Goal: Task Accomplishment & Management: Manage account settings

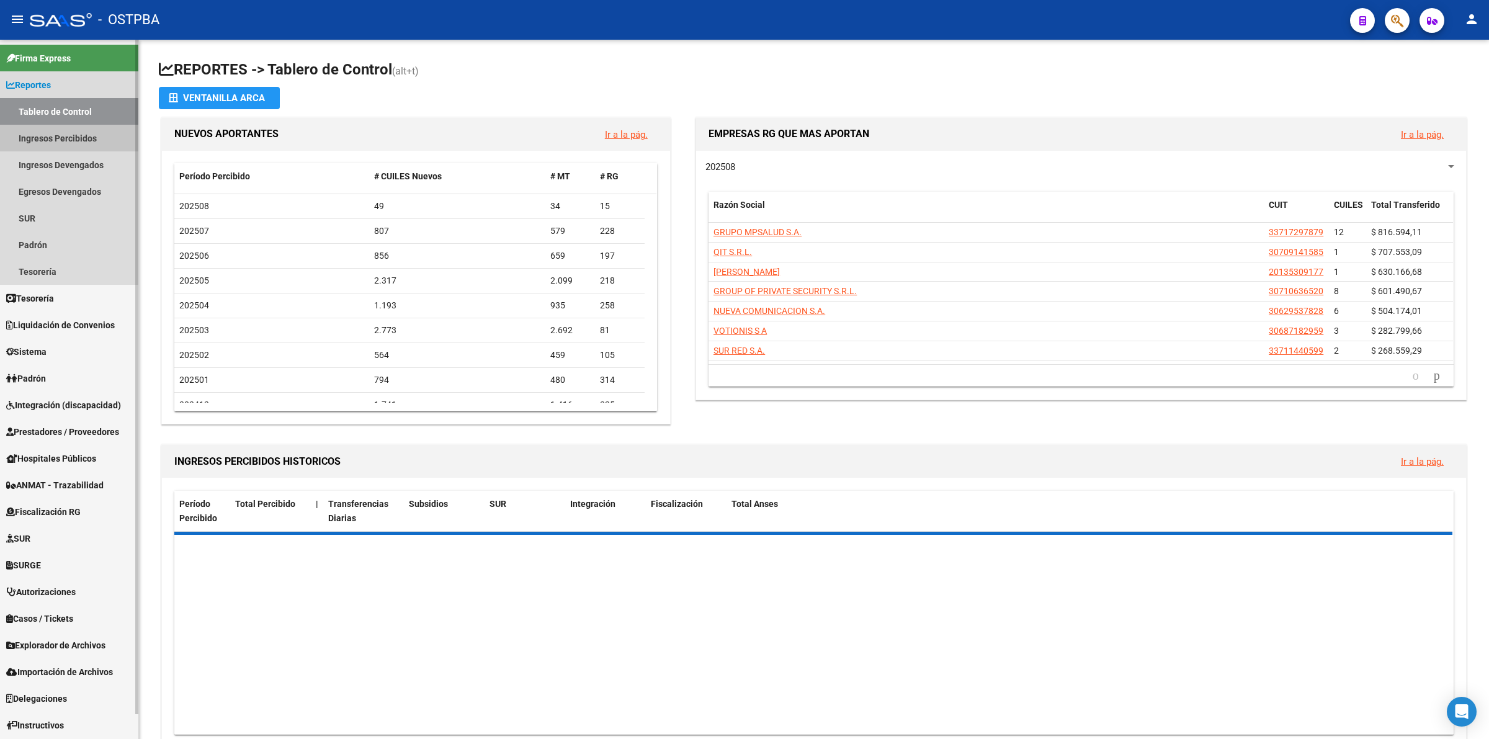
click at [66, 137] on link "Ingresos Percibidos" at bounding box center [69, 138] width 138 height 27
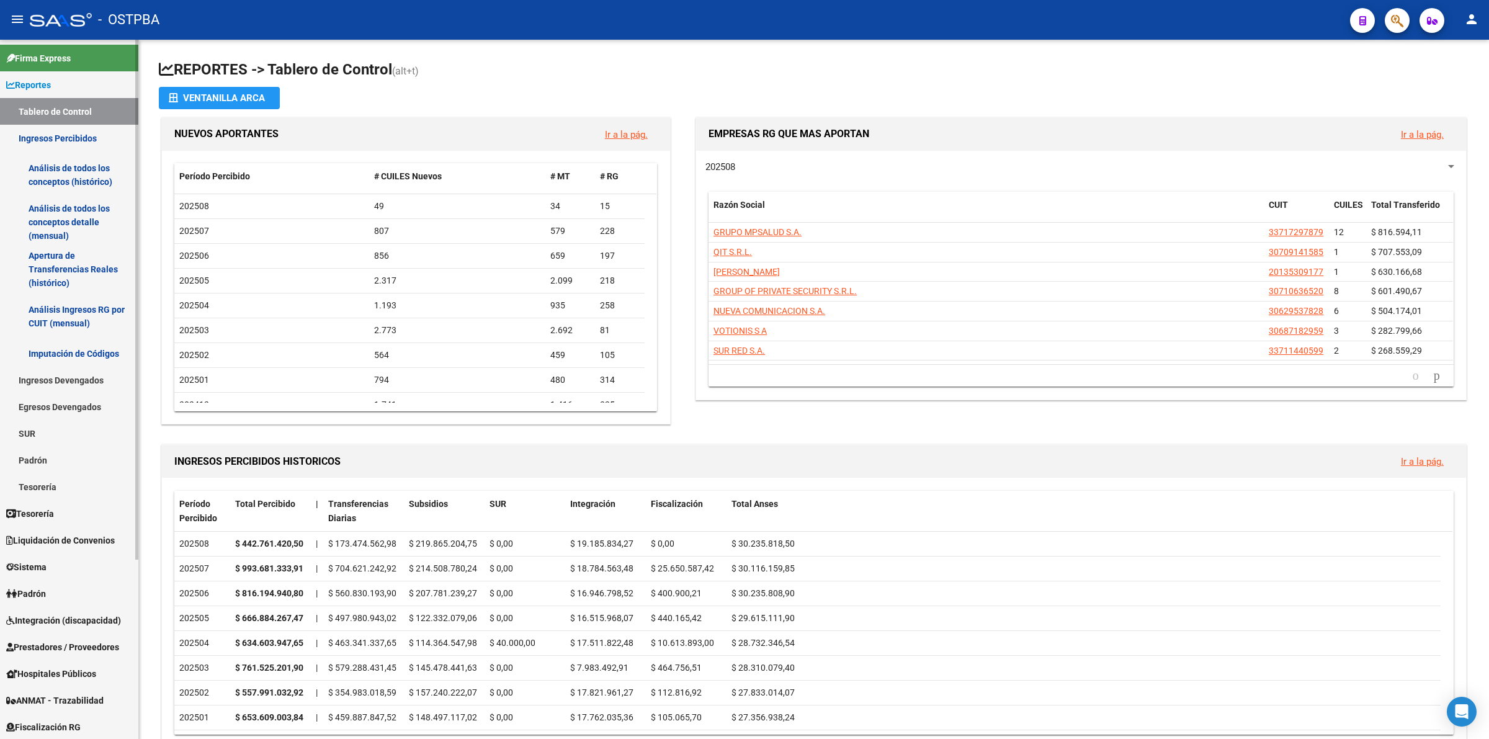
click at [76, 218] on link "Análisis de todos los conceptos detalle (mensual)" at bounding box center [69, 222] width 138 height 47
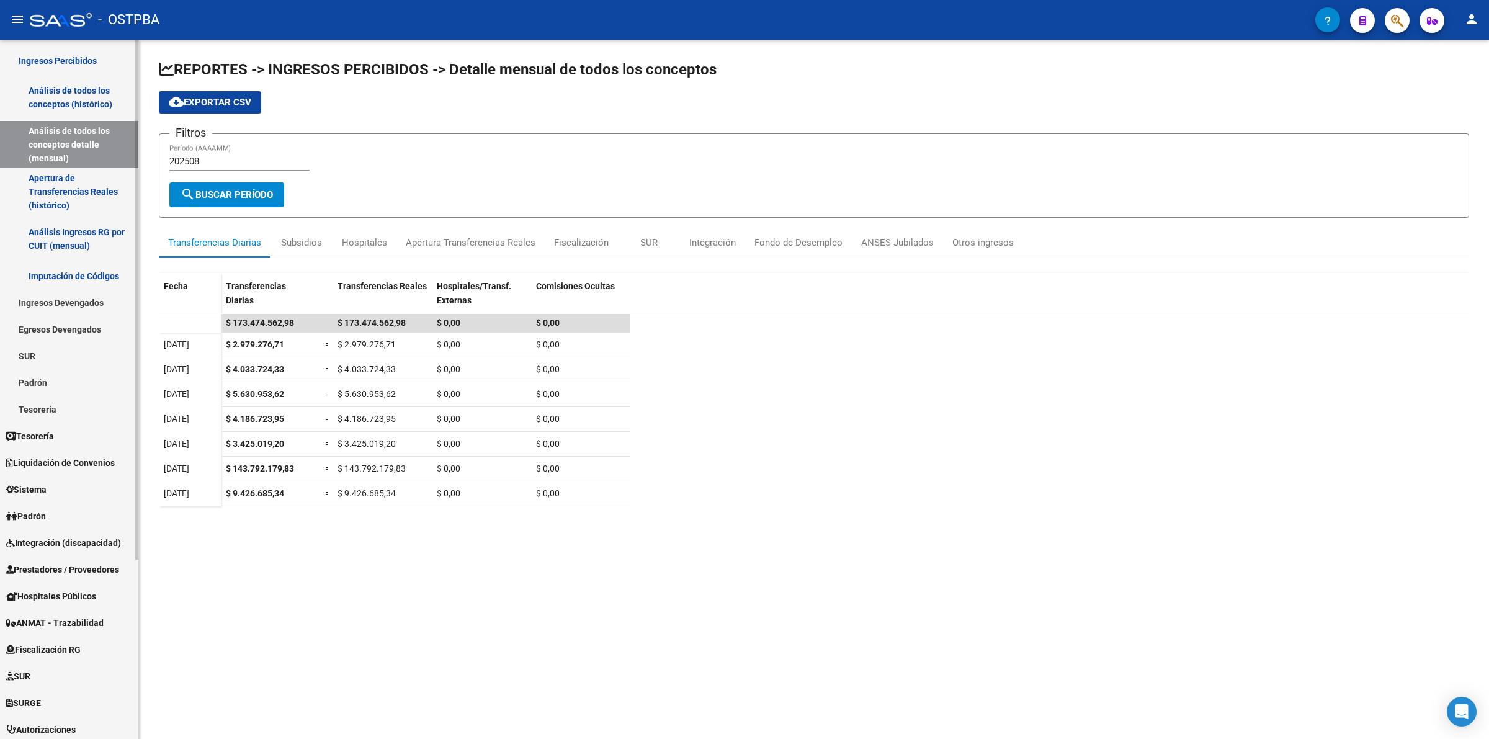
scroll to position [155, 0]
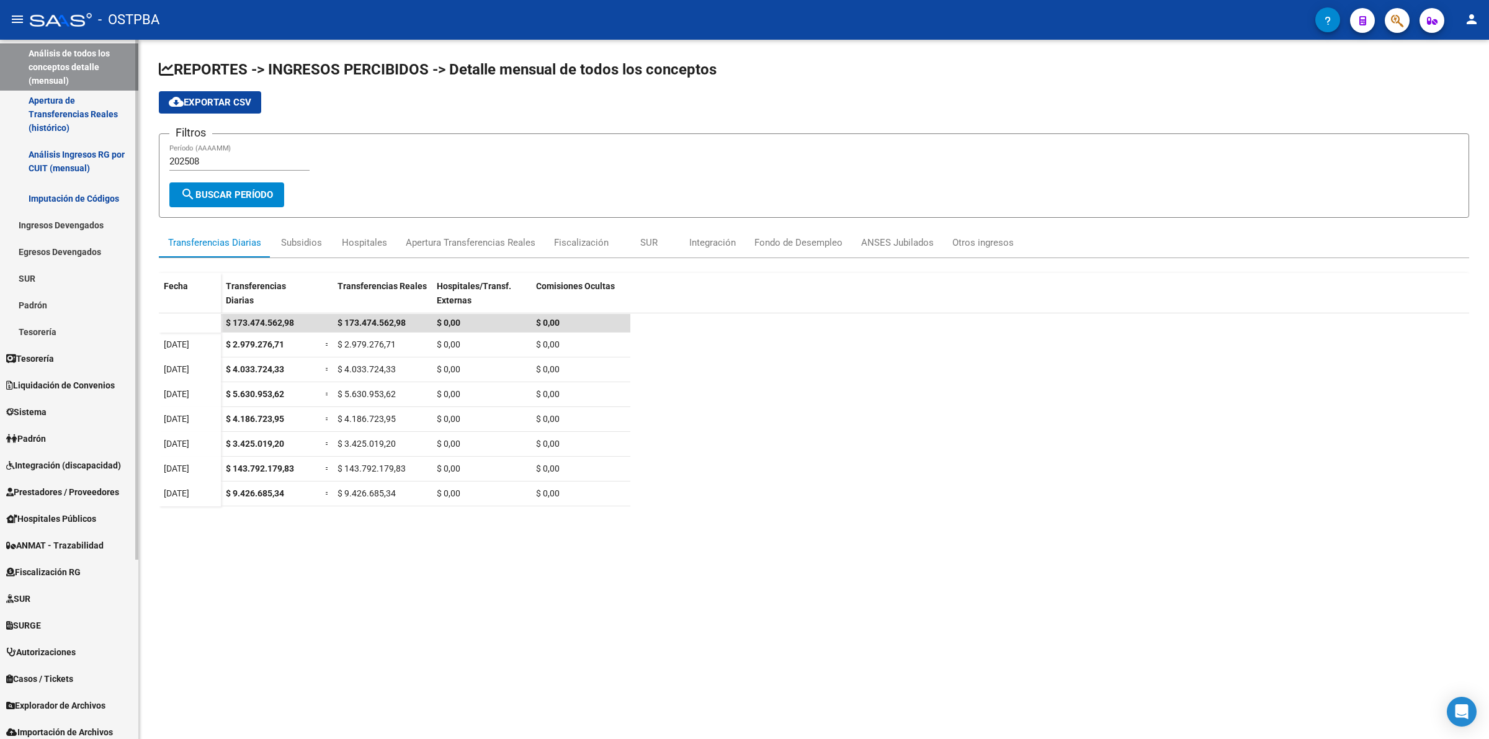
click at [97, 460] on span "Integración (discapacidad)" at bounding box center [63, 466] width 115 height 14
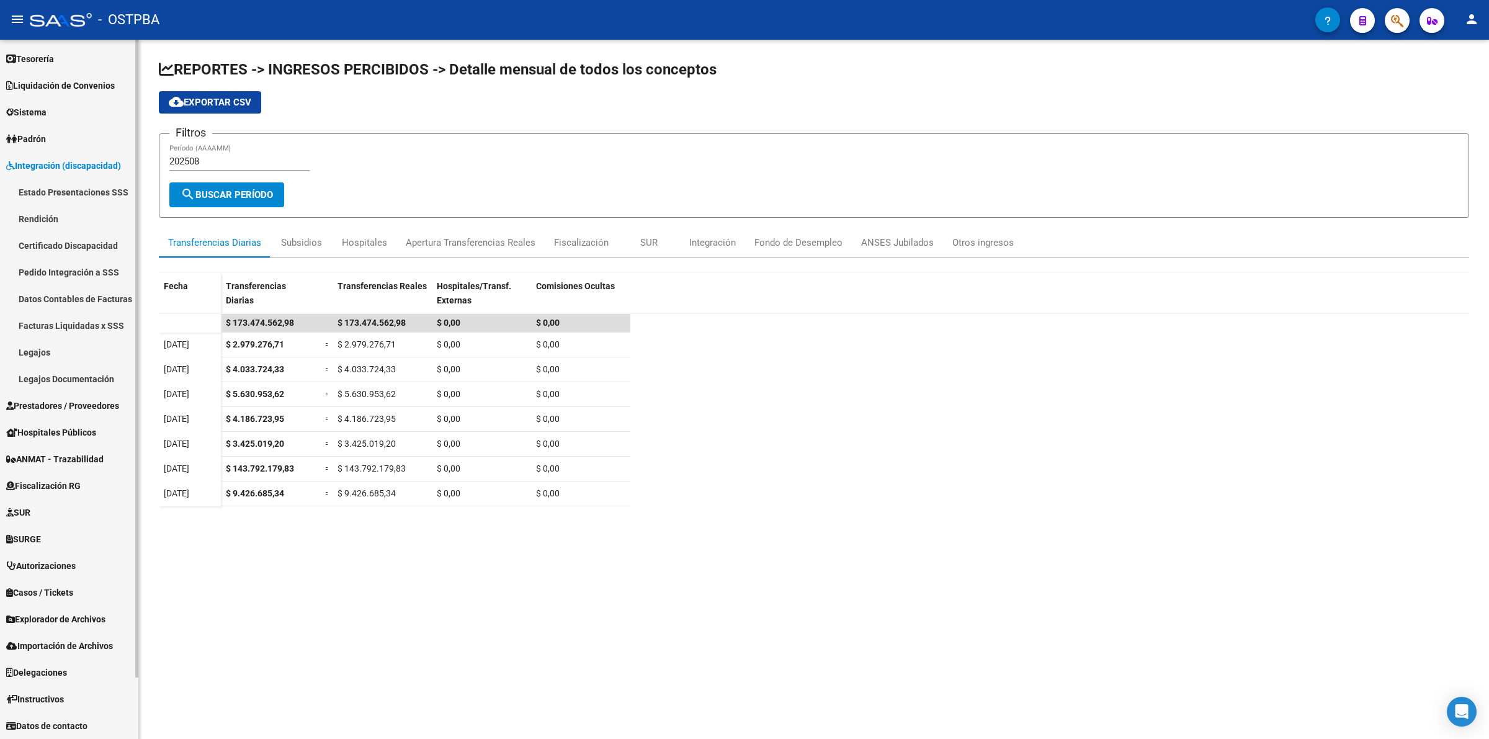
scroll to position [52, 0]
click at [89, 401] on span "Prestadores / Proveedores" at bounding box center [62, 407] width 113 height 14
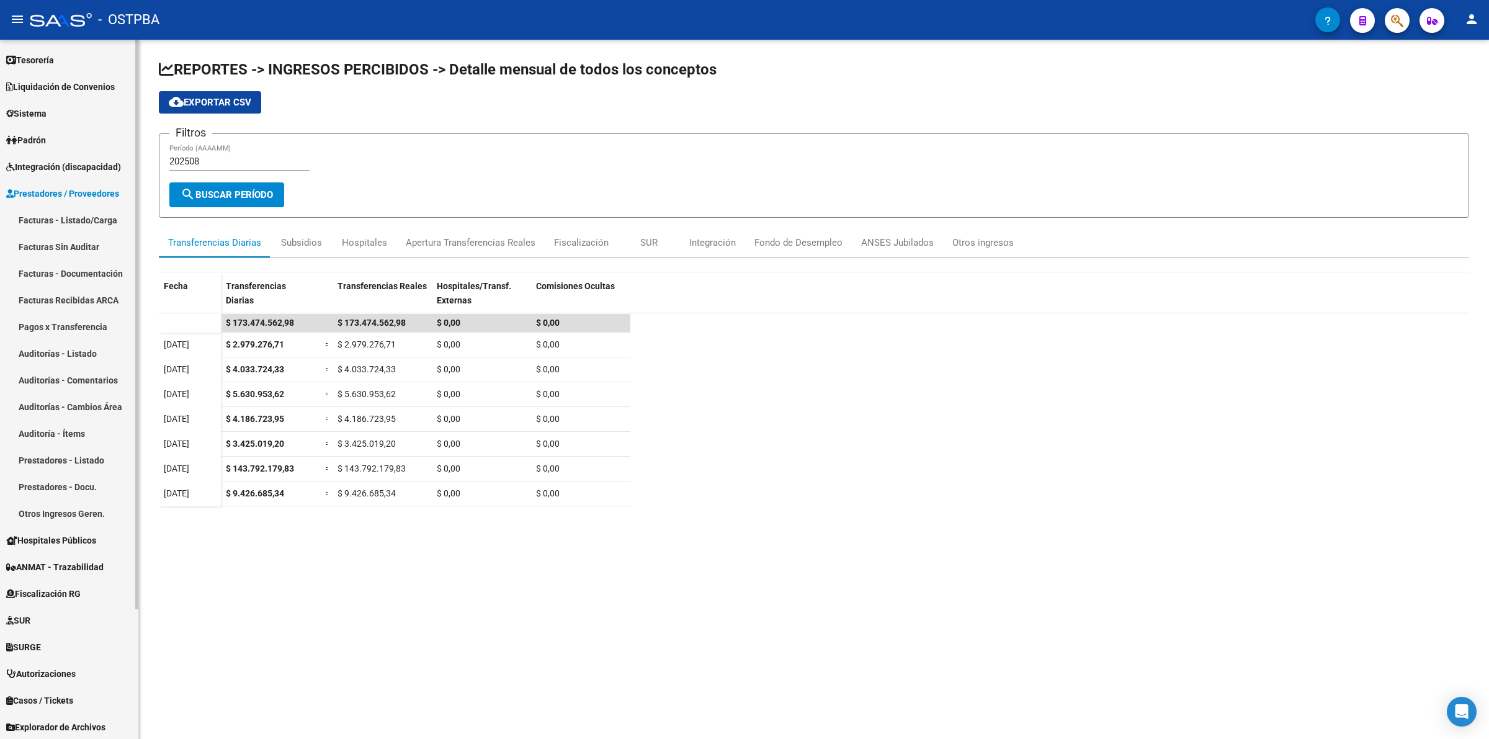
click at [105, 217] on link "Facturas - Listado/Carga" at bounding box center [69, 220] width 138 height 27
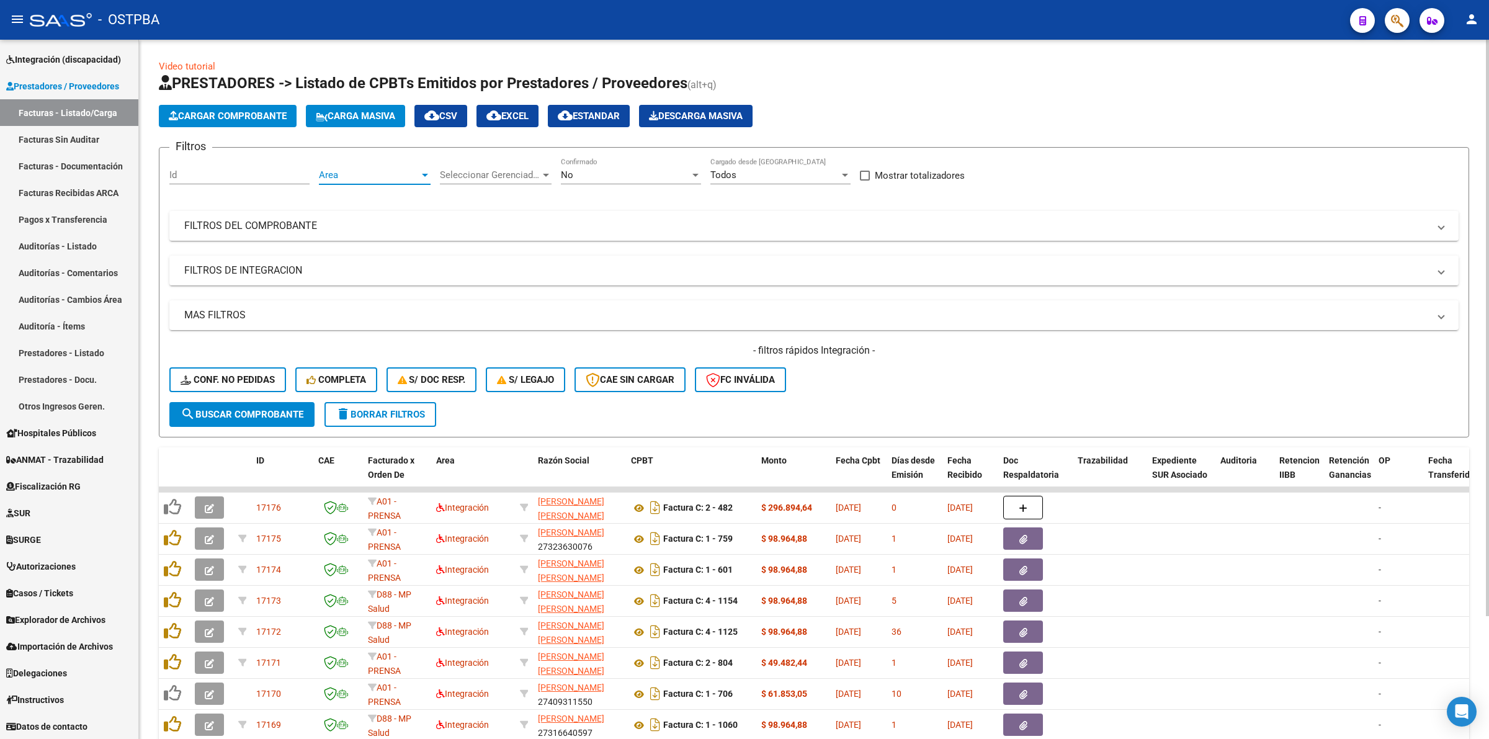
click at [422, 177] on div at bounding box center [425, 175] width 11 height 10
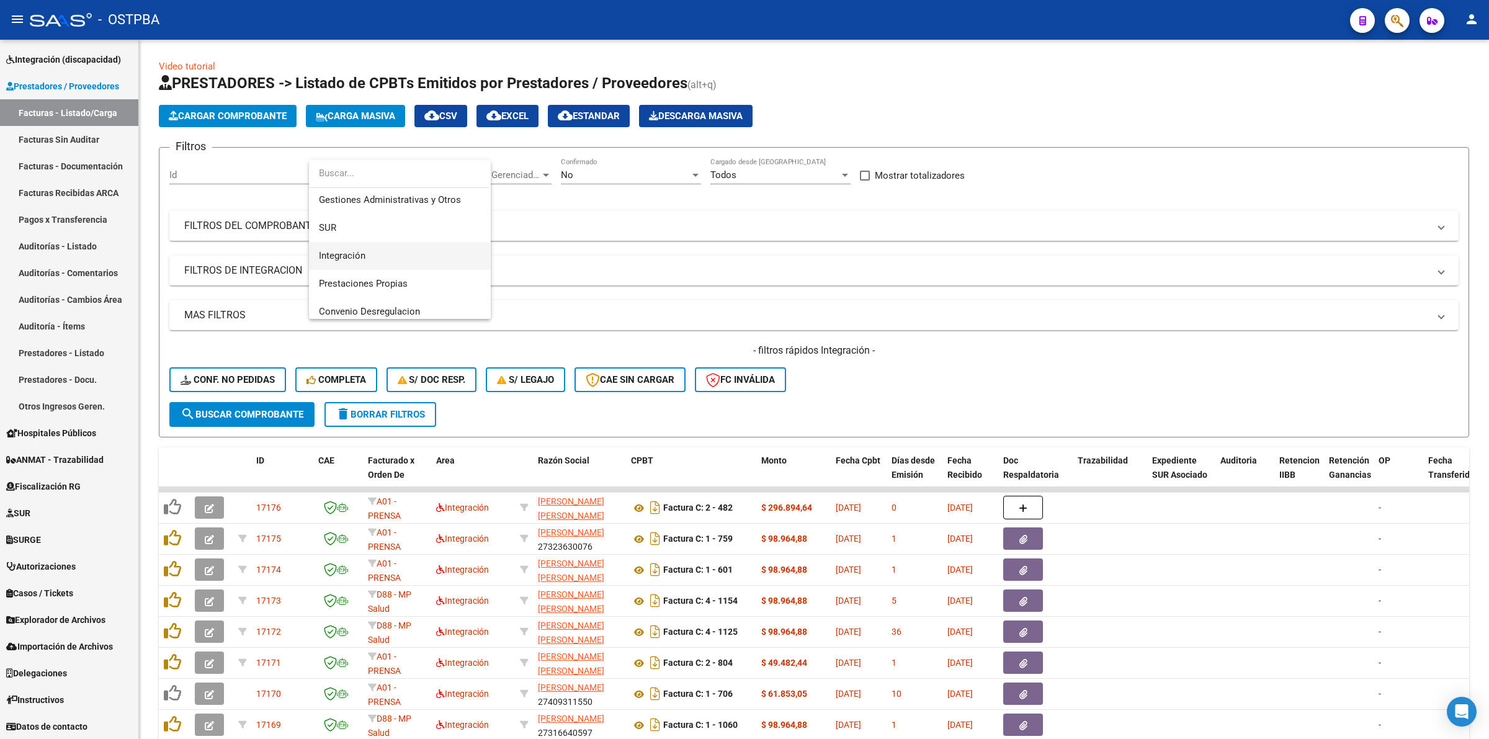
scroll to position [62, 0]
click at [397, 254] on span "Integración" at bounding box center [400, 252] width 162 height 28
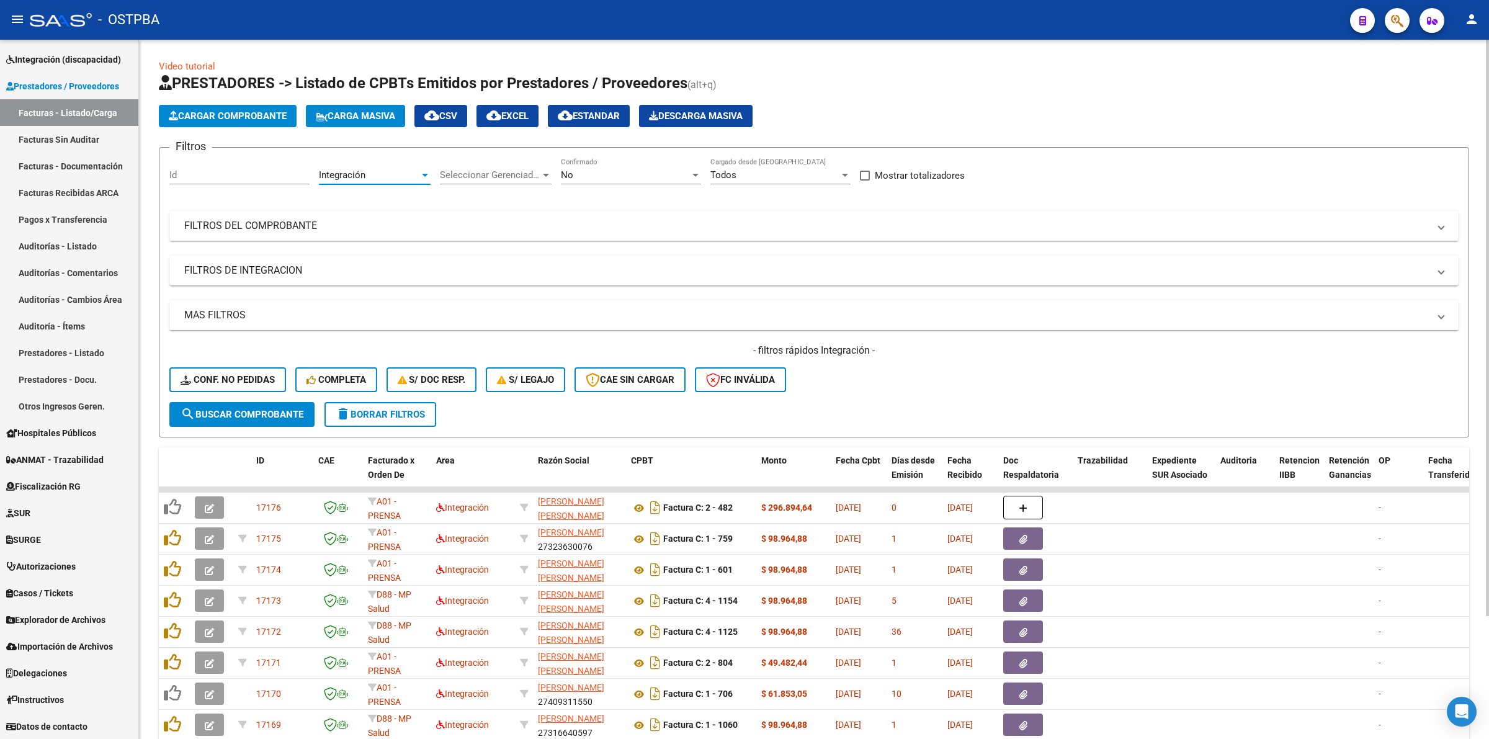
click at [599, 171] on div "No" at bounding box center [625, 174] width 129 height 11
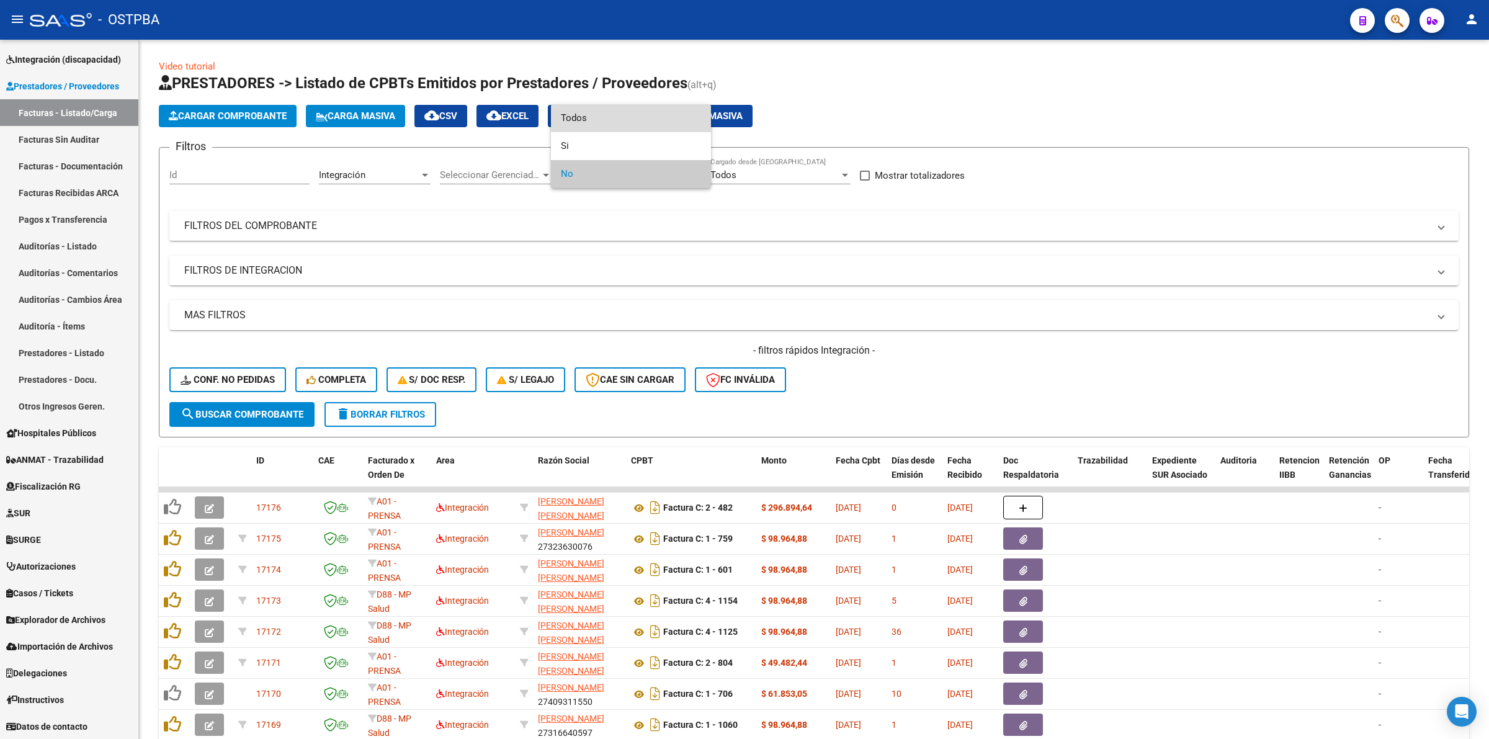
click at [579, 125] on span "Todos" at bounding box center [631, 118] width 140 height 28
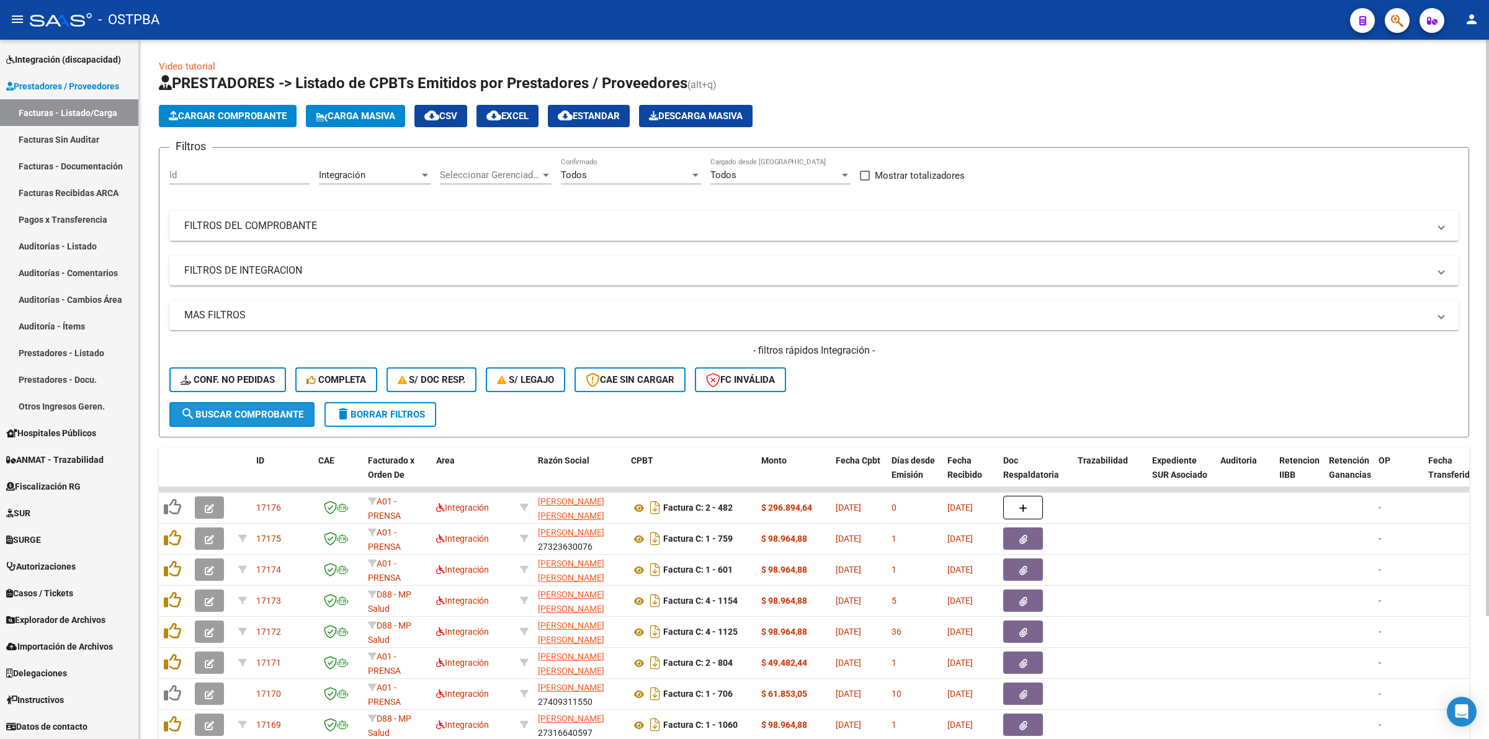
click at [217, 405] on button "search Buscar Comprobante" at bounding box center [241, 414] width 145 height 25
click at [308, 222] on mat-panel-title "FILTROS DEL COMPROBANTE" at bounding box center [806, 226] width 1245 height 14
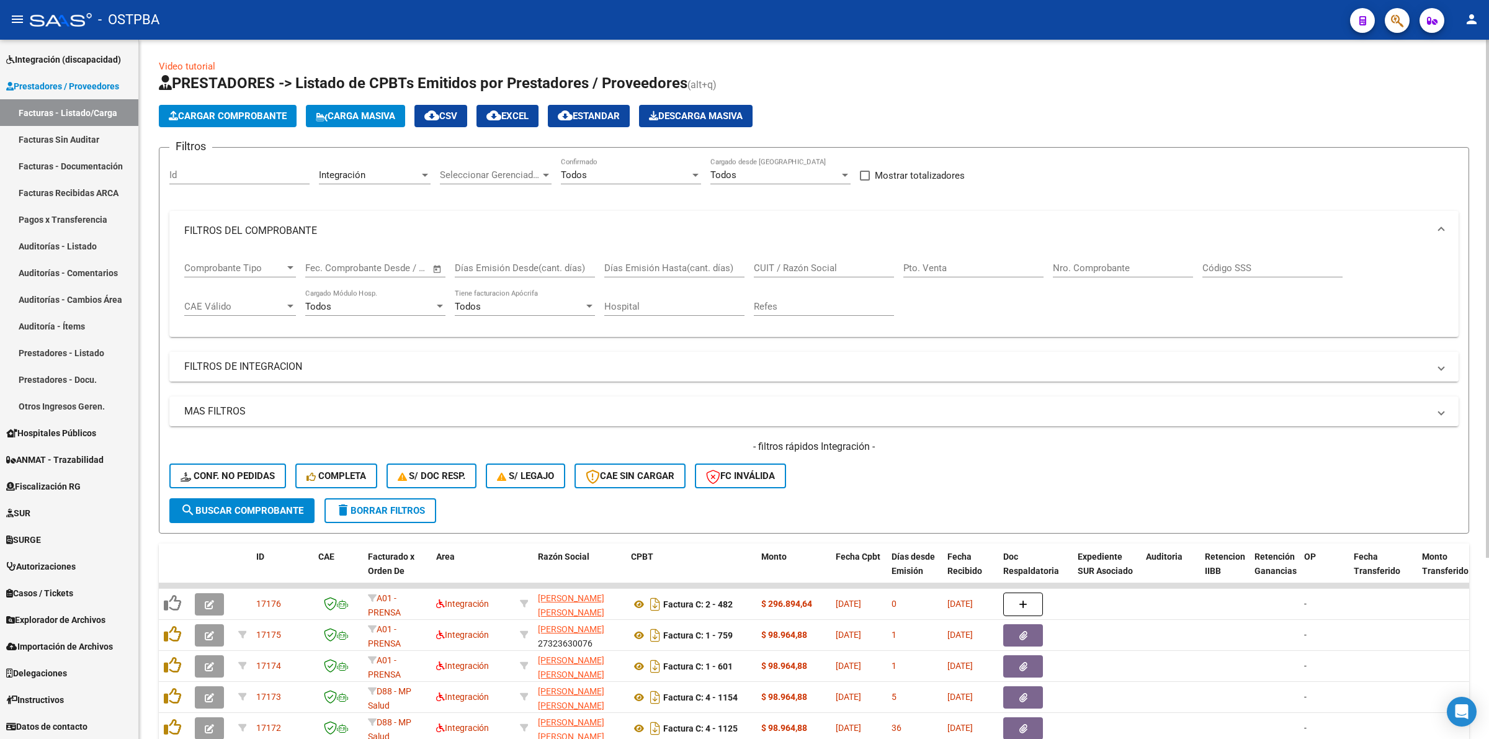
click at [278, 365] on mat-panel-title "FILTROS DE INTEGRACION" at bounding box center [806, 367] width 1245 height 14
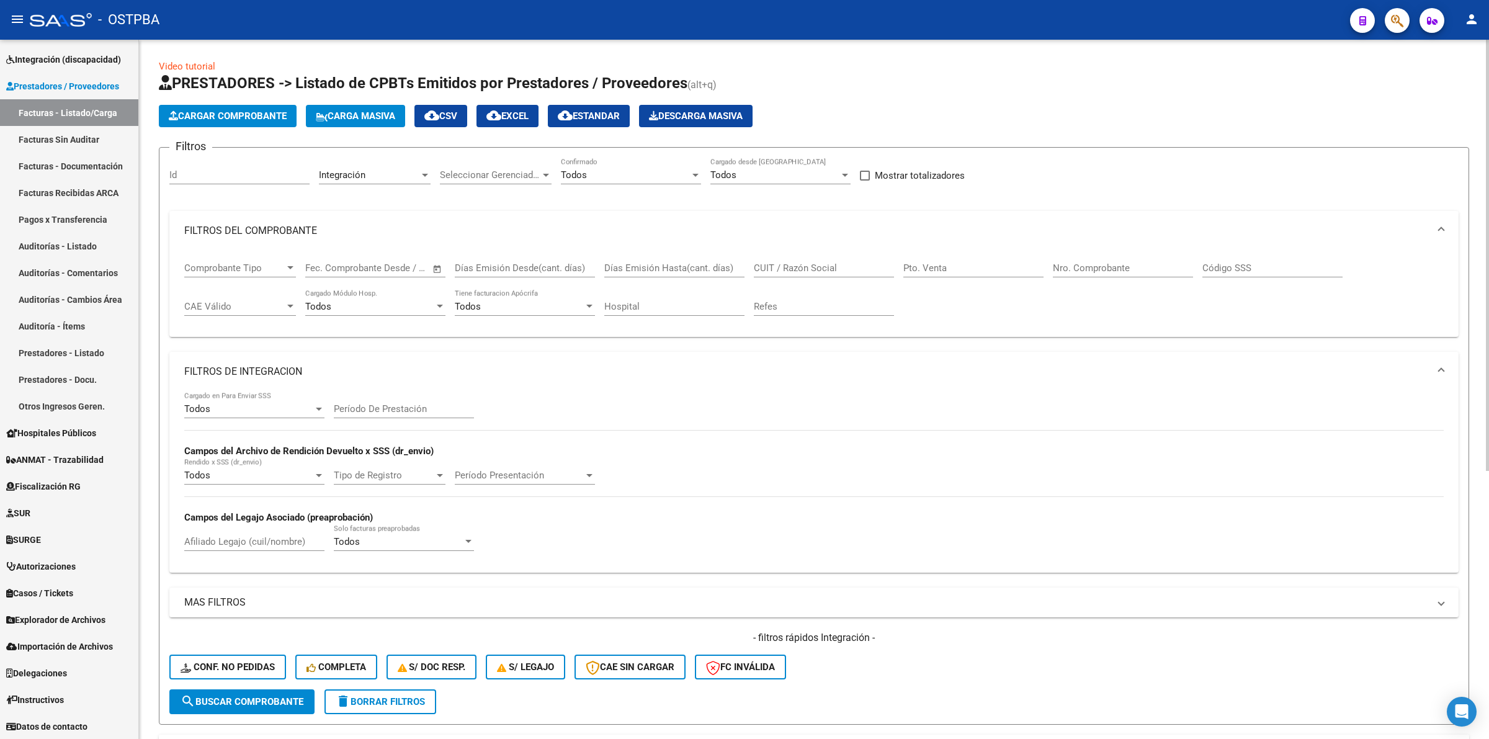
click at [289, 398] on div "Todos Cargado en Para Enviar SSS" at bounding box center [254, 405] width 140 height 27
click at [280, 463] on span "No" at bounding box center [254, 463] width 140 height 28
click at [245, 606] on mat-panel-title "MAS FILTROS" at bounding box center [806, 603] width 1245 height 14
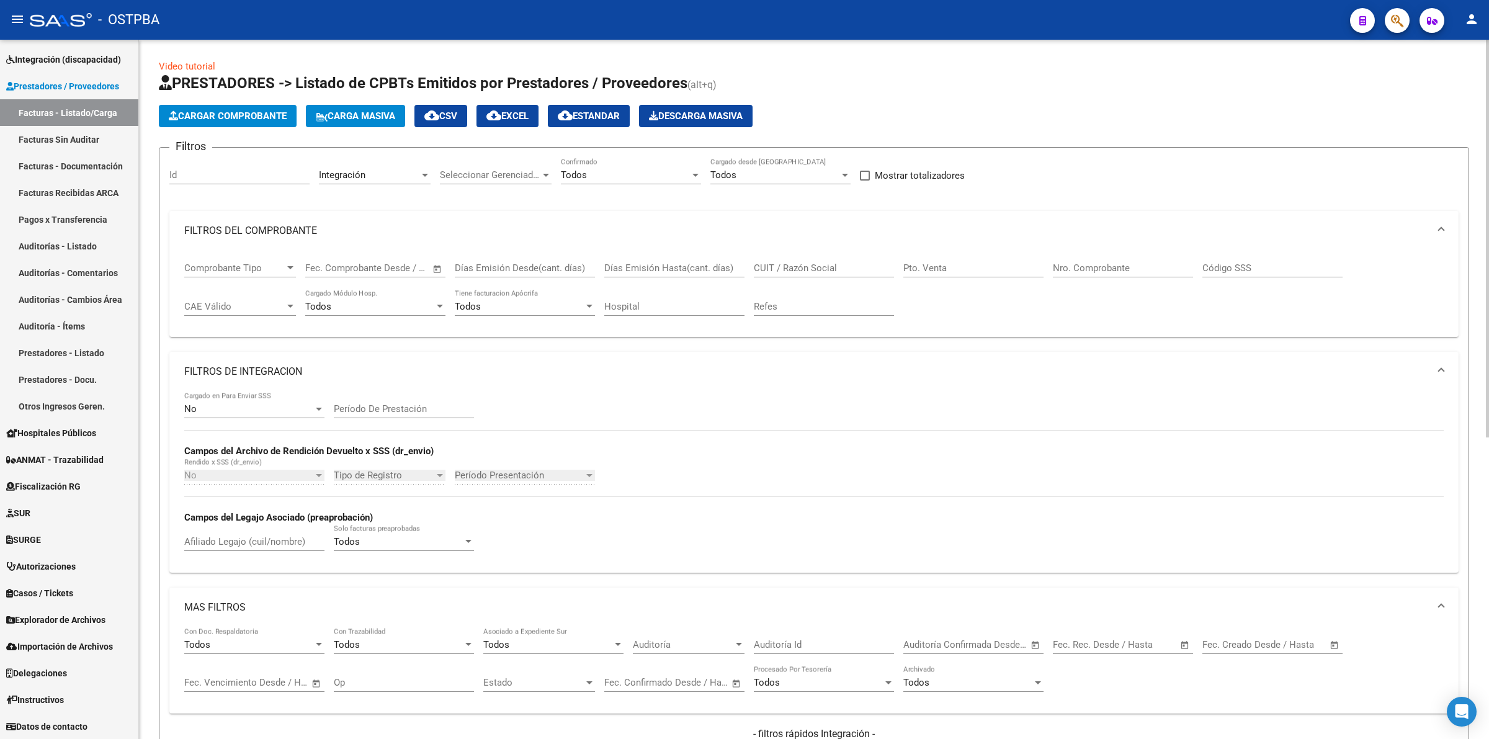
click at [1183, 643] on span "Open calendar" at bounding box center [1185, 646] width 30 height 30
click at [1169, 485] on span "1" at bounding box center [1170, 486] width 22 height 22
type input "[DATE]"
click at [1069, 531] on span "11" at bounding box center [1070, 535] width 22 height 22
type input "[DATE]"
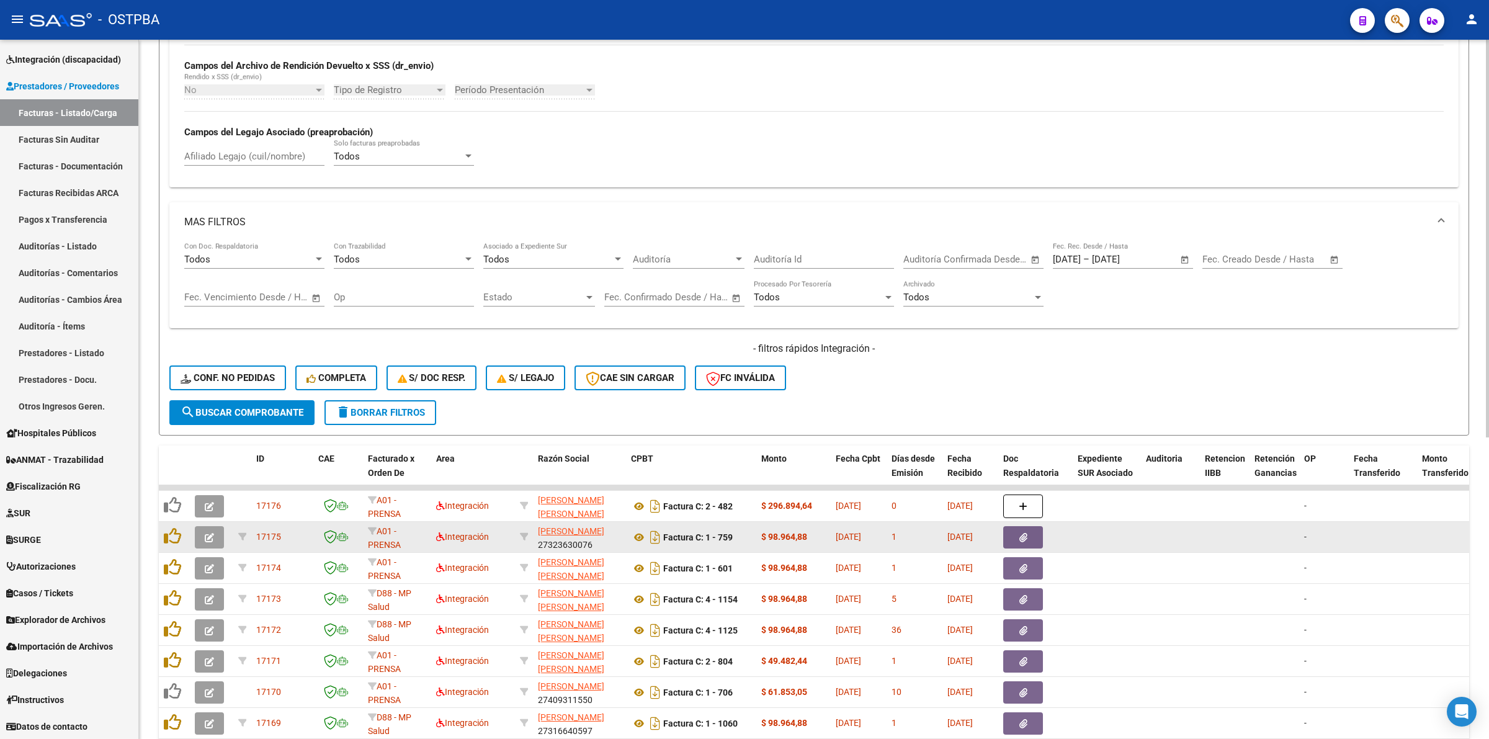
scroll to position [388, 0]
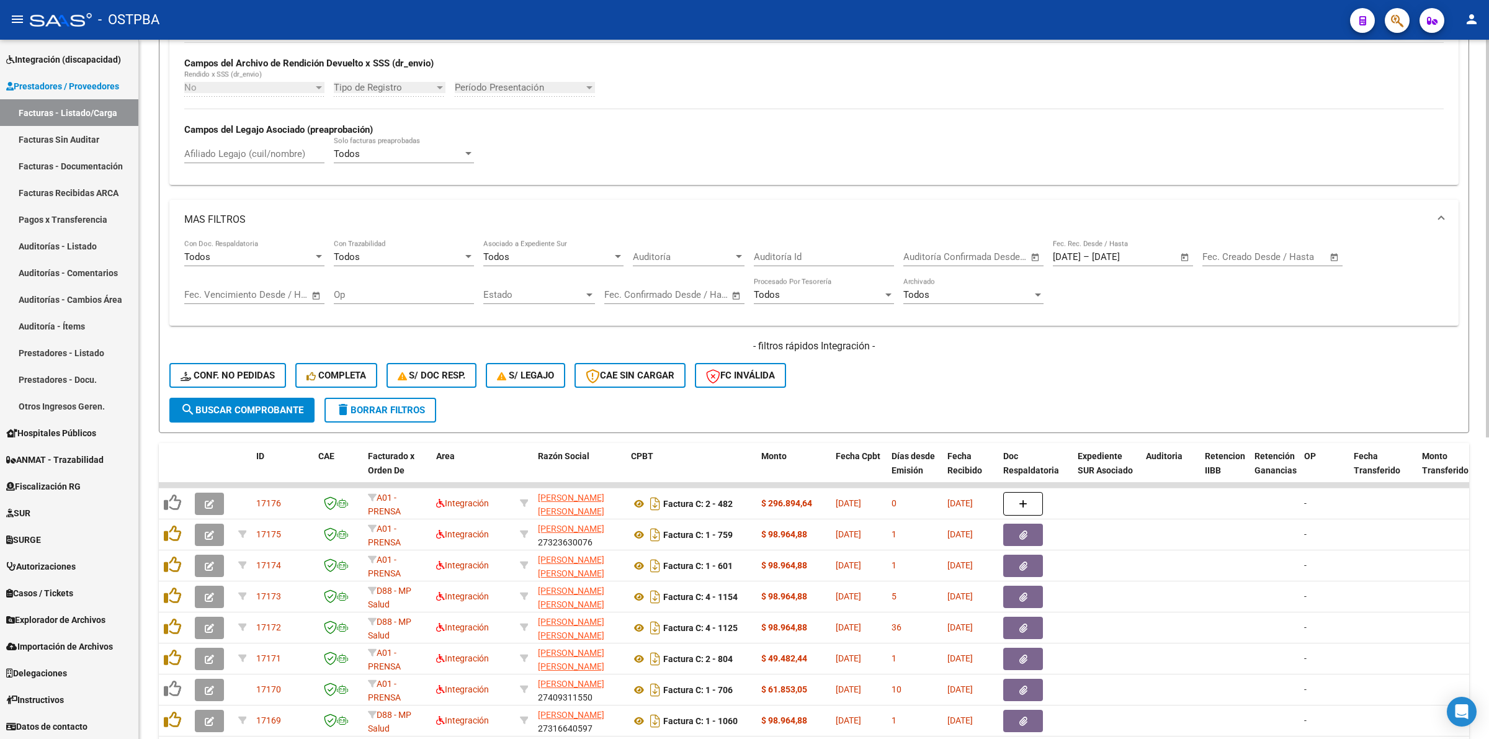
click at [231, 405] on span "search Buscar Comprobante" at bounding box center [242, 410] width 123 height 11
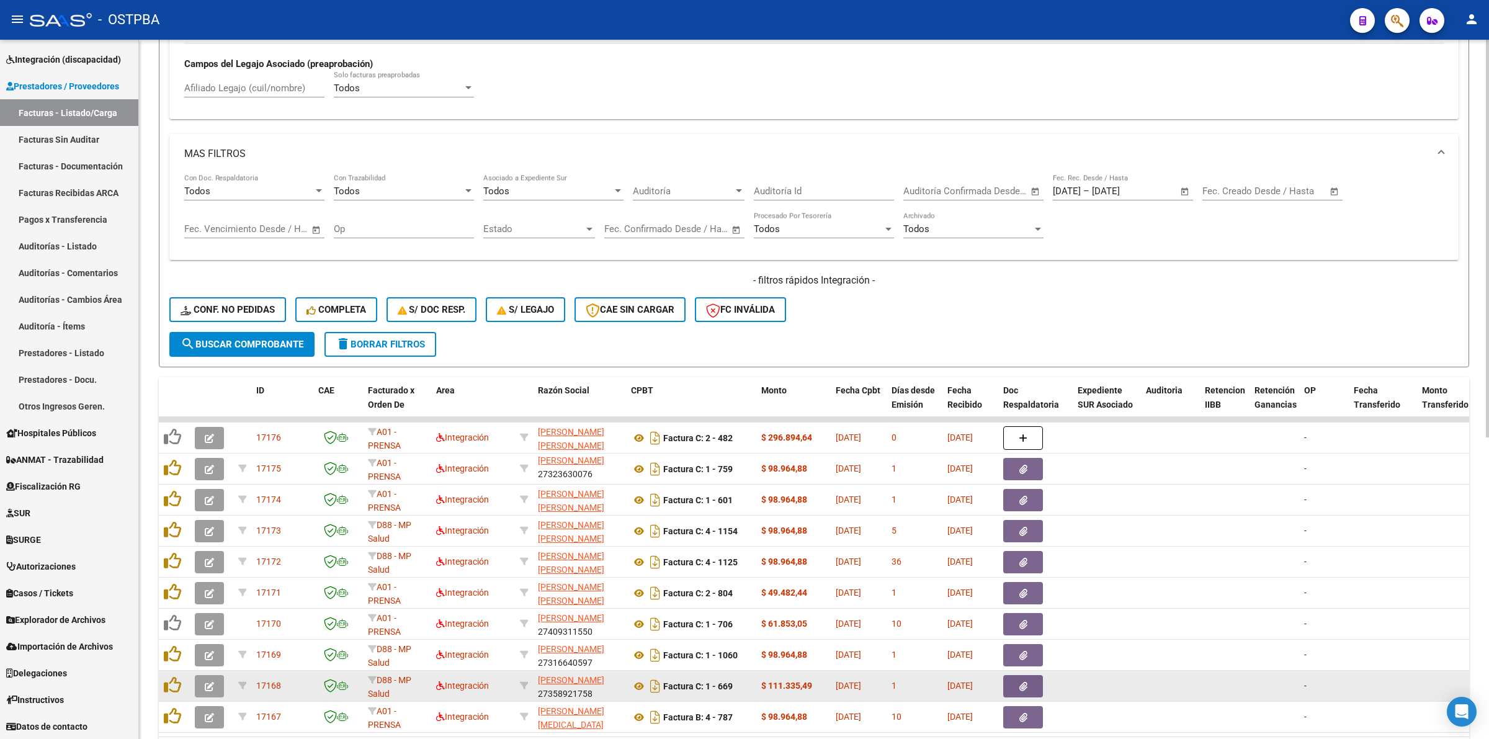
scroll to position [531, 0]
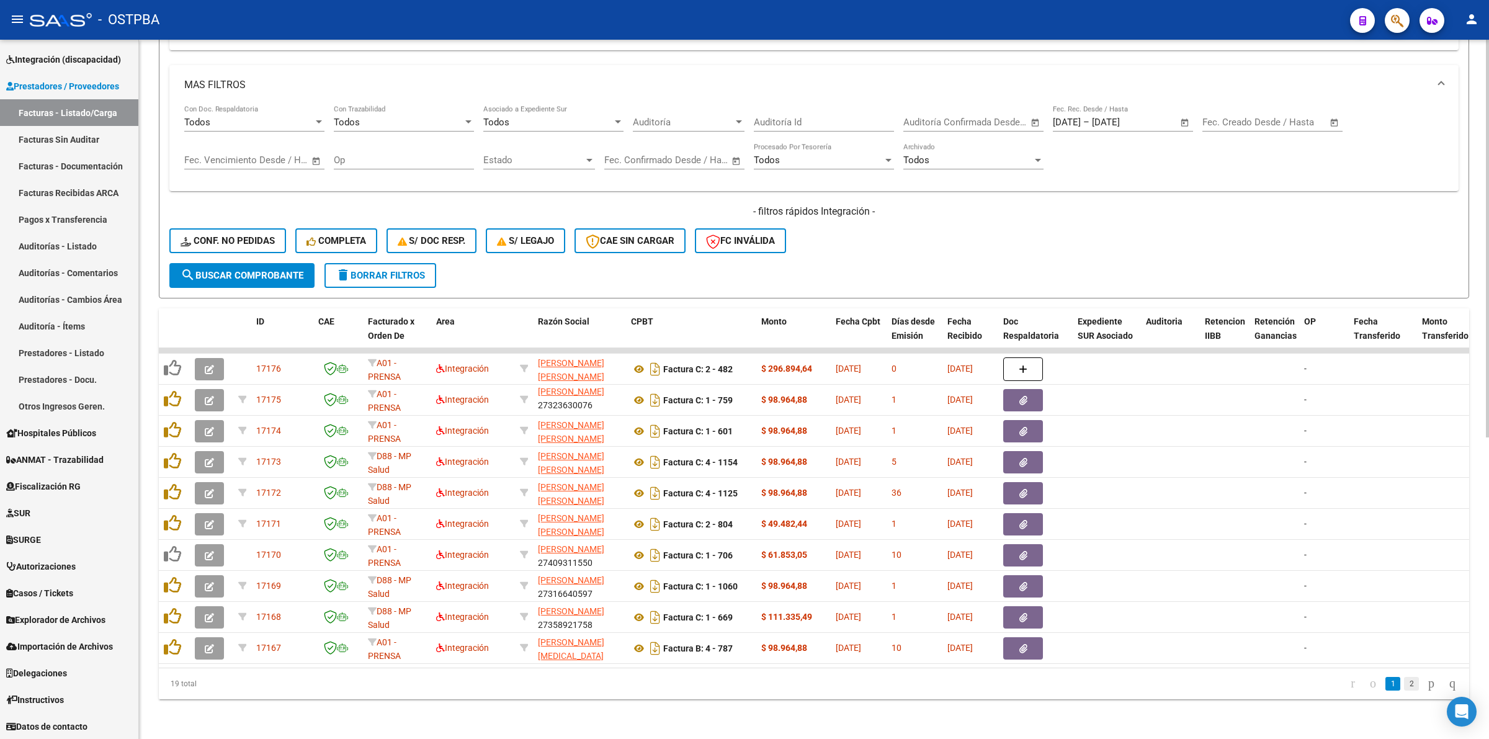
click at [1406, 683] on link "2" at bounding box center [1411, 684] width 15 height 14
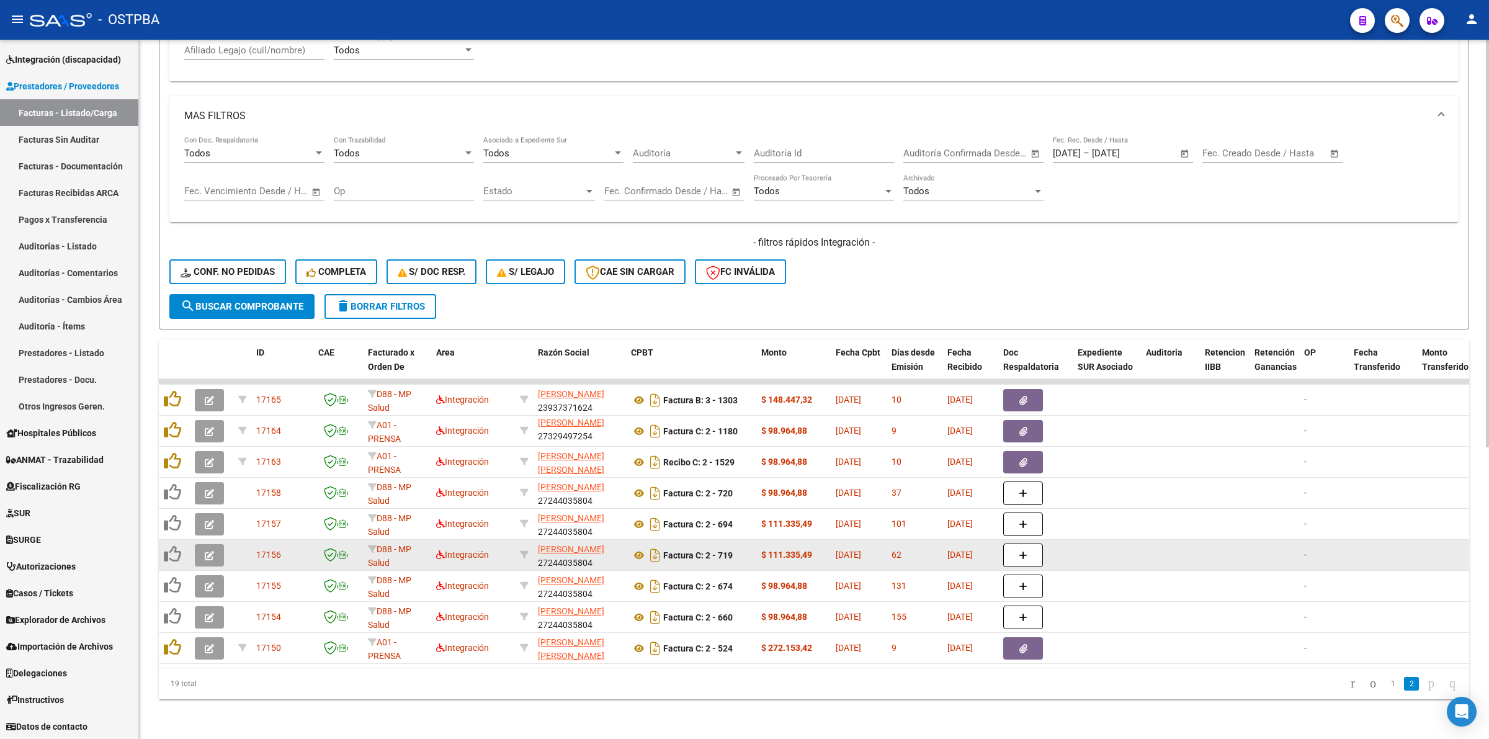
scroll to position [500, 0]
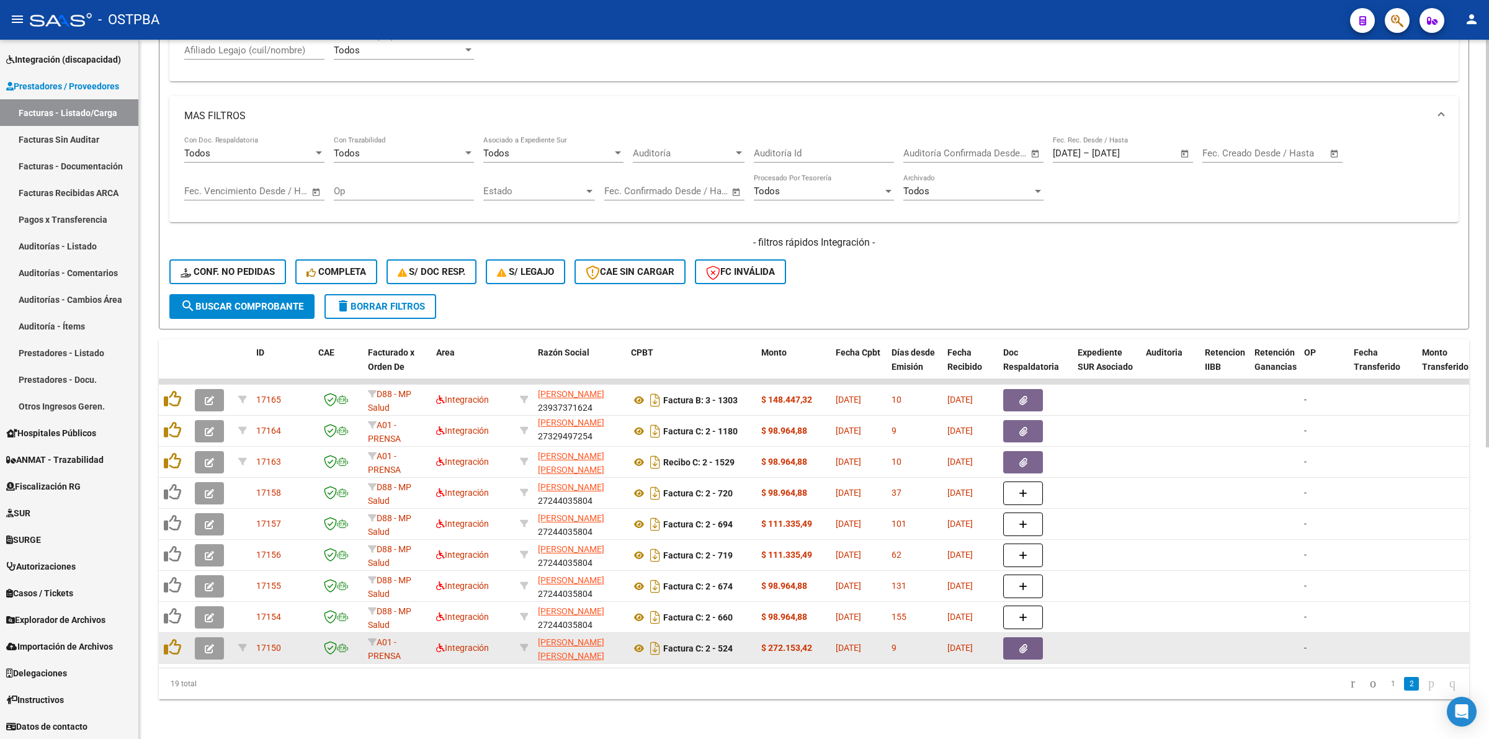
click at [211, 644] on icon "button" at bounding box center [209, 648] width 9 height 9
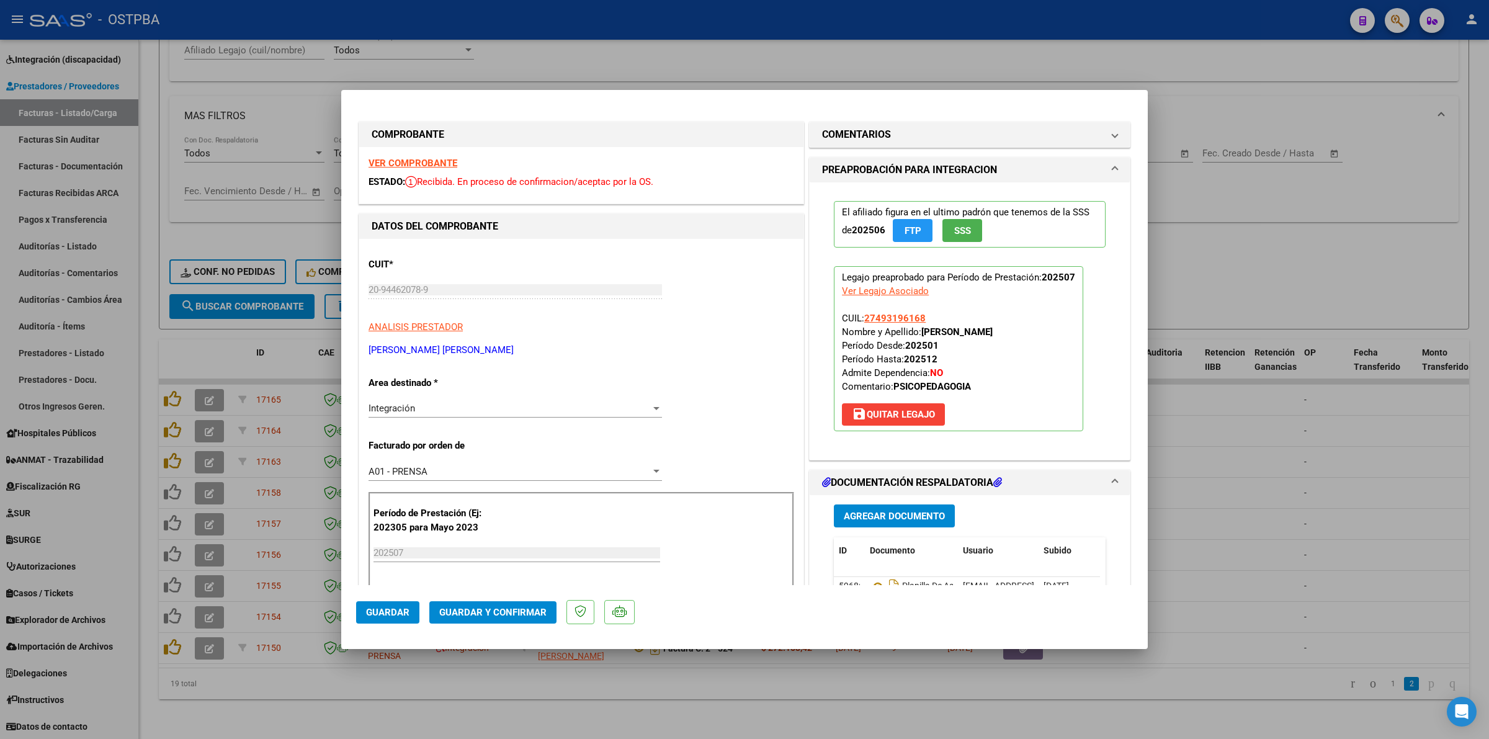
click at [418, 163] on strong "VER COMPROBANTE" at bounding box center [413, 163] width 89 height 11
click at [1305, 242] on div at bounding box center [744, 369] width 1489 height 739
type input "$ 0,00"
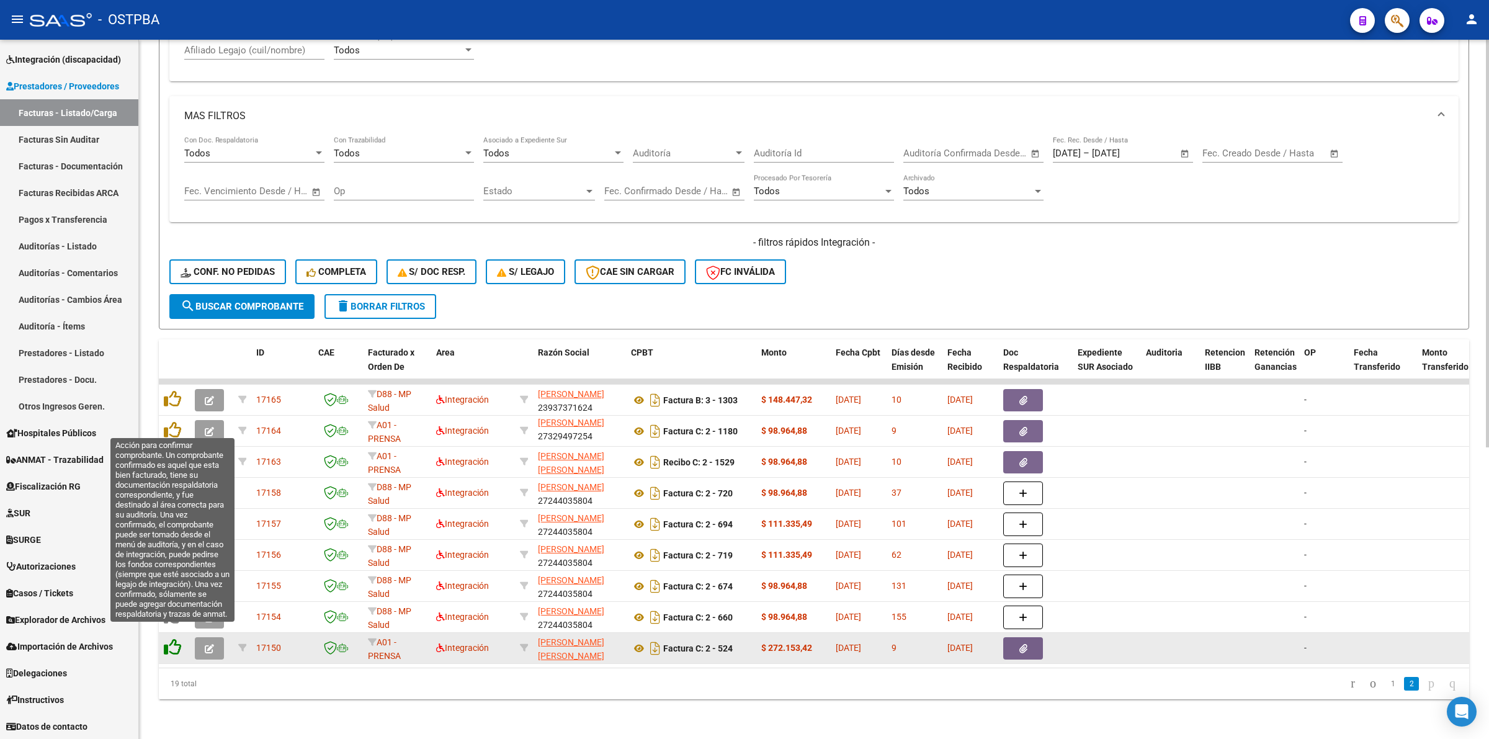
click at [176, 639] on icon at bounding box center [172, 647] width 17 height 17
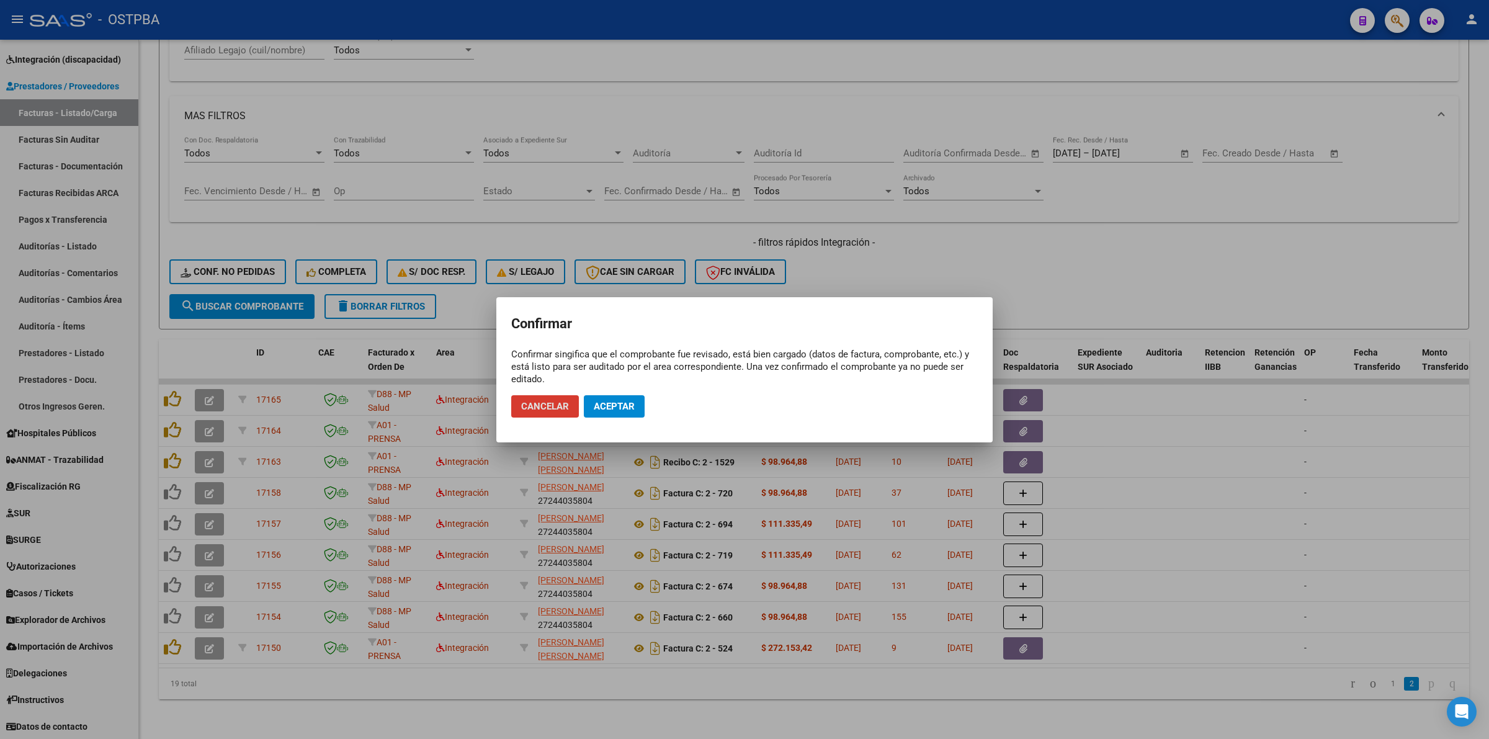
click at [627, 405] on span "Aceptar" at bounding box center [614, 406] width 41 height 11
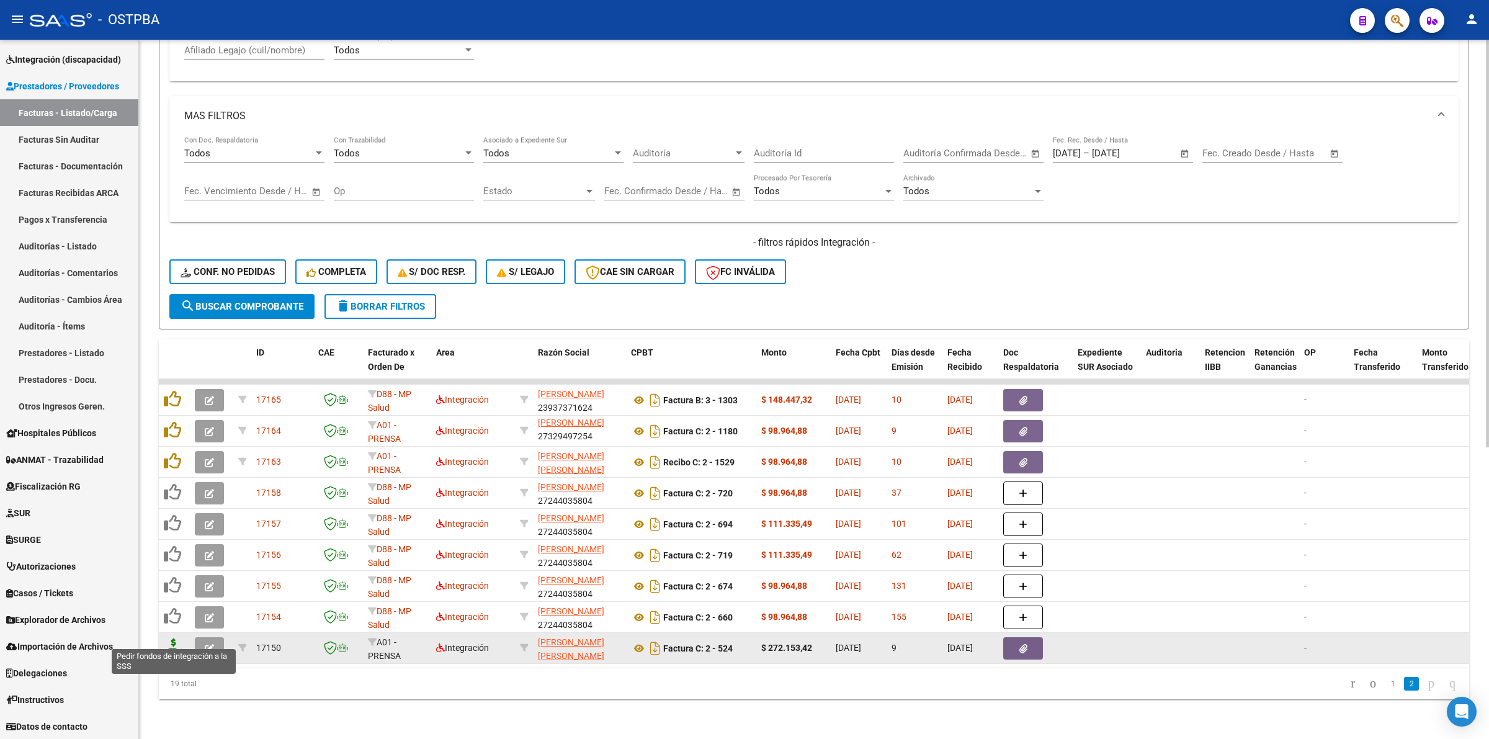
click at [172, 639] on icon at bounding box center [174, 647] width 20 height 17
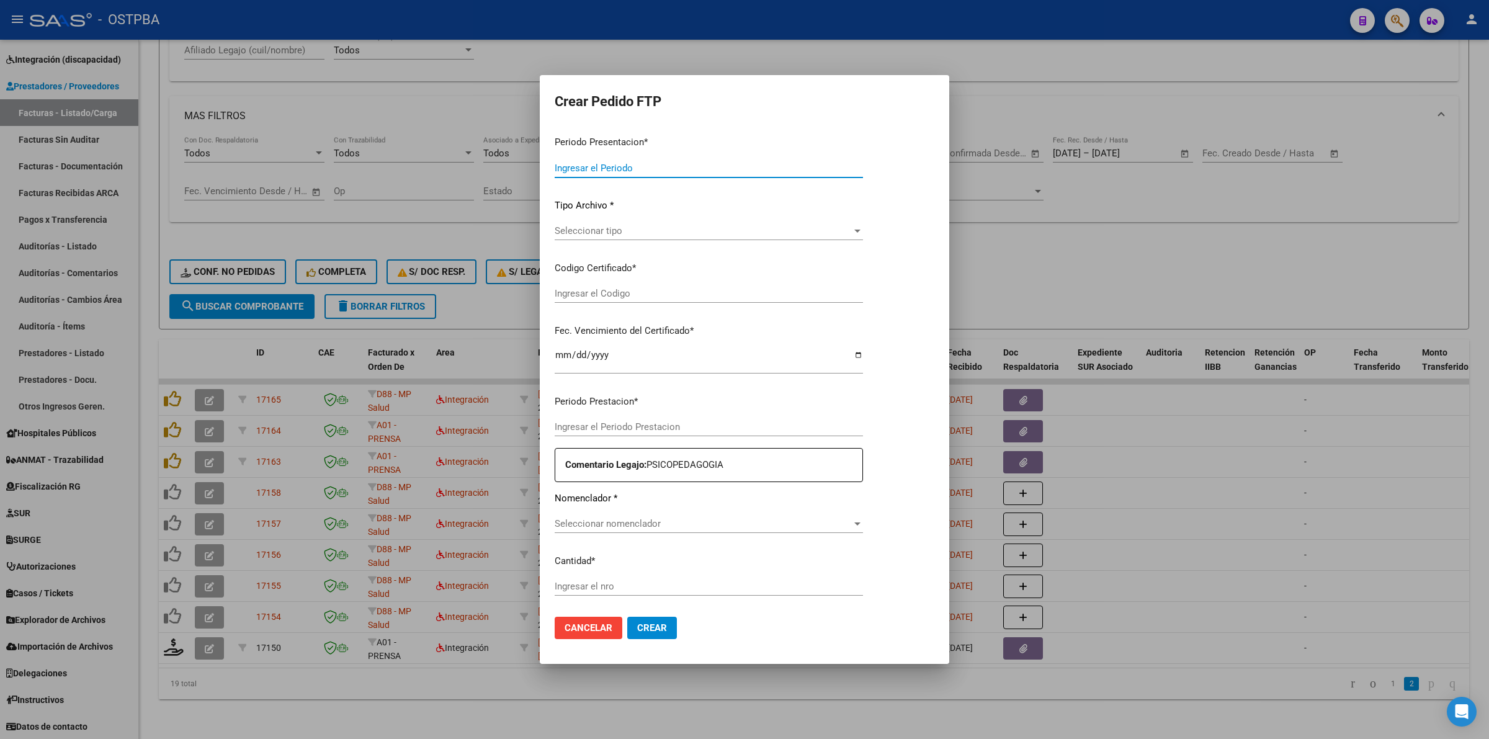
type input "202507"
type input "$ 272.153,42"
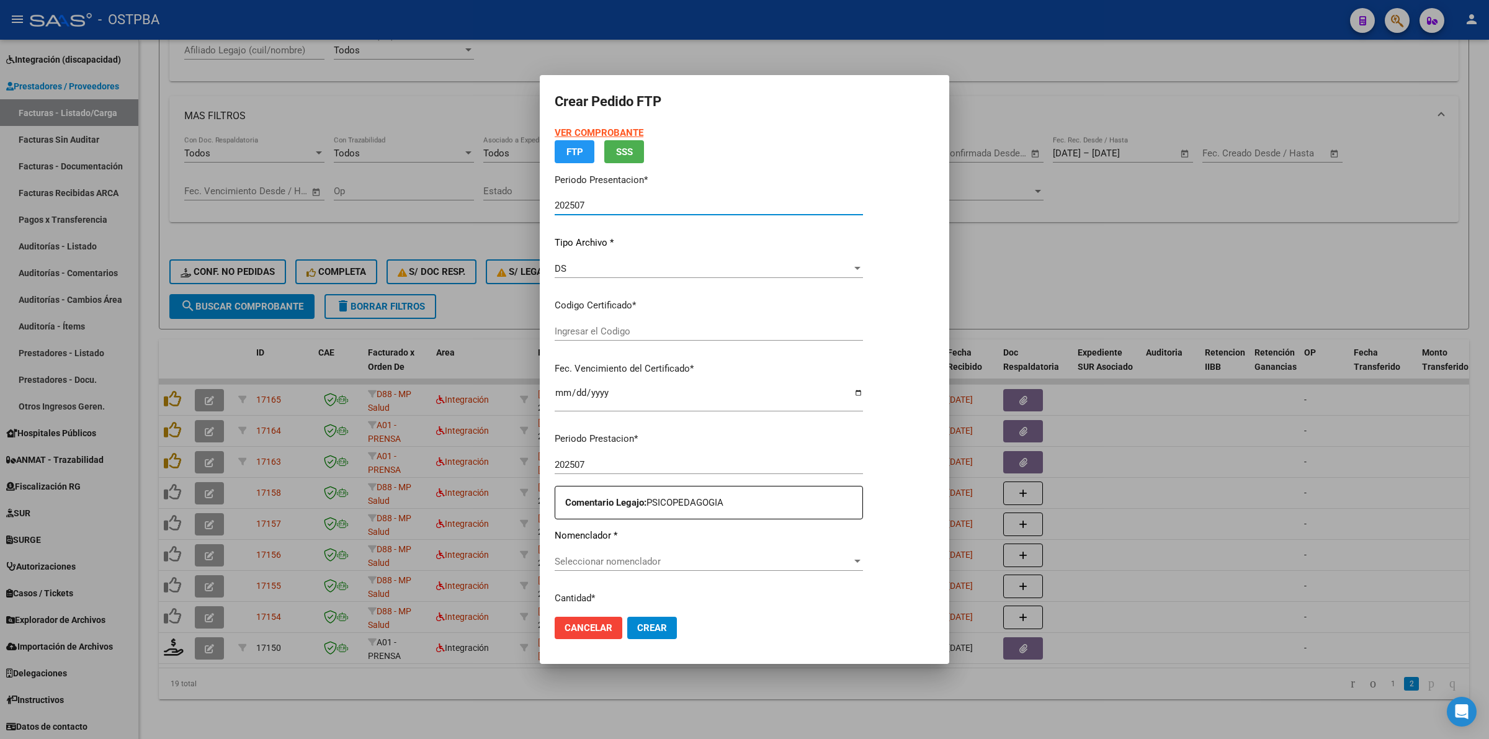
type input "00000000000000000000"
type input "[DATE]"
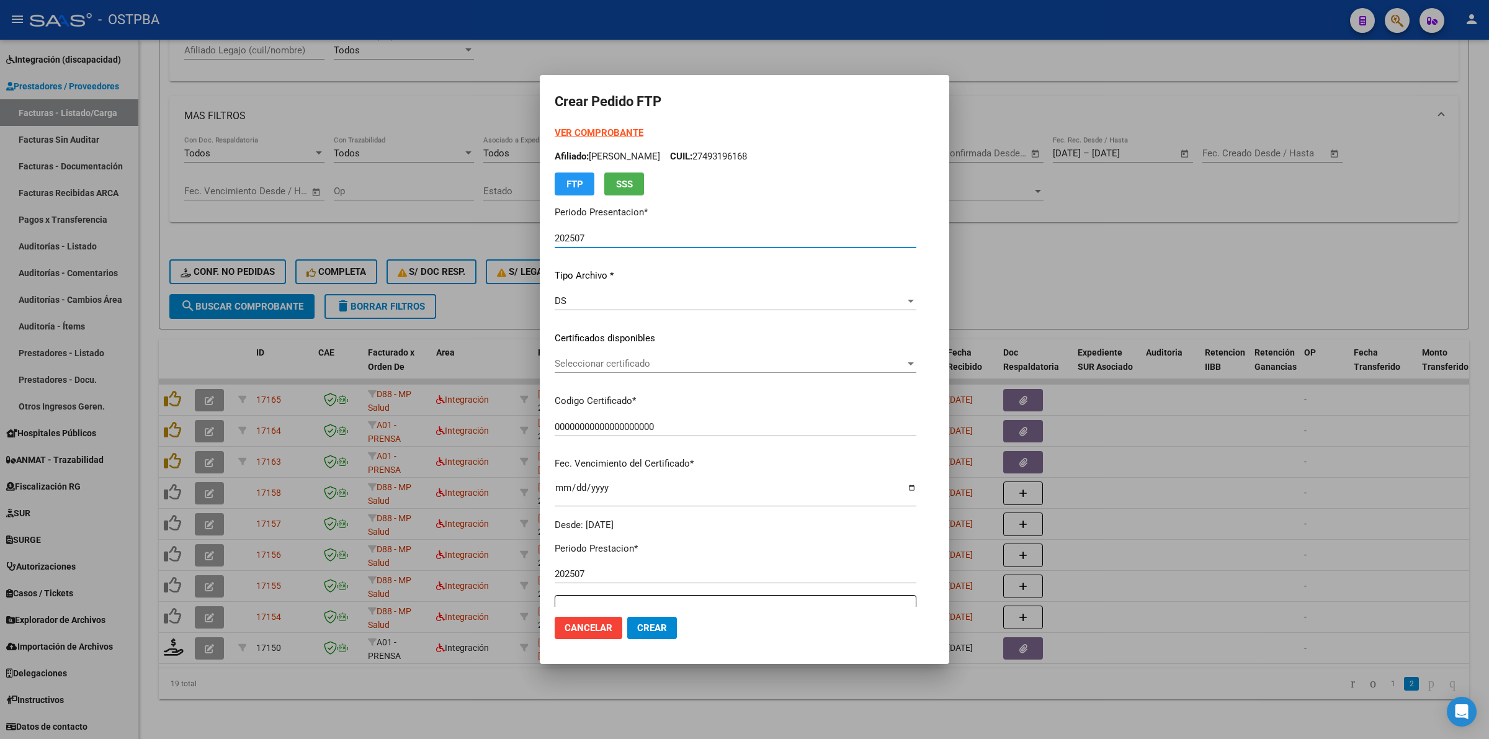
click at [917, 364] on div at bounding box center [910, 364] width 11 height 10
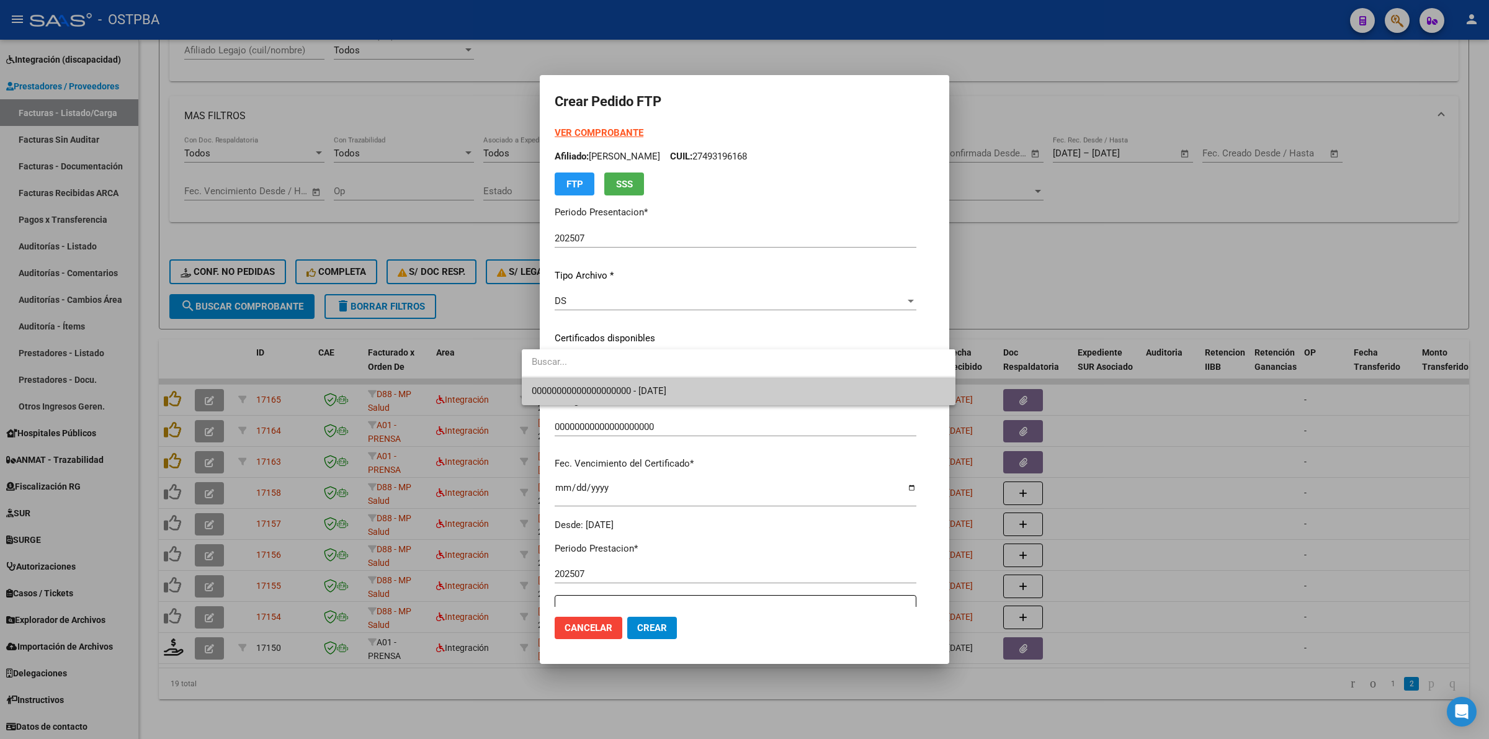
click at [837, 392] on span "00000000000000000000 - [DATE]" at bounding box center [739, 391] width 414 height 28
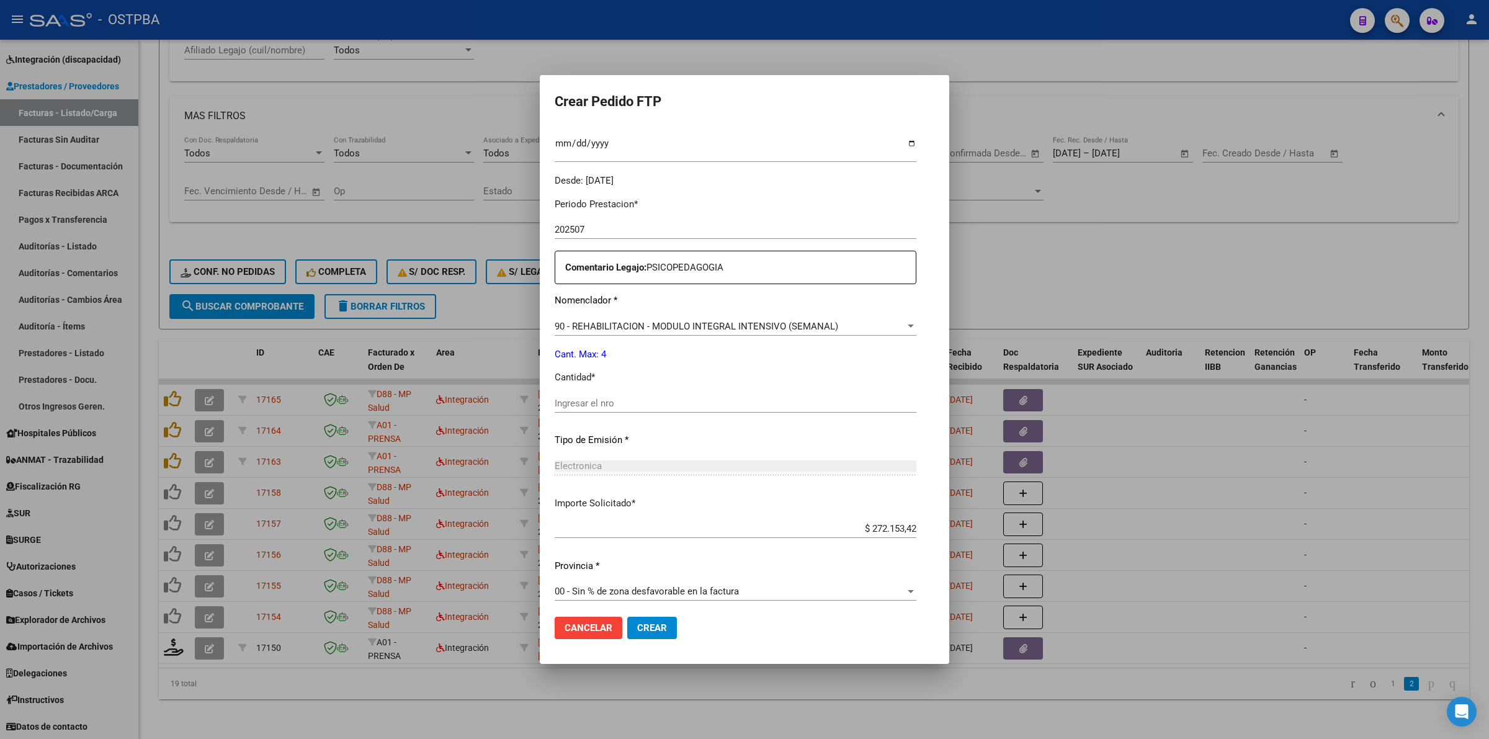
scroll to position [351, 0]
click at [720, 403] on div "Ingresar el nro" at bounding box center [736, 397] width 362 height 19
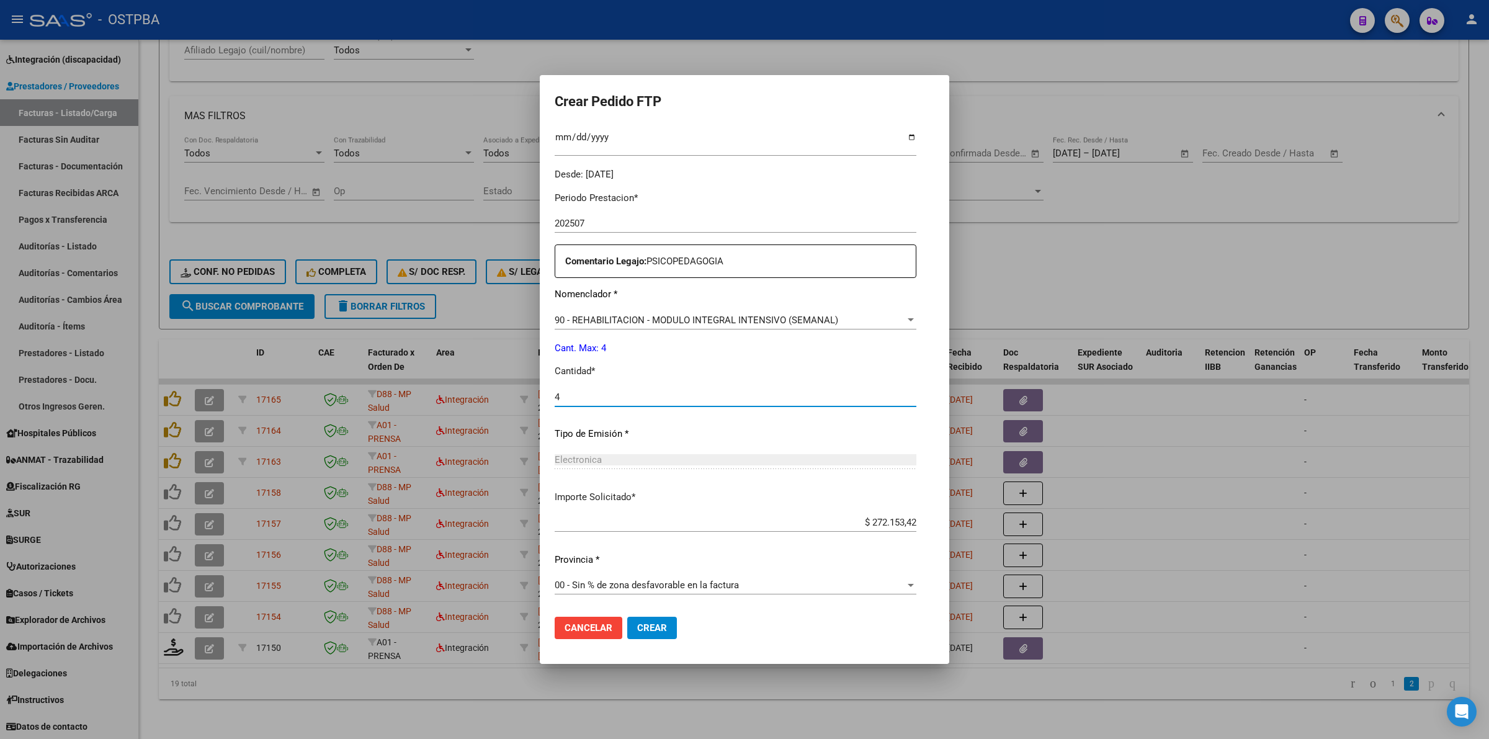
type input "4"
click at [637, 626] on span "Crear" at bounding box center [652, 627] width 30 height 11
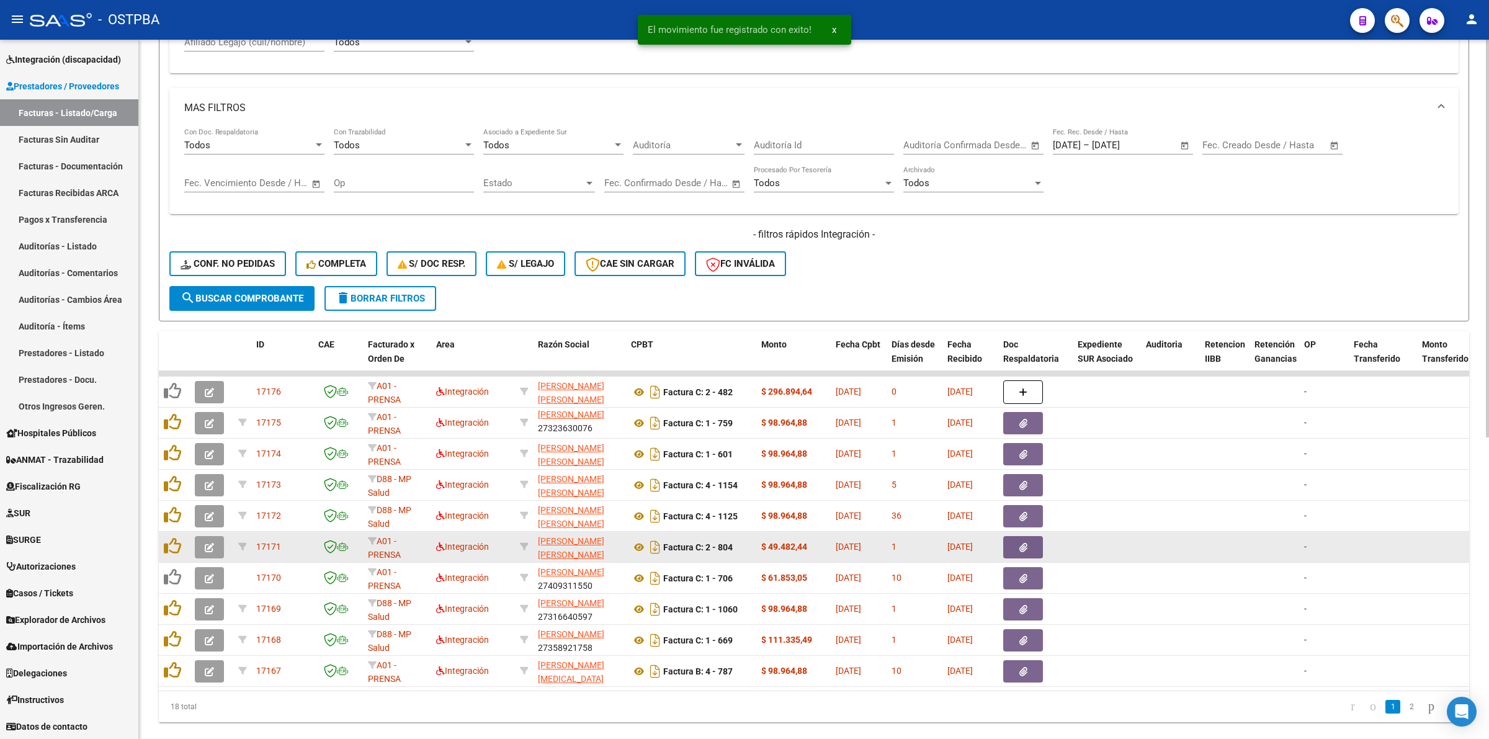
scroll to position [531, 0]
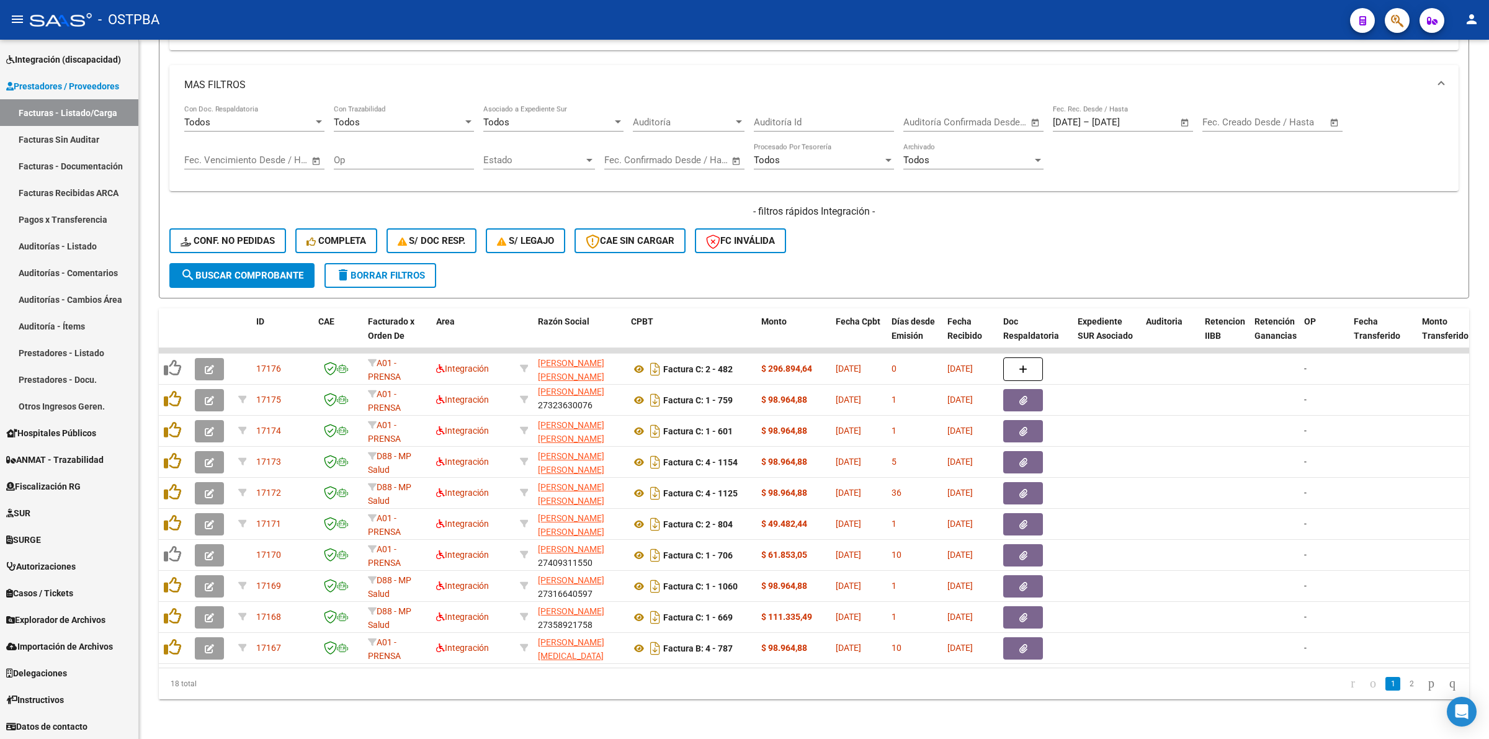
click at [1421, 677] on li at bounding box center [1431, 683] width 21 height 21
click at [1406, 683] on link "2" at bounding box center [1411, 684] width 15 height 14
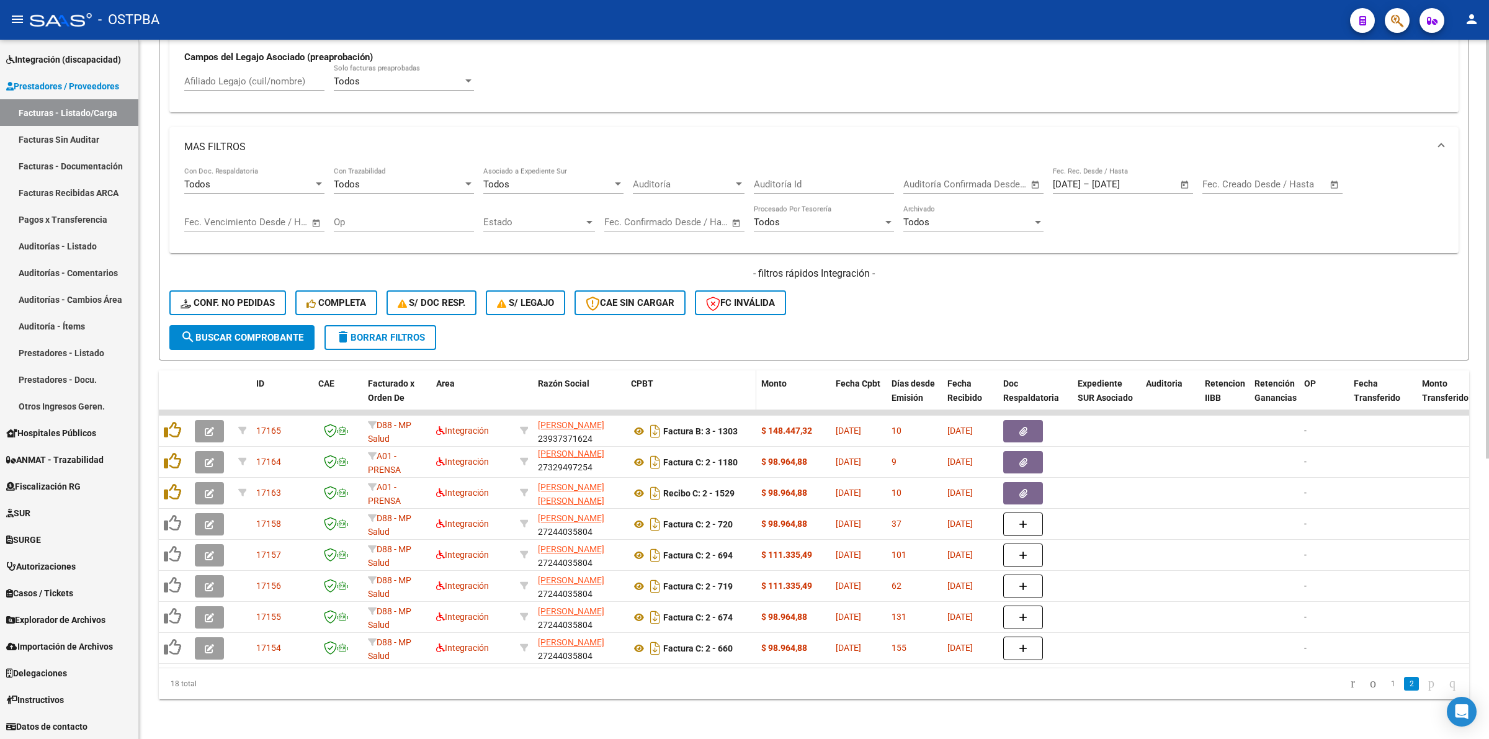
scroll to position [469, 0]
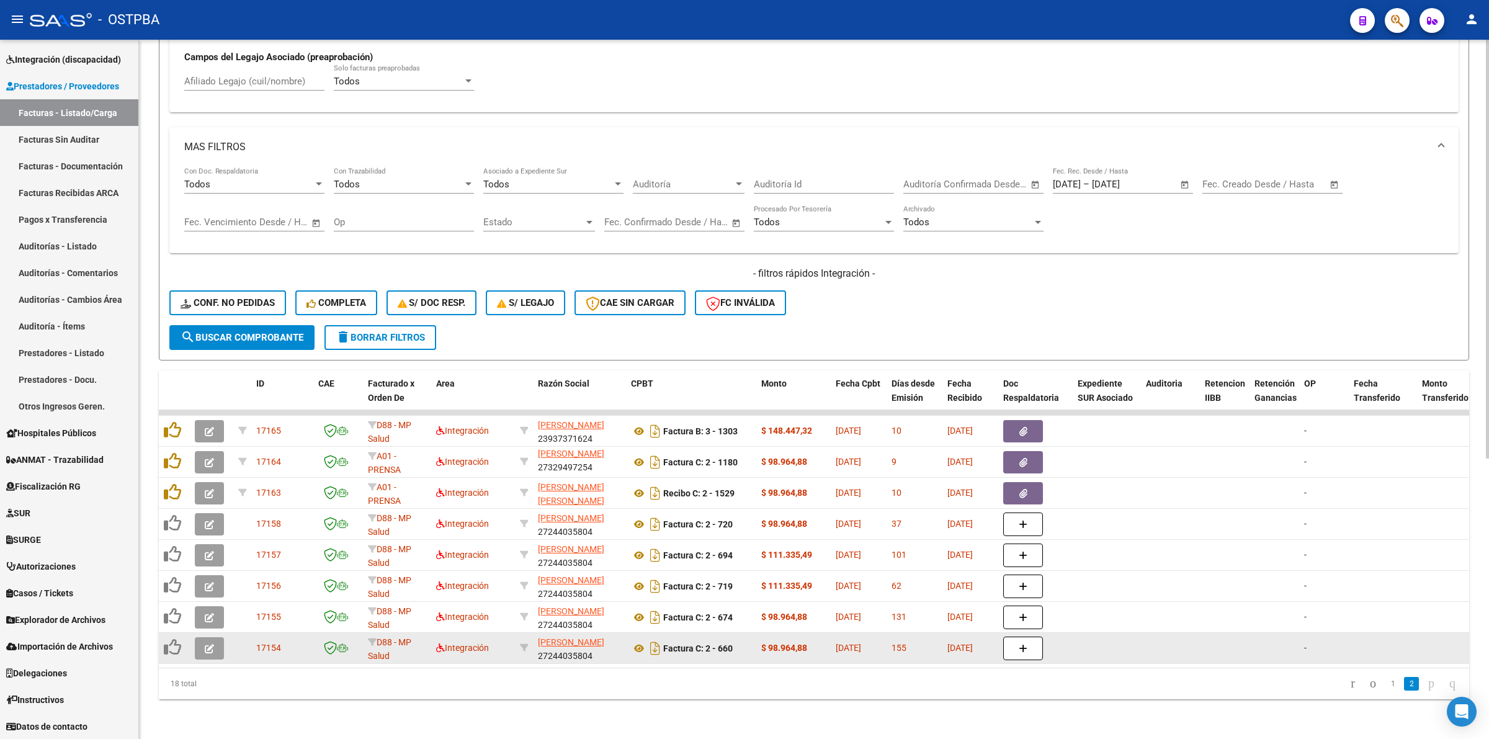
click at [210, 644] on icon "button" at bounding box center [209, 648] width 9 height 9
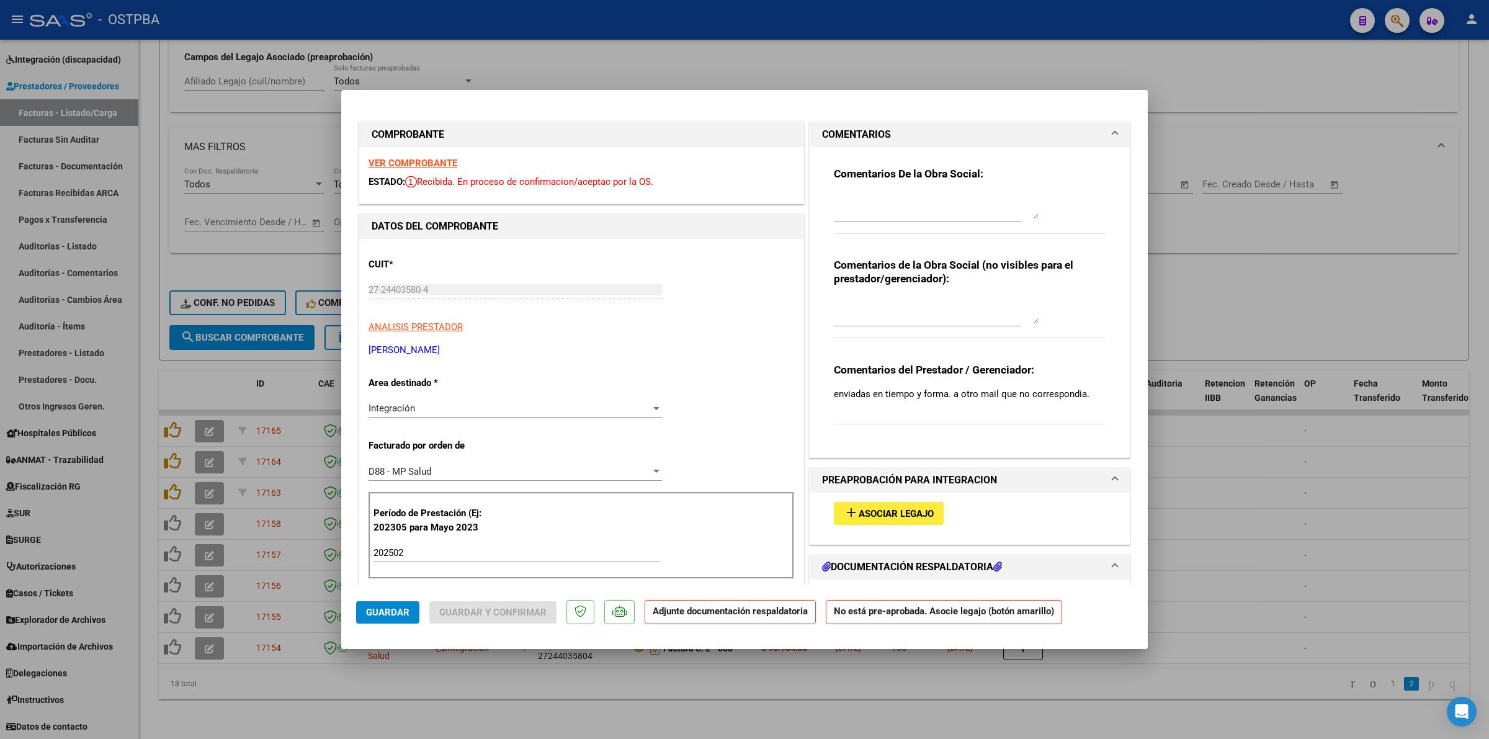
click at [446, 158] on strong "VER COMPROBANTE" at bounding box center [413, 163] width 89 height 11
click at [912, 513] on span "Asociar Legajo" at bounding box center [896, 513] width 75 height 11
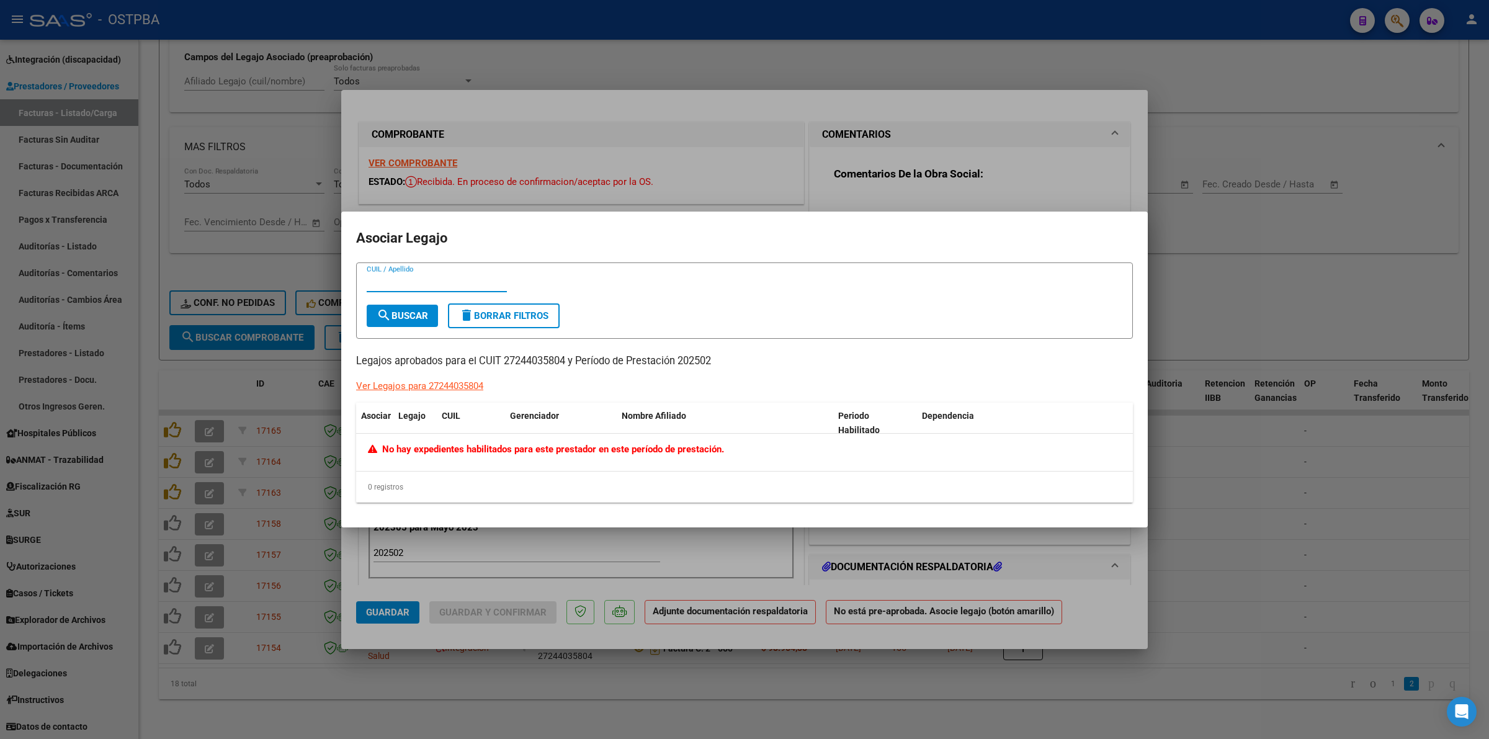
click at [1272, 541] on div at bounding box center [744, 369] width 1489 height 739
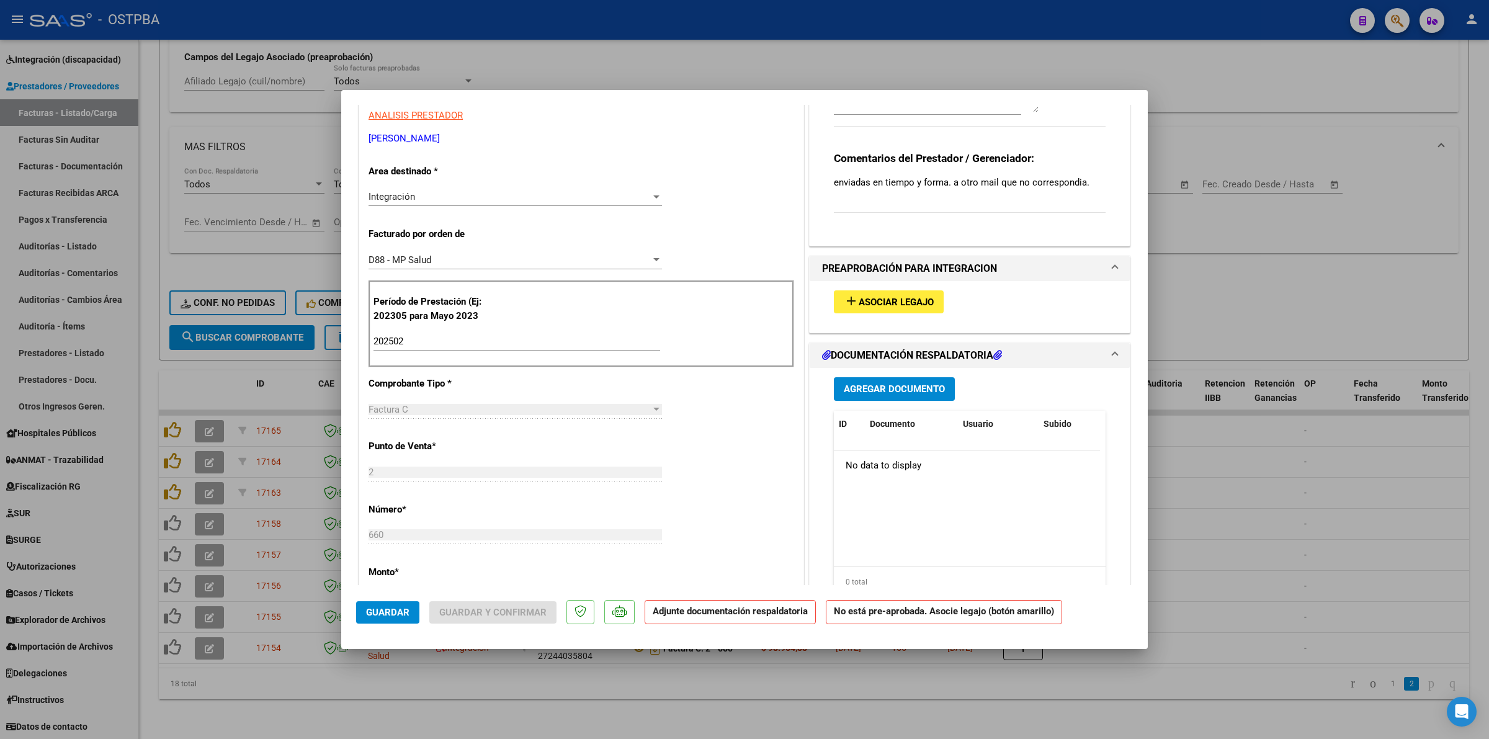
scroll to position [233, 0]
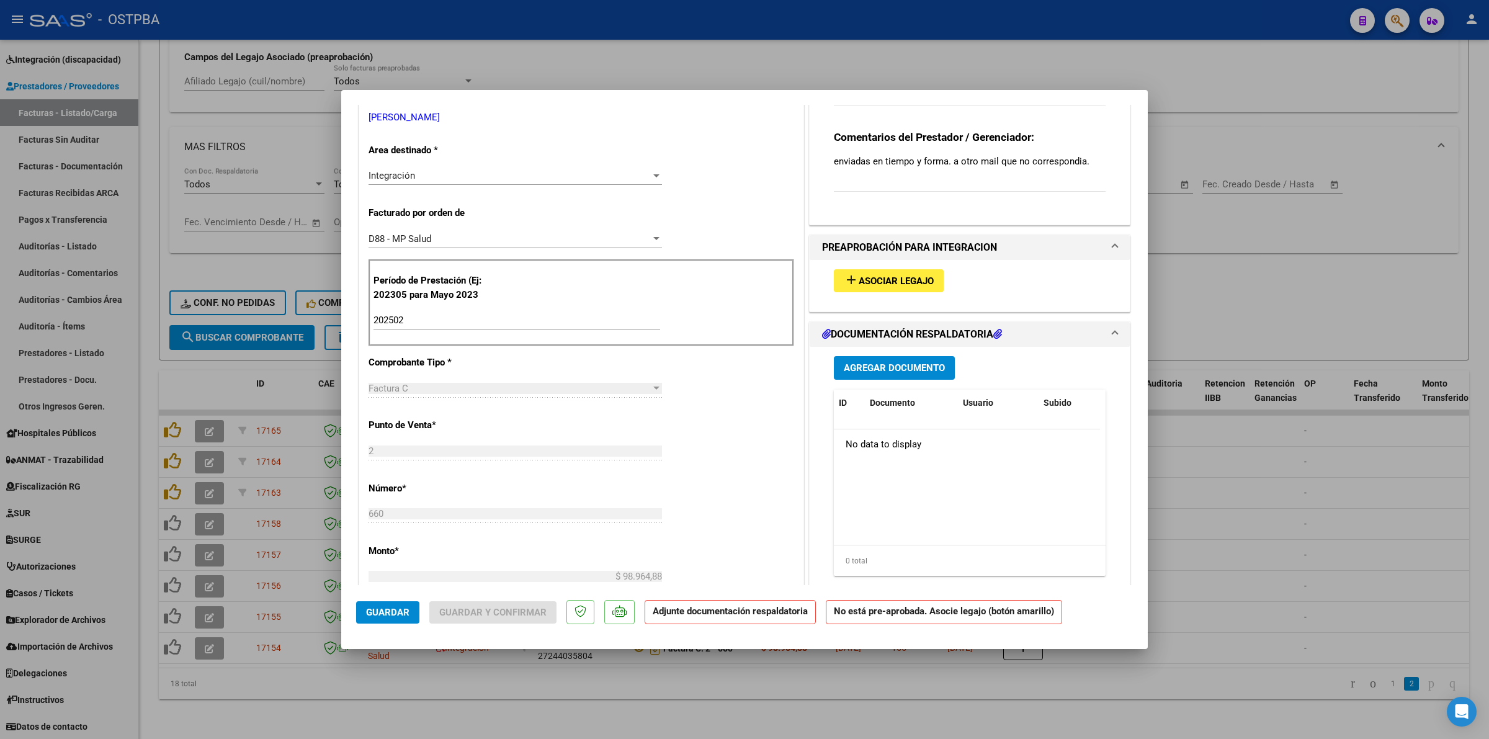
click at [1273, 515] on div at bounding box center [744, 369] width 1489 height 739
type input "$ 0,00"
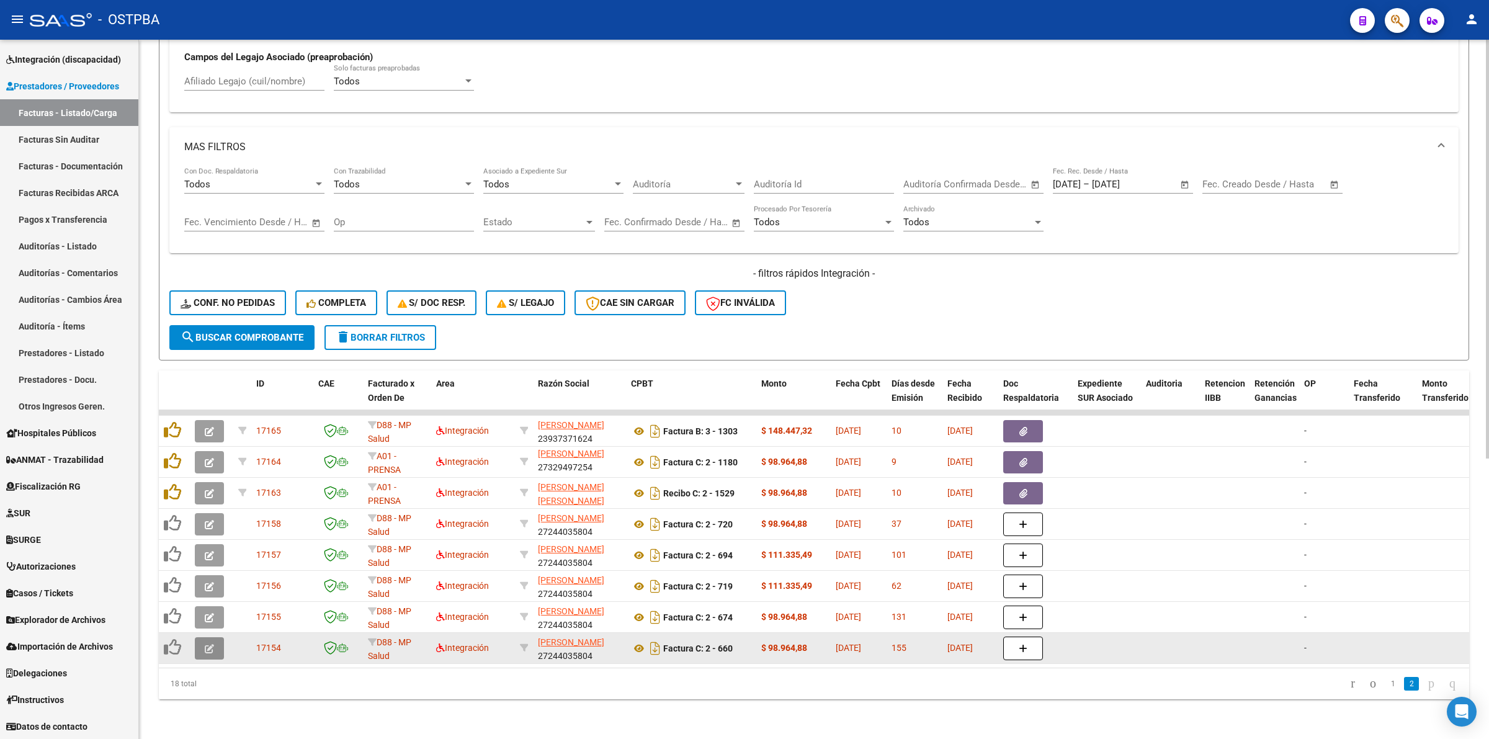
click at [209, 644] on icon "button" at bounding box center [209, 648] width 9 height 9
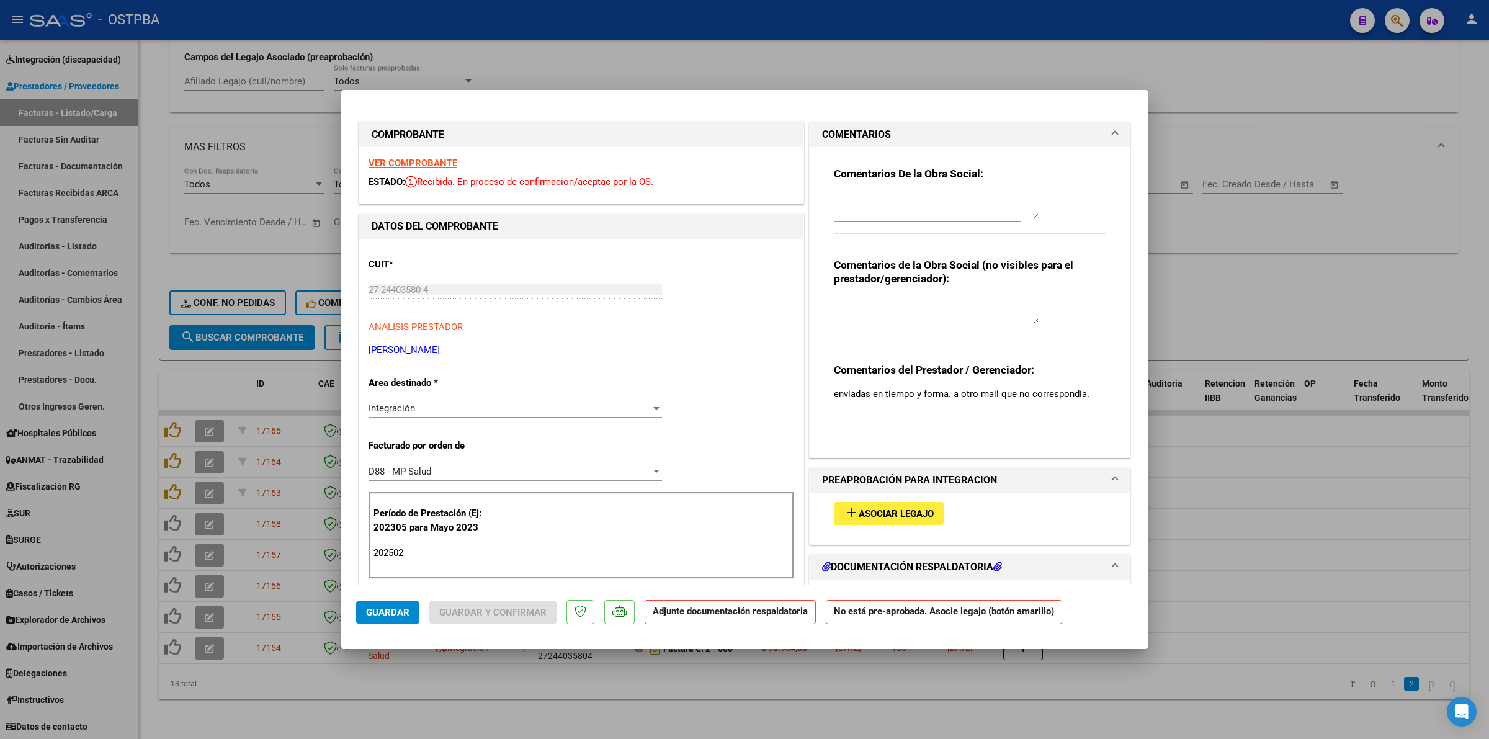
click at [899, 514] on span "Asociar Legajo" at bounding box center [896, 513] width 75 height 11
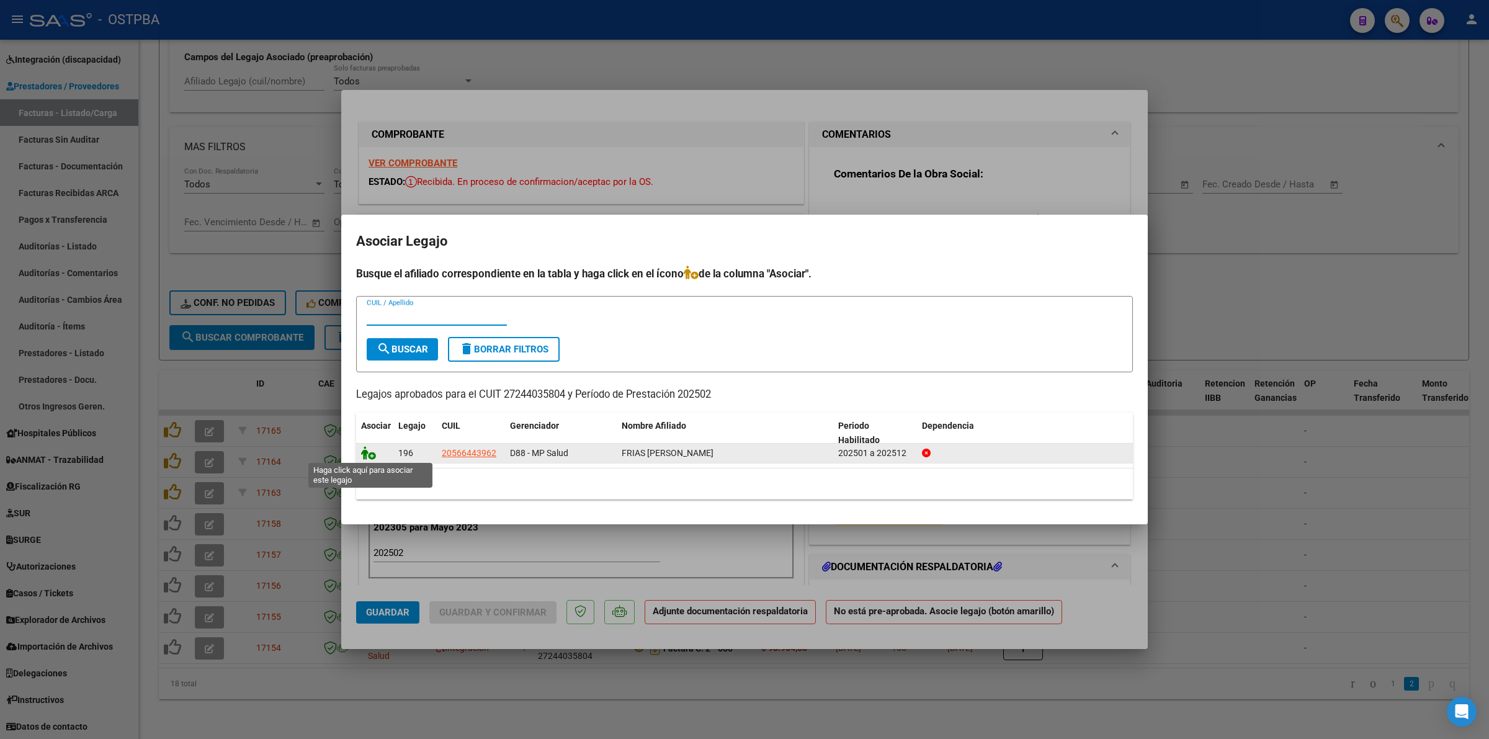
click at [365, 456] on icon at bounding box center [368, 453] width 15 height 14
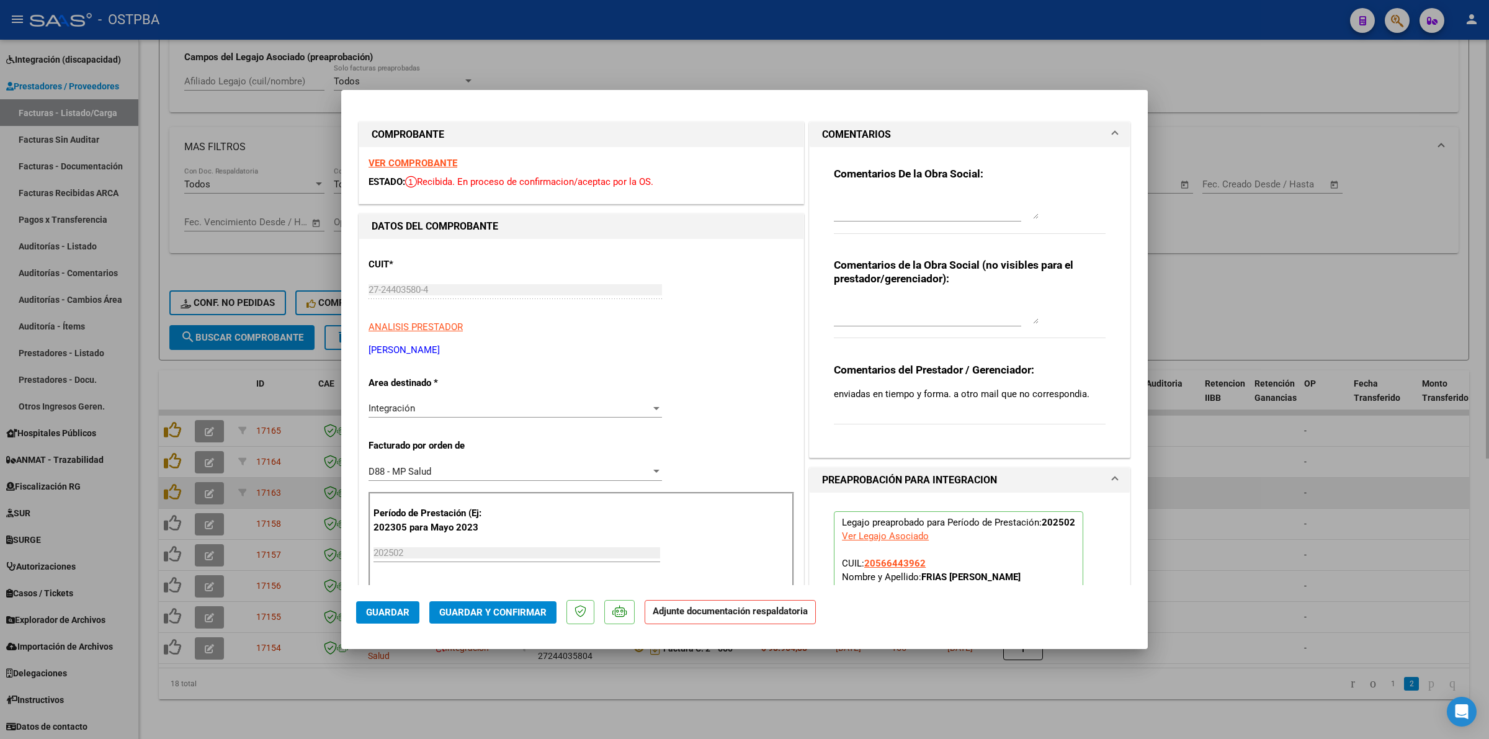
click at [1319, 478] on div at bounding box center [744, 369] width 1489 height 739
type input "$ 0,00"
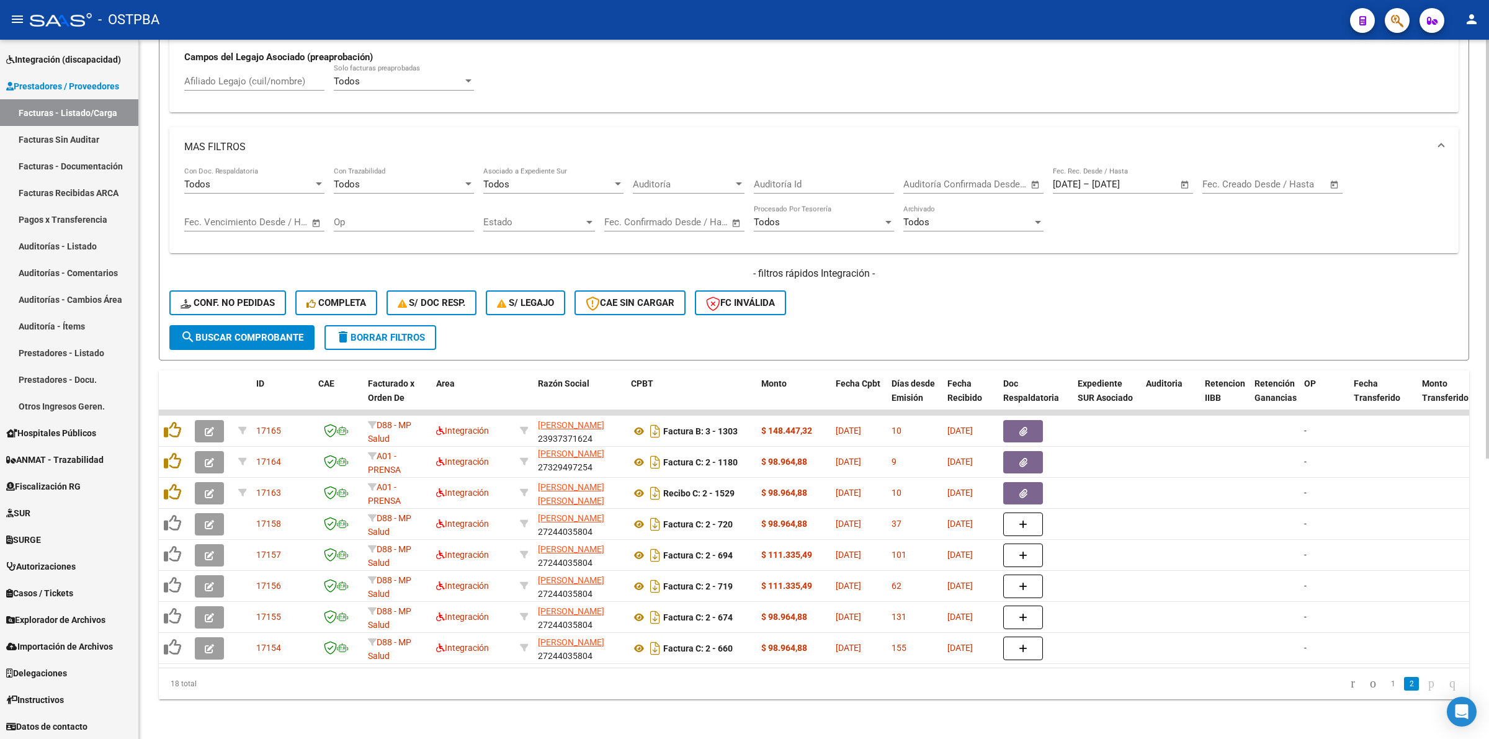
click at [252, 332] on span "search Buscar Comprobante" at bounding box center [242, 337] width 123 height 11
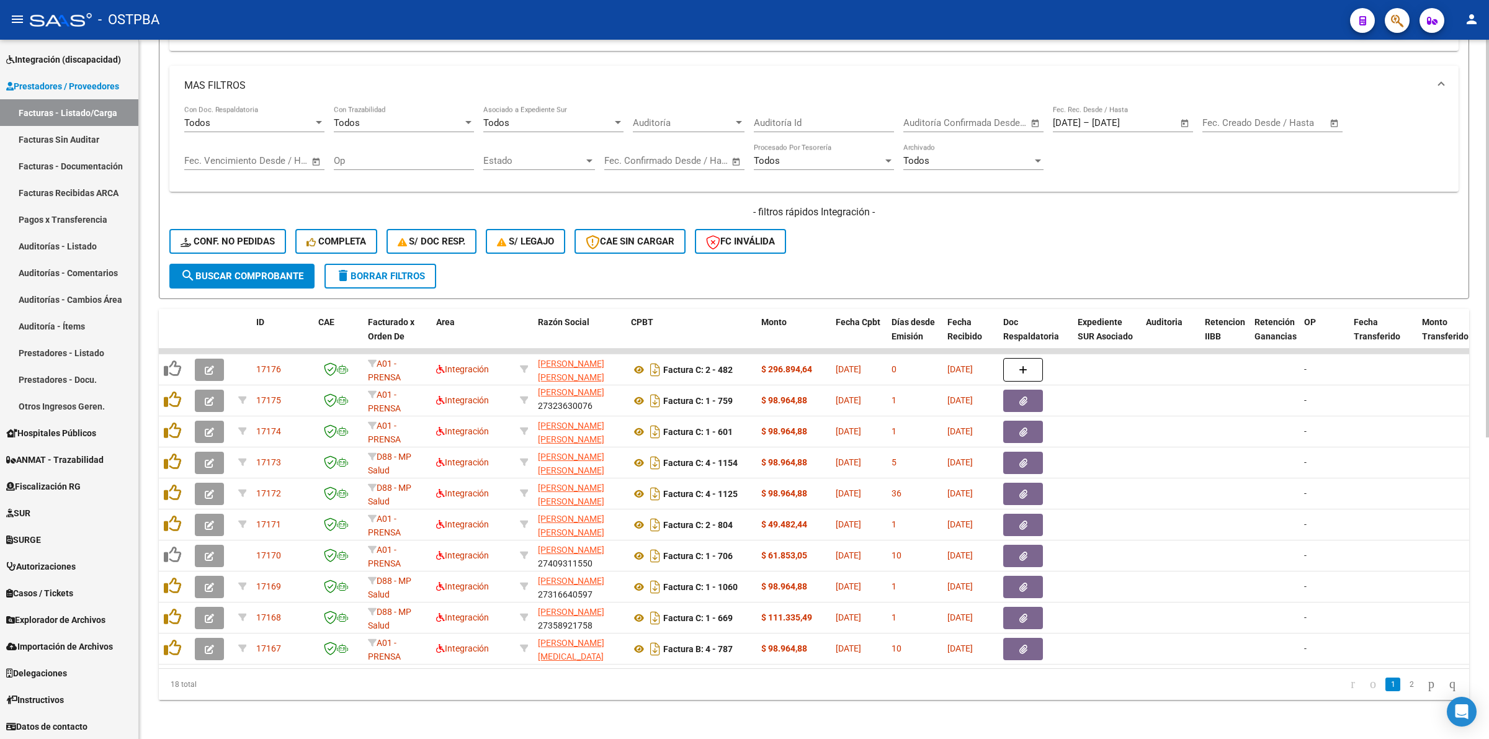
scroll to position [531, 0]
click at [1406, 681] on link "2" at bounding box center [1411, 684] width 15 height 14
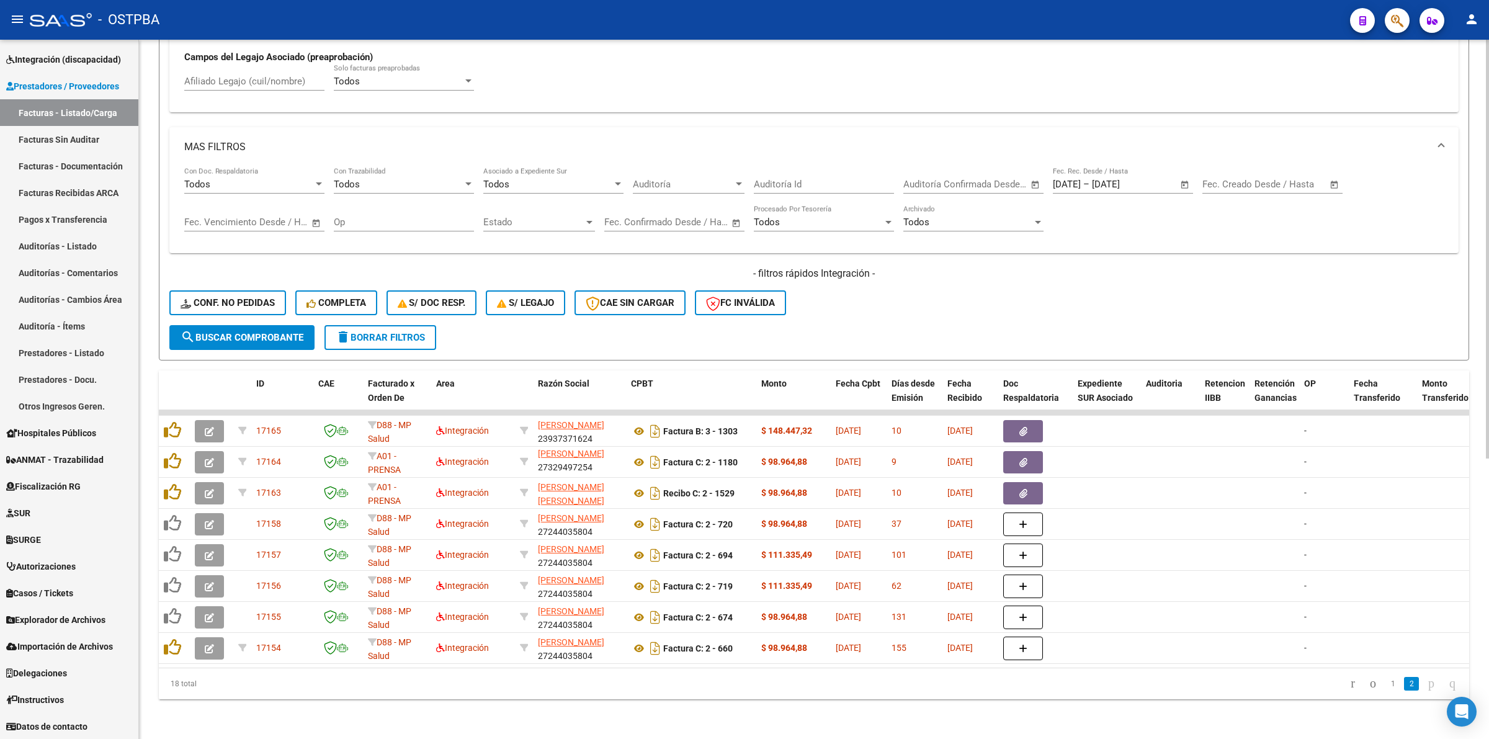
scroll to position [469, 0]
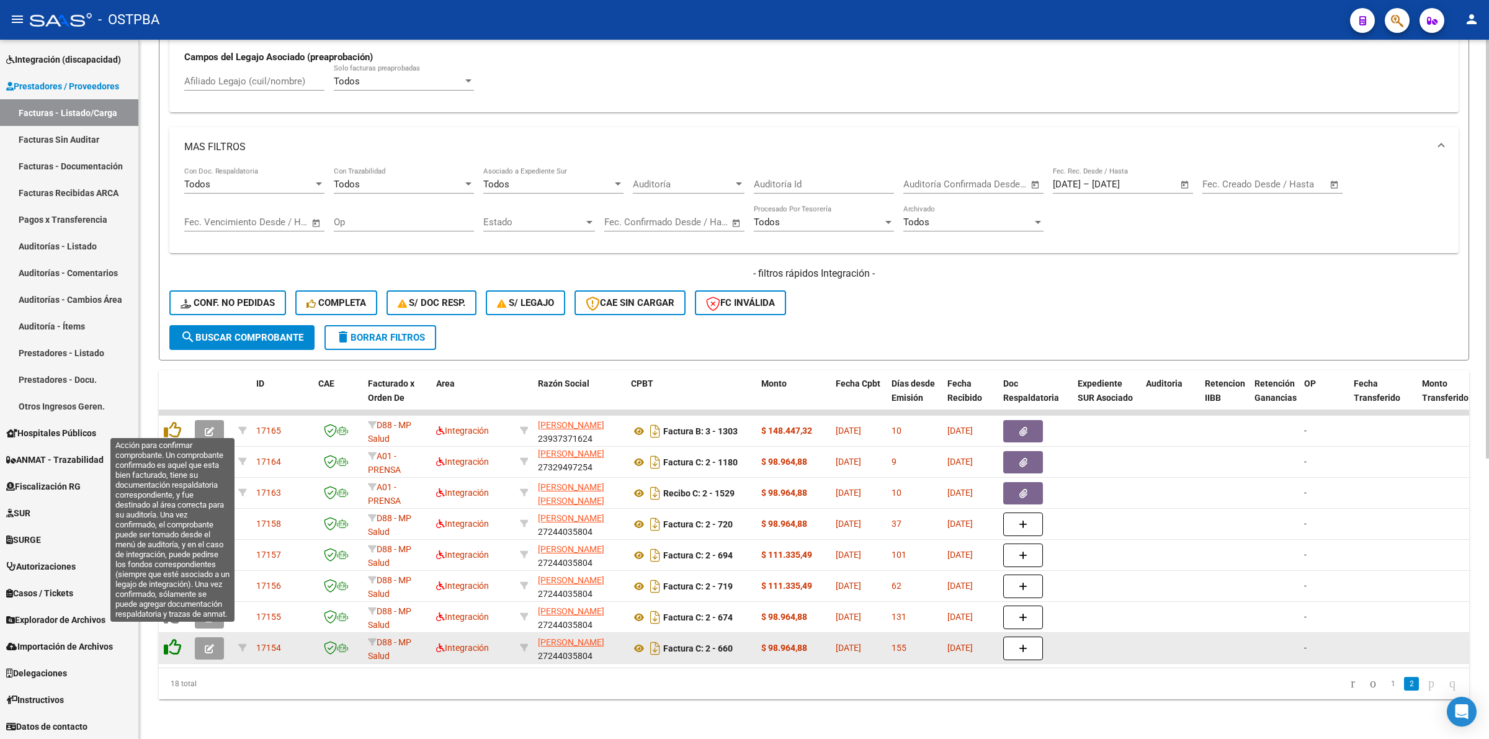
click at [166, 639] on icon at bounding box center [172, 647] width 17 height 17
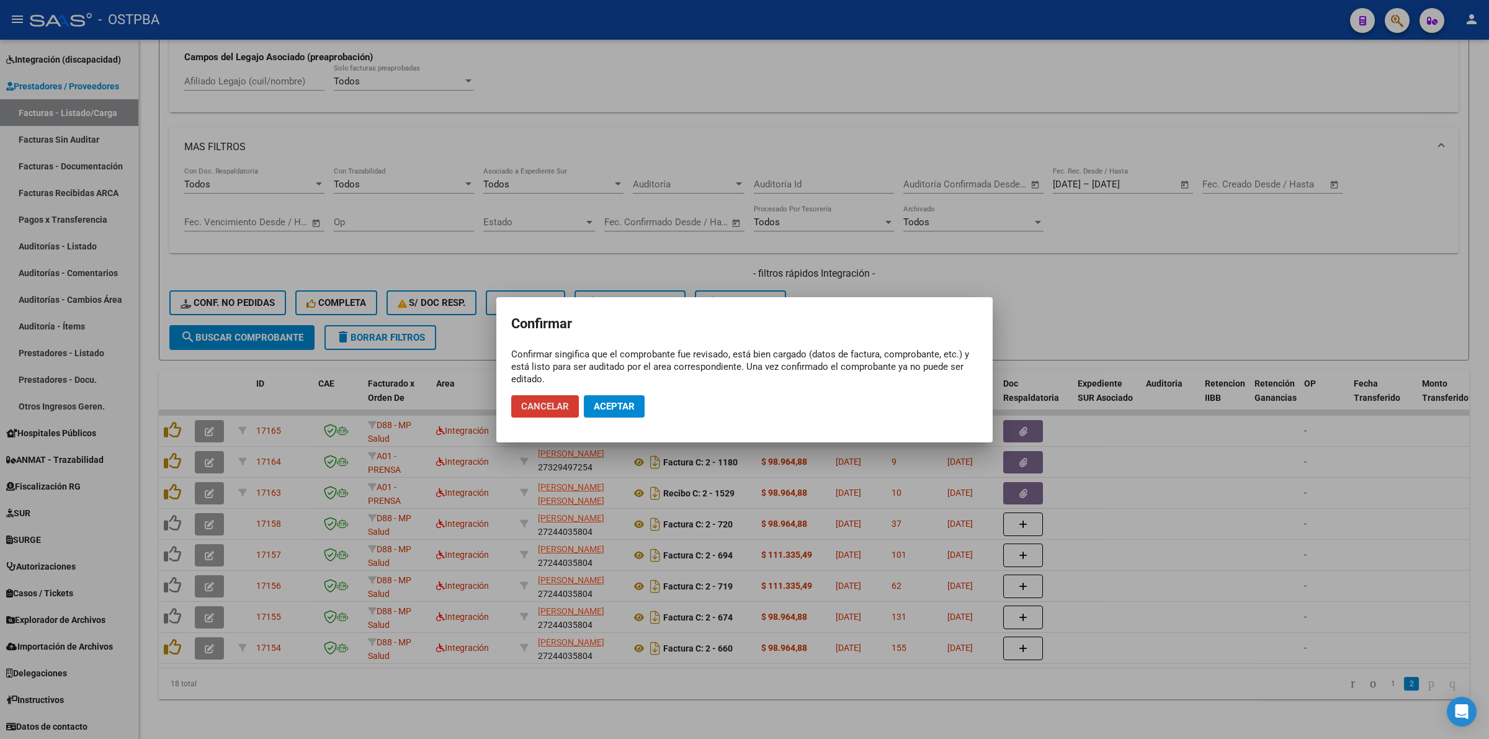
click at [603, 408] on span "Aceptar" at bounding box center [614, 406] width 41 height 11
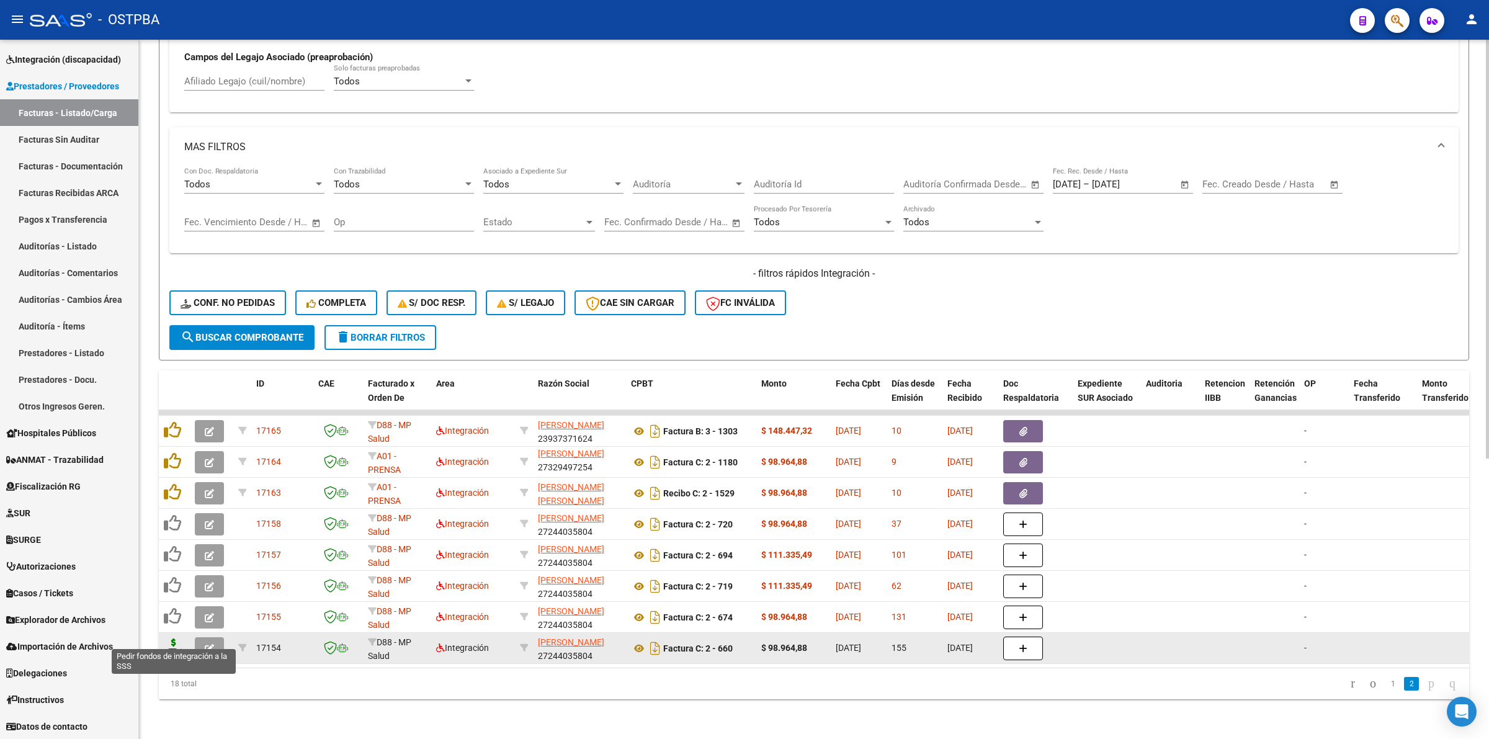
click at [174, 639] on icon at bounding box center [174, 647] width 20 height 17
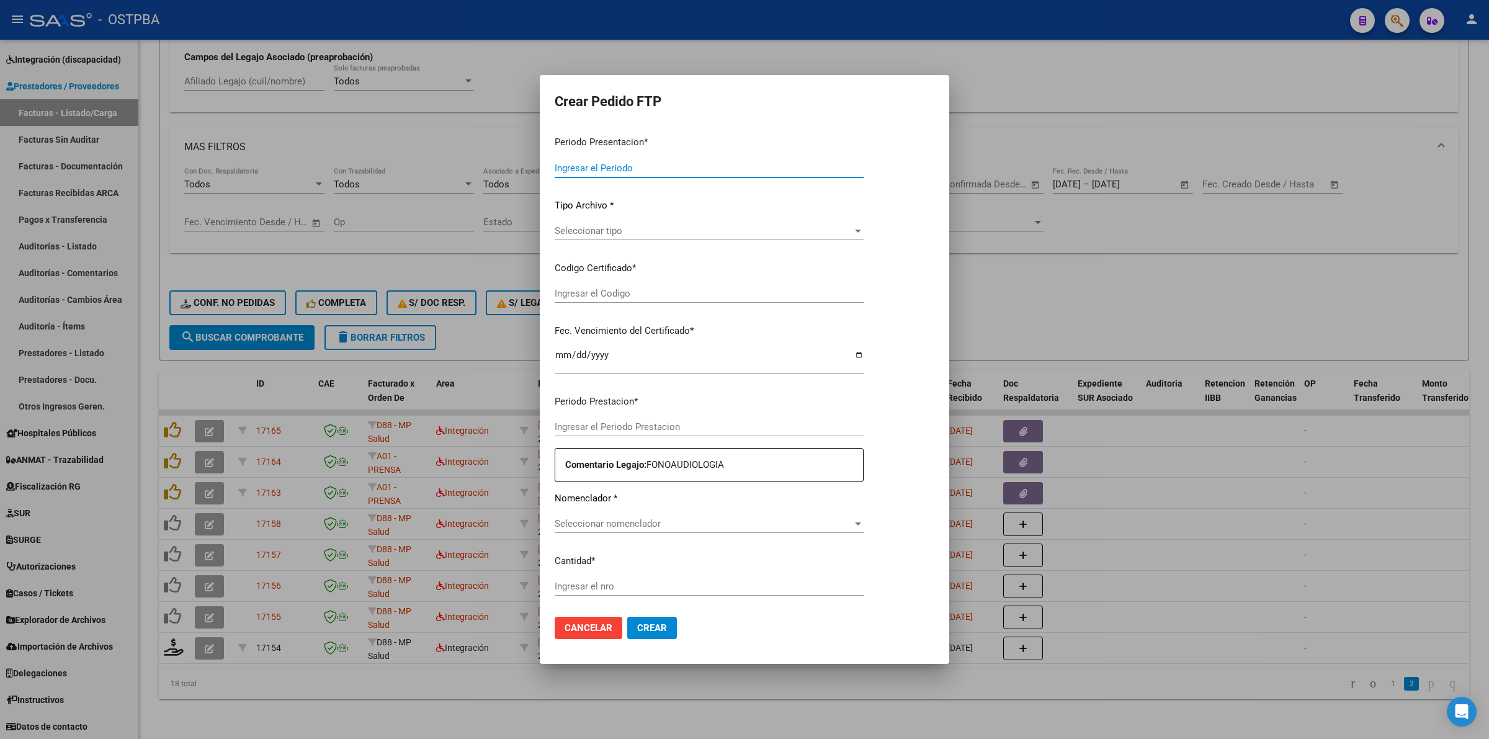
type input "202507"
type input "202502"
type input "$ 98.964,88"
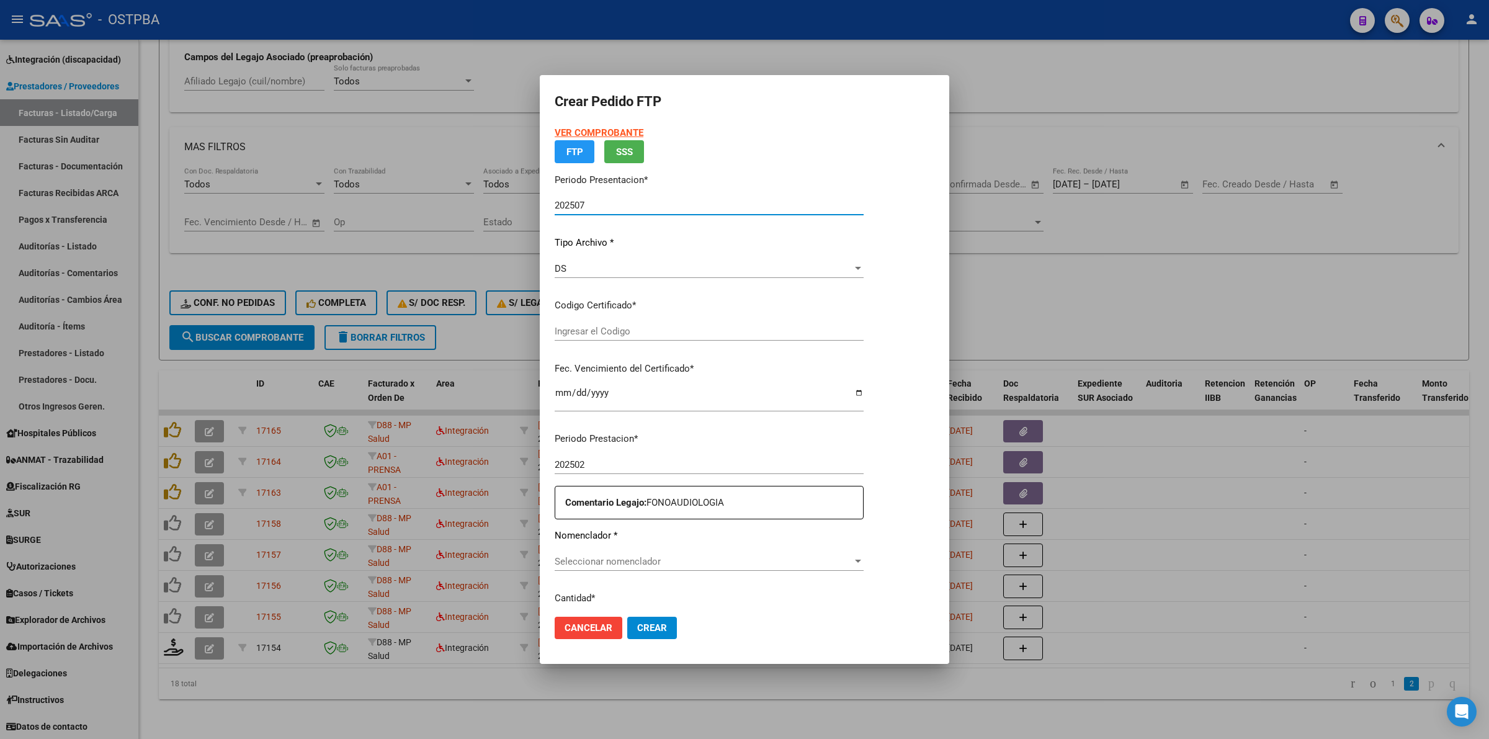
type input "000000000000000000000"
type input "[DATE]"
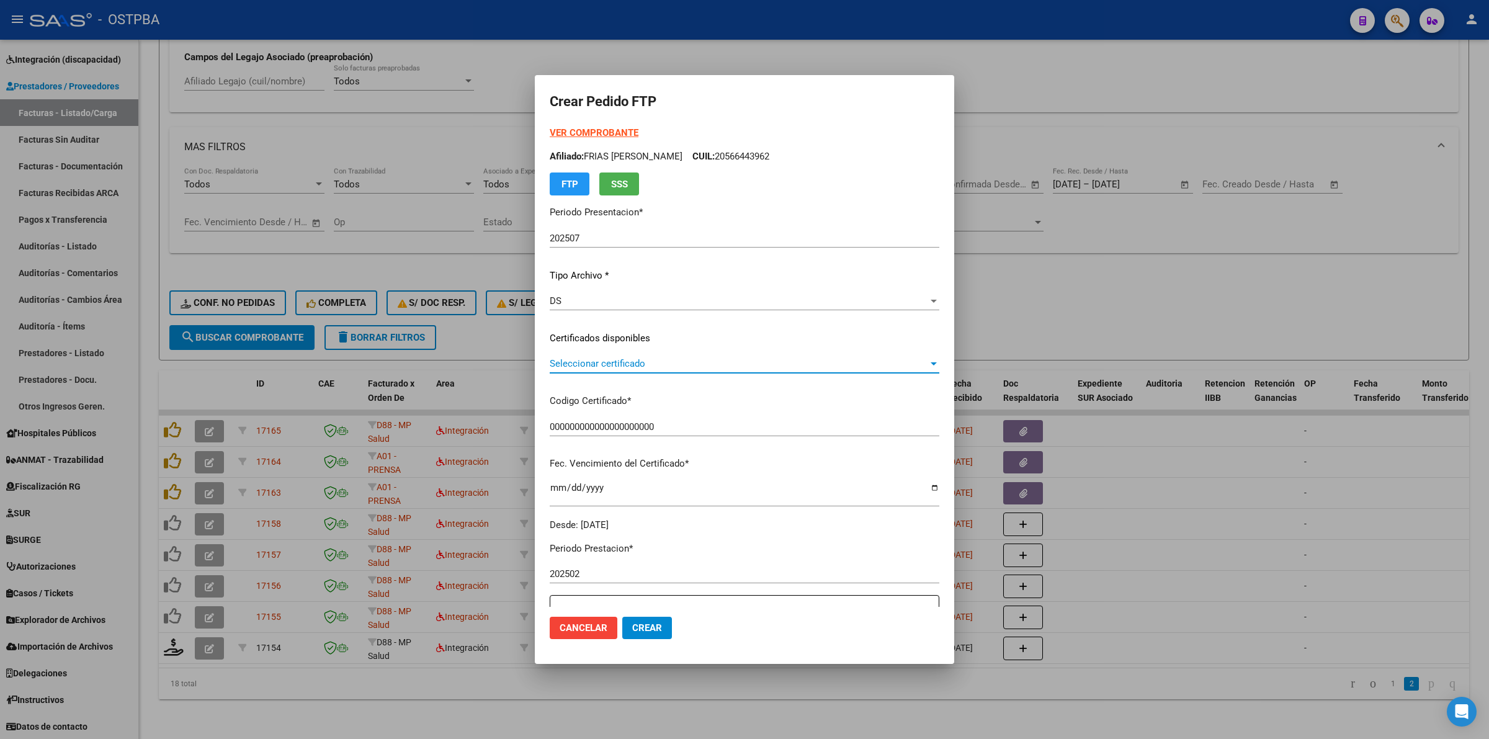
click at [801, 358] on span "Seleccionar certificado" at bounding box center [739, 363] width 379 height 11
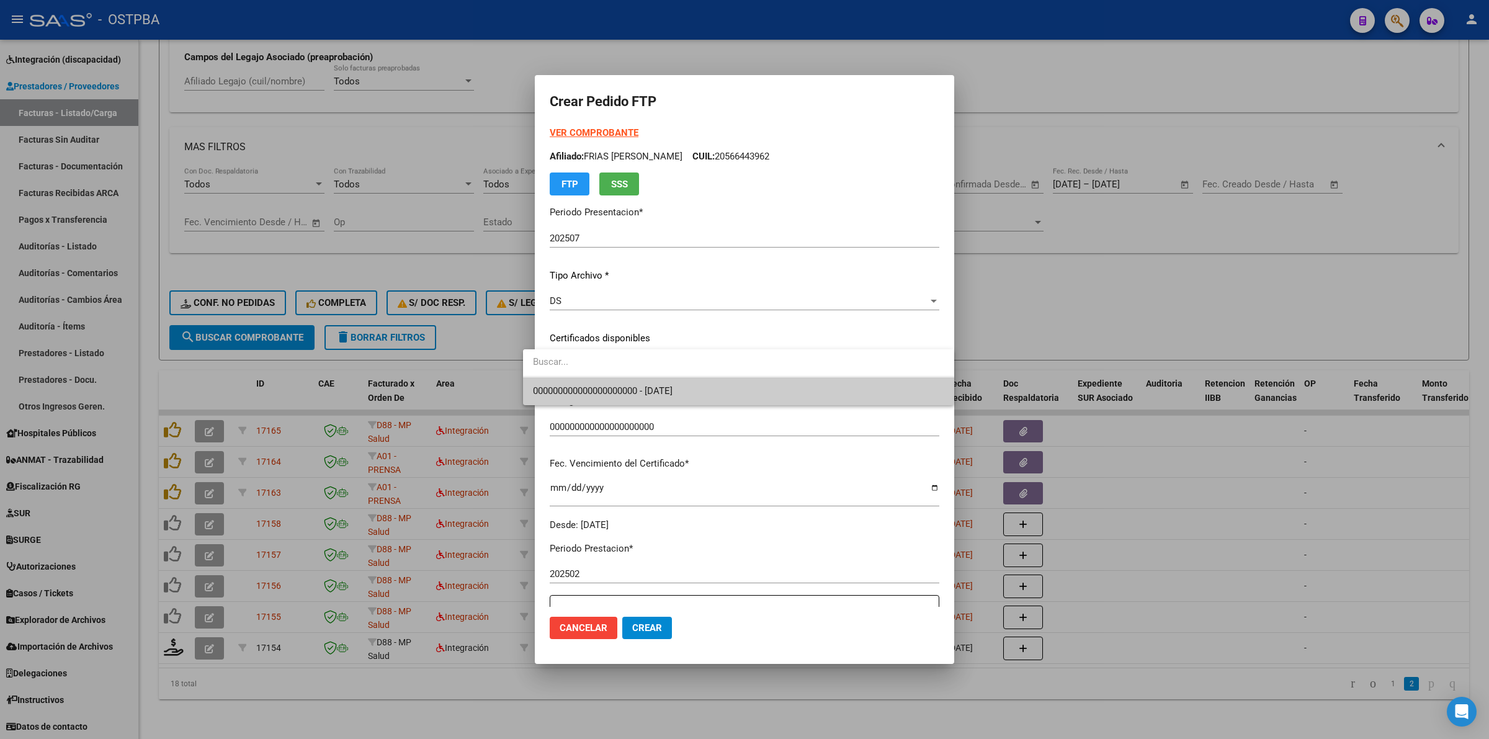
click at [730, 388] on span "000000000000000000000 - [DATE]" at bounding box center [738, 391] width 411 height 28
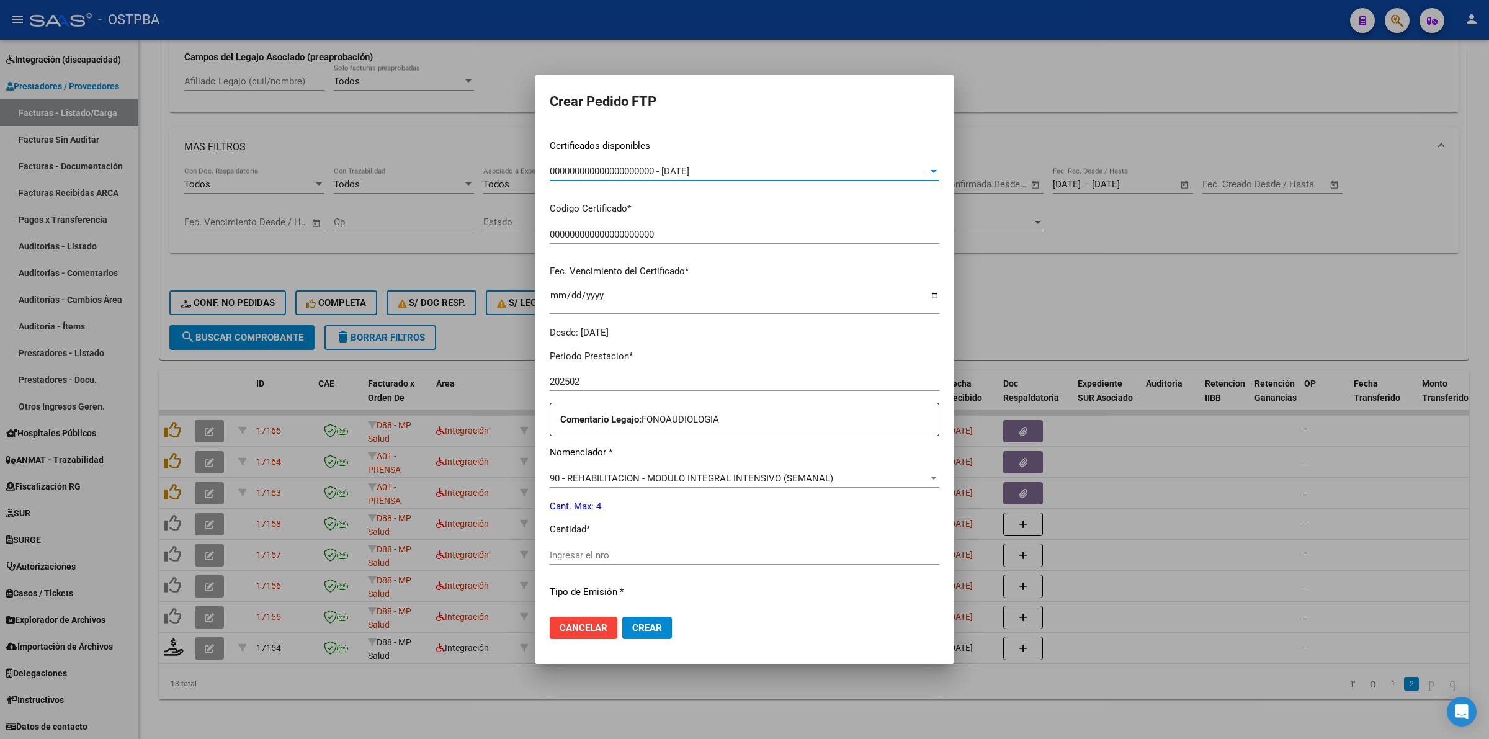
scroll to position [233, 0]
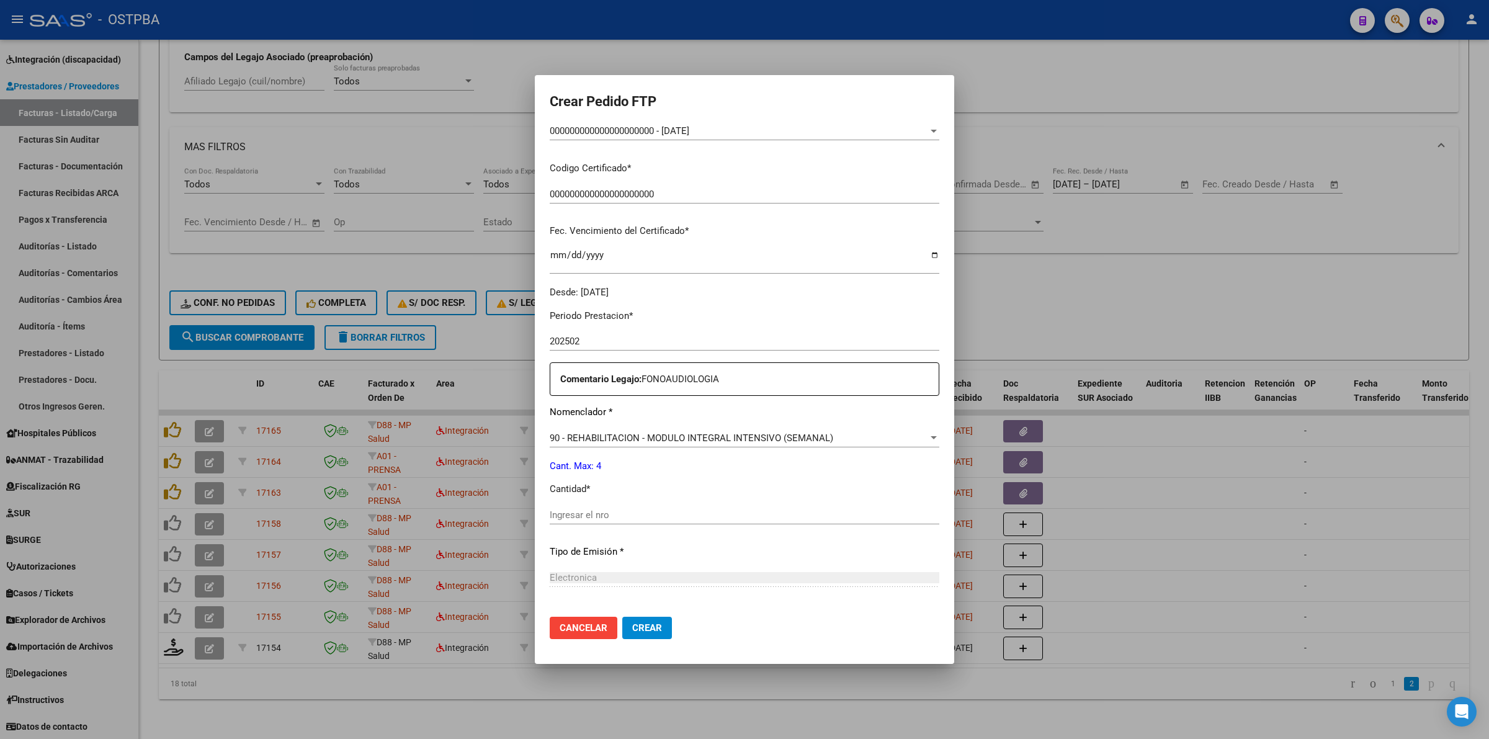
click at [697, 504] on div "Periodo Prestacion * 202502 Ingresar el Periodo Prestacion Comentario Legajo: F…" at bounding box center [745, 512] width 390 height 425
click at [740, 518] on input "Ingresar el nro" at bounding box center [745, 514] width 390 height 11
type input "4"
click at [640, 633] on span "Crear" at bounding box center [647, 627] width 30 height 11
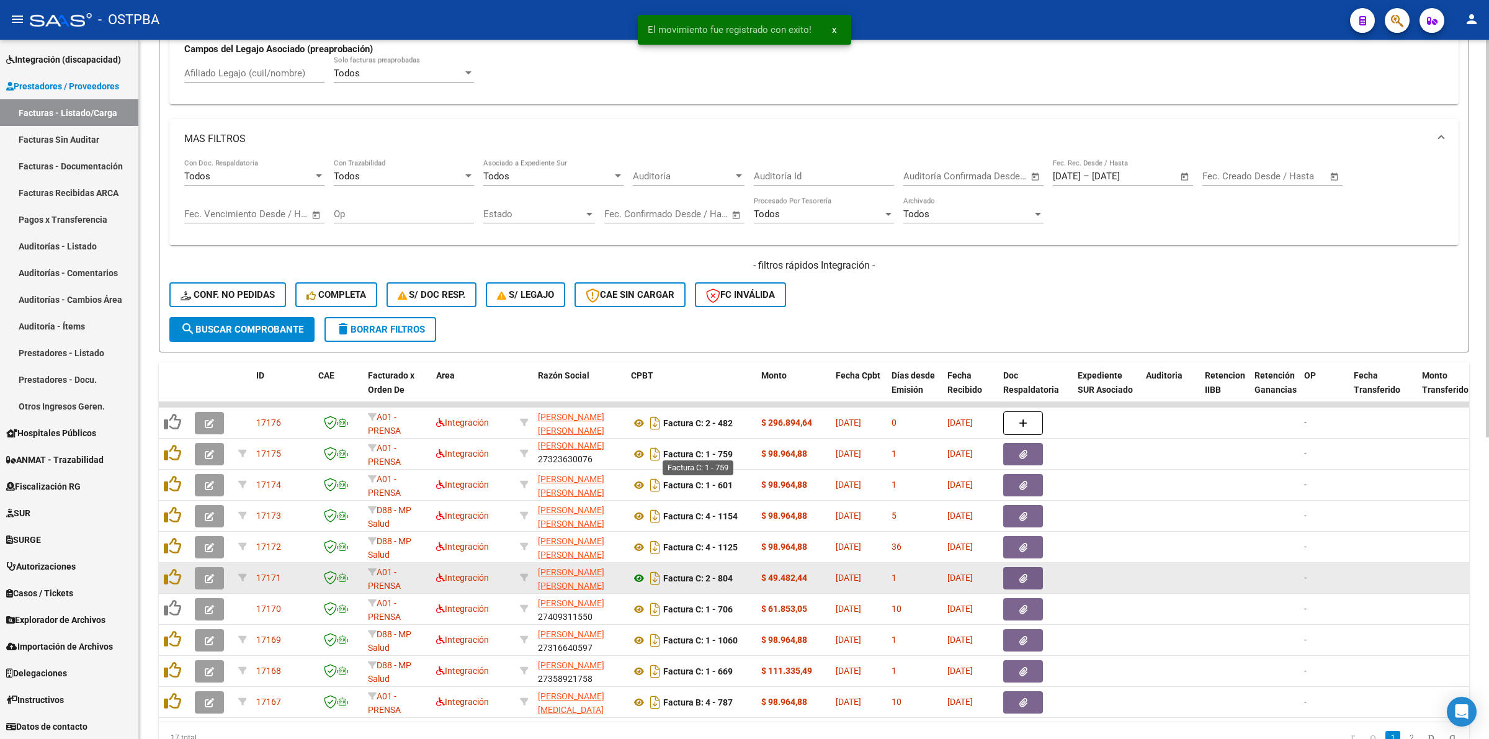
scroll to position [531, 0]
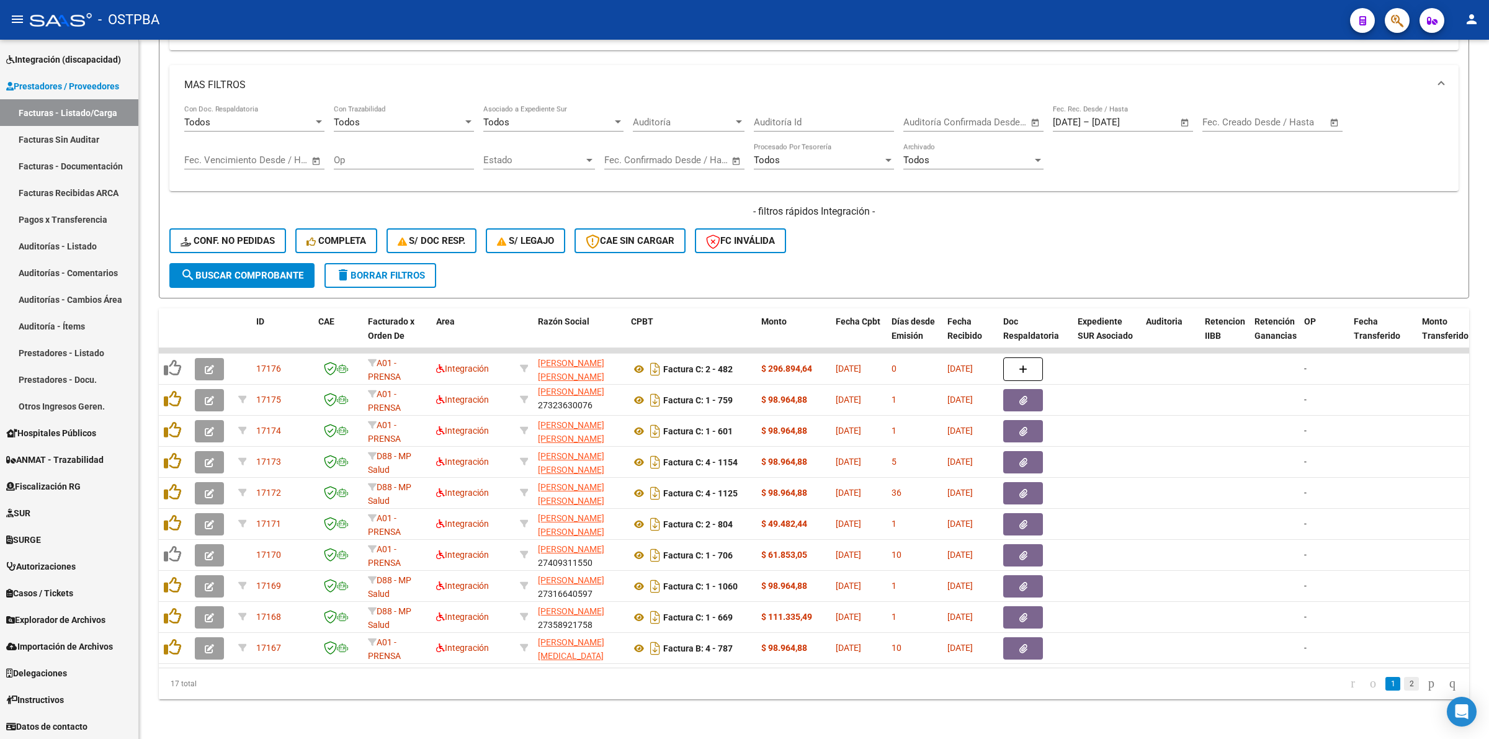
click at [1404, 688] on link "2" at bounding box center [1411, 684] width 15 height 14
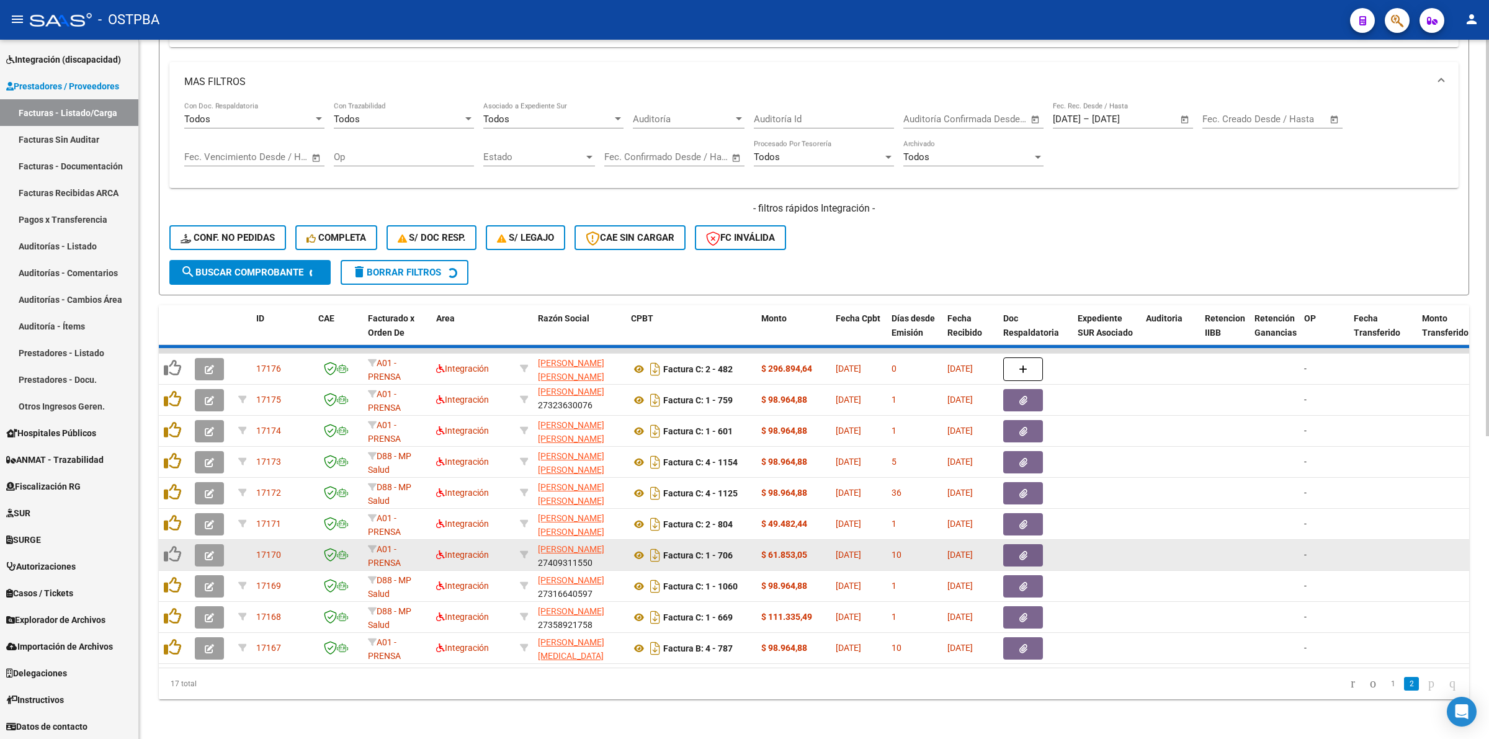
scroll to position [438, 0]
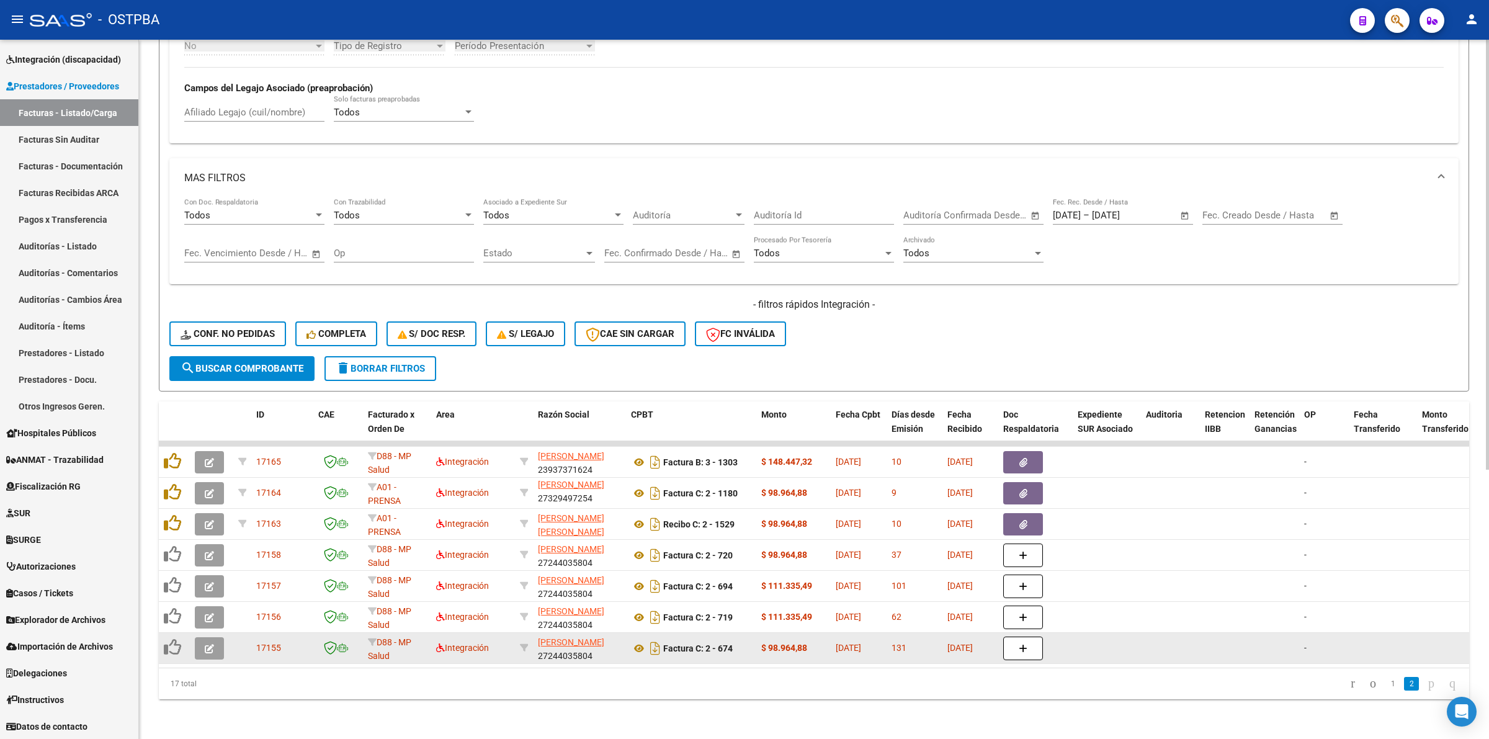
click at [214, 637] on button "button" at bounding box center [209, 648] width 29 height 22
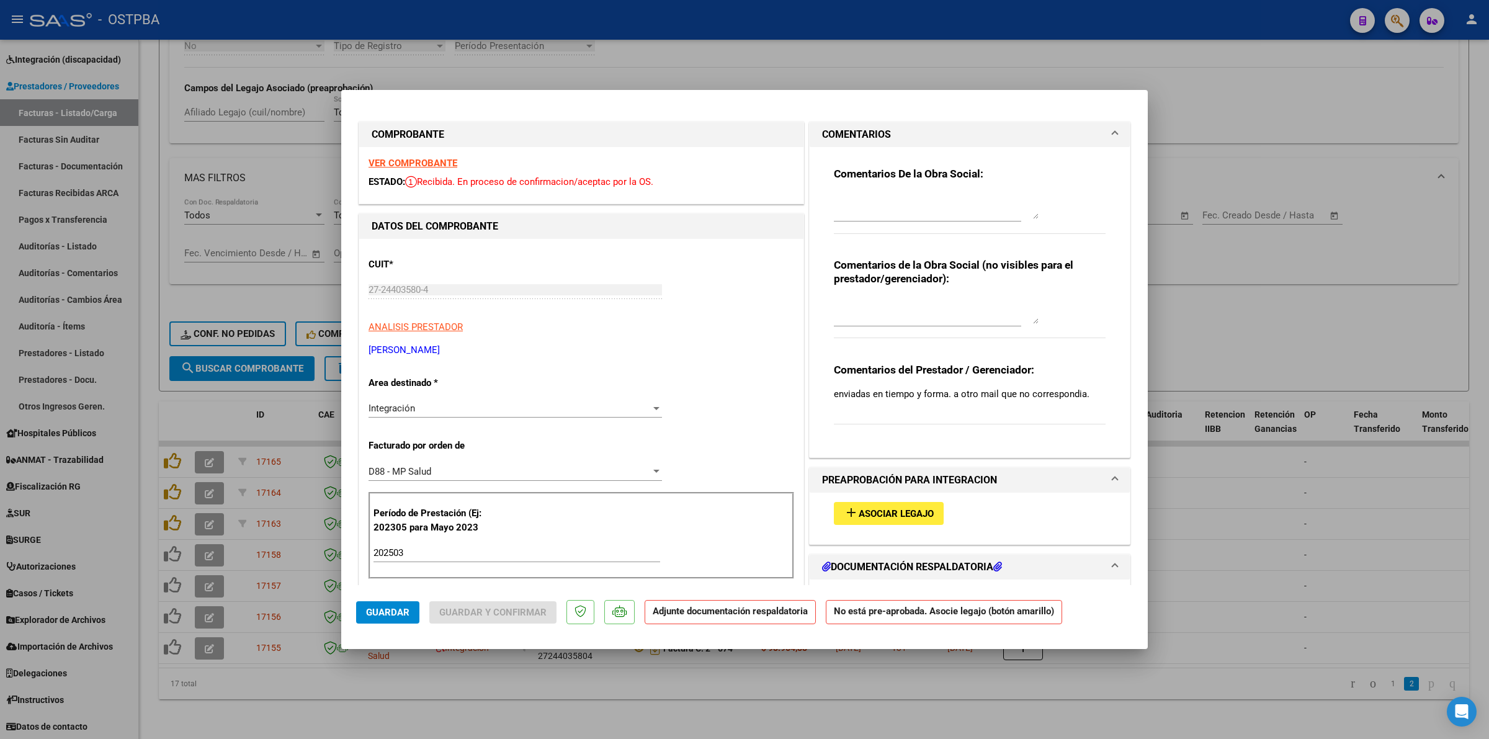
click at [415, 164] on strong "VER COMPROBANTE" at bounding box center [413, 163] width 89 height 11
click at [906, 515] on span "Asociar Legajo" at bounding box center [896, 513] width 75 height 11
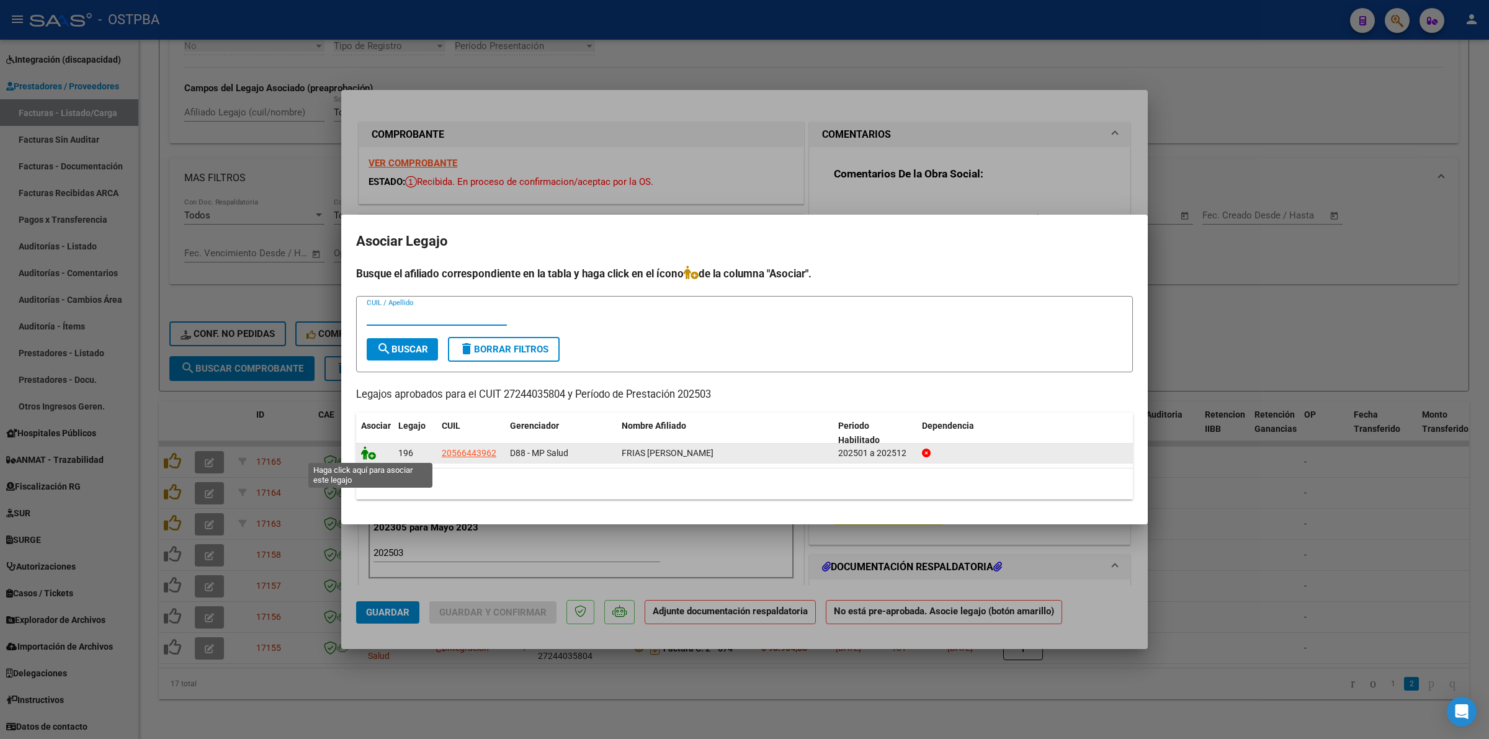
click at [367, 448] on icon at bounding box center [368, 453] width 15 height 14
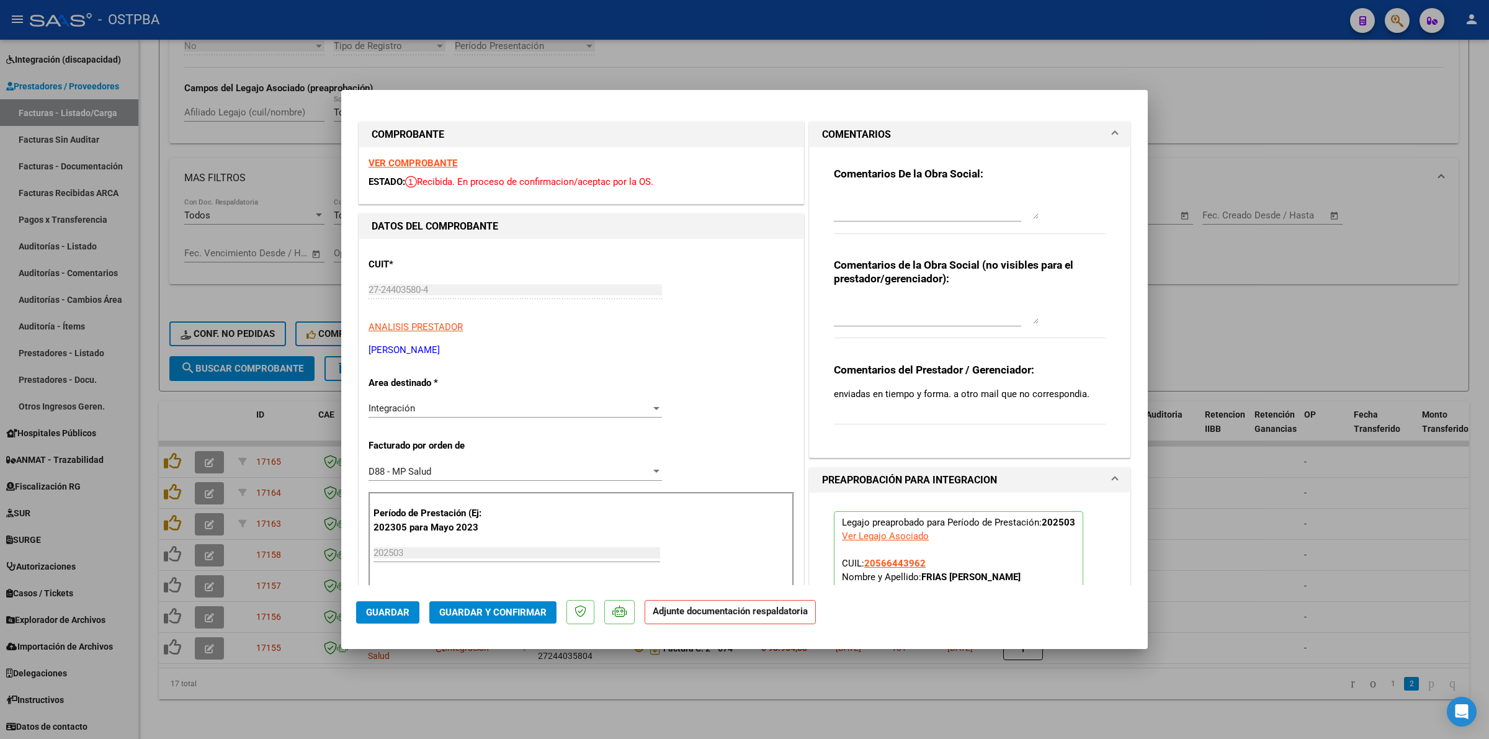
click at [1311, 517] on div at bounding box center [744, 369] width 1489 height 739
type input "$ 0,00"
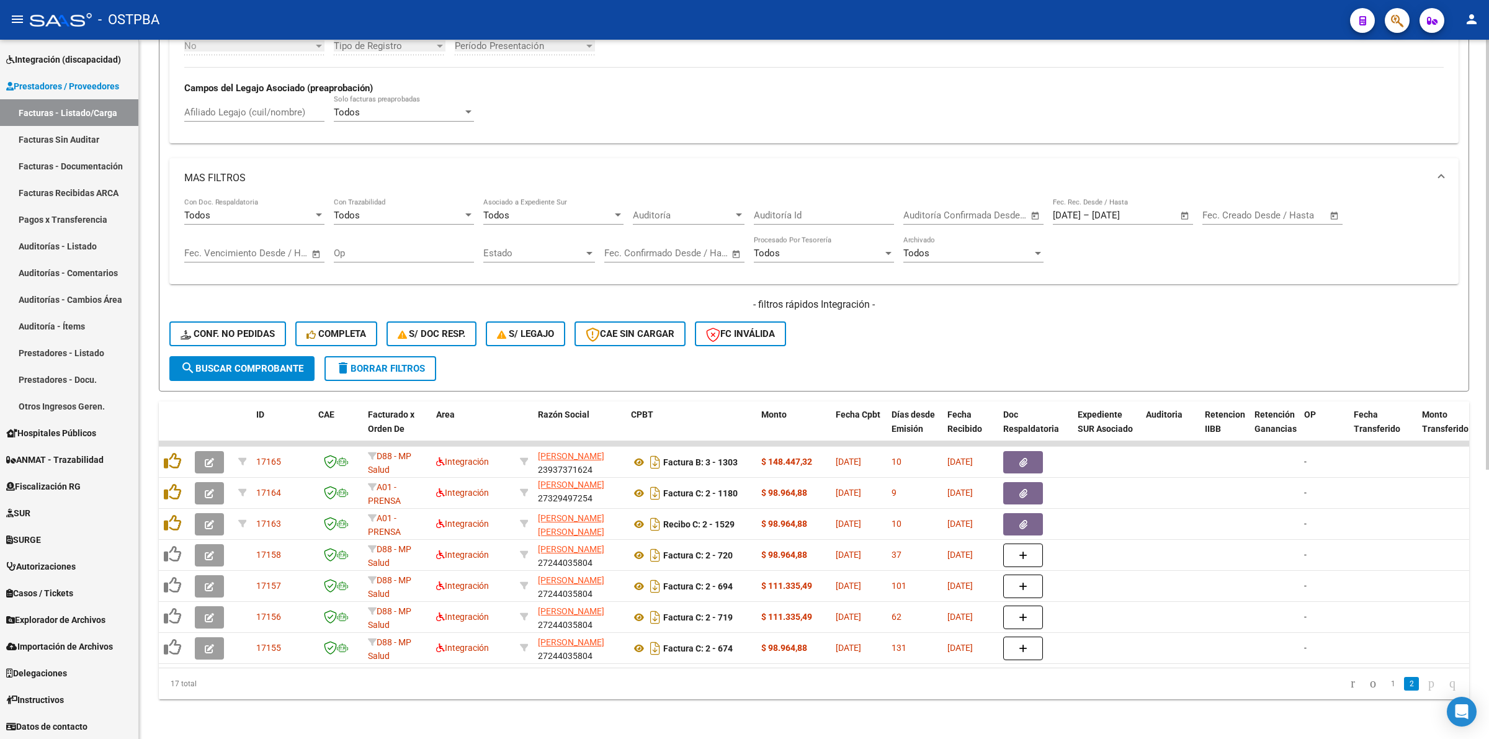
click at [279, 363] on span "search Buscar Comprobante" at bounding box center [242, 368] width 123 height 11
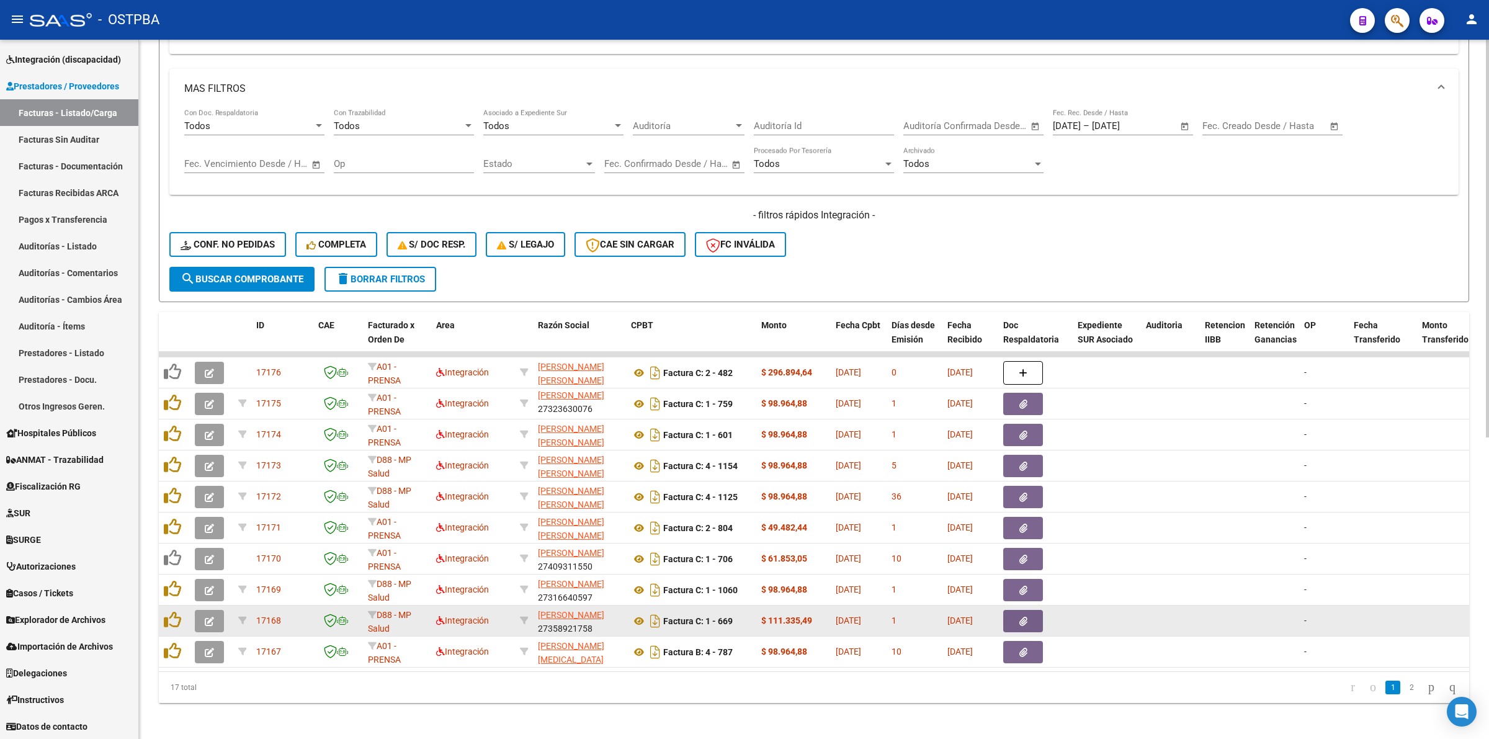
scroll to position [531, 0]
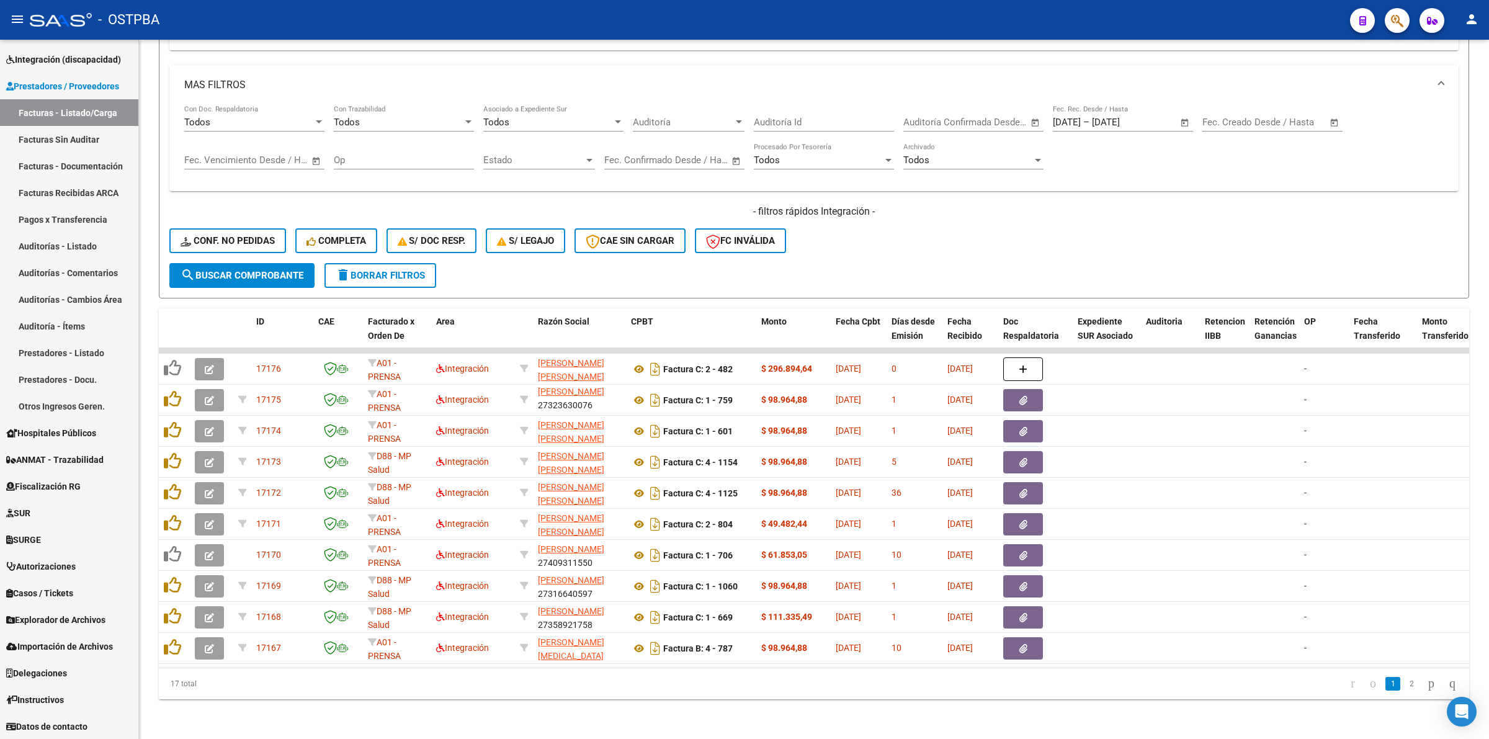
click at [1404, 686] on link "2" at bounding box center [1411, 684] width 15 height 14
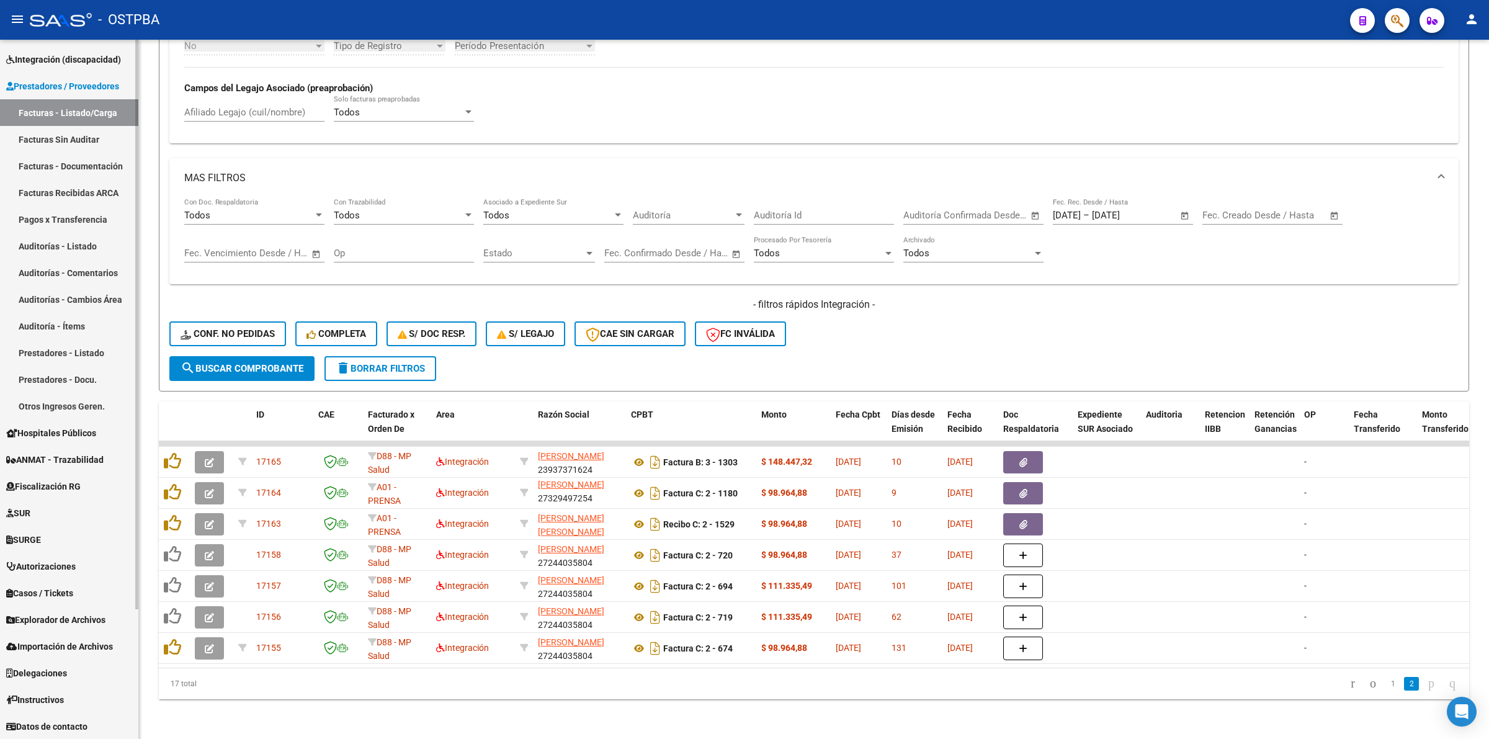
scroll to position [438, 0]
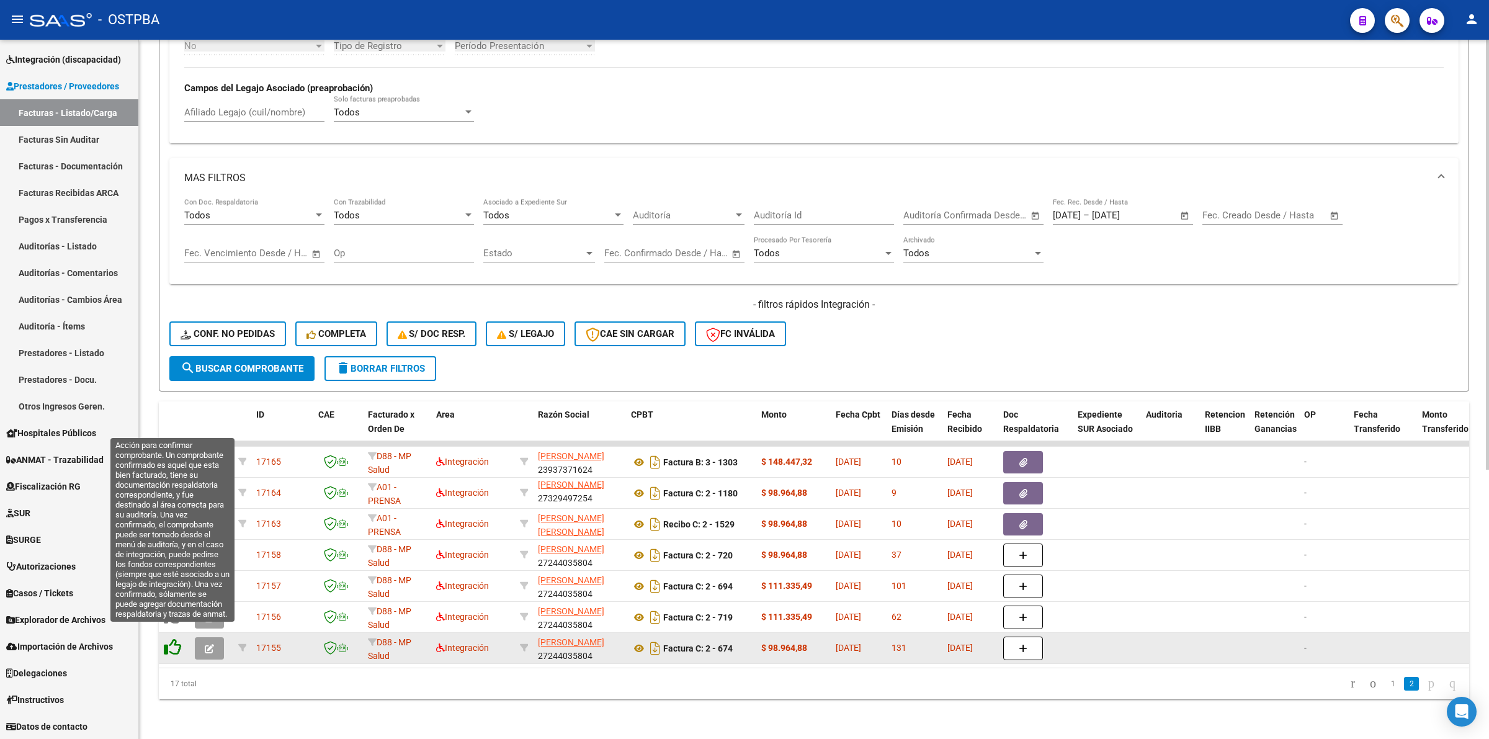
click at [166, 639] on icon at bounding box center [172, 647] width 17 height 17
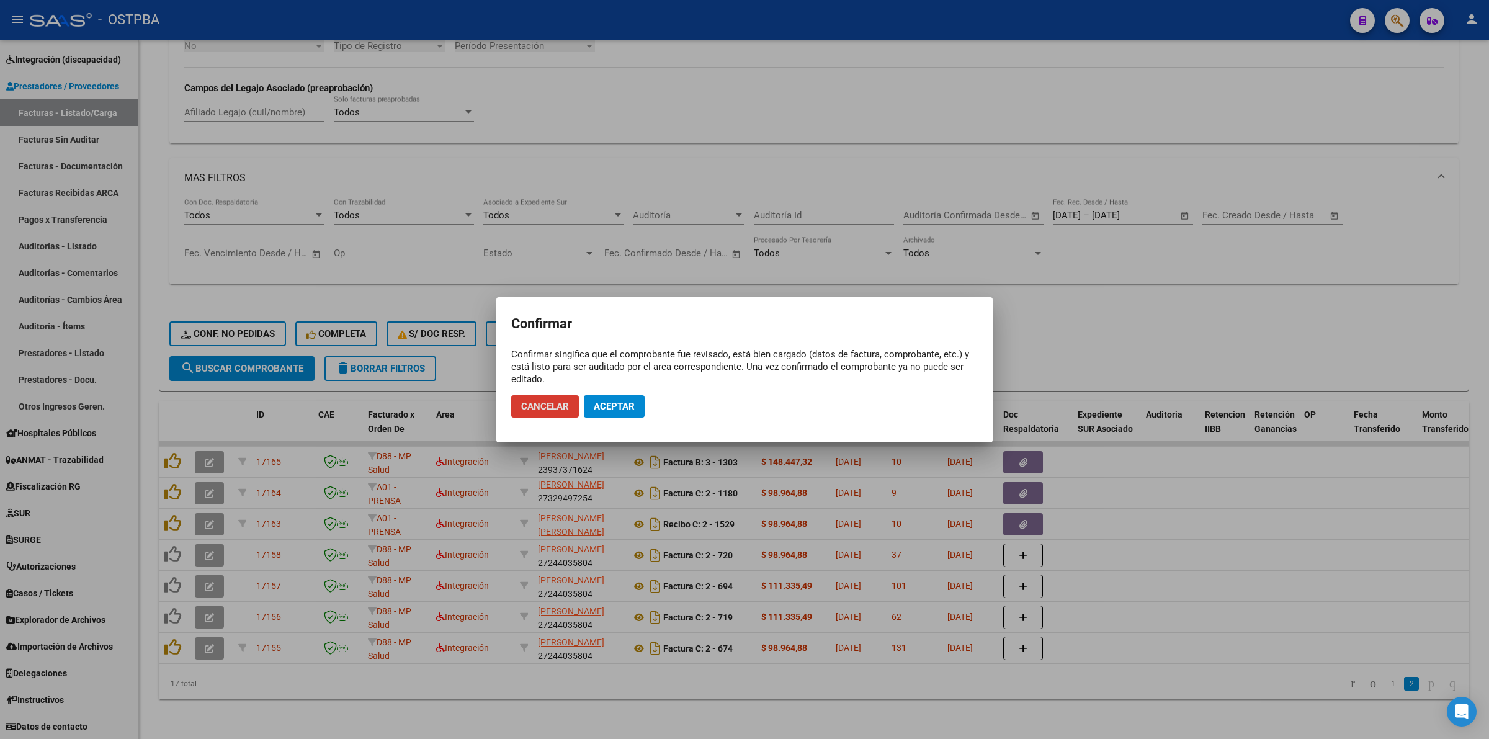
click at [626, 404] on span "Aceptar" at bounding box center [614, 406] width 41 height 11
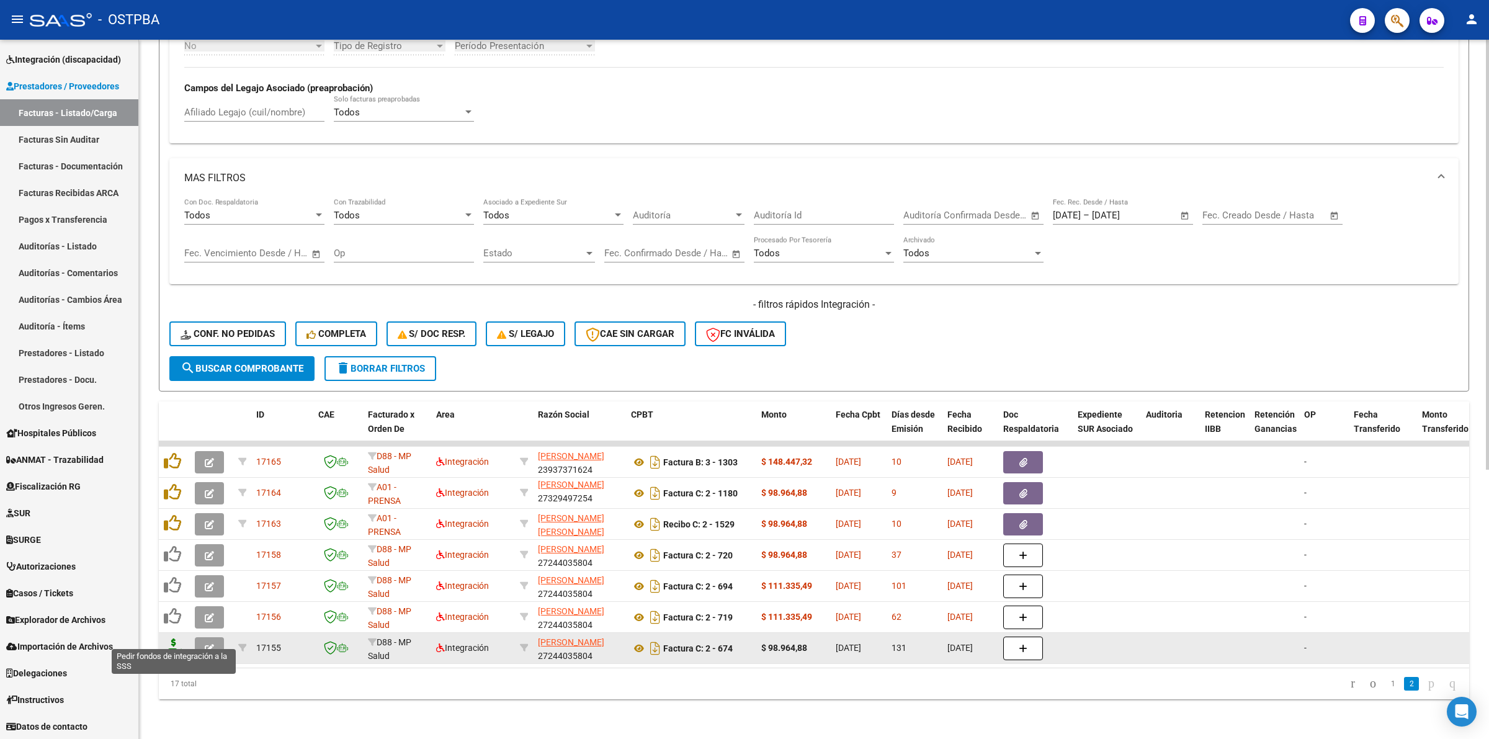
click at [171, 639] on icon at bounding box center [174, 647] width 20 height 17
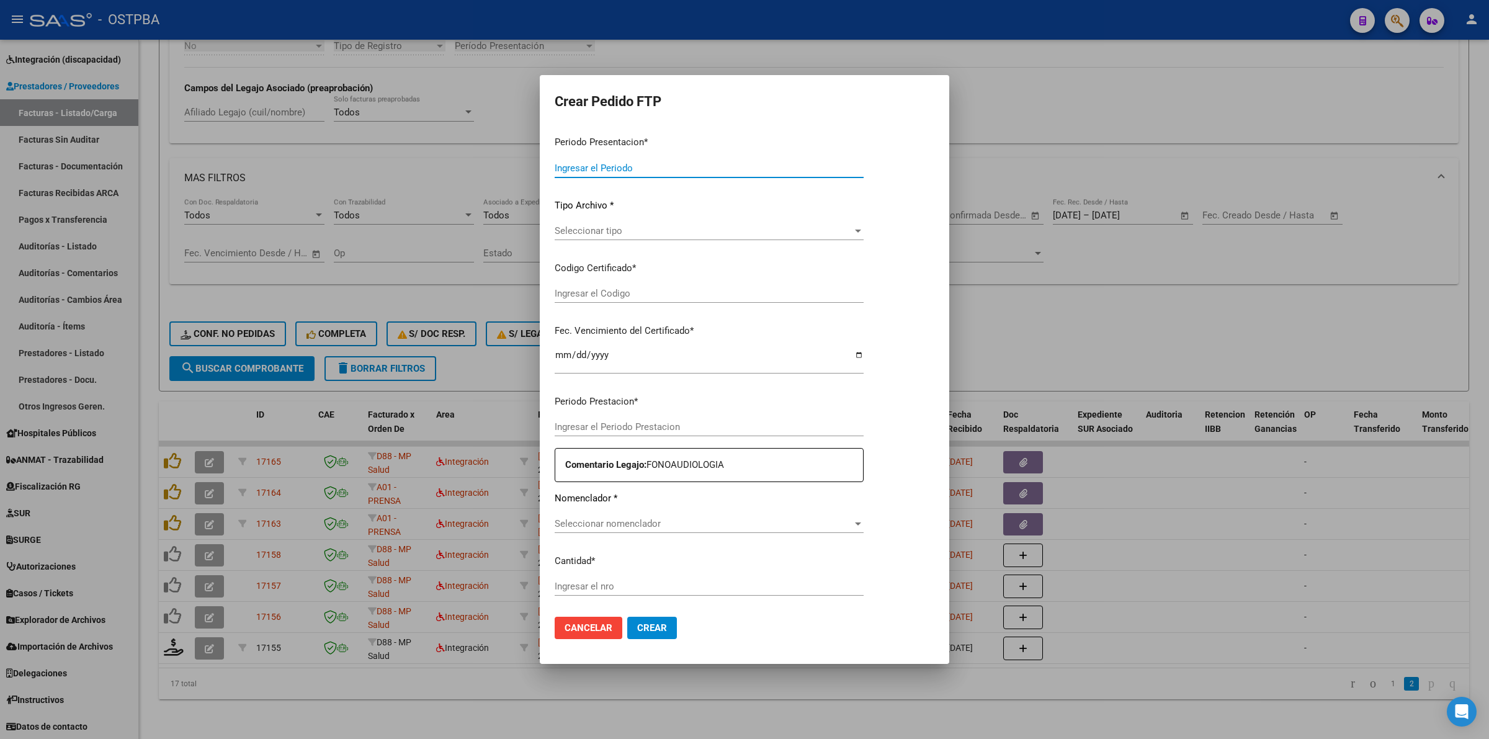
type input "202507"
type input "202503"
type input "$ 98.964,88"
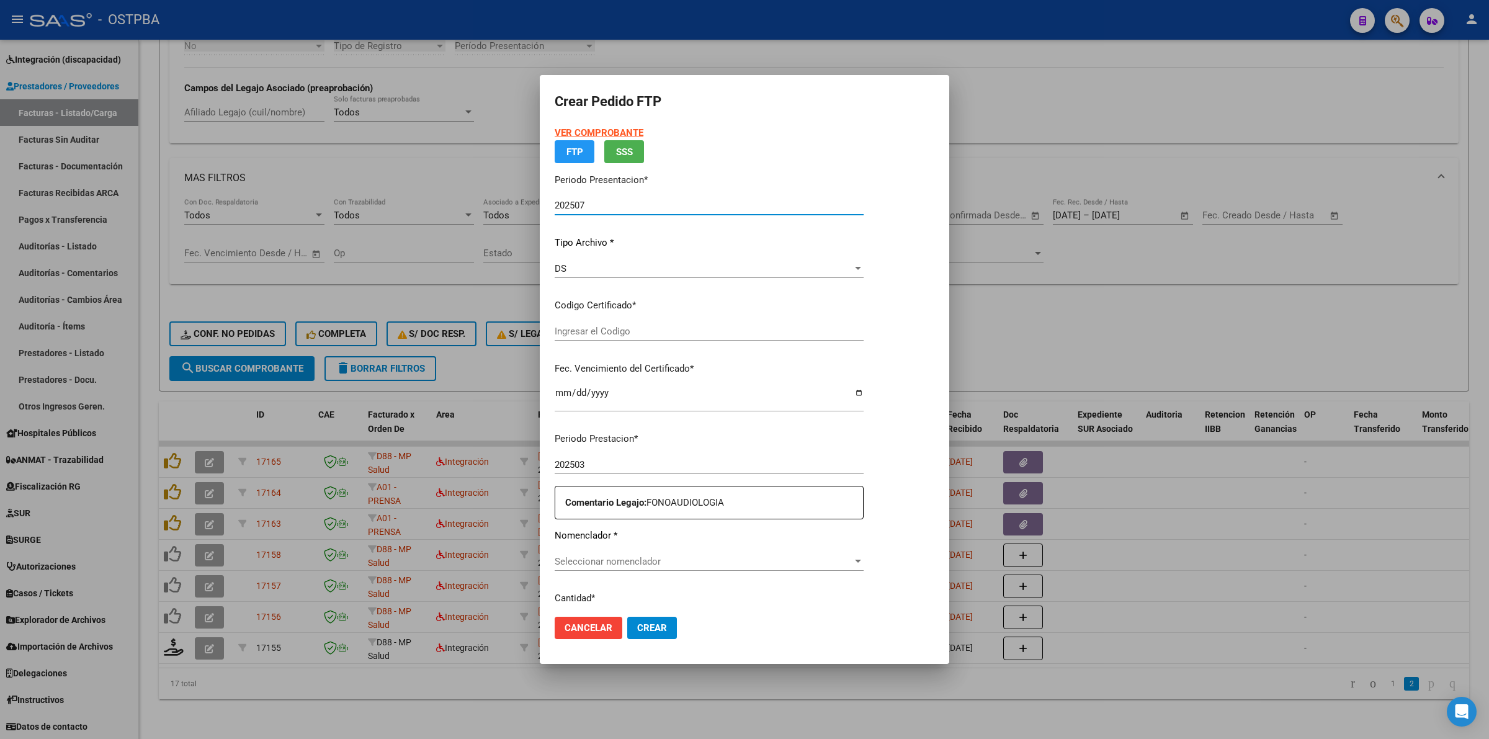
type input "000000000000000000000"
type input "[DATE]"
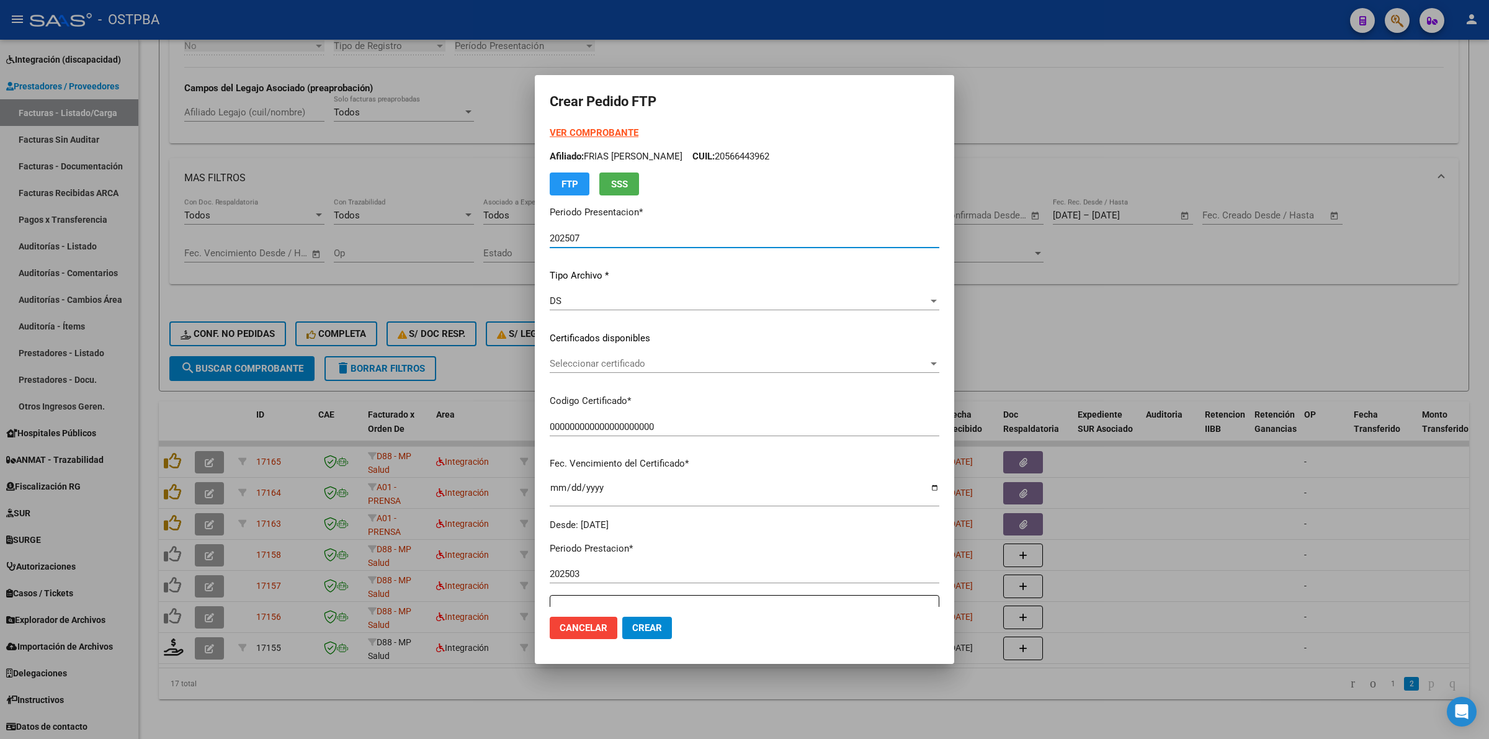
click at [864, 358] on span "Seleccionar certificado" at bounding box center [739, 363] width 379 height 11
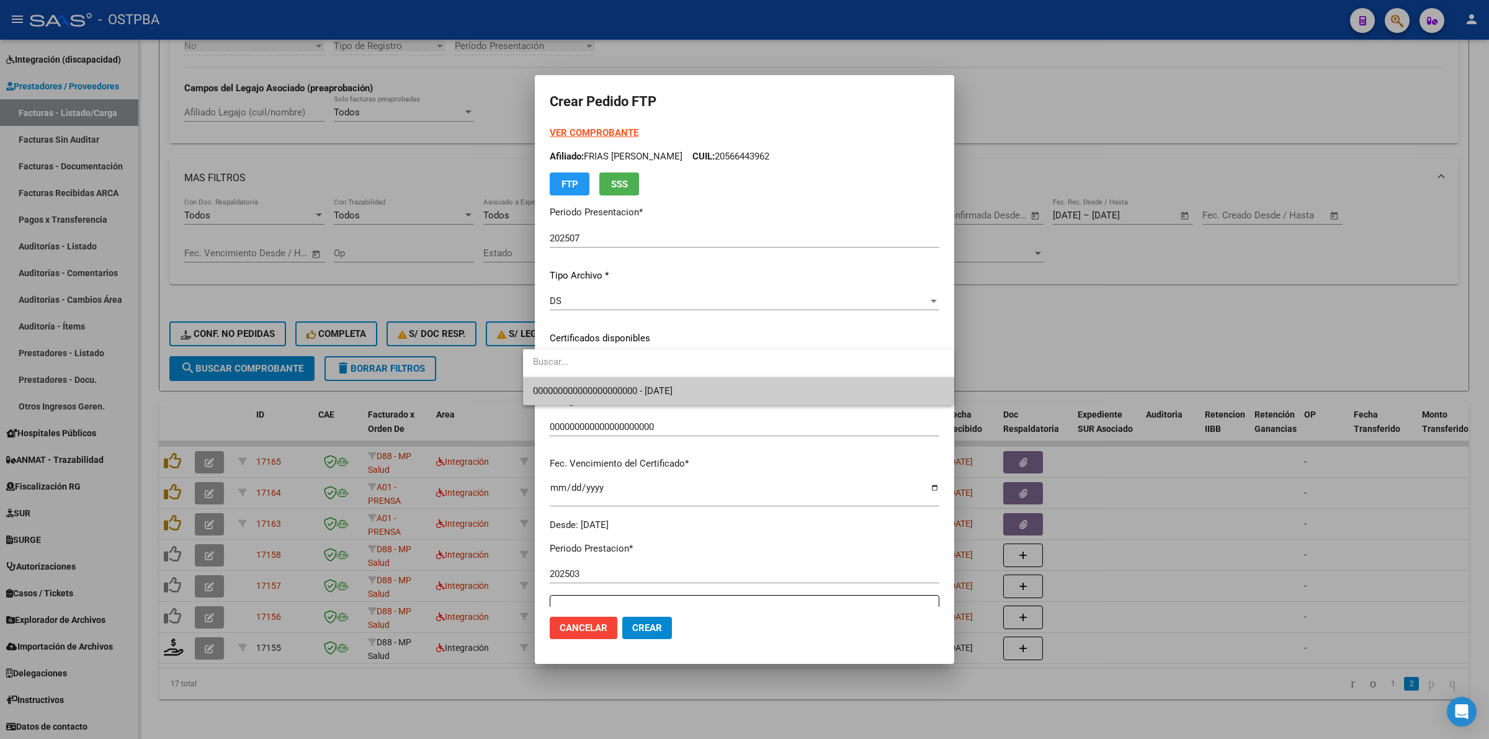
click at [804, 394] on span "000000000000000000000 - [DATE]" at bounding box center [738, 391] width 411 height 28
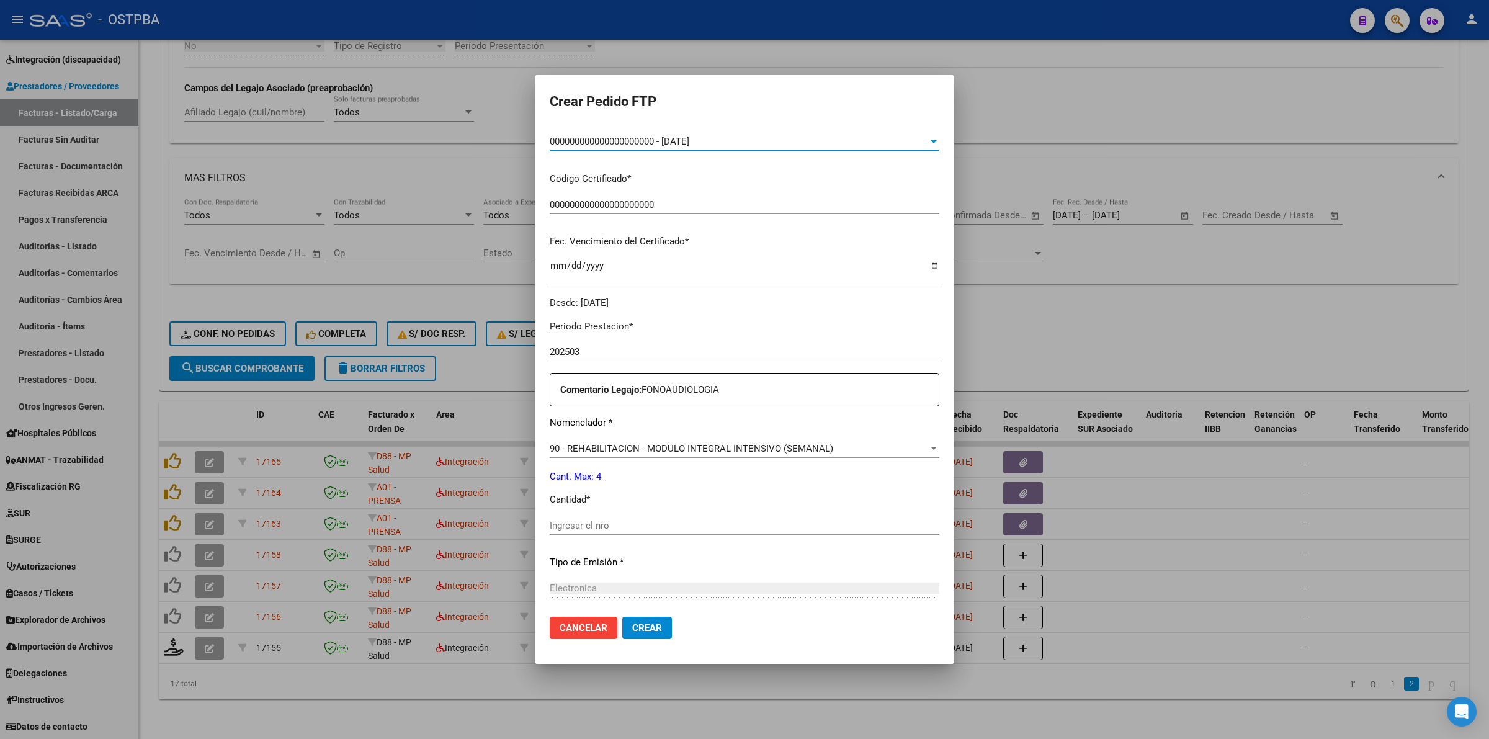
scroll to position [233, 0]
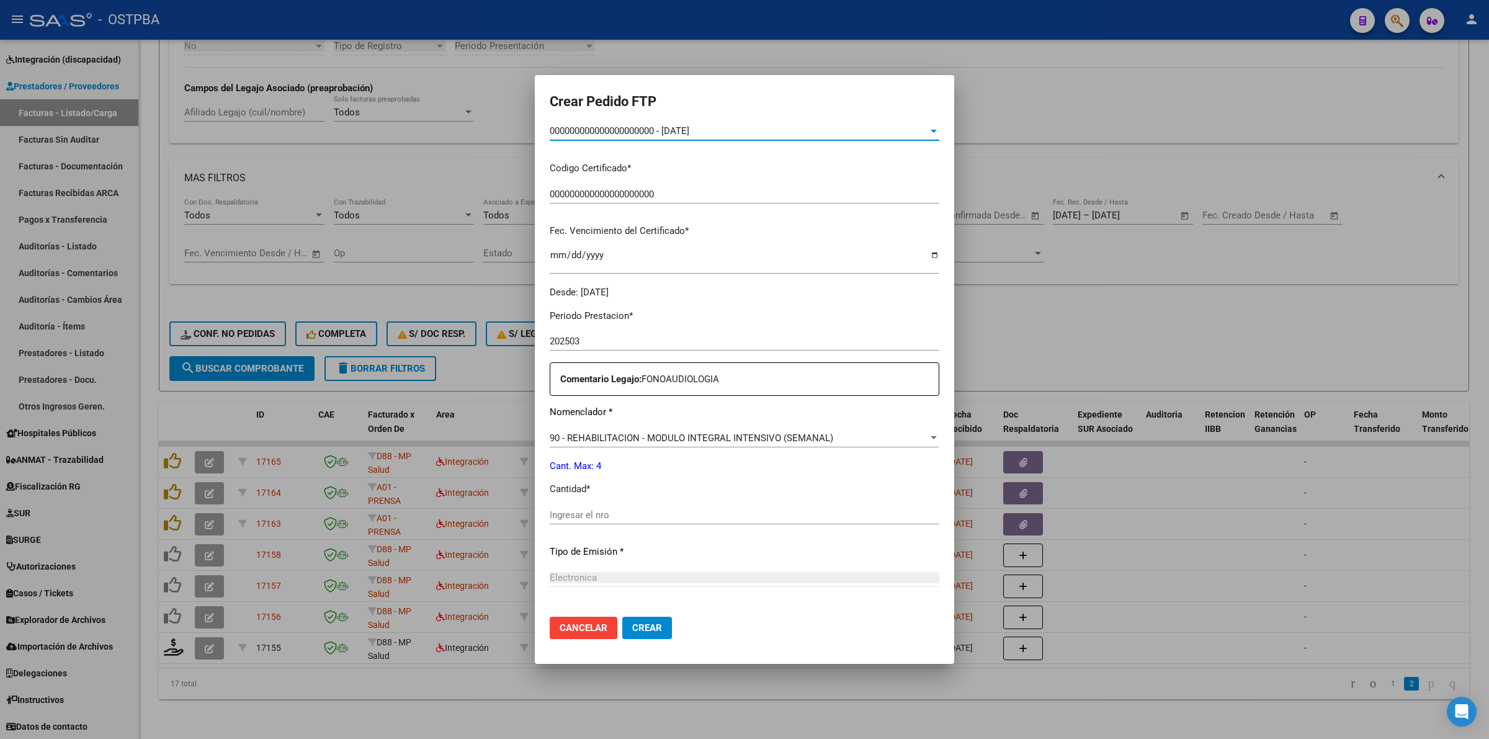
click at [706, 517] on input "Ingresar el nro" at bounding box center [745, 514] width 390 height 11
type input "4"
click at [639, 627] on span "Crear" at bounding box center [647, 627] width 30 height 11
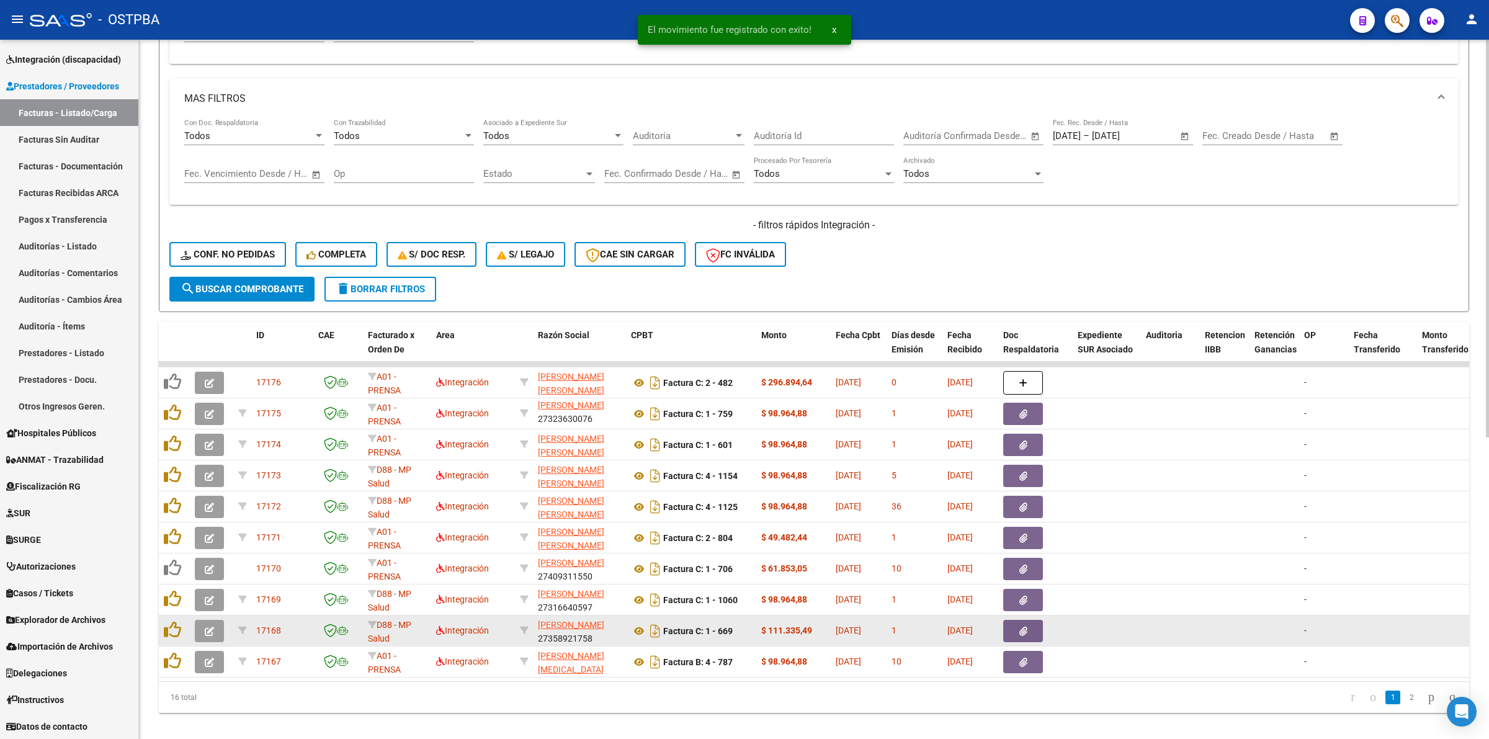
scroll to position [531, 0]
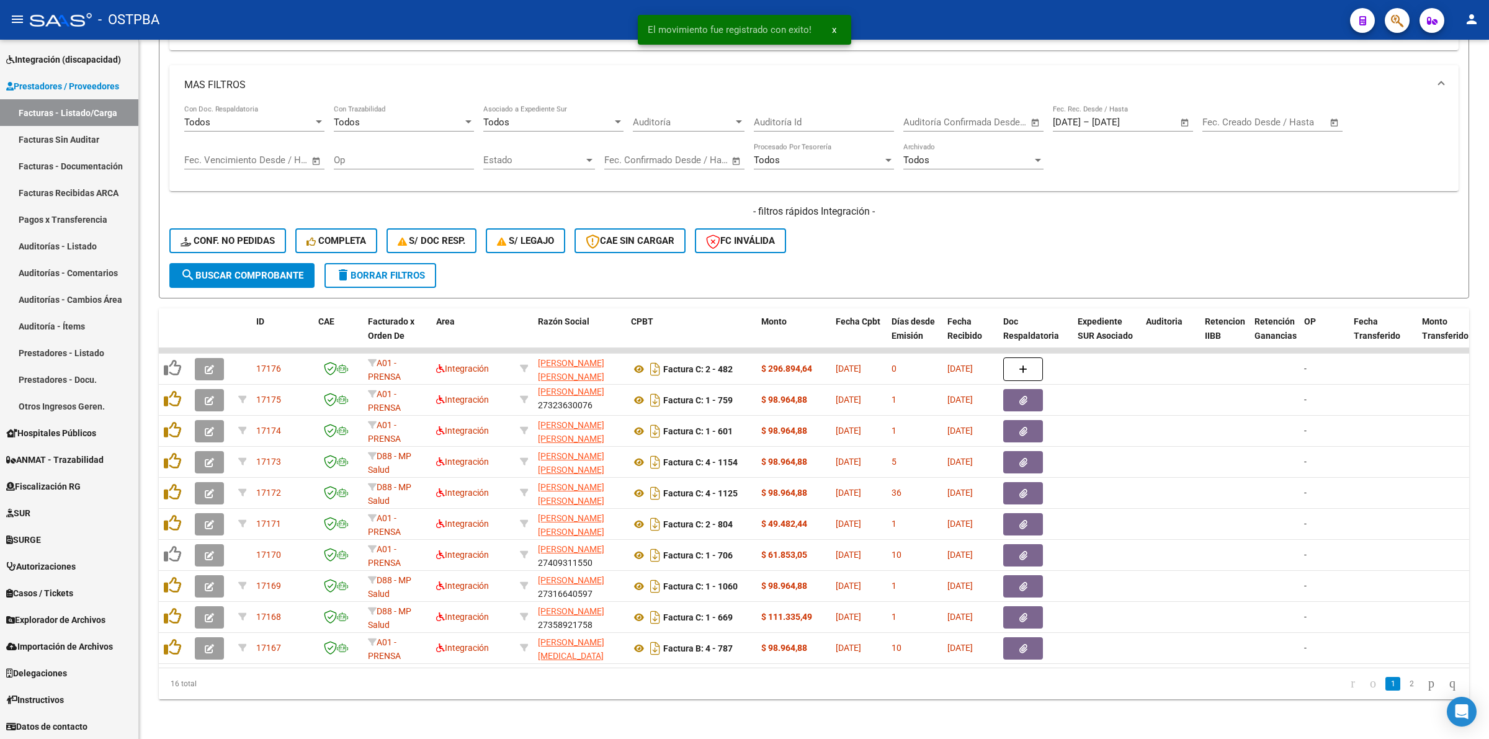
click at [1406, 691] on li "2" at bounding box center [1411, 683] width 19 height 21
click at [1404, 680] on link "2" at bounding box center [1411, 684] width 15 height 14
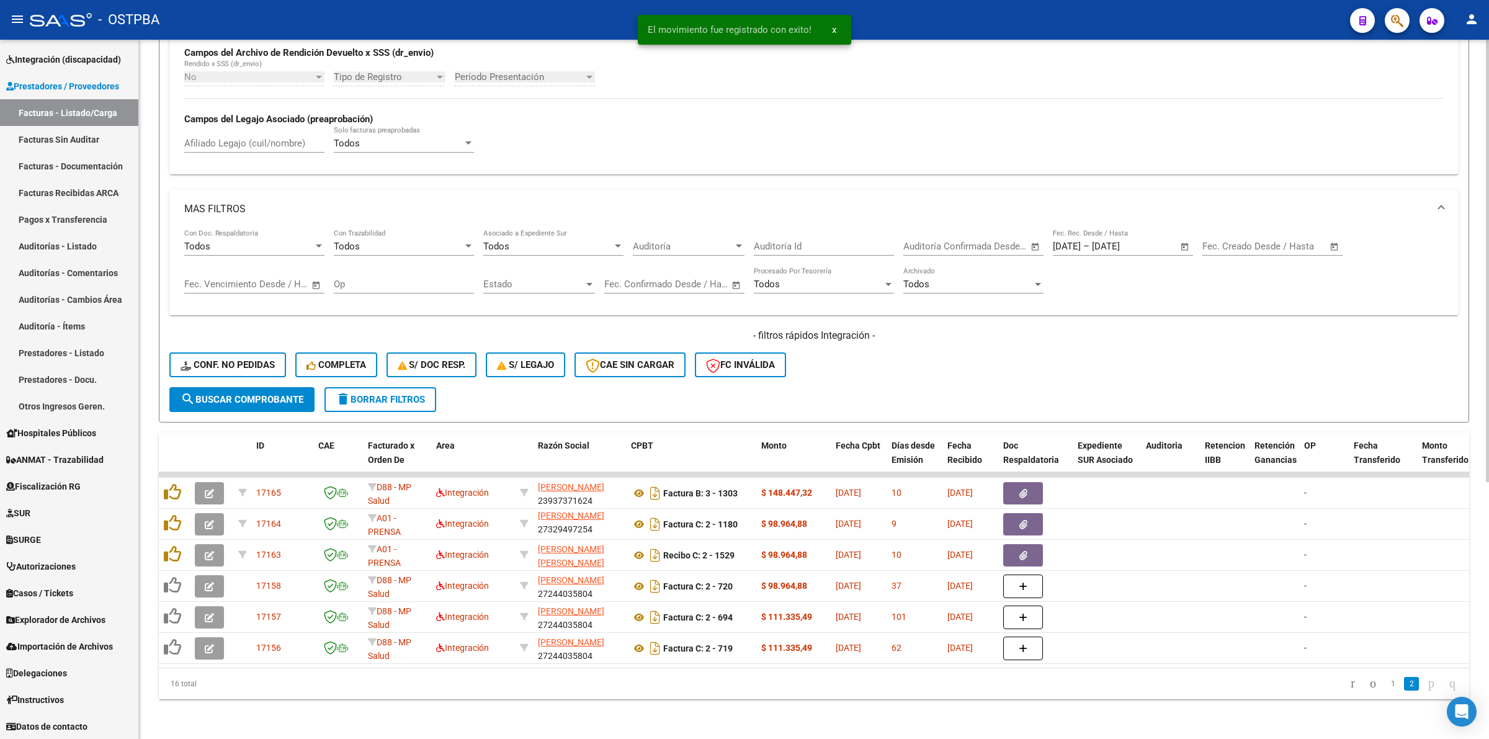
scroll to position [406, 0]
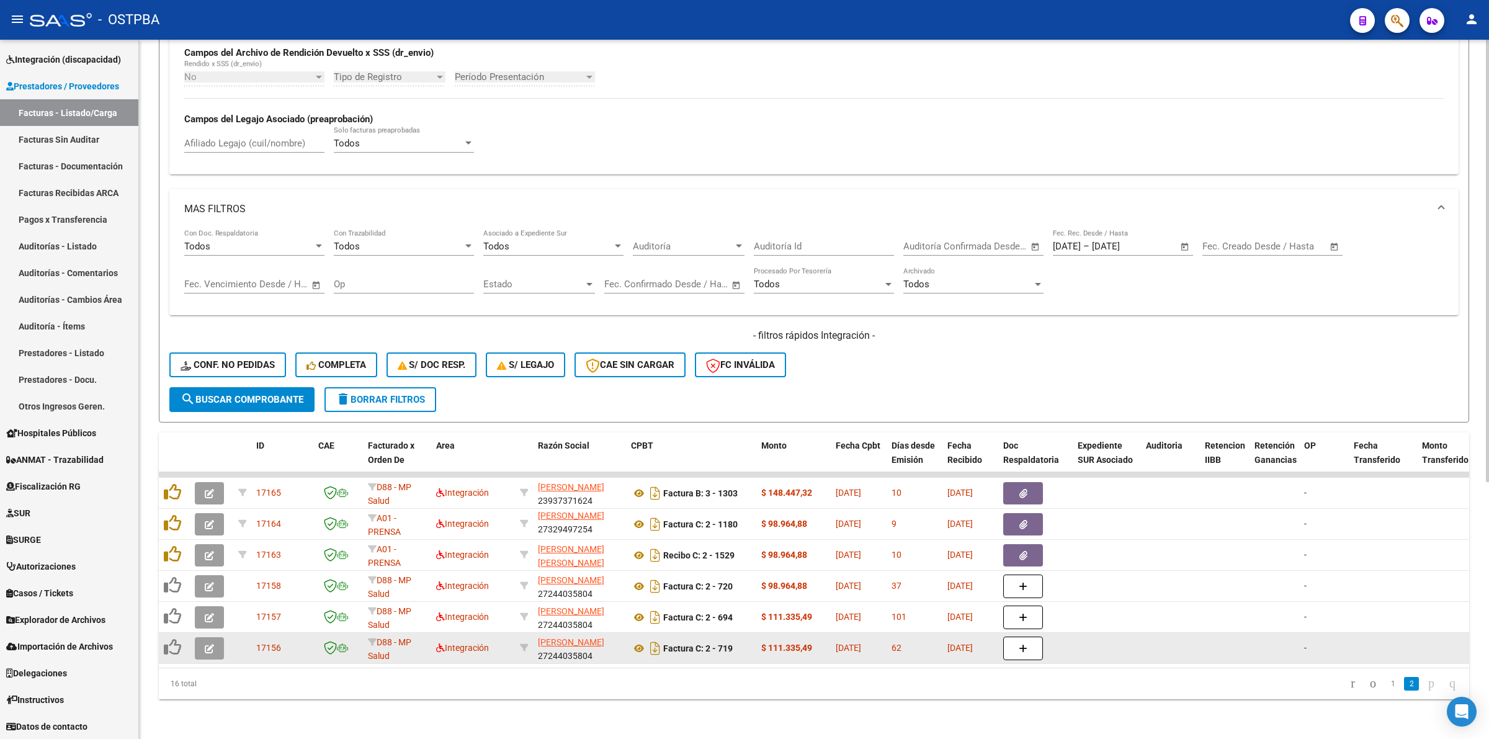
click at [212, 644] on icon "button" at bounding box center [209, 648] width 9 height 9
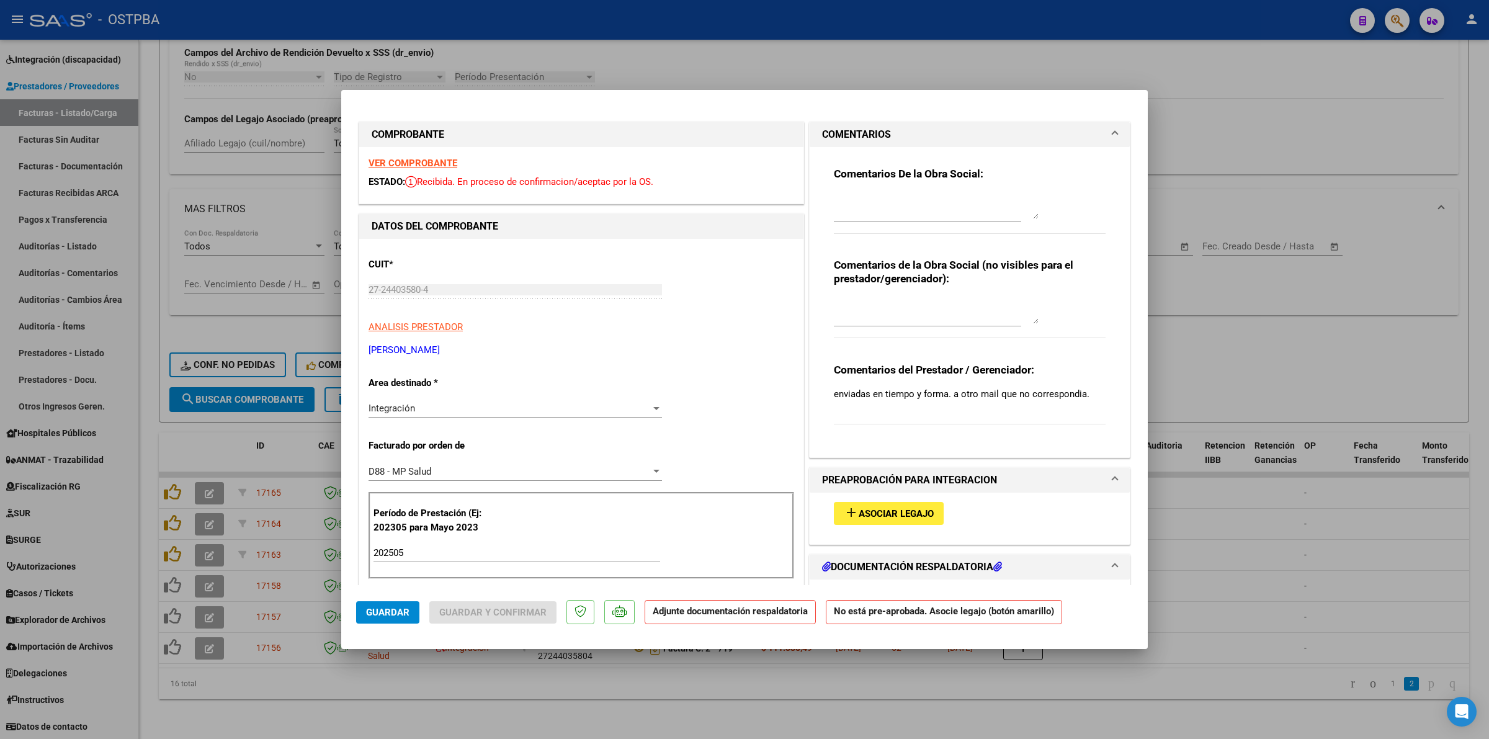
click at [413, 162] on strong "VER COMPROBANTE" at bounding box center [413, 163] width 89 height 11
click at [878, 510] on span "Asociar Legajo" at bounding box center [896, 513] width 75 height 11
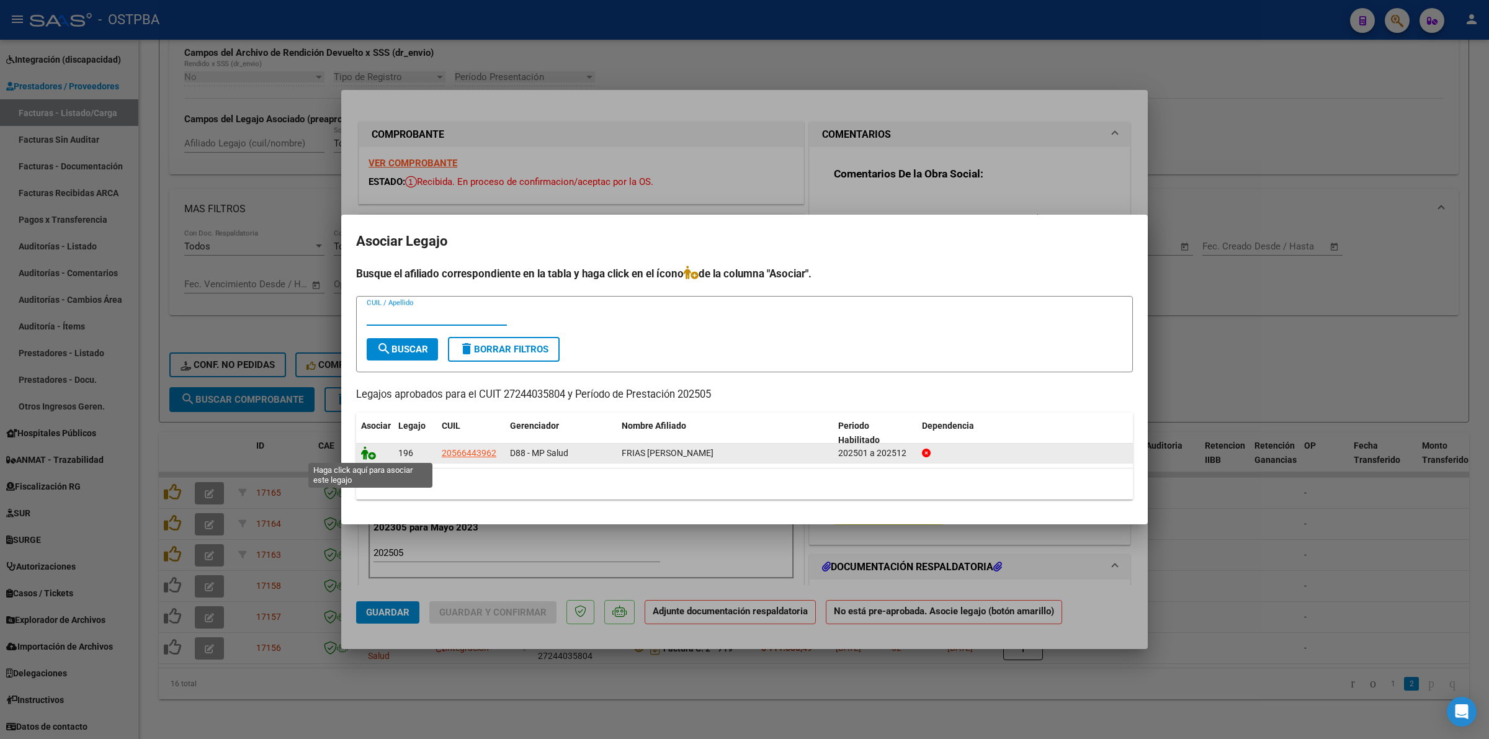
click at [362, 452] on icon at bounding box center [368, 453] width 15 height 14
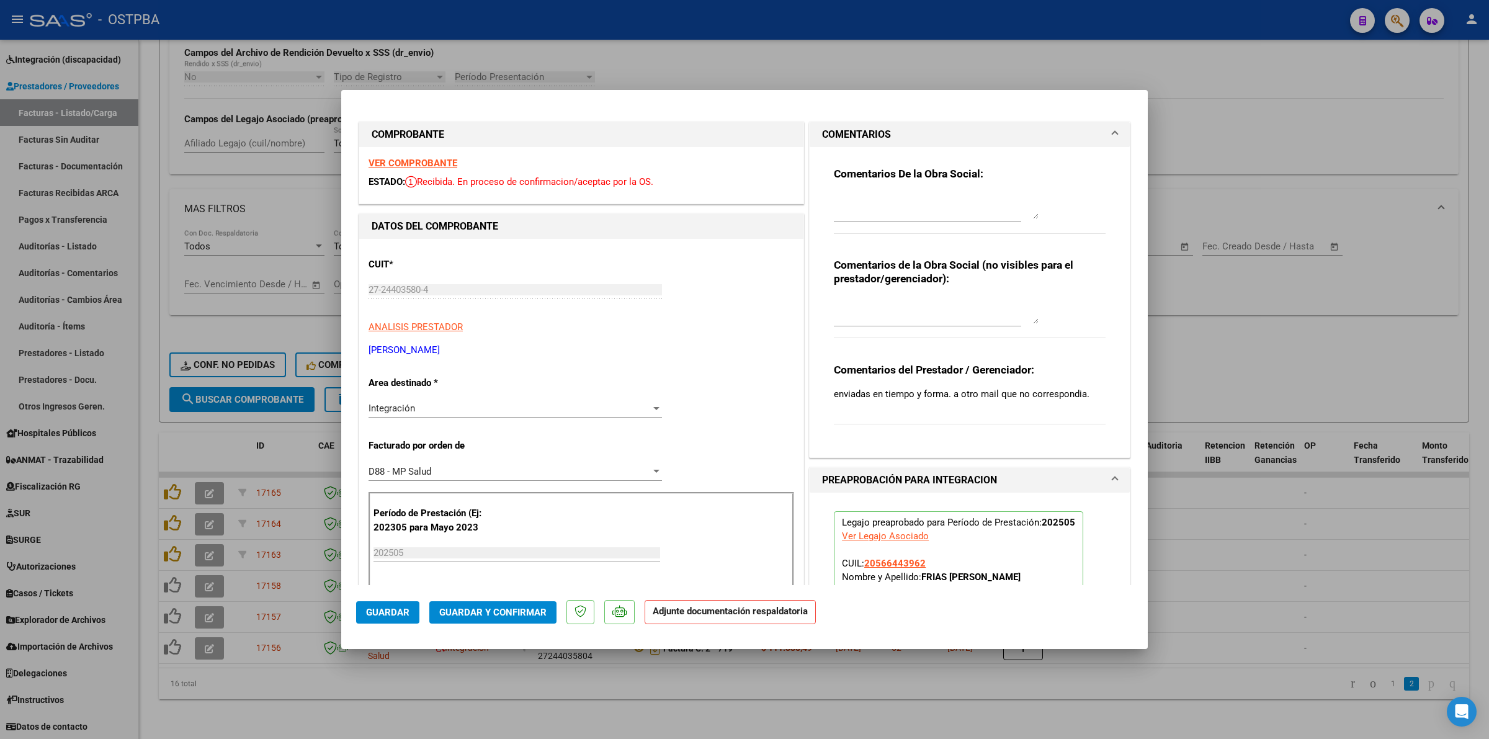
click at [1294, 544] on div at bounding box center [744, 369] width 1489 height 739
type input "$ 0,00"
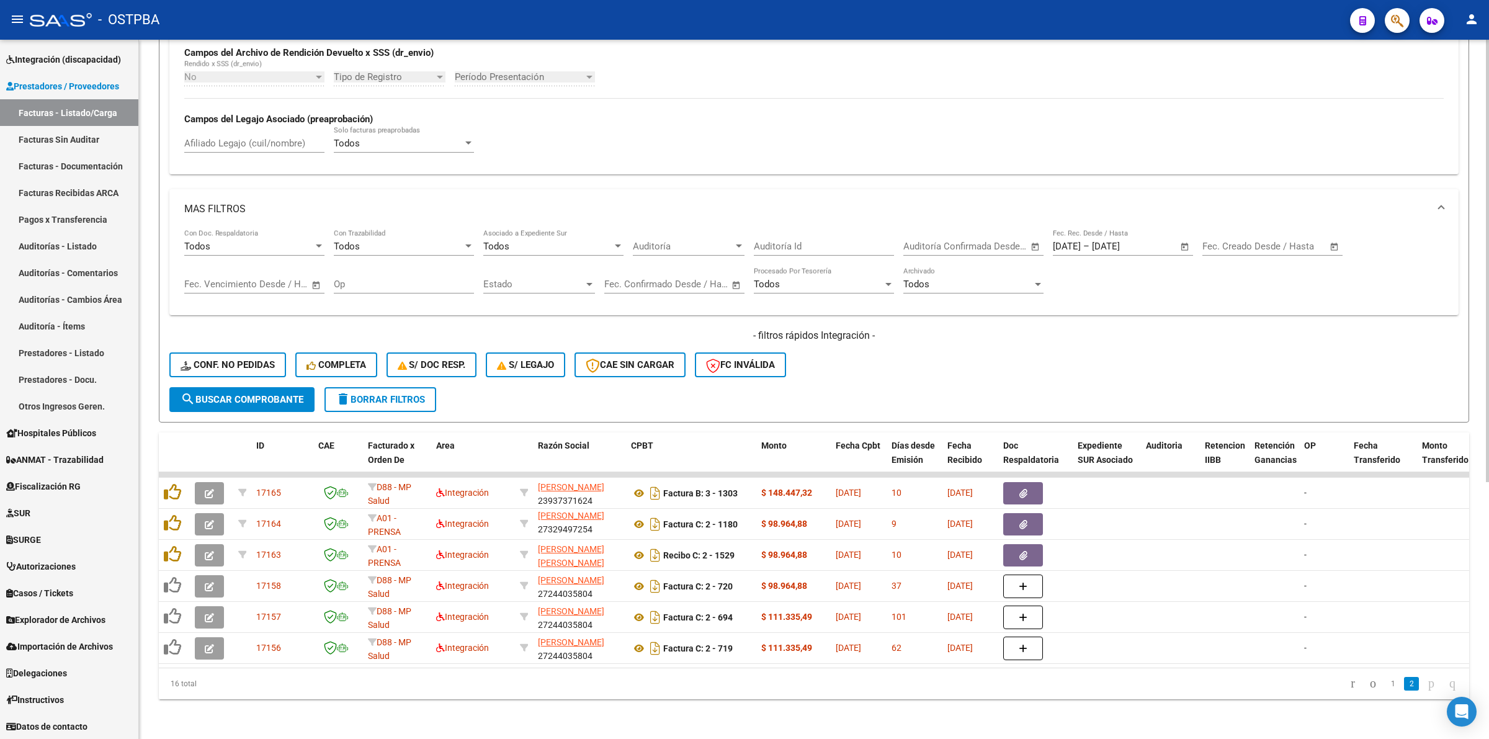
click at [235, 387] on button "search Buscar Comprobante" at bounding box center [241, 399] width 145 height 25
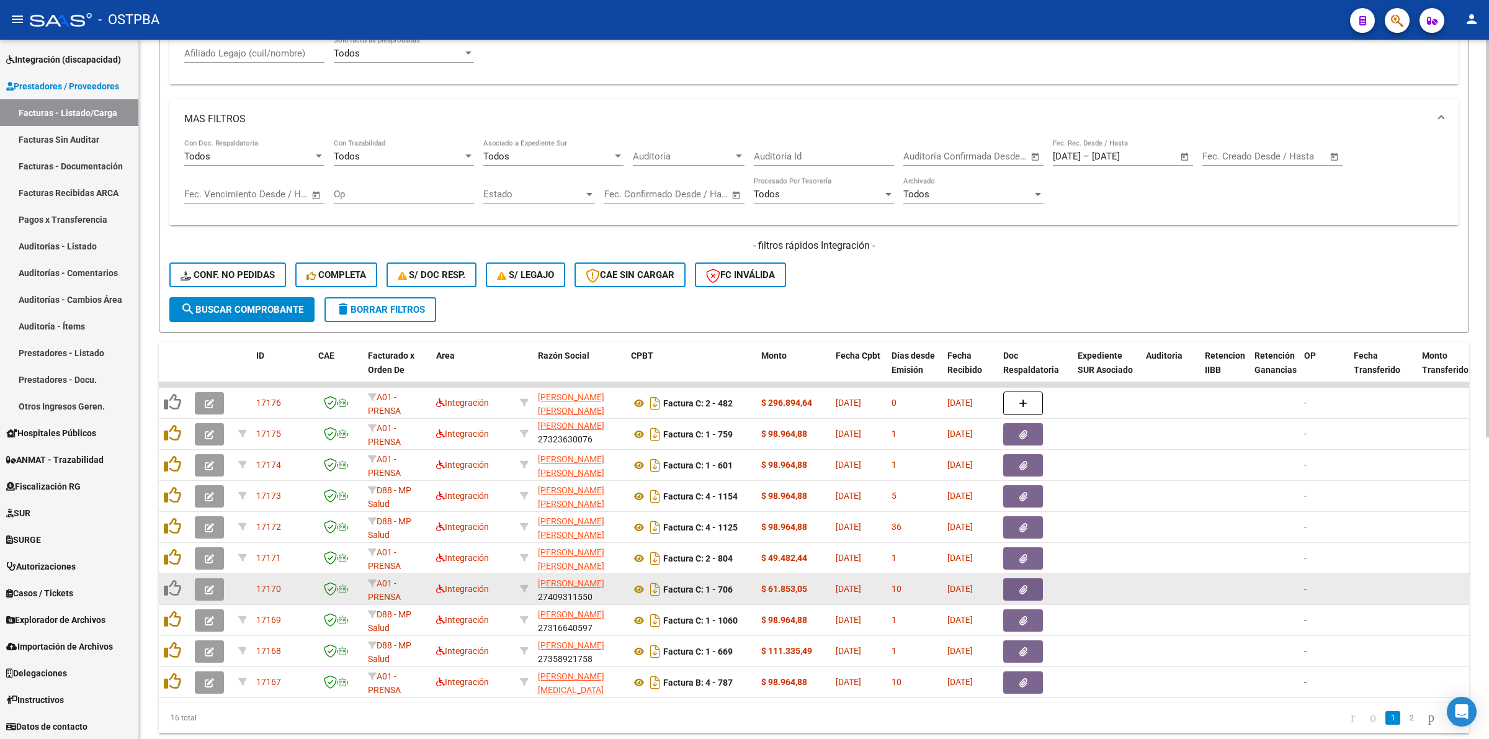
scroll to position [531, 0]
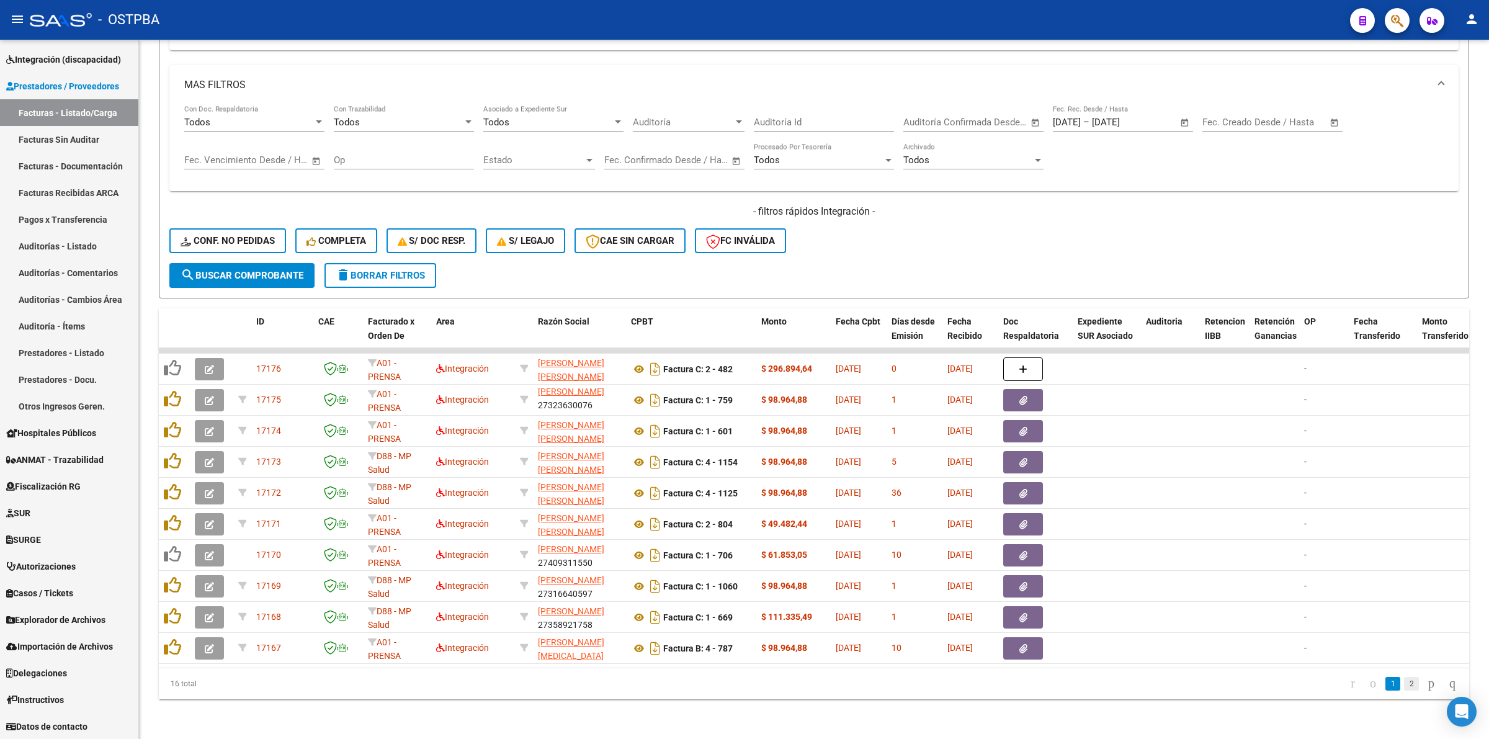
click at [1404, 684] on link "2" at bounding box center [1411, 684] width 15 height 14
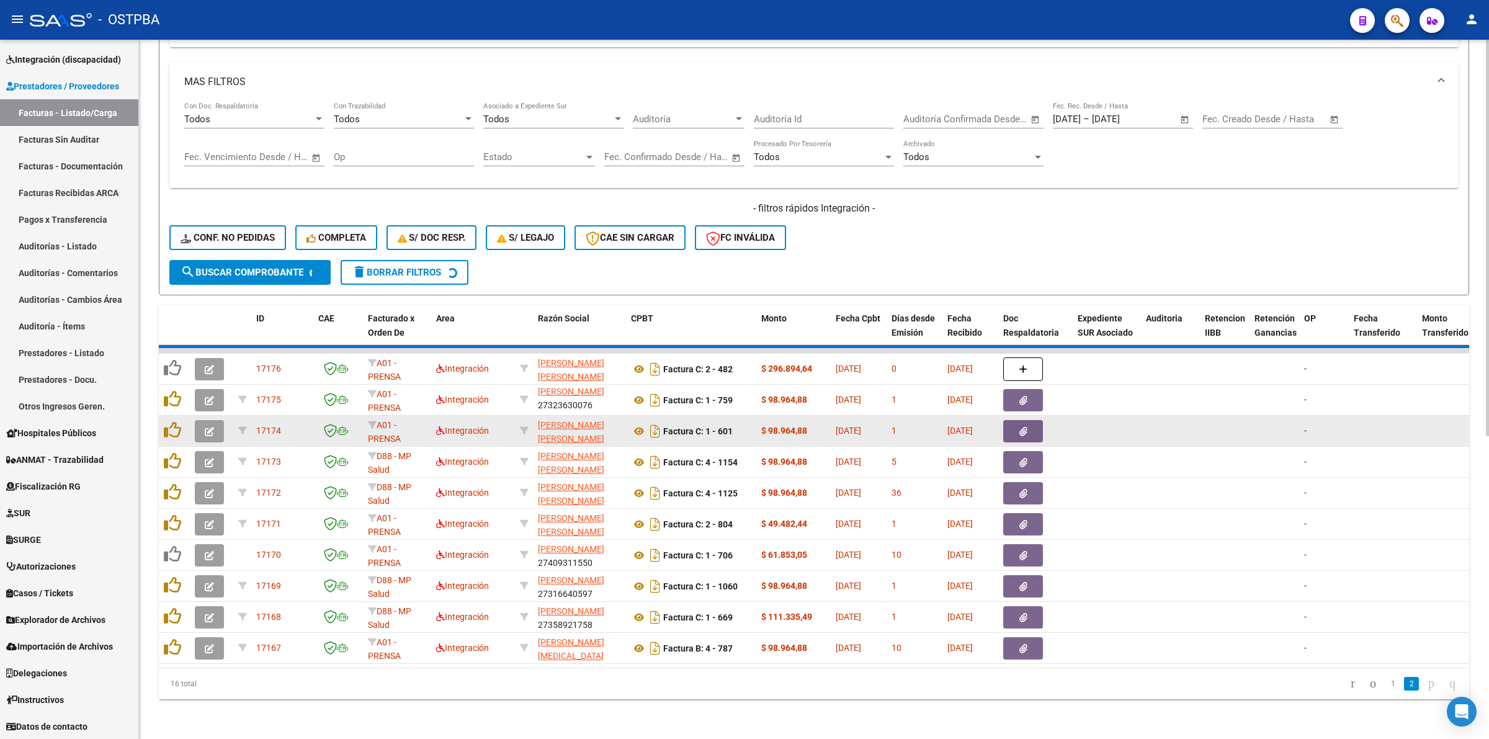
scroll to position [406, 0]
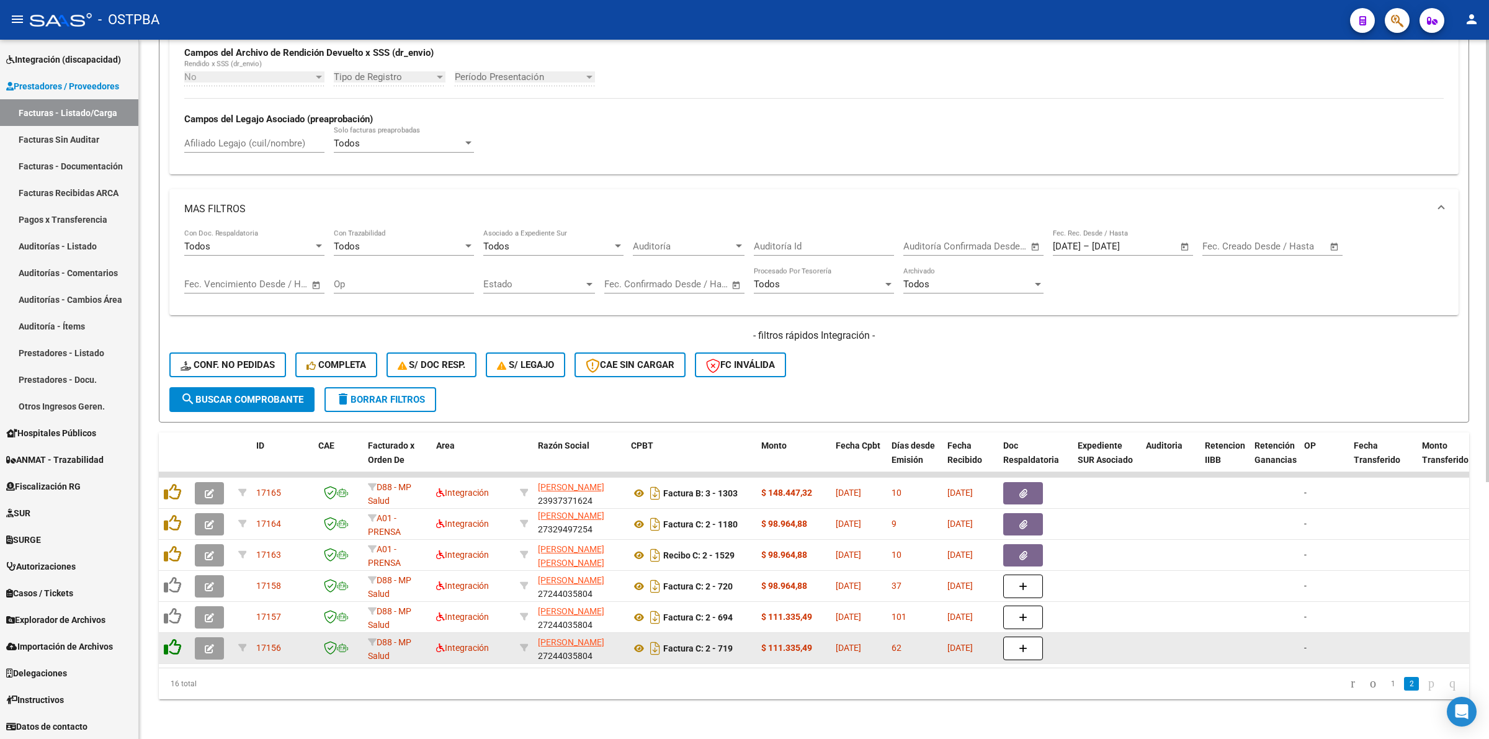
click at [169, 639] on icon at bounding box center [172, 647] width 17 height 17
click at [173, 639] on icon at bounding box center [174, 647] width 20 height 17
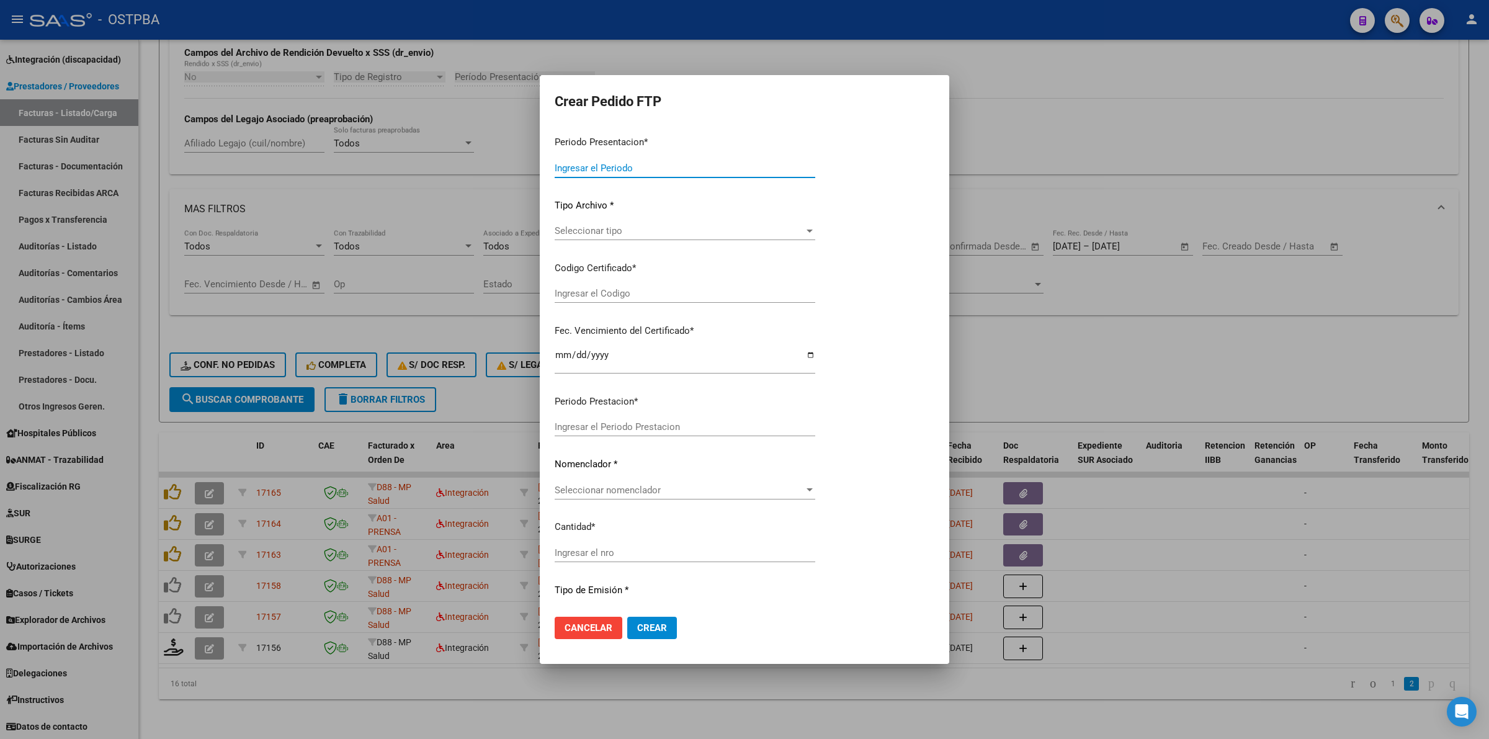
type input "202507"
type input "202505"
type input "$ 111.335,49"
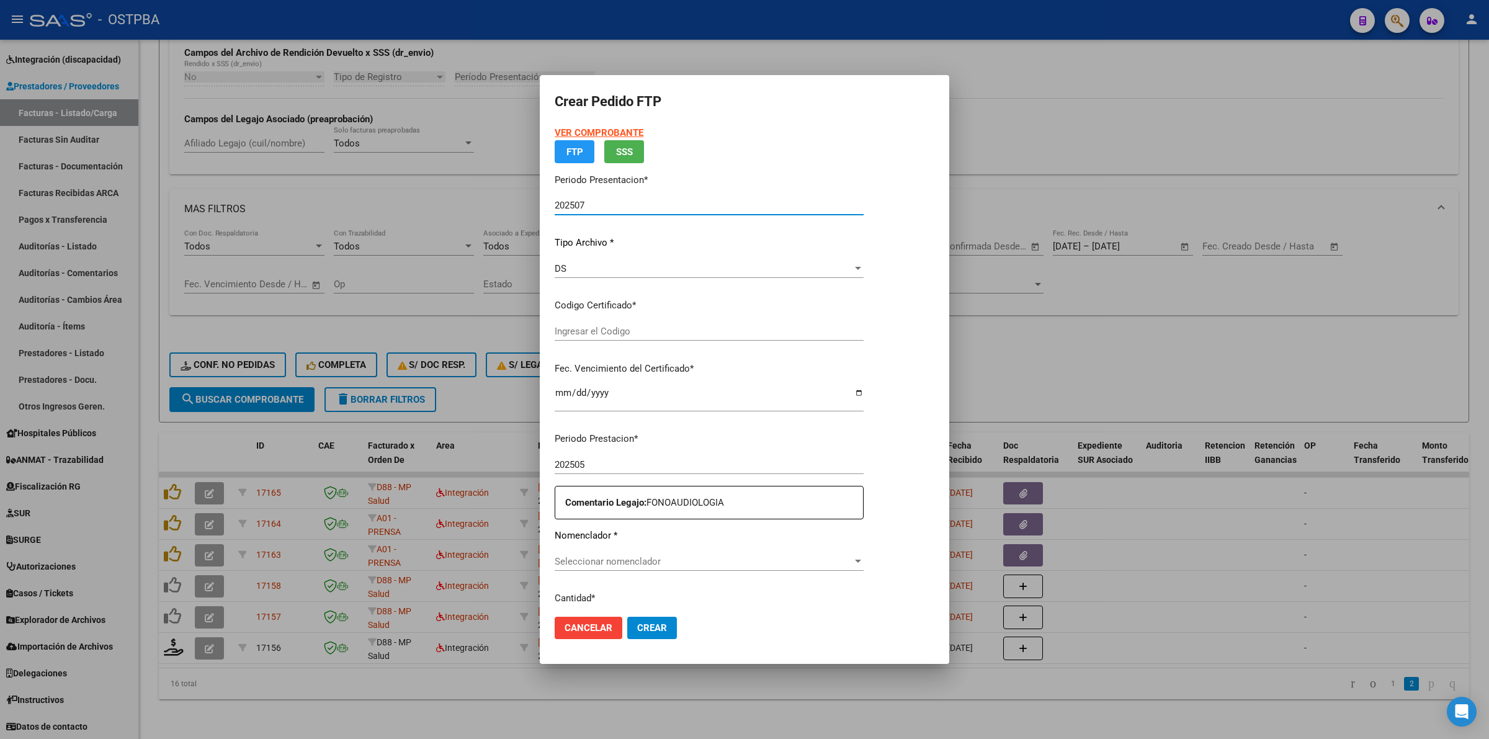
type input "000000000000000000000"
type input "[DATE]"
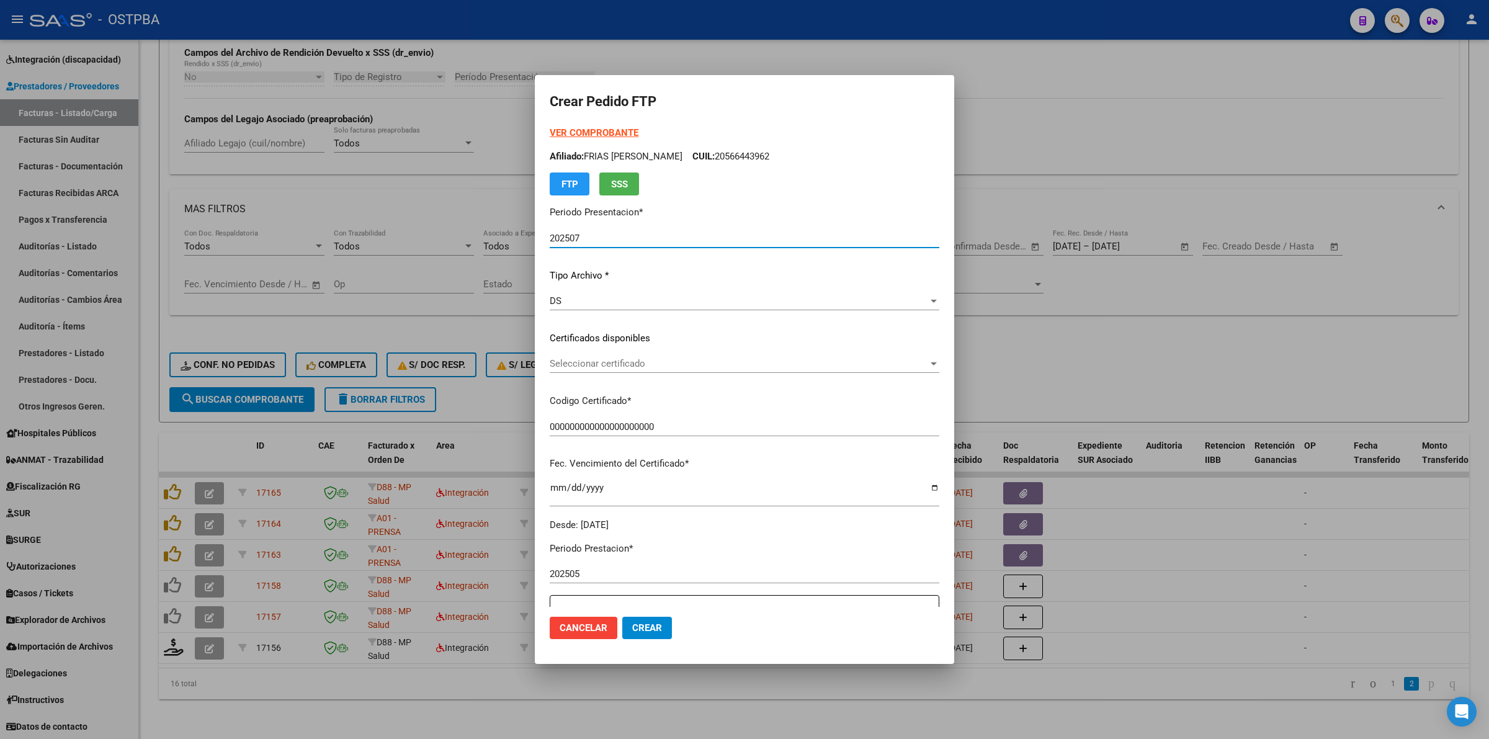
click at [820, 365] on span "Seleccionar certificado" at bounding box center [739, 363] width 379 height 11
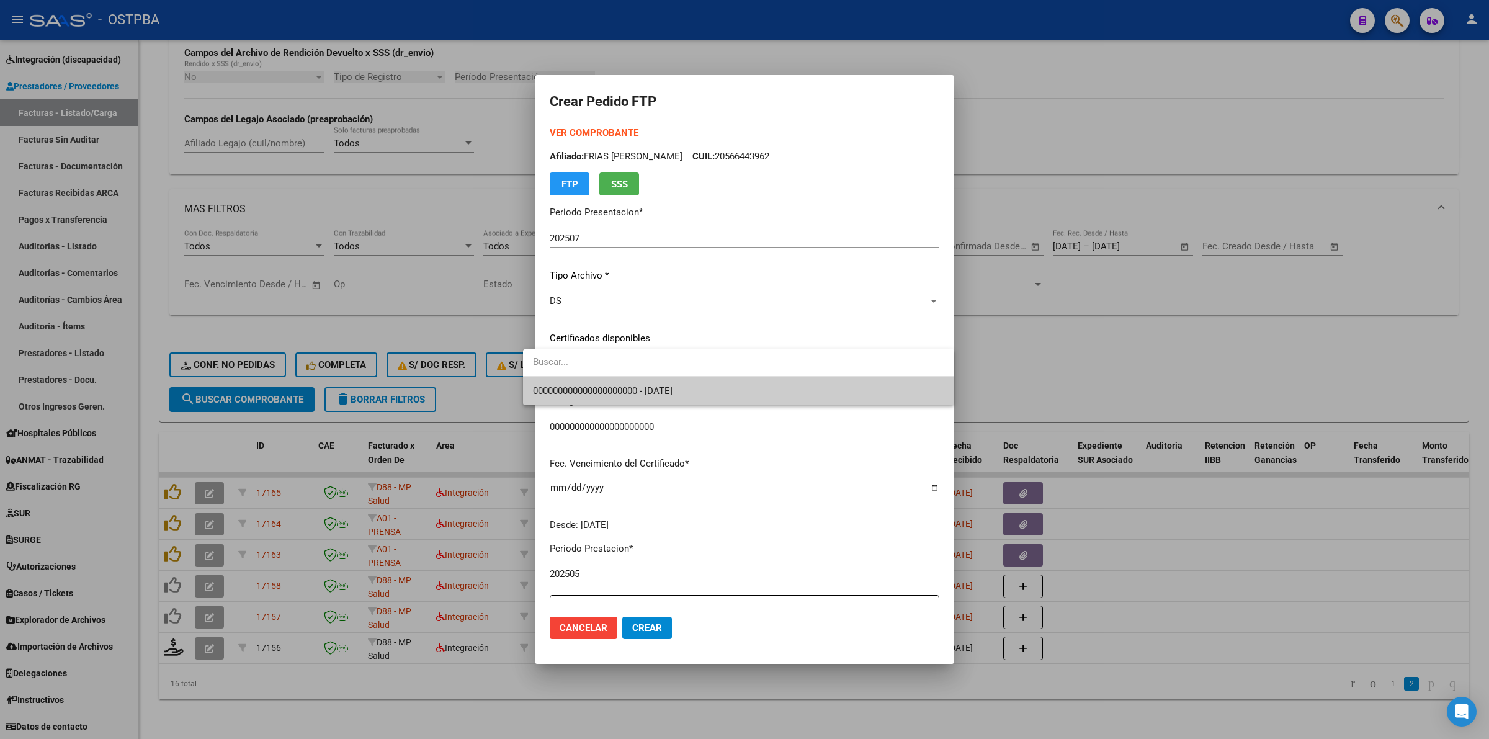
click at [779, 394] on span "000000000000000000000 - [DATE]" at bounding box center [738, 391] width 411 height 28
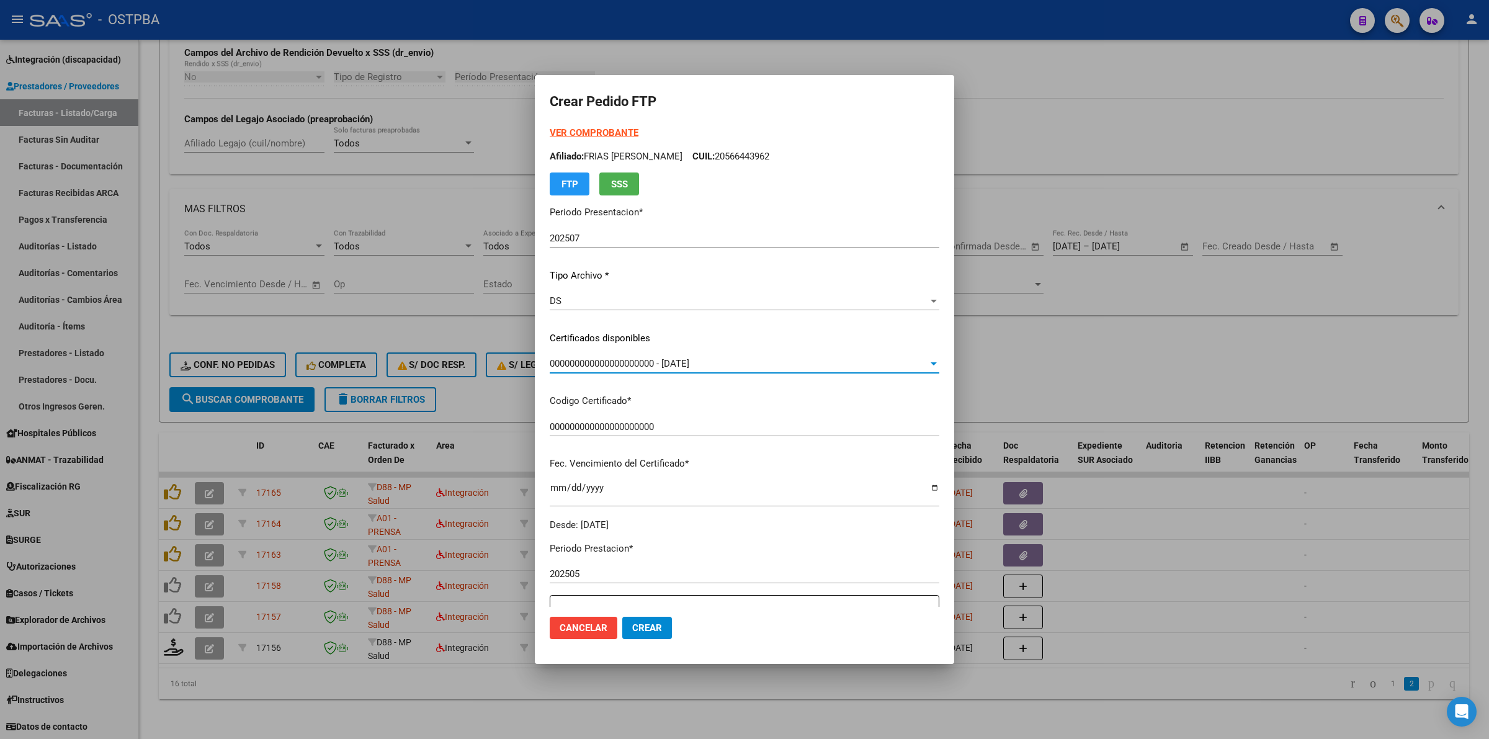
scroll to position [351, 0]
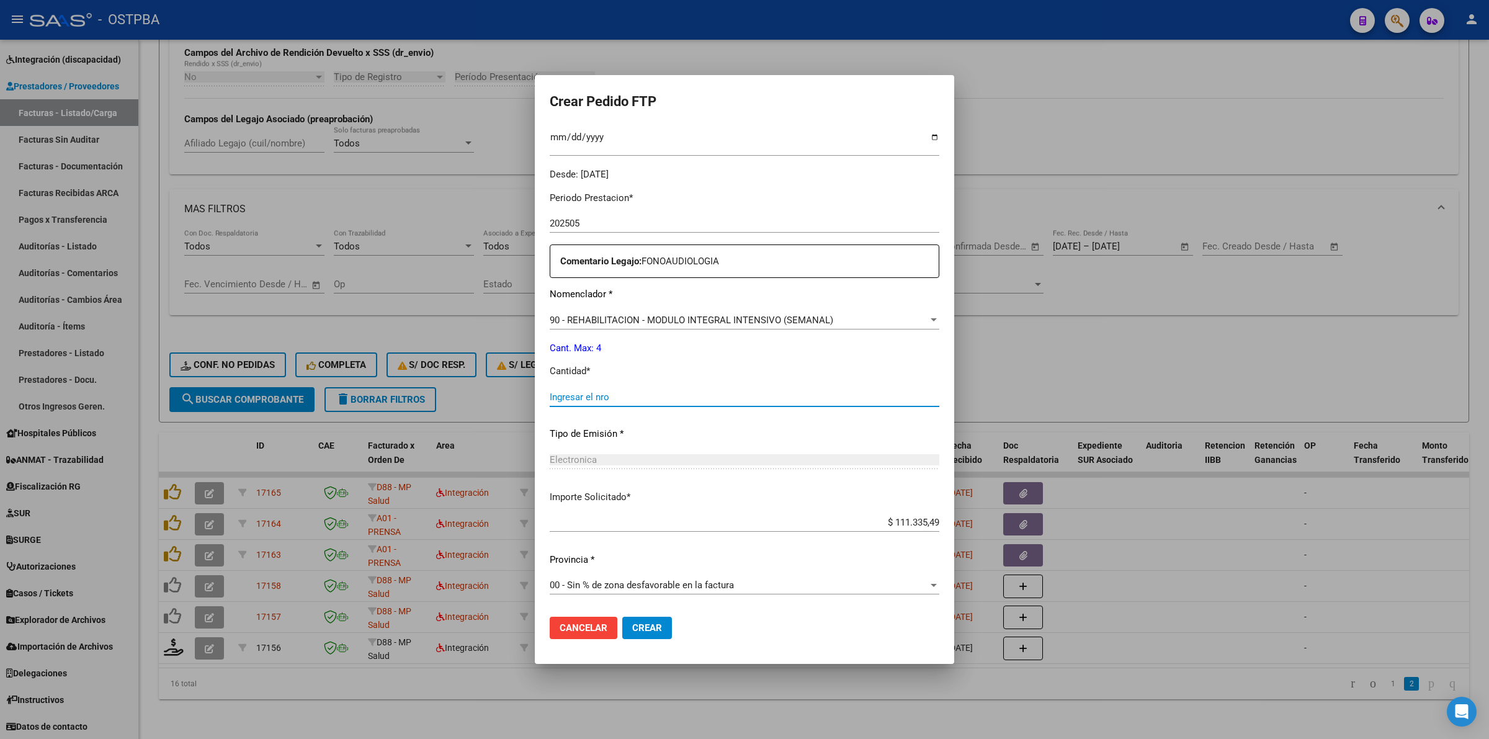
click at [677, 395] on input "Ingresar el nro" at bounding box center [745, 397] width 390 height 11
type input "4"
click at [632, 628] on span "Crear" at bounding box center [647, 627] width 30 height 11
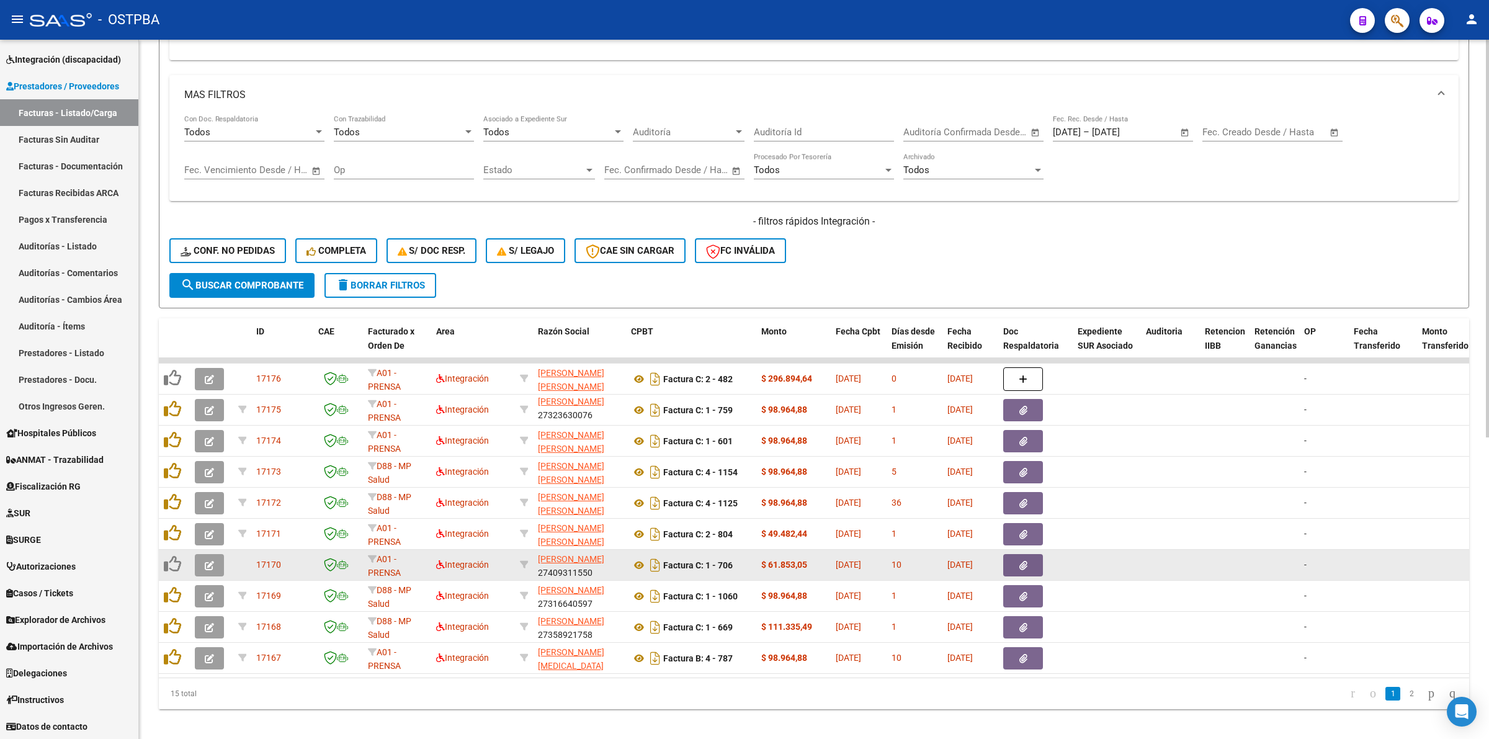
scroll to position [531, 0]
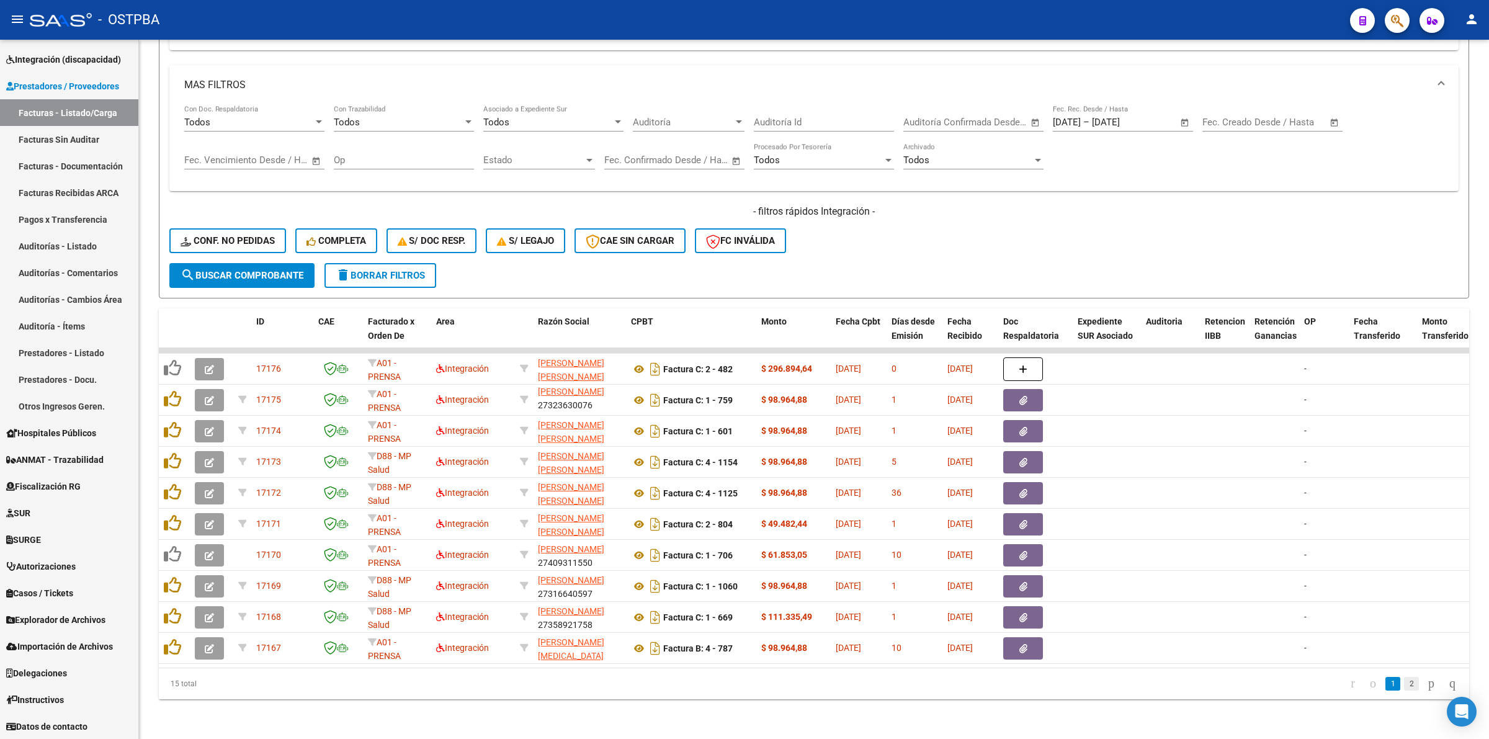
click at [1404, 683] on link "2" at bounding box center [1411, 684] width 15 height 14
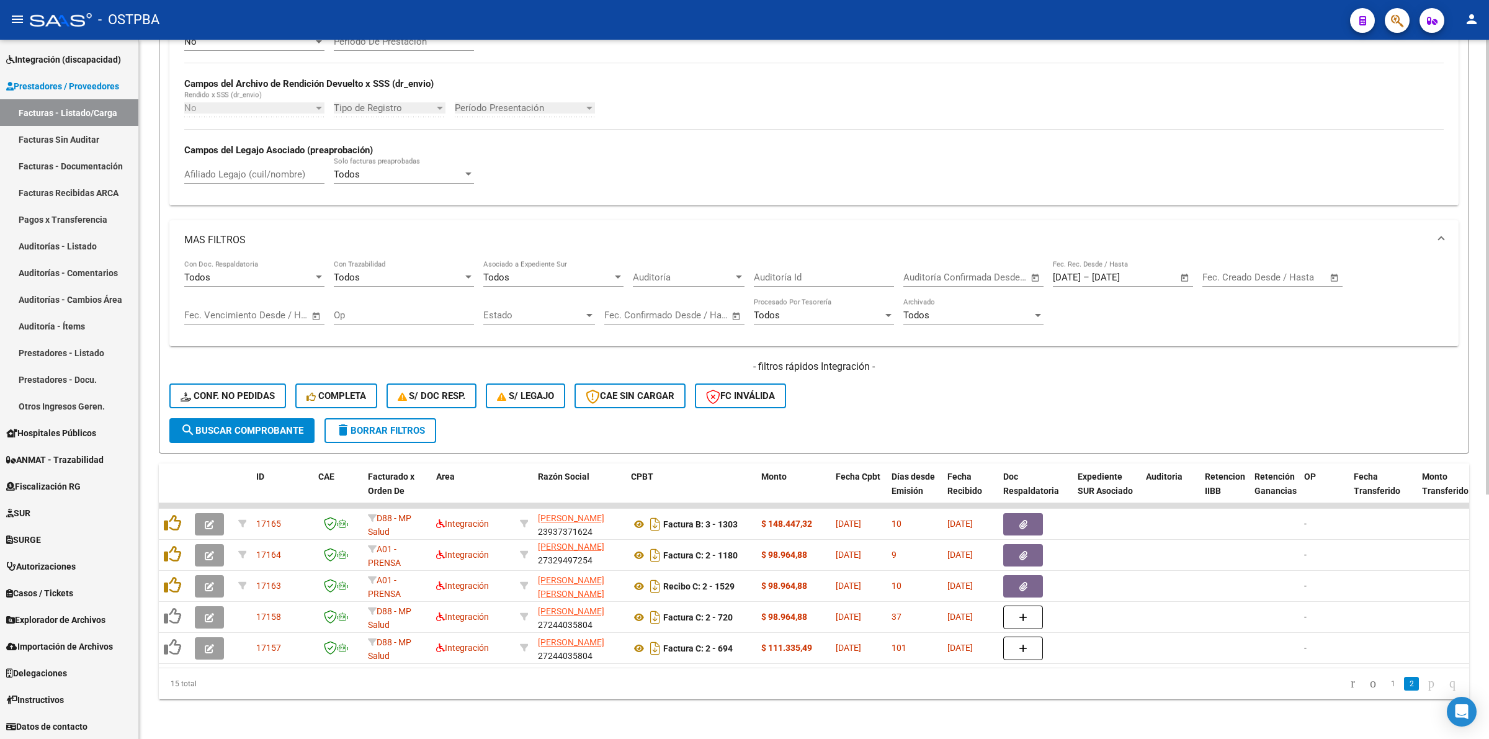
scroll to position [375, 0]
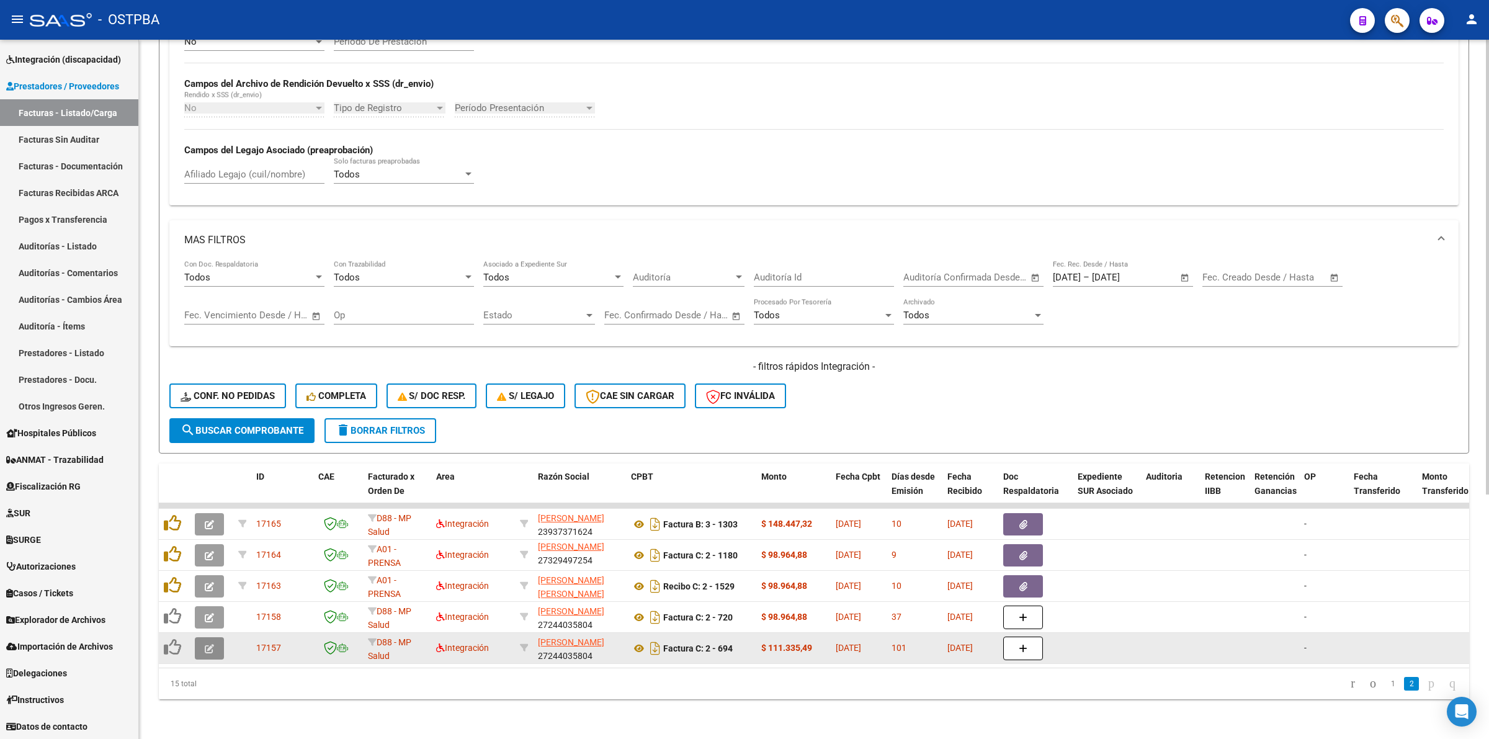
click at [211, 644] on icon "button" at bounding box center [209, 648] width 9 height 9
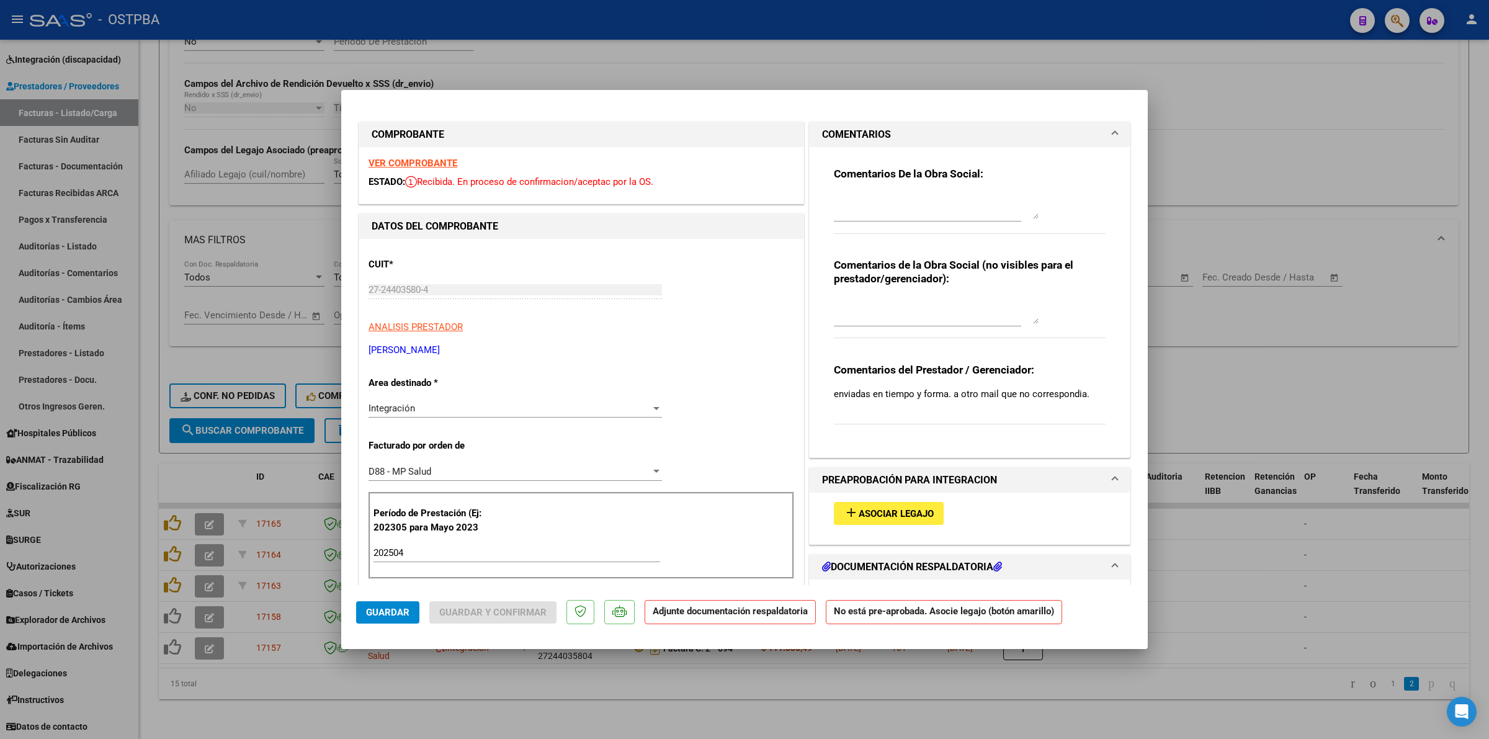
click at [436, 158] on strong "VER COMPROBANTE" at bounding box center [413, 163] width 89 height 11
click at [883, 519] on button "add Asociar Legajo" at bounding box center [889, 513] width 110 height 23
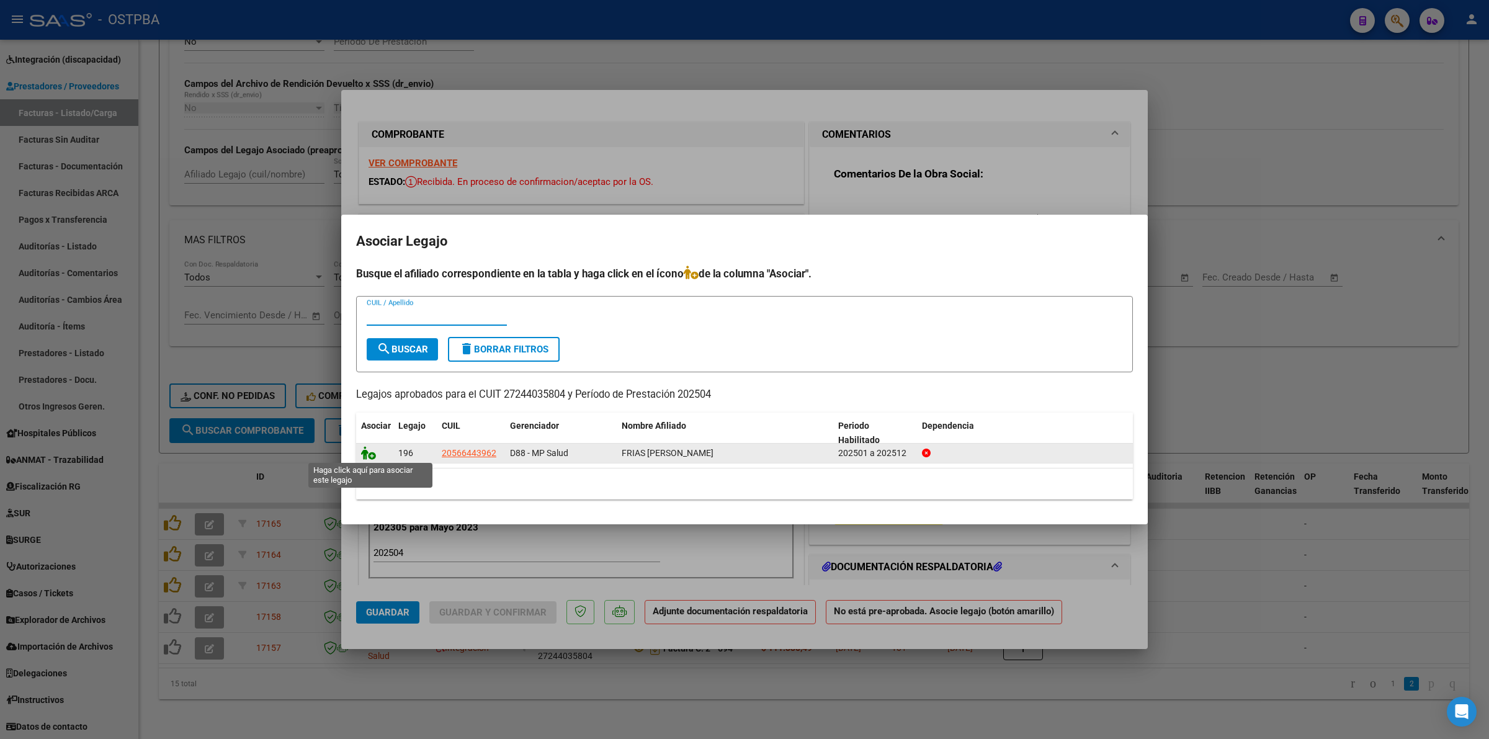
click at [369, 450] on icon at bounding box center [368, 453] width 15 height 14
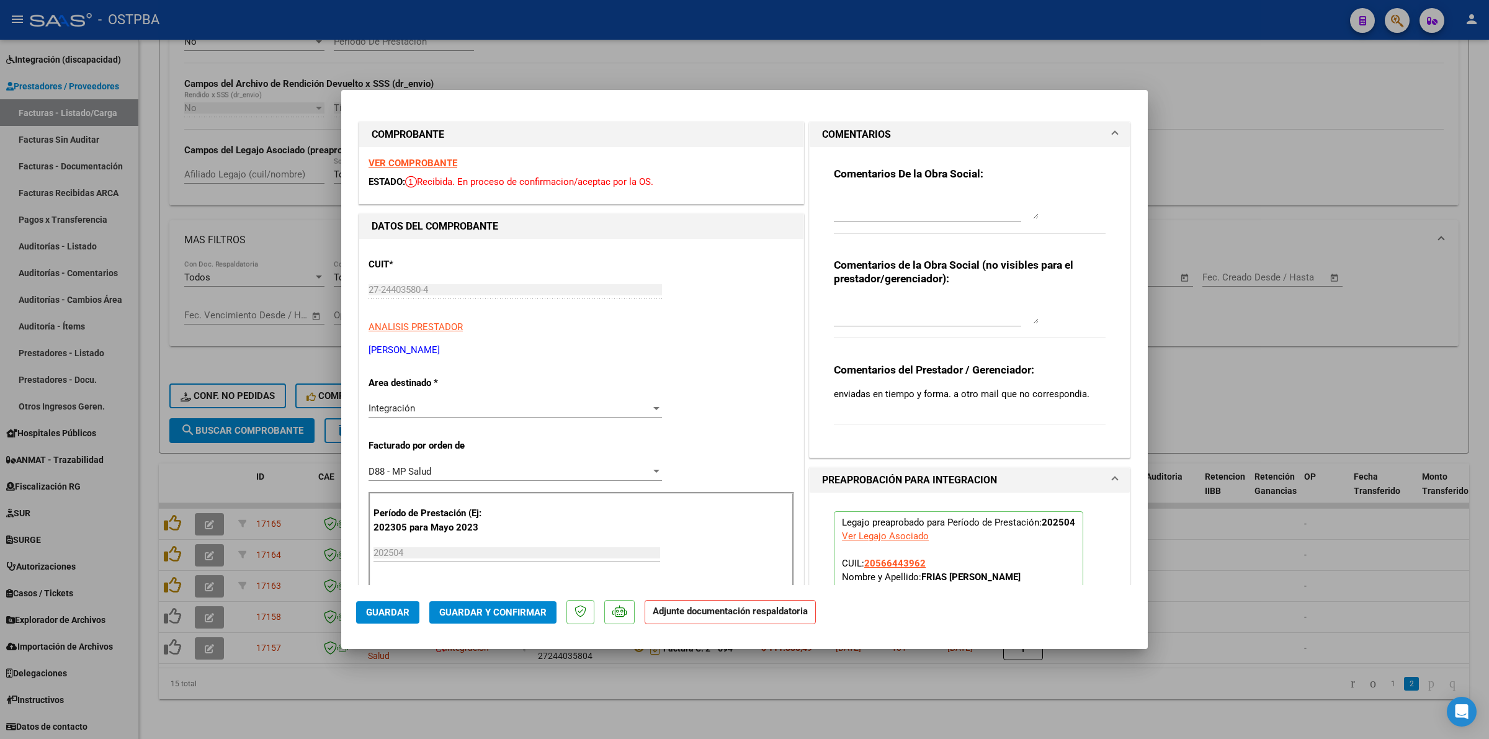
click at [1342, 595] on div at bounding box center [744, 369] width 1489 height 739
type input "$ 0,00"
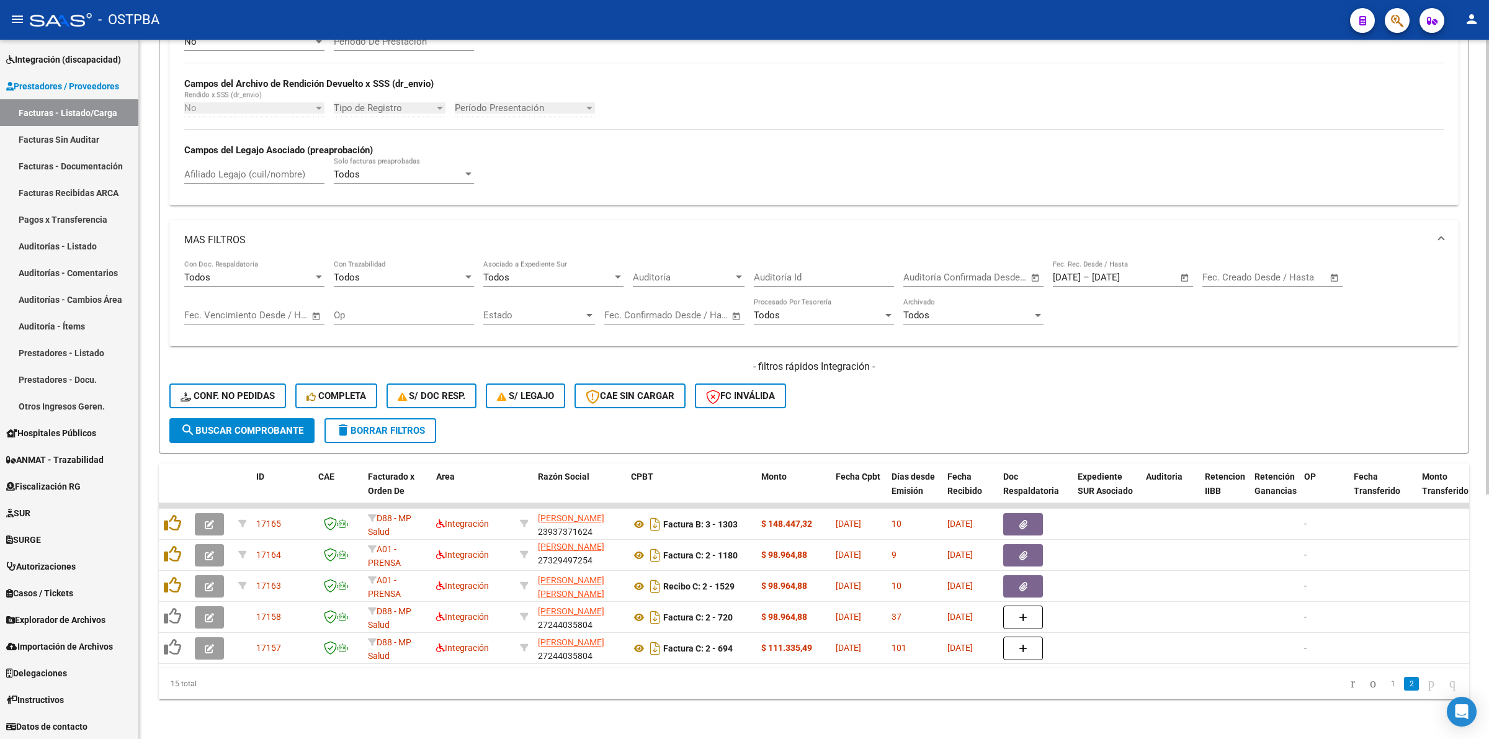
click at [218, 405] on div "- filtros rápidos Integración - Conf. no pedidas Completa S/ Doc Resp. S/ legaj…" at bounding box center [814, 389] width 1290 height 58
click at [274, 418] on button "search Buscar Comprobante" at bounding box center [241, 430] width 145 height 25
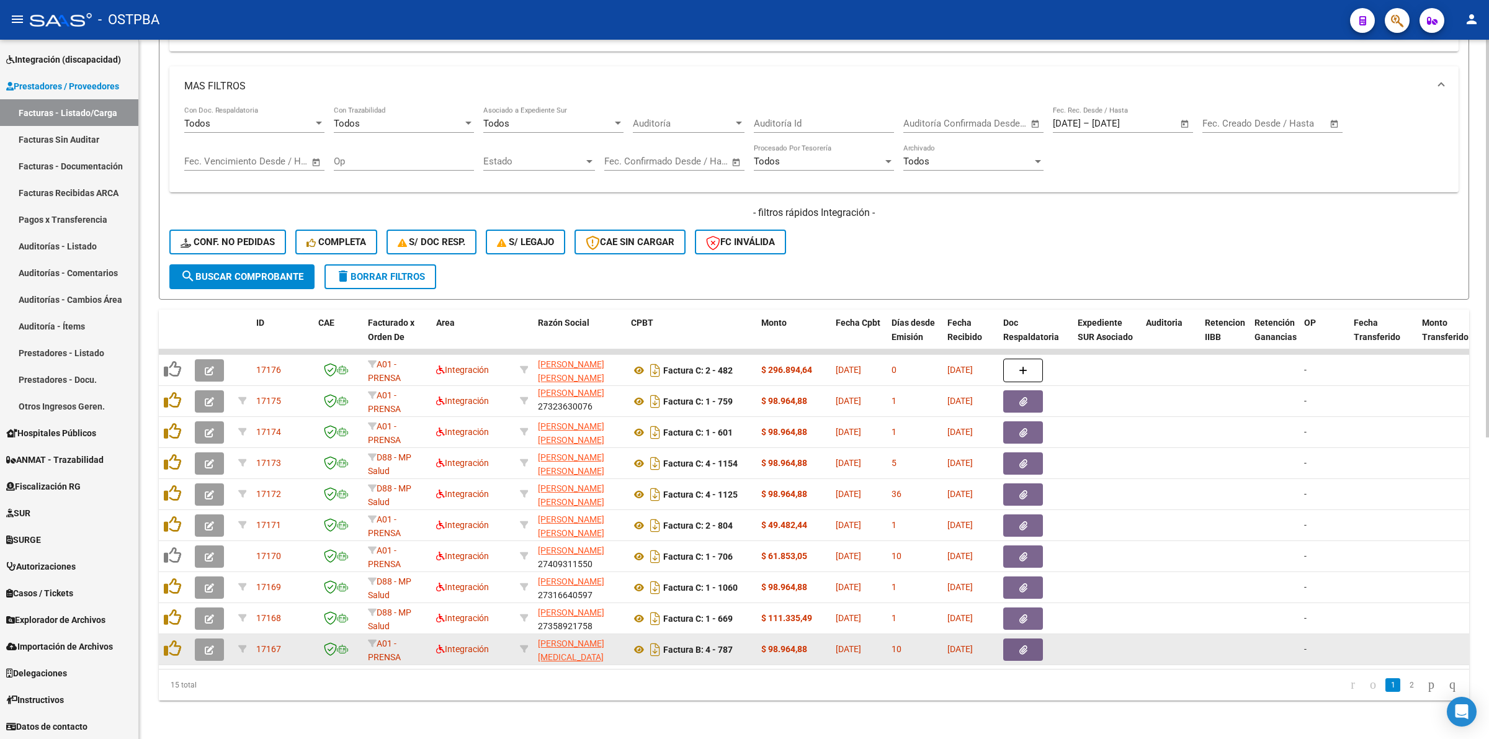
scroll to position [531, 0]
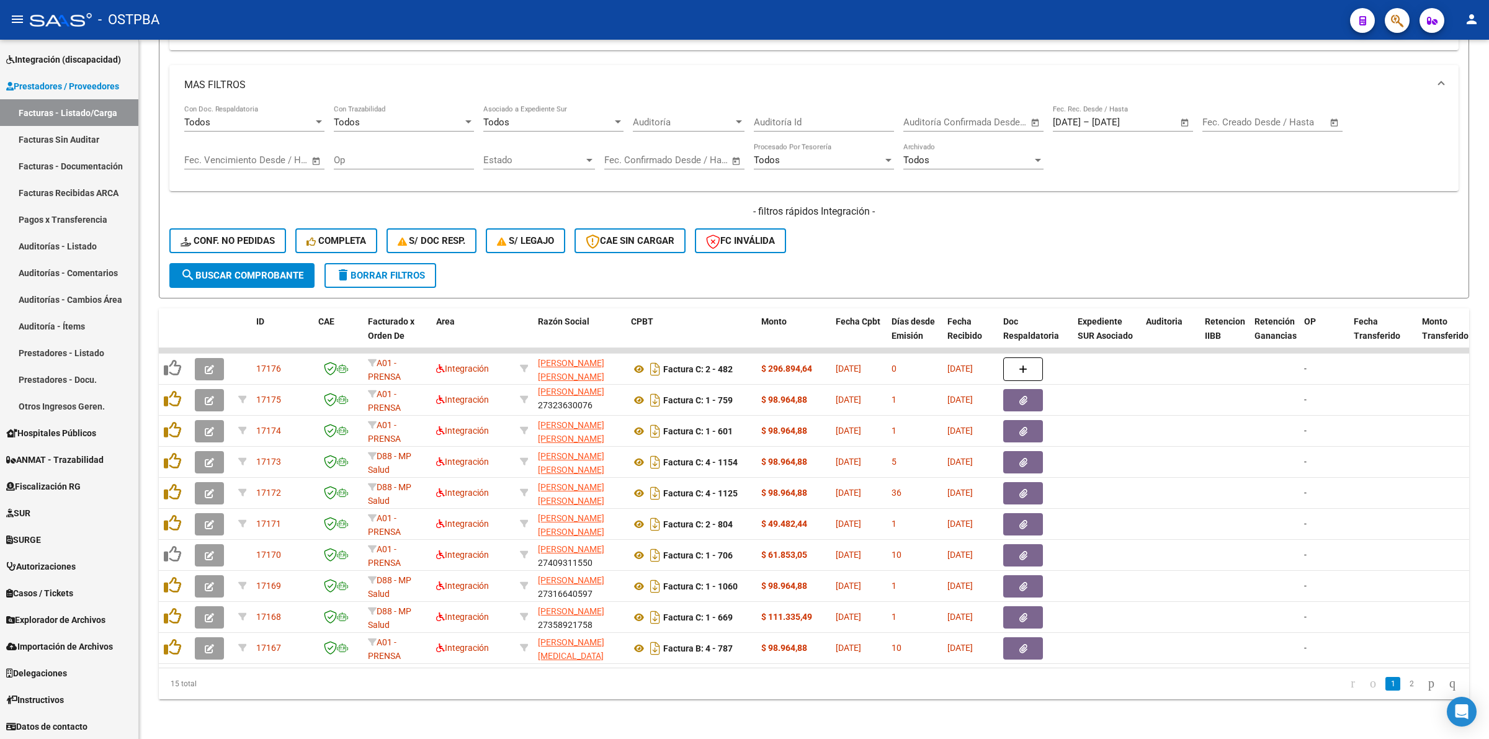
drag, startPoint x: 1398, startPoint y: 683, endPoint x: 1154, endPoint y: 662, distance: 244.1
click at [1404, 681] on link "2" at bounding box center [1411, 684] width 15 height 14
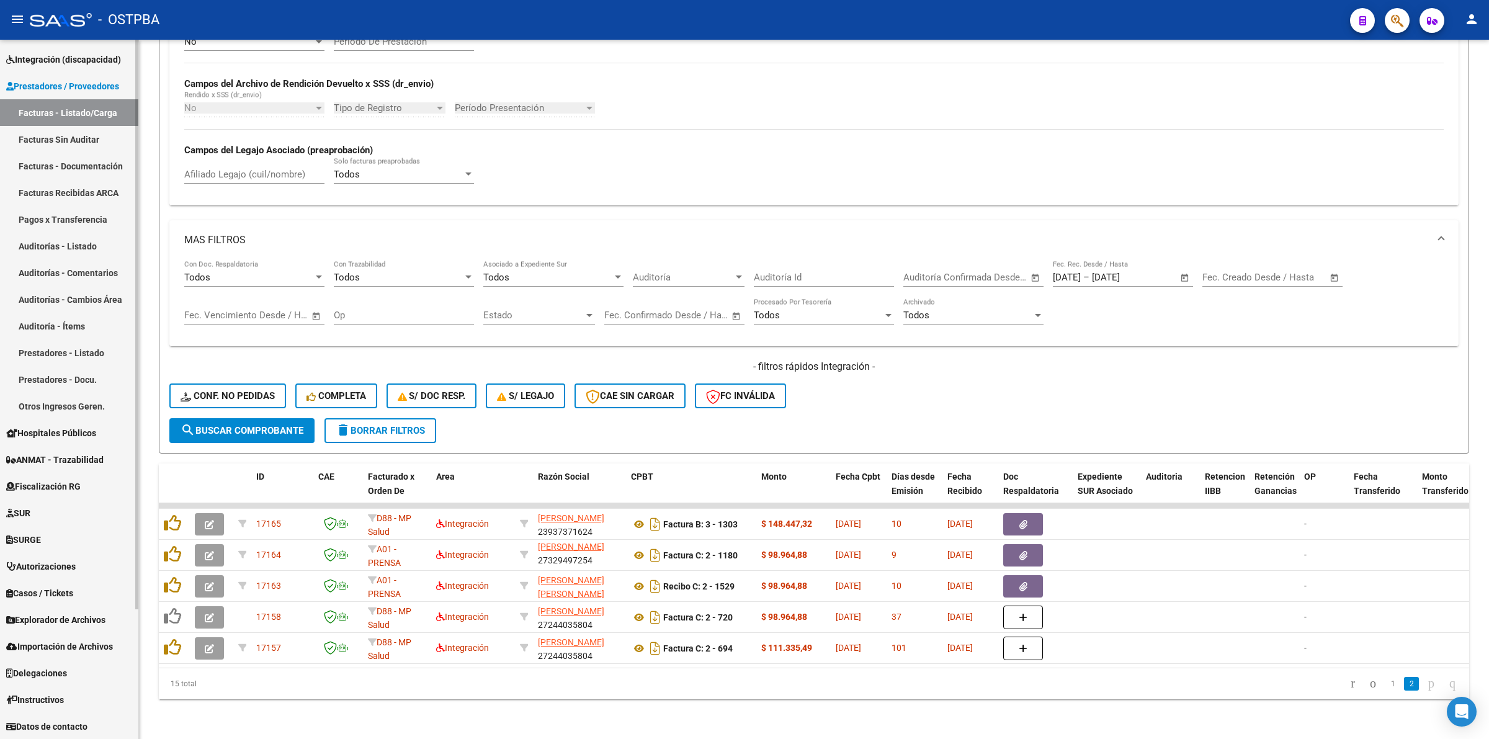
scroll to position [375, 0]
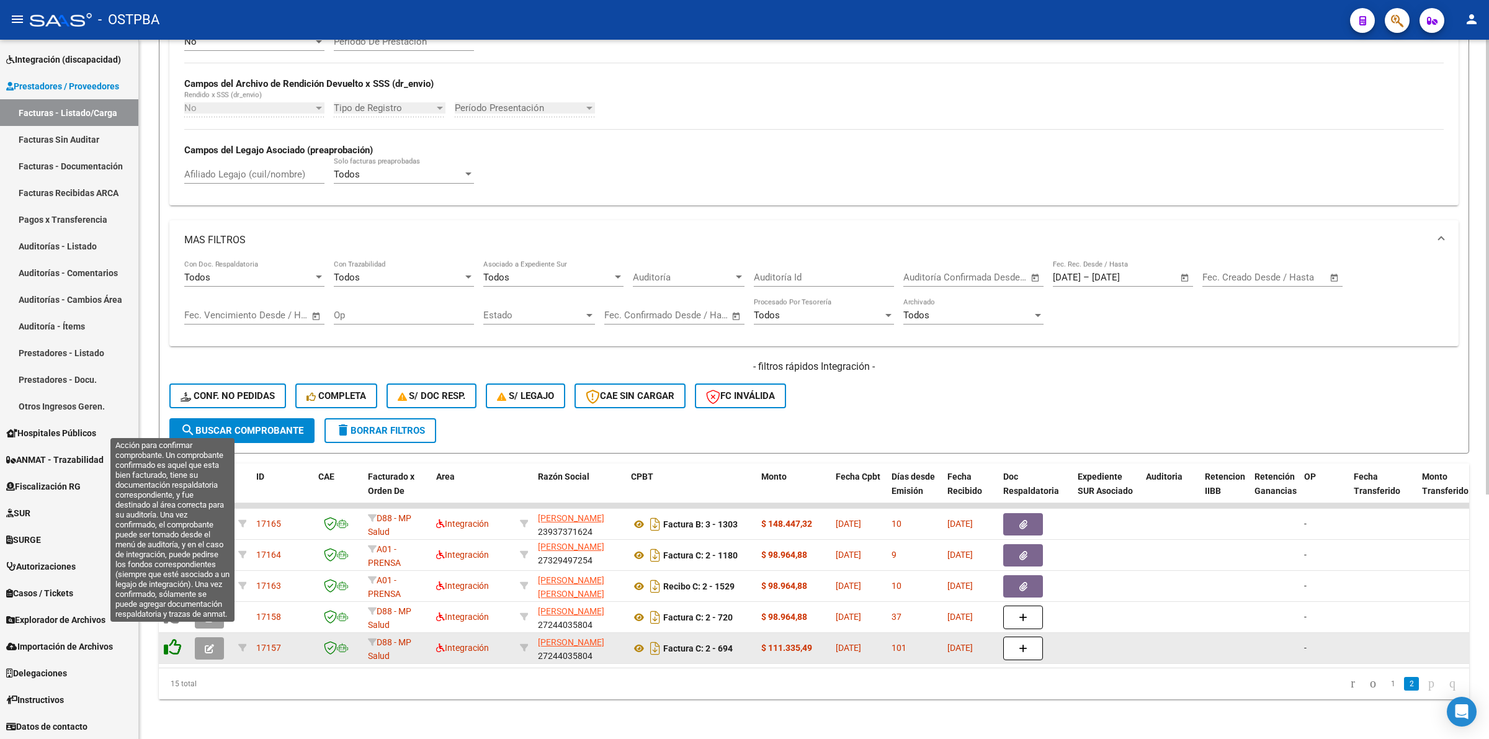
click at [176, 639] on icon at bounding box center [172, 647] width 17 height 17
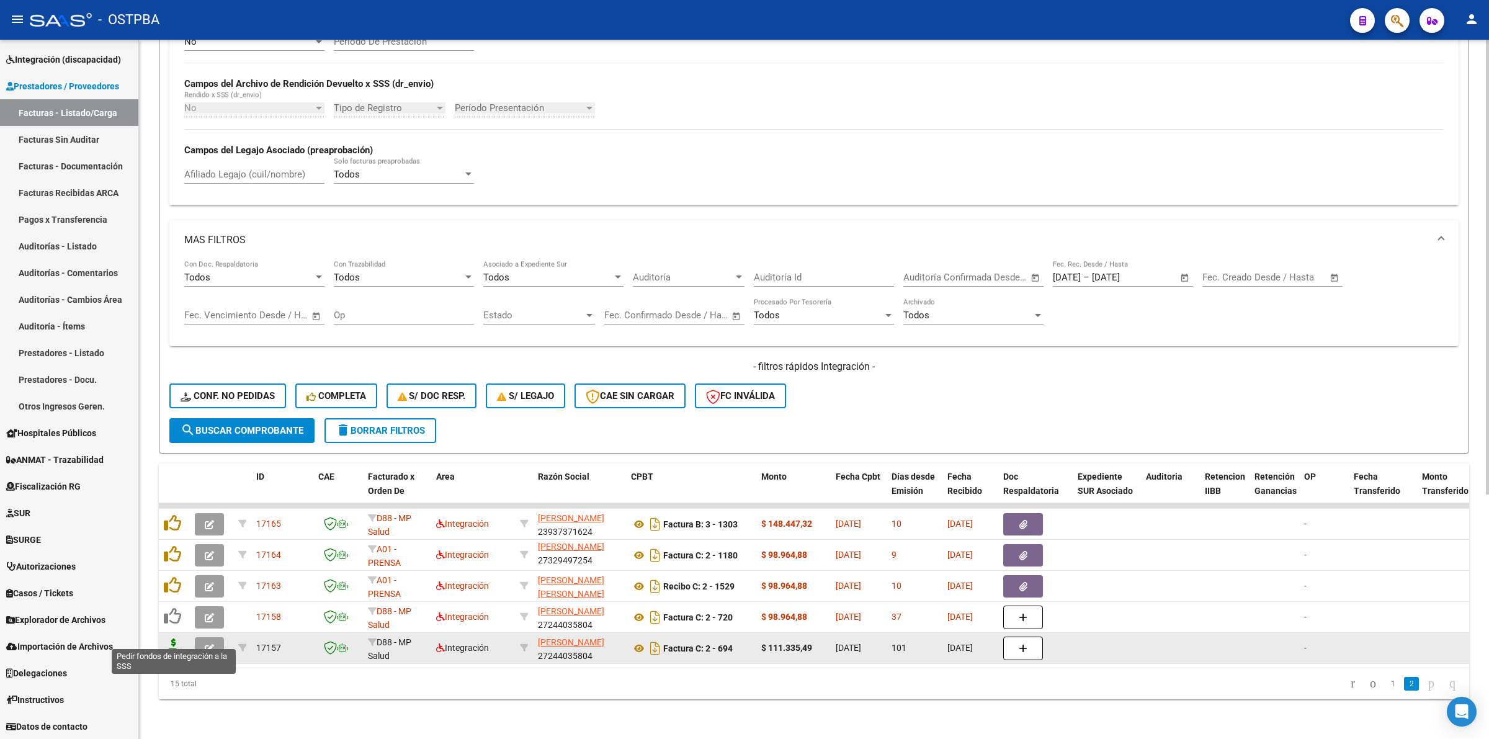
click at [175, 639] on icon at bounding box center [174, 647] width 20 height 17
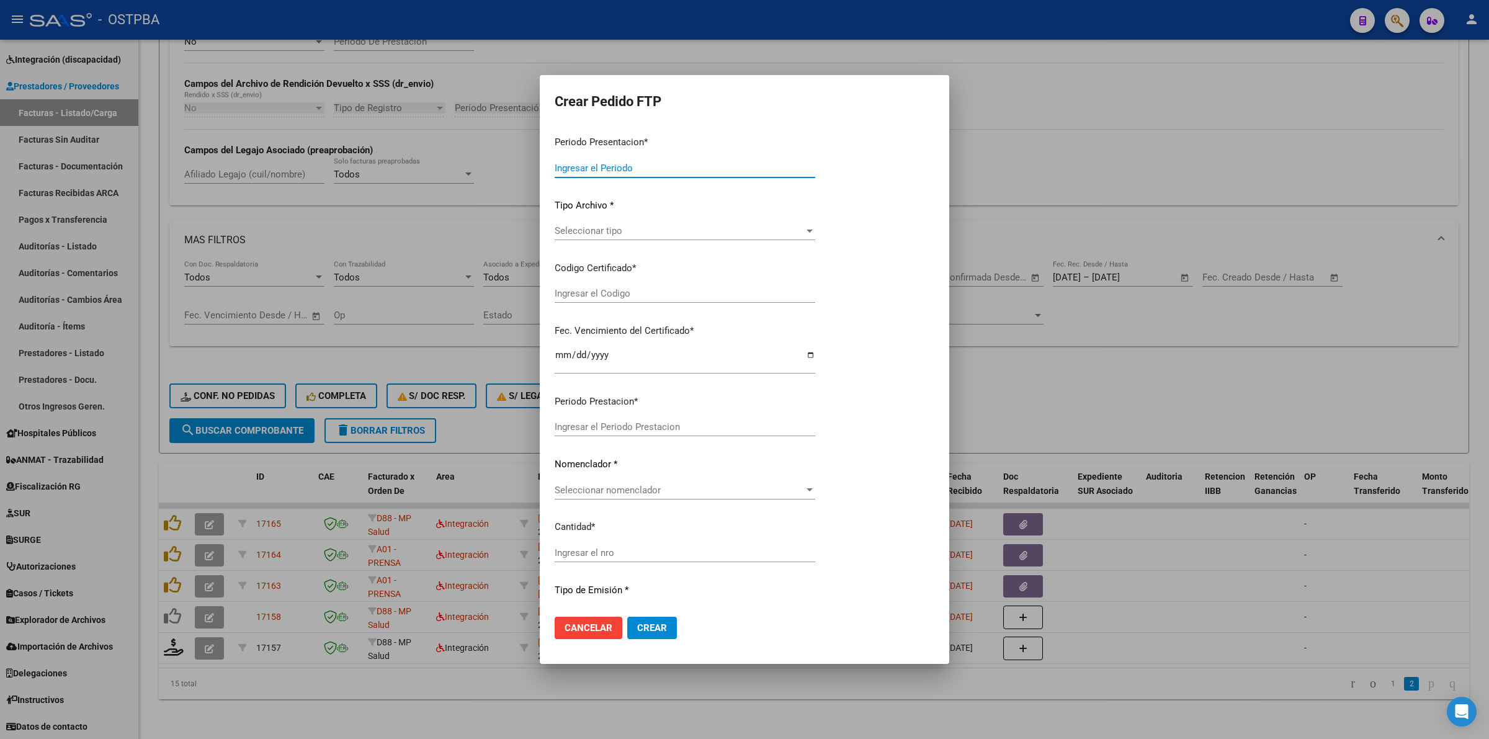
type input "202507"
type input "202504"
type input "$ 111.335,49"
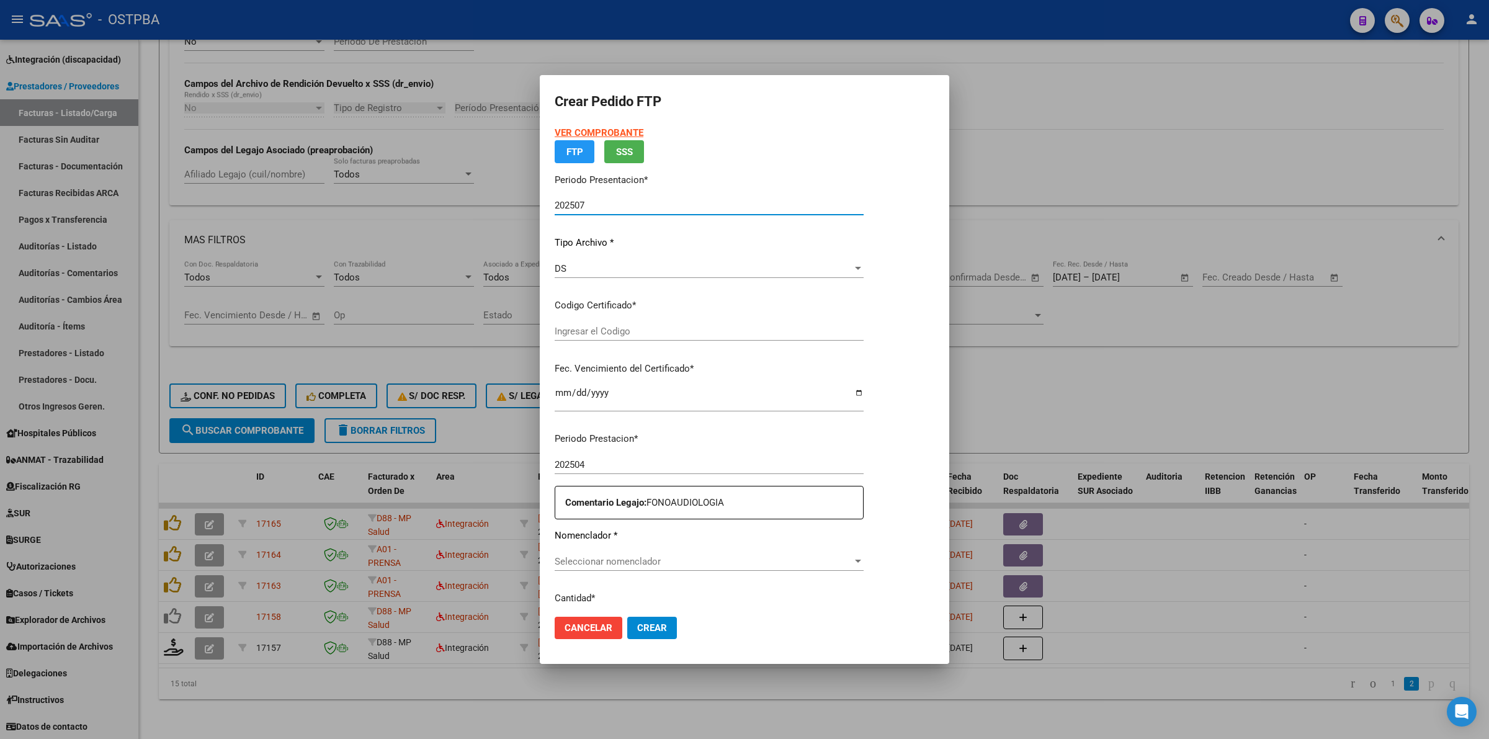
type input "000000000000000000000"
type input "[DATE]"
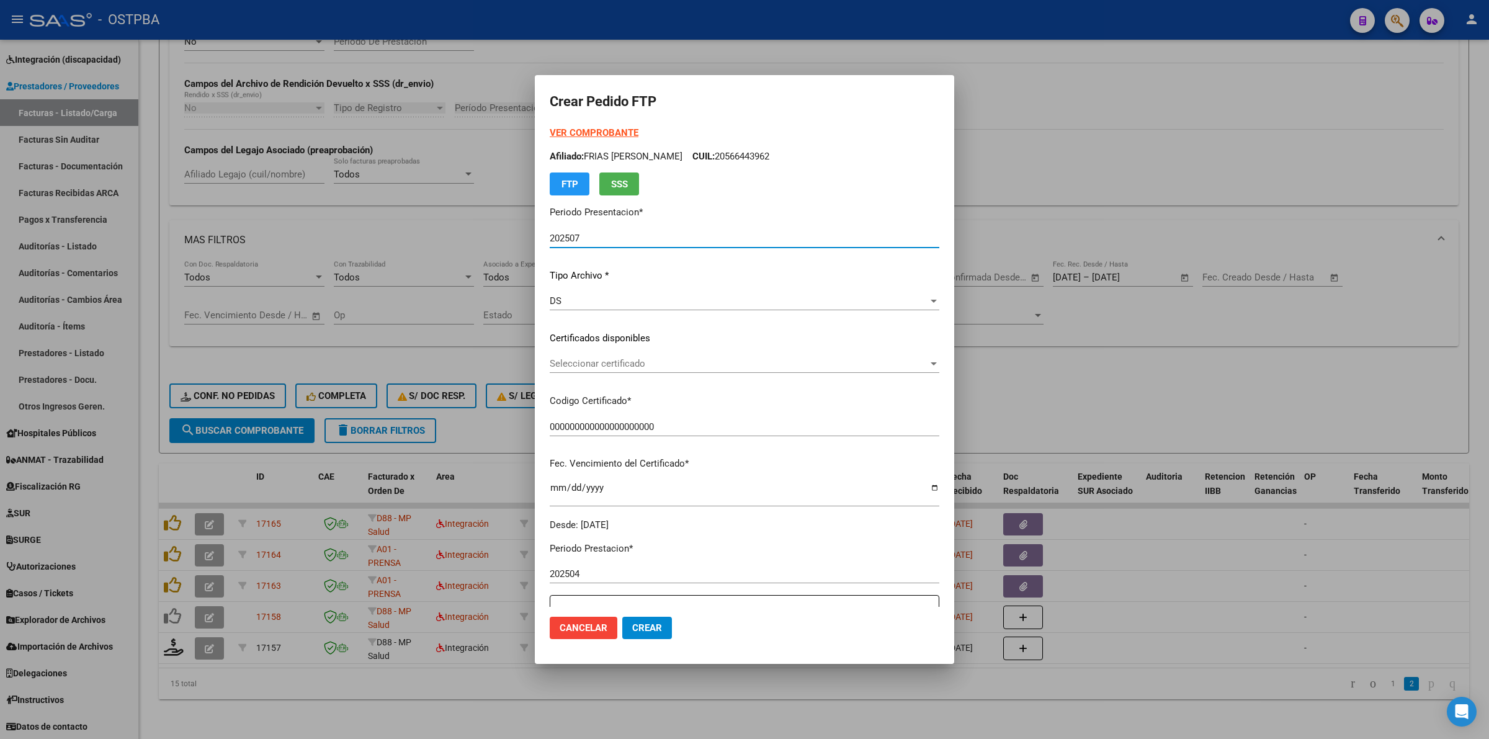
click at [934, 368] on div at bounding box center [933, 364] width 11 height 10
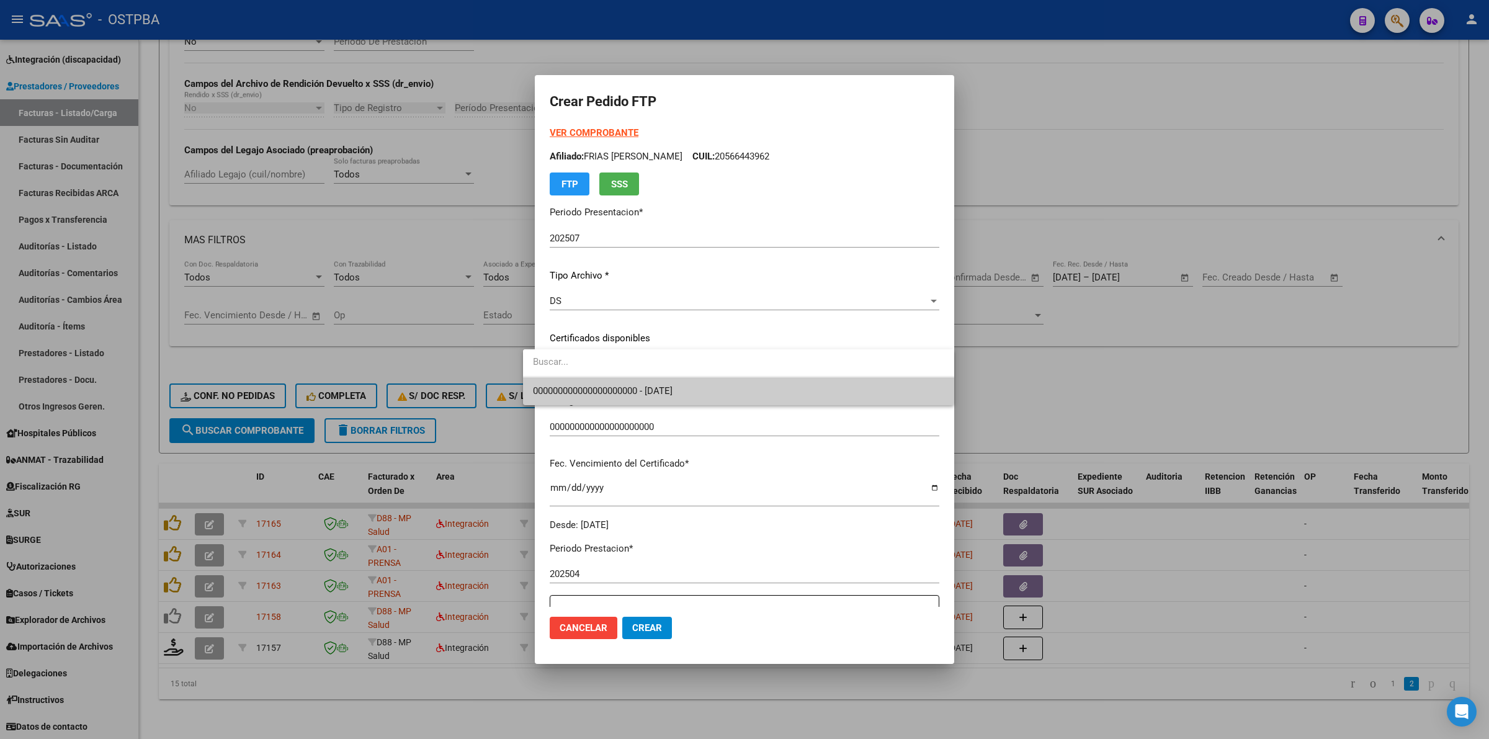
click at [880, 395] on span "000000000000000000000 - [DATE]" at bounding box center [738, 391] width 411 height 28
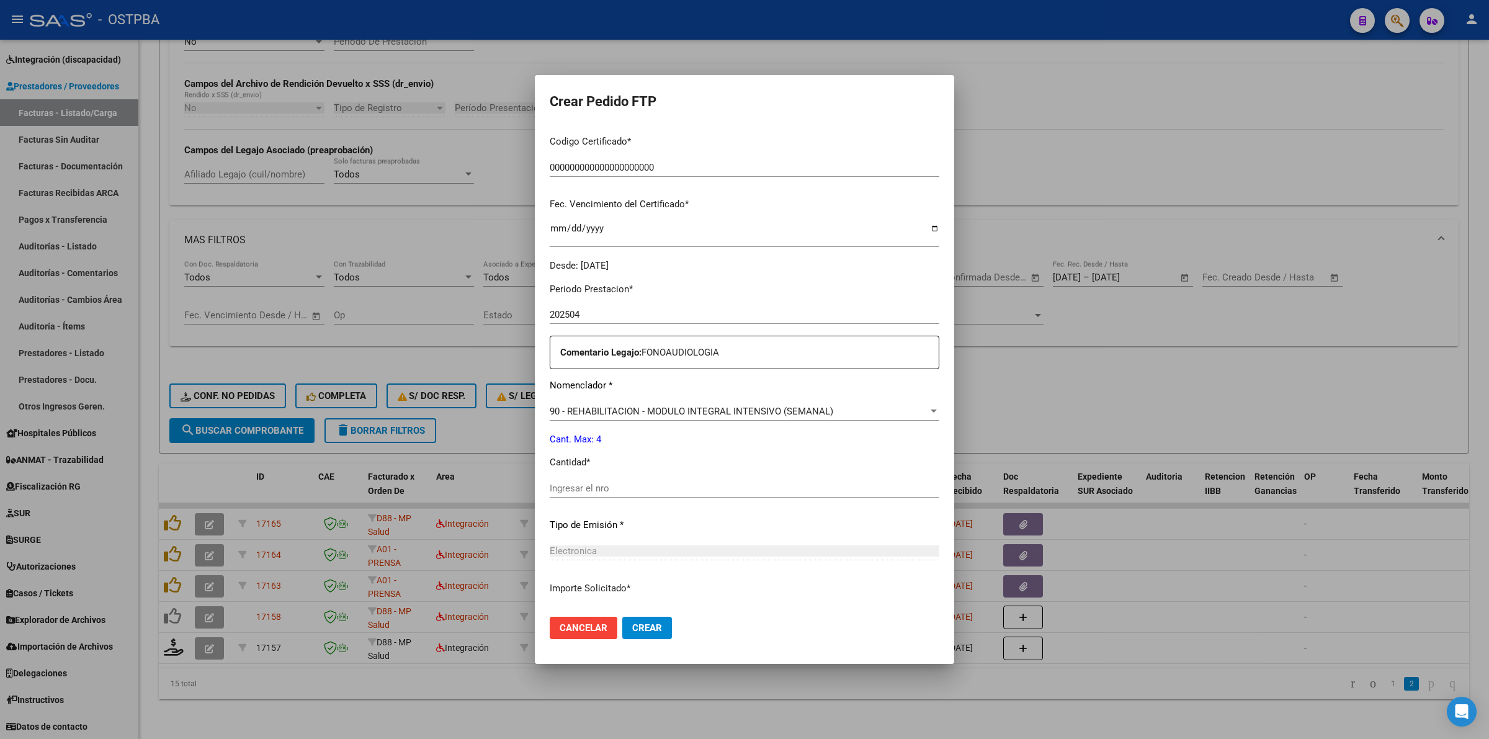
scroll to position [310, 0]
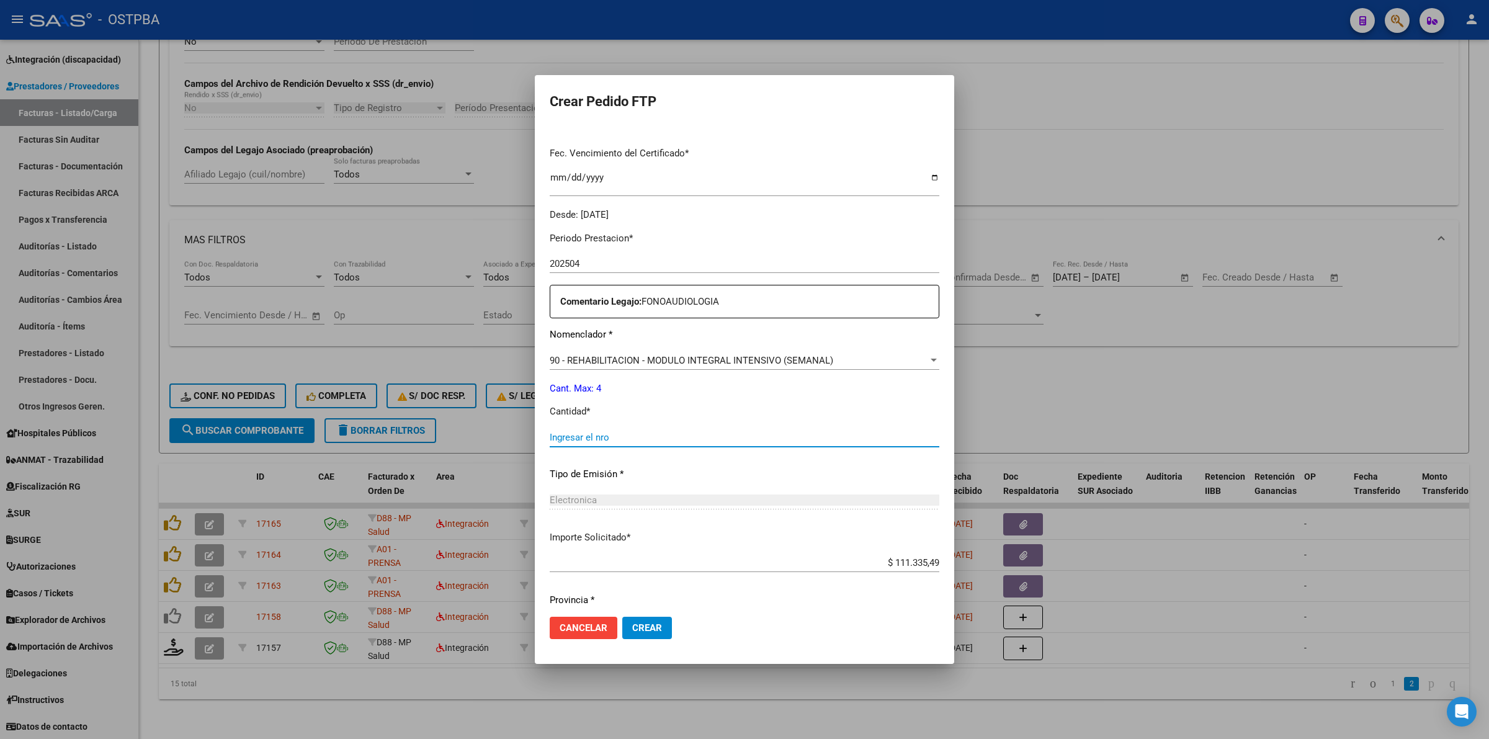
click at [753, 441] on input "Ingresar el nro" at bounding box center [745, 437] width 390 height 11
type input "4"
click at [632, 631] on span "Crear" at bounding box center [647, 627] width 30 height 11
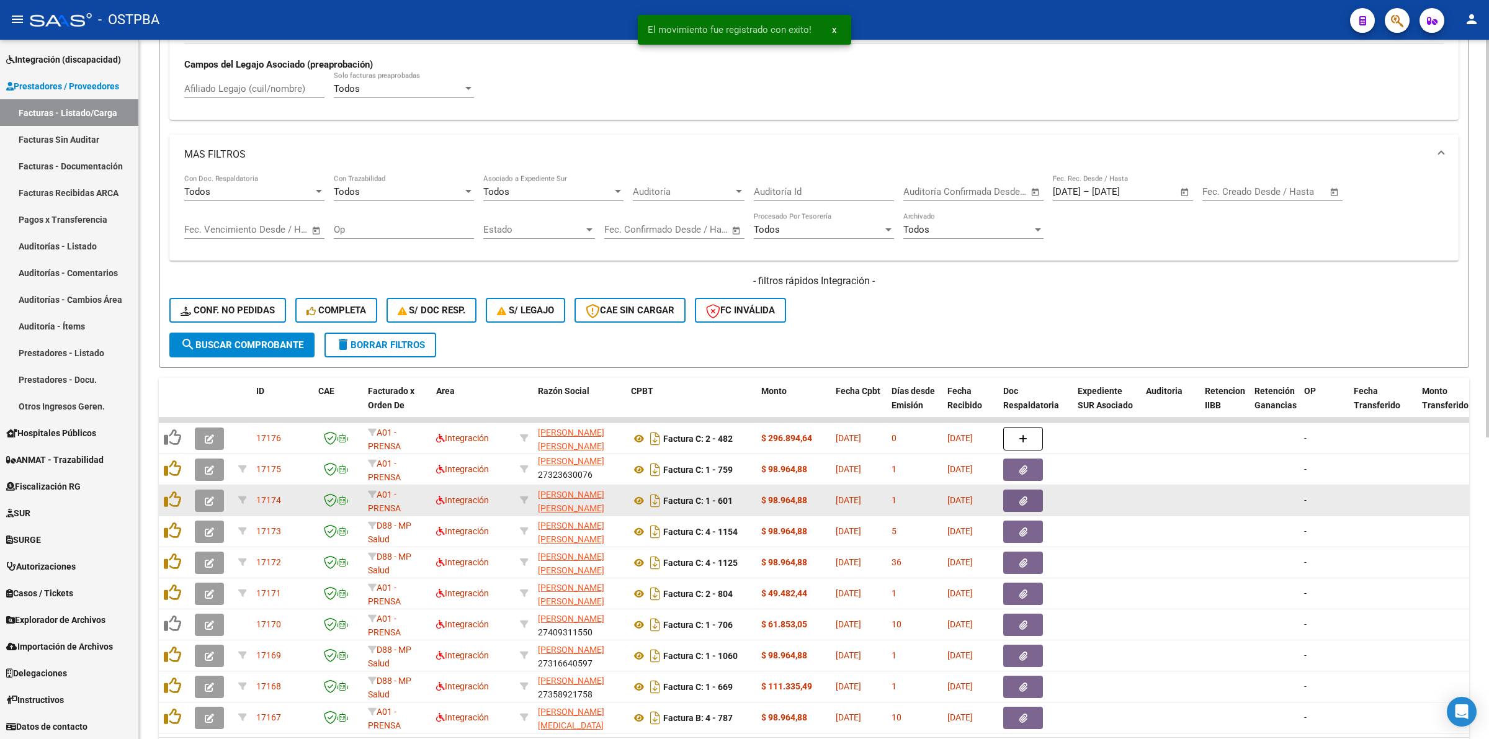
scroll to position [531, 0]
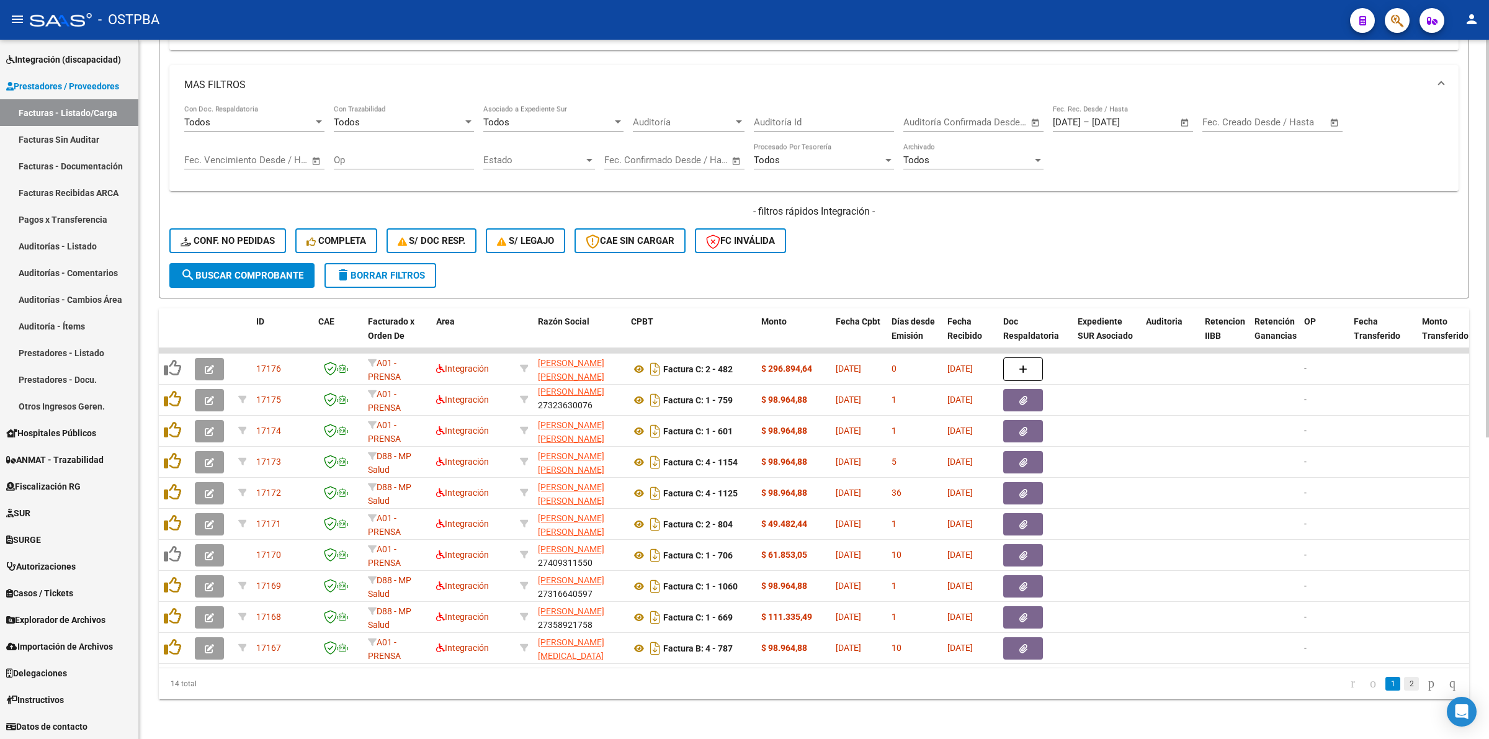
click at [1404, 680] on link "2" at bounding box center [1411, 684] width 15 height 14
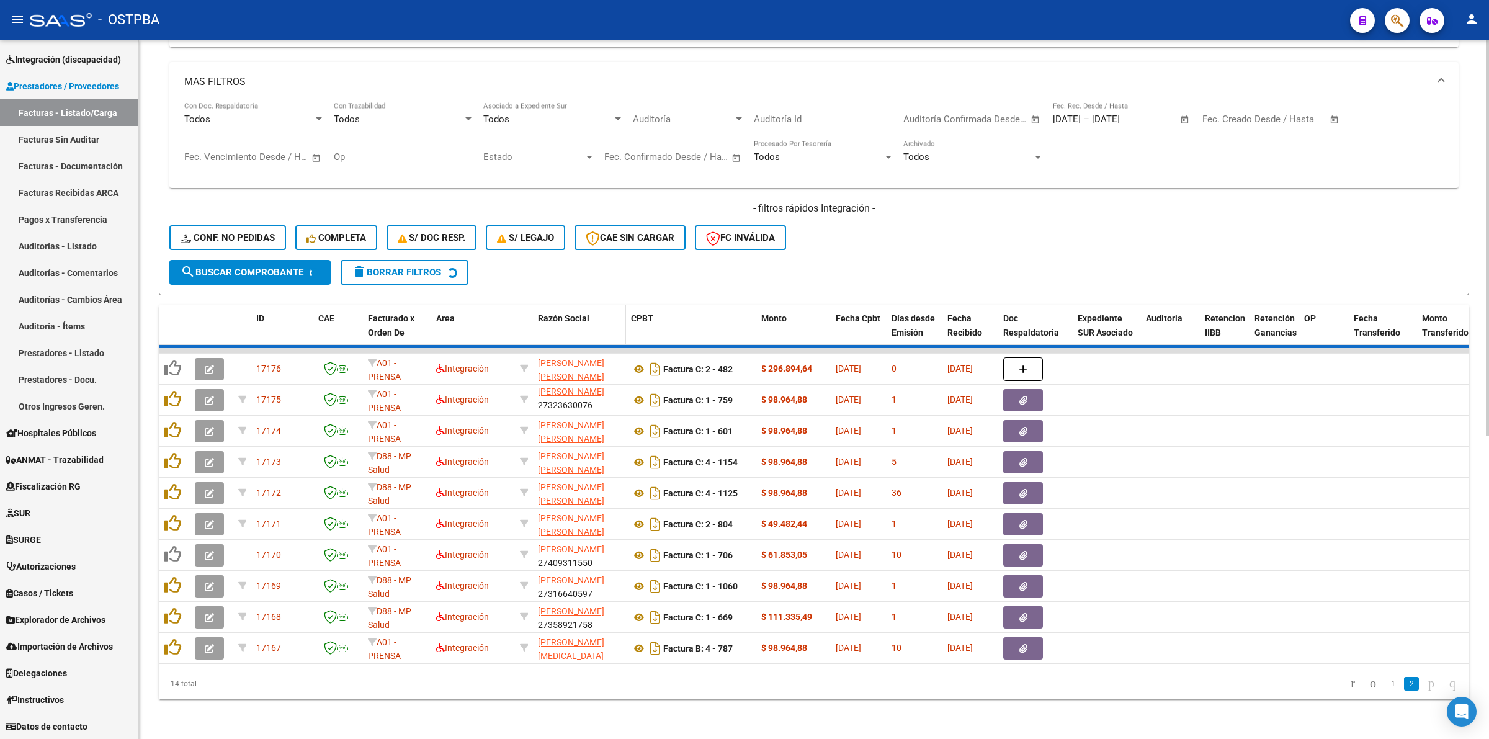
scroll to position [344, 0]
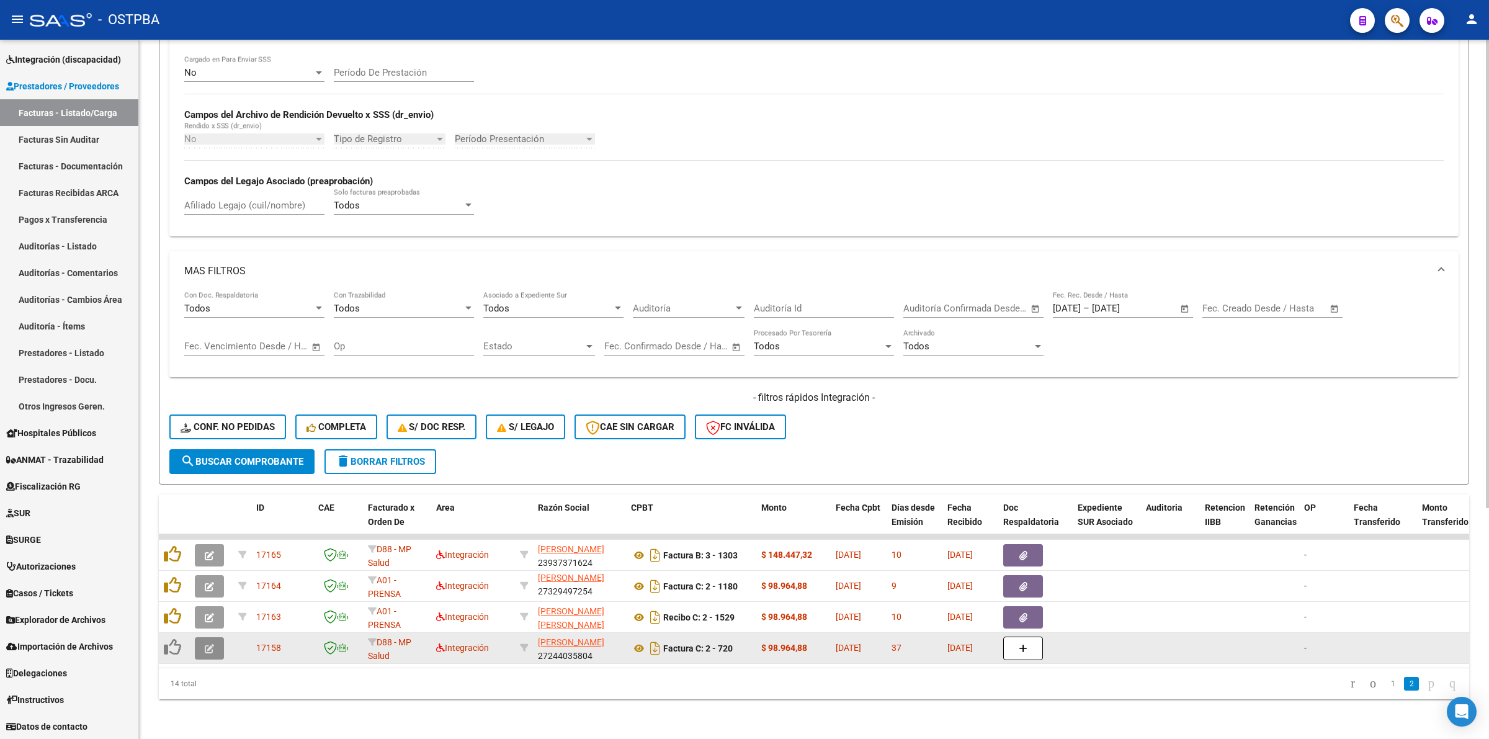
click at [211, 643] on span "button" at bounding box center [209, 648] width 9 height 11
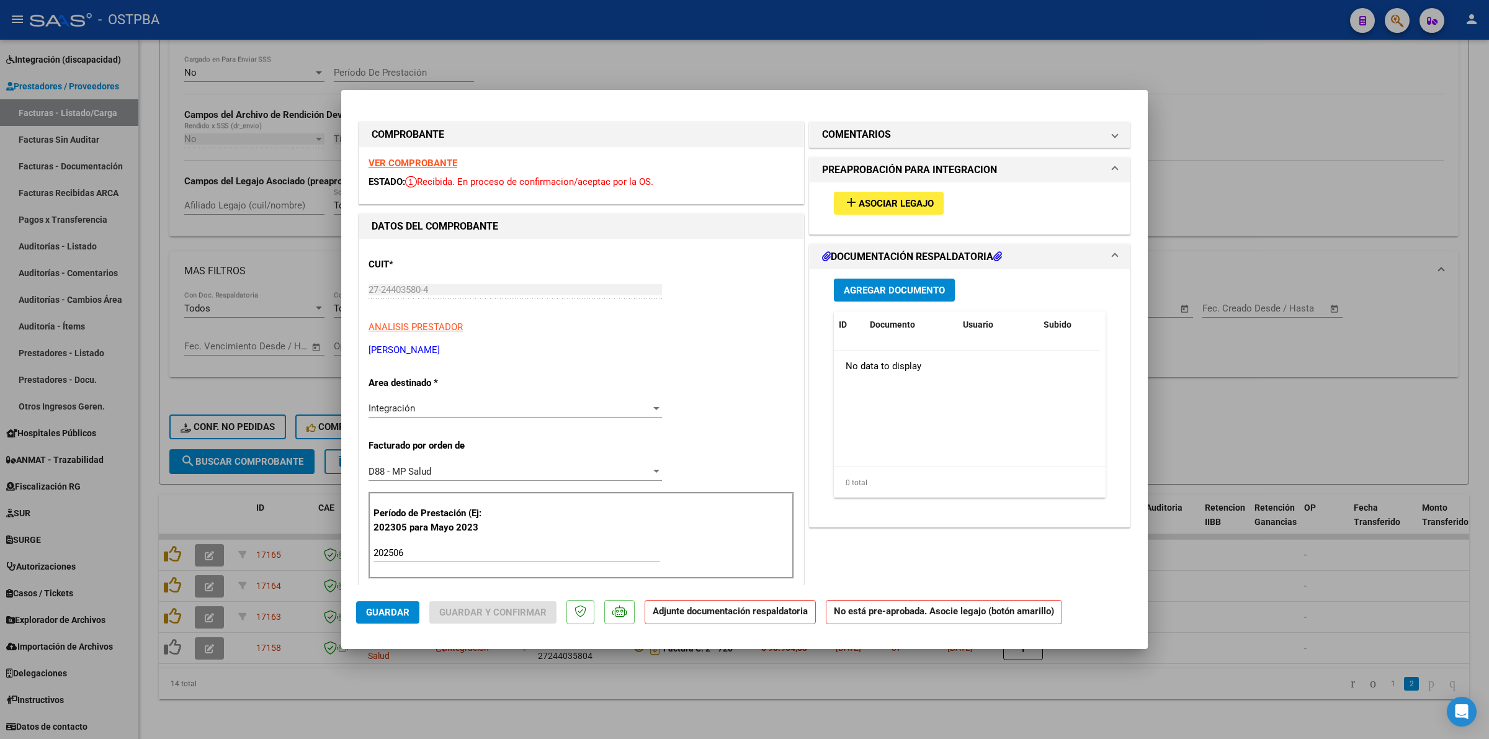
click at [430, 160] on strong "VER COMPROBANTE" at bounding box center [413, 163] width 89 height 11
click at [894, 200] on span "Asociar Legajo" at bounding box center [896, 203] width 75 height 11
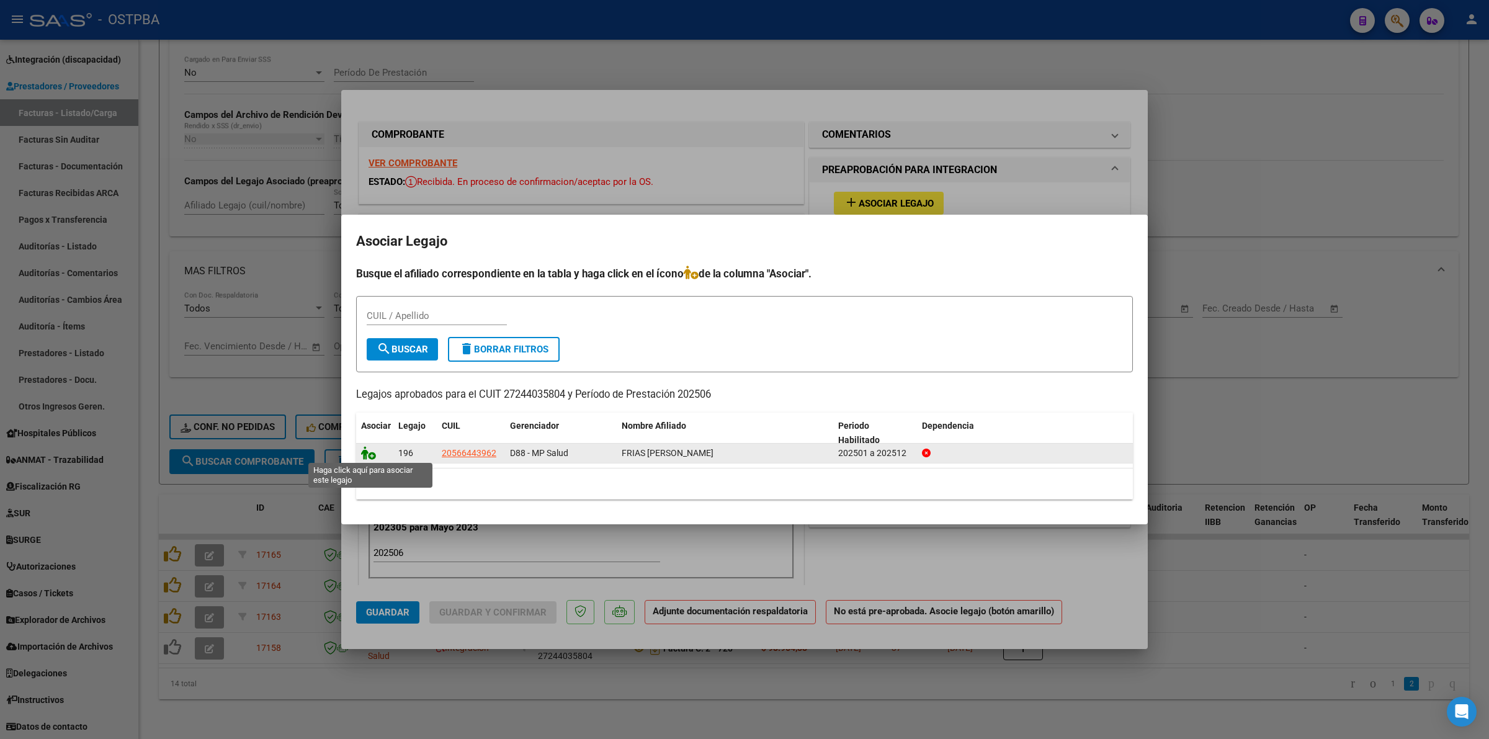
click at [365, 454] on icon at bounding box center [368, 453] width 15 height 14
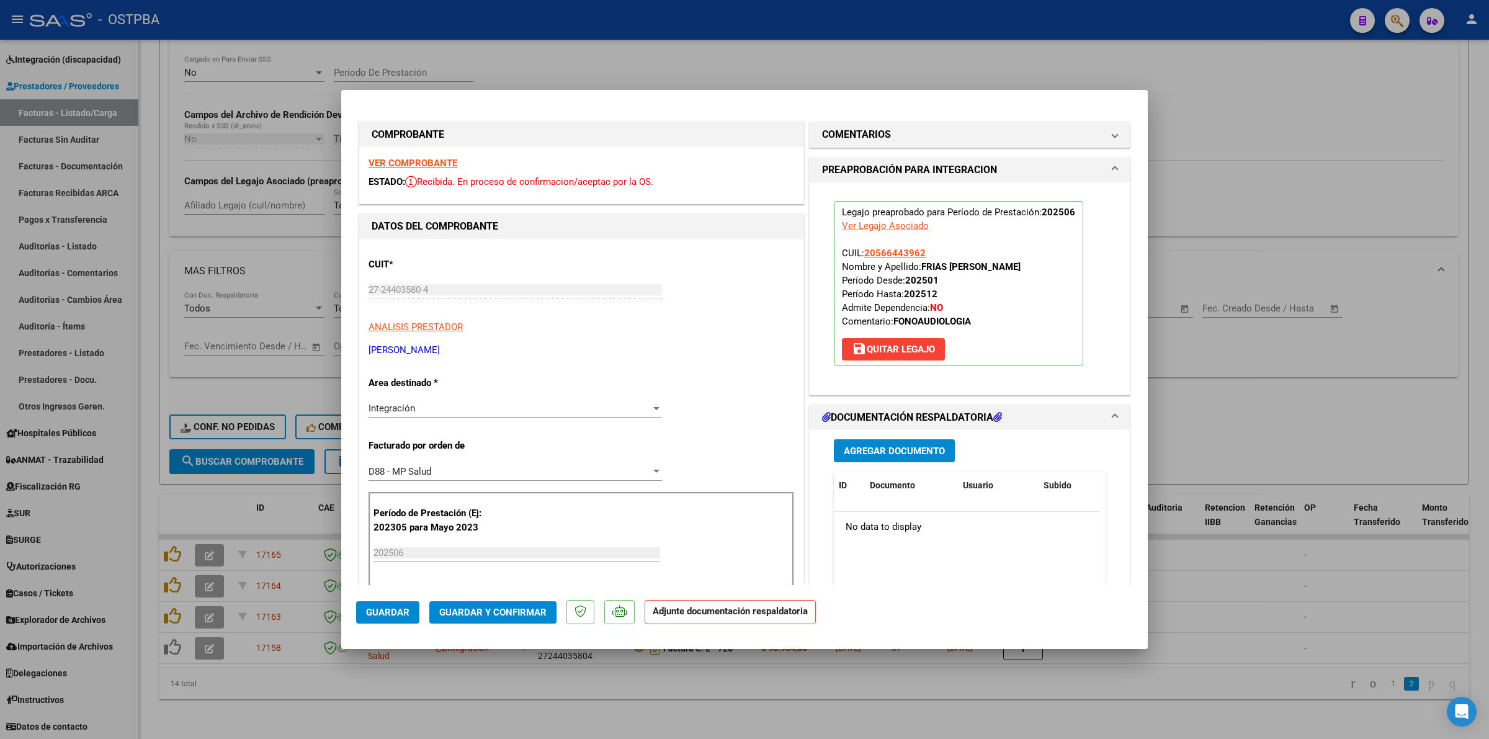
click at [1273, 565] on div at bounding box center [744, 369] width 1489 height 739
type input "$ 0,00"
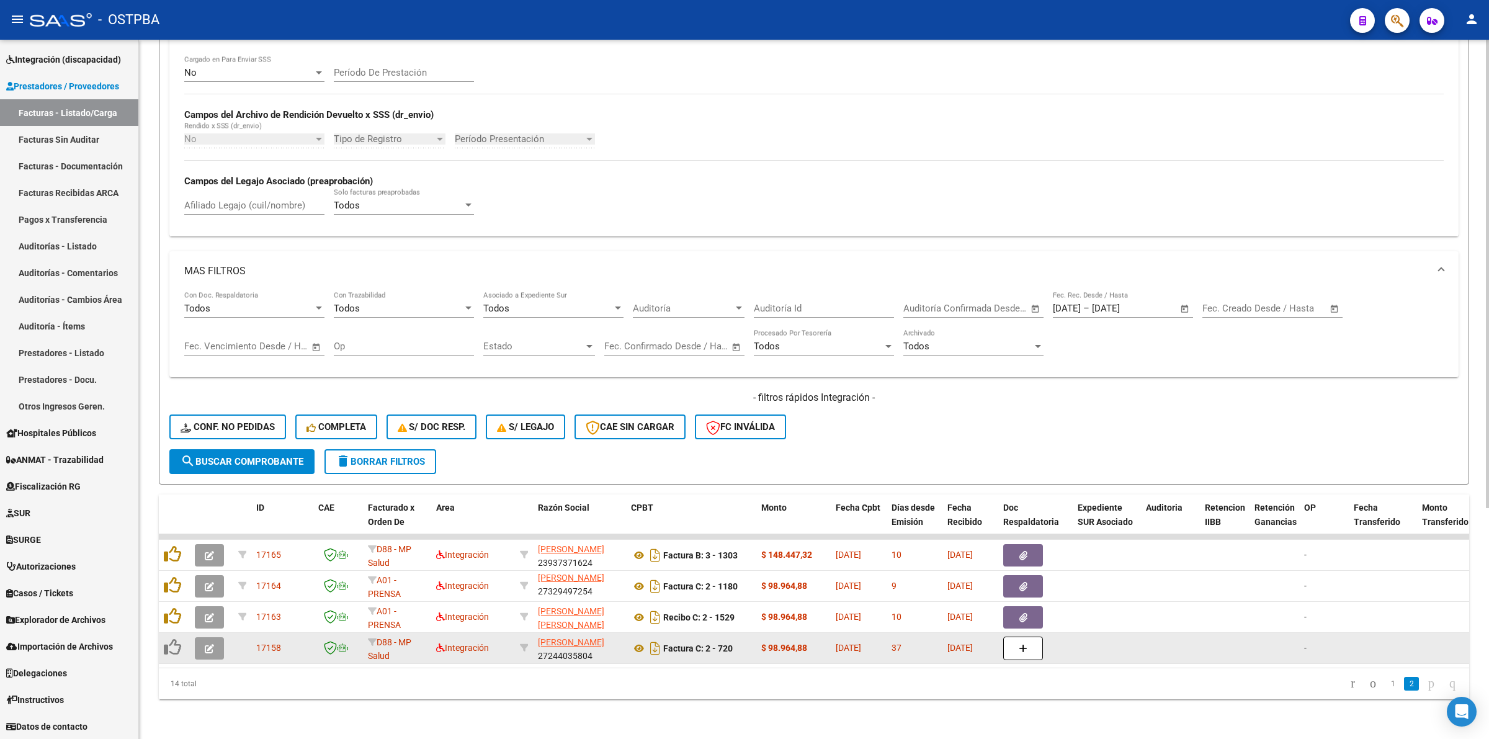
click at [208, 644] on icon "button" at bounding box center [209, 648] width 9 height 9
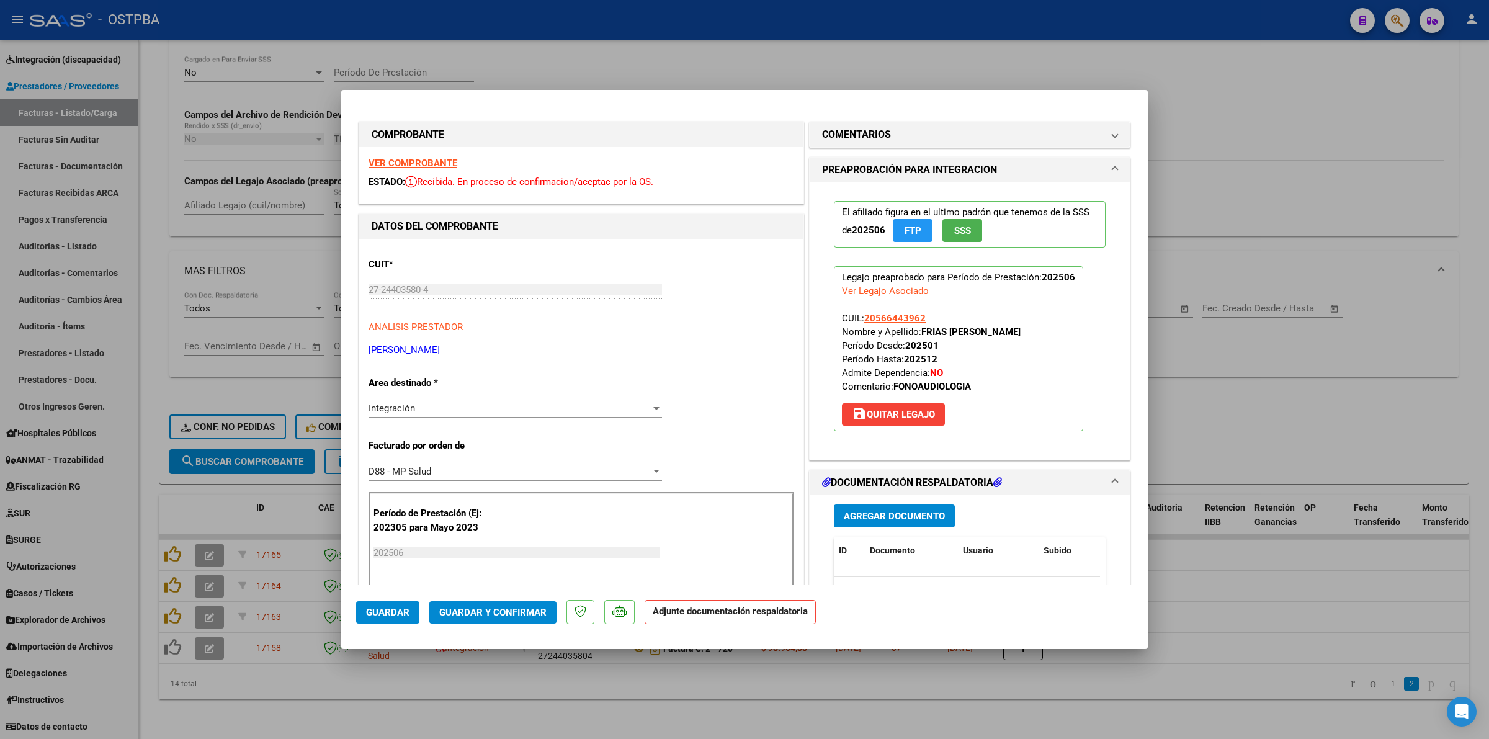
click at [417, 161] on strong "VER COMPROBANTE" at bounding box center [413, 163] width 89 height 11
click at [1303, 424] on div at bounding box center [744, 369] width 1489 height 739
type input "$ 0,00"
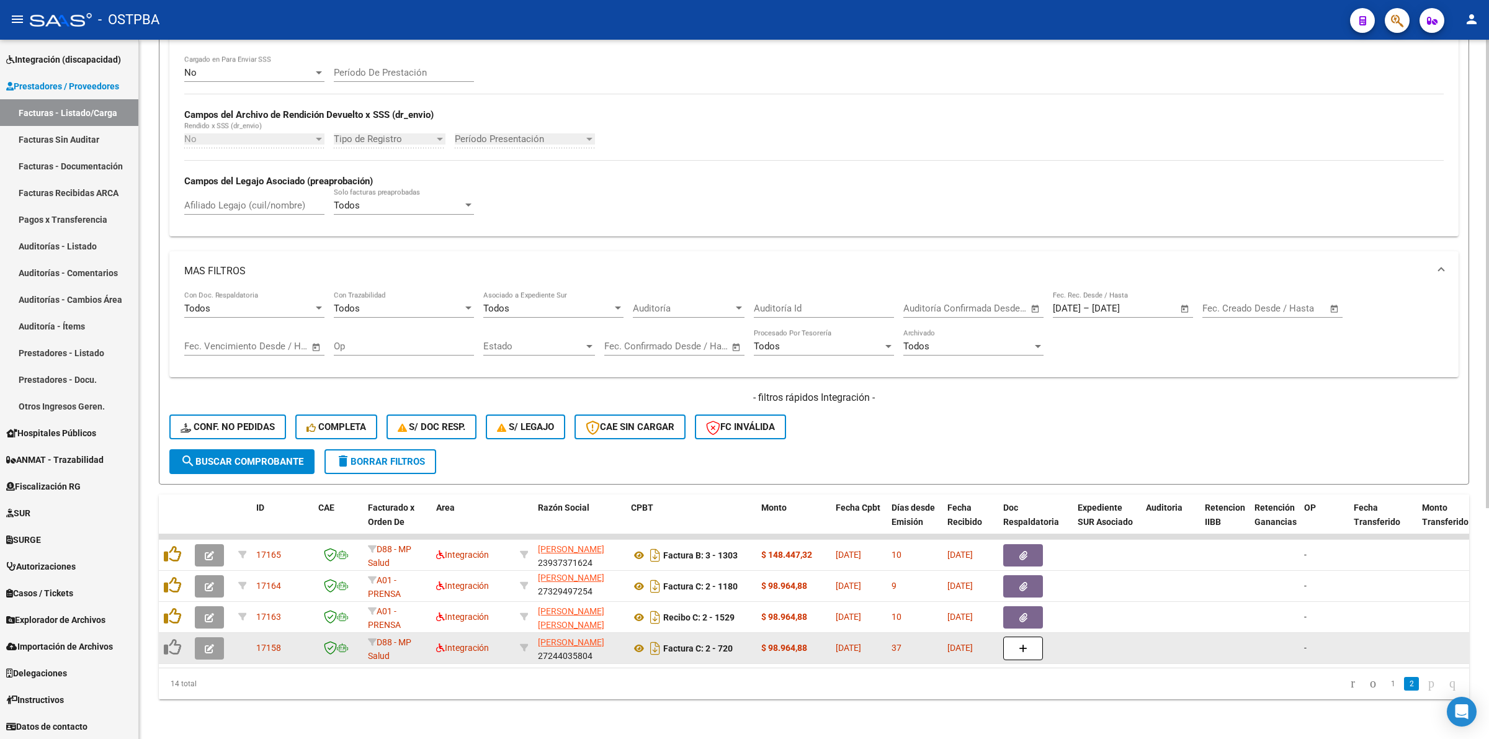
click at [208, 644] on icon "button" at bounding box center [209, 648] width 9 height 9
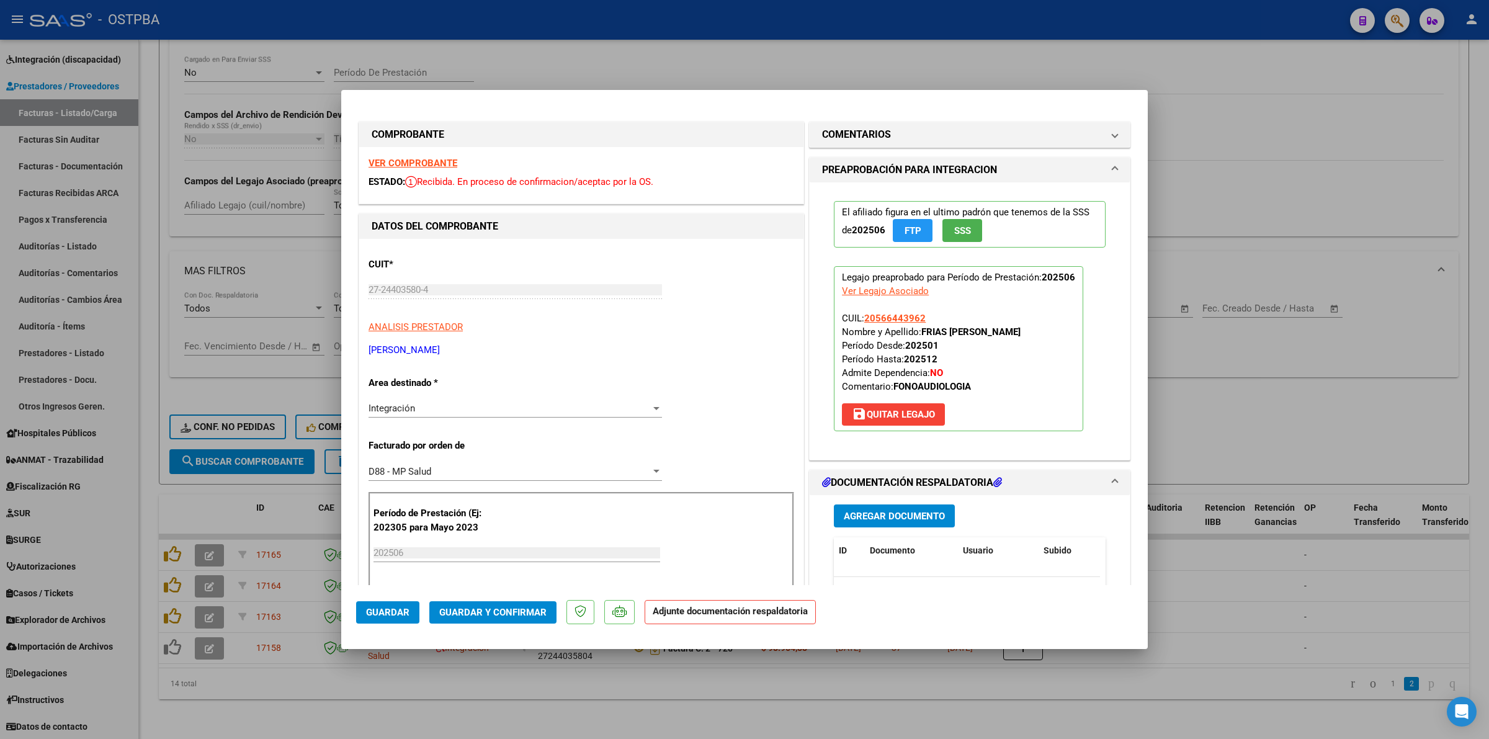
click at [1245, 586] on div at bounding box center [744, 369] width 1489 height 739
type input "$ 0,00"
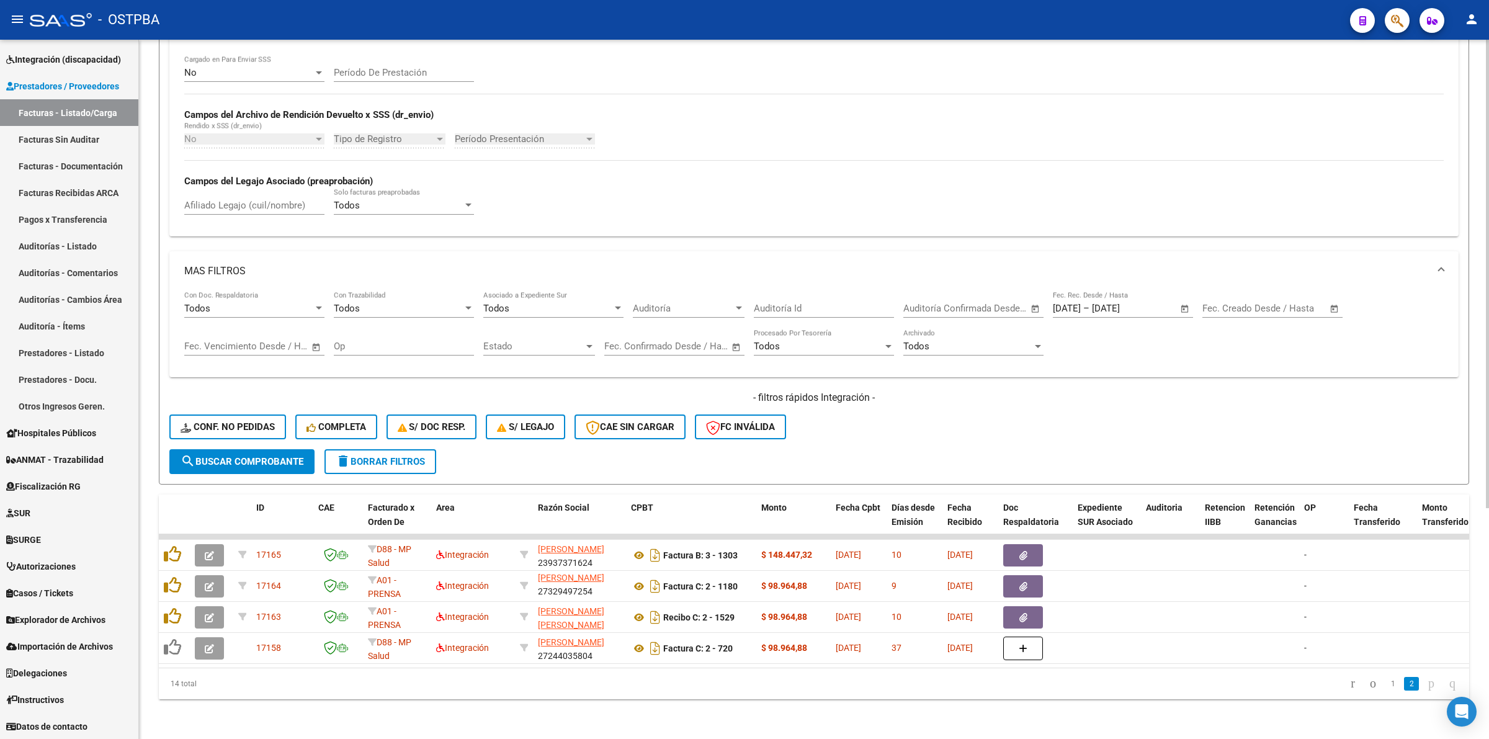
click at [254, 456] on span "search Buscar Comprobante" at bounding box center [242, 461] width 123 height 11
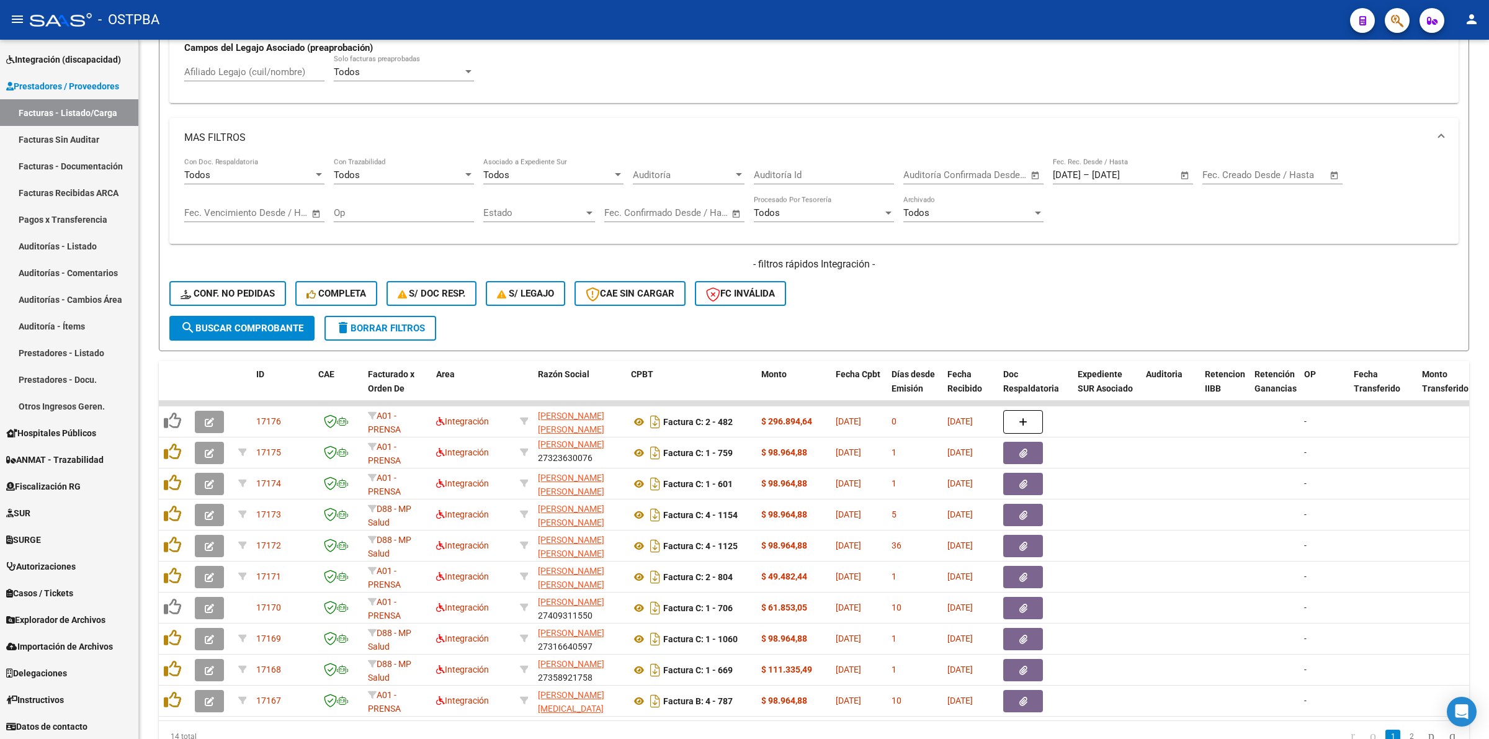
scroll to position [531, 0]
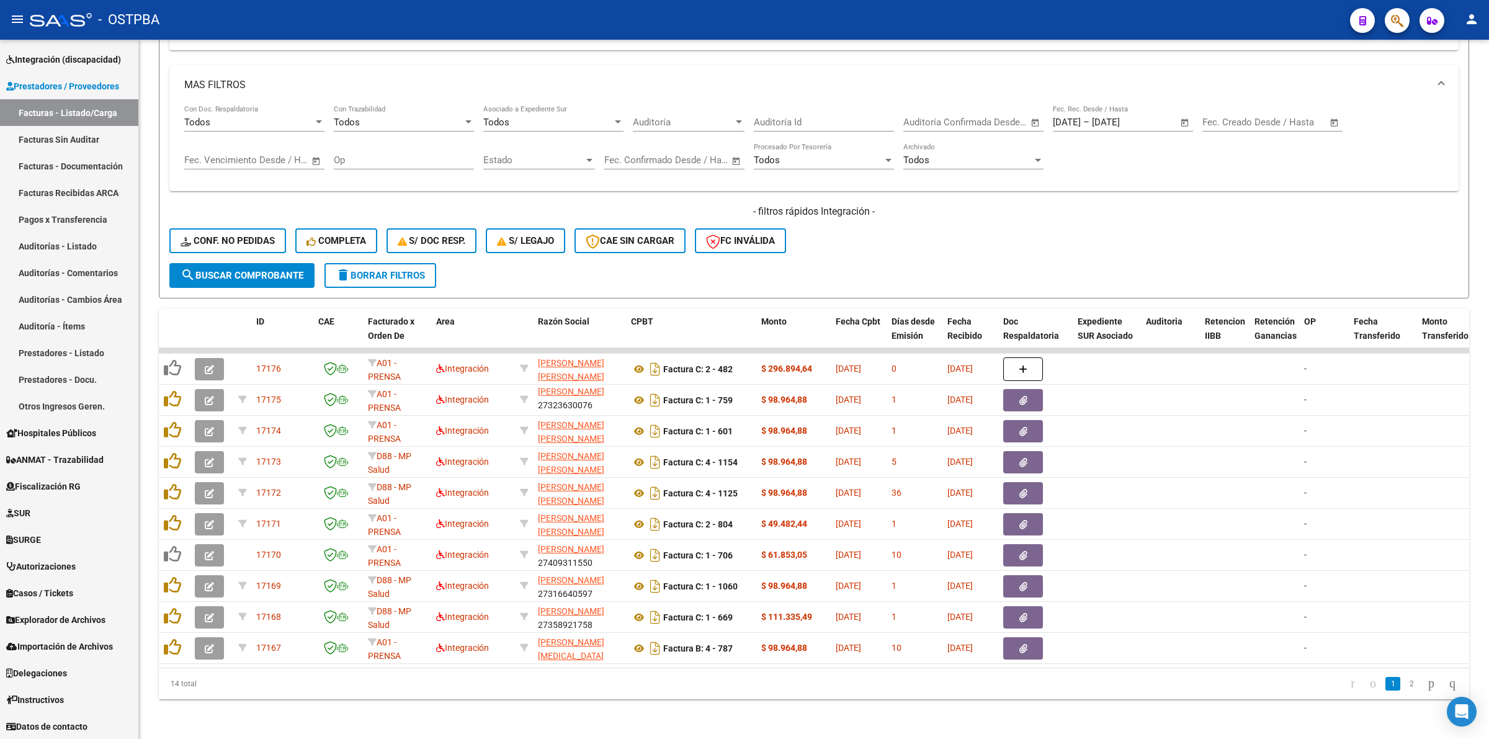
click at [1404, 683] on link "2" at bounding box center [1411, 684] width 15 height 14
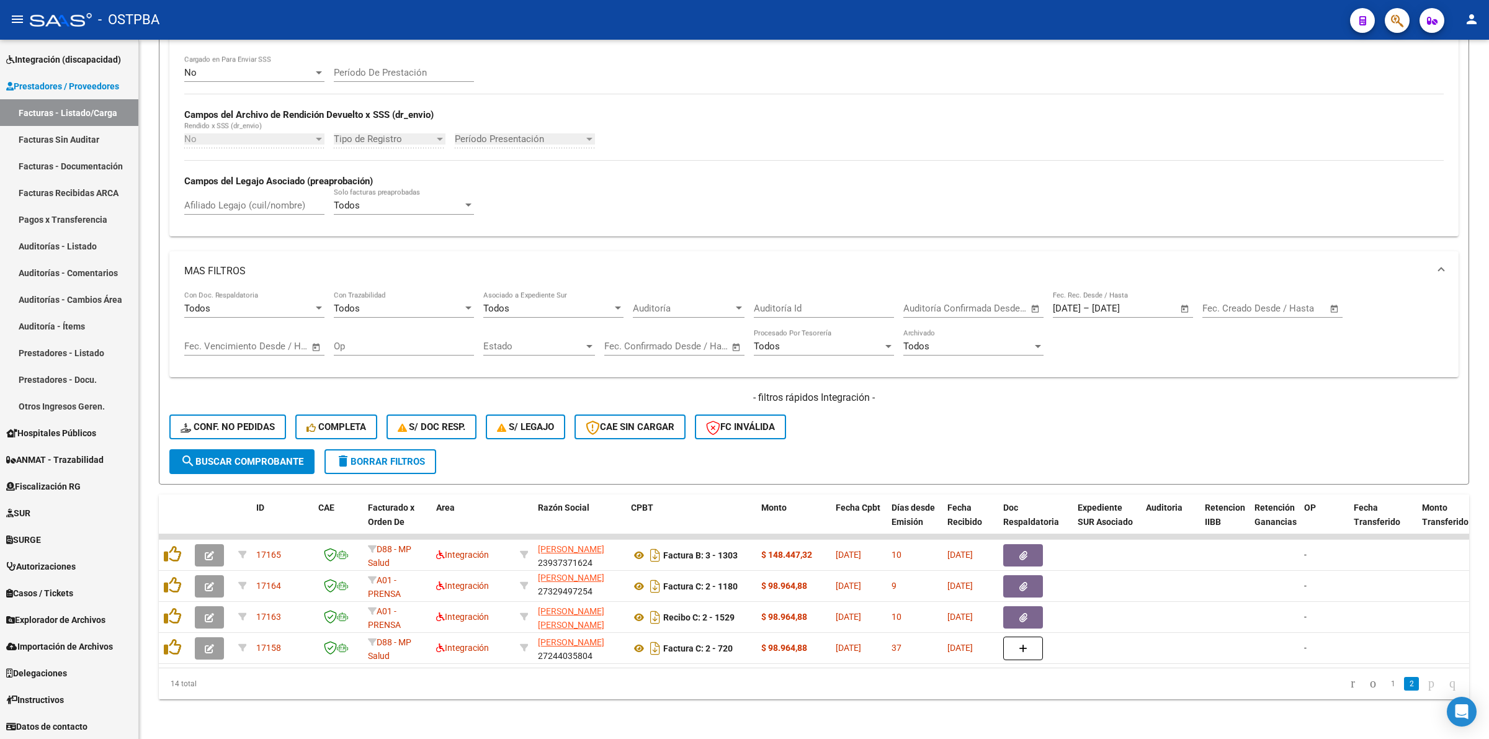
scroll to position [344, 0]
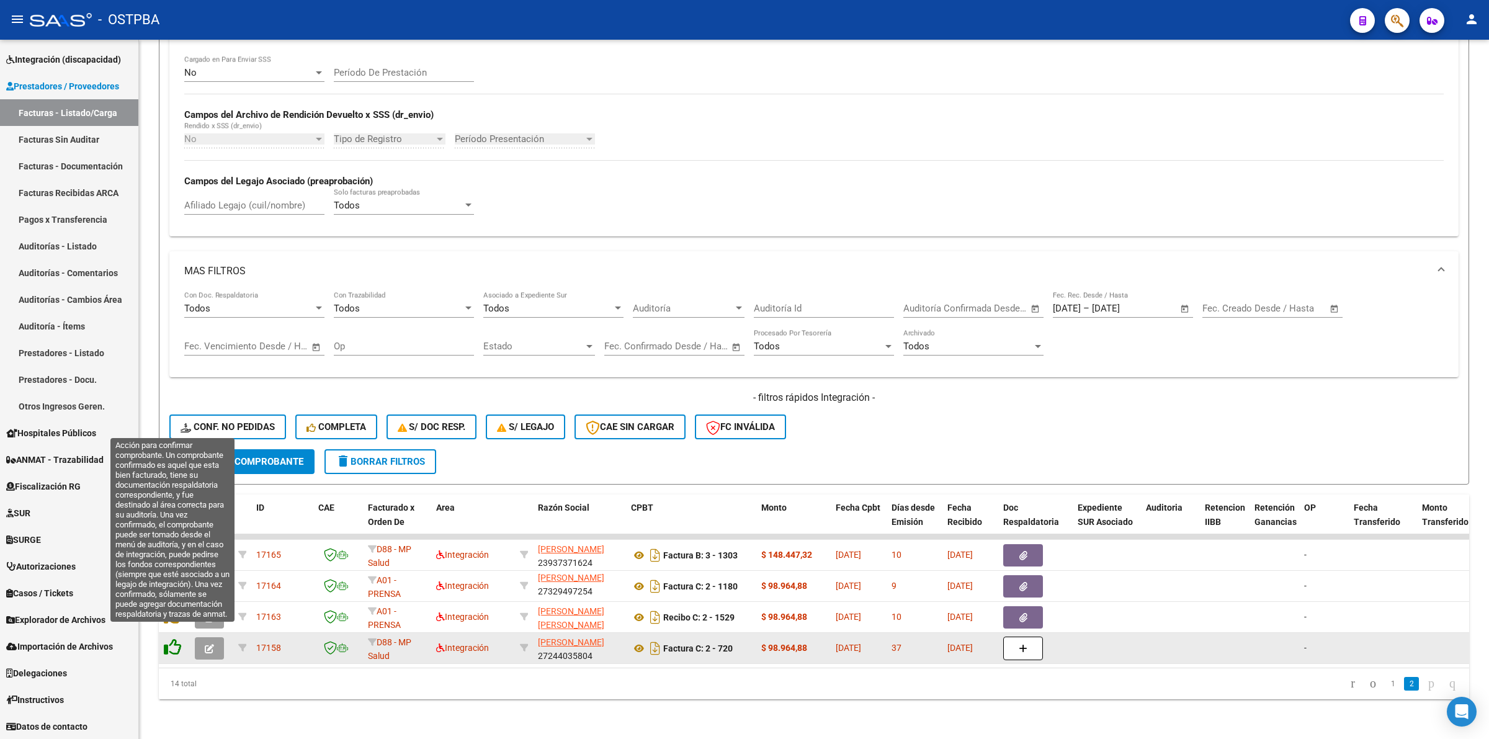
click at [177, 639] on icon at bounding box center [172, 647] width 17 height 17
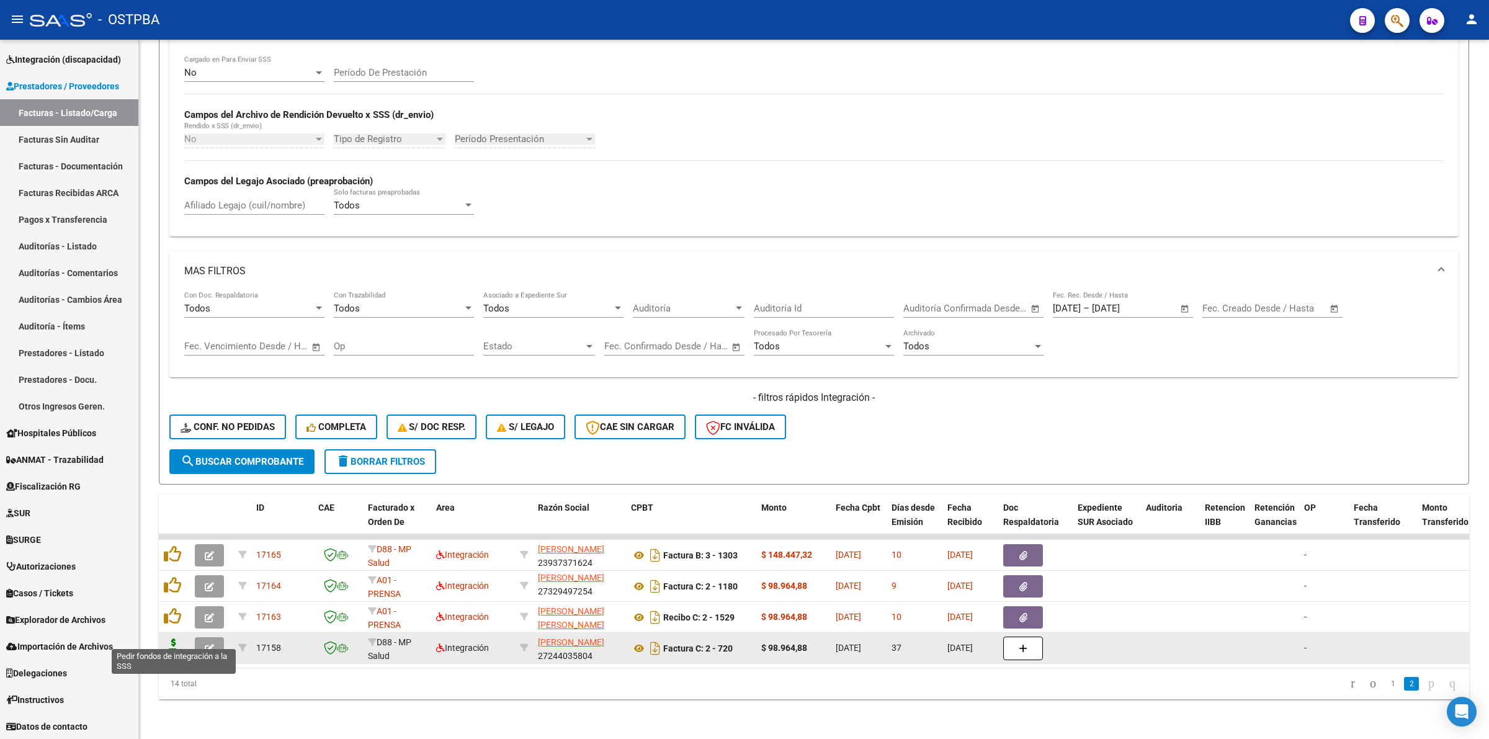
click at [173, 639] on icon at bounding box center [174, 647] width 20 height 17
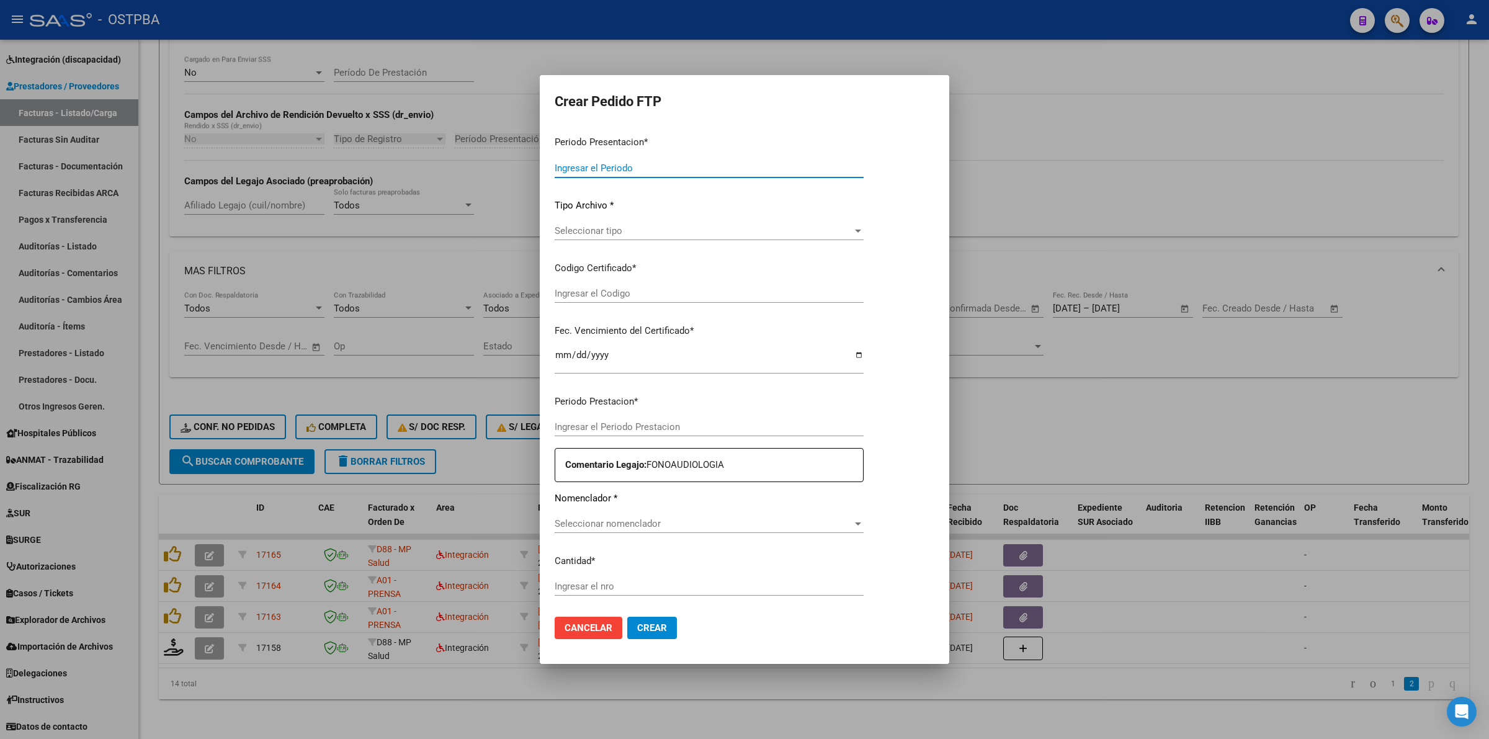
type input "202507"
type input "202506"
type input "$ 98.964,88"
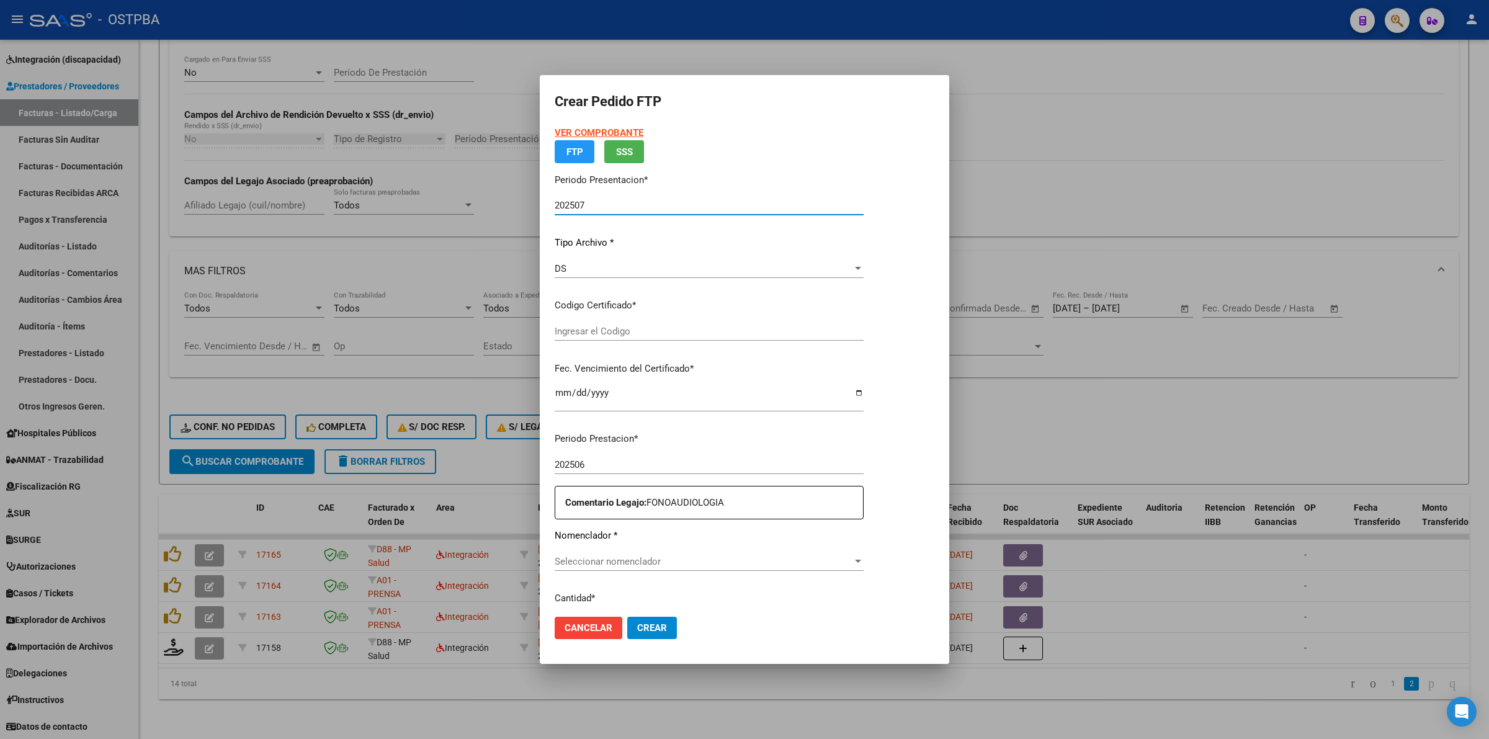
type input "000000000000000000000"
type input "[DATE]"
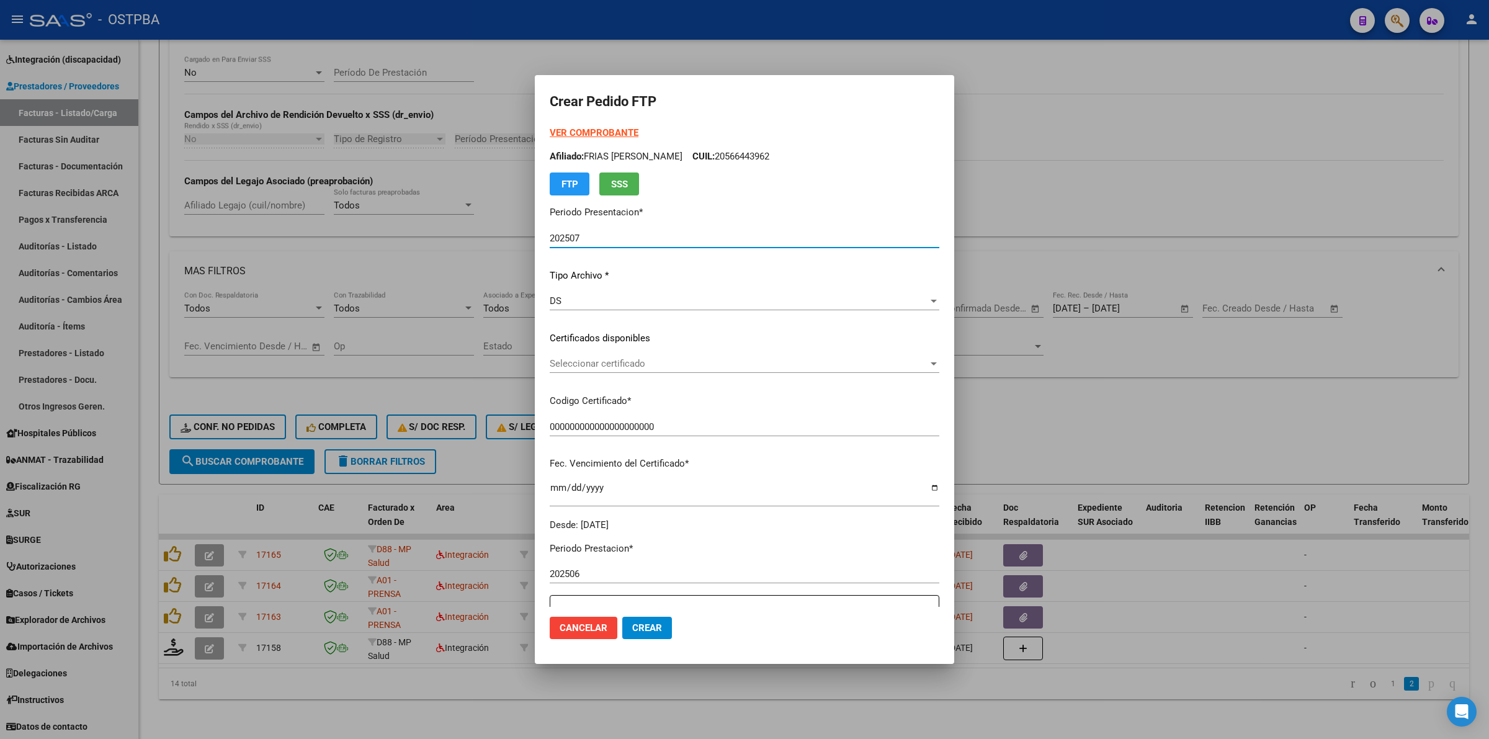
click at [925, 358] on span "Seleccionar certificado" at bounding box center [739, 363] width 379 height 11
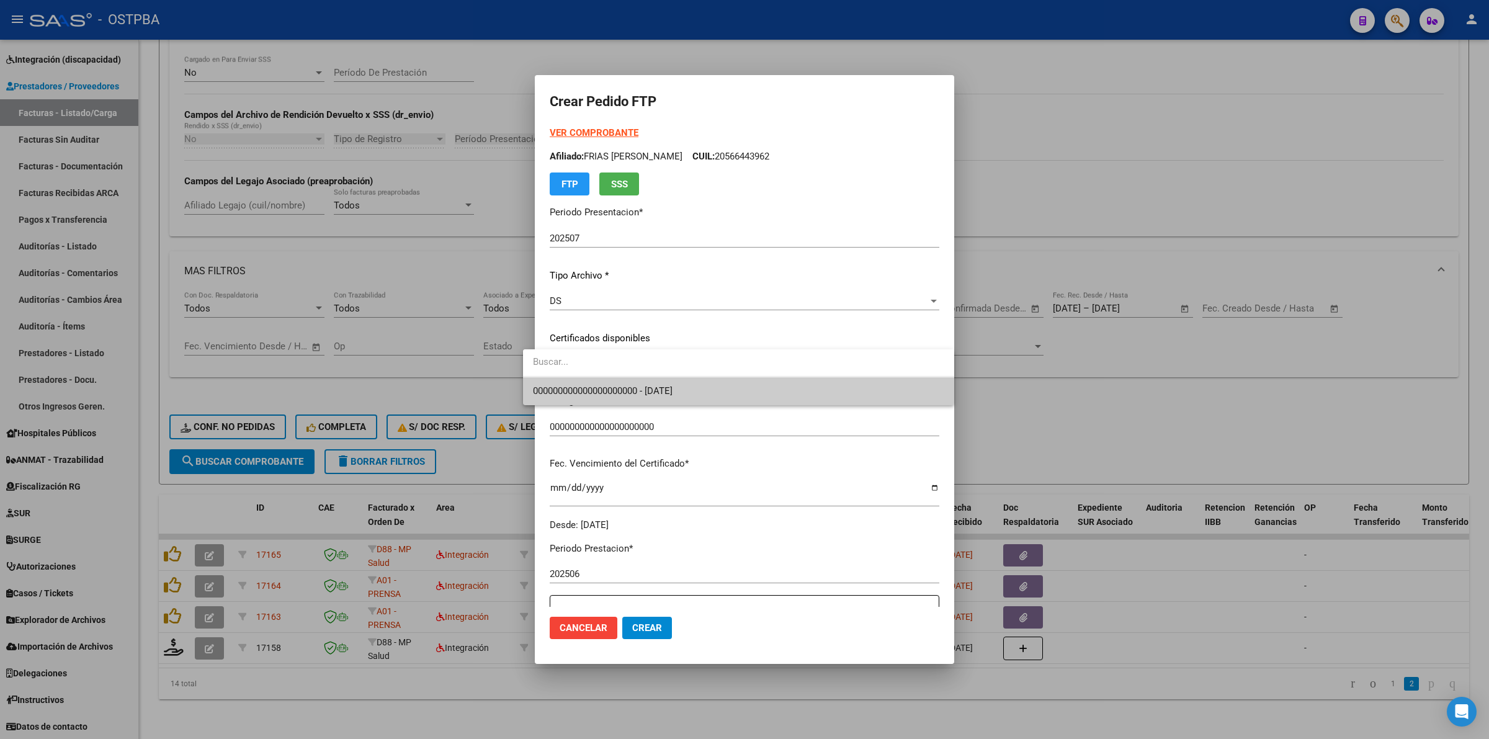
click at [833, 398] on span "000000000000000000000 - [DATE]" at bounding box center [738, 391] width 411 height 28
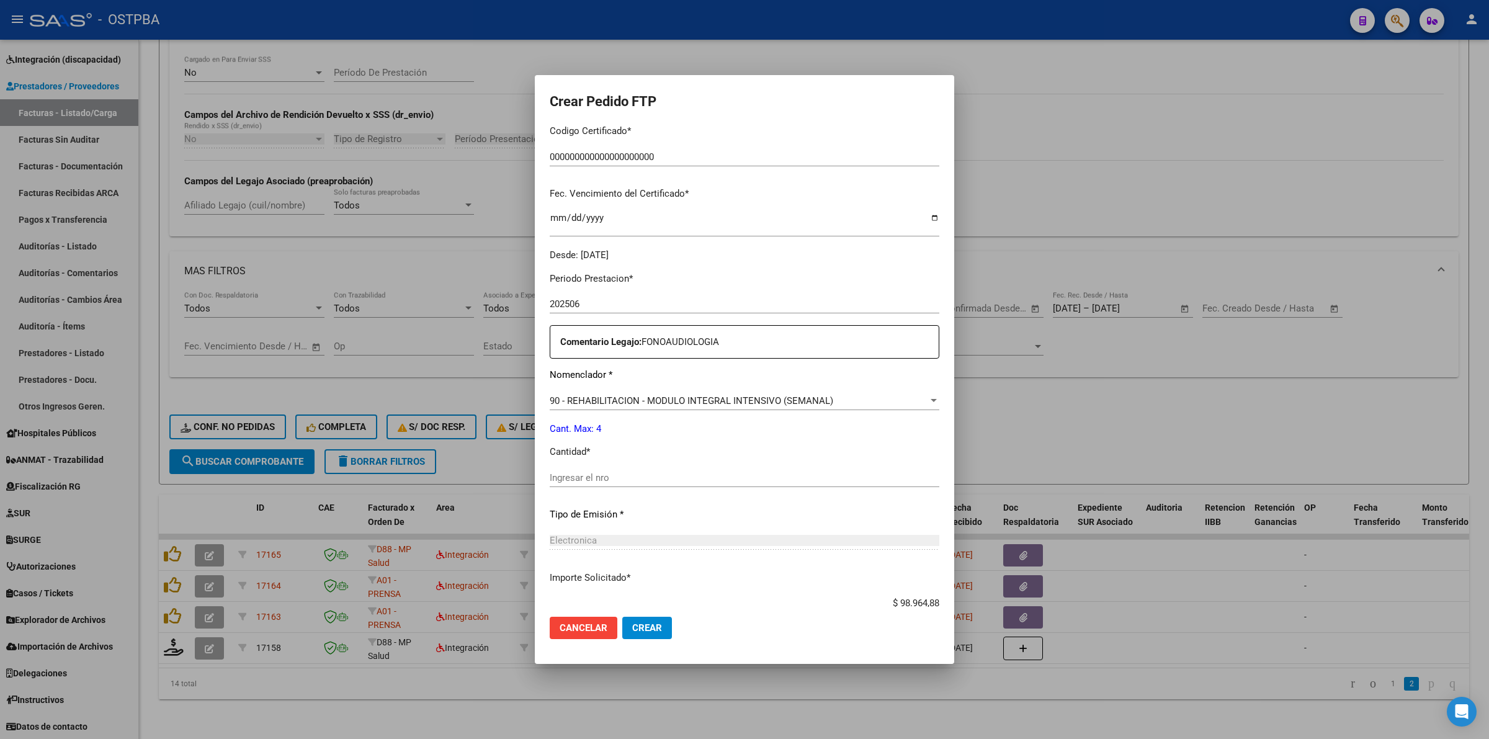
scroll to position [351, 0]
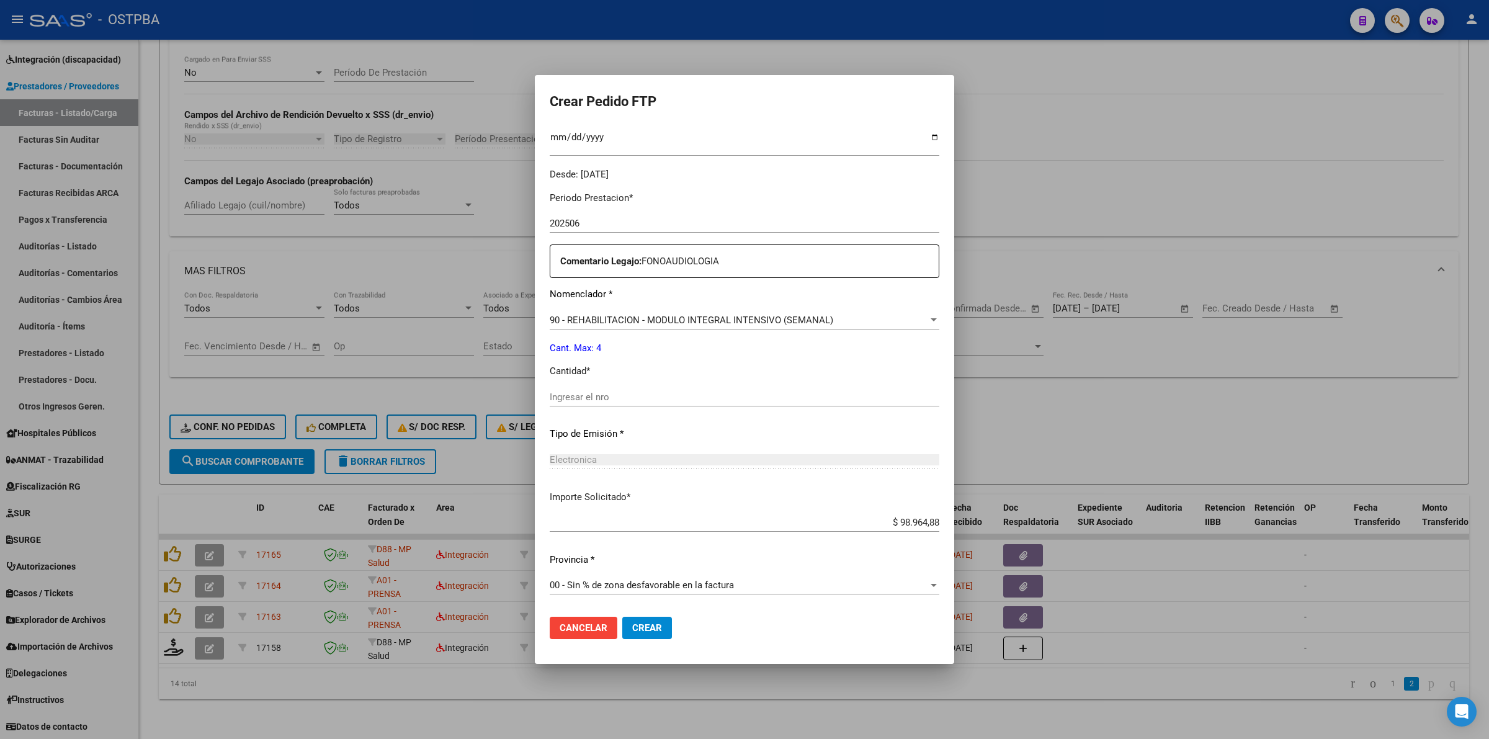
click at [712, 392] on input "Ingresar el nro" at bounding box center [745, 397] width 390 height 11
type input "4"
click at [644, 634] on button "Crear" at bounding box center [647, 628] width 50 height 22
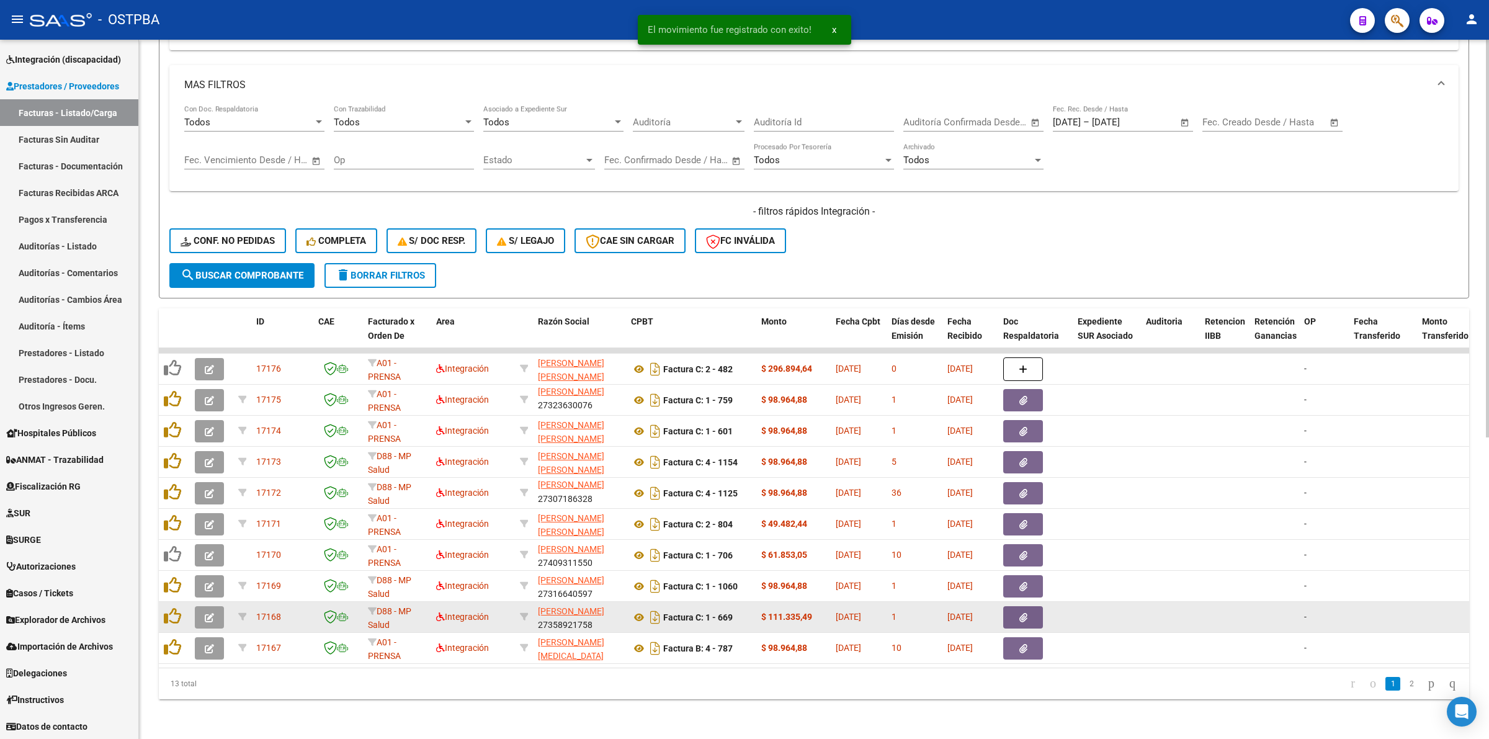
scroll to position [531, 0]
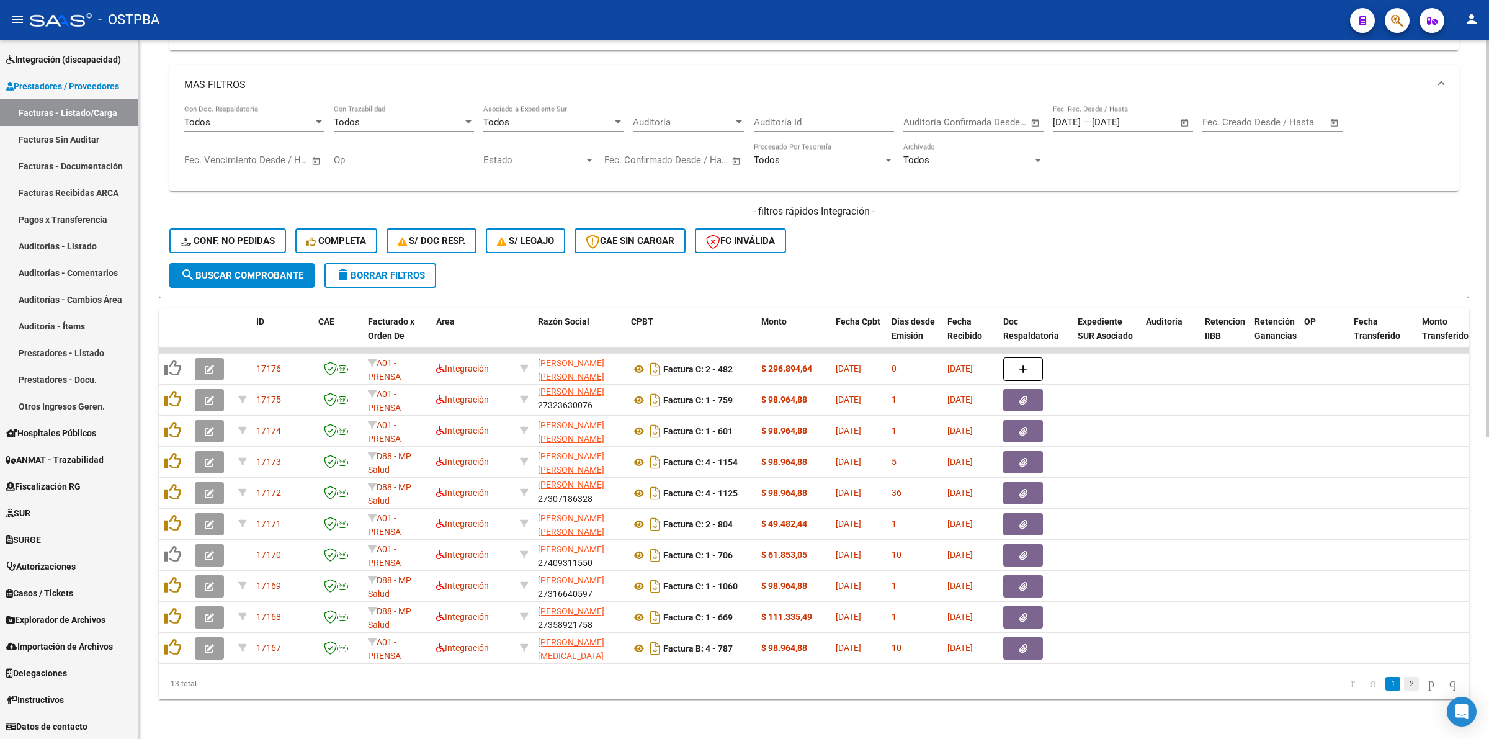
click at [1404, 687] on link "2" at bounding box center [1411, 684] width 15 height 14
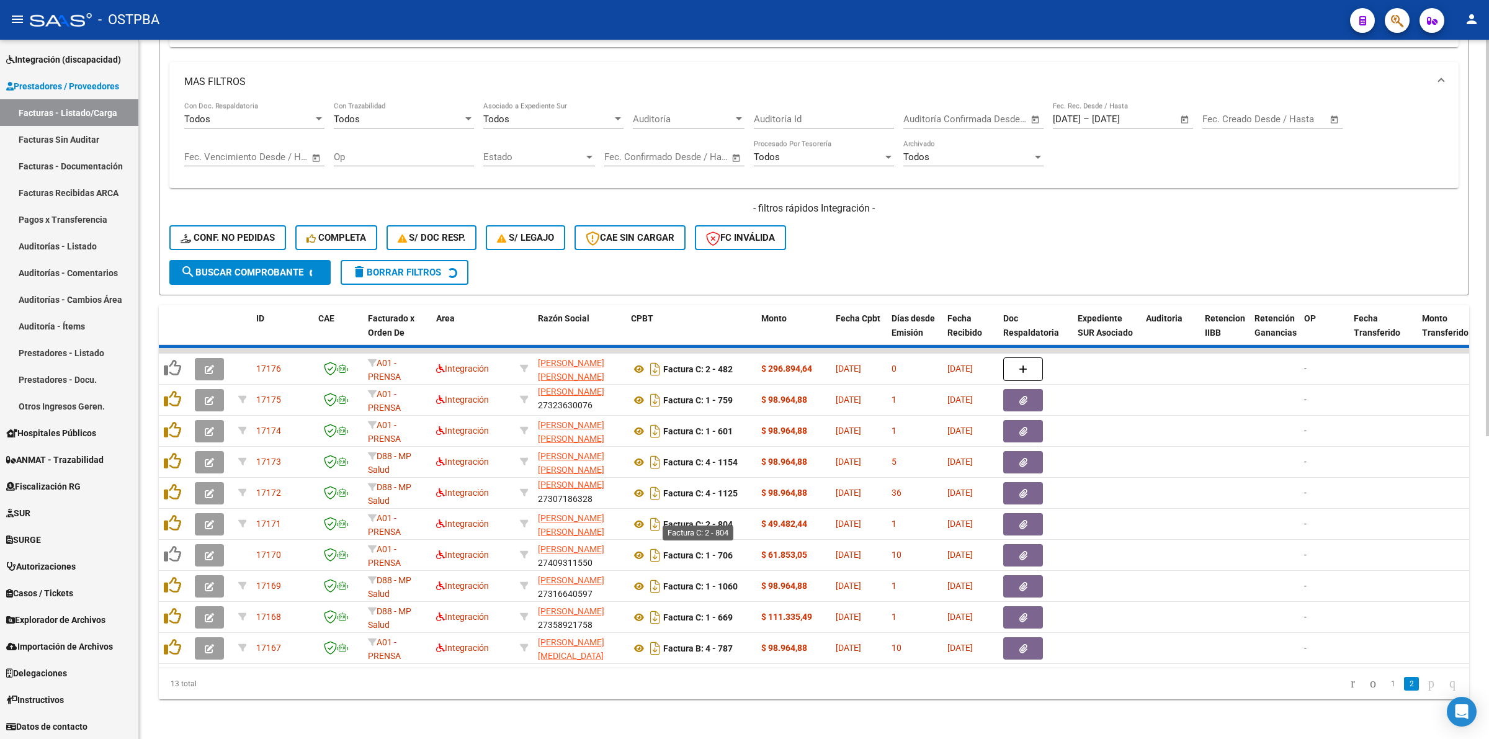
scroll to position [313, 0]
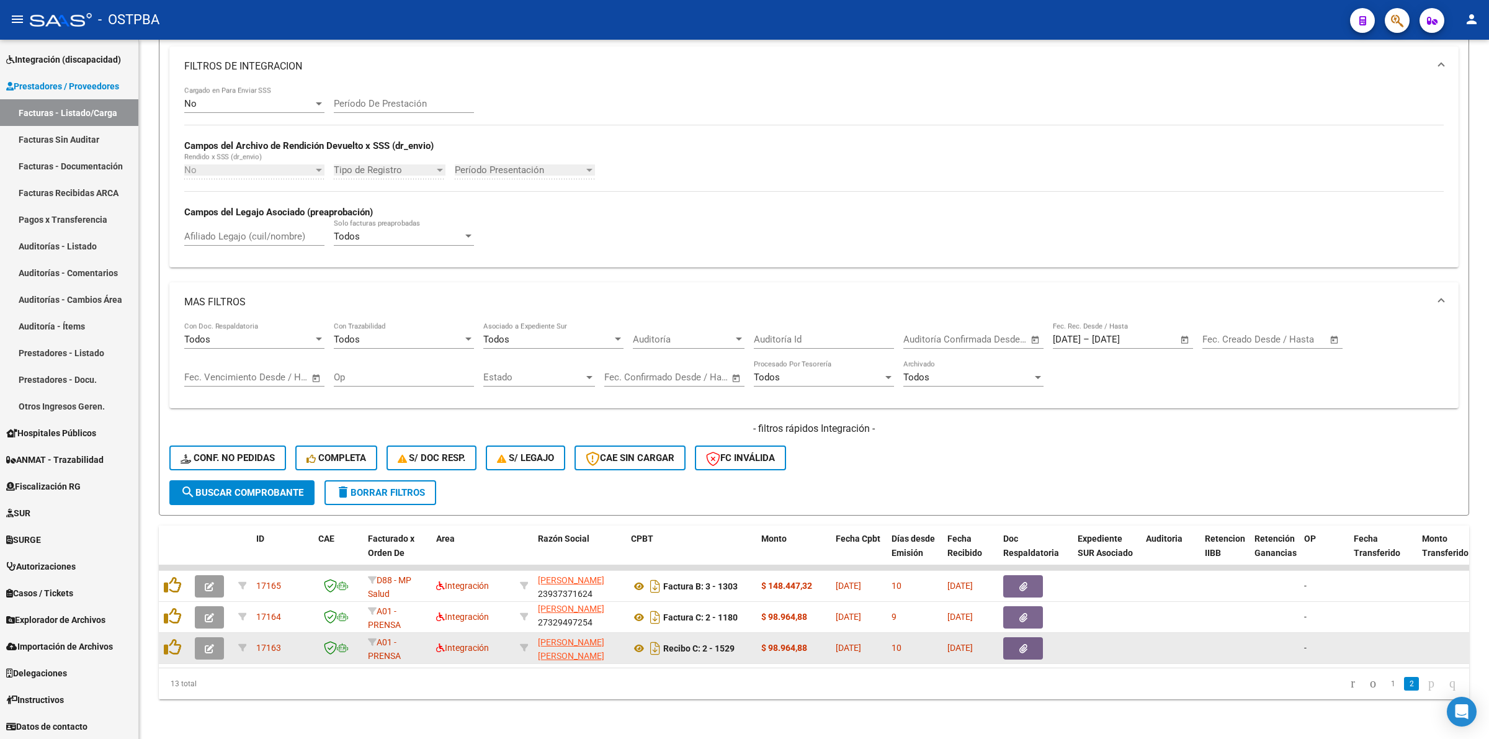
click at [212, 642] on button "button" at bounding box center [209, 648] width 29 height 22
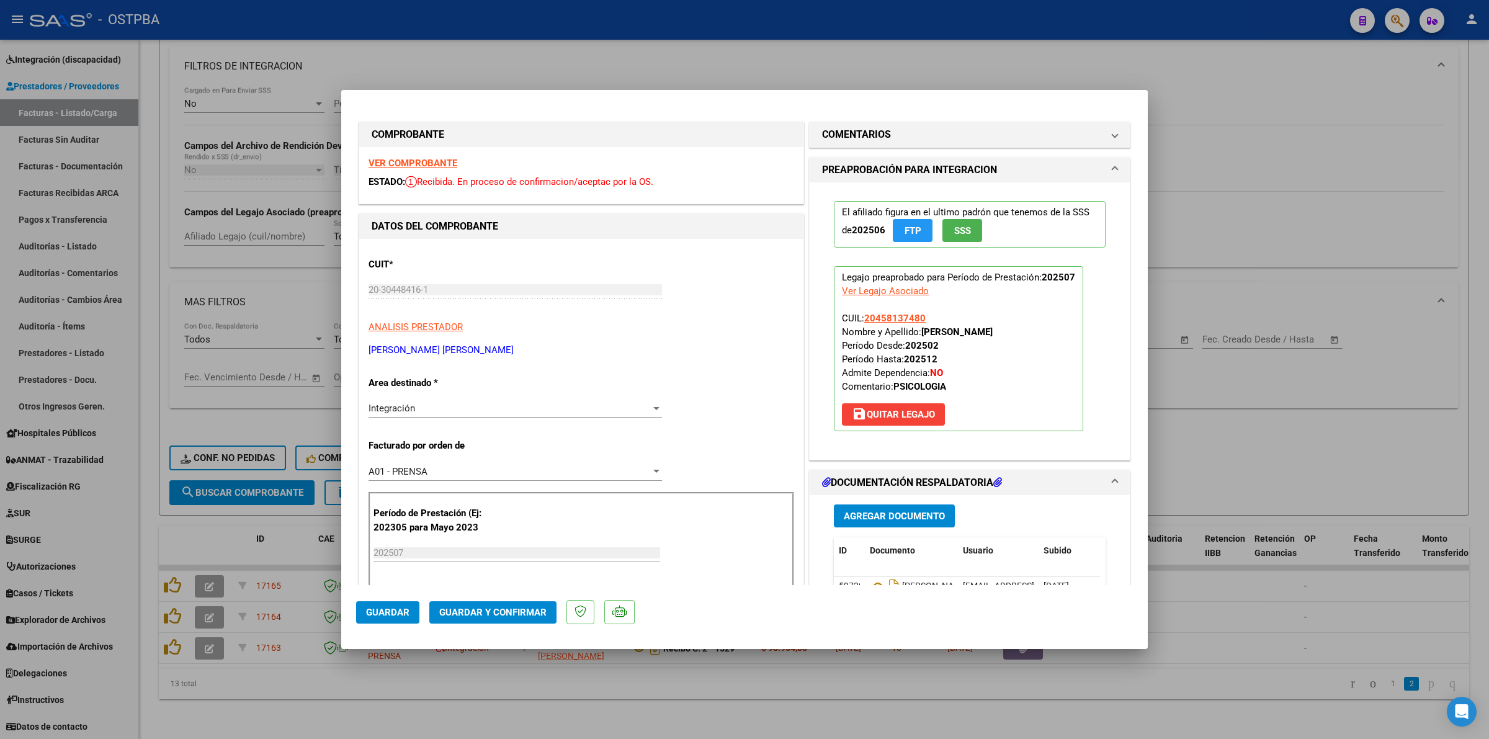
click at [413, 155] on div "VER COMPROBANTE ESTADO: Recibida. En proceso de confirmacion/aceptac por la OS." at bounding box center [581, 175] width 444 height 56
click at [414, 163] on strong "VER COMPROBANTE" at bounding box center [413, 163] width 89 height 11
click at [1329, 240] on div at bounding box center [744, 369] width 1489 height 739
type input "$ 0,00"
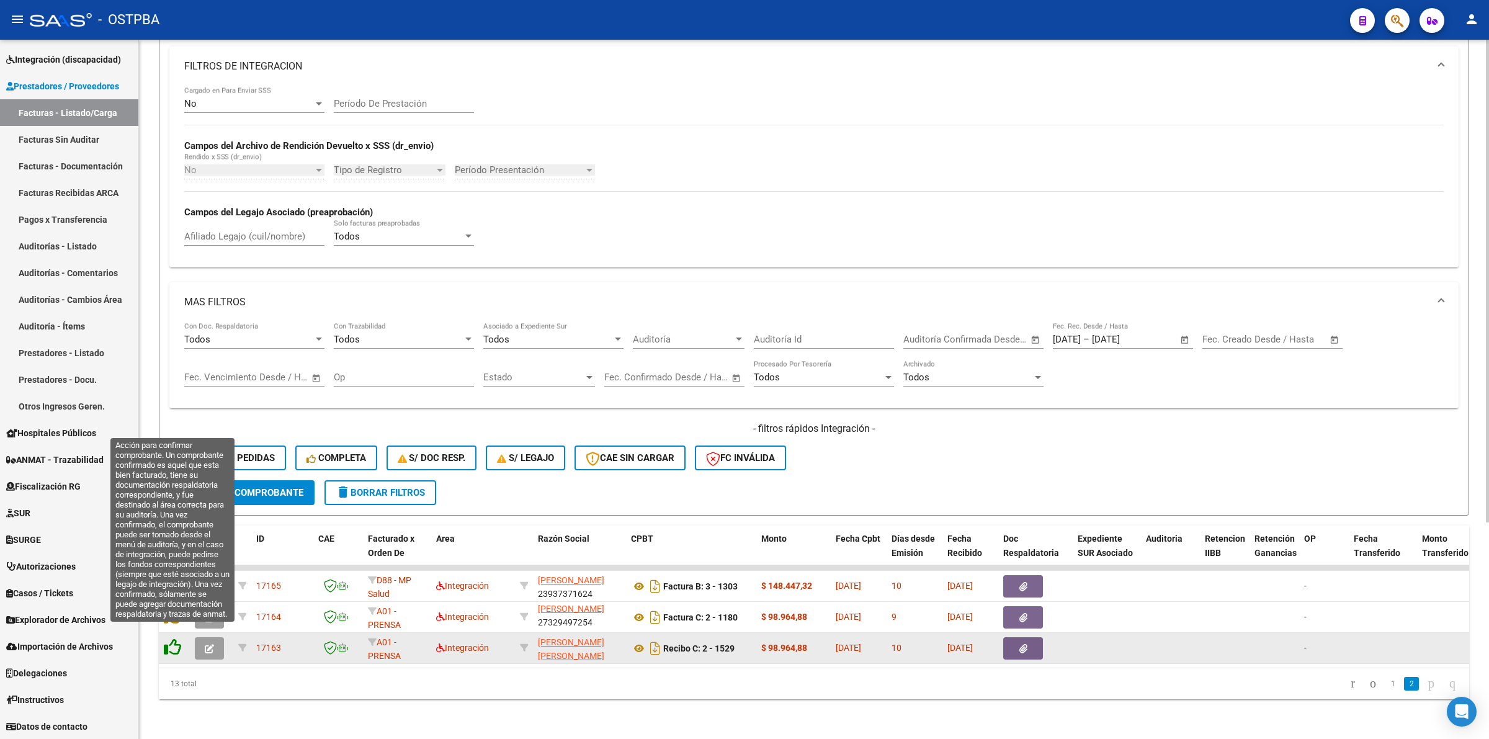
click at [176, 639] on icon at bounding box center [172, 647] width 17 height 17
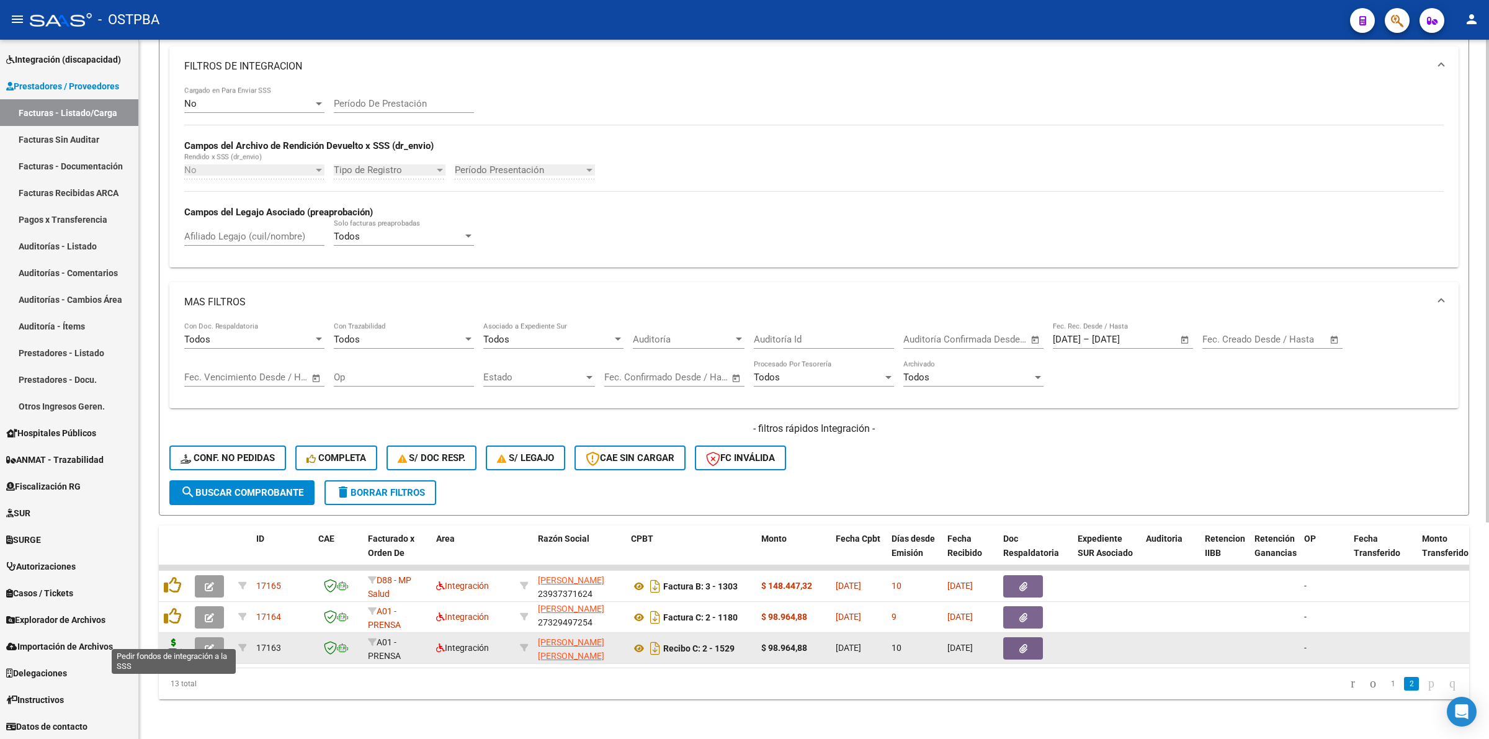
click at [174, 639] on icon at bounding box center [174, 647] width 20 height 17
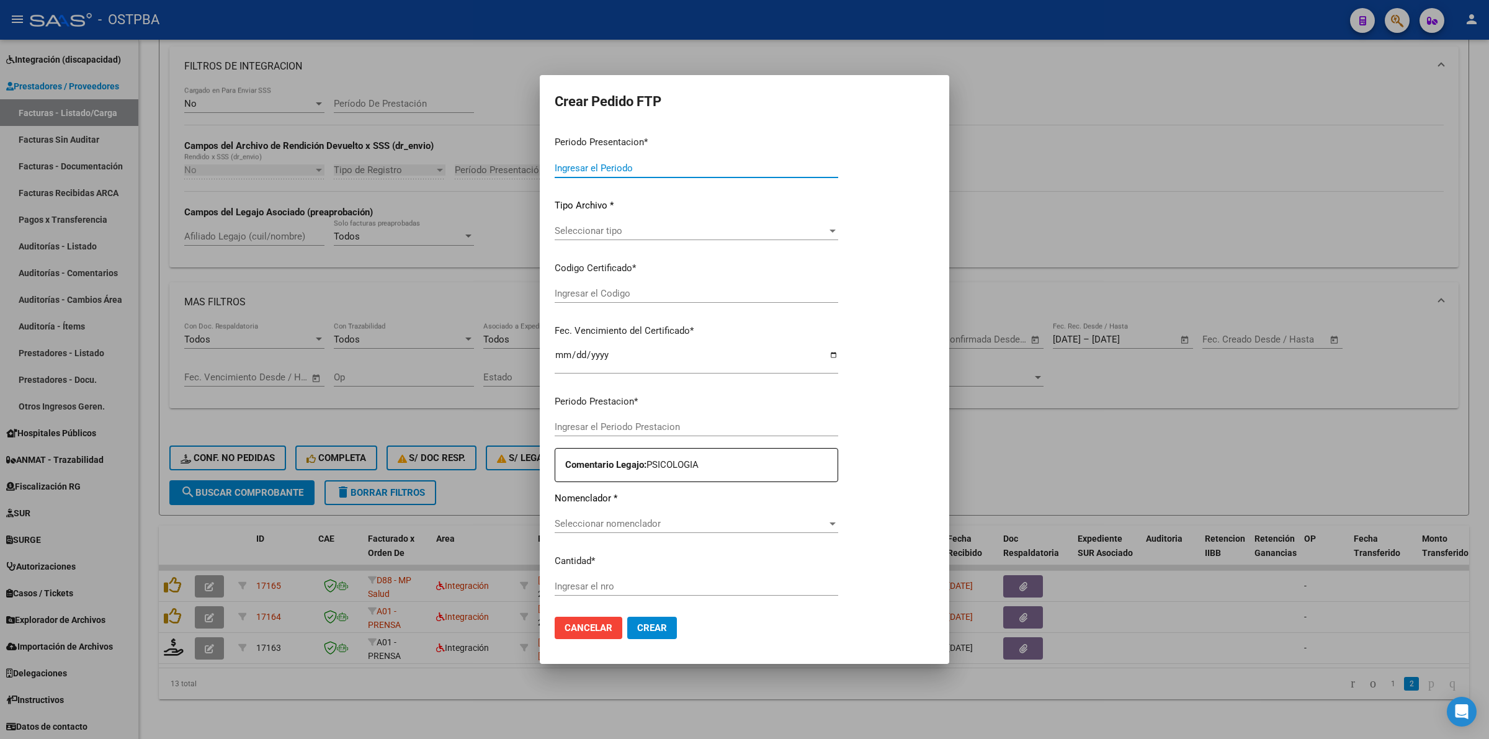
type input "202507"
type input "$ 98.964,88"
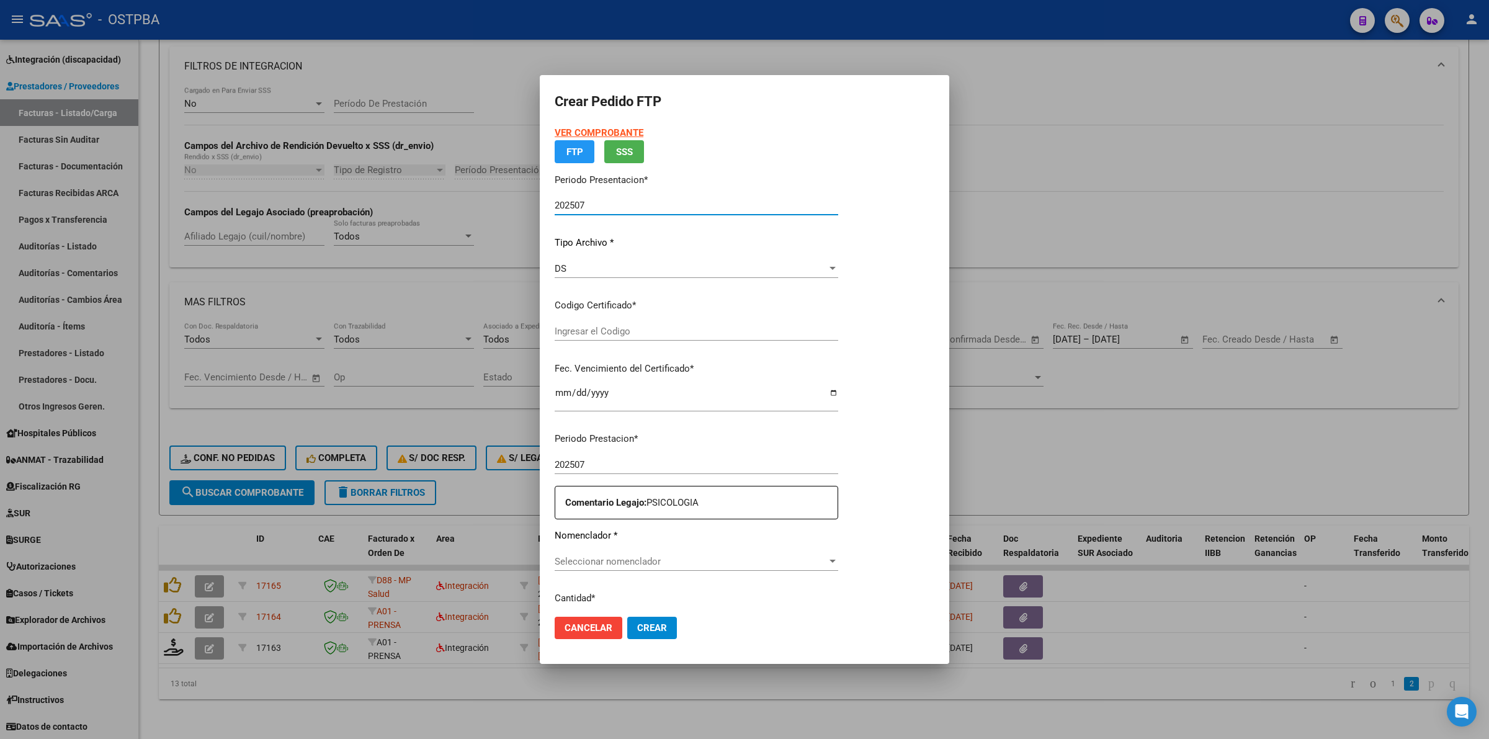
type input "00000000000000000000"
type input "[DATE]"
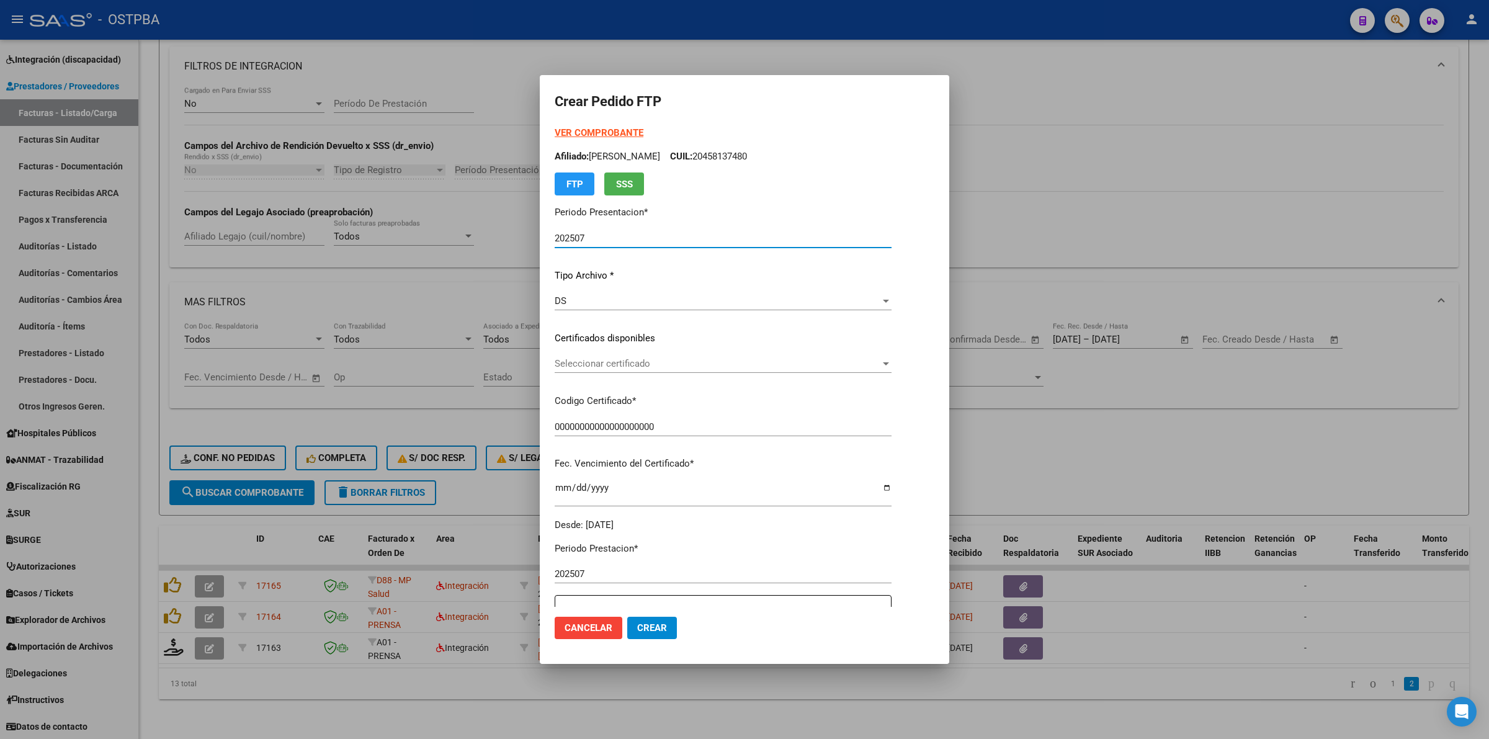
click at [881, 364] on span "Seleccionar certificado" at bounding box center [718, 363] width 326 height 11
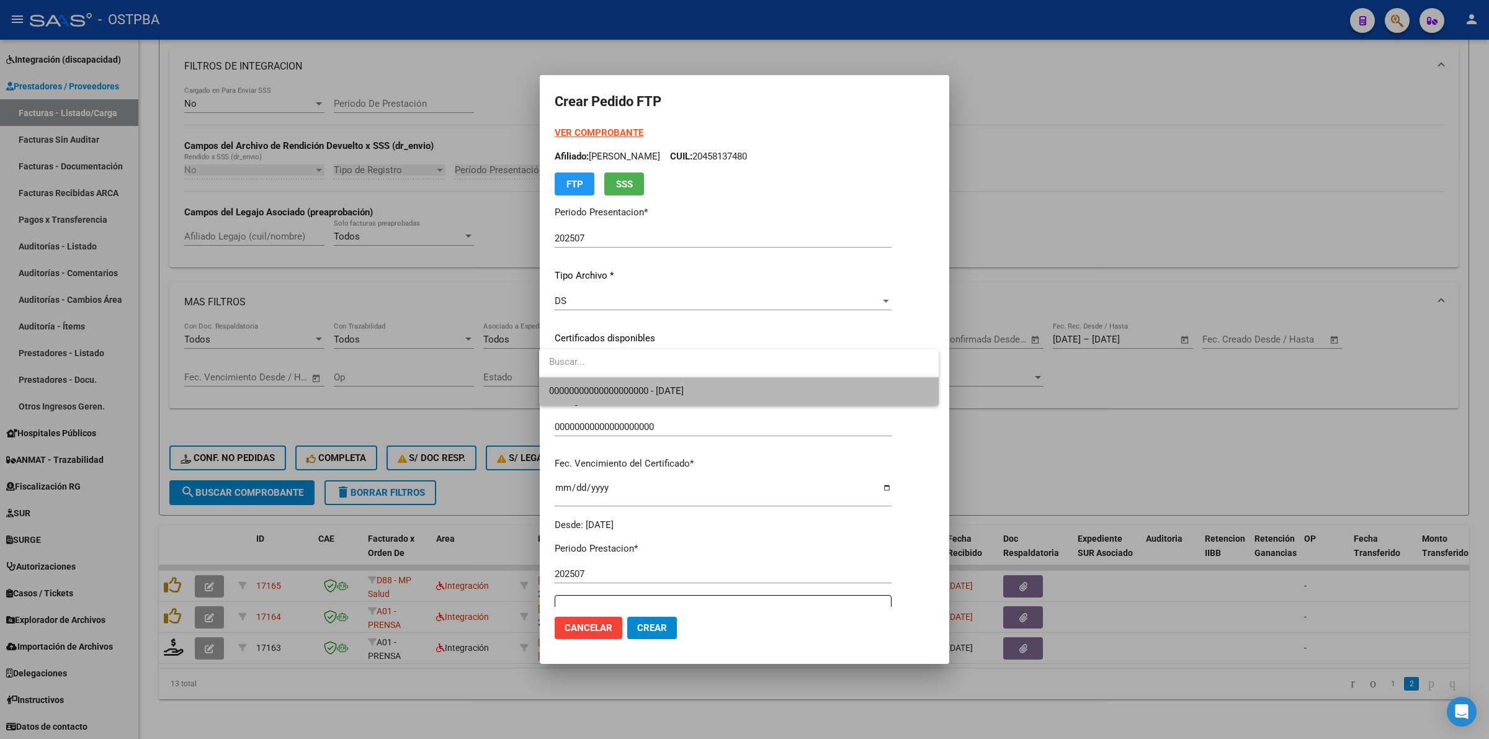
click at [818, 392] on span "00000000000000000000 - [DATE]" at bounding box center [739, 391] width 380 height 28
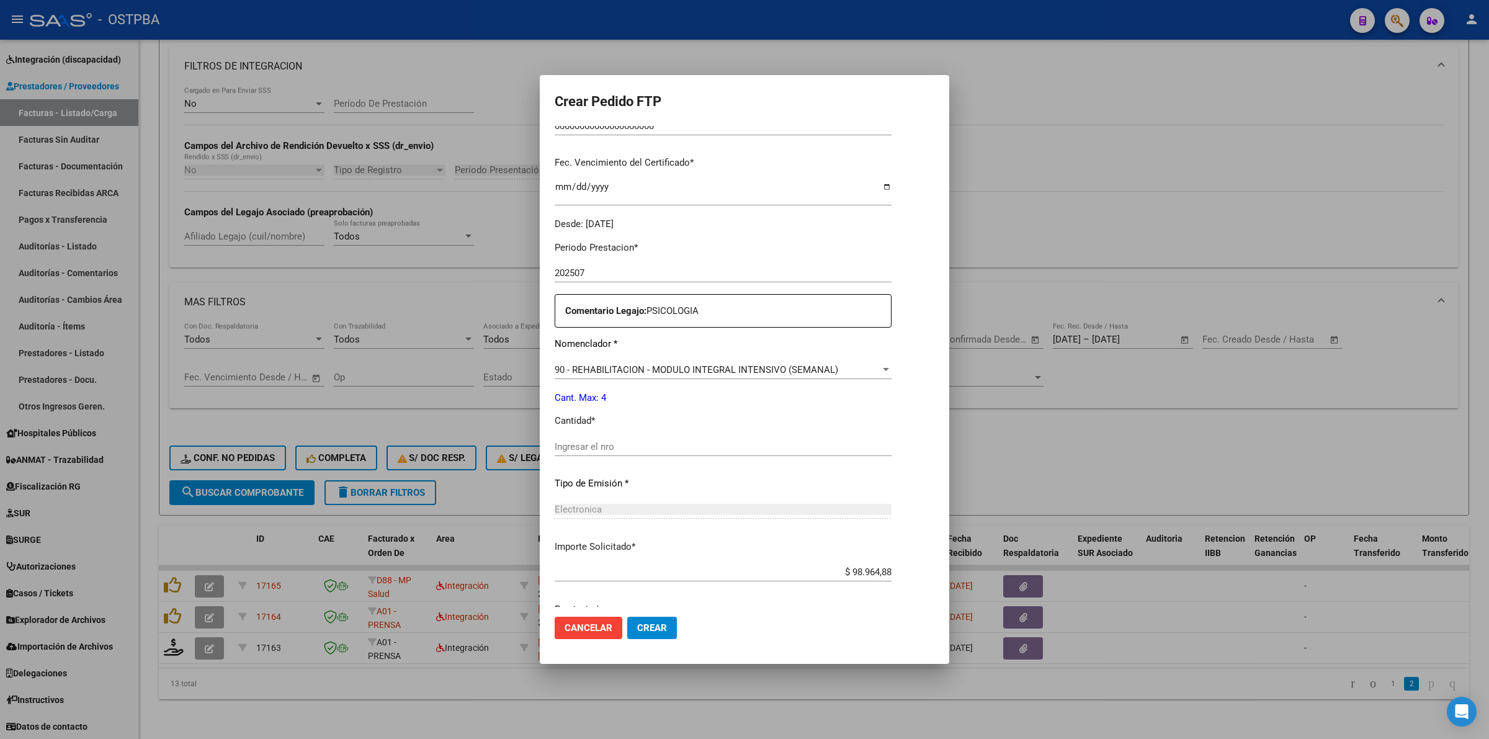
scroll to position [310, 0]
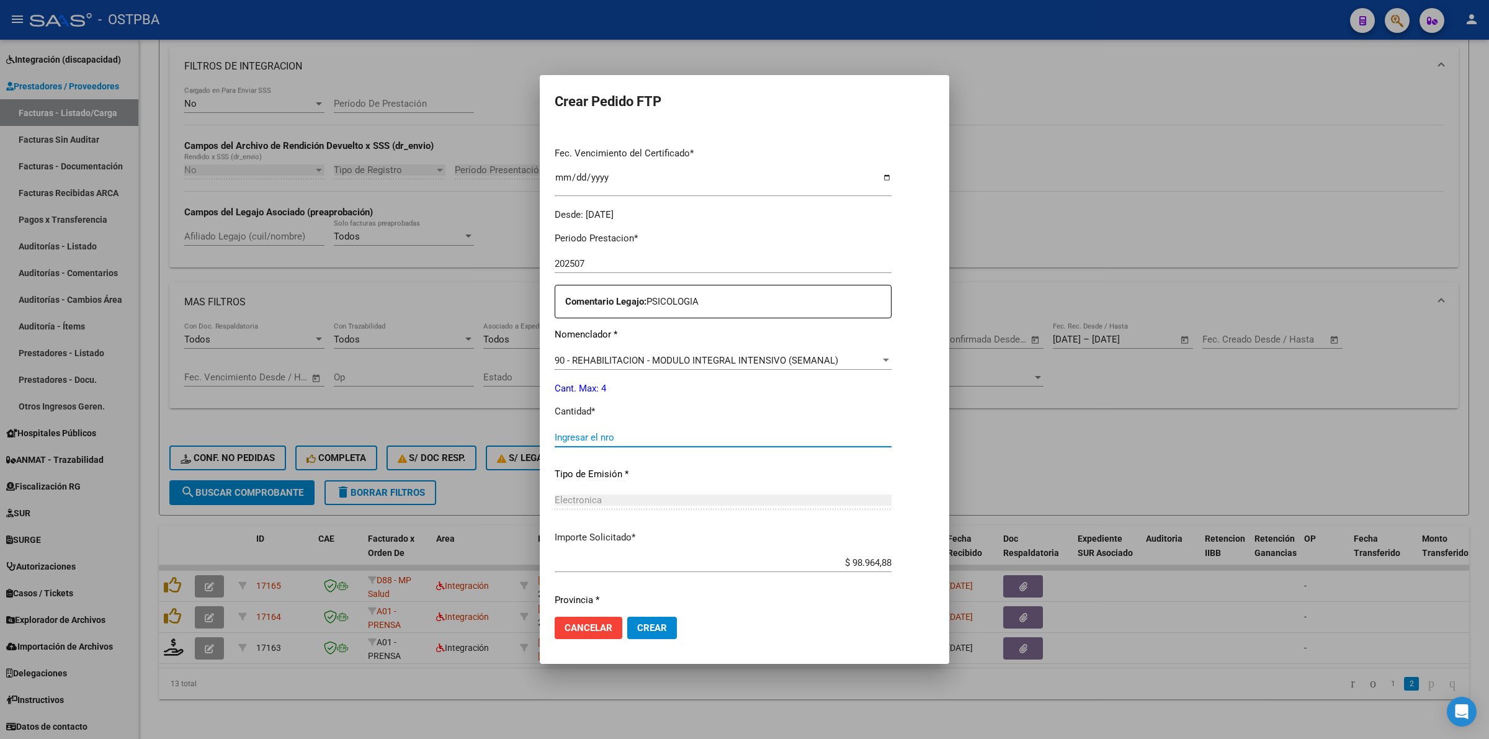
click at [728, 438] on input "Ingresar el nro" at bounding box center [723, 437] width 337 height 11
type input "4"
click at [668, 634] on button "Crear" at bounding box center [652, 628] width 50 height 22
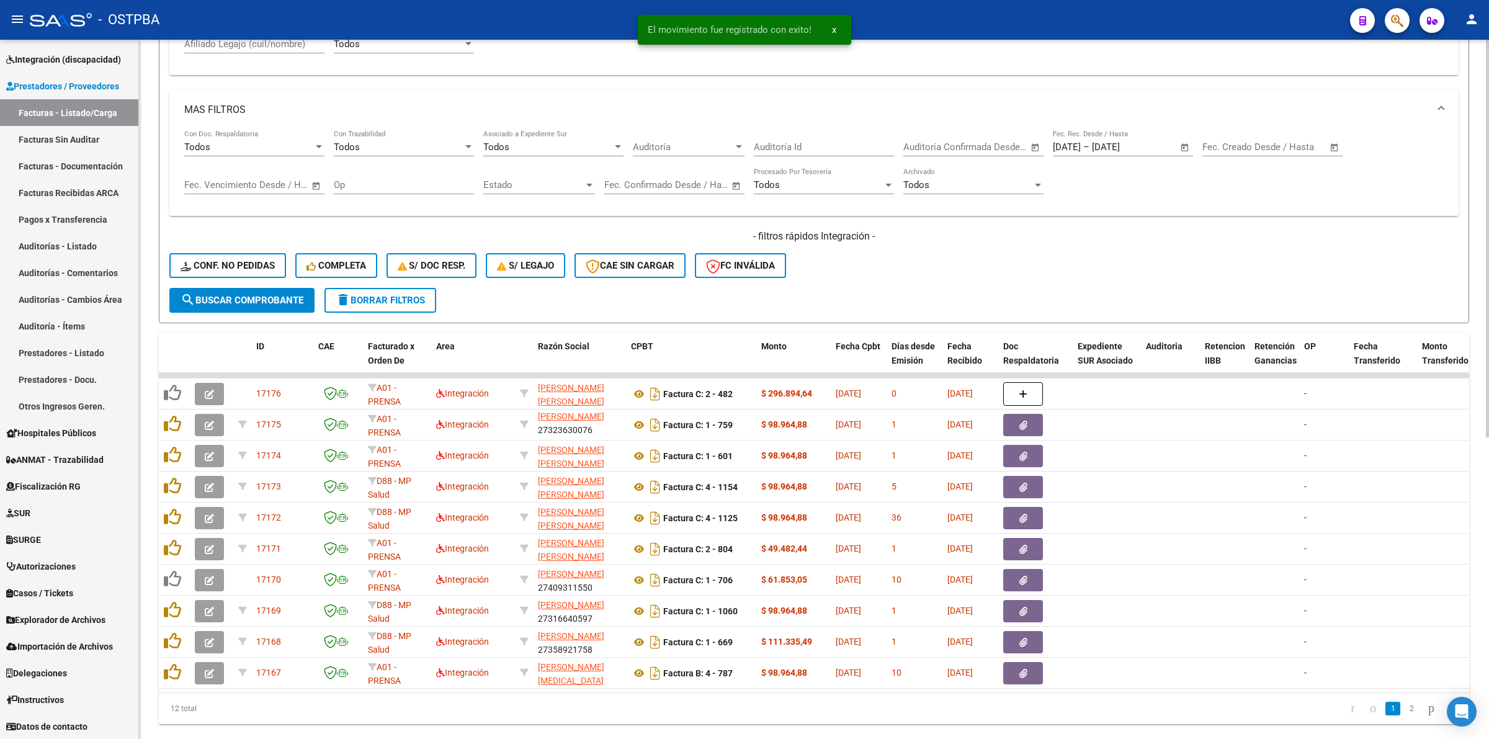
scroll to position [531, 0]
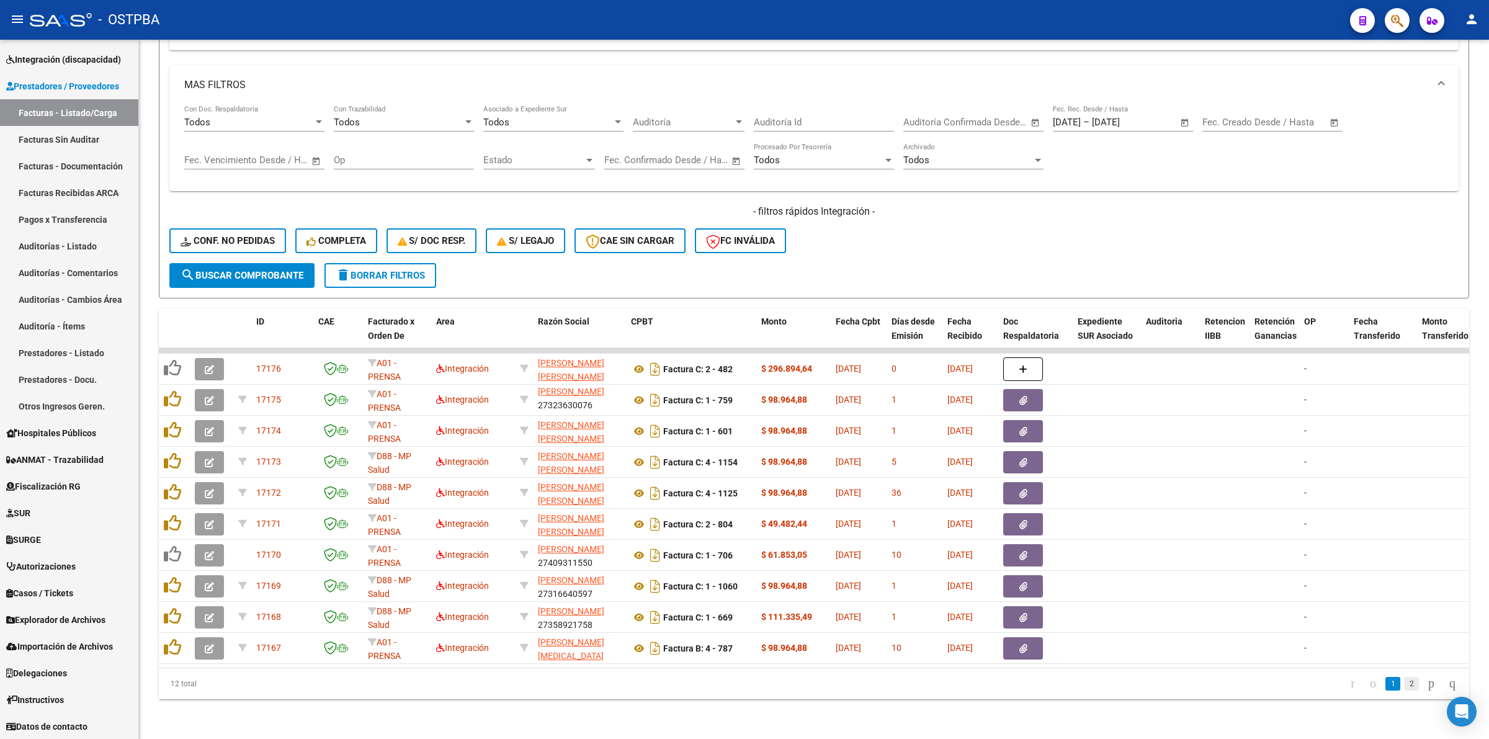
click at [1404, 689] on link "2" at bounding box center [1411, 684] width 15 height 14
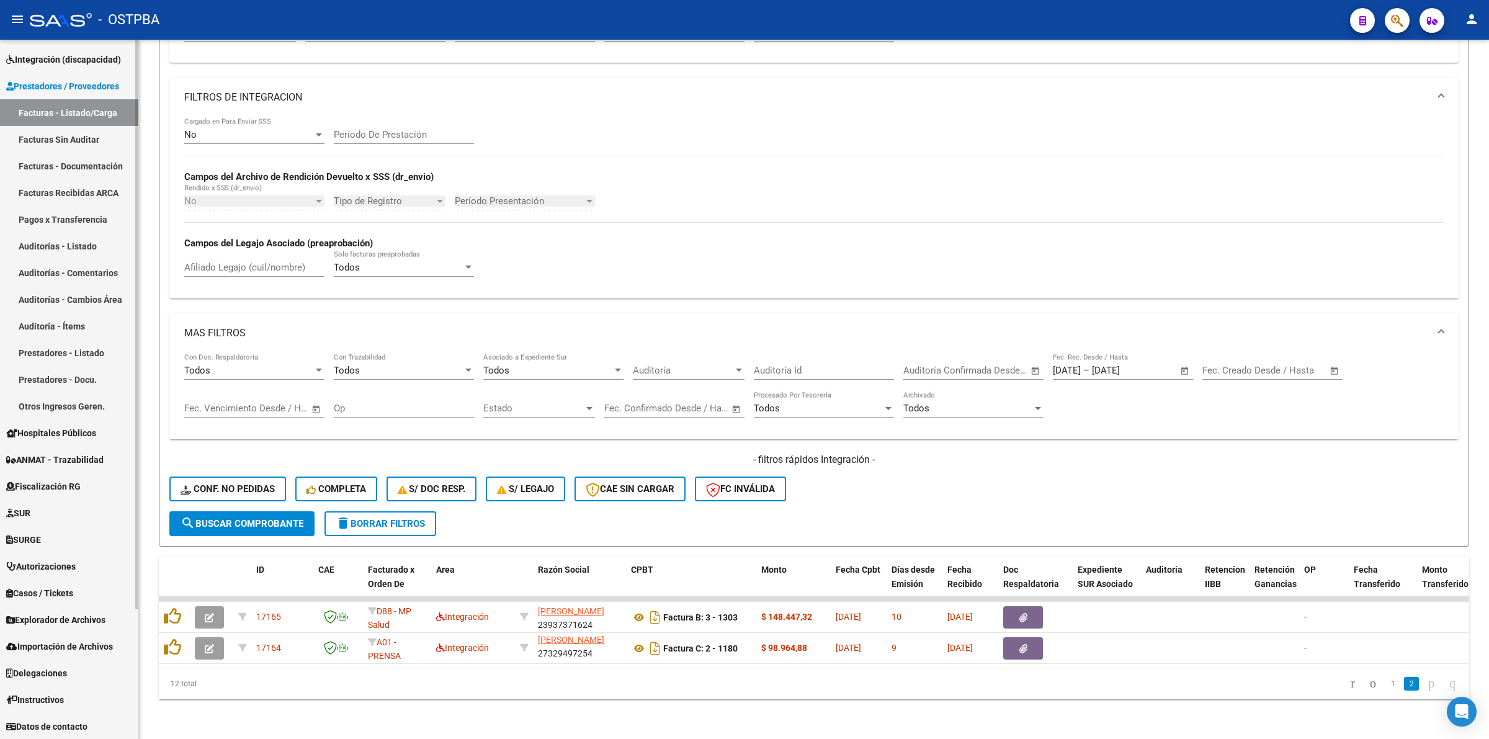
scroll to position [282, 0]
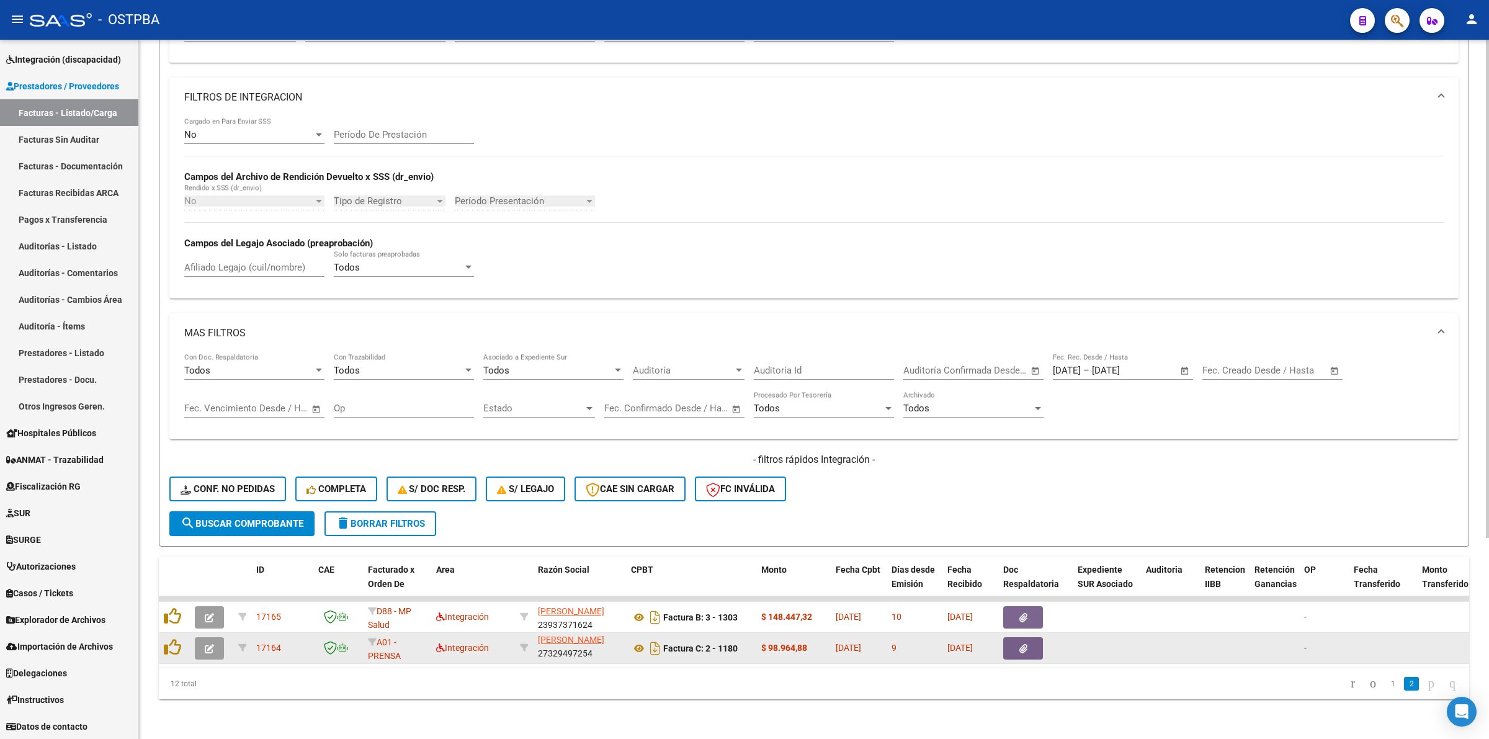
click at [205, 644] on icon "button" at bounding box center [209, 648] width 9 height 9
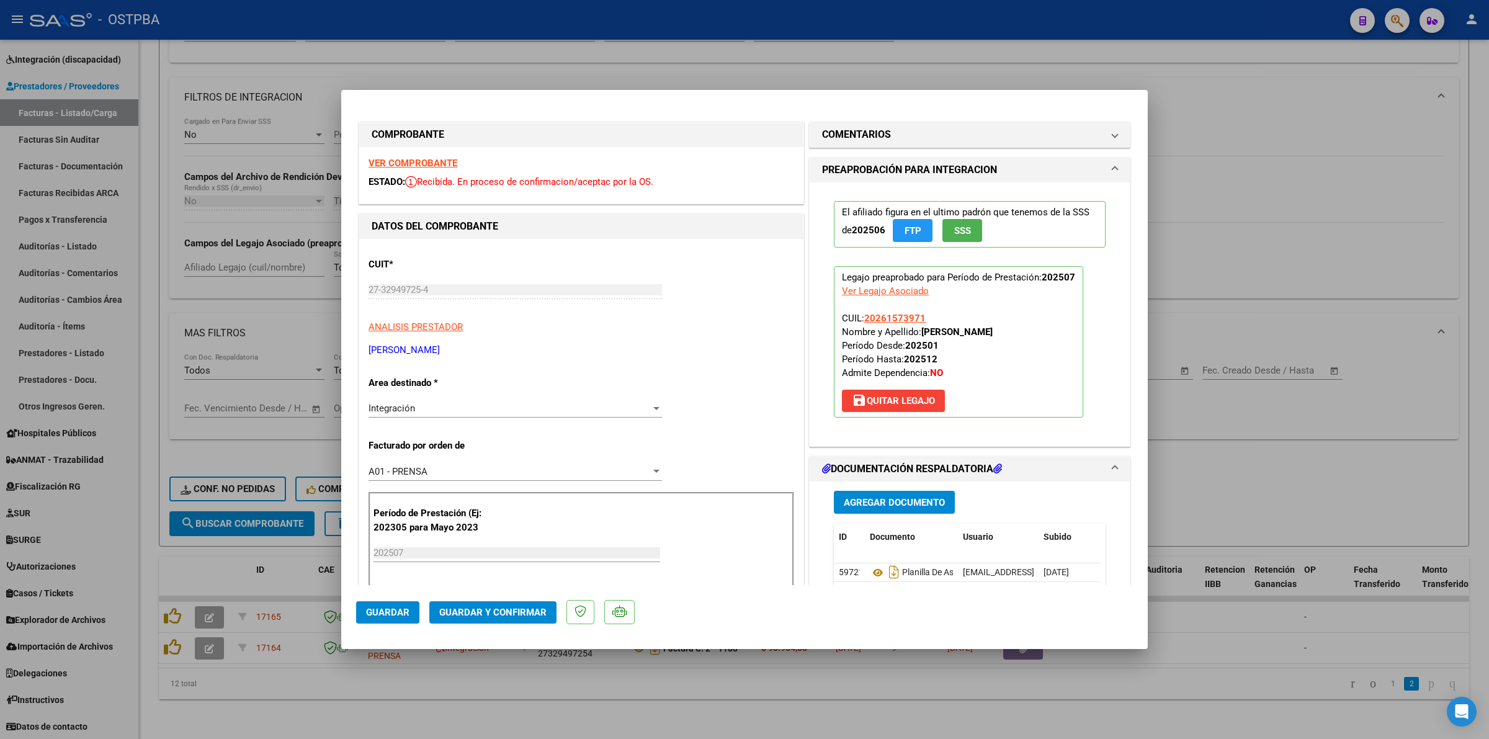
click at [432, 161] on strong "VER COMPROBANTE" at bounding box center [413, 163] width 89 height 11
click at [1303, 491] on div at bounding box center [744, 369] width 1489 height 739
type input "$ 0,00"
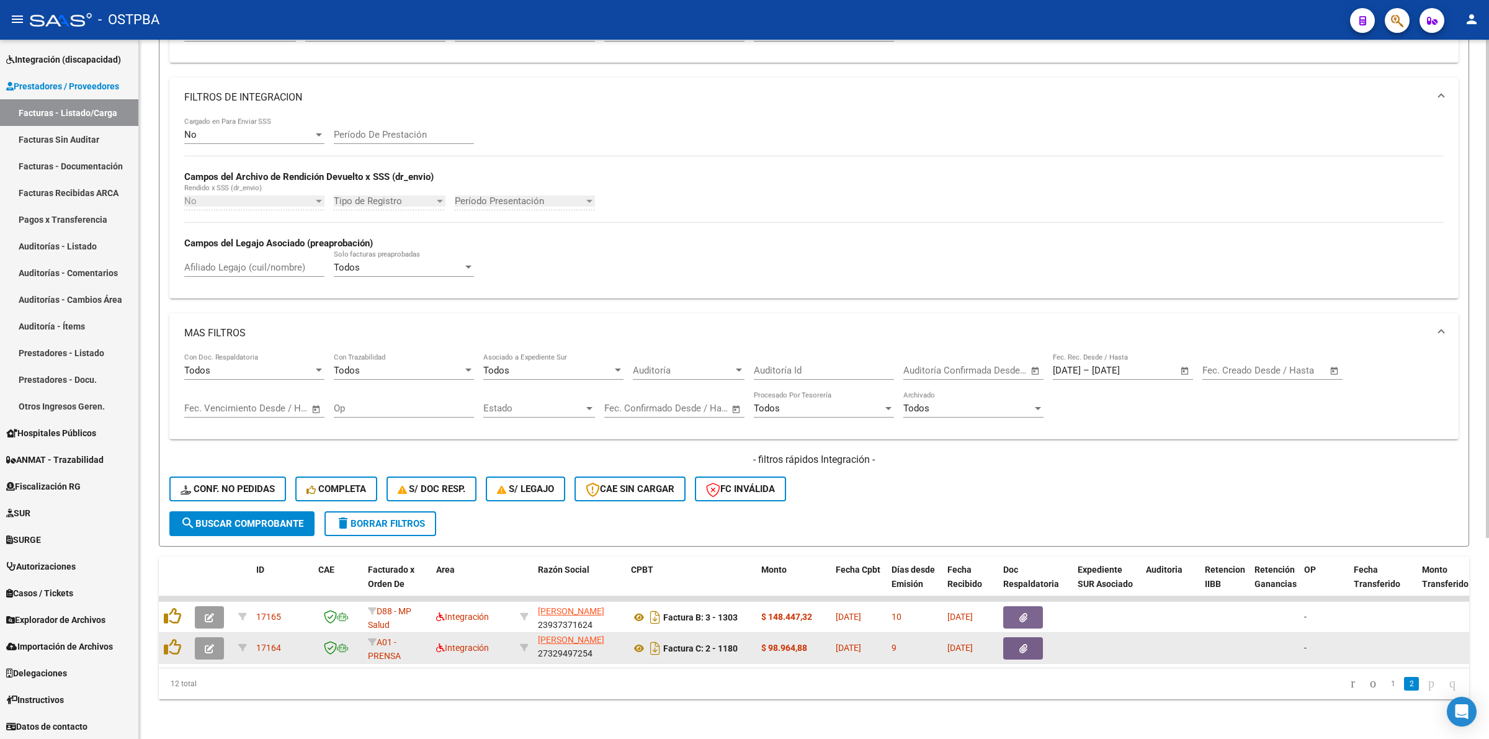
click at [208, 641] on button "button" at bounding box center [209, 648] width 29 height 22
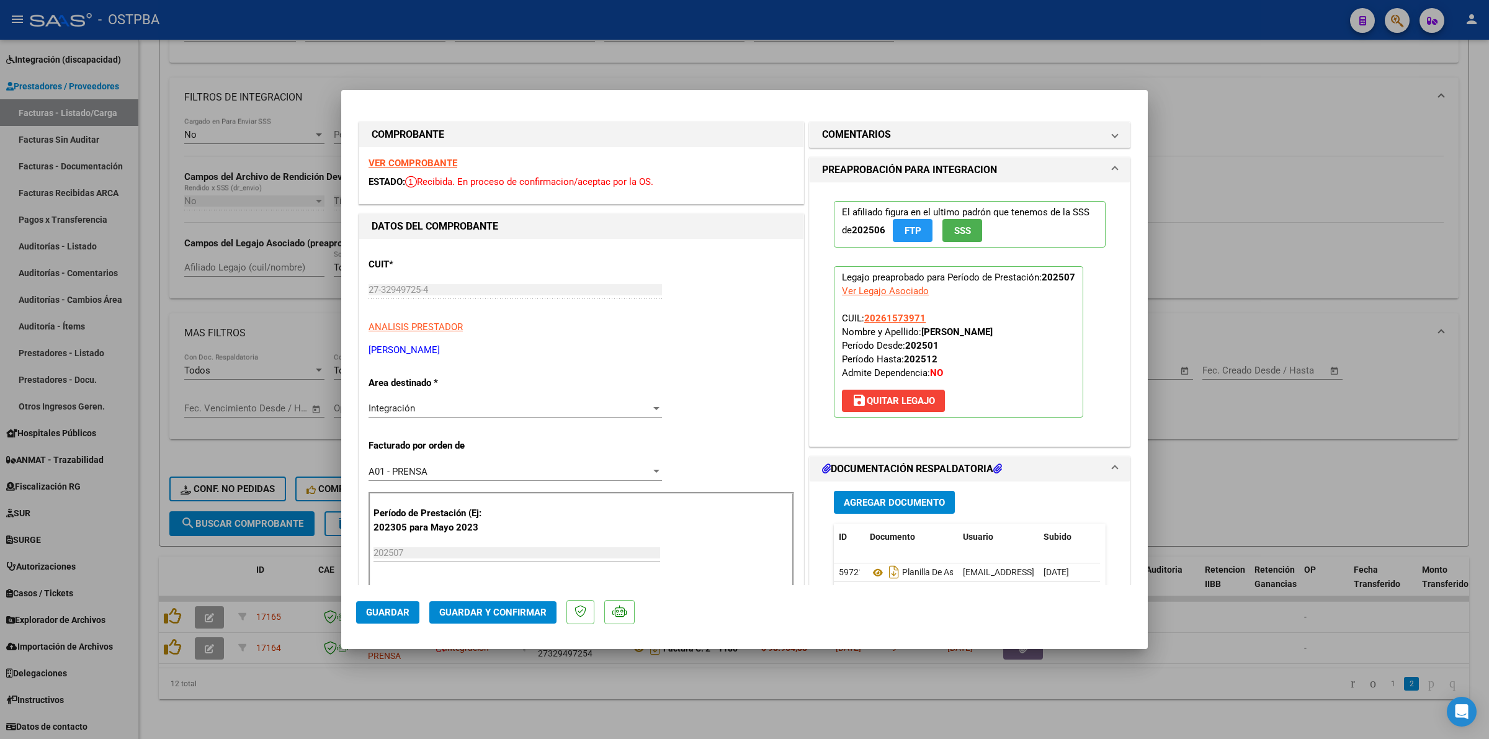
click at [432, 159] on strong "VER COMPROBANTE" at bounding box center [413, 163] width 89 height 11
click at [1267, 466] on div at bounding box center [744, 369] width 1489 height 739
type input "$ 0,00"
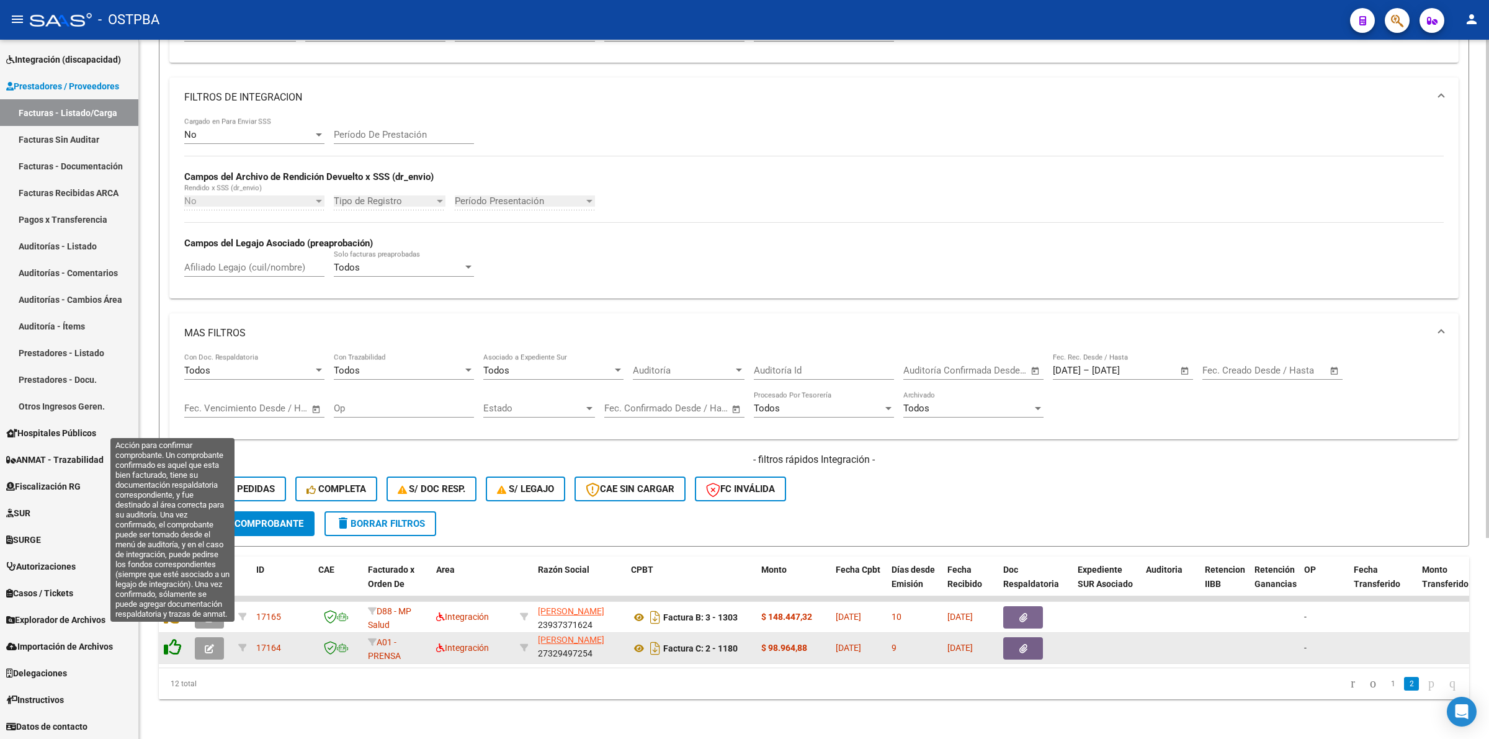
click at [168, 639] on icon at bounding box center [172, 647] width 17 height 17
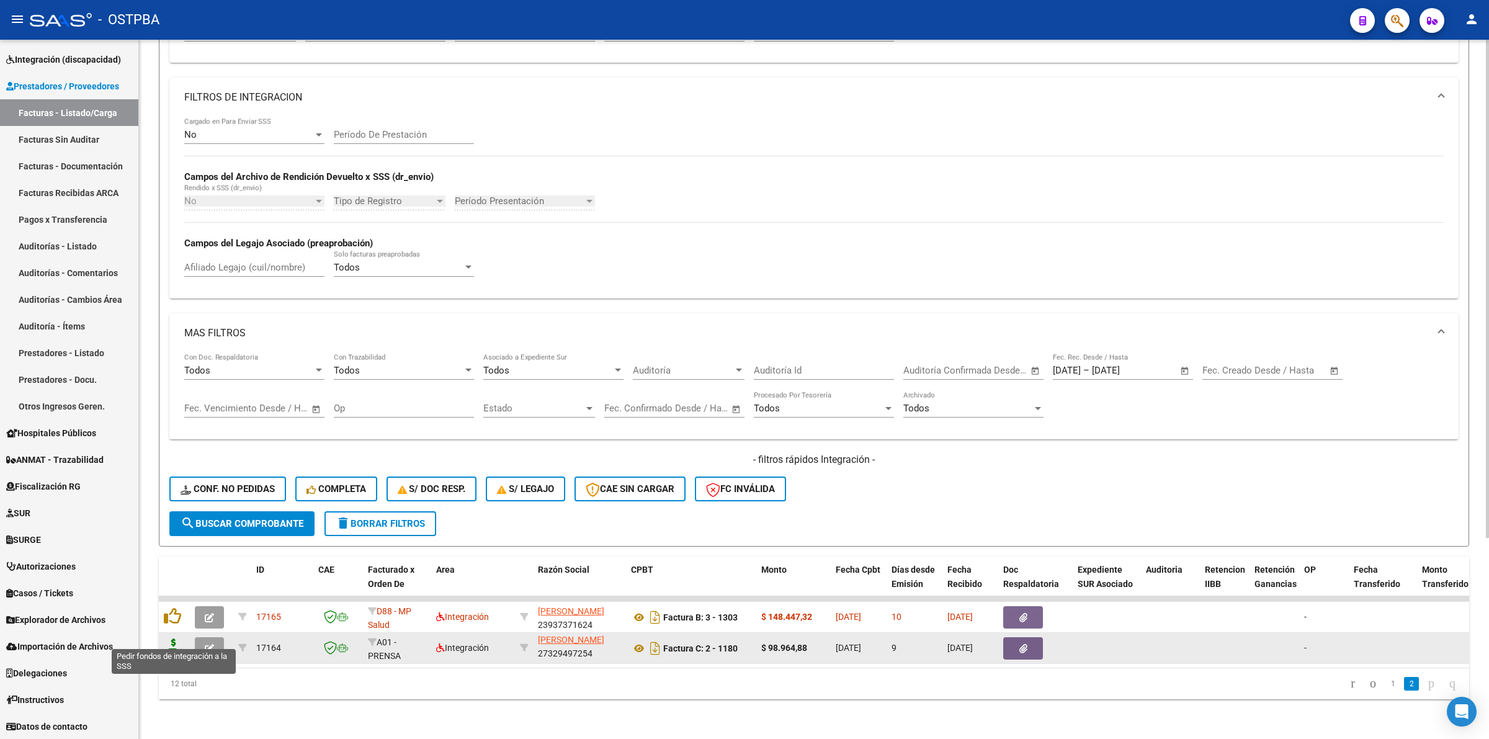
click at [174, 639] on icon at bounding box center [174, 647] width 20 height 17
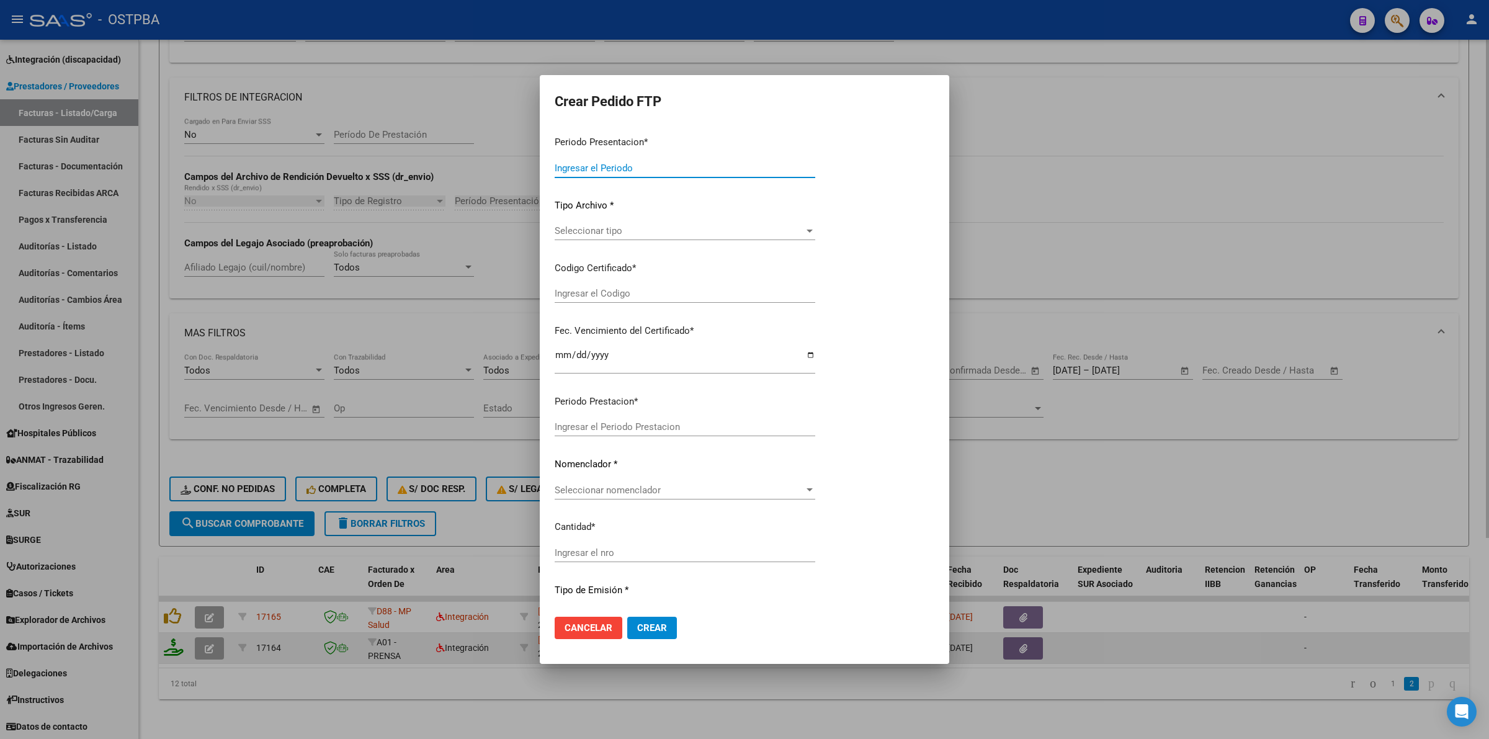
type input "202507"
type input "$ 98.964,88"
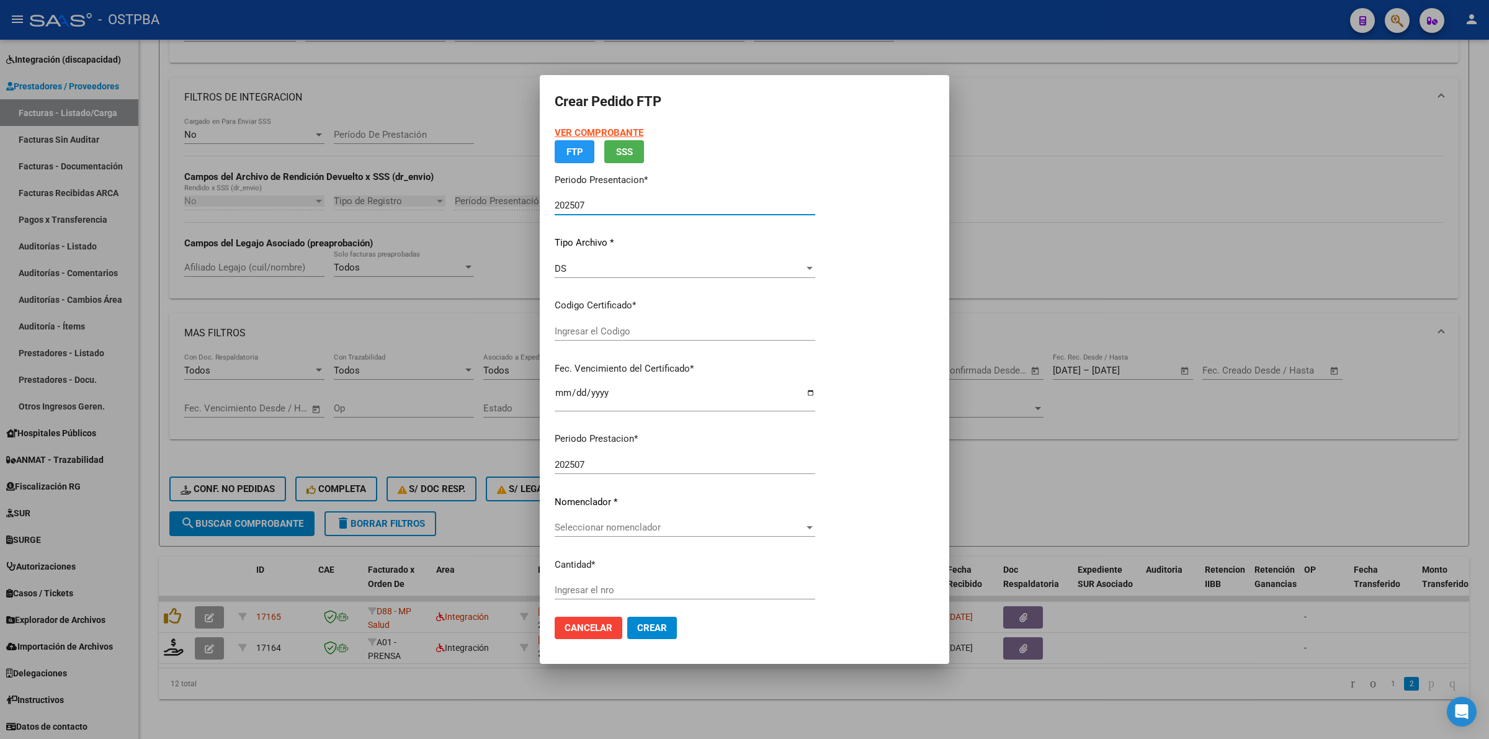
type input "00000000000000000000"
type input "[DATE]"
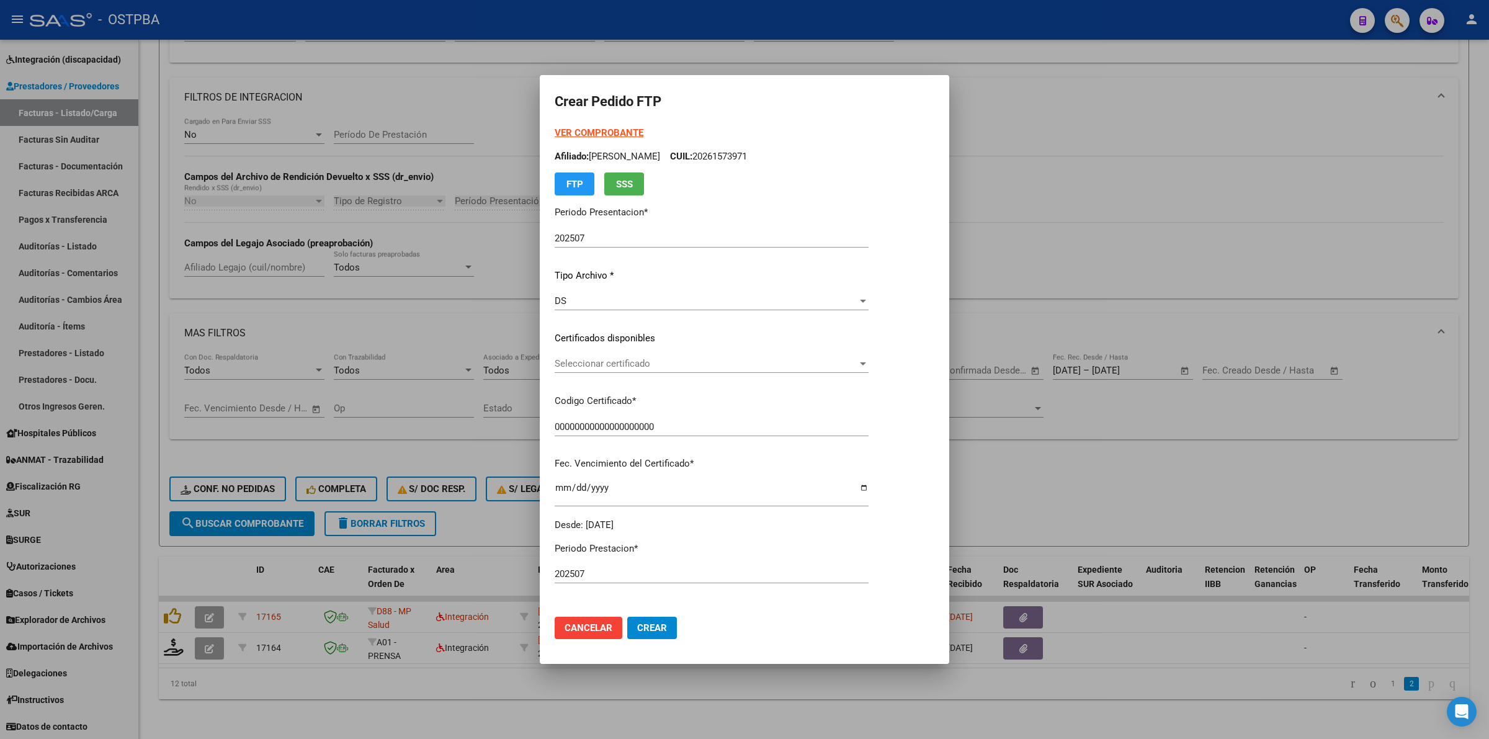
click at [1139, 482] on div at bounding box center [744, 369] width 1489 height 739
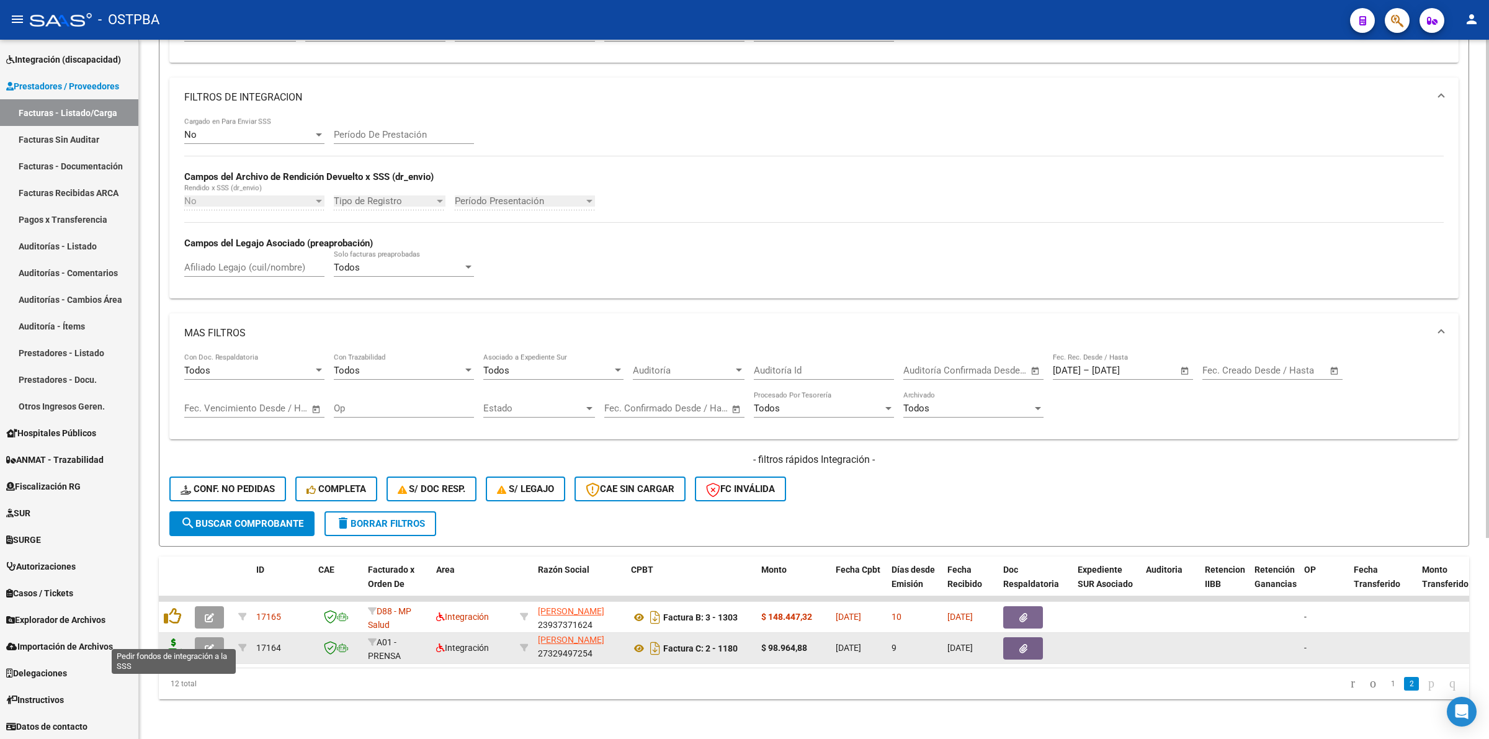
click at [181, 639] on icon at bounding box center [174, 647] width 20 height 17
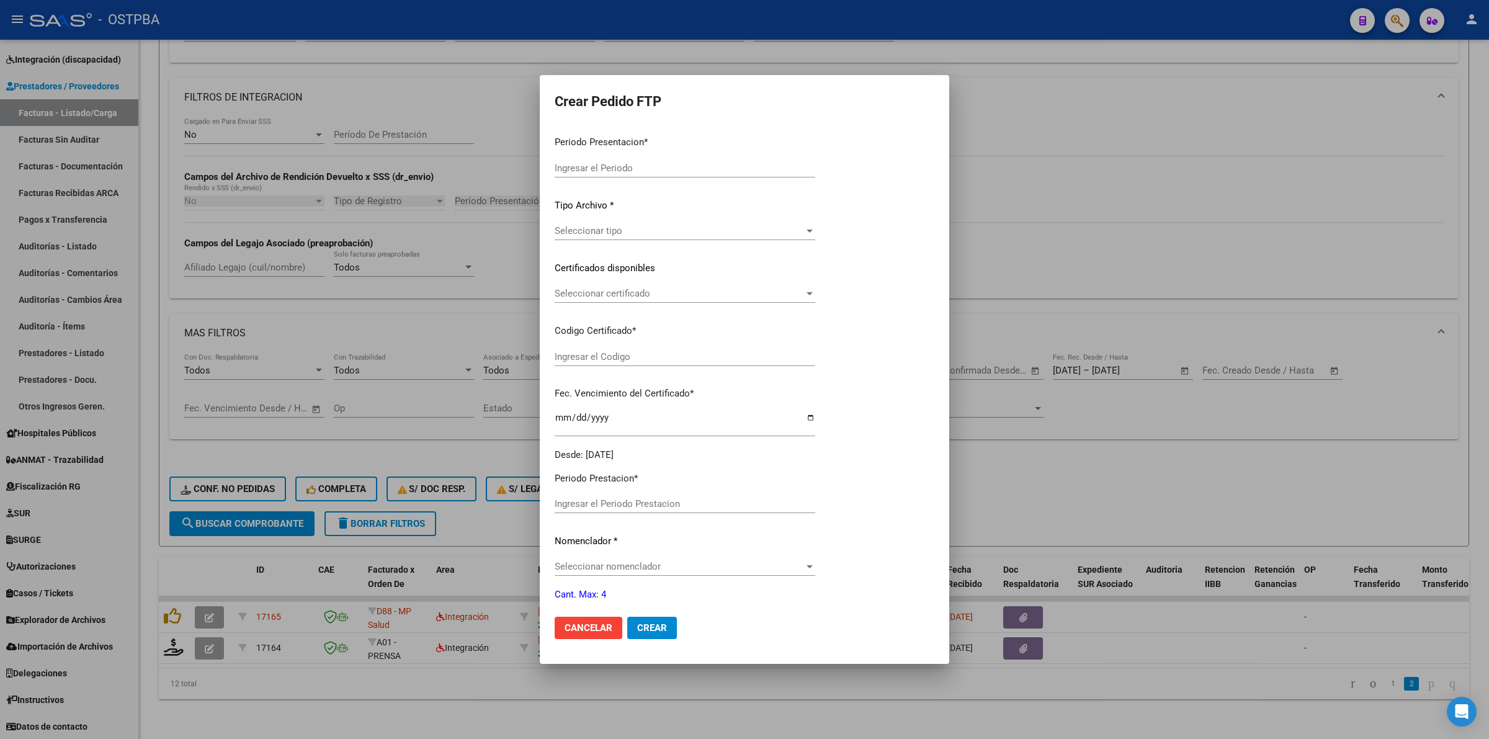
type input "202507"
type input "$ 98.964,88"
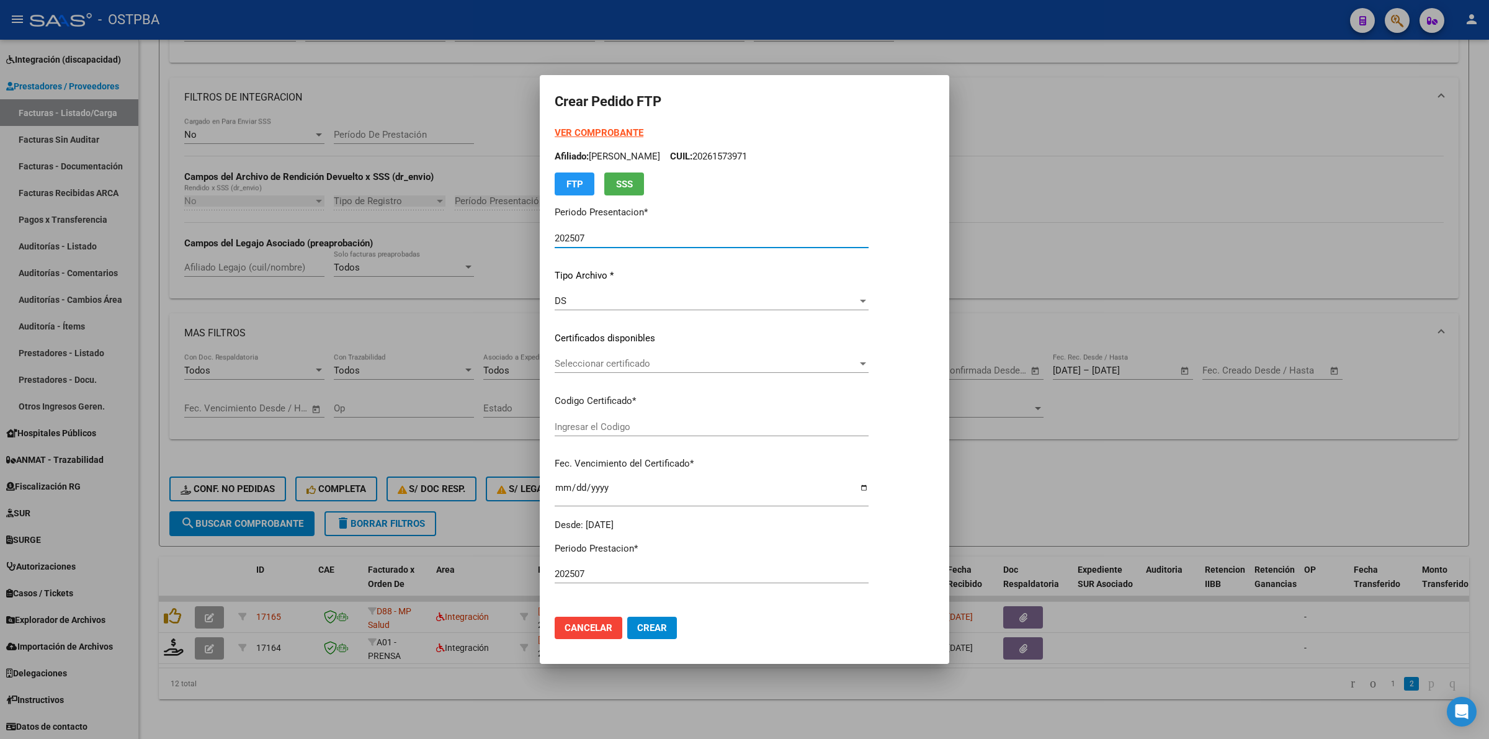
type input "00000000000000000000"
type input "[DATE]"
click at [858, 361] on span "Seleccionar certificado" at bounding box center [706, 363] width 303 height 11
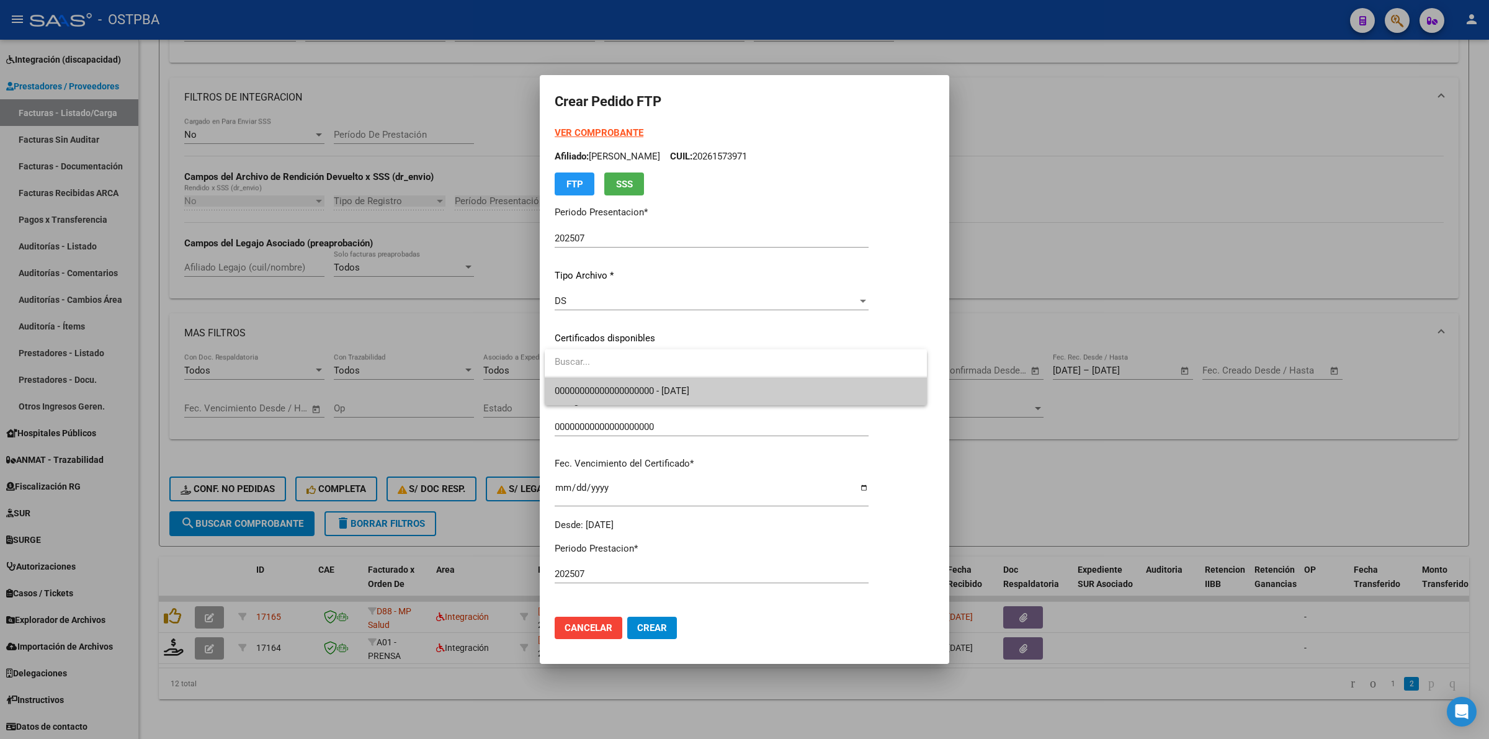
click at [823, 390] on span "00000000000000000000 - [DATE]" at bounding box center [736, 391] width 362 height 28
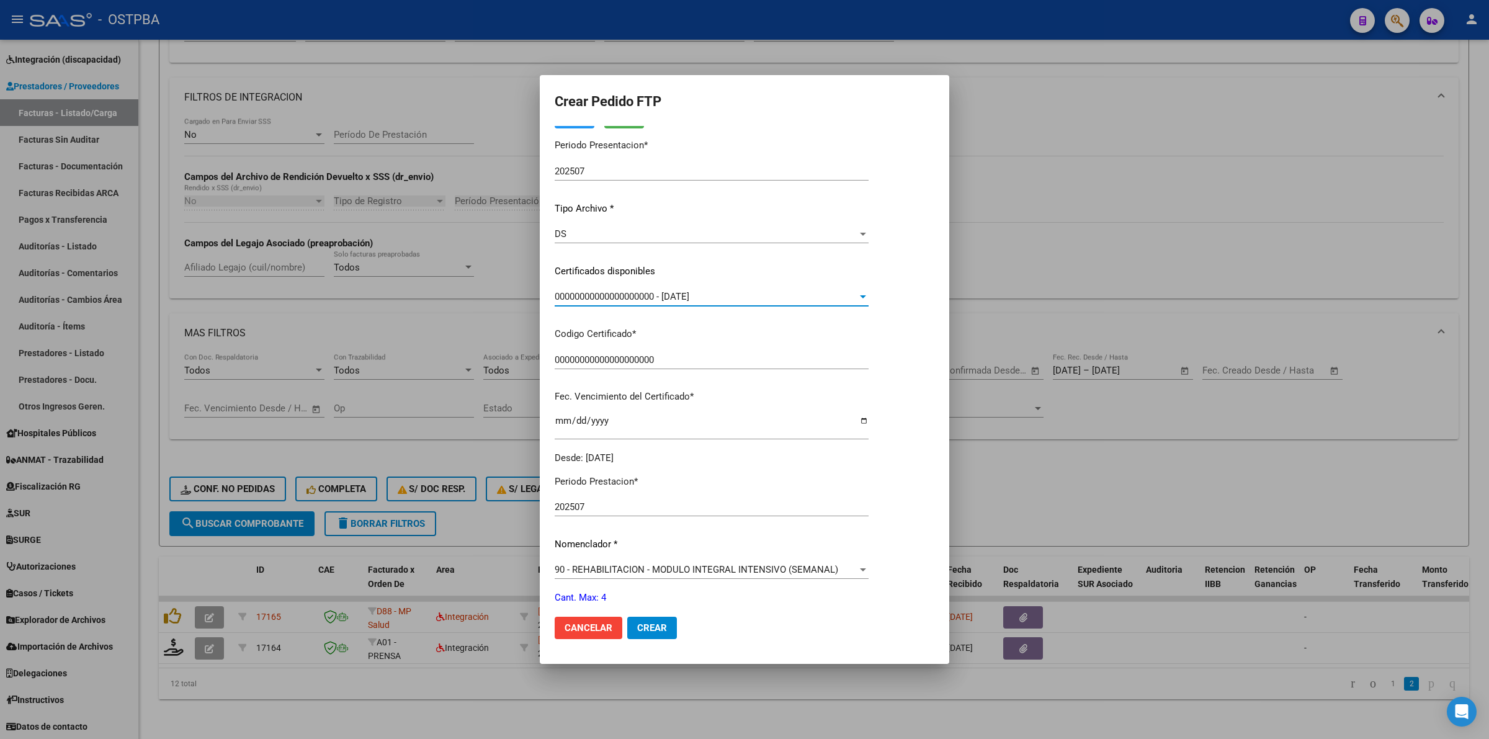
scroll to position [233, 0]
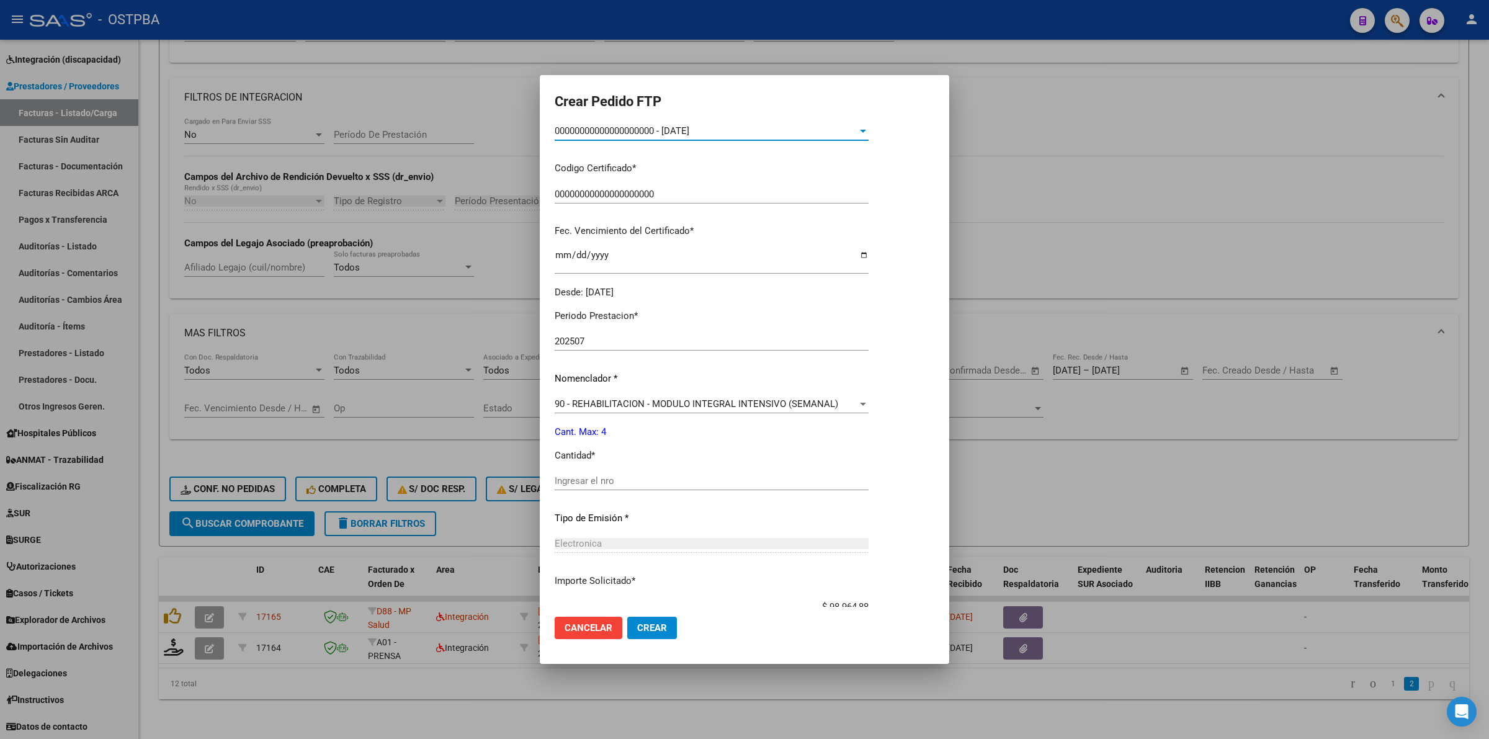
click at [626, 482] on input "Ingresar el nro" at bounding box center [712, 480] width 314 height 11
type input "4"
click at [647, 631] on span "Crear" at bounding box center [652, 627] width 30 height 11
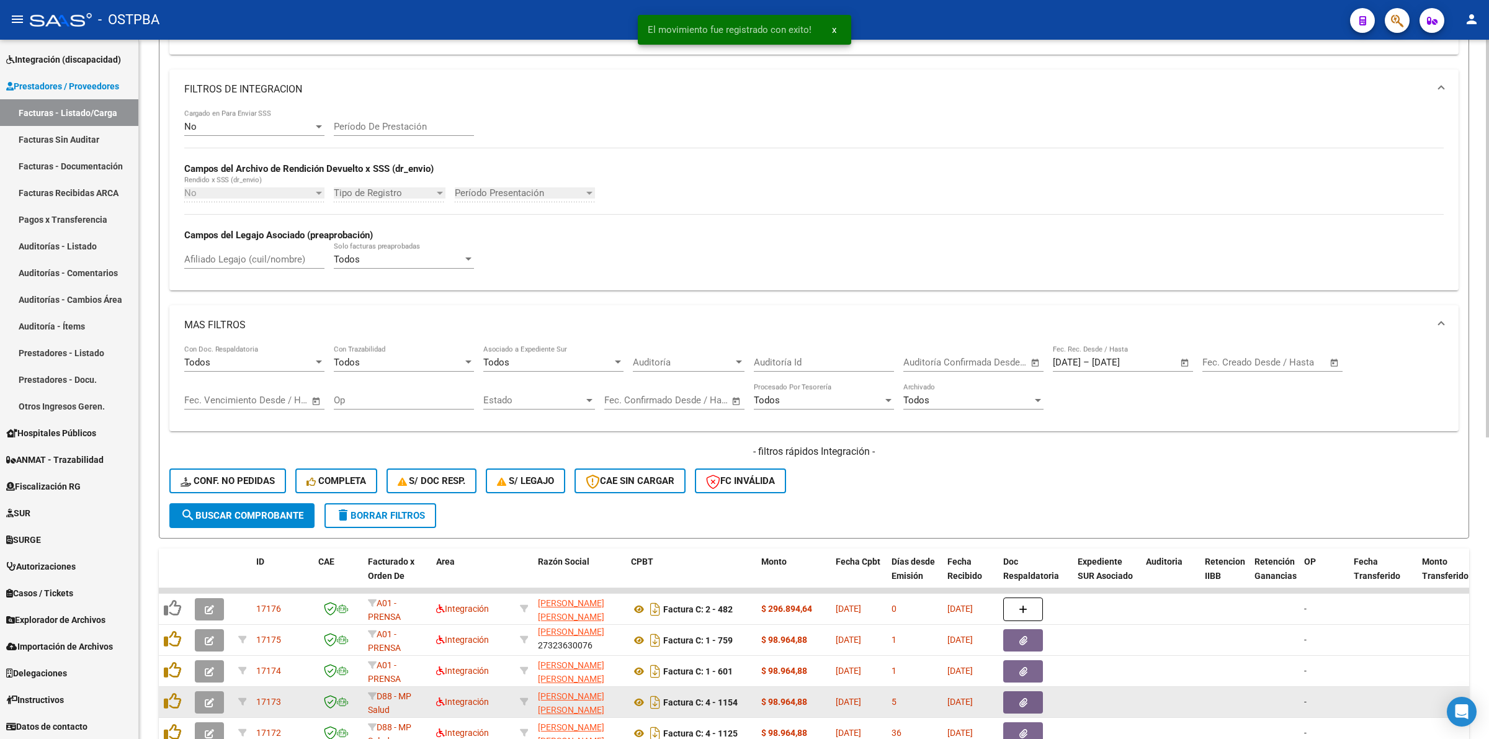
scroll to position [531, 0]
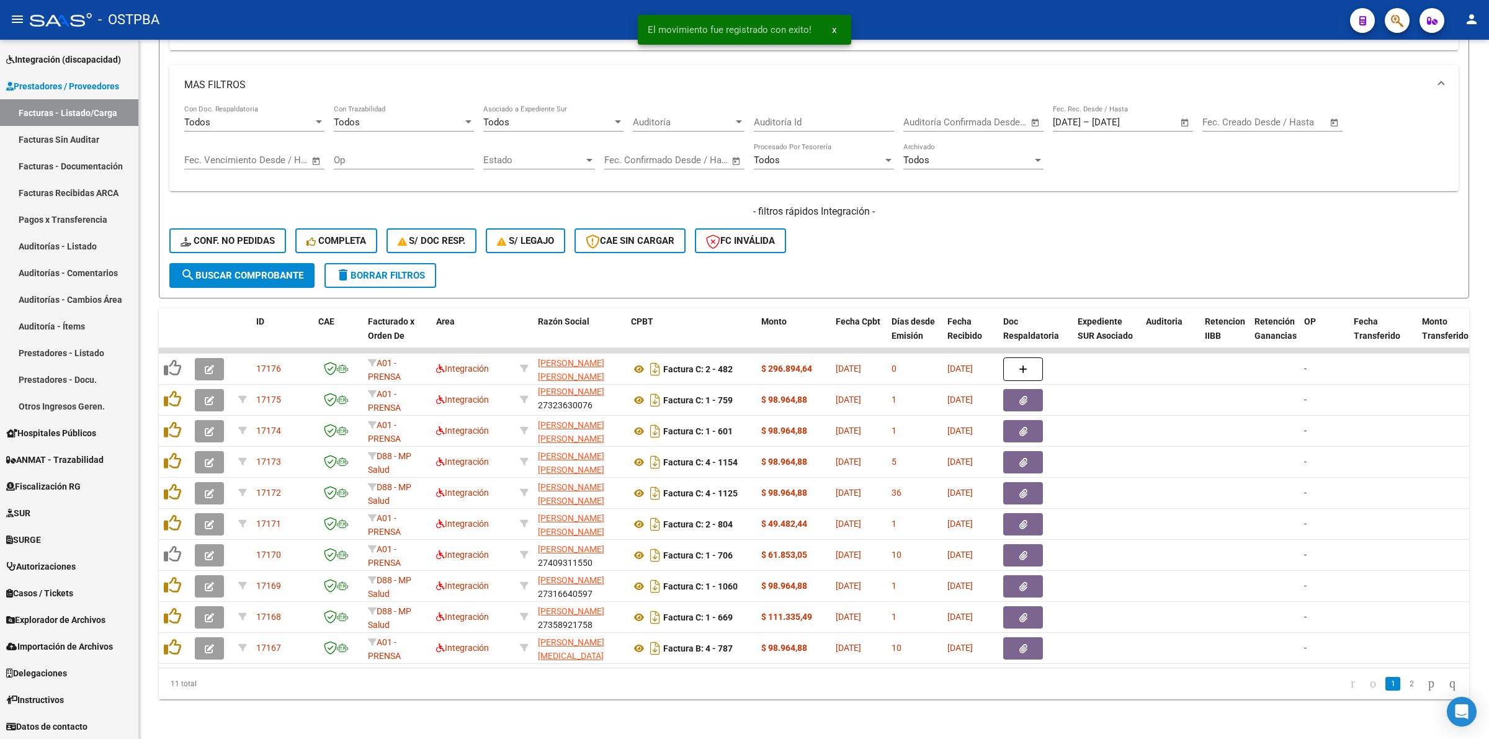
drag, startPoint x: 1401, startPoint y: 687, endPoint x: 1393, endPoint y: 687, distance: 7.4
click at [1404, 686] on link "2" at bounding box center [1411, 684] width 15 height 14
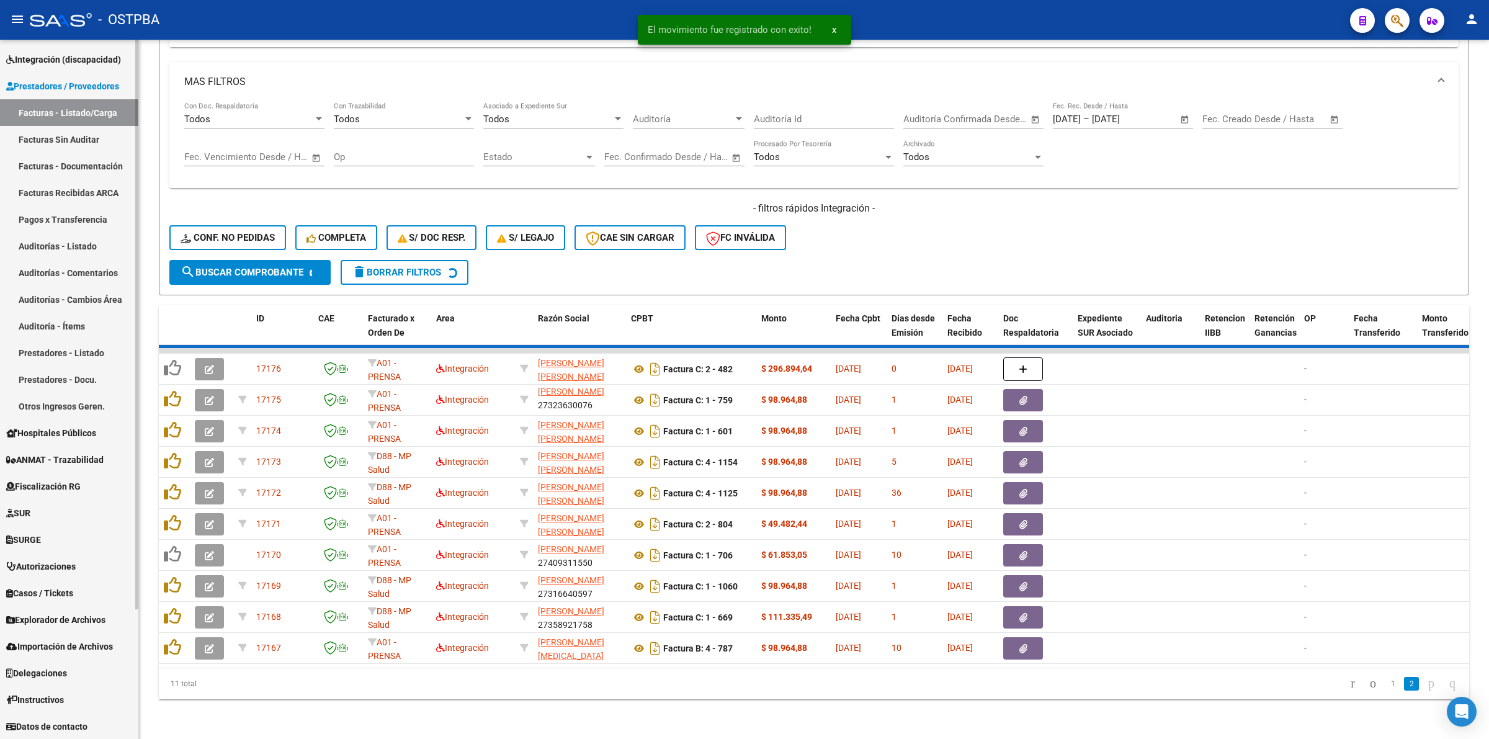
scroll to position [251, 0]
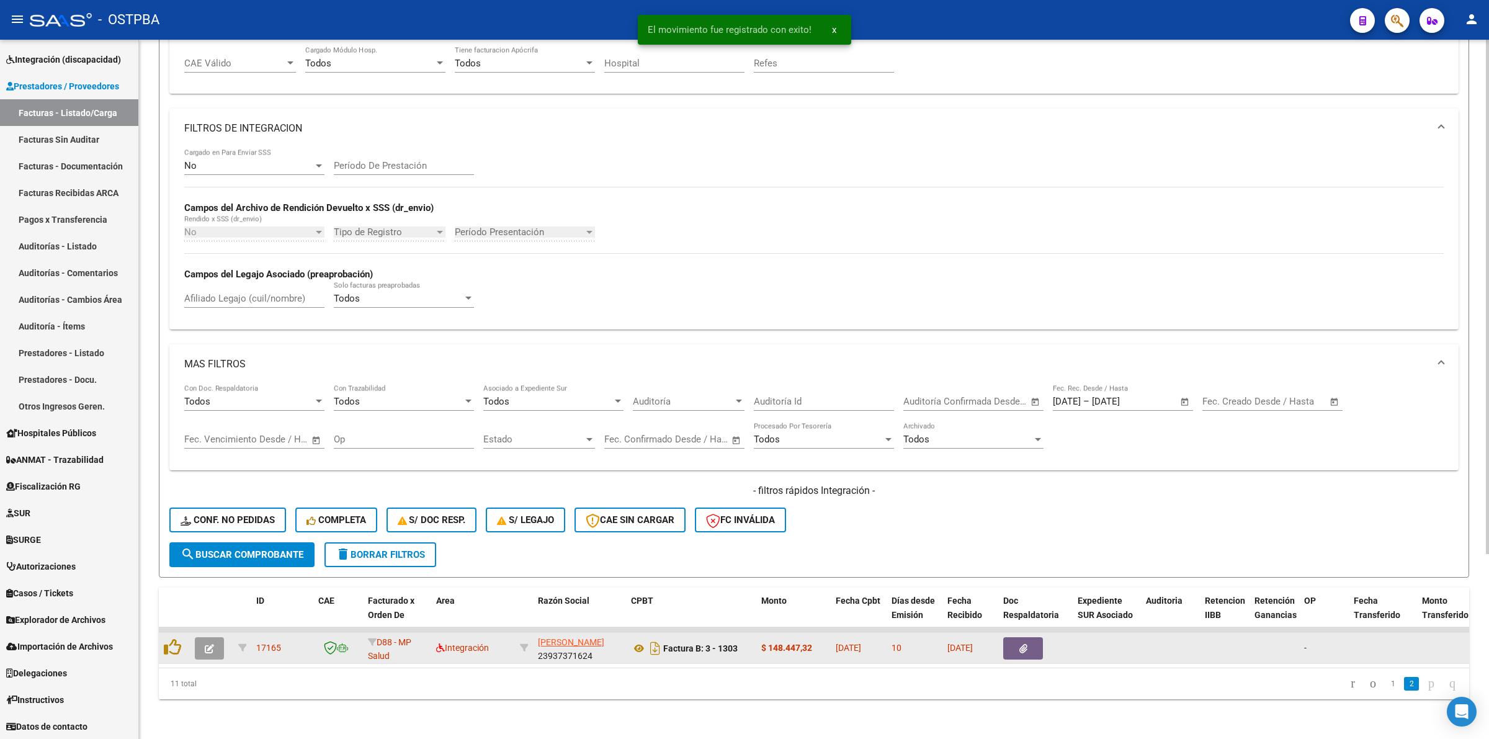
click at [211, 644] on icon "button" at bounding box center [209, 648] width 9 height 9
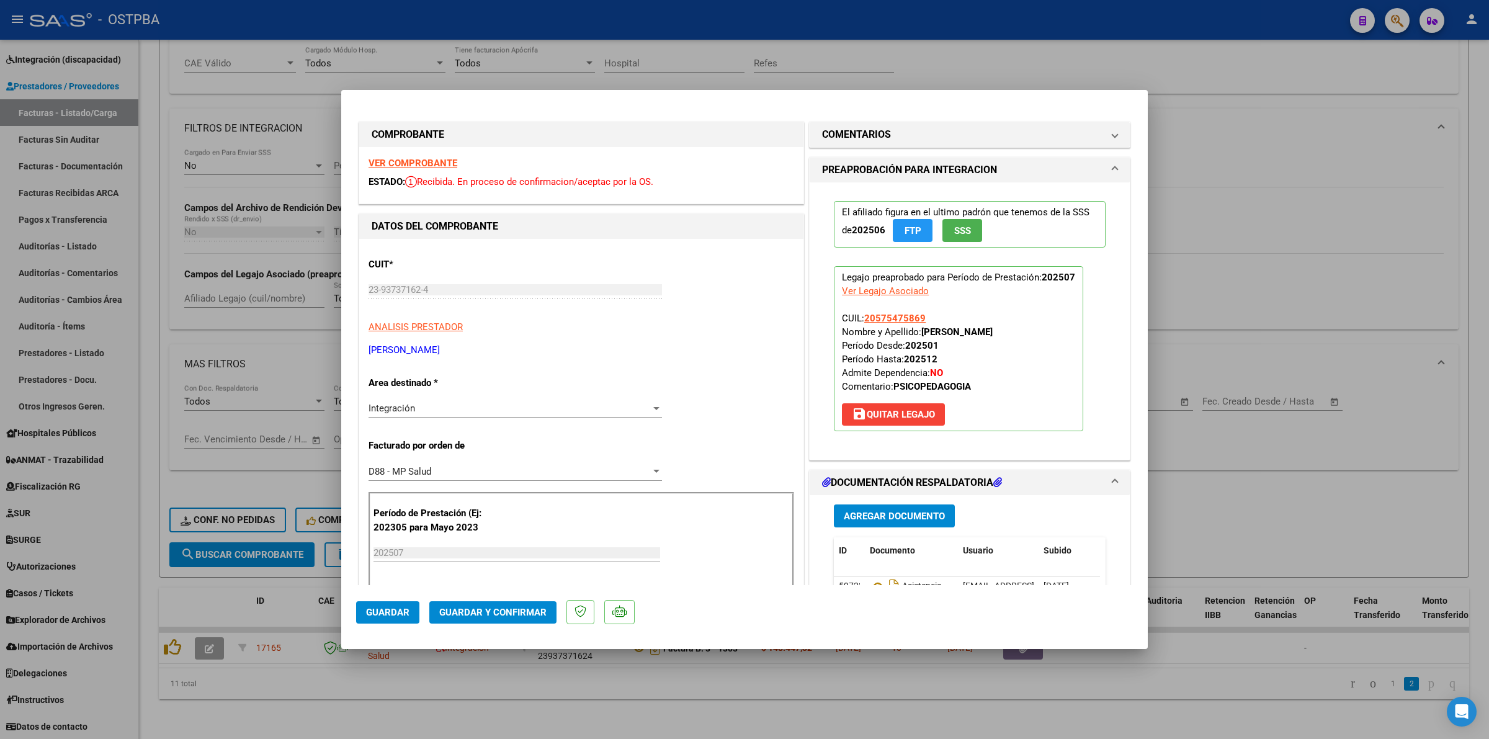
click at [435, 158] on strong "VER COMPROBANTE" at bounding box center [413, 163] width 89 height 11
click at [1283, 505] on div at bounding box center [744, 369] width 1489 height 739
type input "$ 0,00"
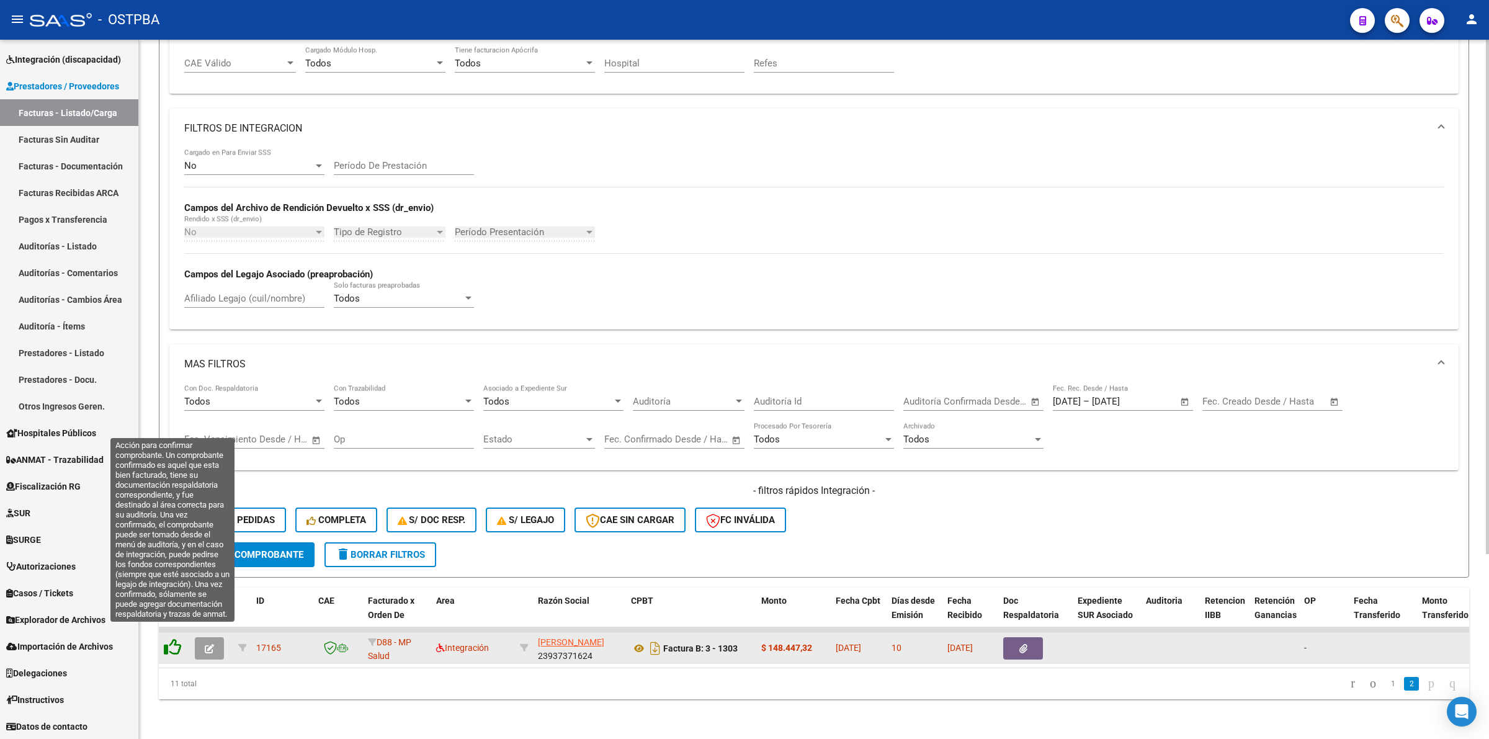
click at [173, 639] on icon at bounding box center [172, 647] width 17 height 17
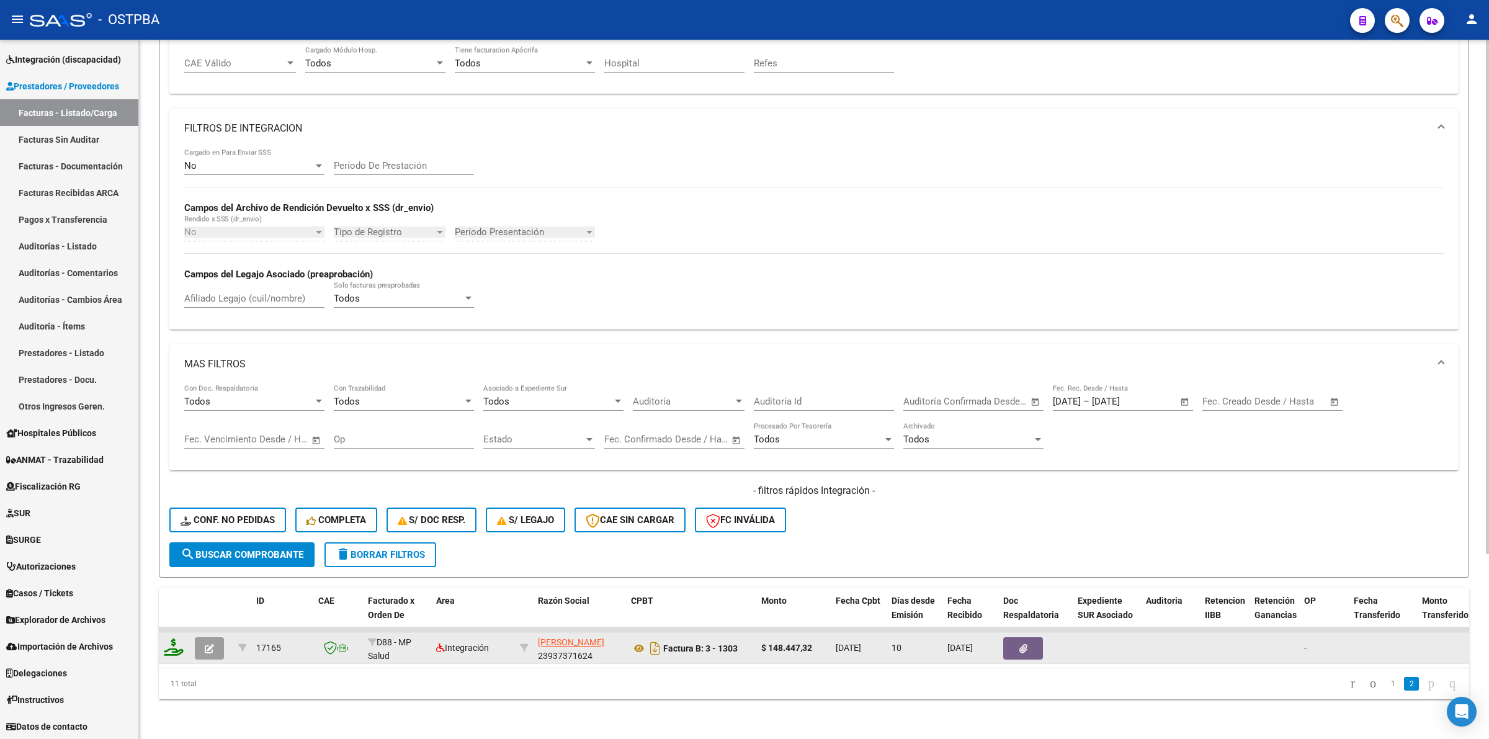
click at [173, 639] on icon at bounding box center [174, 647] width 20 height 17
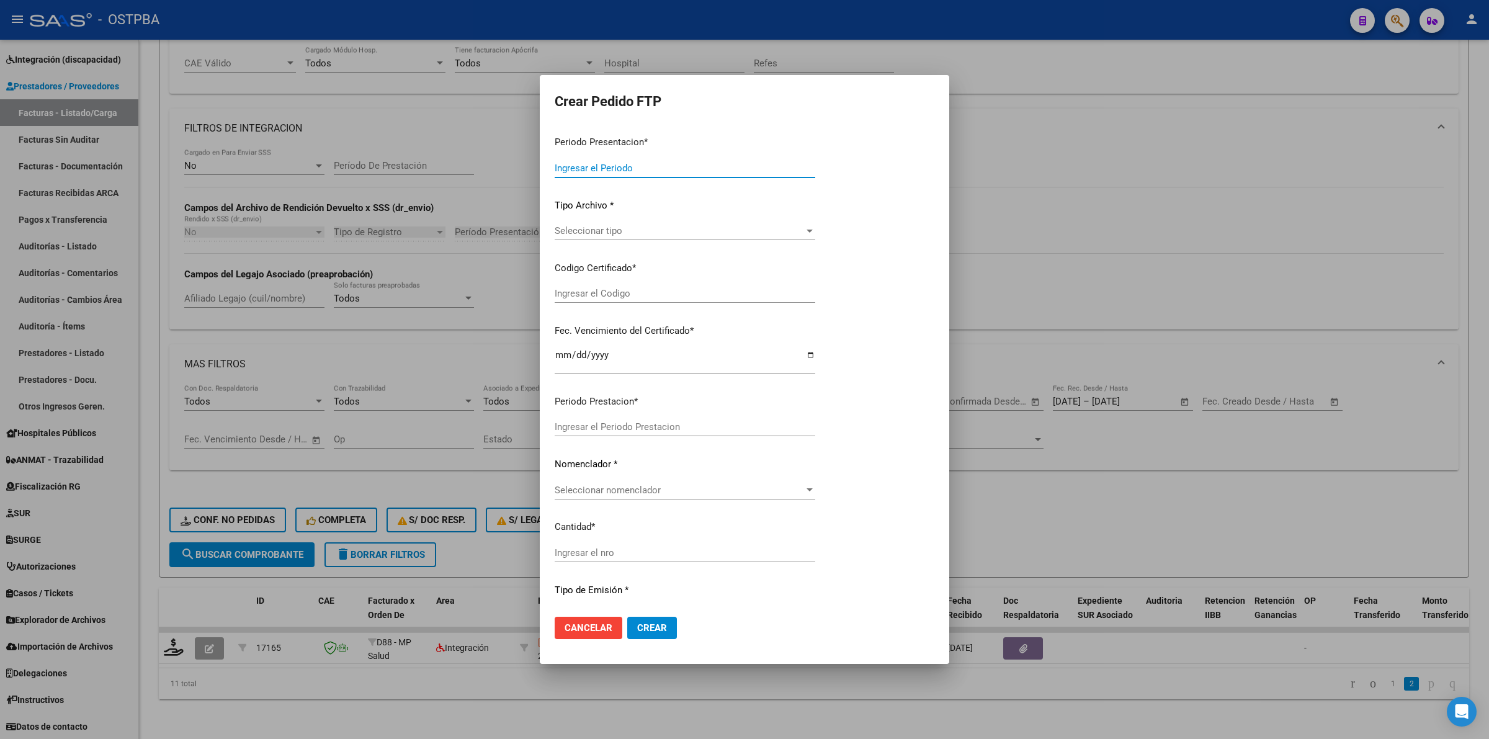
type input "202507"
type input "$ 148.447,32"
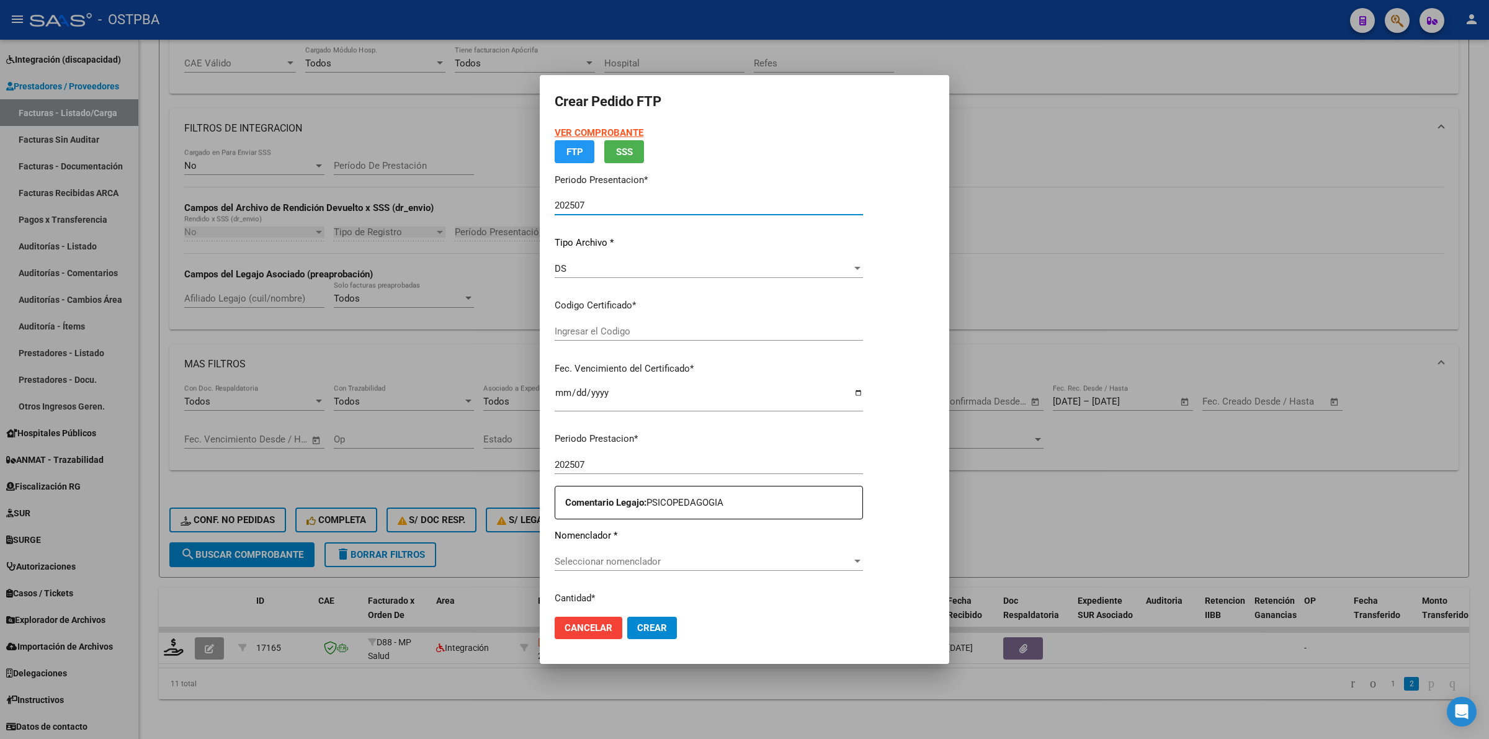
type input "000000000000000000000"
type input "[DATE]"
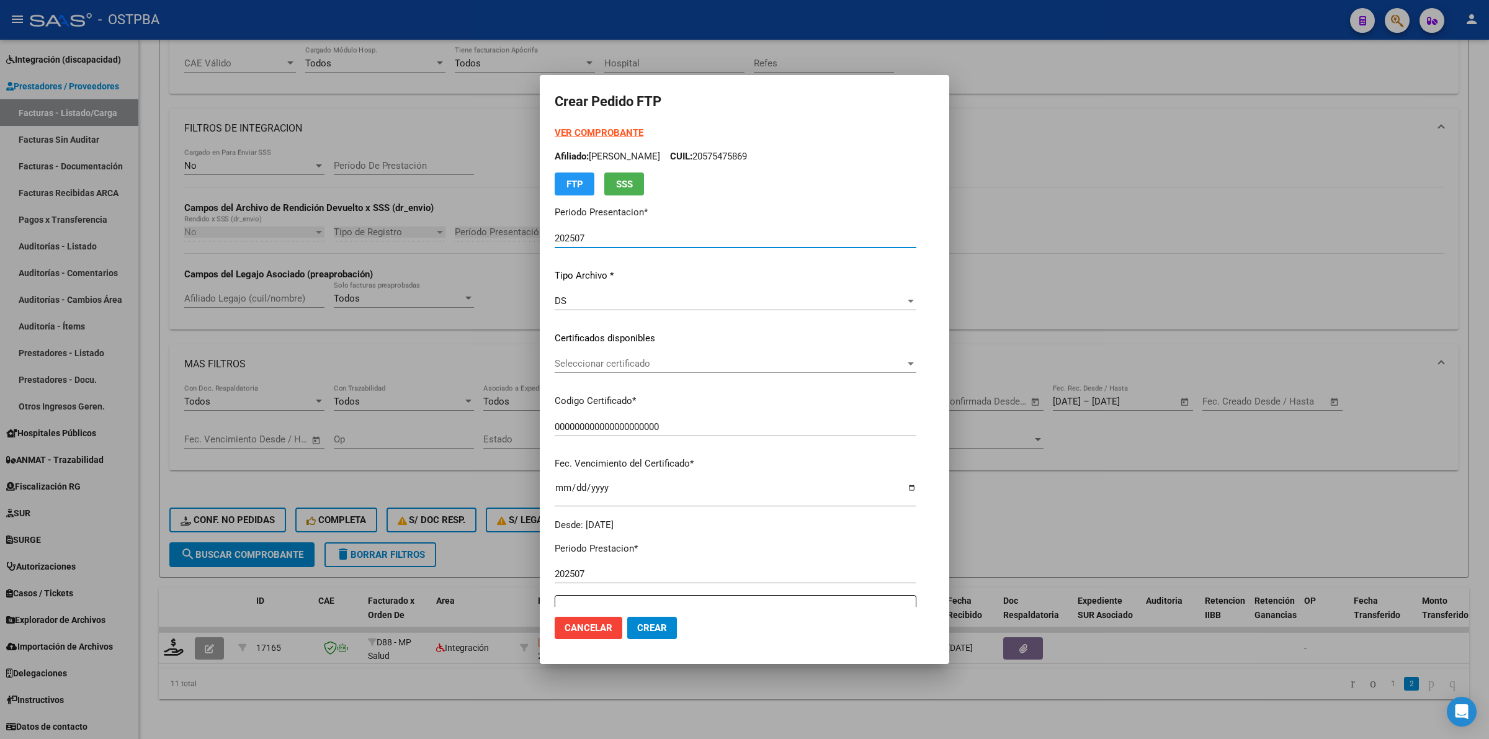
click at [882, 361] on span "Seleccionar certificado" at bounding box center [730, 363] width 351 height 11
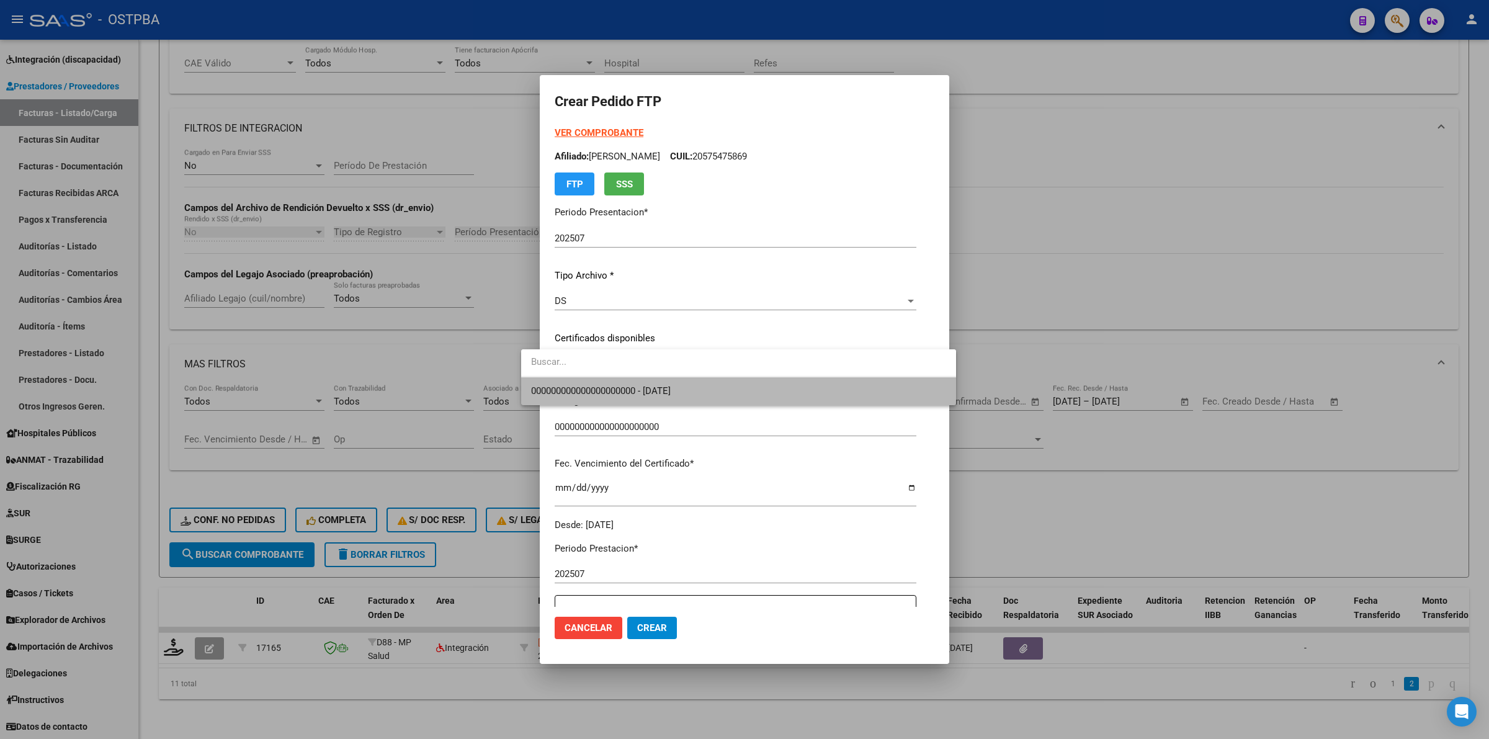
click at [806, 379] on span "000000000000000000000 - [DATE]" at bounding box center [738, 391] width 415 height 28
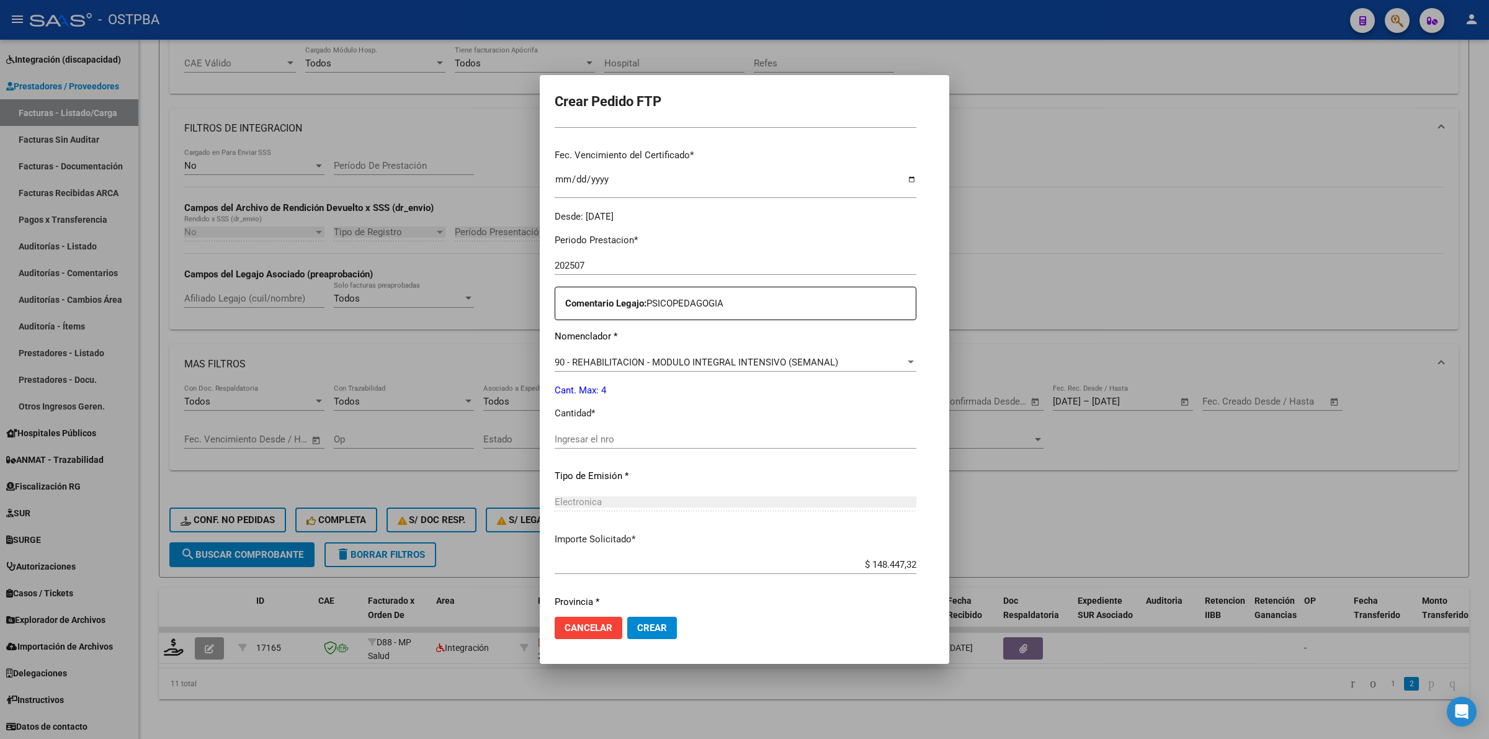
scroll to position [310, 0]
click at [714, 428] on div "Ingresar el nro" at bounding box center [736, 437] width 362 height 19
type input "4"
click at [637, 624] on span "Crear" at bounding box center [652, 627] width 30 height 11
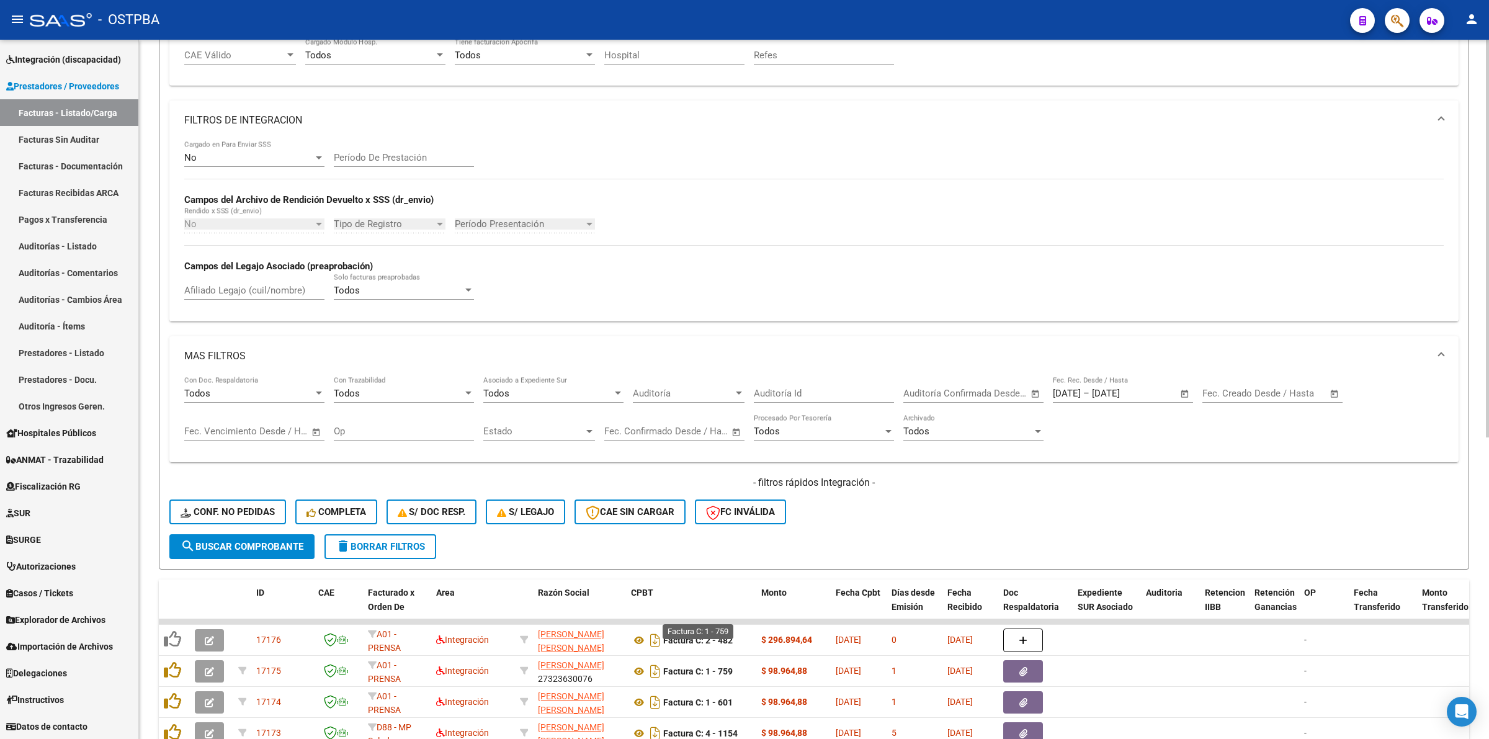
scroll to position [531, 0]
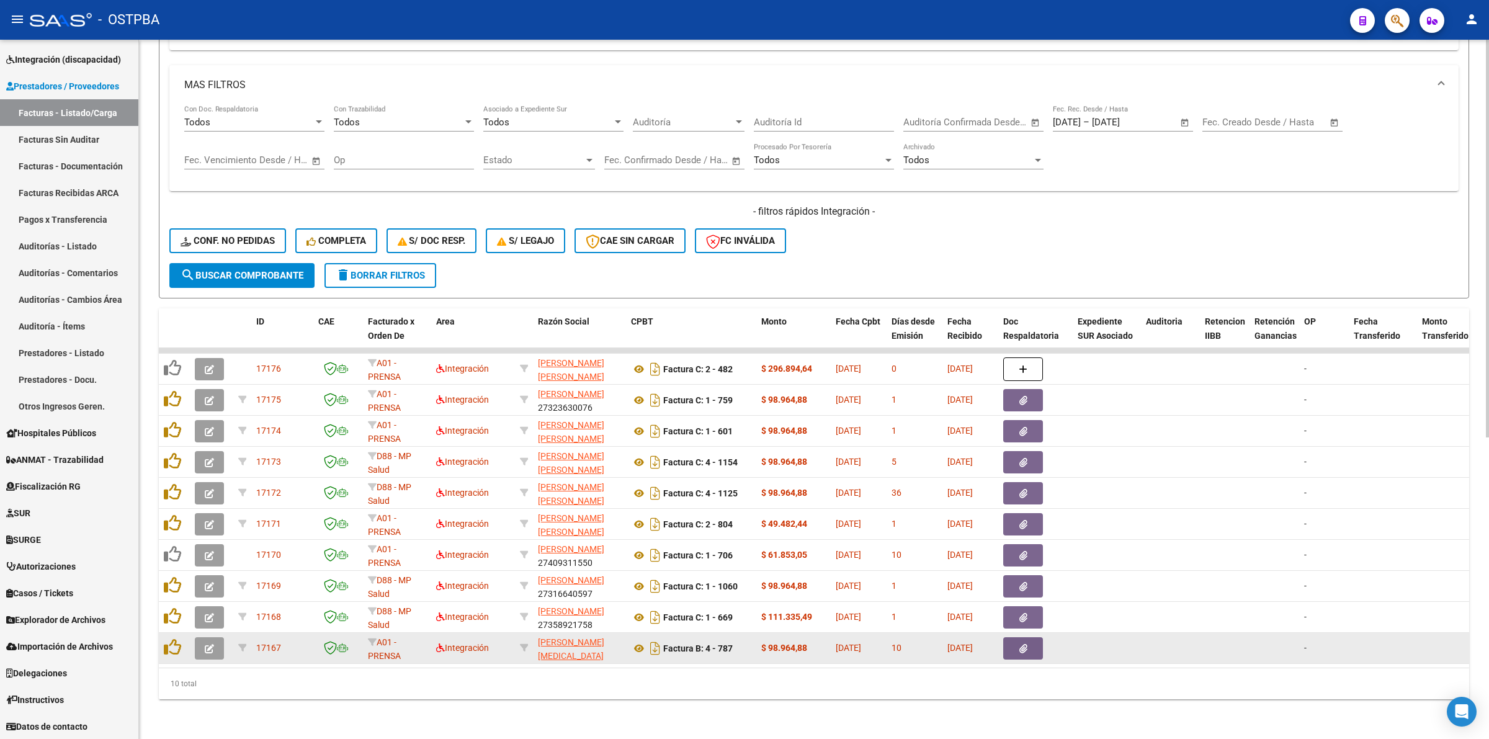
click at [211, 644] on icon "button" at bounding box center [209, 648] width 9 height 9
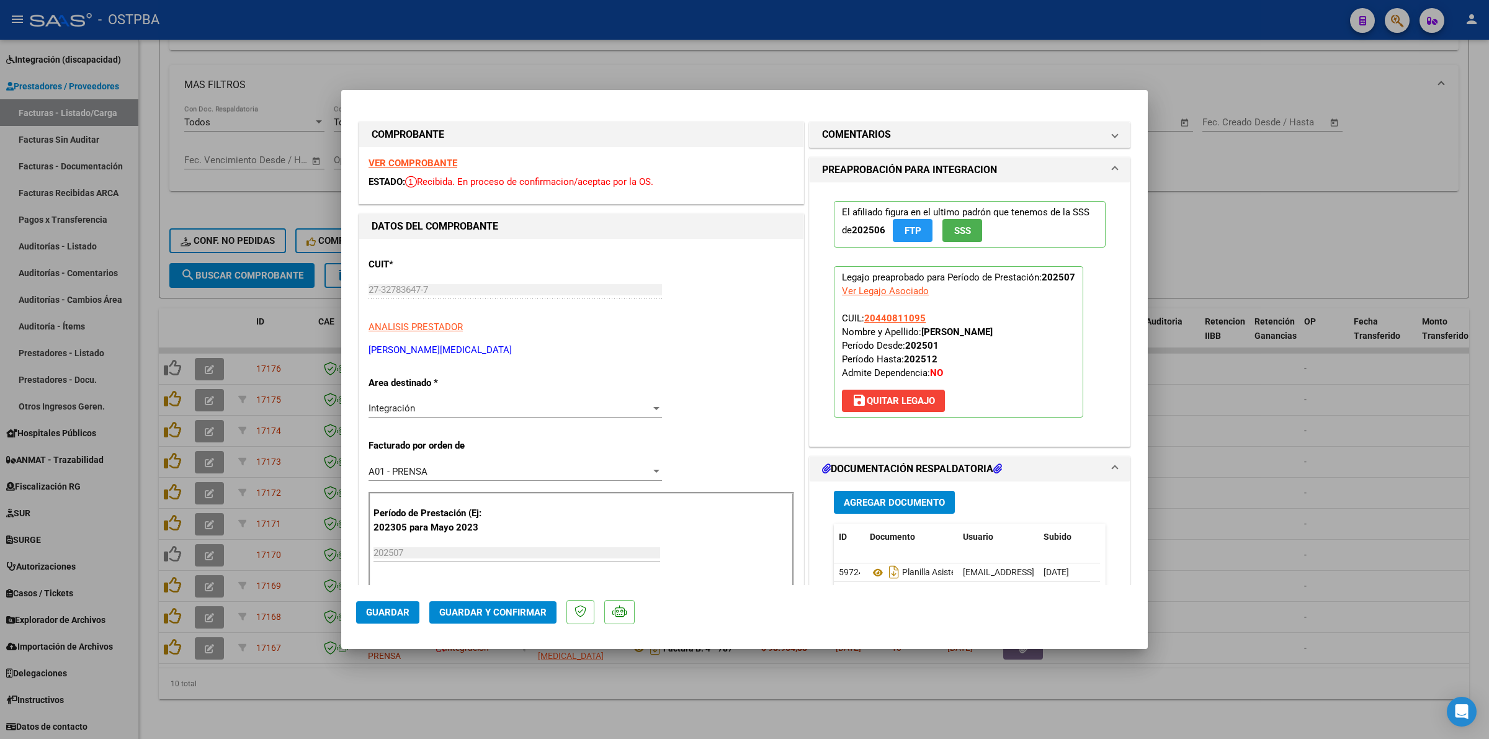
click at [438, 159] on strong "VER COMPROBANTE" at bounding box center [413, 163] width 89 height 11
click at [1309, 482] on div at bounding box center [744, 369] width 1489 height 739
type input "$ 0,00"
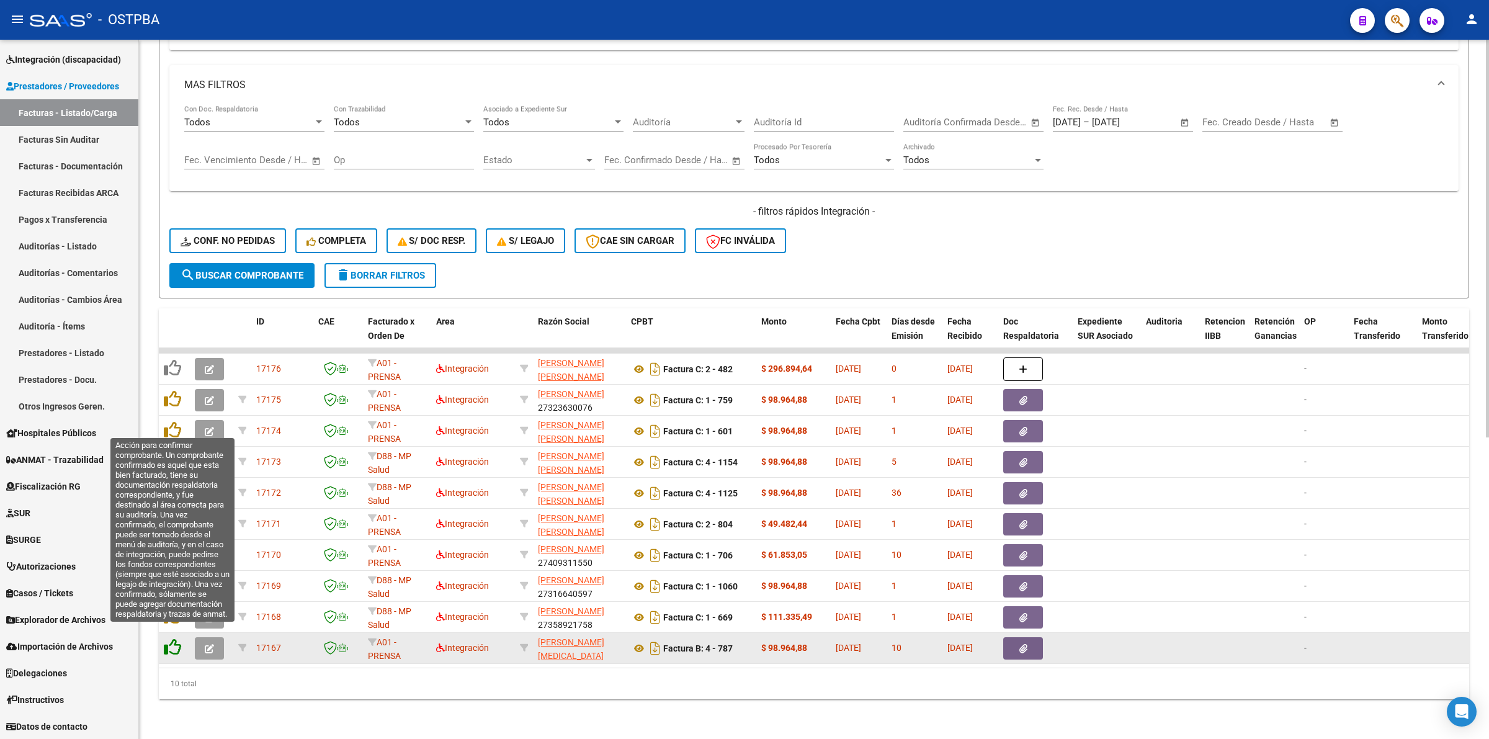
click at [177, 639] on icon at bounding box center [172, 647] width 17 height 17
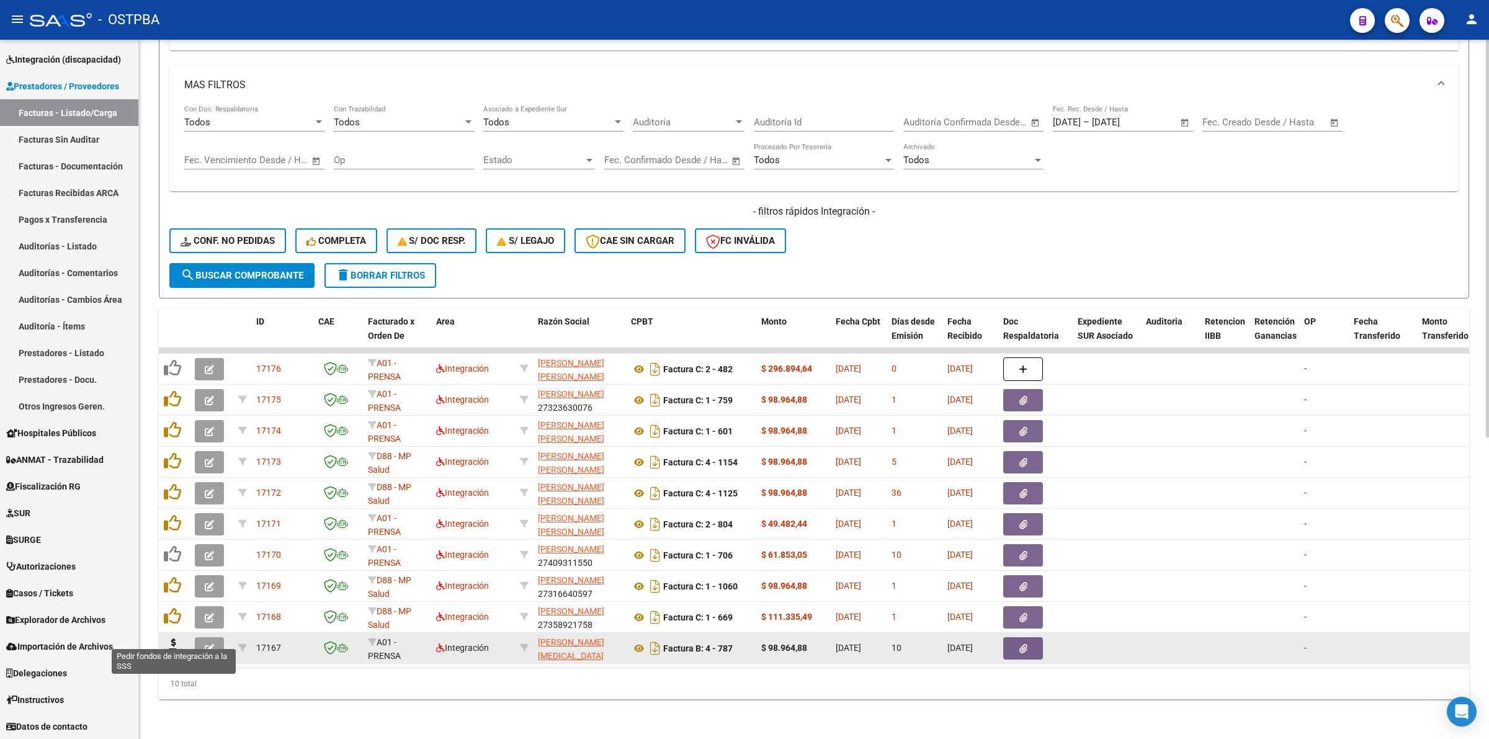
click at [177, 639] on icon at bounding box center [174, 647] width 20 height 17
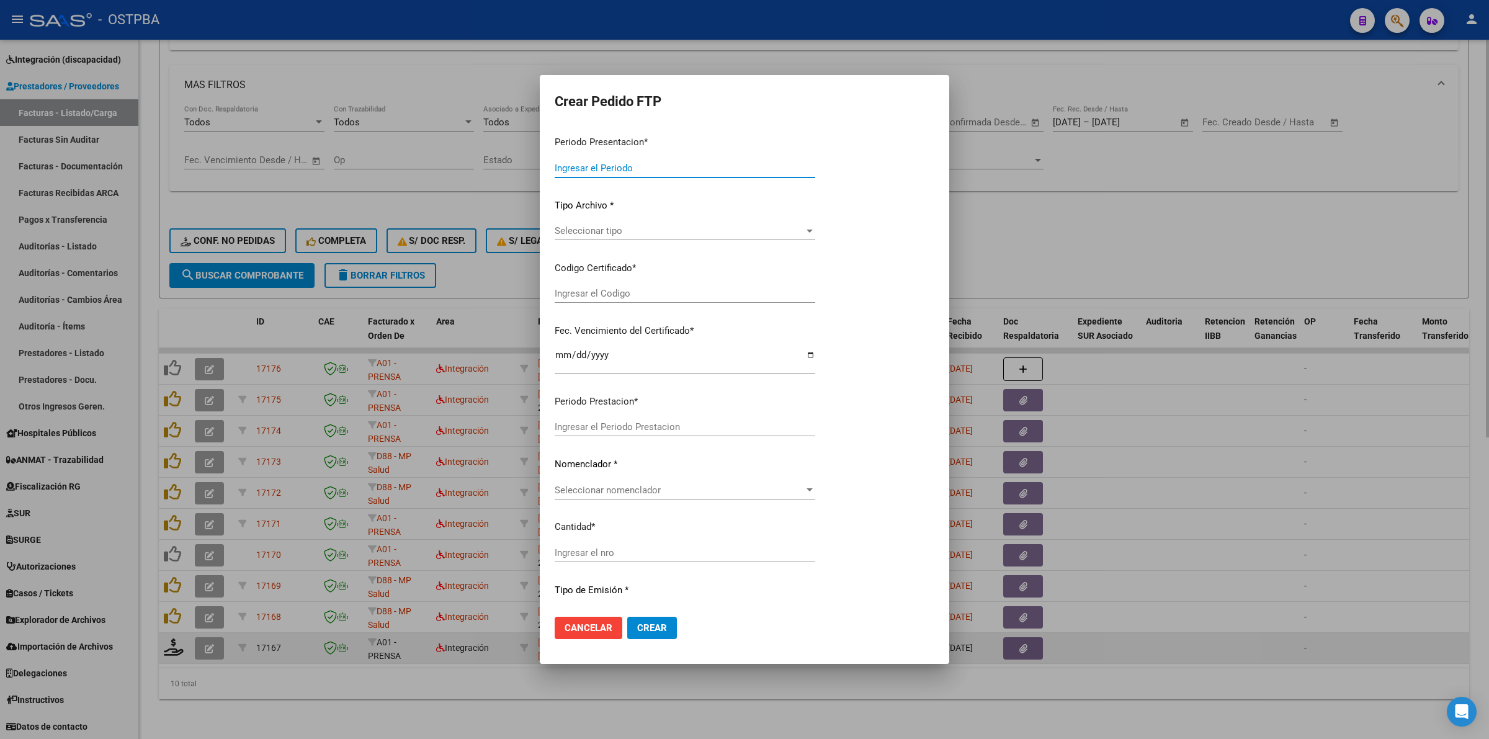
type input "202507"
type input "$ 98.964,88"
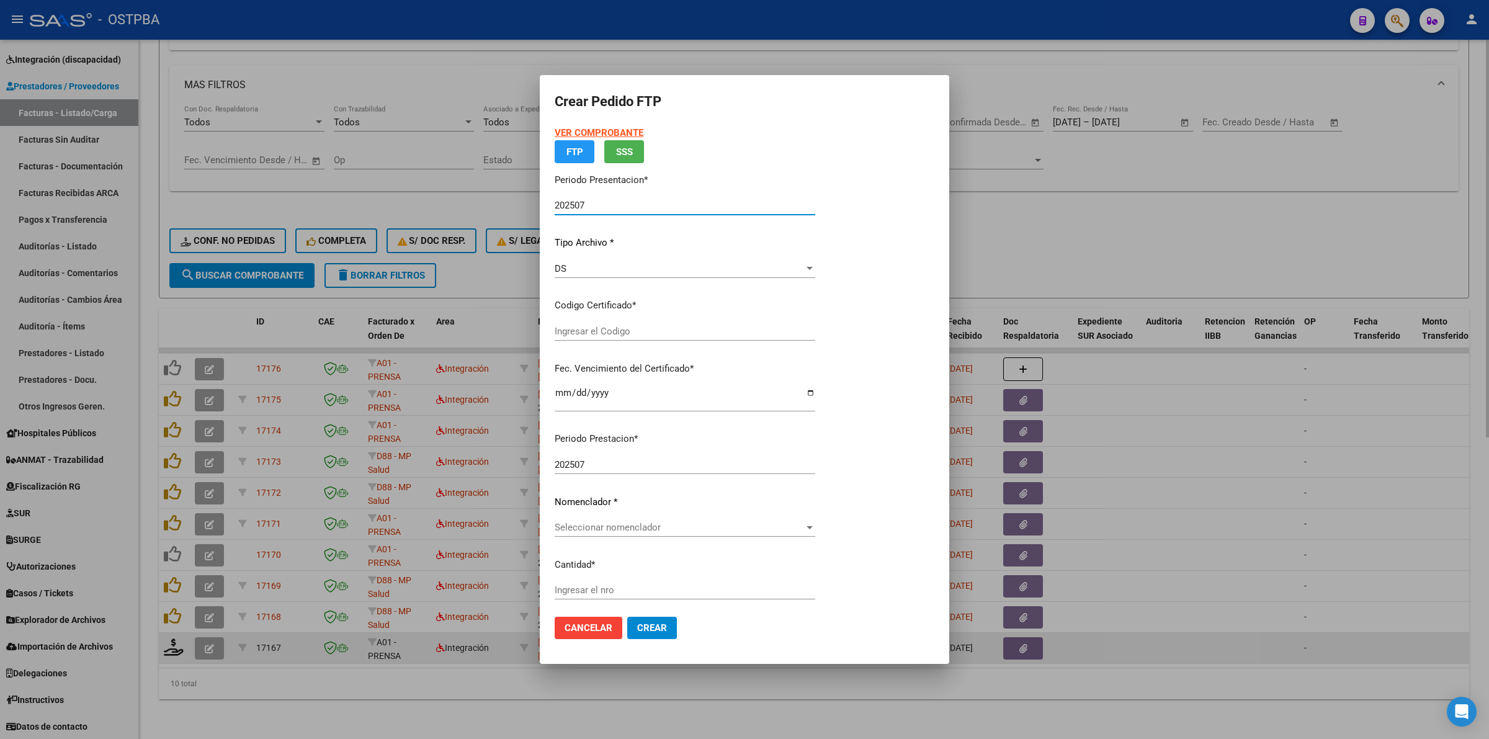
type input "00000000000000000000"
type input "[DATE]"
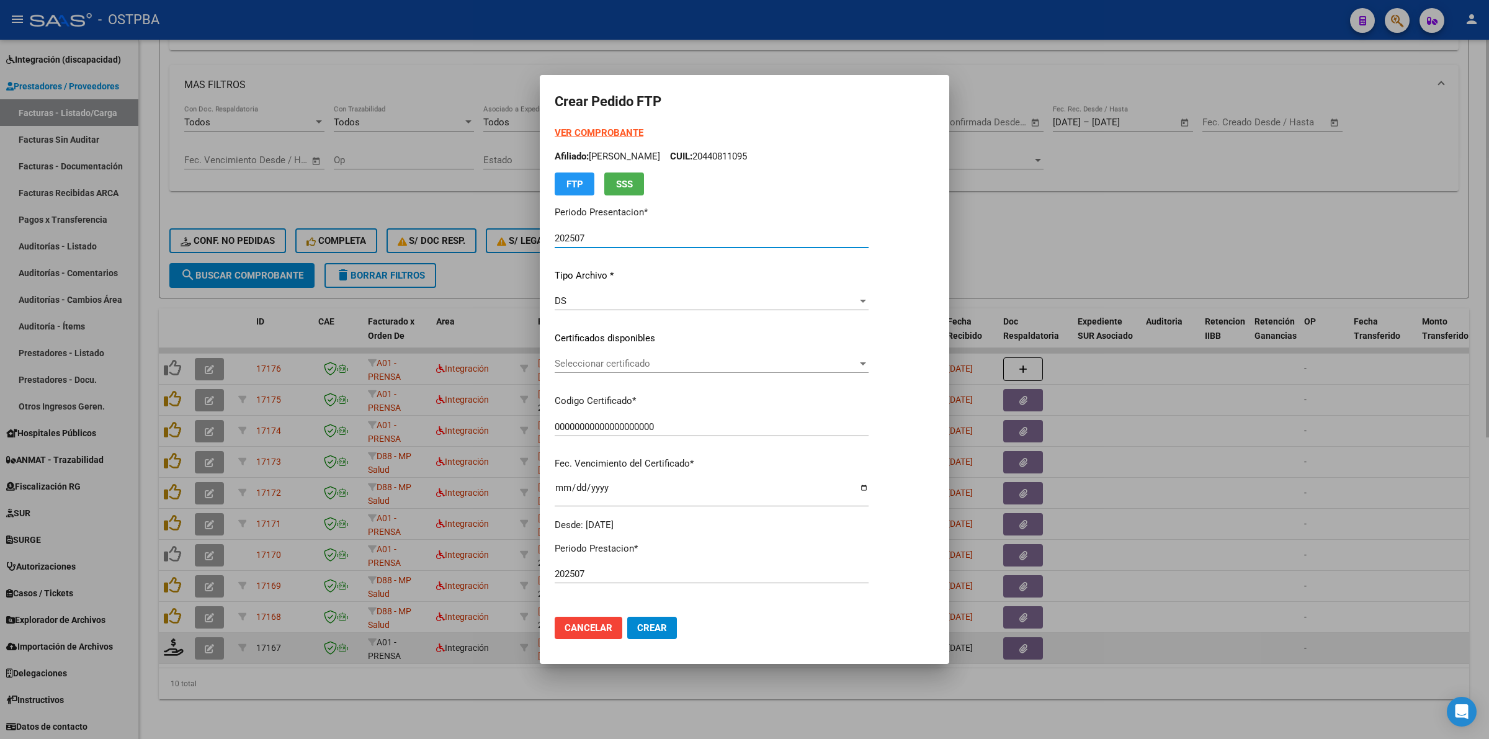
click at [857, 361] on span "Seleccionar certificado" at bounding box center [706, 363] width 303 height 11
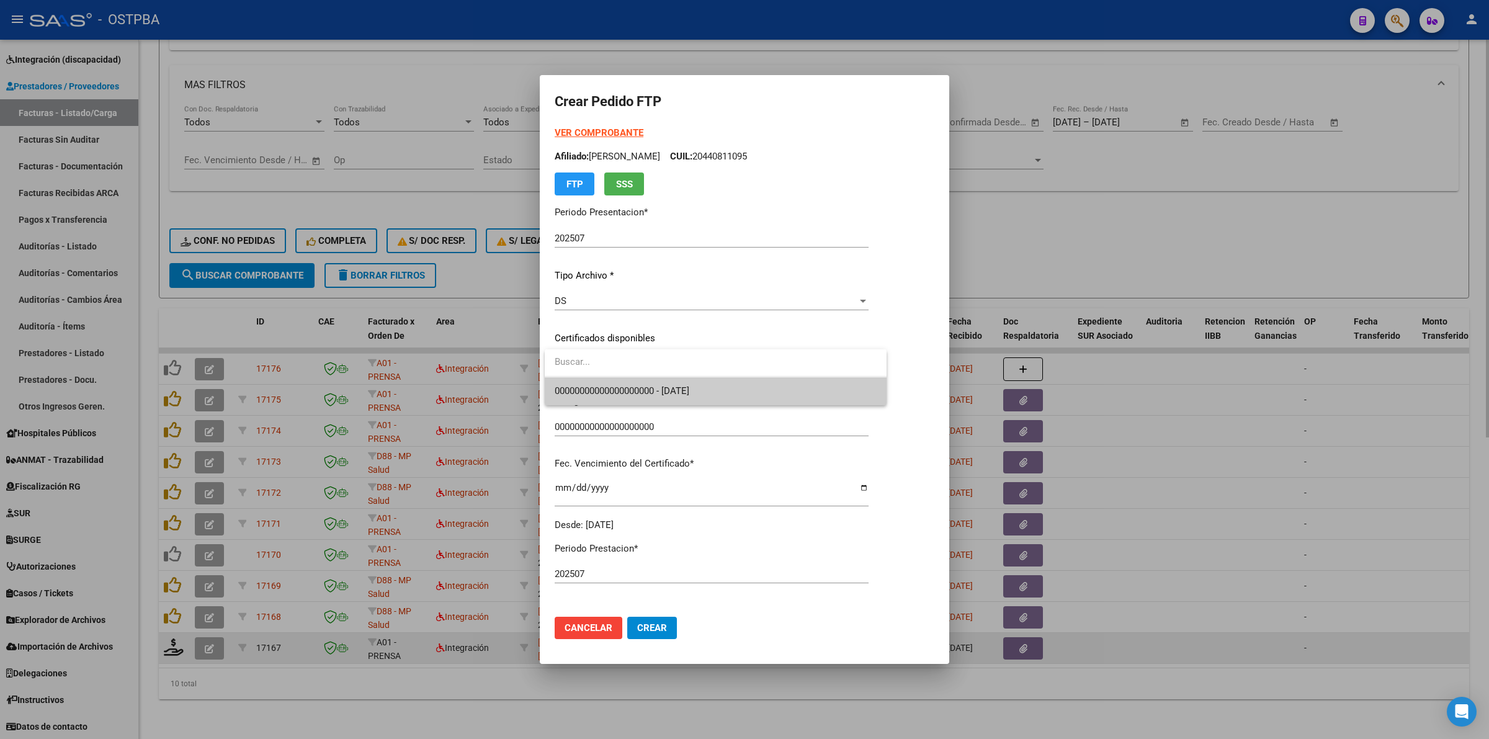
click at [843, 386] on span "00000000000000000000 - [DATE]" at bounding box center [716, 391] width 322 height 28
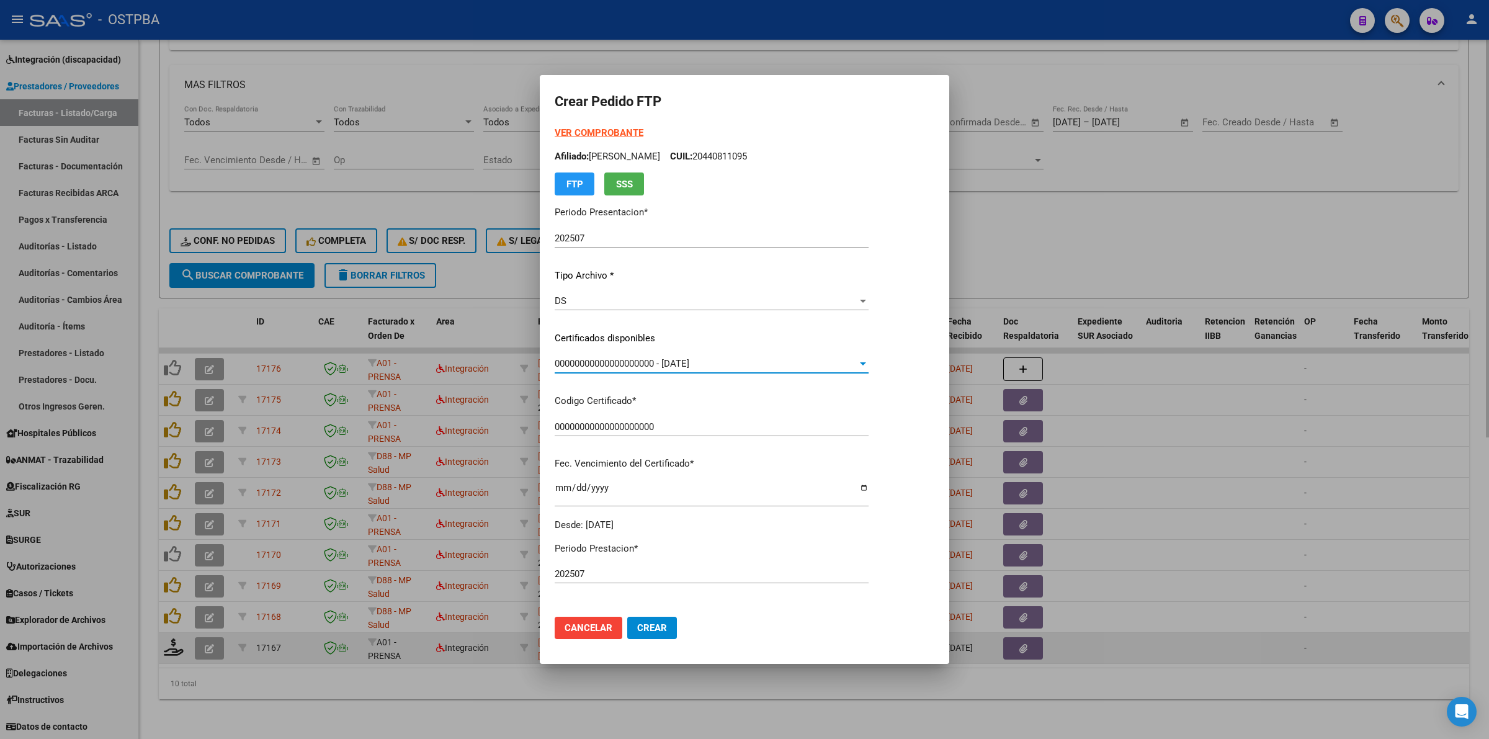
scroll to position [155, 0]
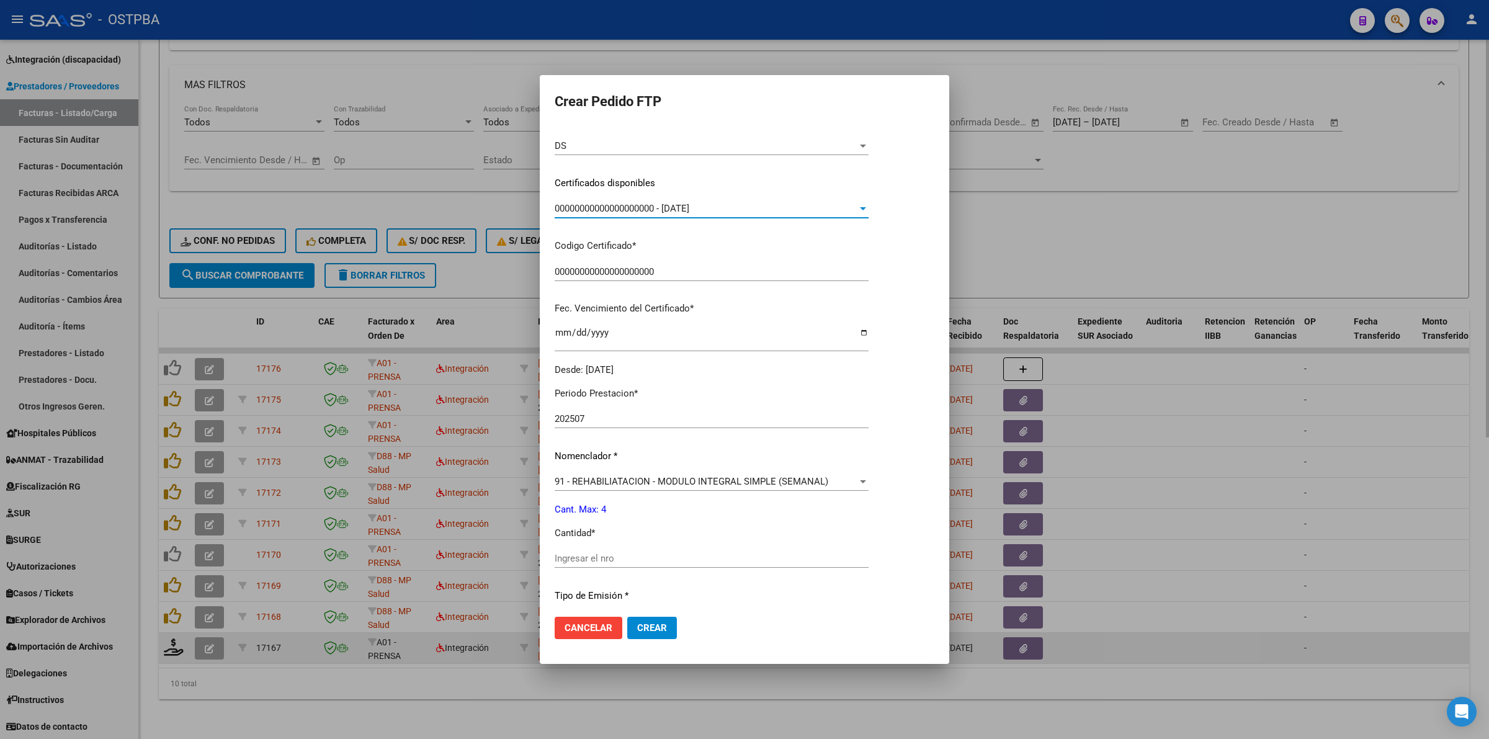
click at [734, 554] on input "Ingresar el nro" at bounding box center [712, 558] width 314 height 11
type input "4"
click at [650, 629] on span "Crear" at bounding box center [652, 627] width 30 height 11
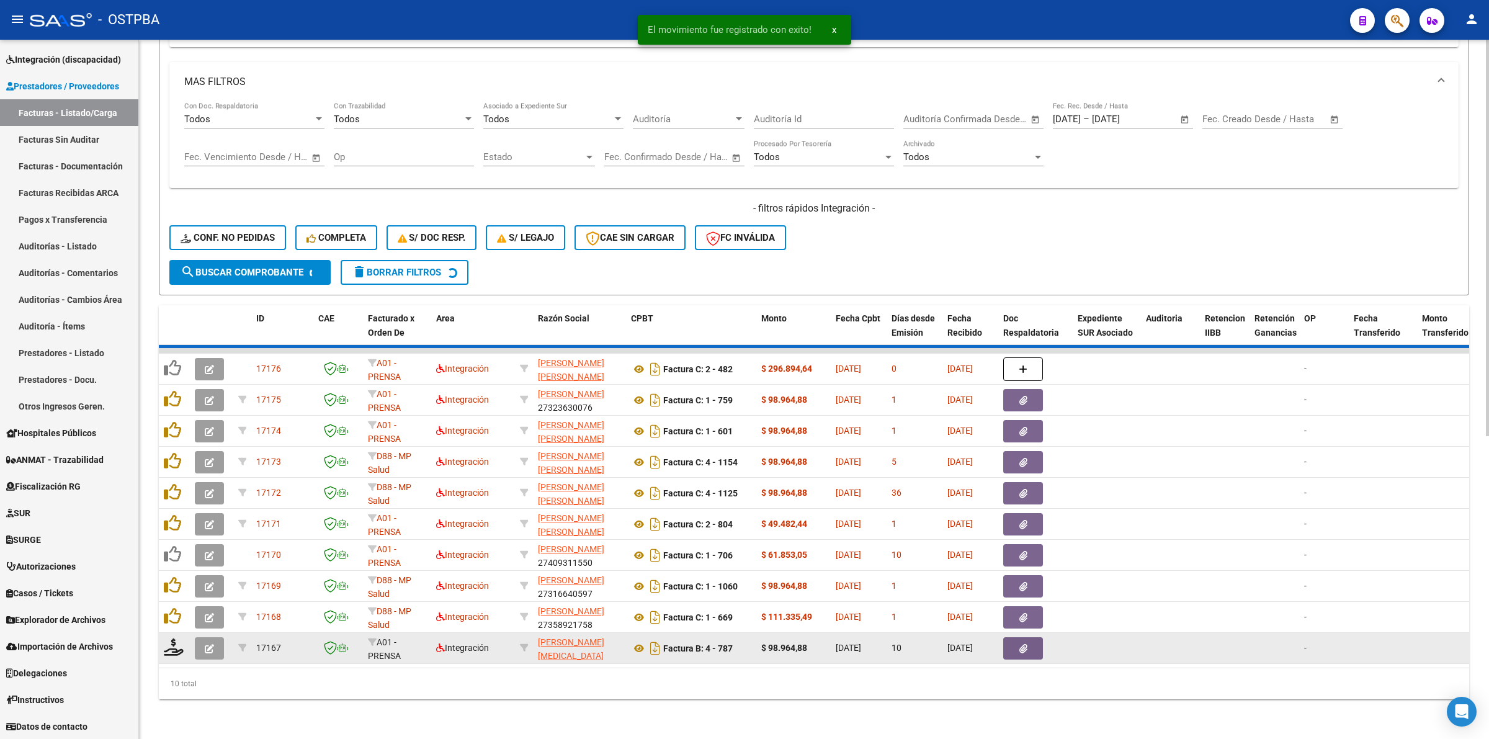
scroll to position [500, 0]
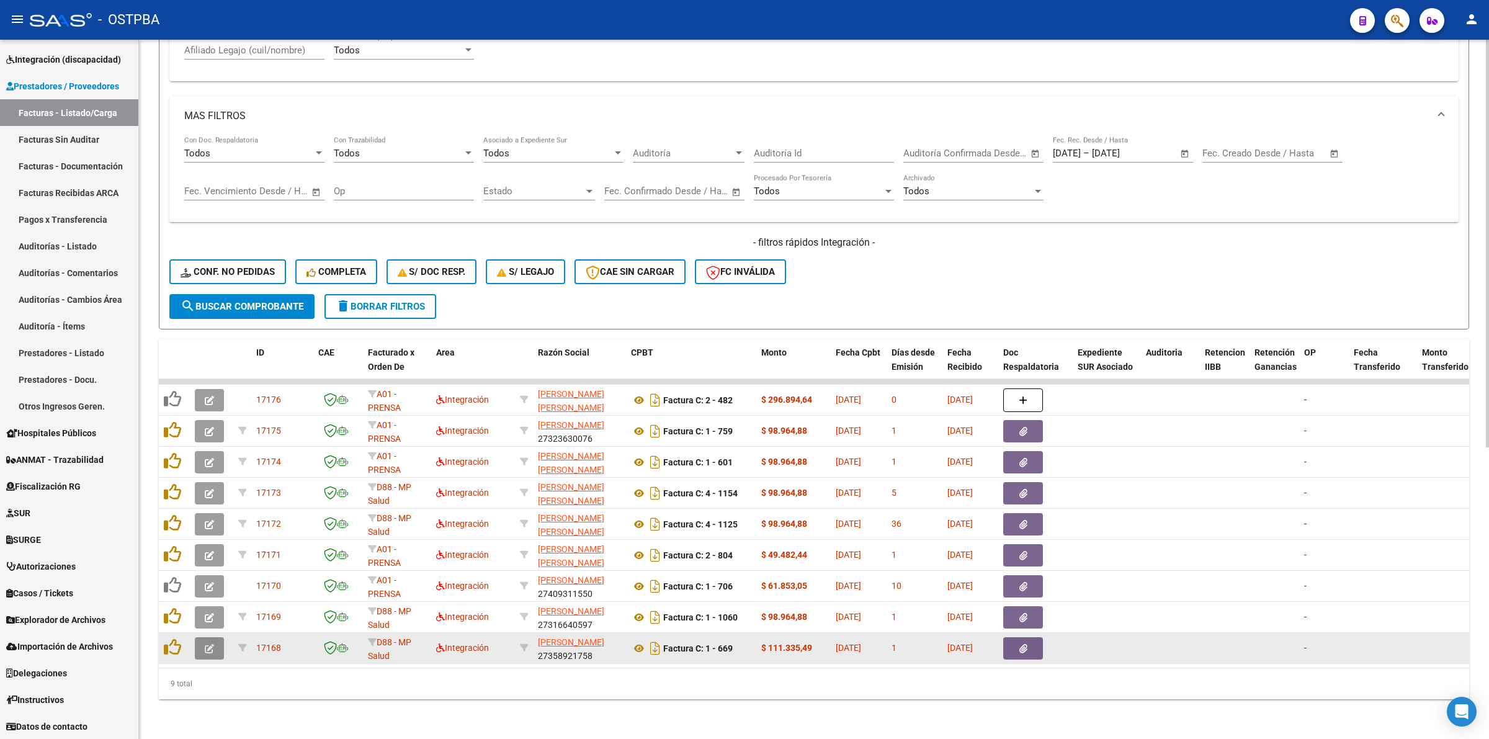
click at [213, 644] on icon "button" at bounding box center [209, 648] width 9 height 9
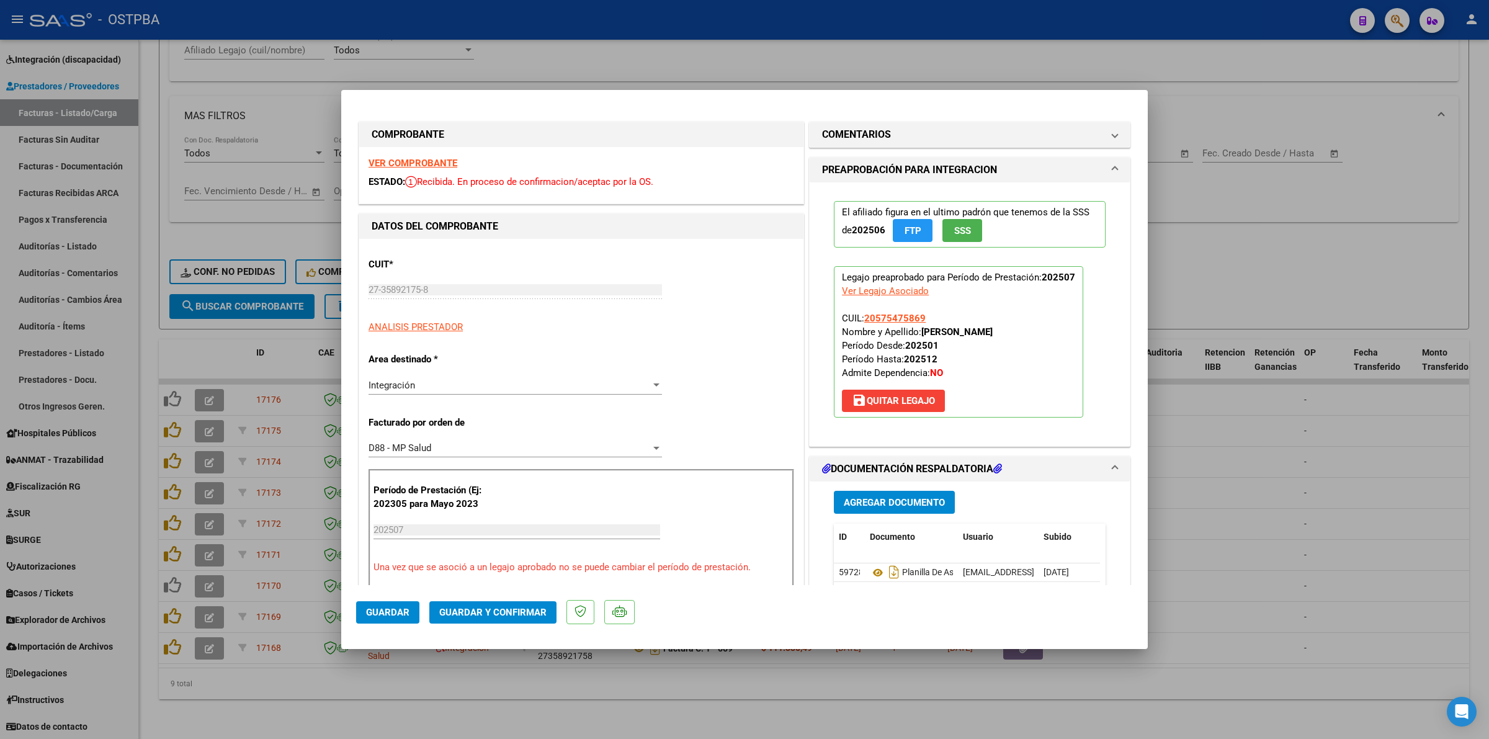
click at [408, 158] on strong "VER COMPROBANTE" at bounding box center [413, 163] width 89 height 11
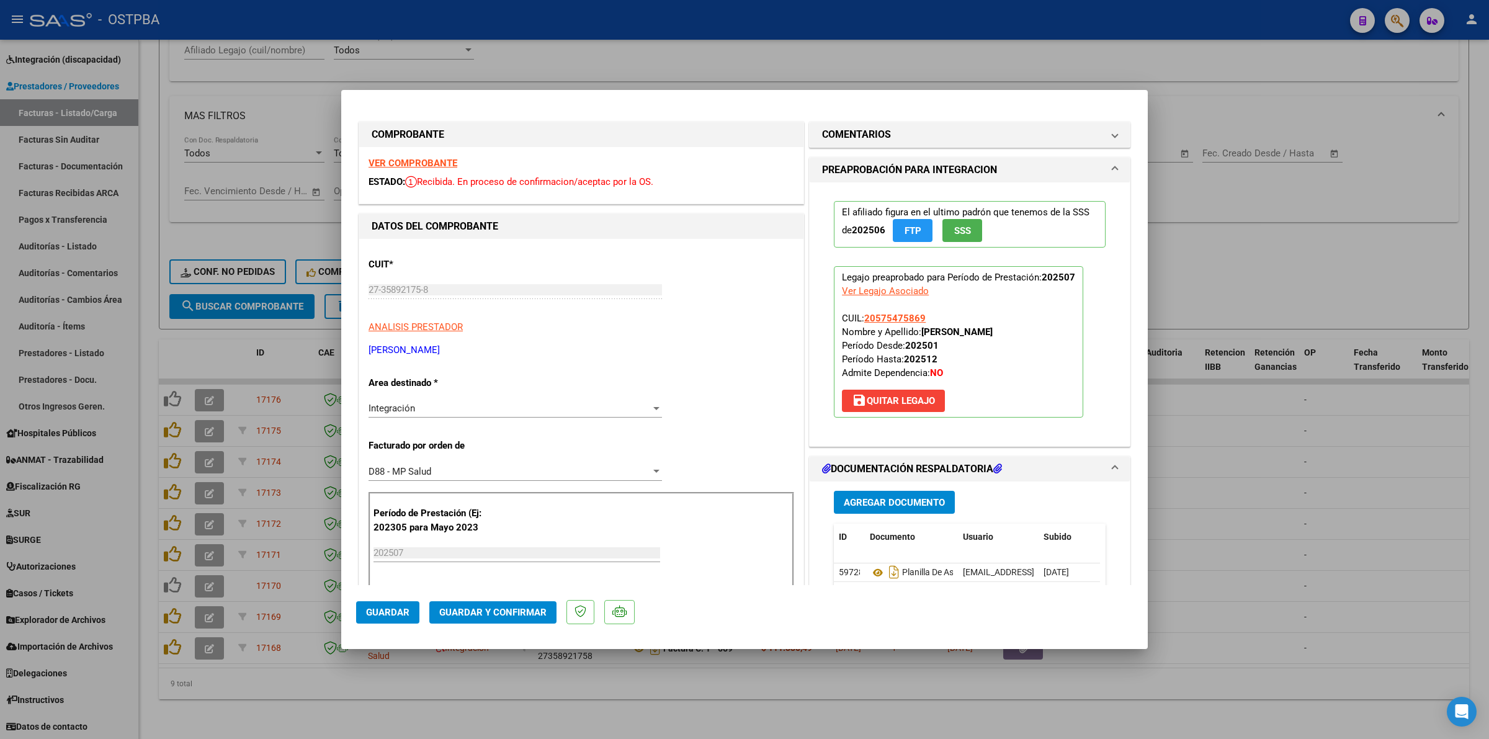
click at [1269, 465] on div at bounding box center [744, 369] width 1489 height 739
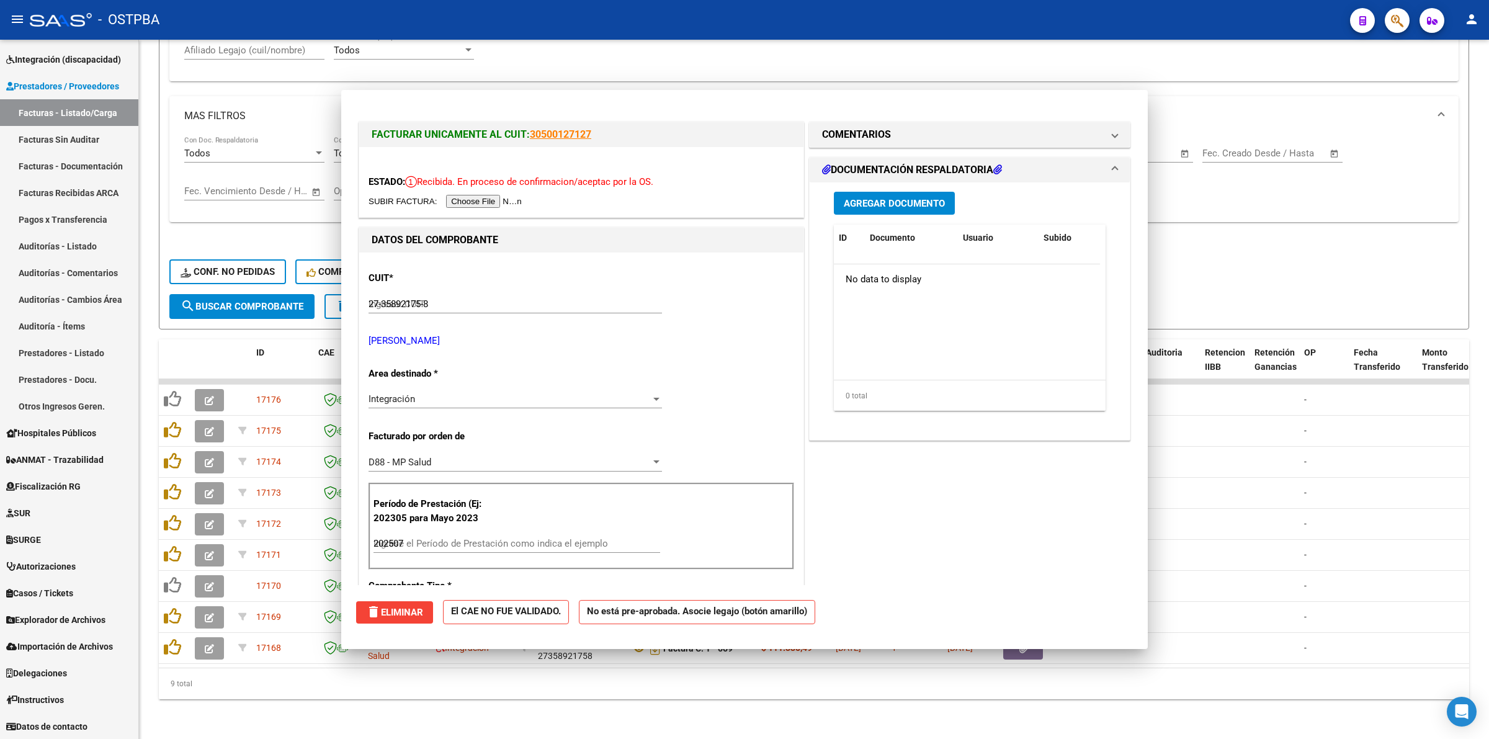
type input "$ 0,00"
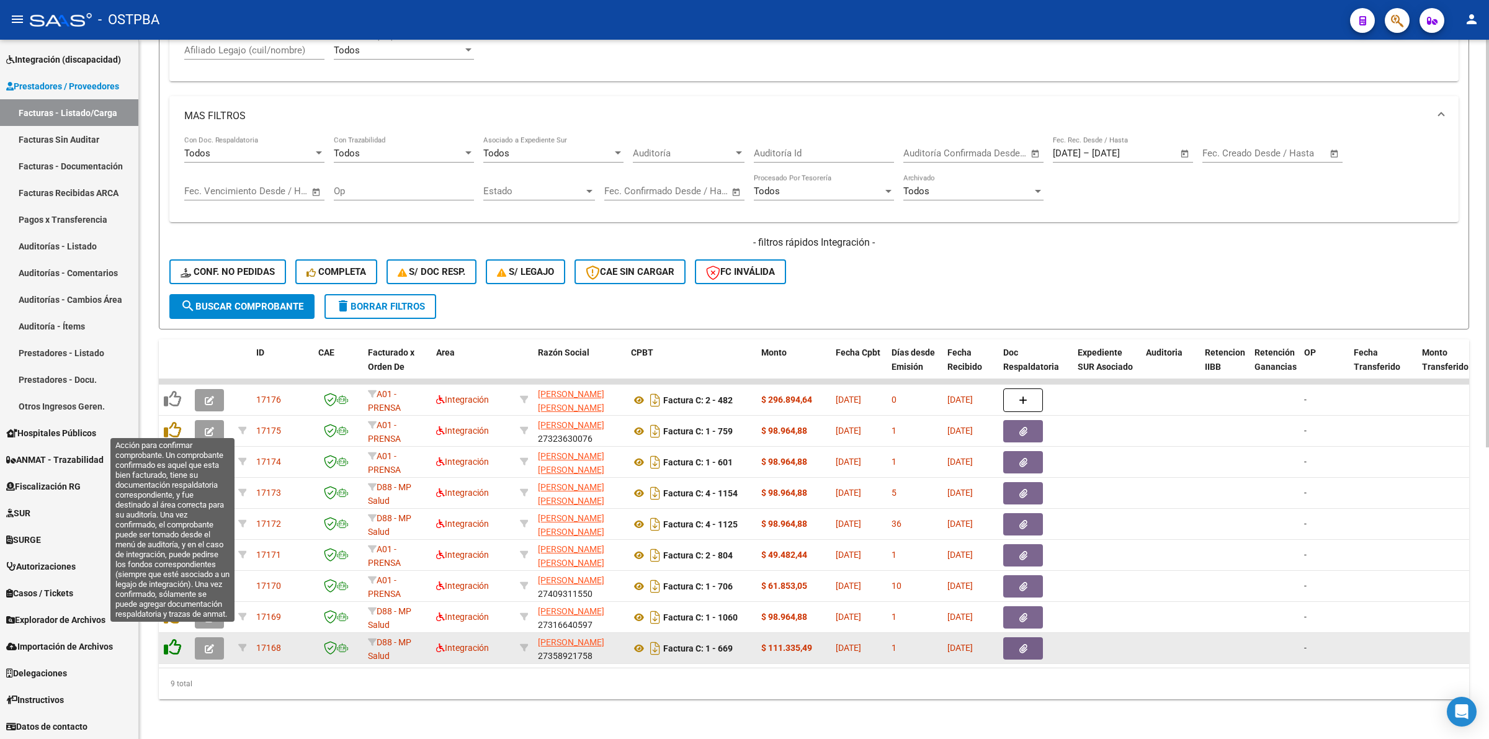
click at [175, 639] on icon at bounding box center [172, 647] width 17 height 17
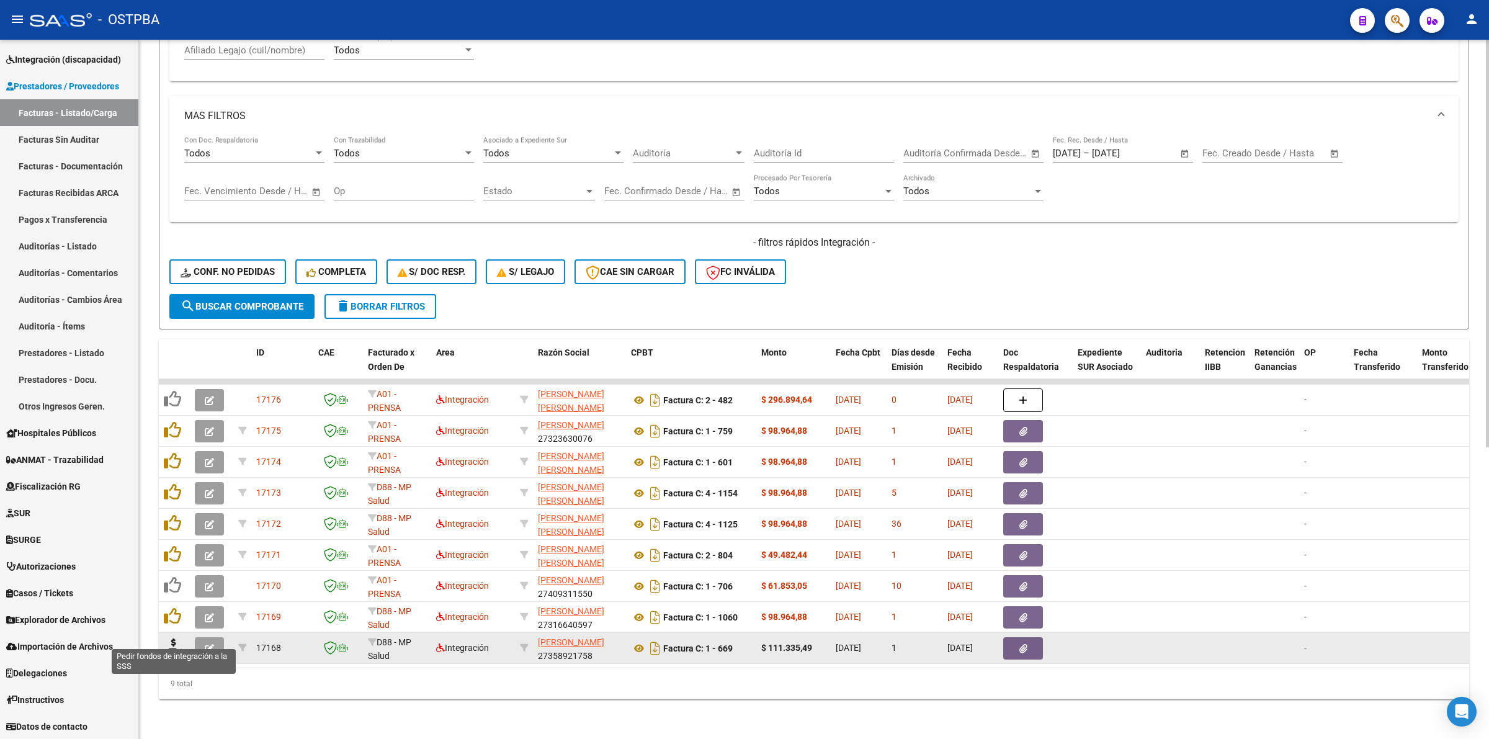
click at [175, 639] on icon at bounding box center [174, 647] width 20 height 17
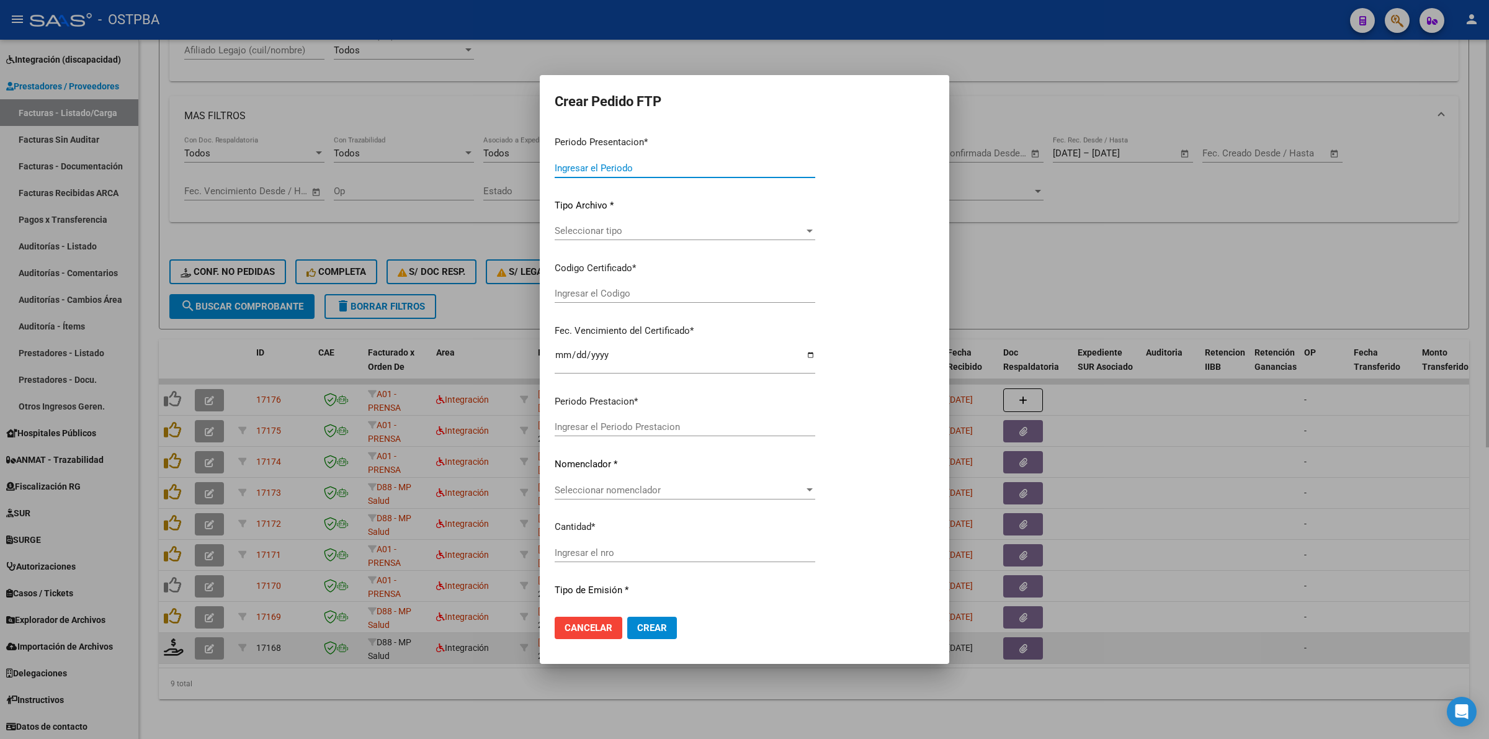
type input "202507"
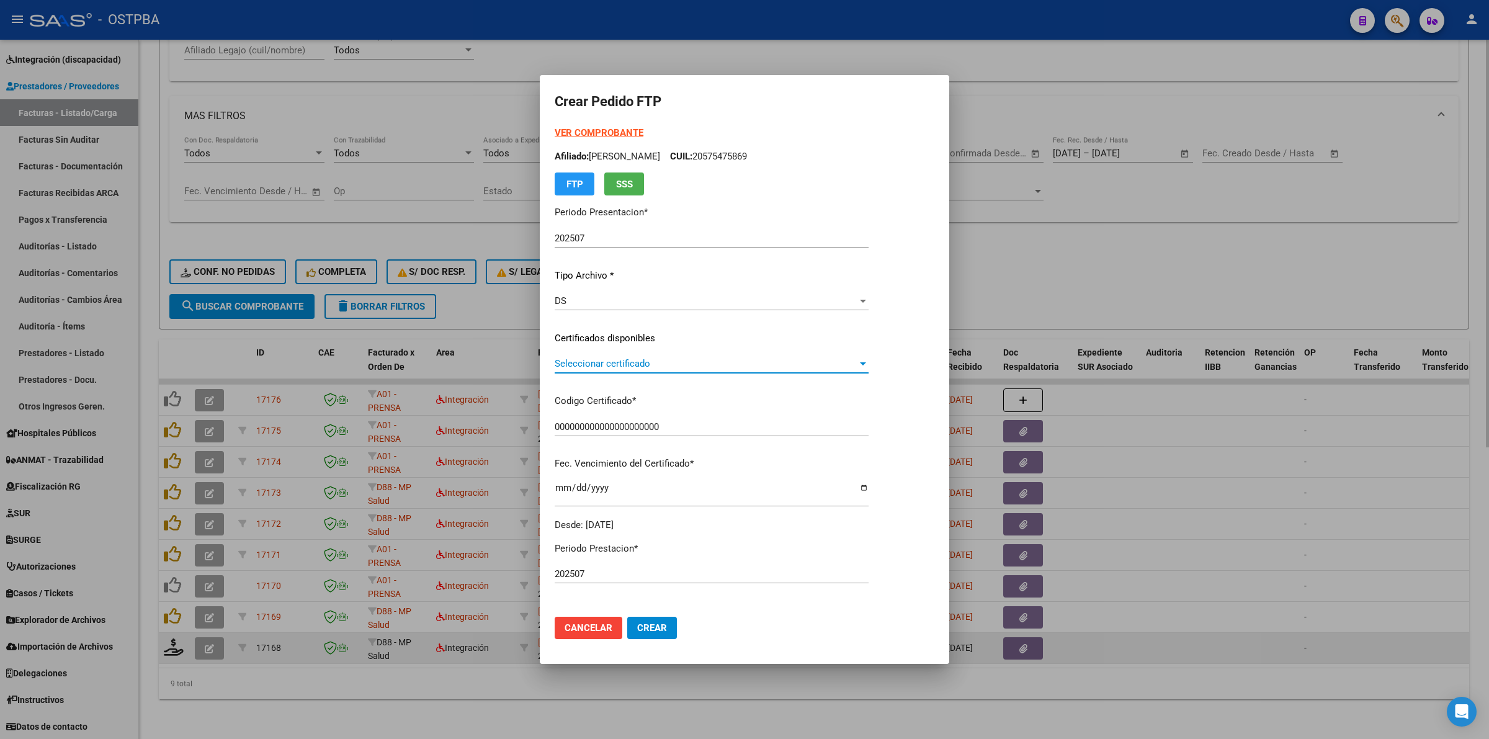
click at [858, 361] on span "Seleccionar certificado" at bounding box center [706, 363] width 303 height 11
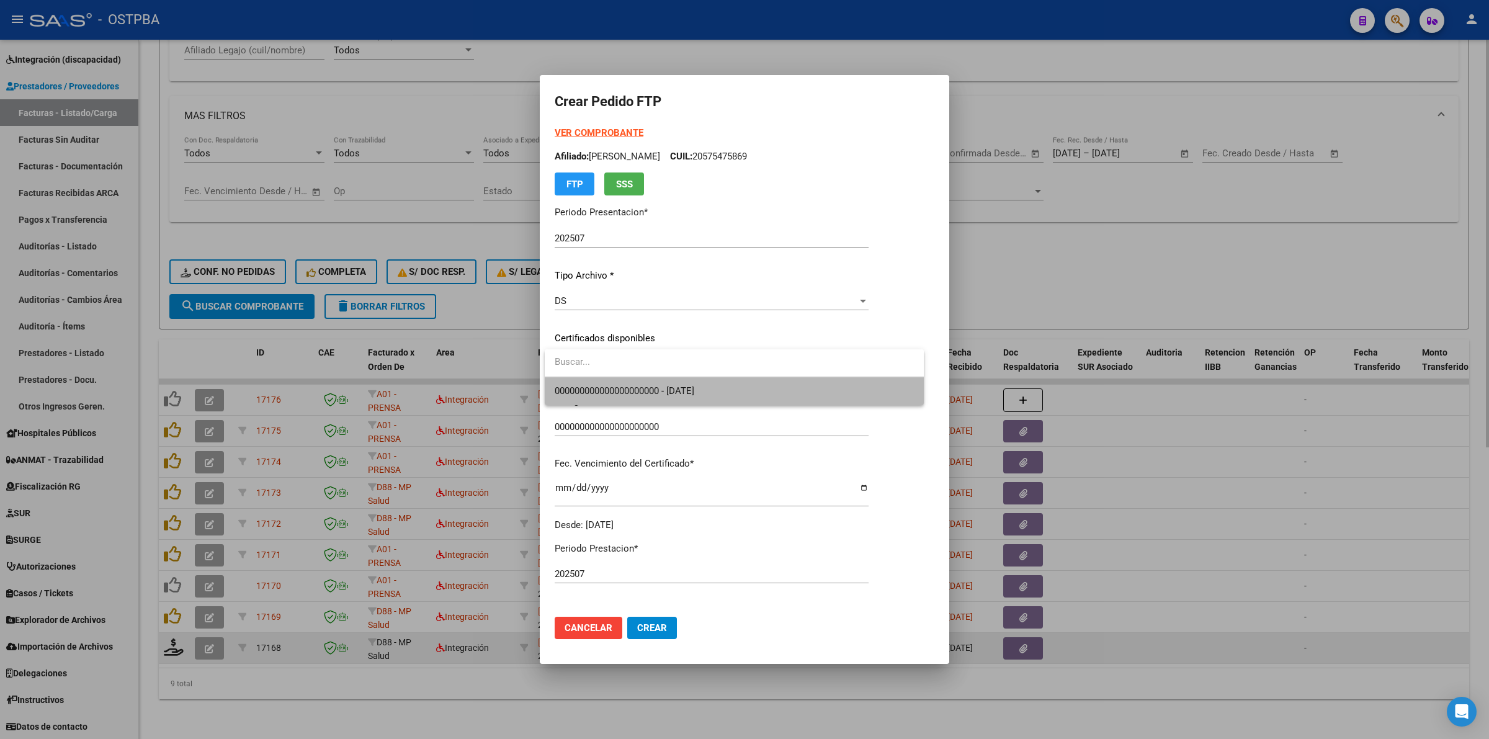
click at [841, 389] on span "000000000000000000000 - [DATE]" at bounding box center [734, 391] width 359 height 28
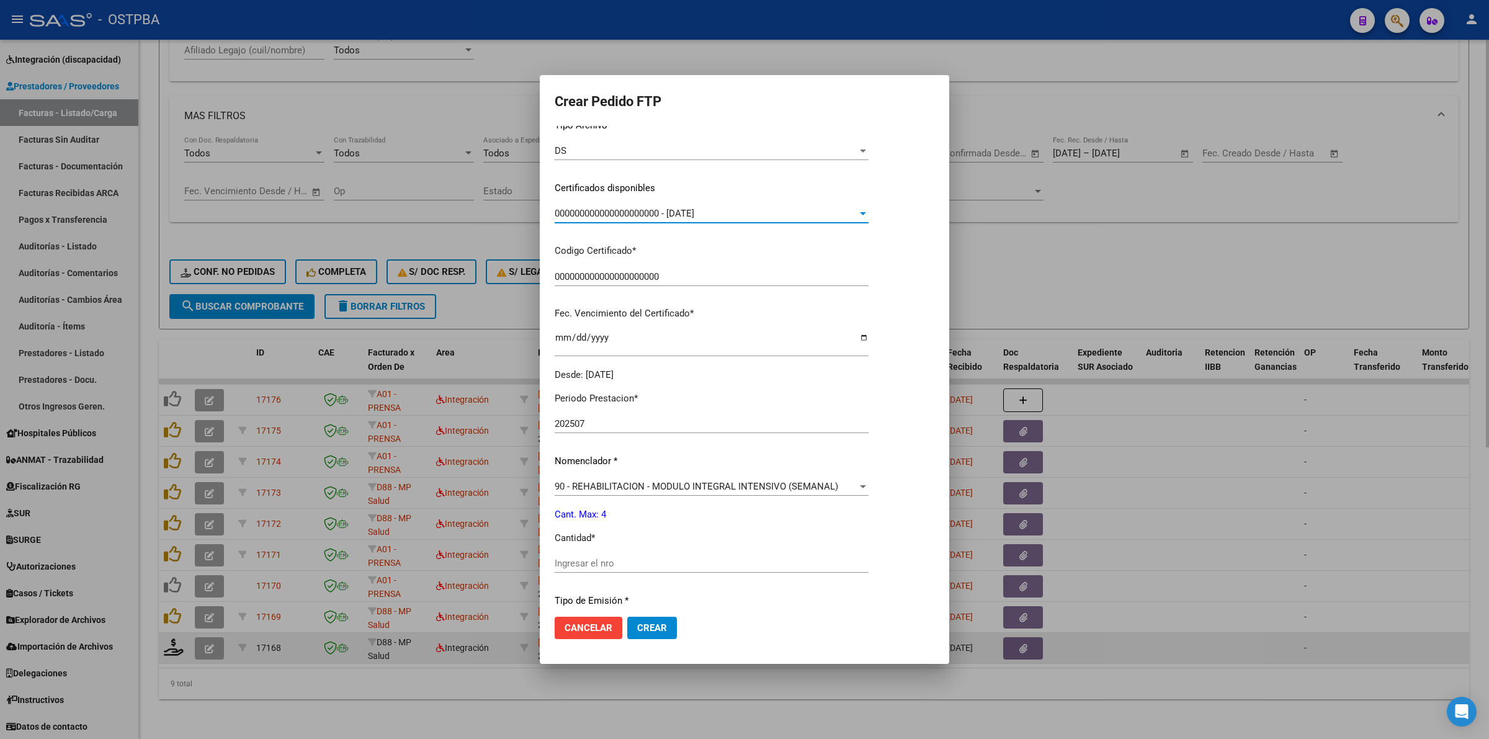
scroll to position [155, 0]
click at [712, 556] on input "Ingresar el nro" at bounding box center [712, 558] width 314 height 11
click at [669, 621] on button "Crear" at bounding box center [652, 628] width 50 height 22
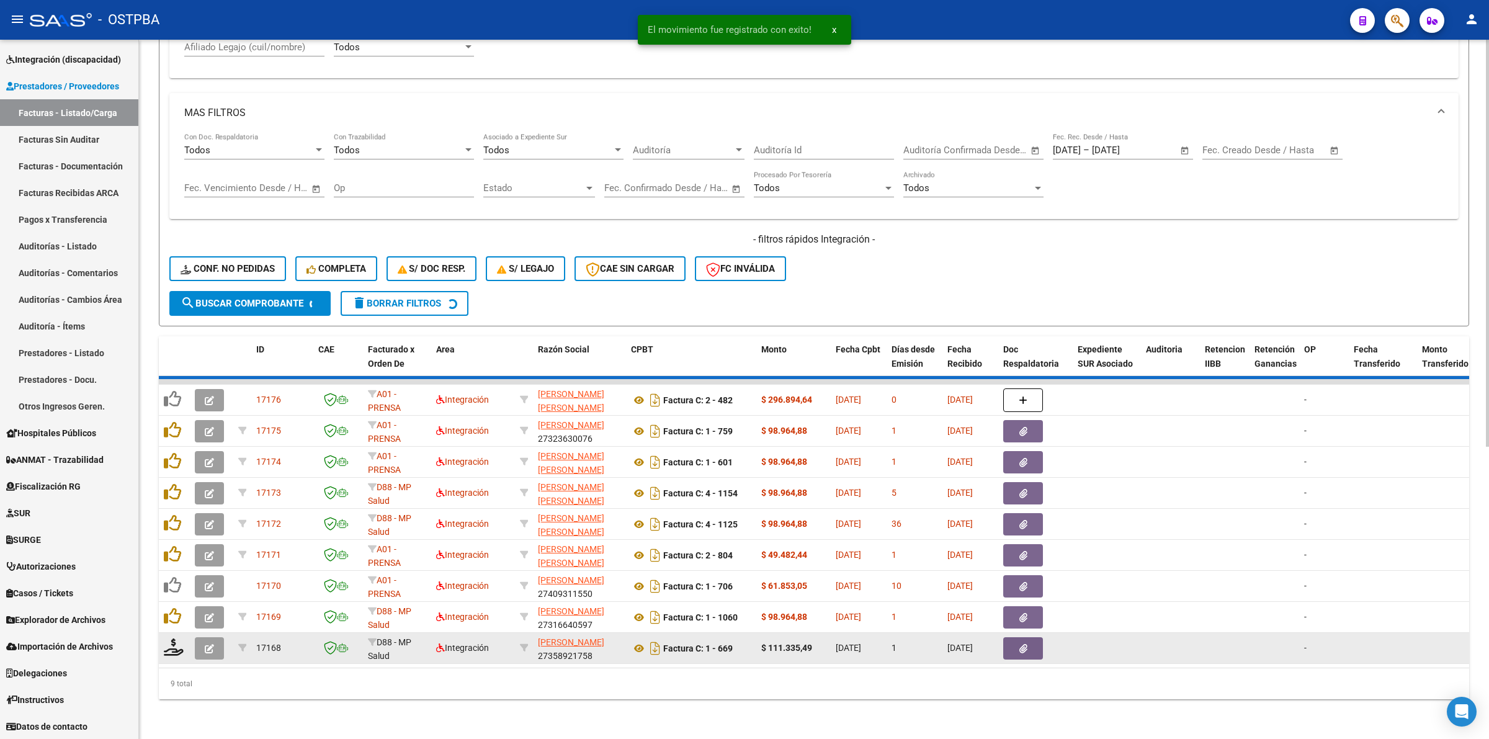
scroll to position [469, 0]
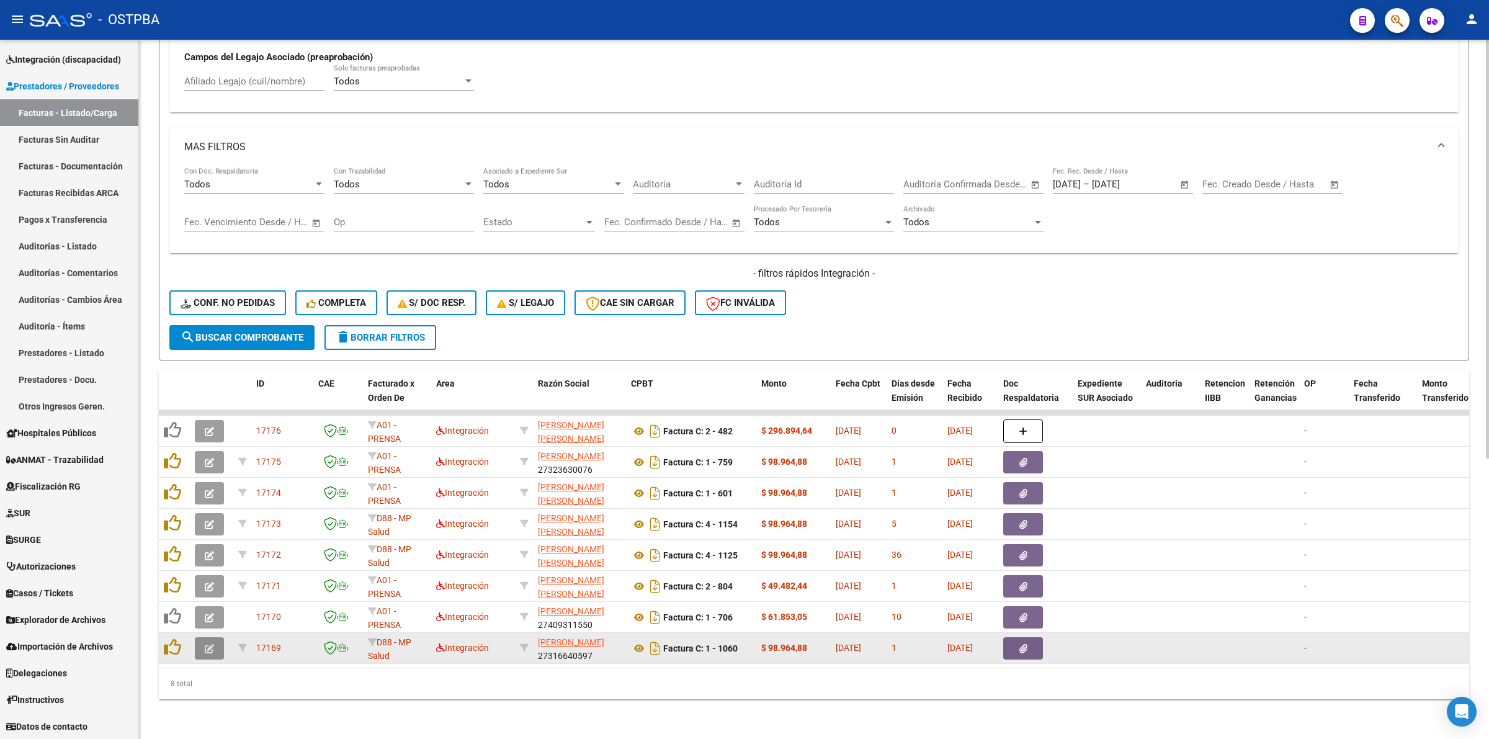
click at [212, 644] on icon "button" at bounding box center [209, 648] width 9 height 9
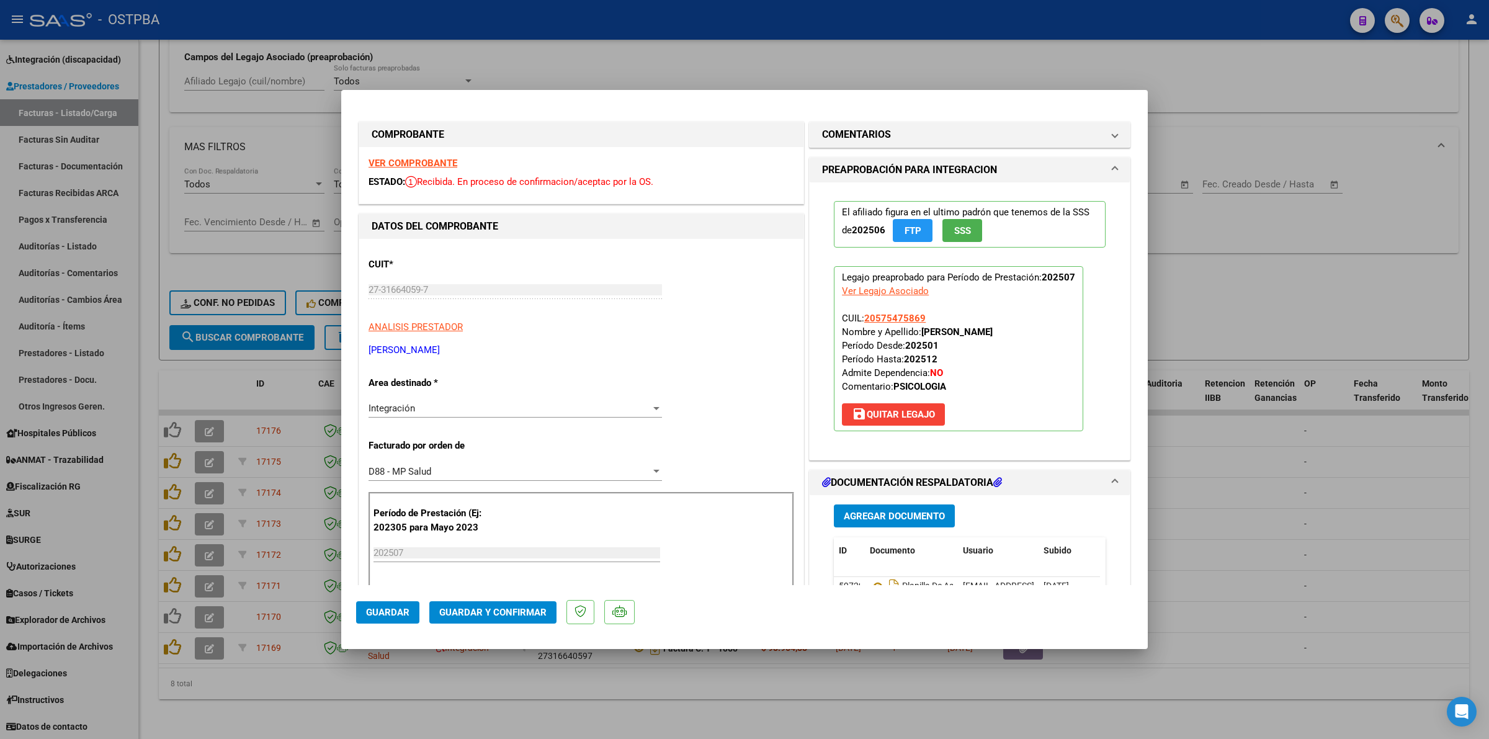
click at [413, 161] on strong "VER COMPROBANTE" at bounding box center [413, 163] width 89 height 11
click at [1347, 518] on div at bounding box center [744, 369] width 1489 height 739
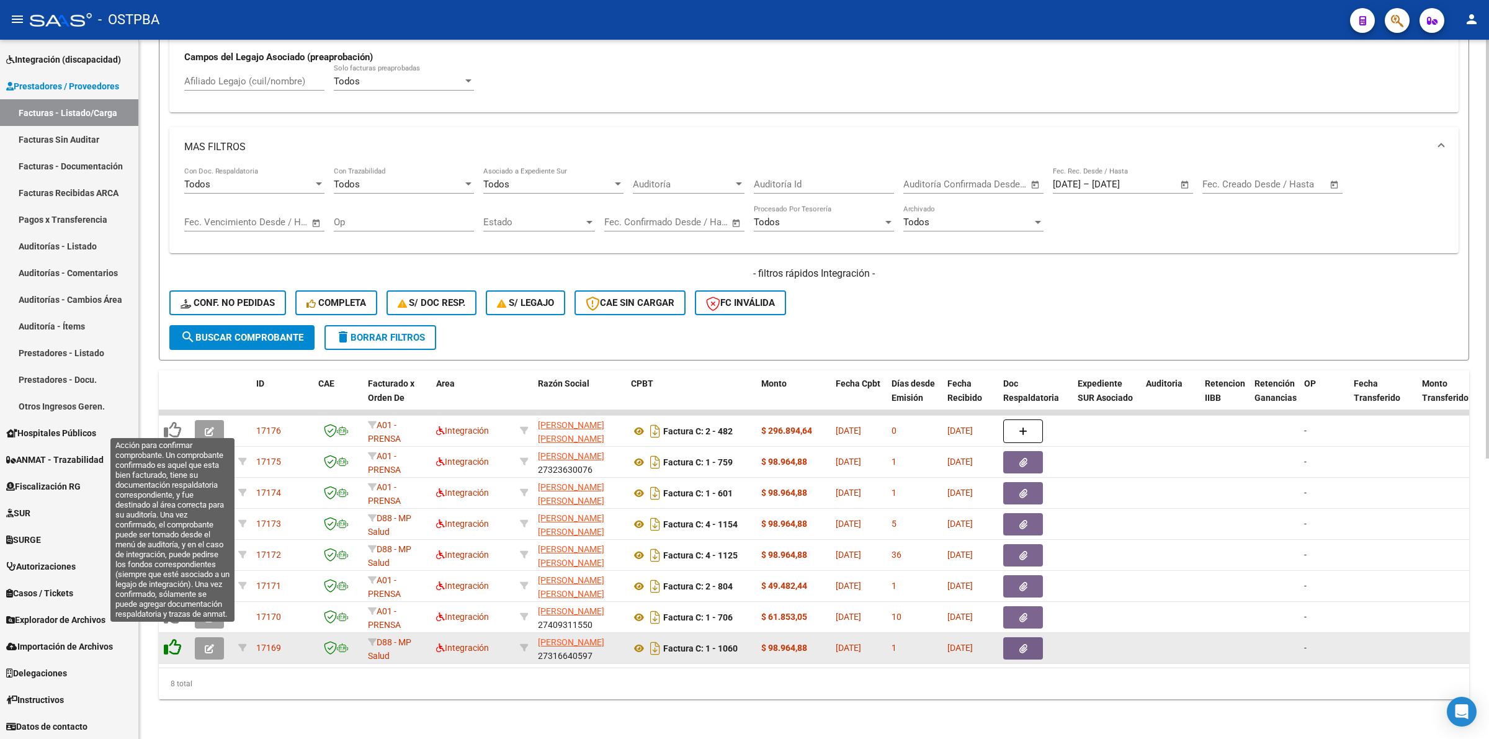
click at [171, 639] on icon at bounding box center [172, 647] width 17 height 17
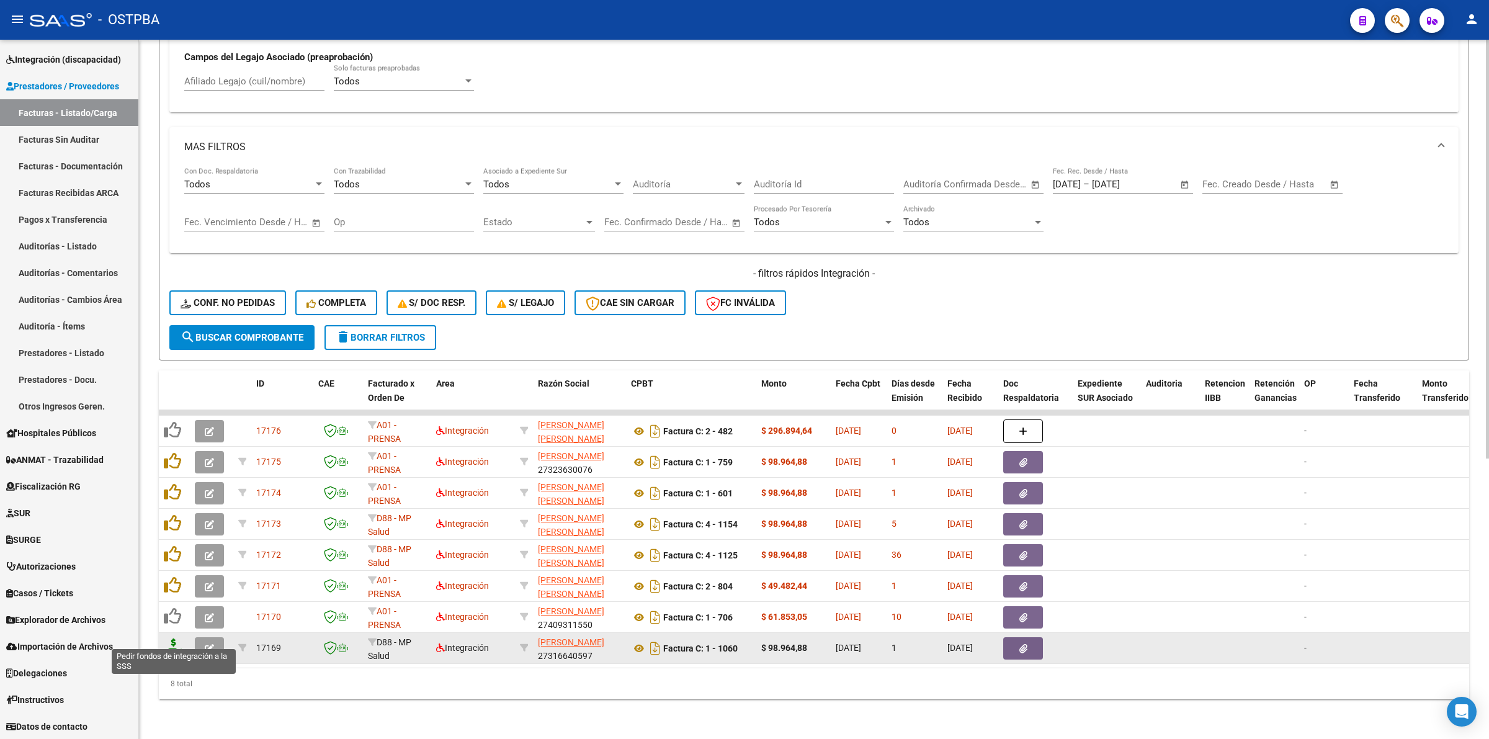
click at [173, 639] on icon at bounding box center [174, 647] width 20 height 17
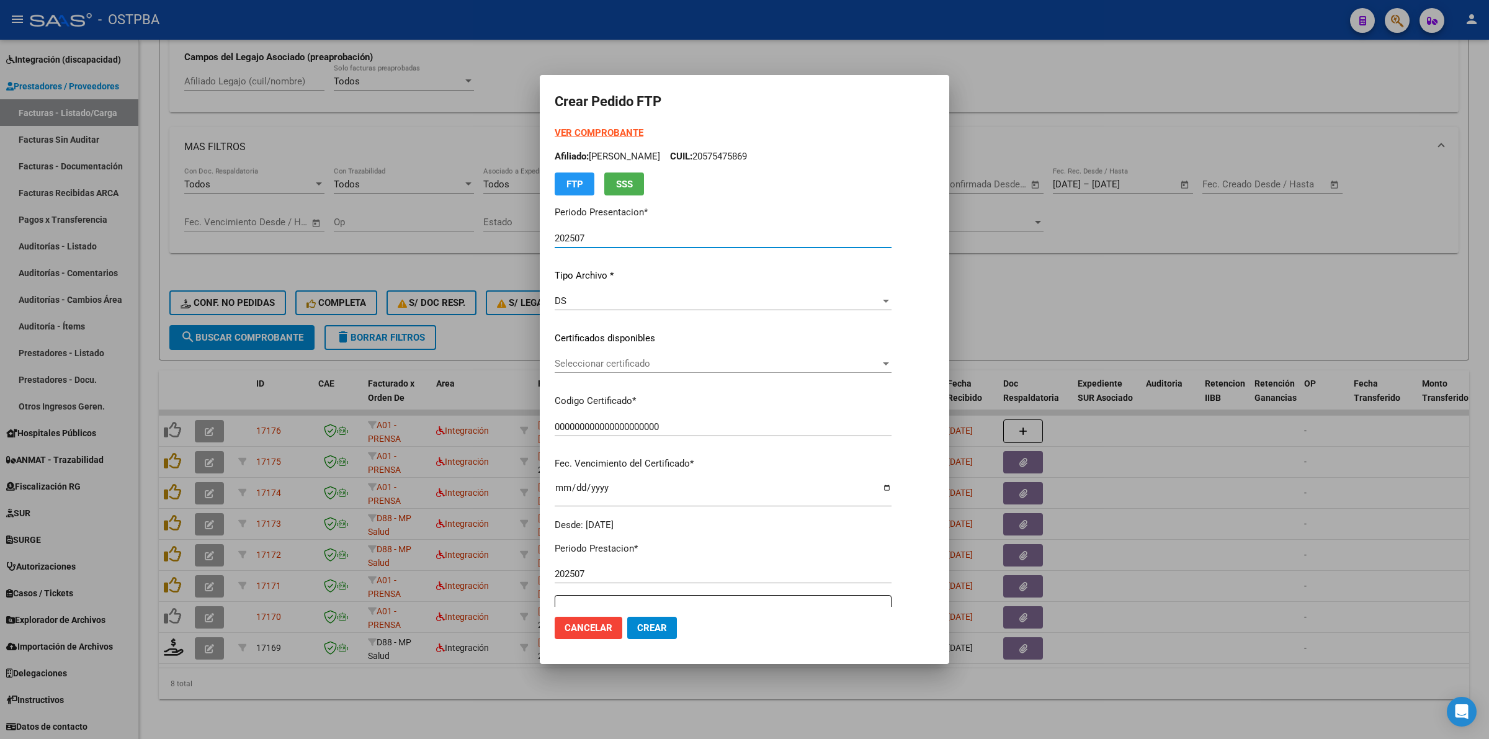
click at [892, 363] on div at bounding box center [886, 364] width 11 height 10
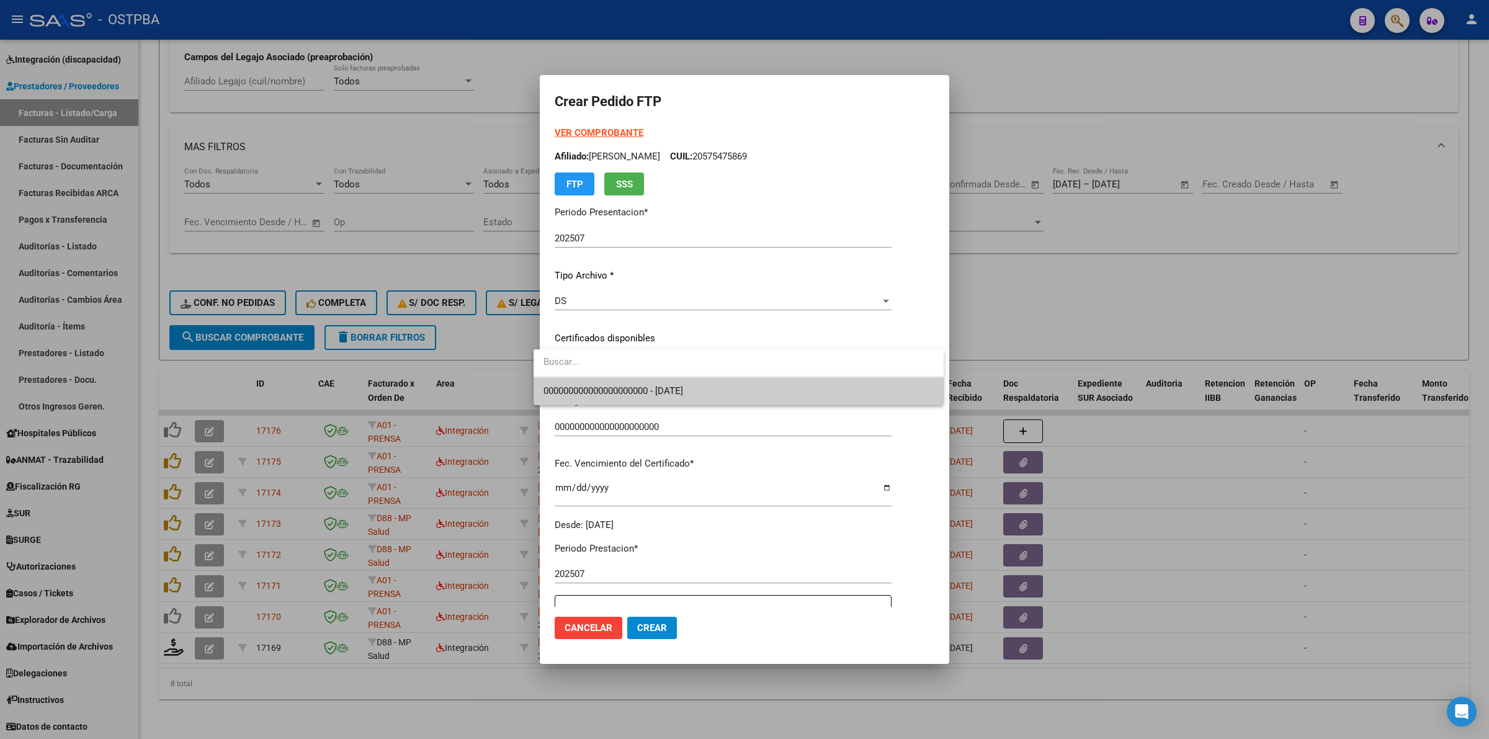
click at [866, 385] on span "000000000000000000000 - [DATE]" at bounding box center [739, 391] width 390 height 28
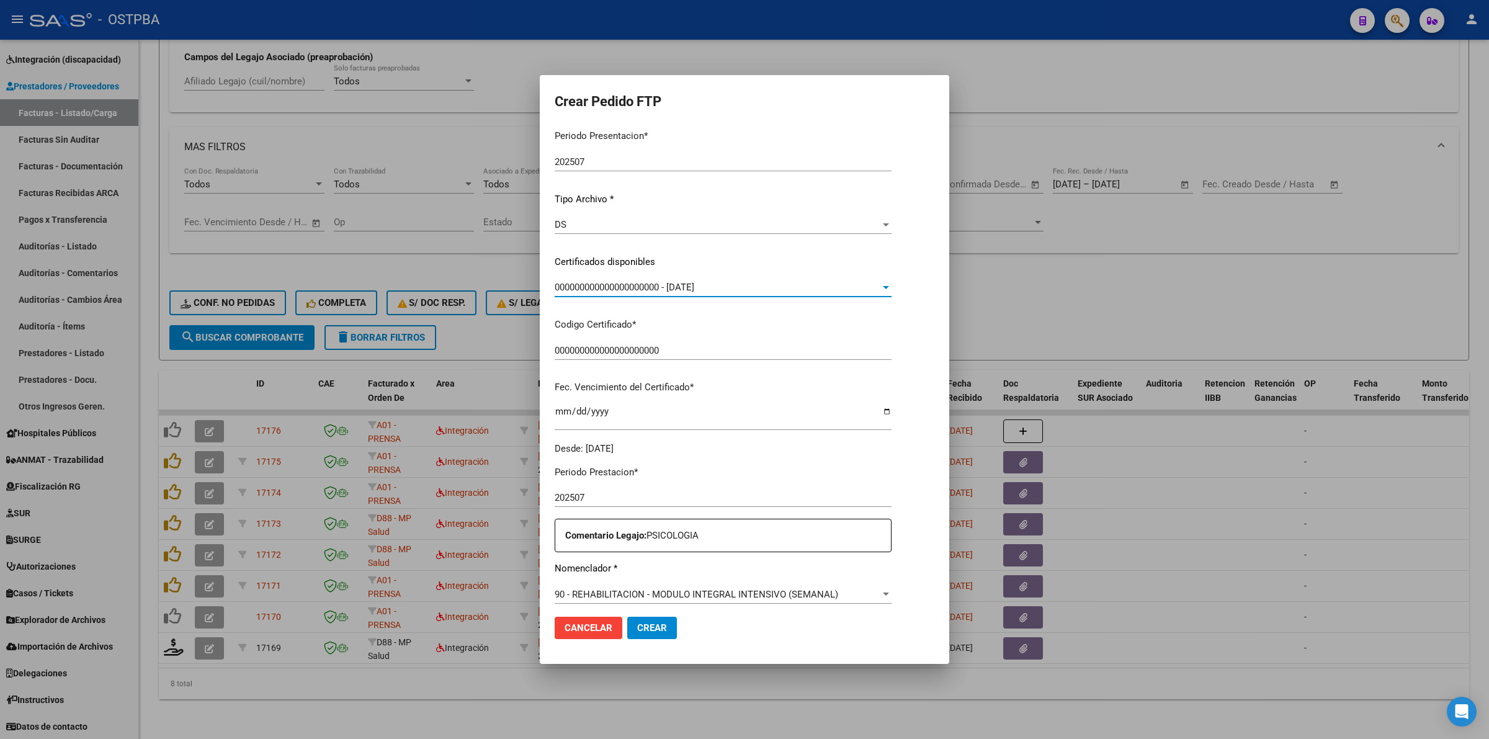
scroll to position [233, 0]
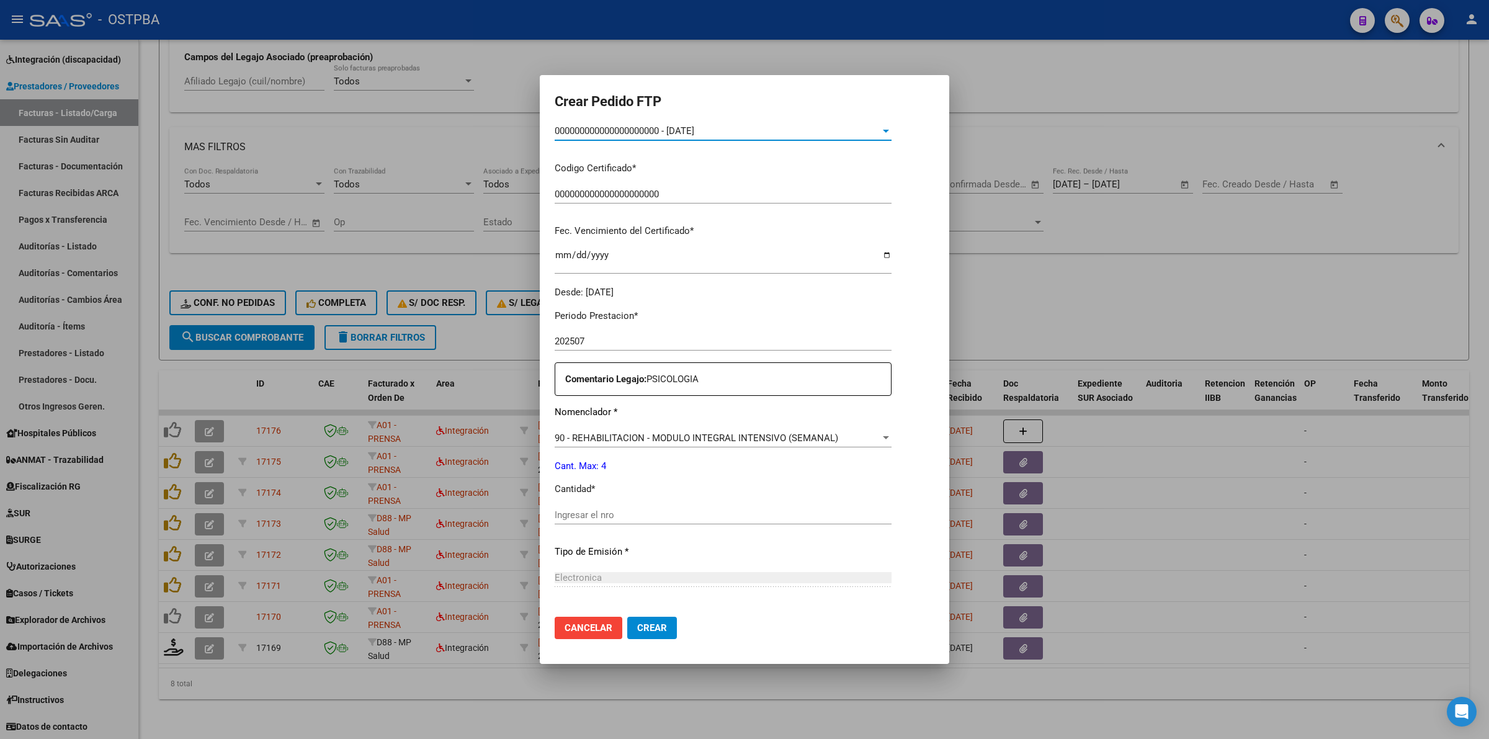
click at [770, 517] on input "Ingresar el nro" at bounding box center [723, 514] width 337 height 11
click at [640, 631] on span "Crear" at bounding box center [652, 627] width 30 height 11
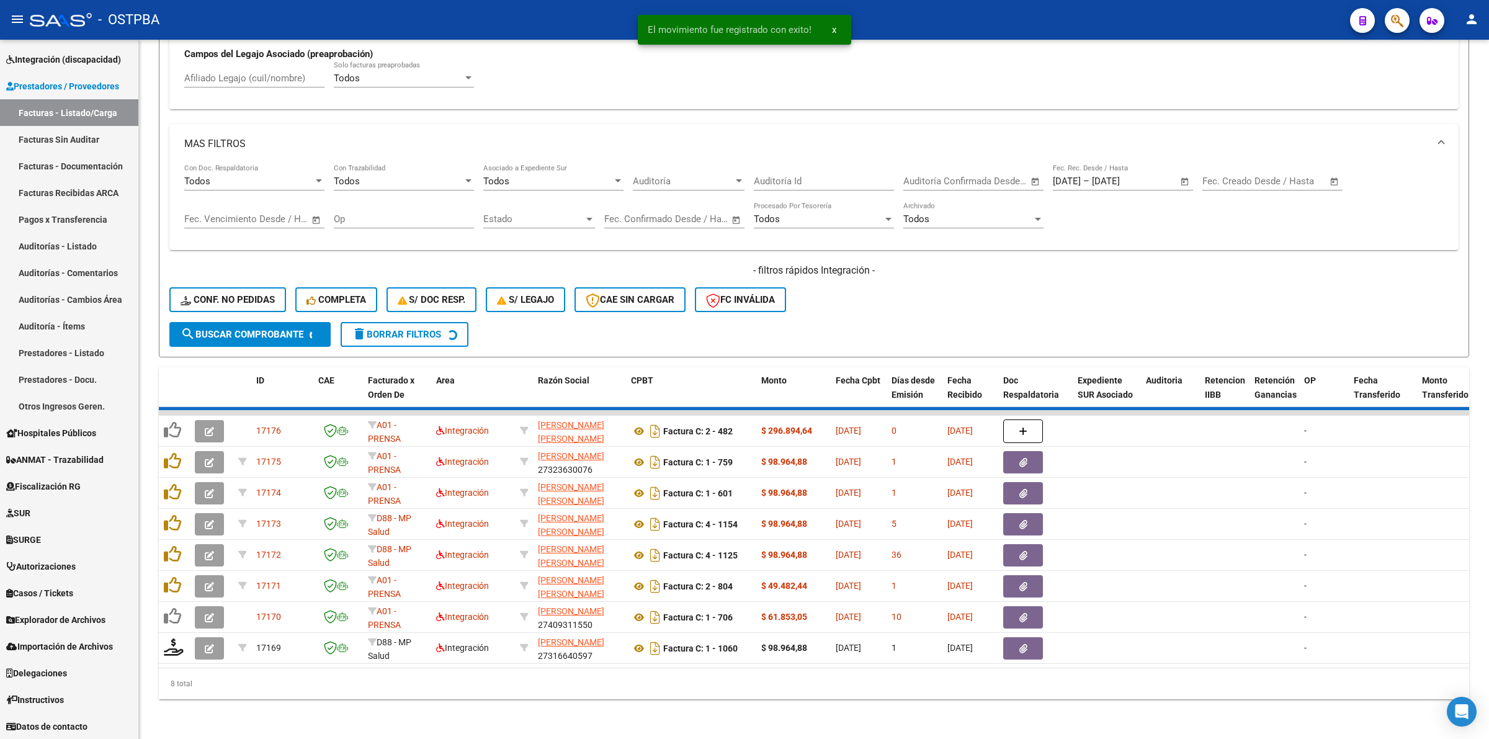
scroll to position [438, 0]
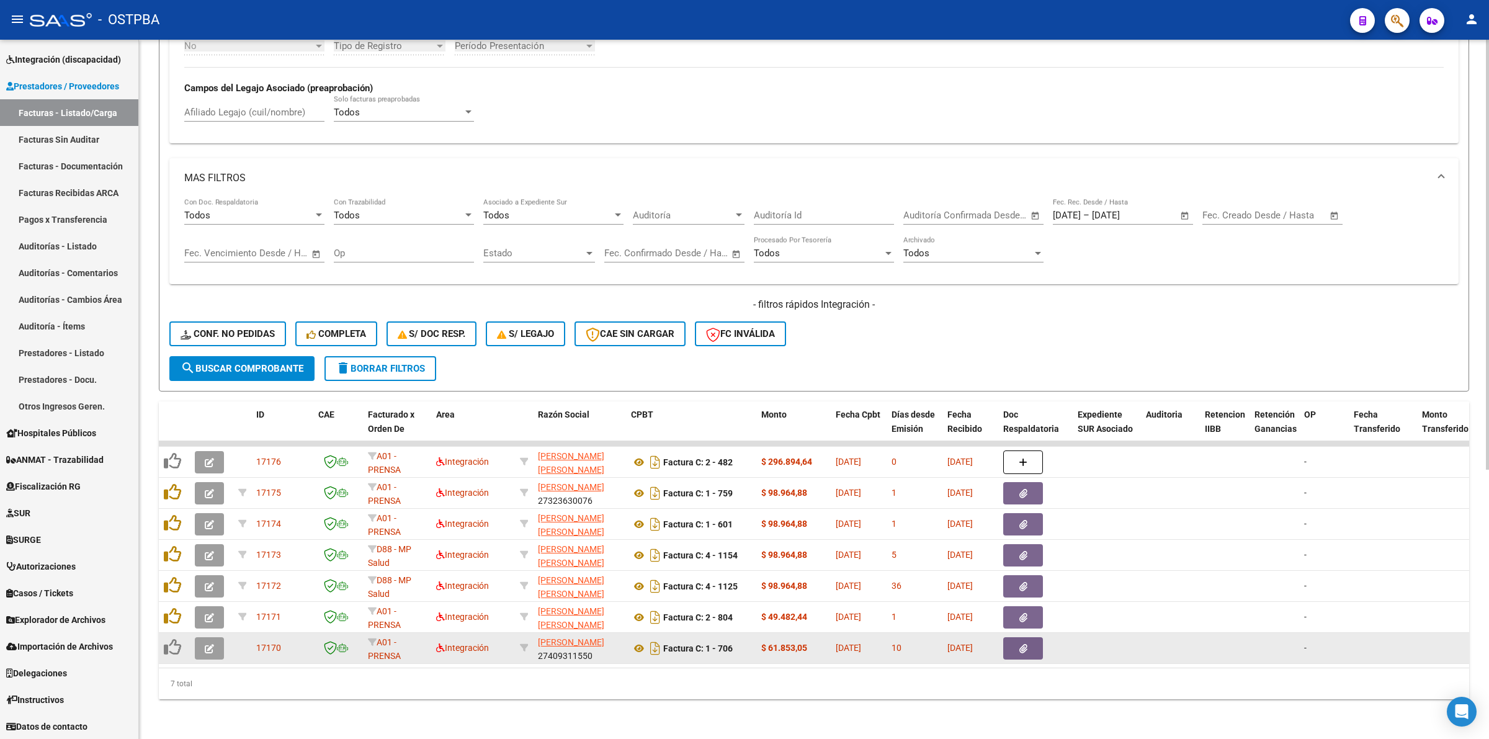
click at [209, 644] on icon "button" at bounding box center [209, 648] width 9 height 9
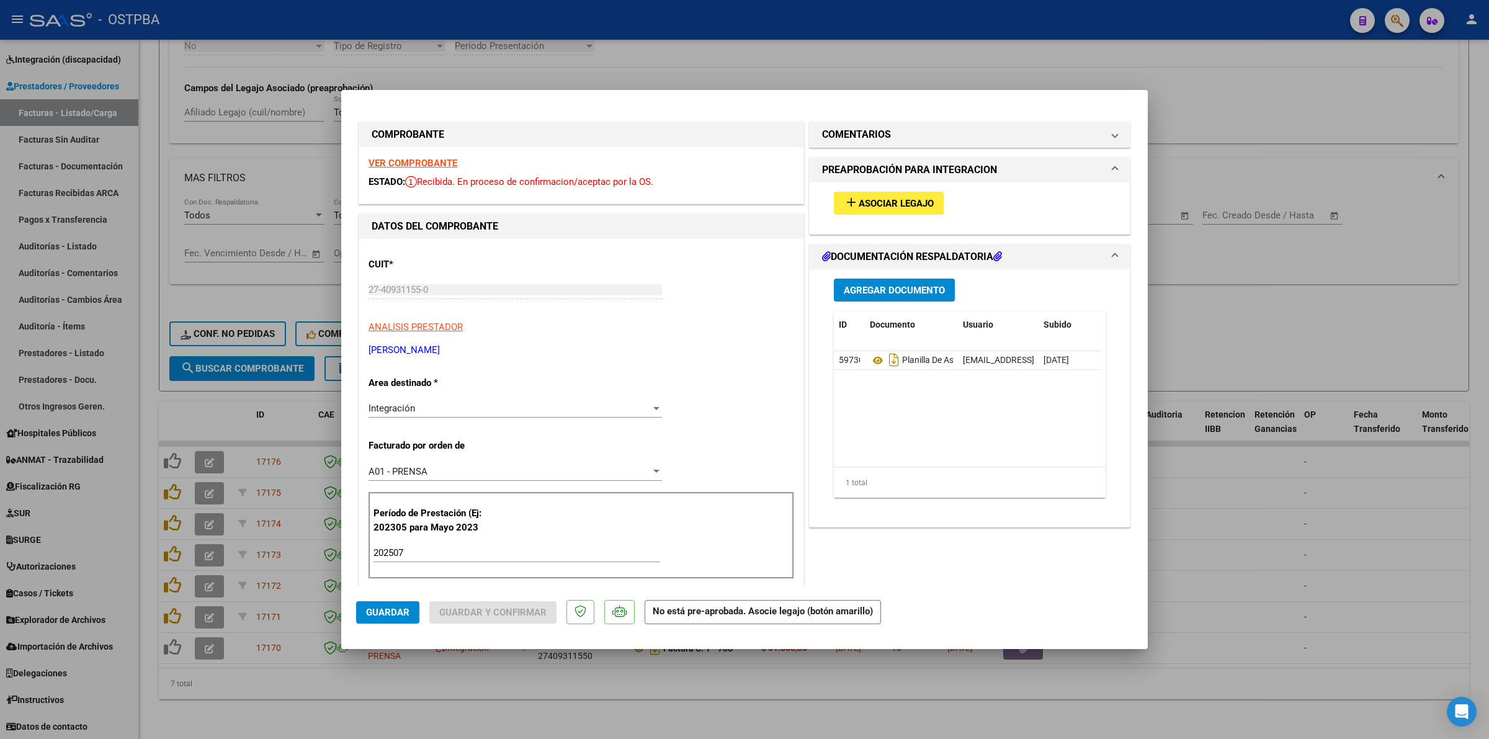
click at [431, 162] on strong "VER COMPROBANTE" at bounding box center [413, 163] width 89 height 11
click at [913, 196] on button "add Asociar Legajo" at bounding box center [889, 203] width 110 height 23
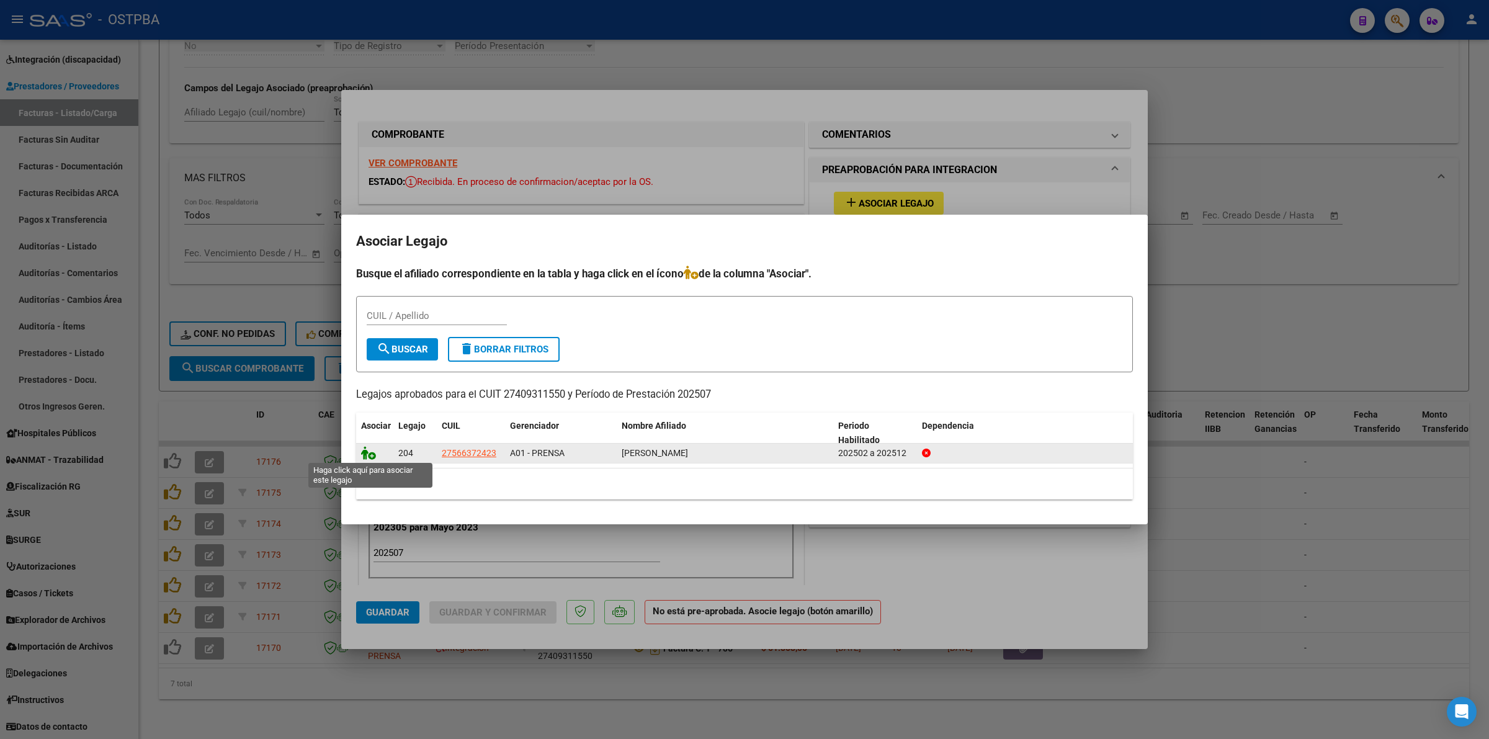
click at [361, 451] on icon at bounding box center [368, 453] width 15 height 14
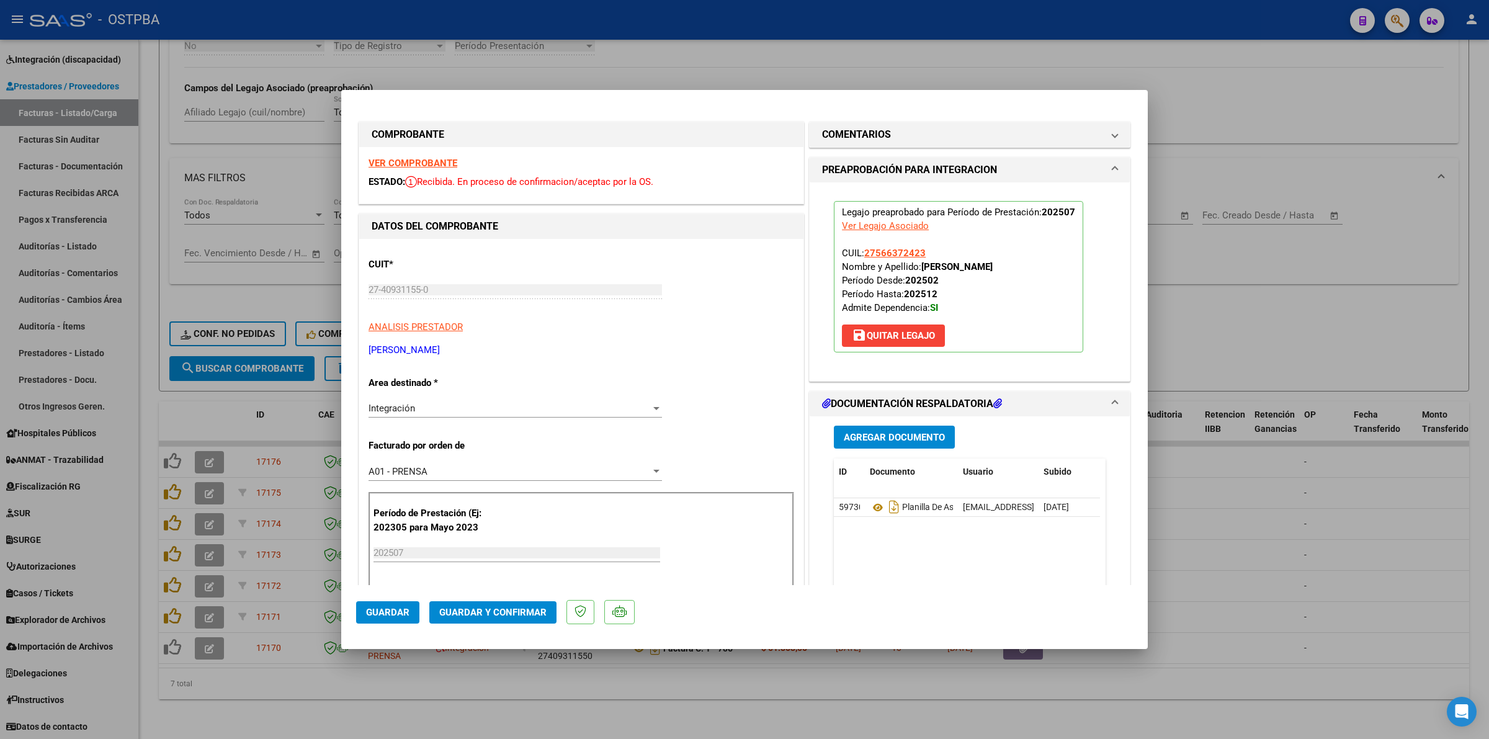
click at [1335, 559] on div at bounding box center [744, 369] width 1489 height 739
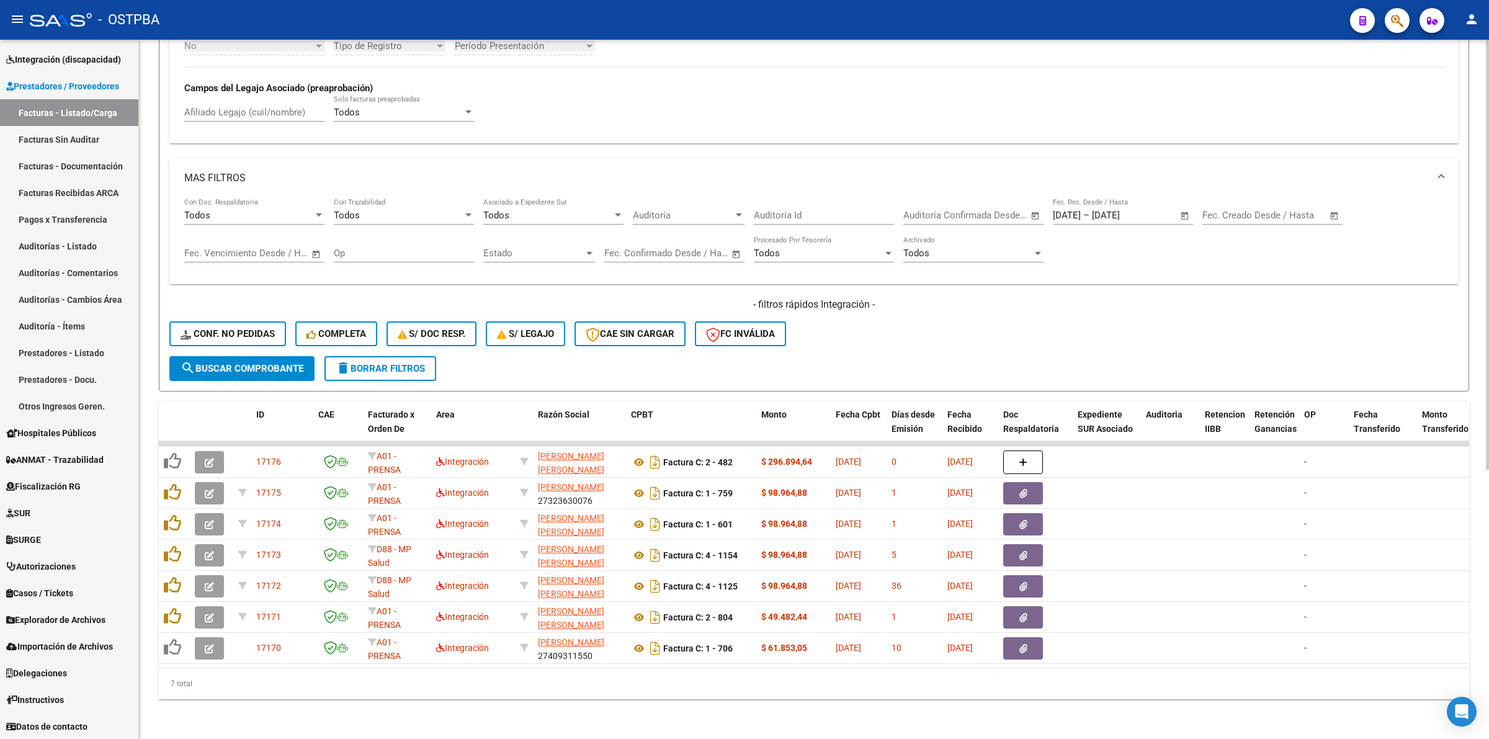
click at [281, 363] on span "search Buscar Comprobante" at bounding box center [242, 368] width 123 height 11
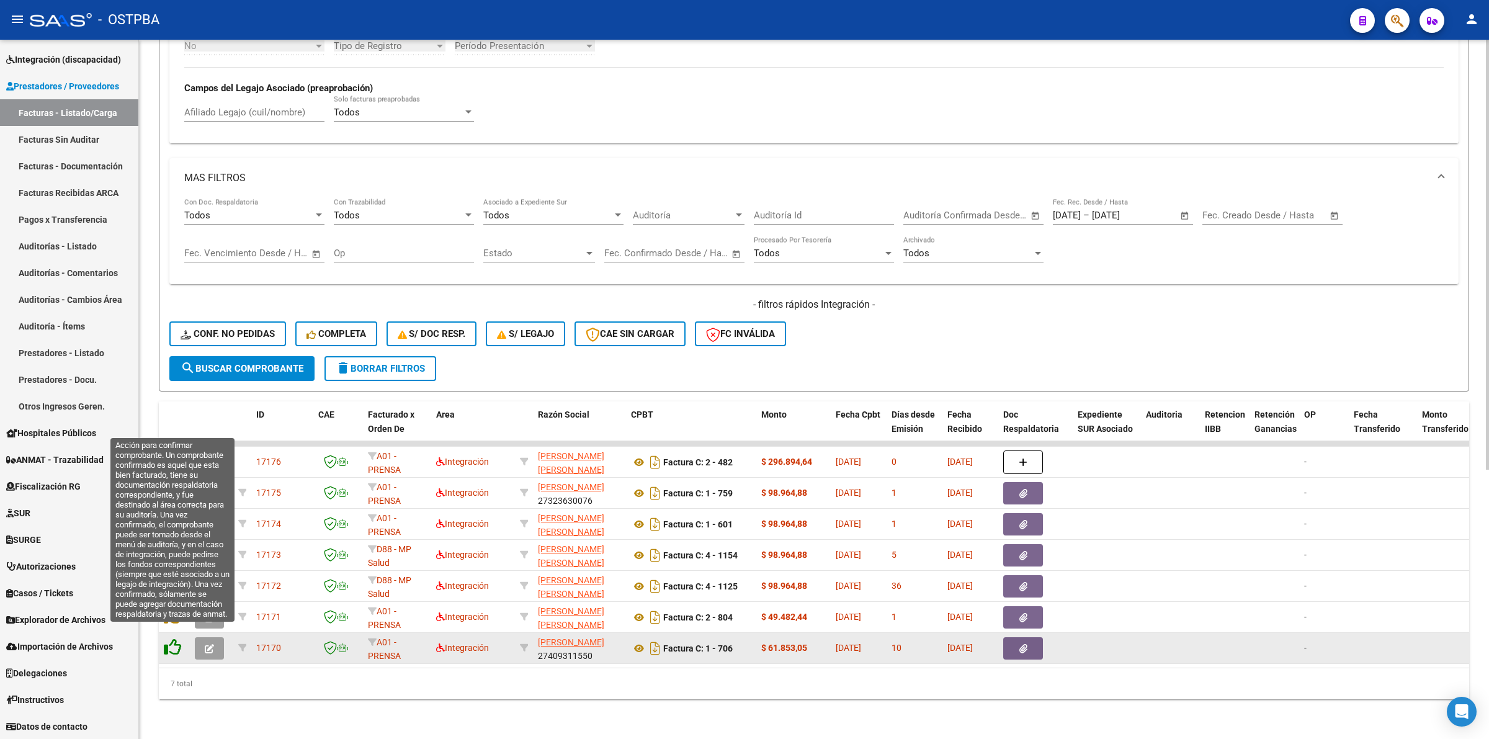
click at [172, 639] on icon at bounding box center [172, 647] width 17 height 17
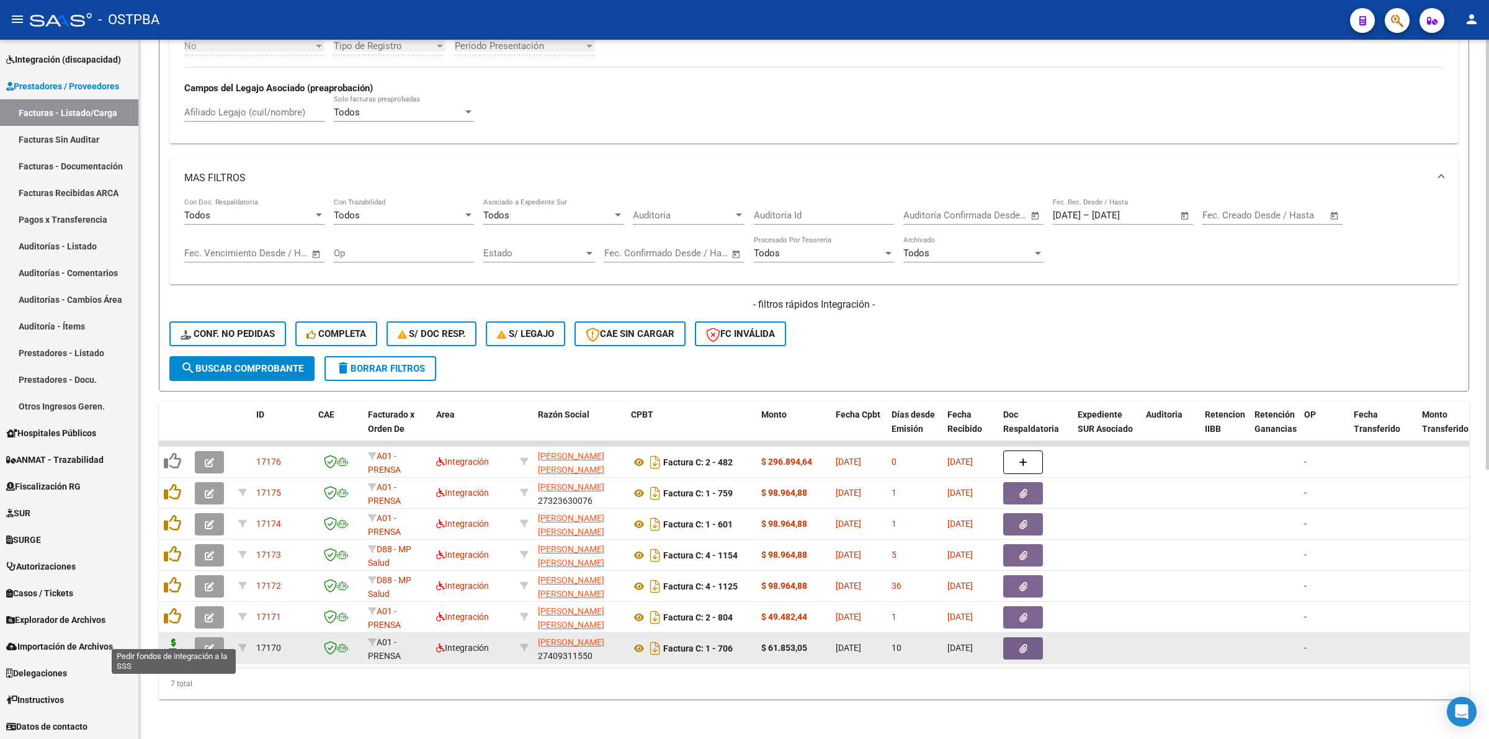
click at [171, 639] on icon at bounding box center [174, 647] width 20 height 17
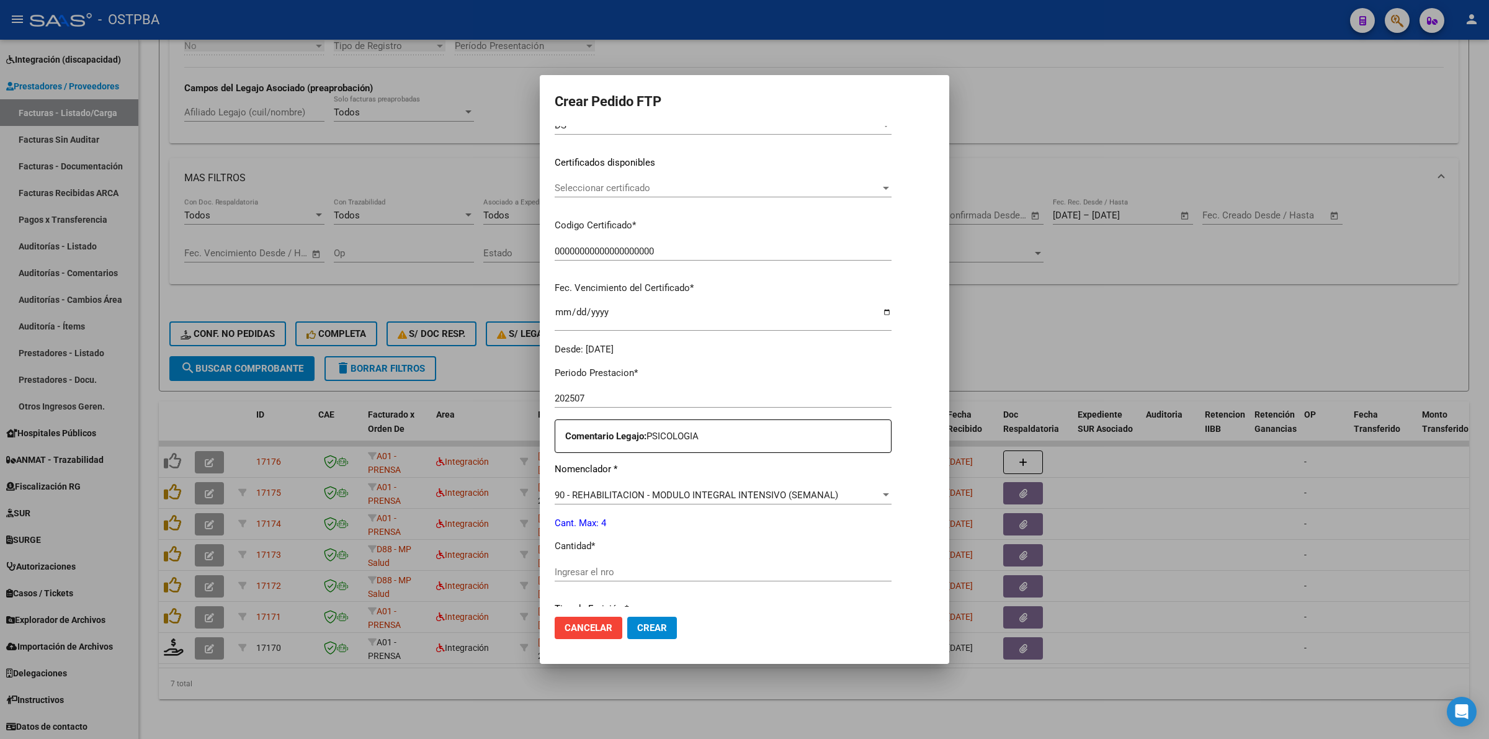
scroll to position [310, 0]
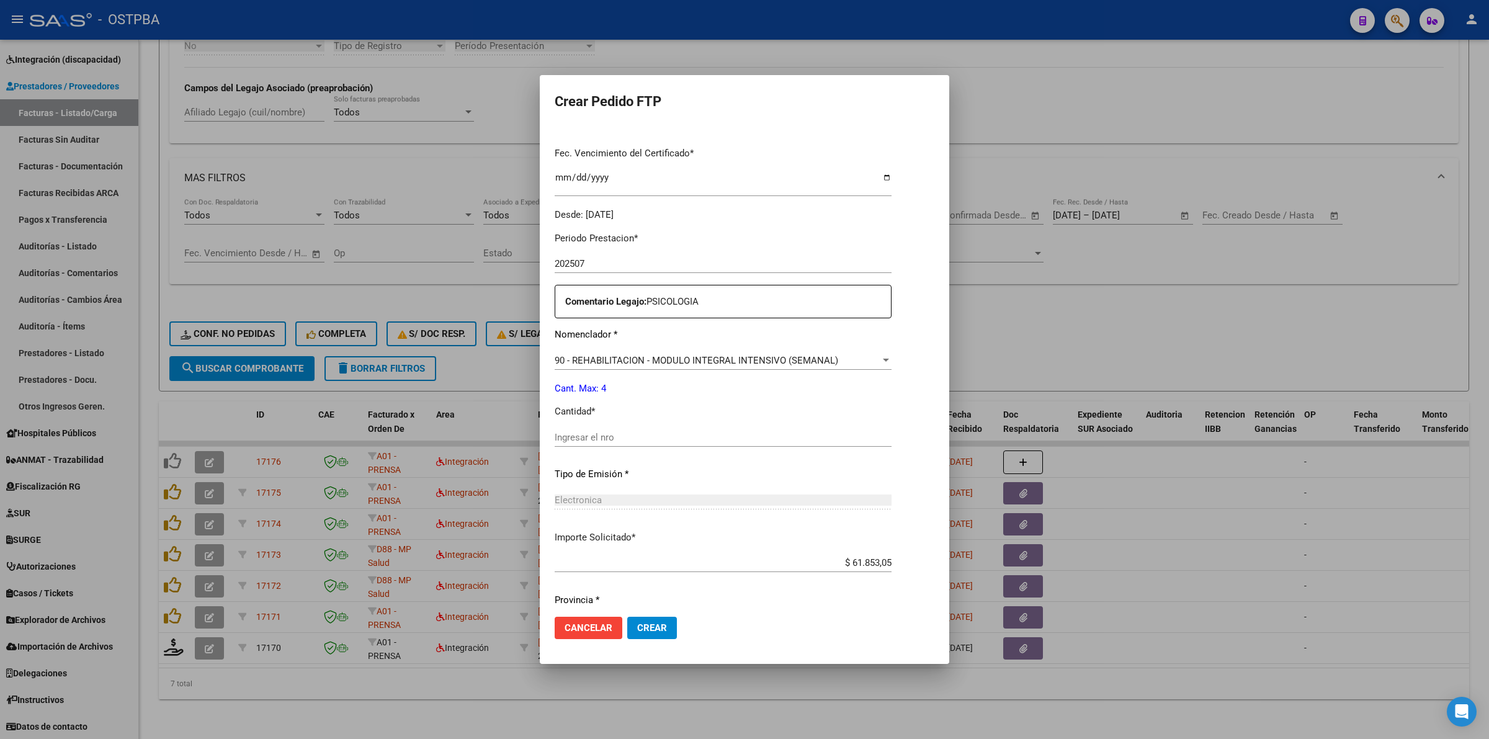
click at [656, 428] on div "Ingresar el nro" at bounding box center [723, 437] width 337 height 19
click at [624, 615] on mat-dialog-actions "Cancelar Crear" at bounding box center [745, 628] width 380 height 42
click at [637, 628] on span "Crear" at bounding box center [652, 627] width 30 height 11
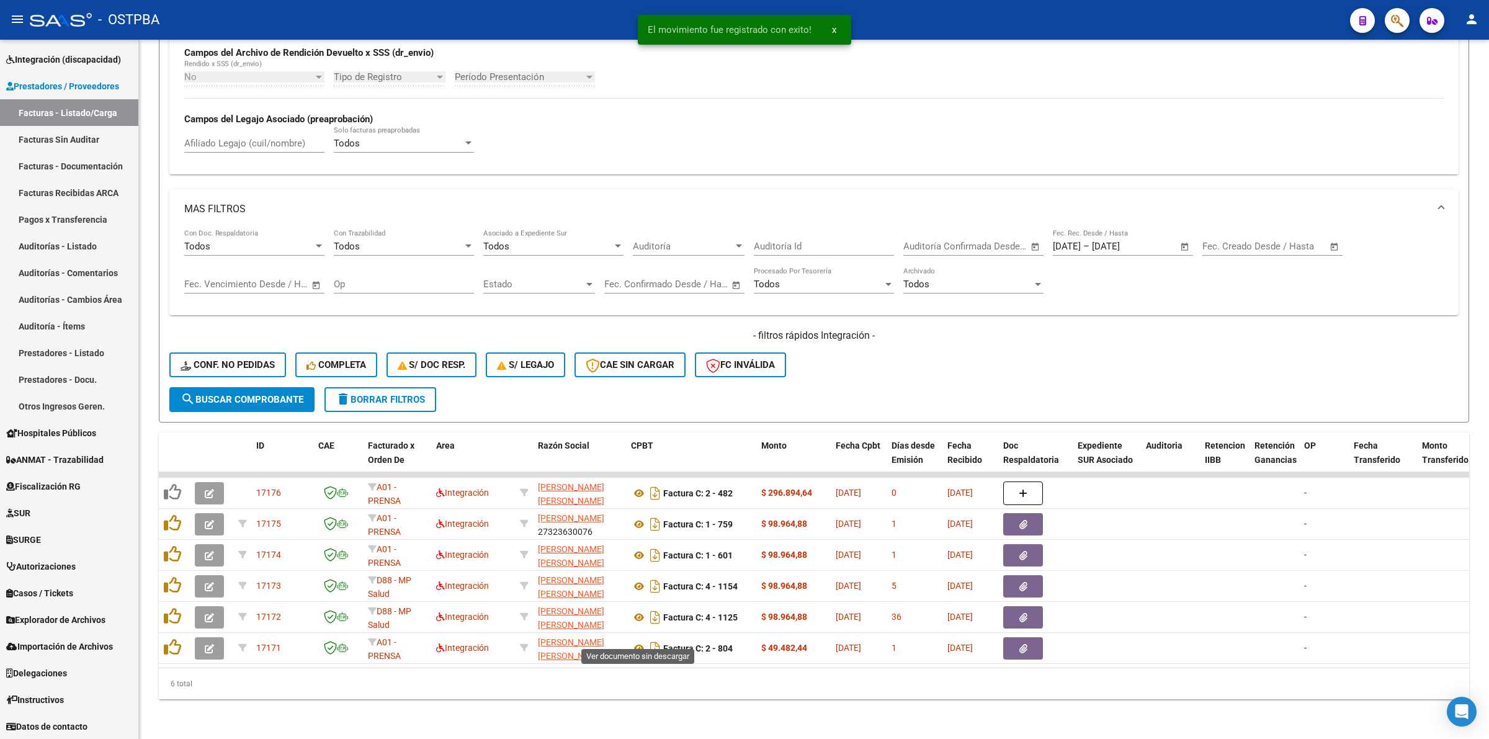
scroll to position [406, 0]
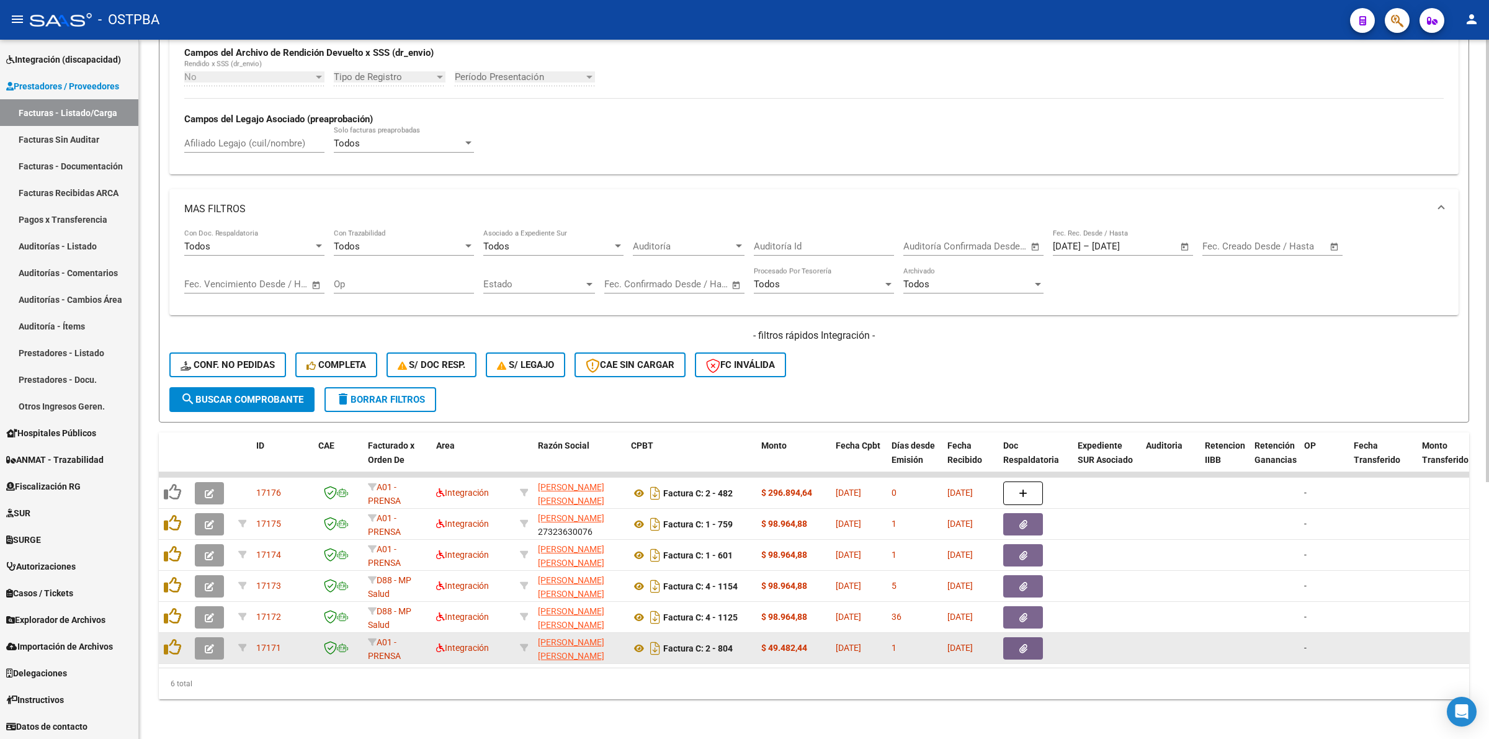
click at [212, 637] on button "button" at bounding box center [209, 648] width 29 height 22
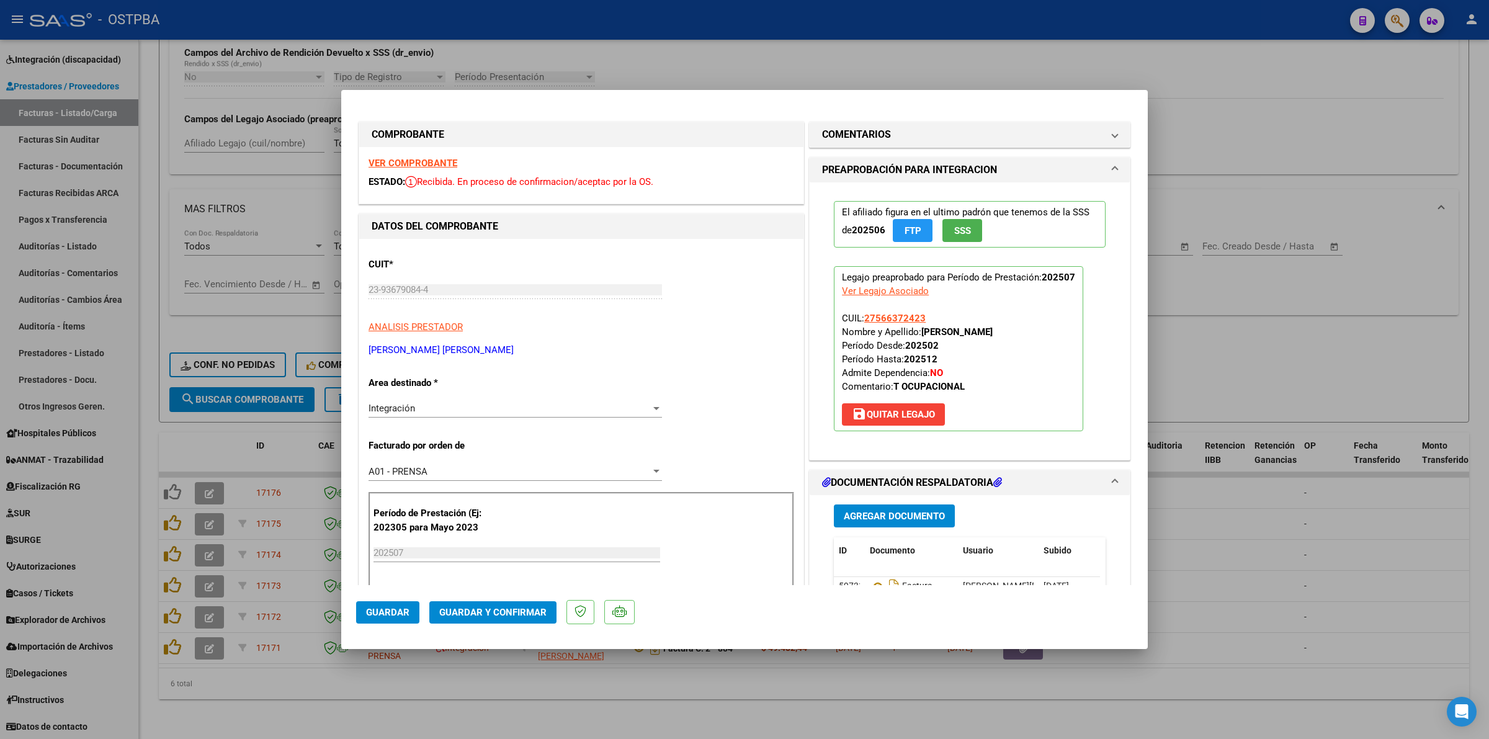
click at [433, 164] on strong "VER COMPROBANTE" at bounding box center [413, 163] width 89 height 11
click at [1263, 560] on div at bounding box center [744, 369] width 1489 height 739
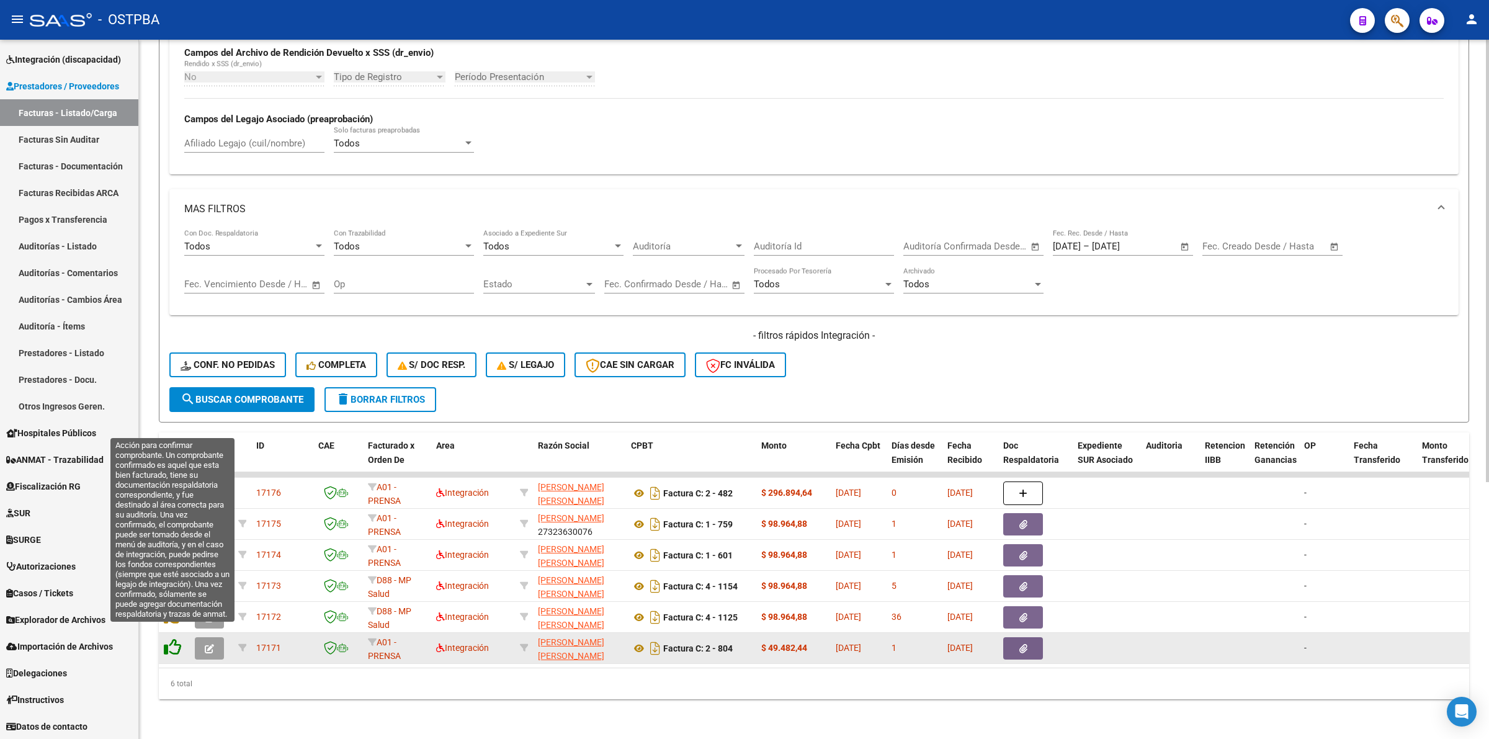
click at [172, 639] on icon at bounding box center [172, 647] width 17 height 17
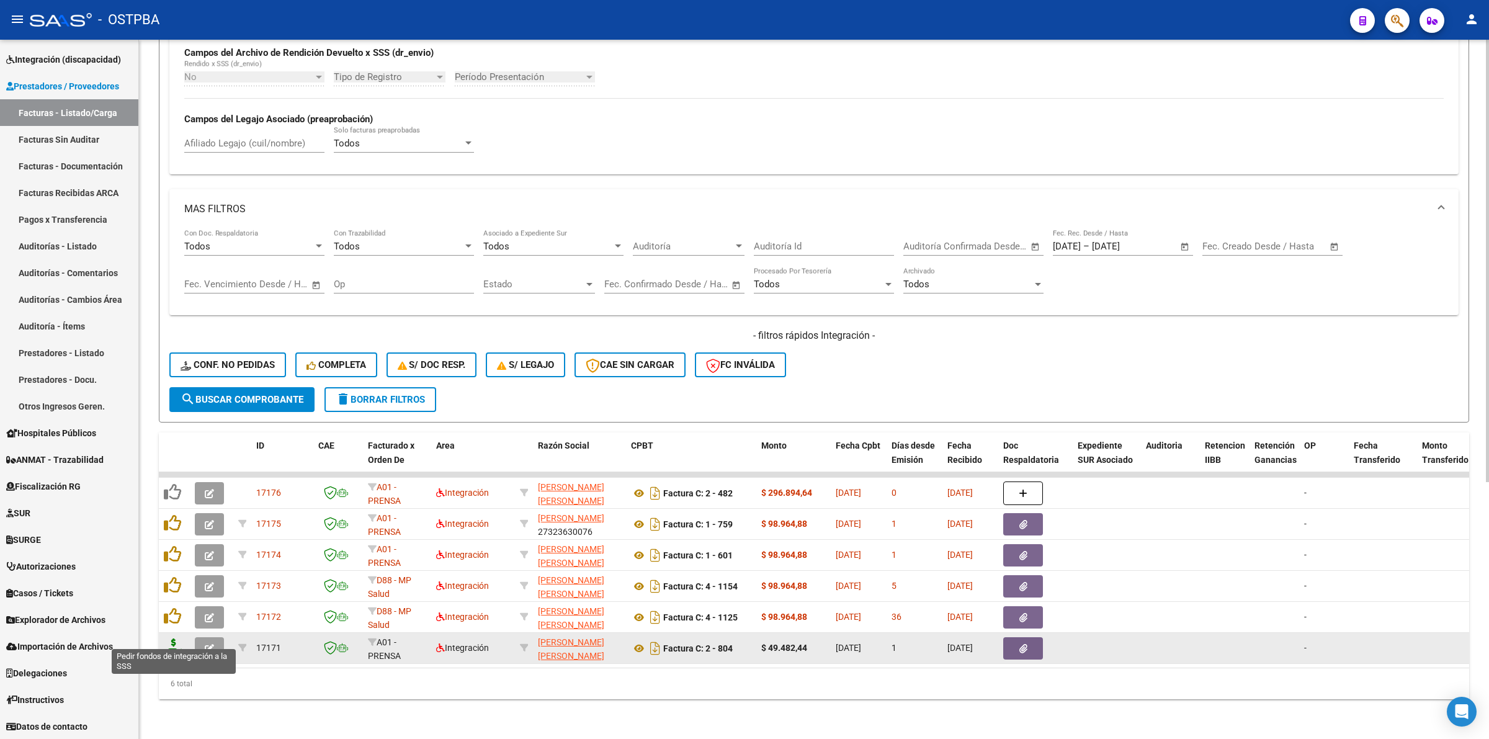
click at [169, 639] on icon at bounding box center [174, 647] width 20 height 17
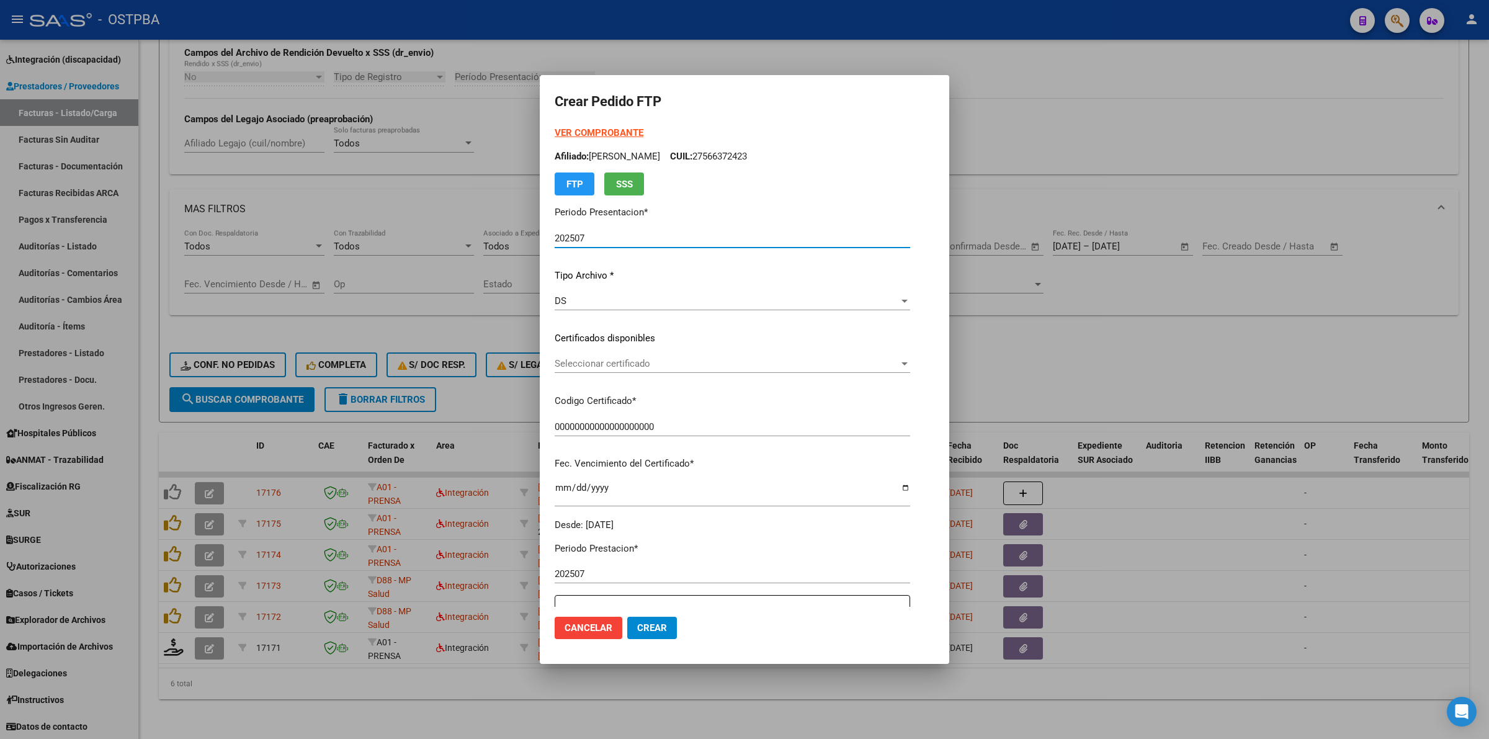
click at [844, 357] on div "Seleccionar certificado Seleccionar certificado" at bounding box center [733, 363] width 356 height 19
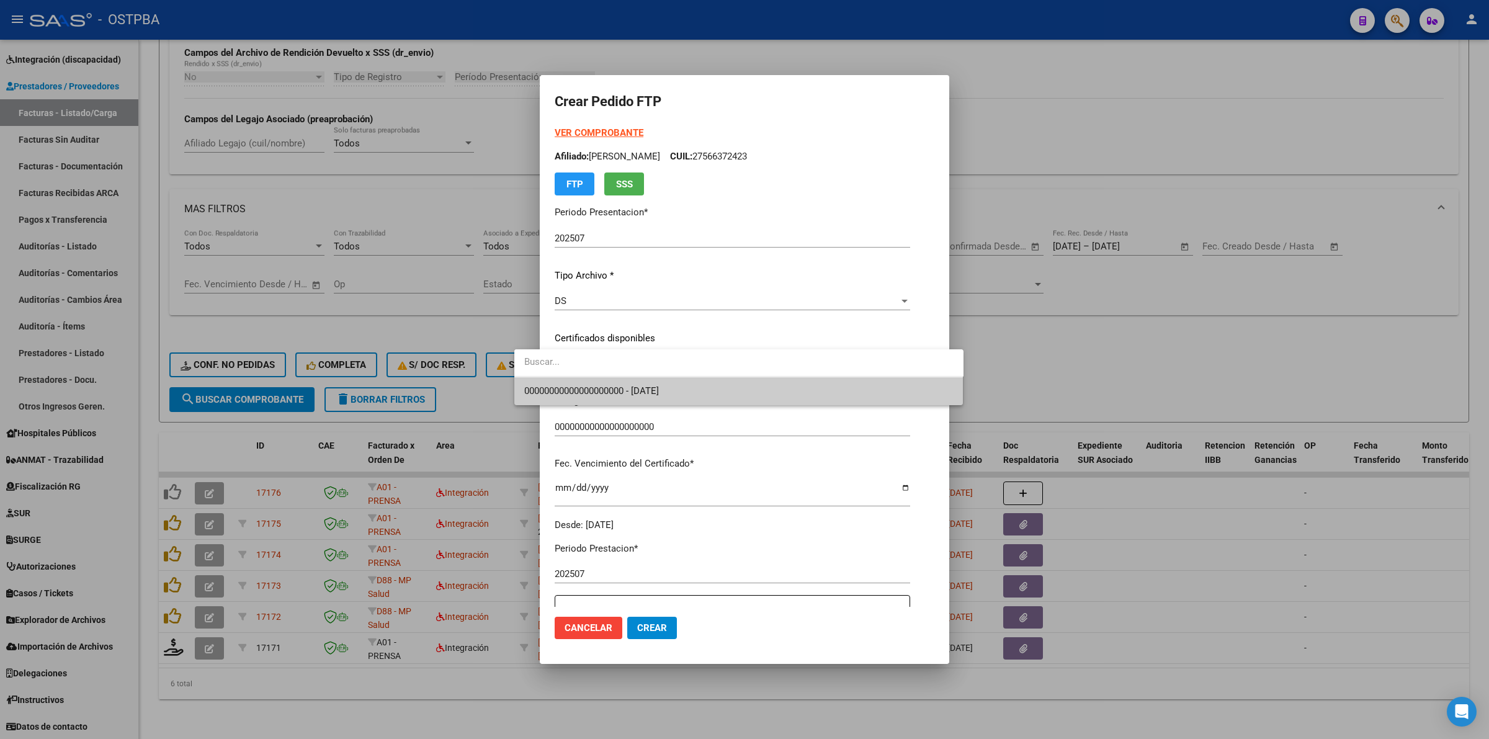
click at [758, 394] on span "00000000000000000000 - [DATE]" at bounding box center [738, 391] width 429 height 28
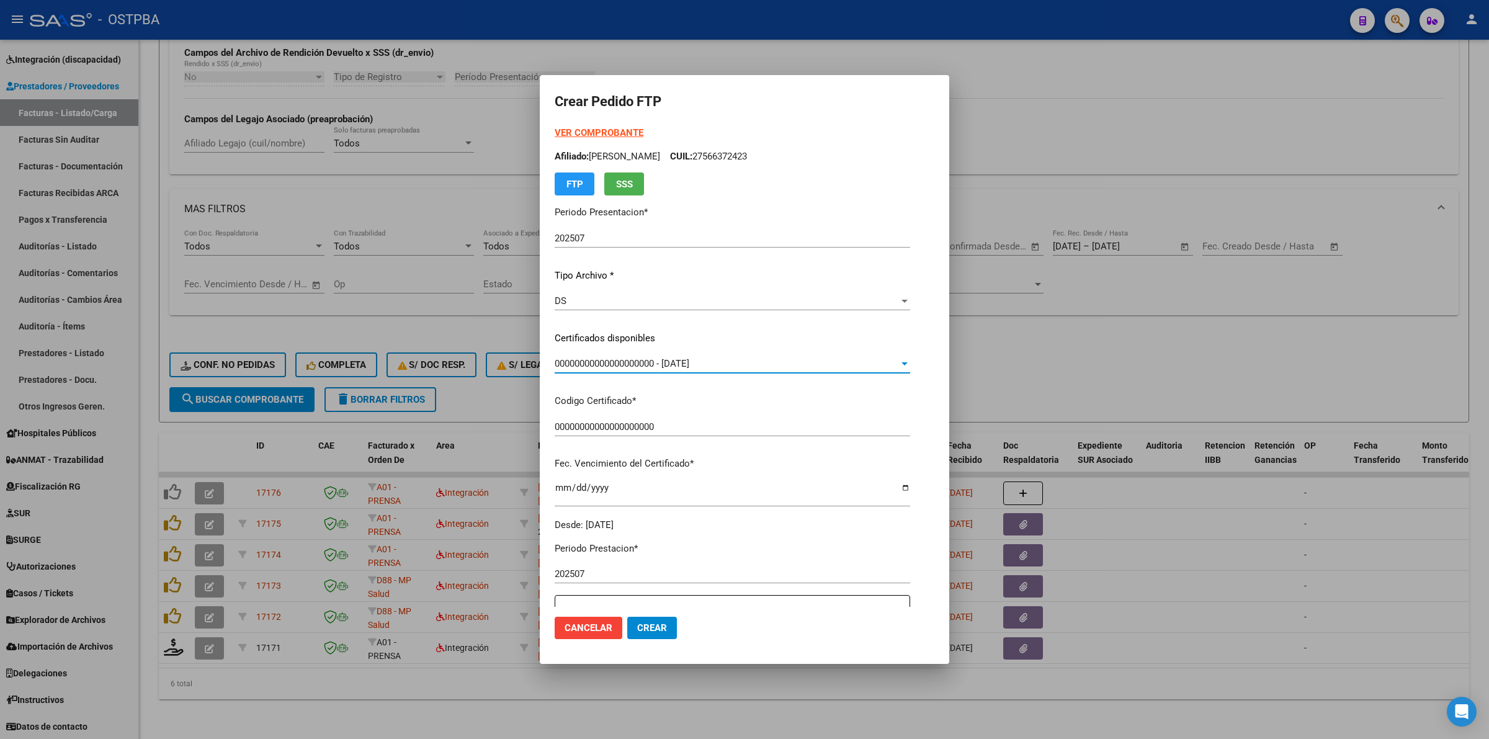
scroll to position [233, 0]
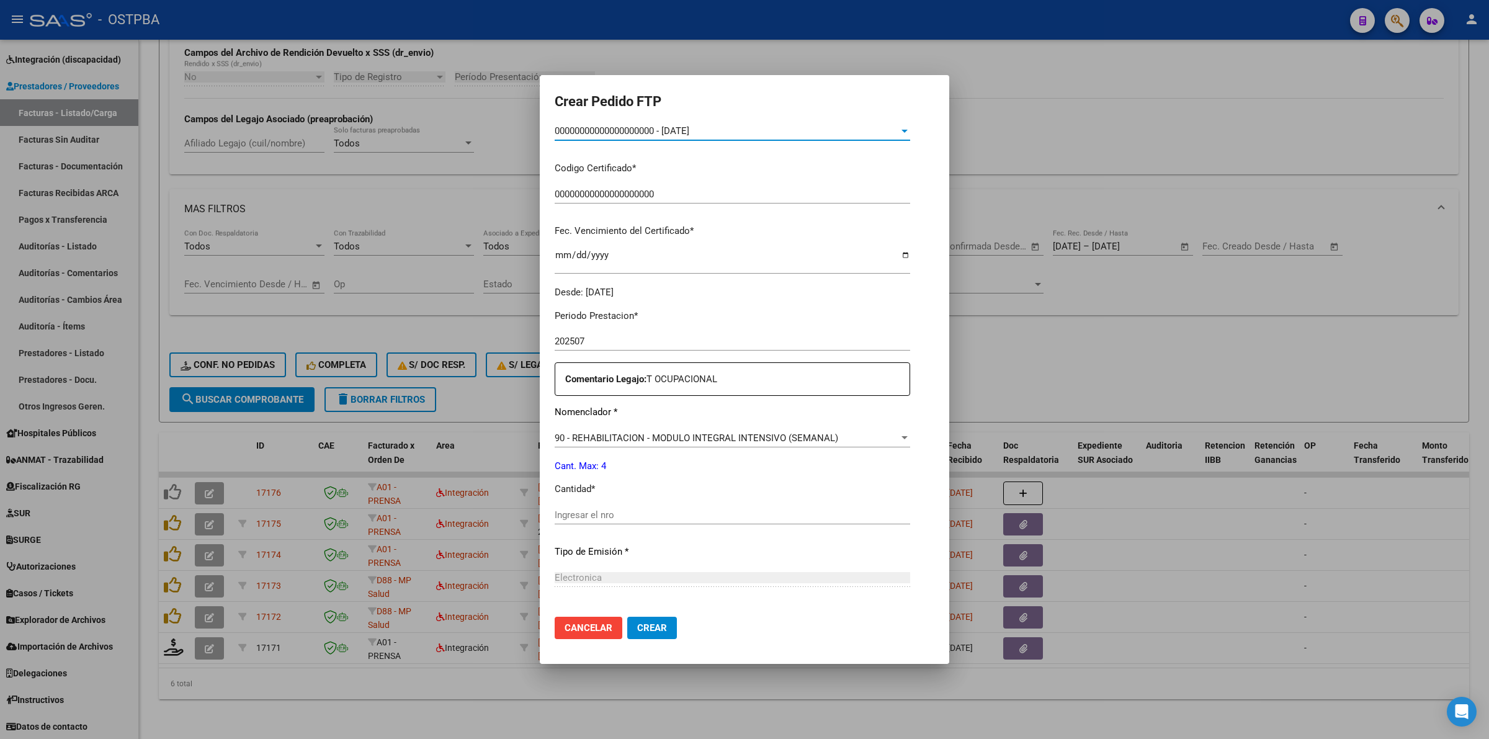
click at [671, 522] on div "Ingresar el nro" at bounding box center [733, 515] width 356 height 19
click at [637, 630] on span "Crear" at bounding box center [652, 627] width 30 height 11
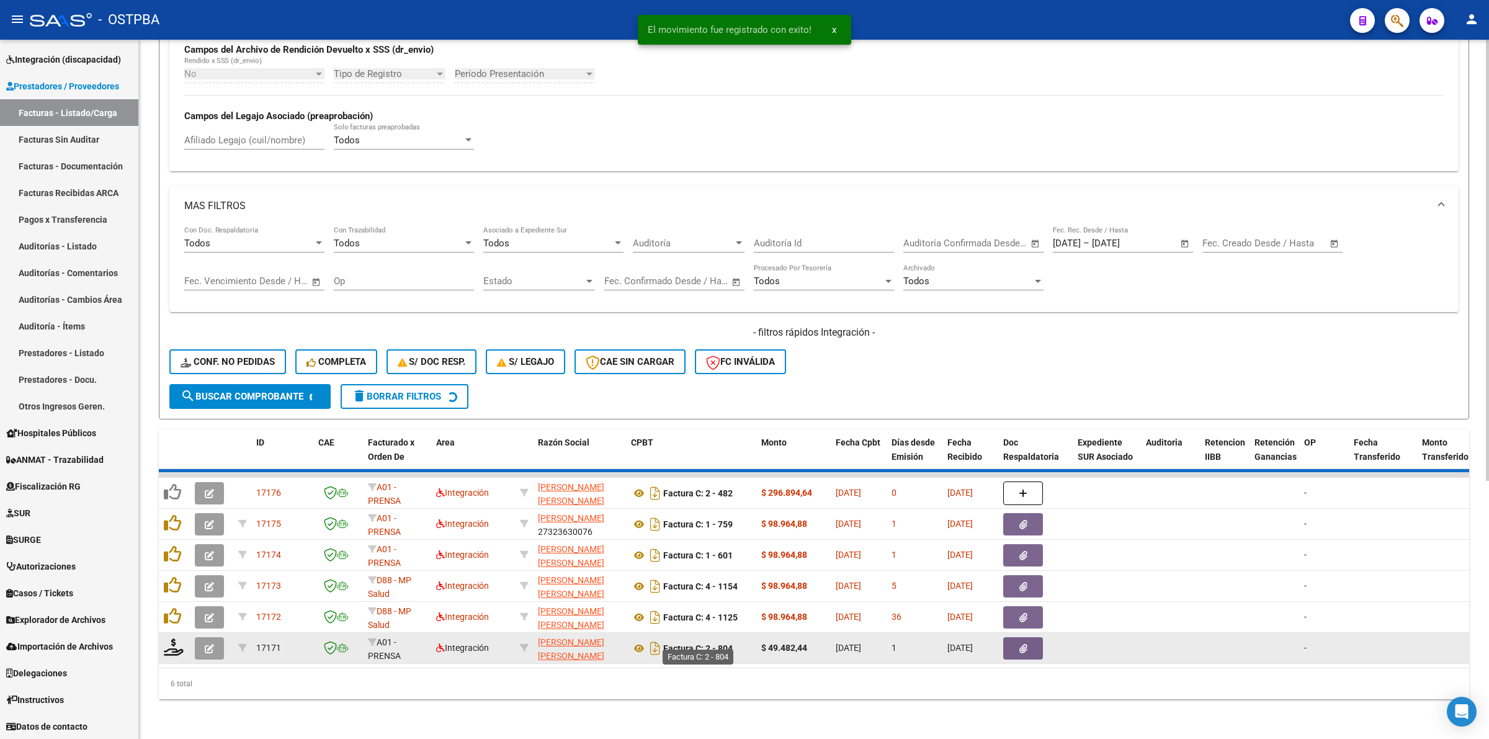
scroll to position [375, 0]
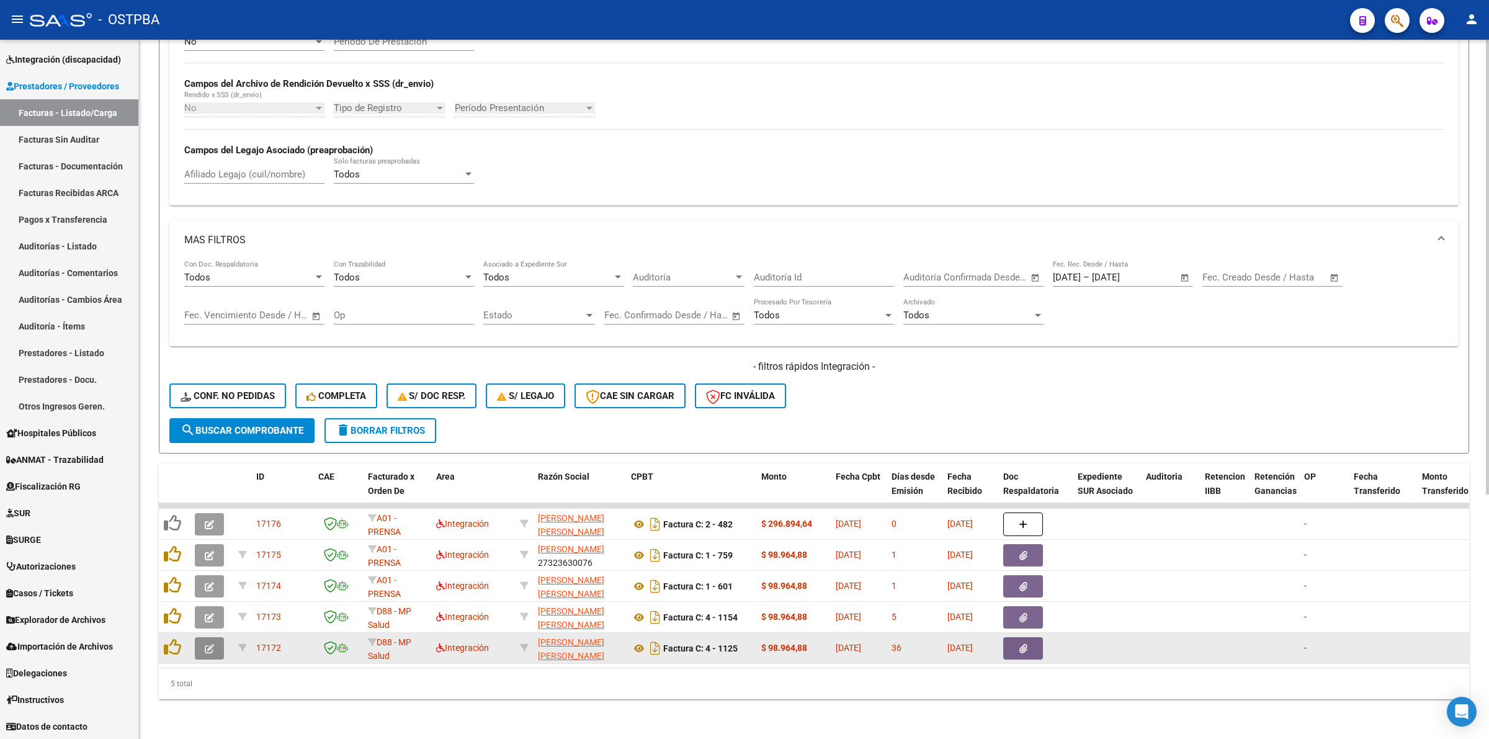
click at [215, 637] on button "button" at bounding box center [209, 648] width 29 height 22
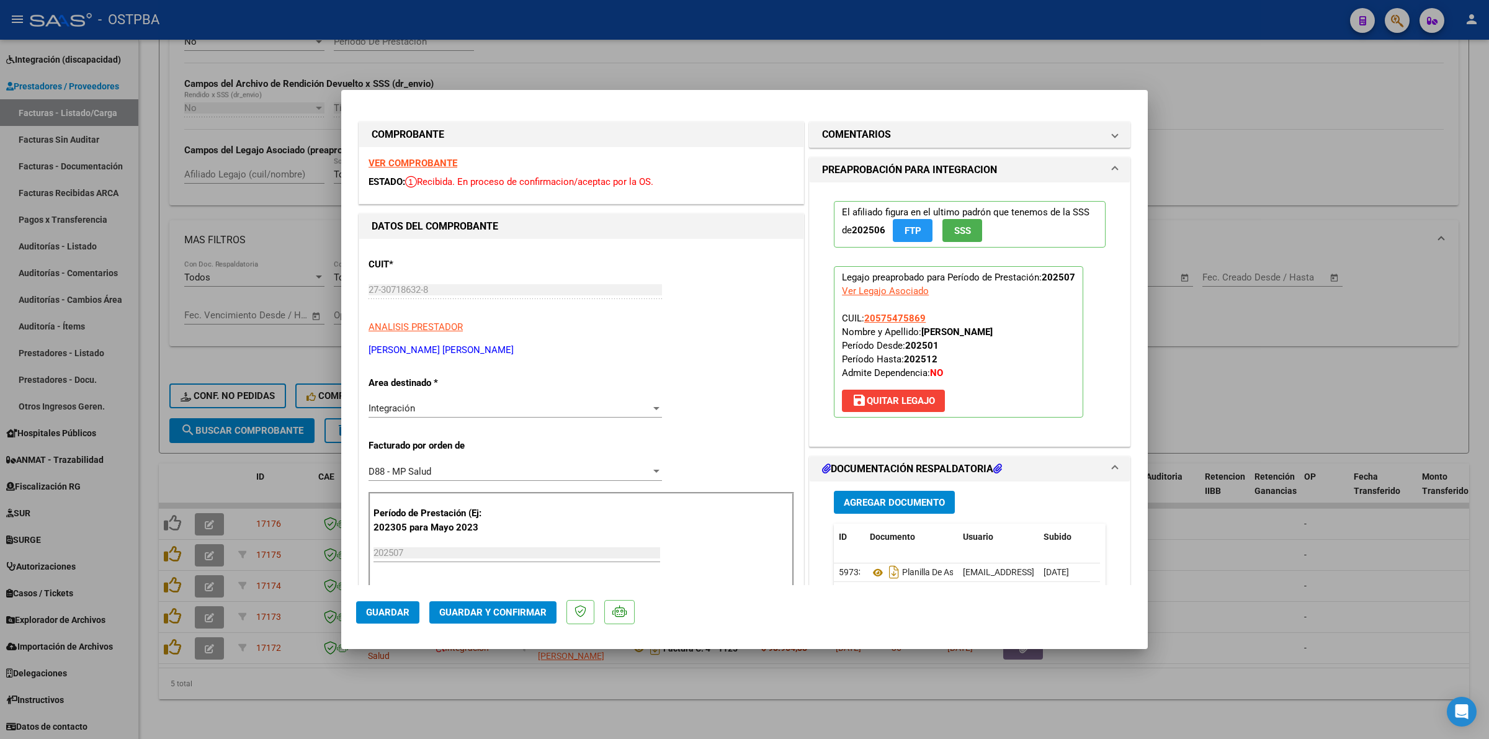
click at [451, 163] on strong "VER COMPROBANTE" at bounding box center [413, 163] width 89 height 11
click at [721, 693] on div at bounding box center [744, 369] width 1489 height 739
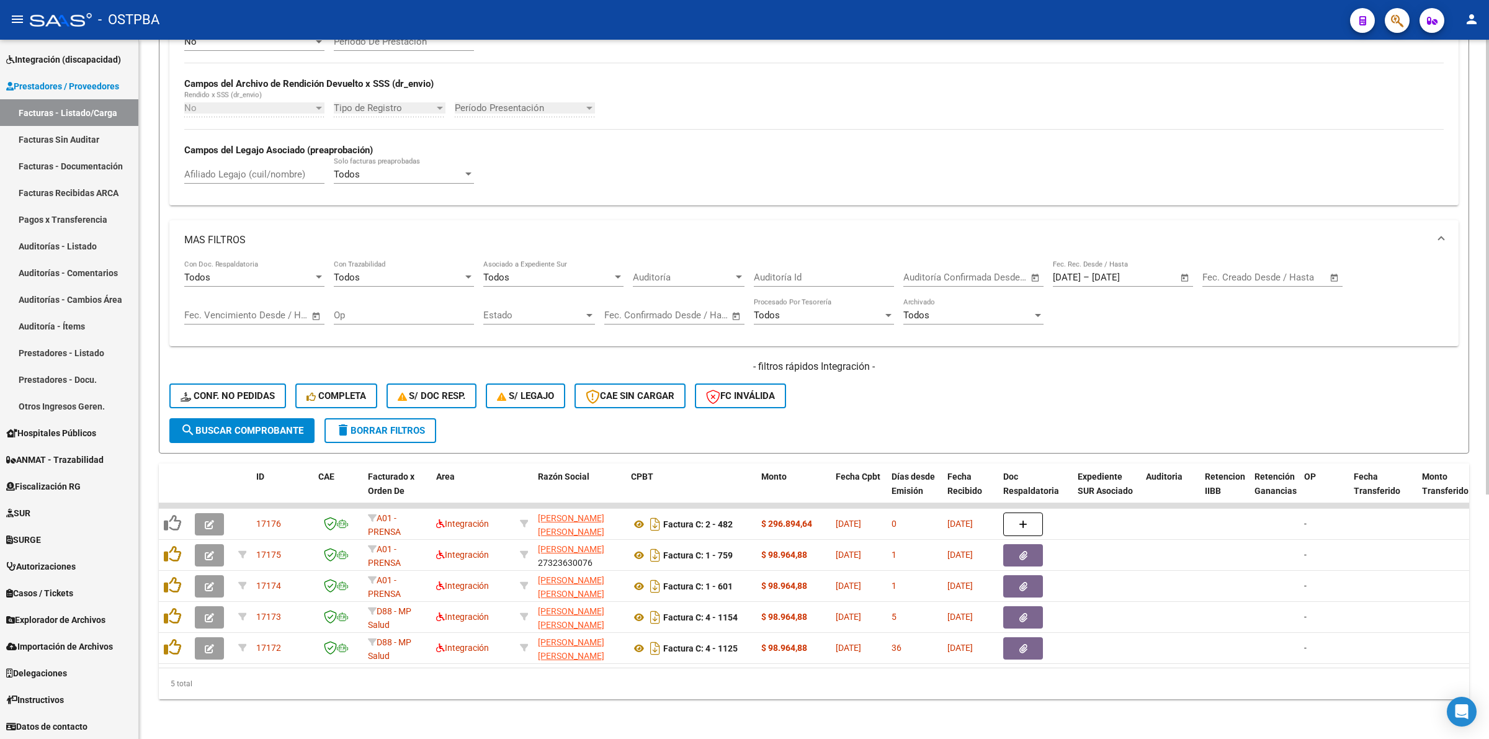
click at [205, 425] on span "search Buscar Comprobante" at bounding box center [242, 430] width 123 height 11
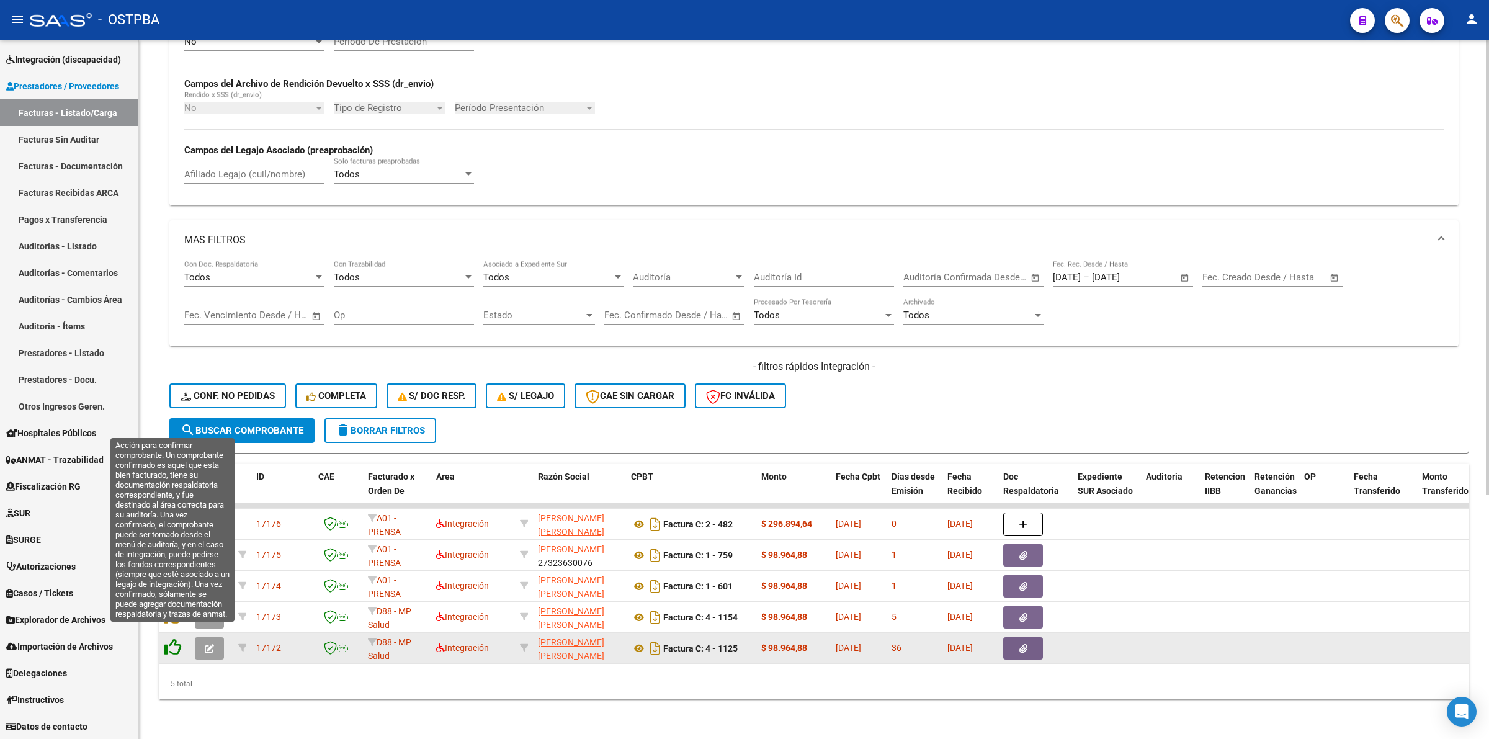
click at [176, 639] on icon at bounding box center [172, 647] width 17 height 17
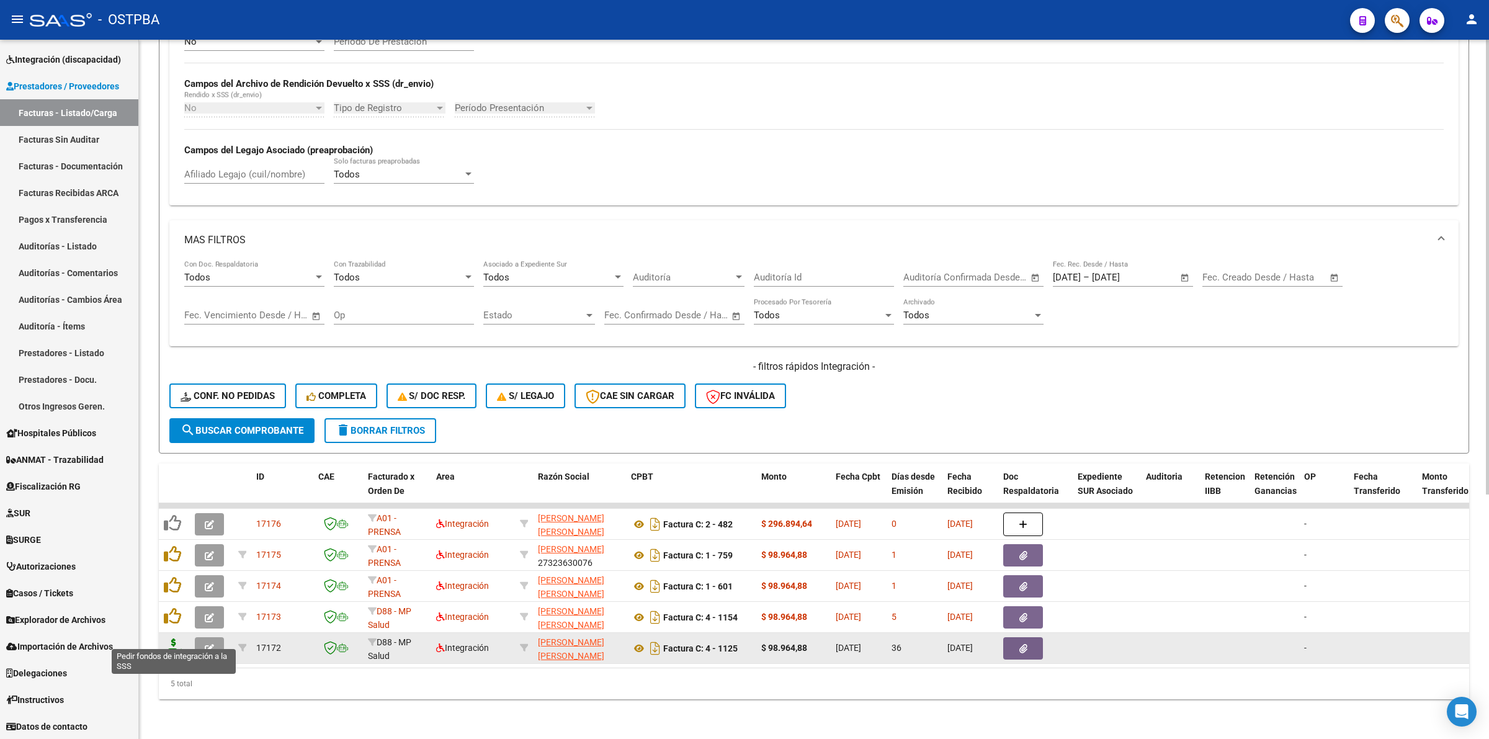
click at [171, 639] on icon at bounding box center [174, 647] width 20 height 17
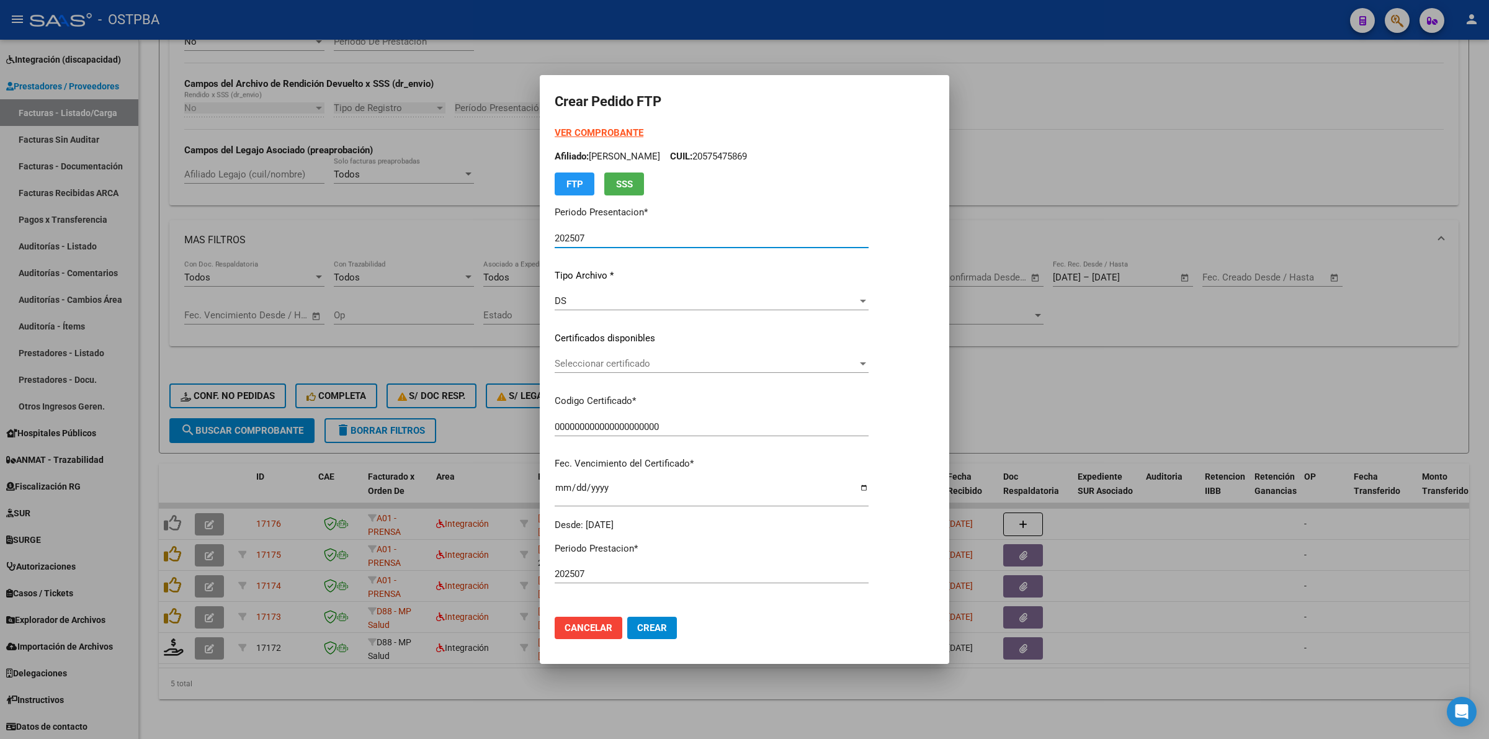
click at [869, 360] on div at bounding box center [863, 364] width 11 height 10
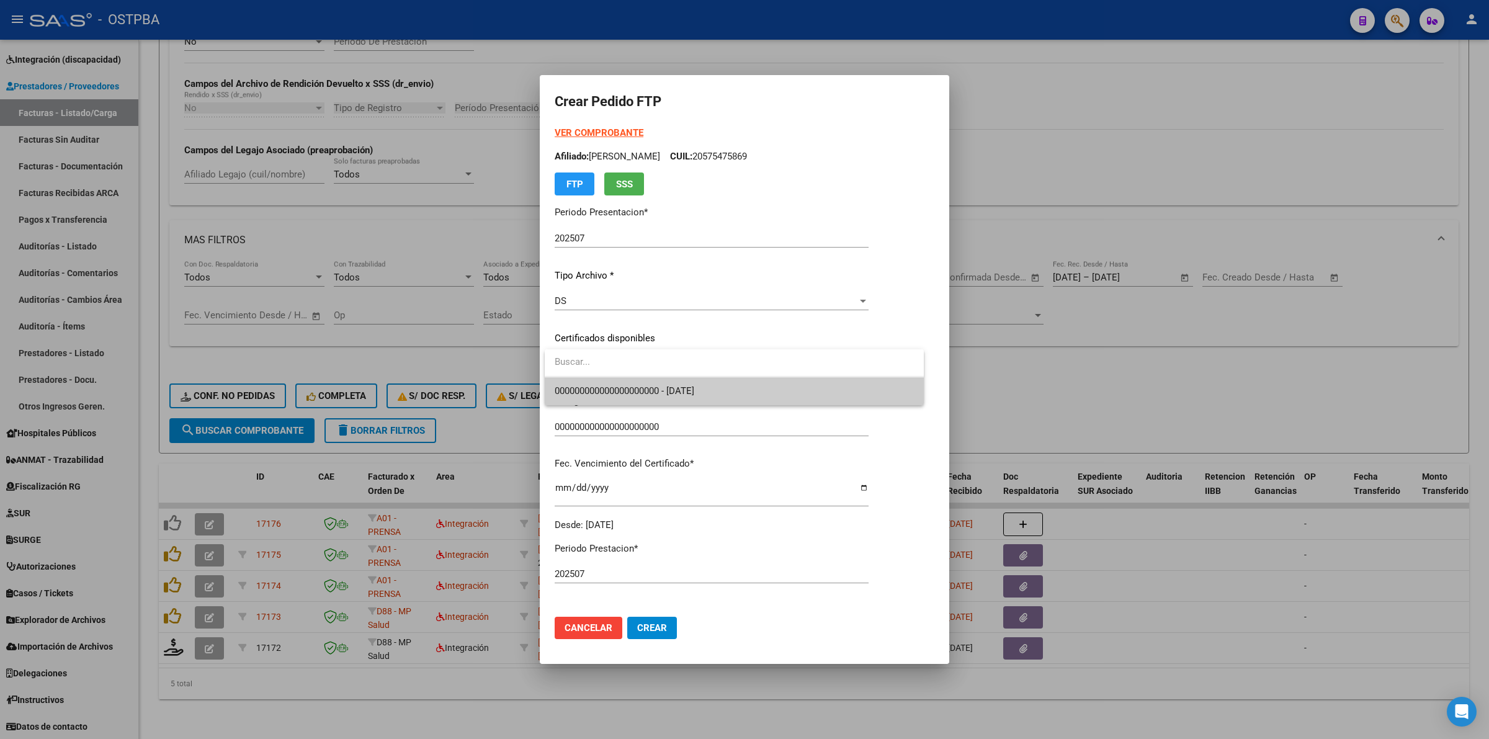
click at [880, 391] on span "000000000000000000000 - [DATE]" at bounding box center [734, 391] width 359 height 28
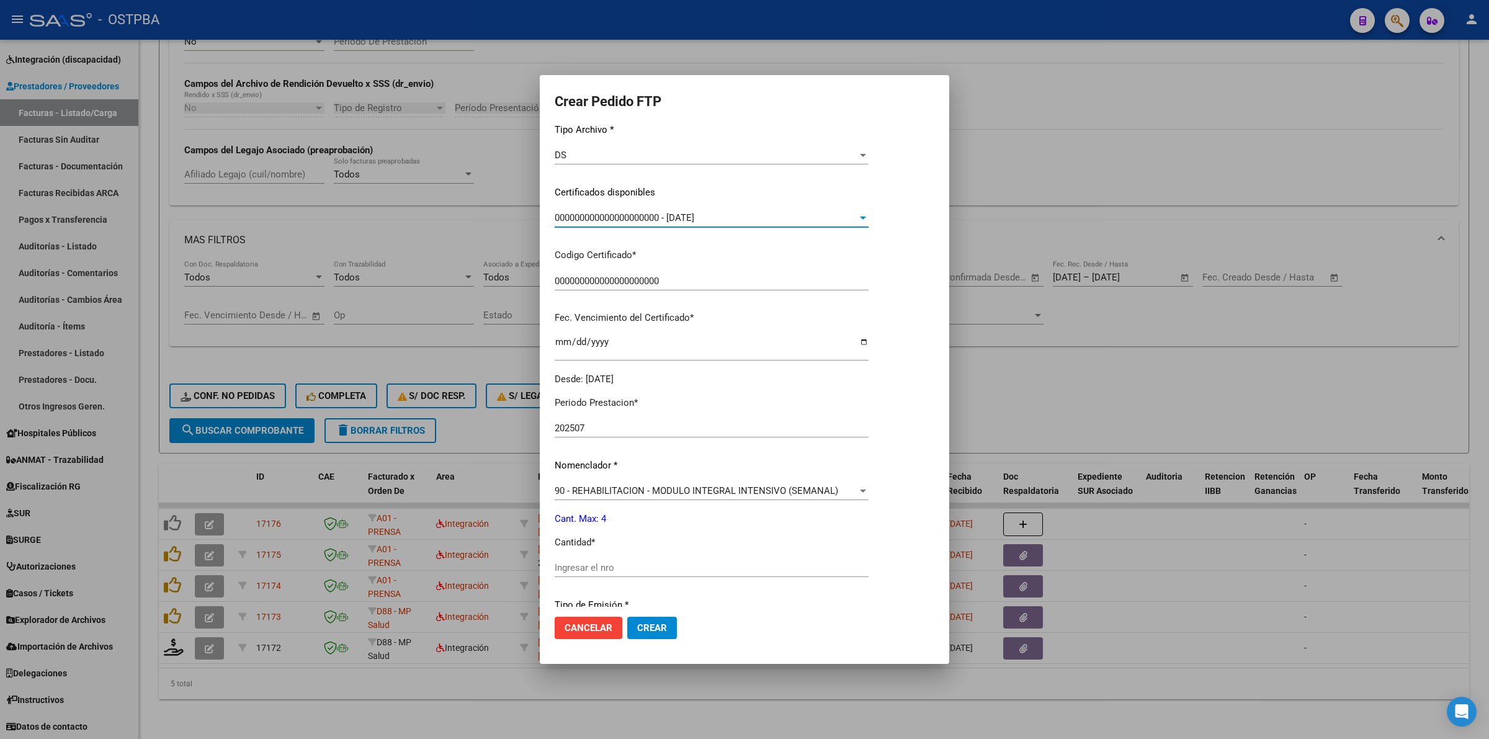
scroll to position [155, 0]
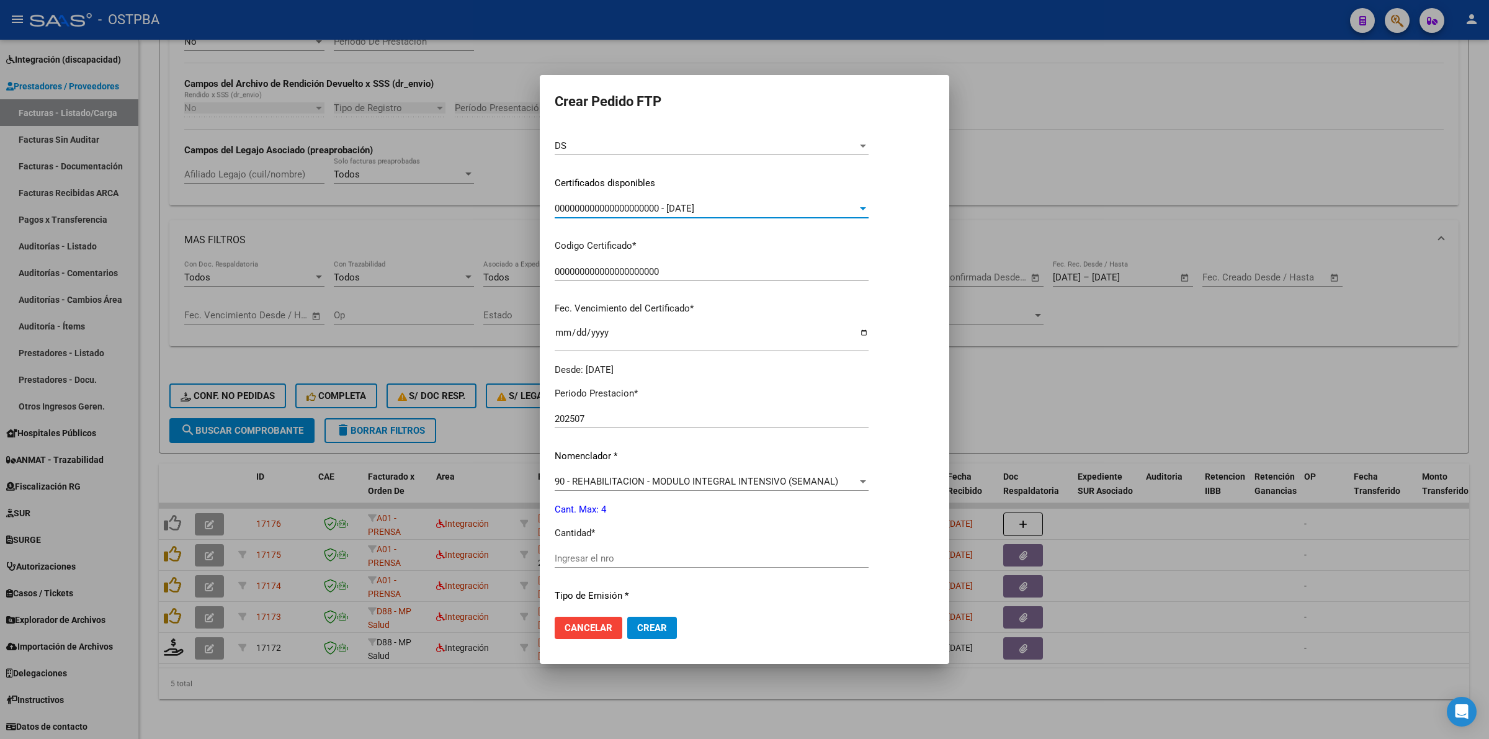
click at [720, 560] on input "Ingresar el nro" at bounding box center [712, 558] width 314 height 11
click at [658, 631] on span "Crear" at bounding box center [652, 627] width 30 height 11
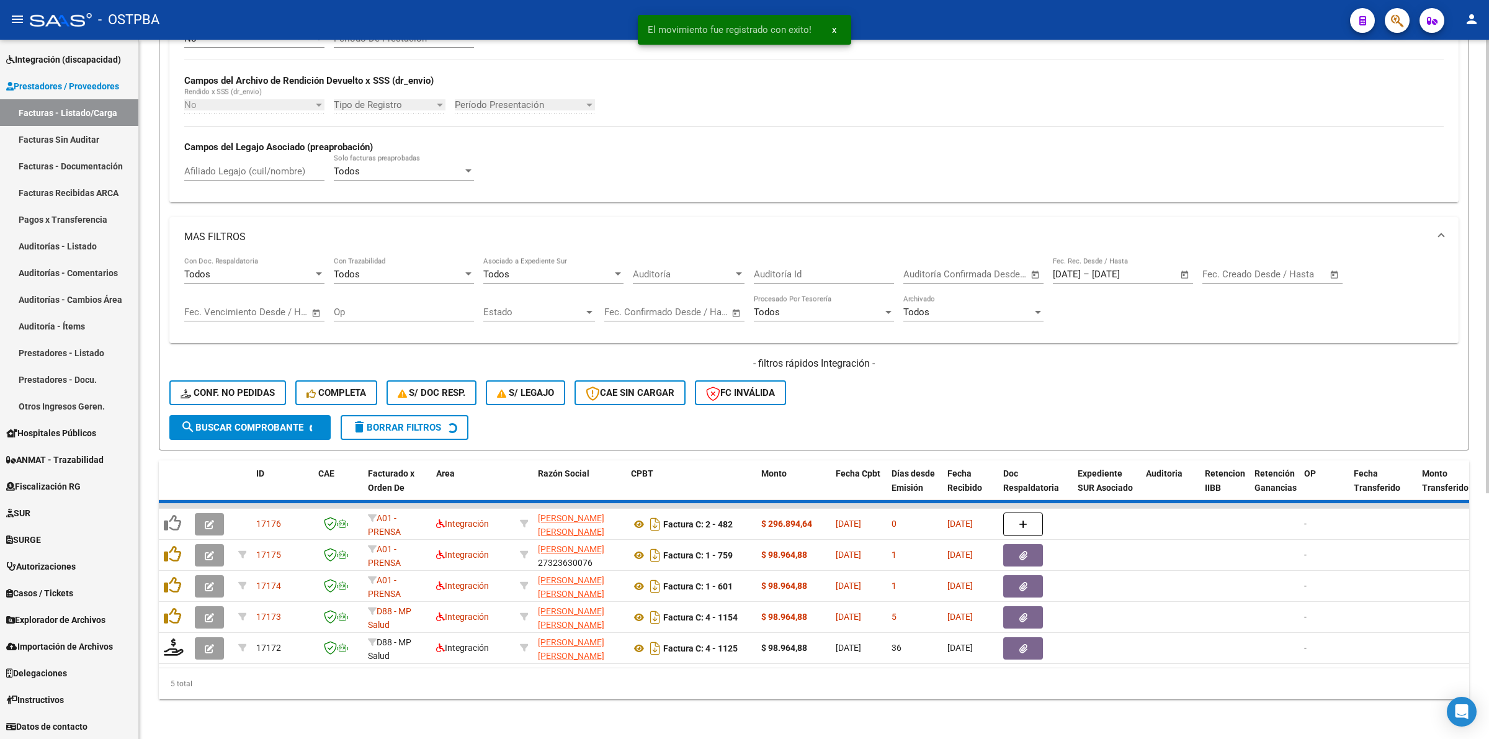
scroll to position [344, 0]
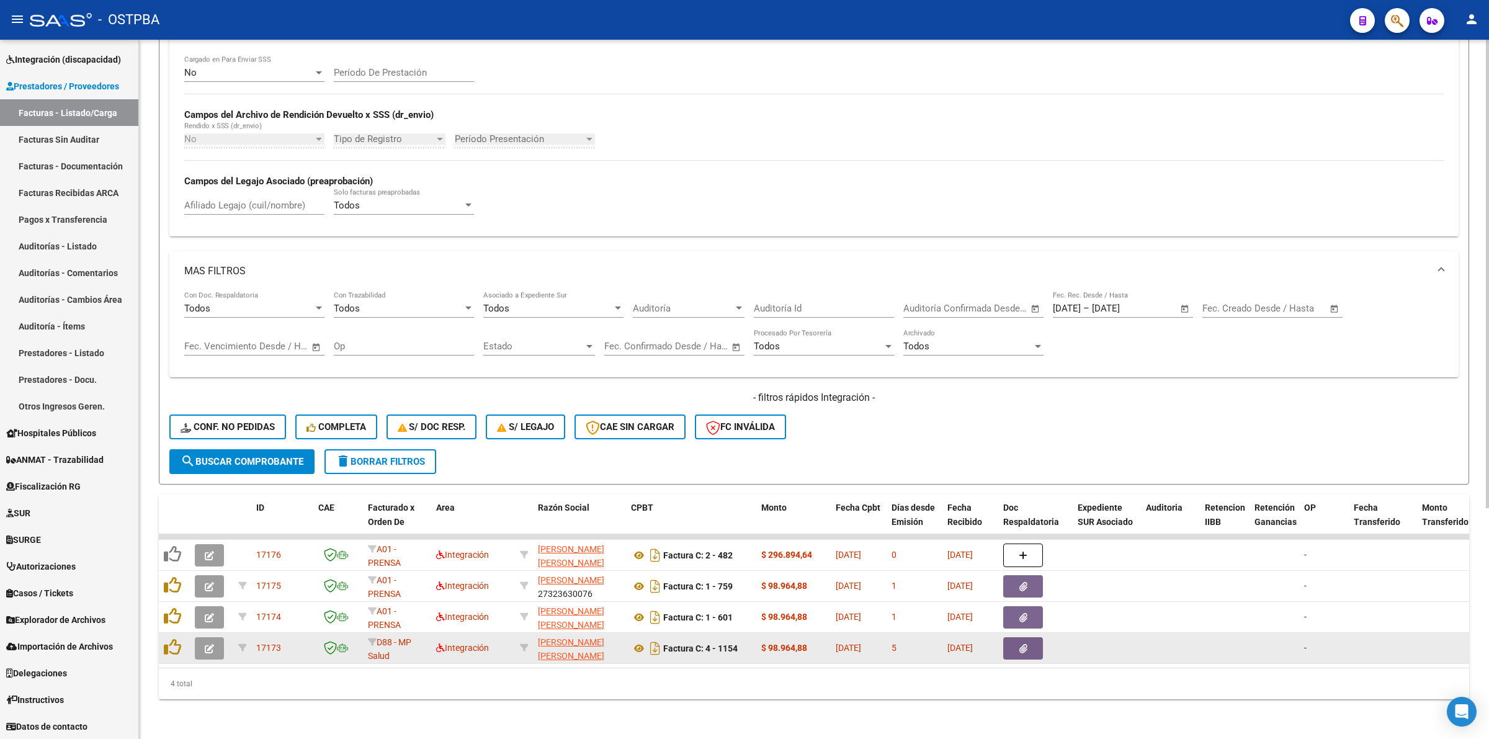
click at [209, 644] on icon "button" at bounding box center [209, 648] width 9 height 9
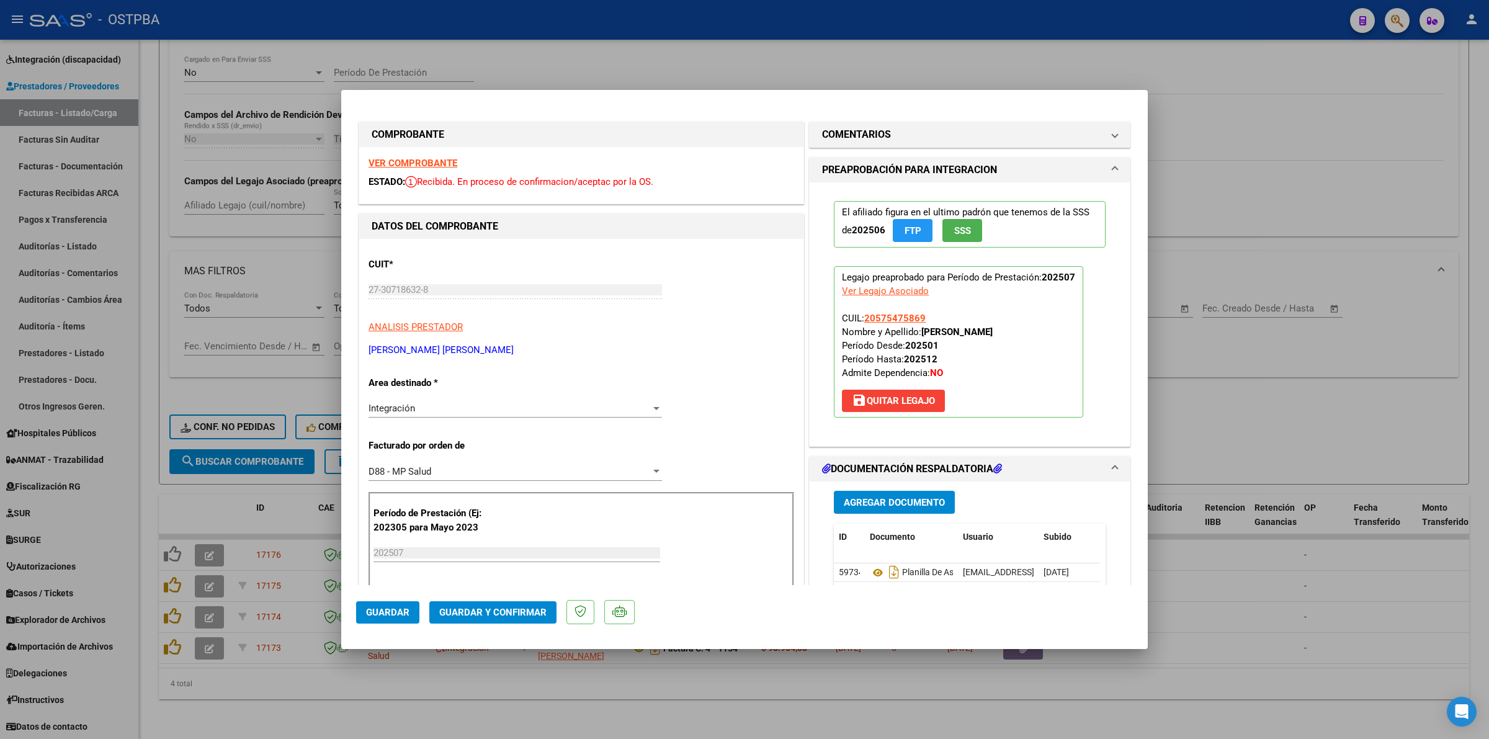
click at [444, 159] on strong "VER COMPROBANTE" at bounding box center [413, 163] width 89 height 11
click at [1258, 413] on div at bounding box center [744, 369] width 1489 height 739
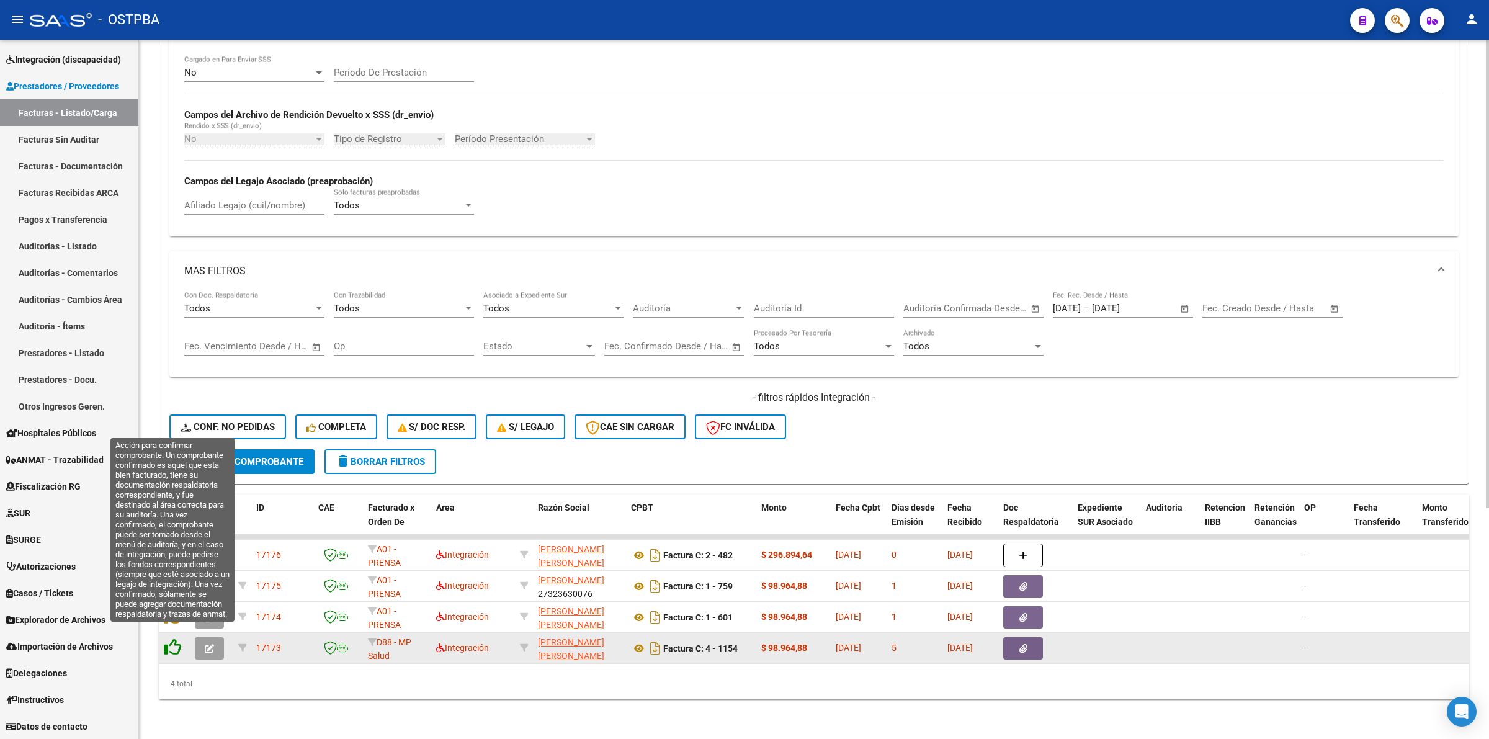
click at [173, 639] on icon at bounding box center [172, 647] width 17 height 17
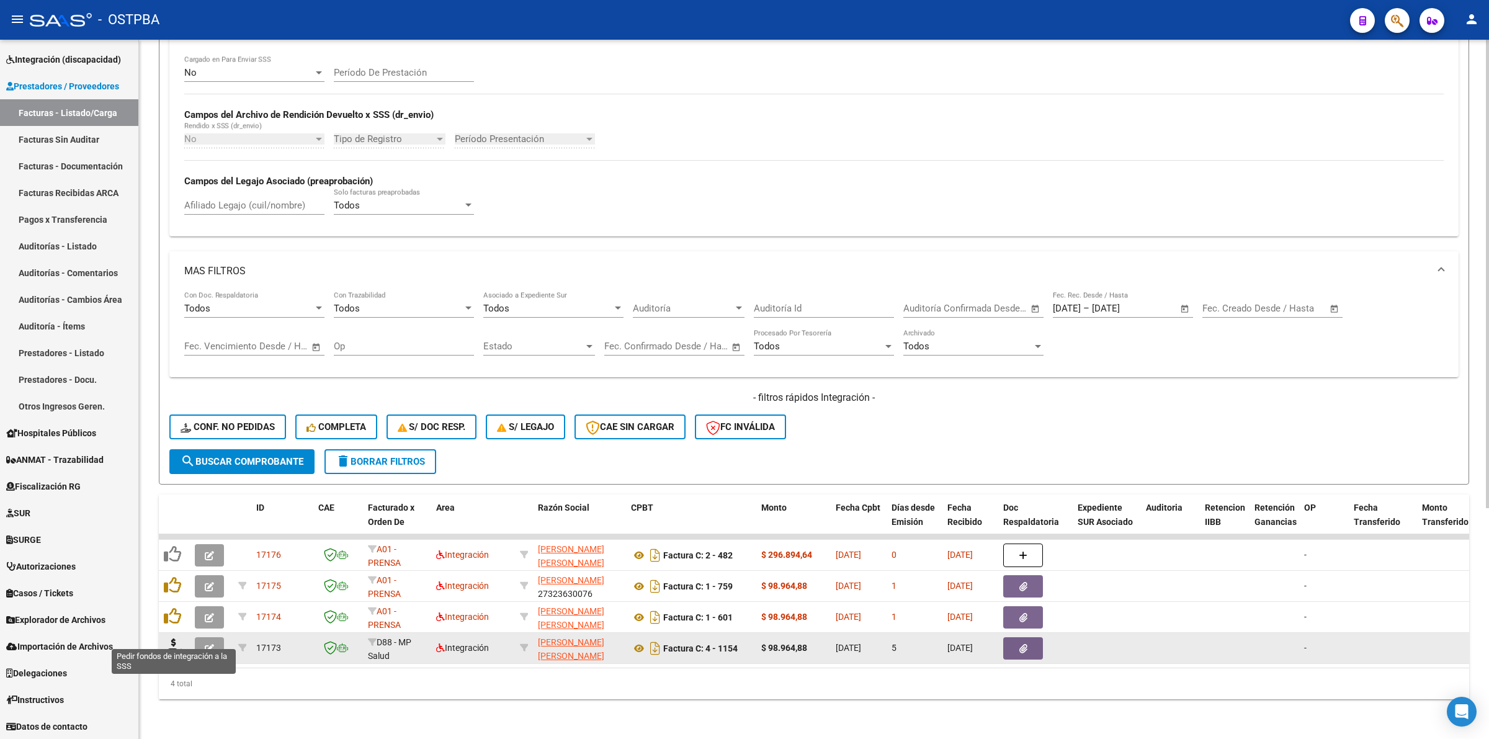
click at [173, 639] on icon at bounding box center [174, 647] width 20 height 17
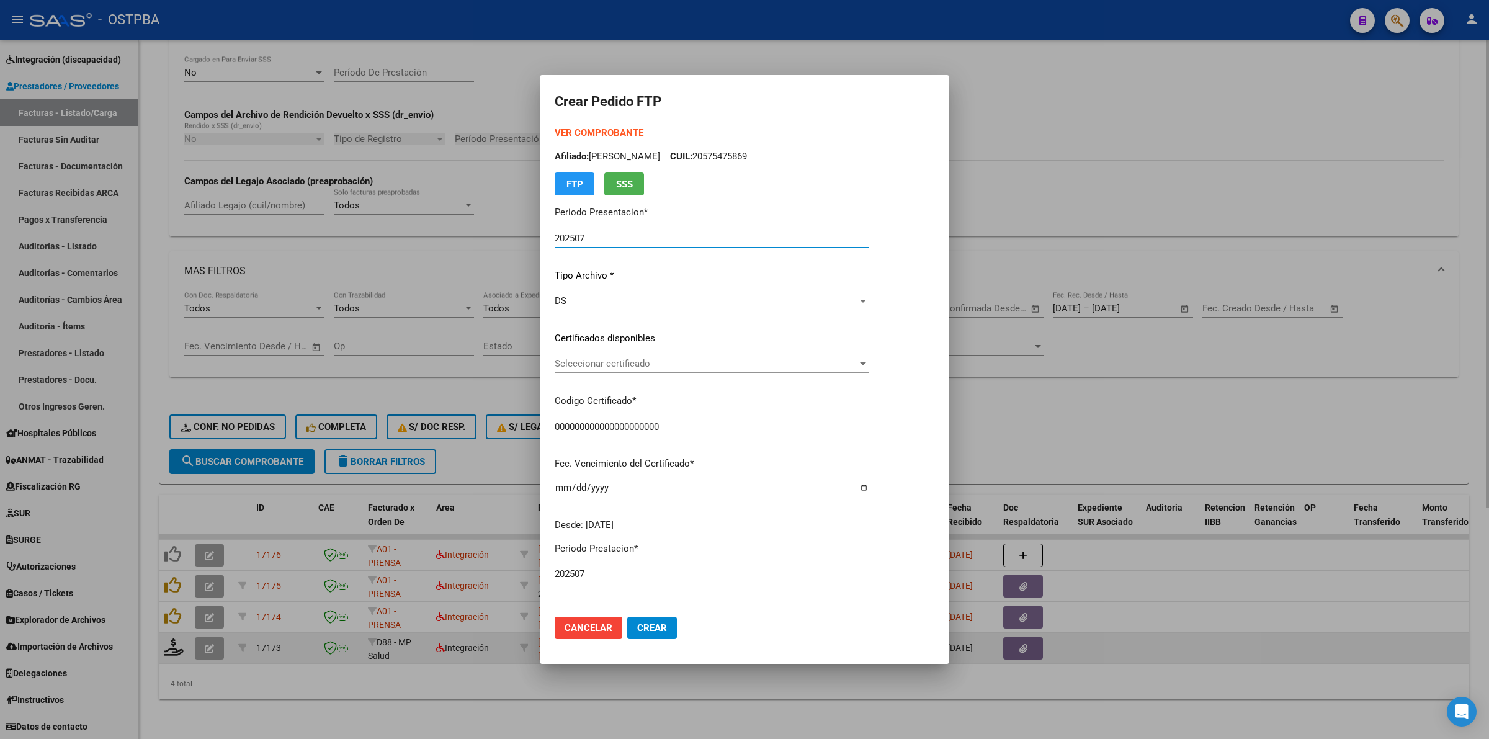
click at [858, 367] on span "Seleccionar certificado" at bounding box center [706, 363] width 303 height 11
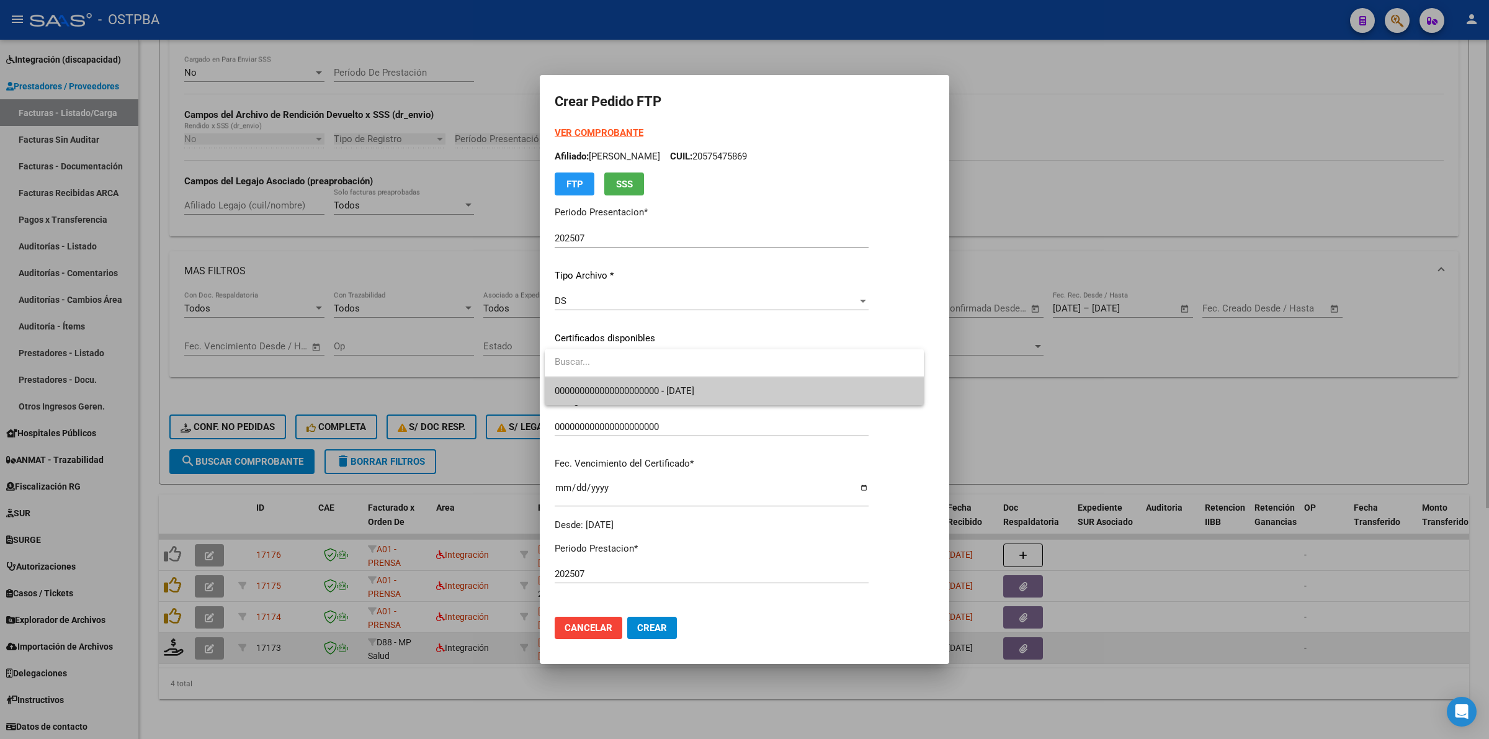
click at [781, 388] on span "000000000000000000000 - [DATE]" at bounding box center [734, 391] width 359 height 28
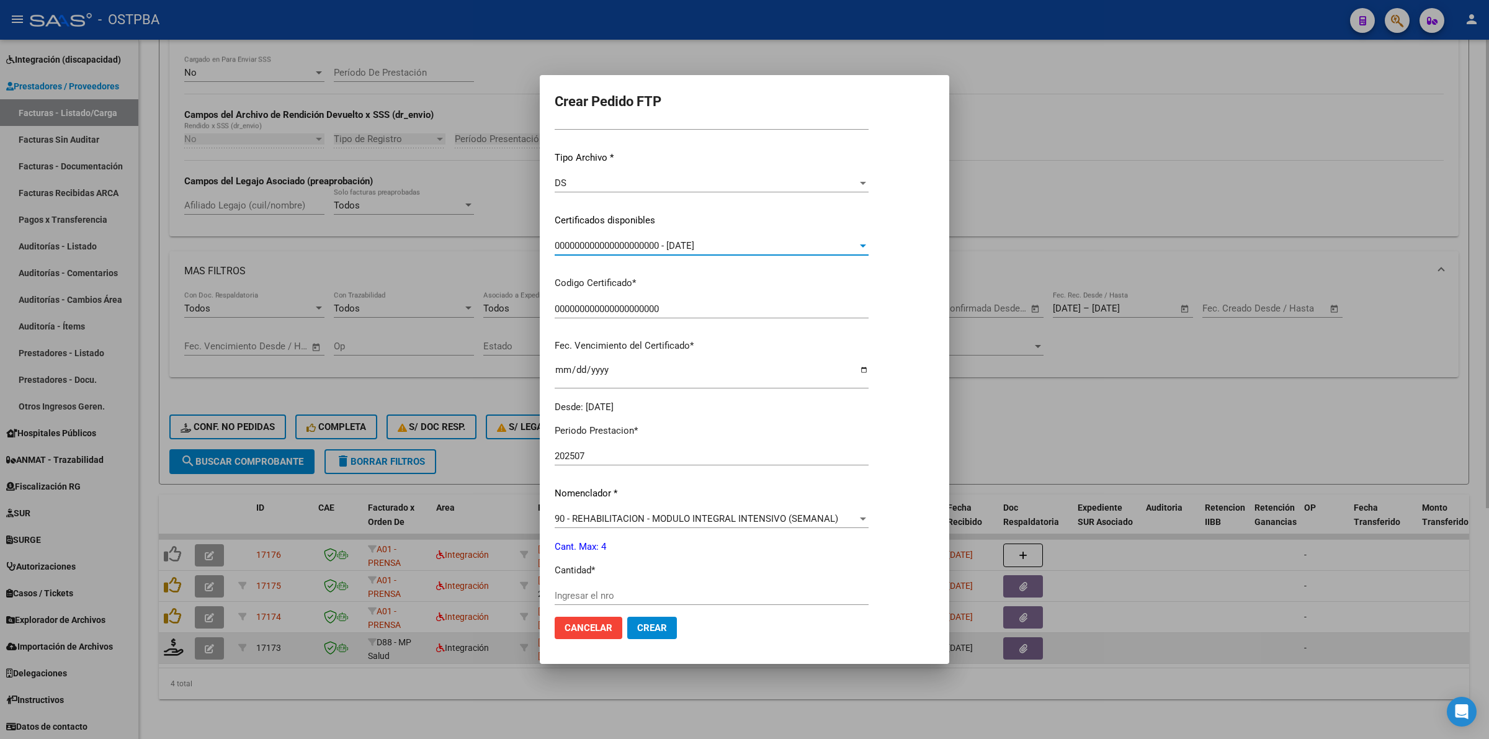
scroll to position [155, 0]
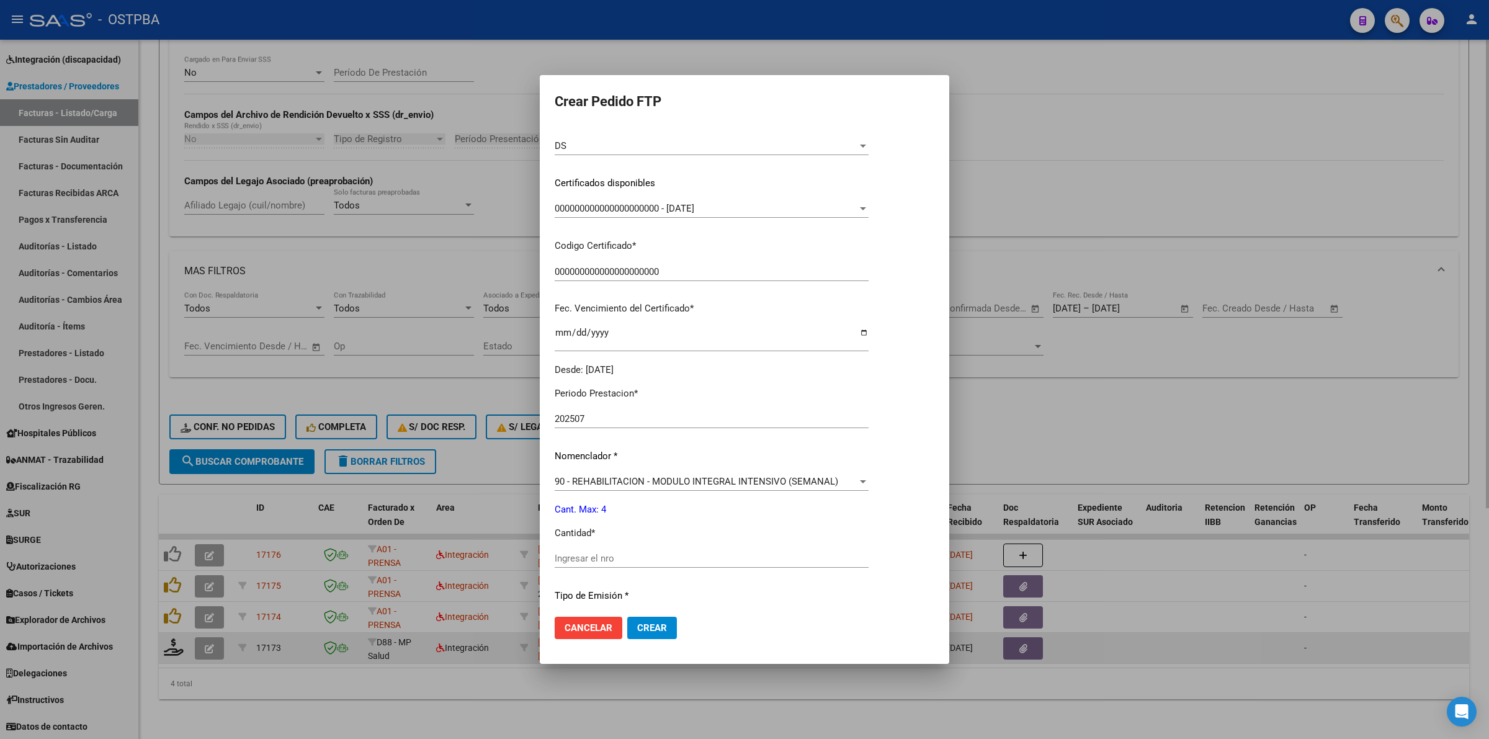
click at [706, 550] on div "Ingresar el nro" at bounding box center [712, 558] width 314 height 19
click at [650, 617] on button "Crear" at bounding box center [652, 628] width 50 height 22
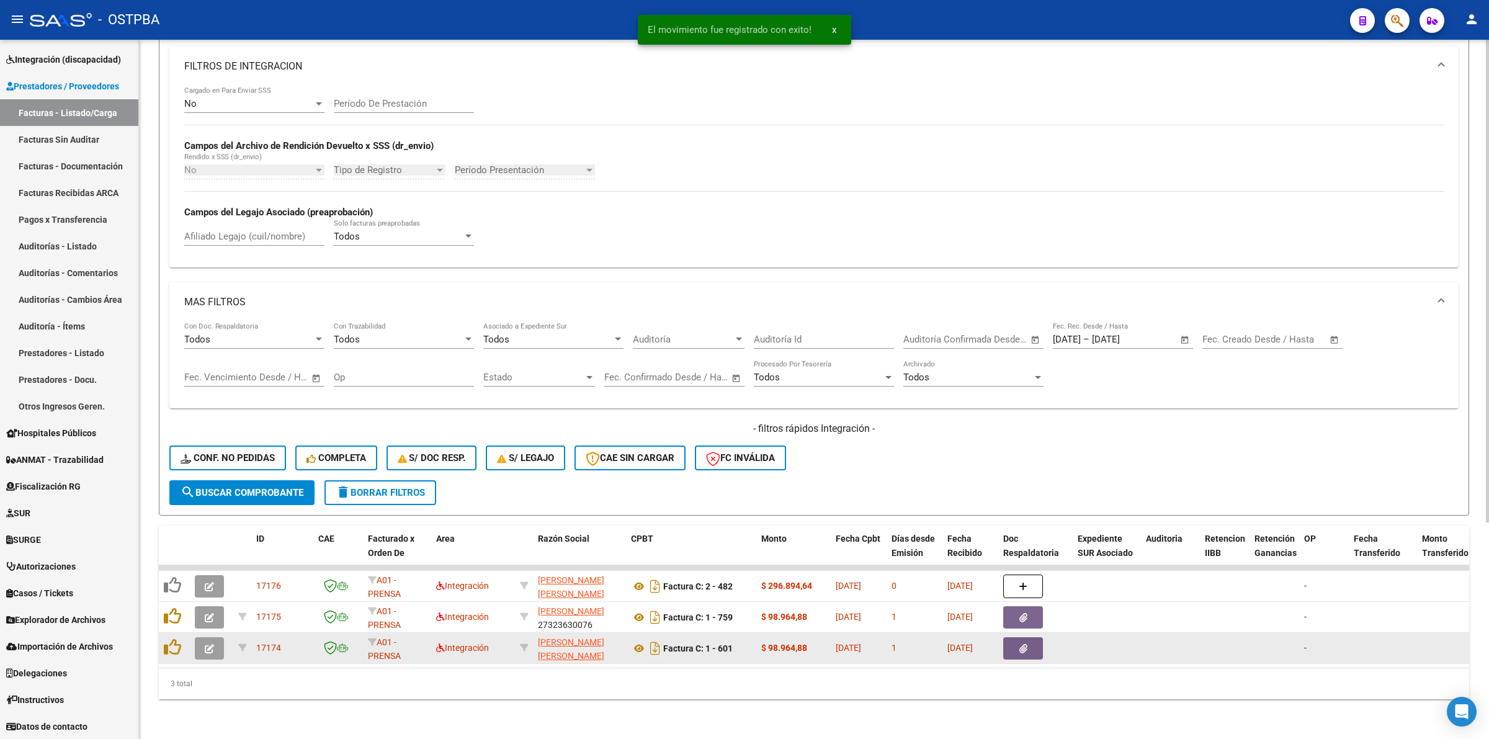
scroll to position [313, 0]
click at [215, 637] on button "button" at bounding box center [209, 648] width 29 height 22
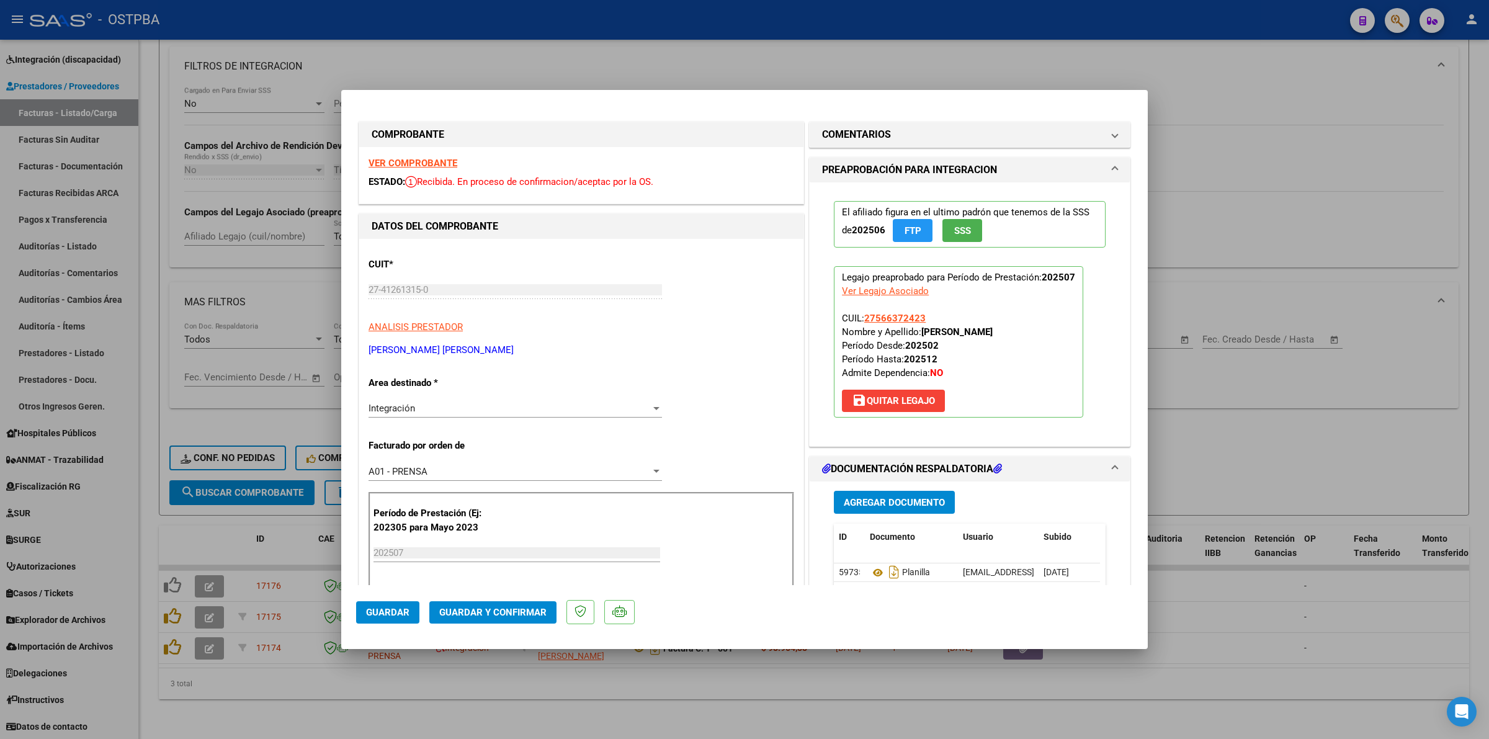
click at [426, 163] on strong "VER COMPROBANTE" at bounding box center [413, 163] width 89 height 11
click at [1311, 188] on div at bounding box center [744, 369] width 1489 height 739
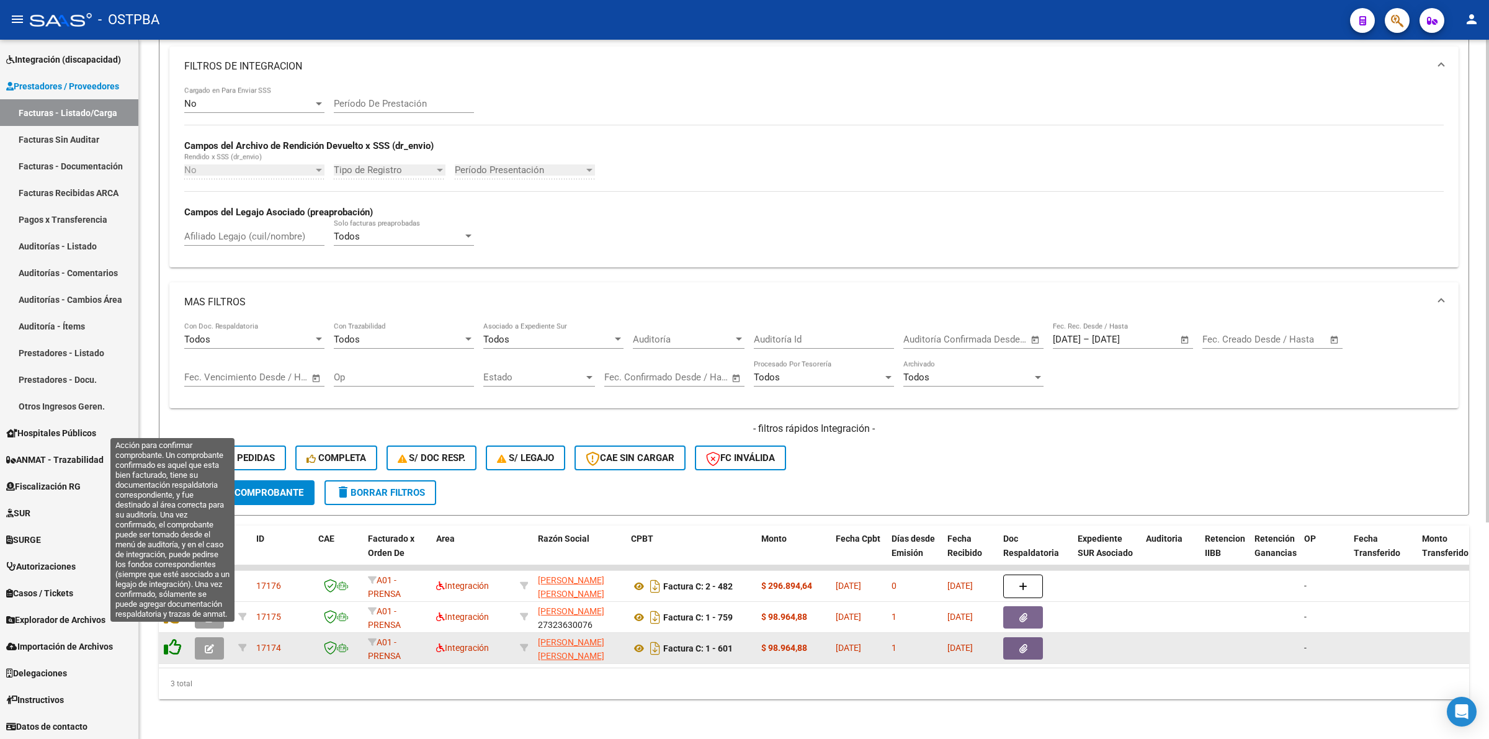
click at [174, 639] on icon at bounding box center [172, 647] width 17 height 17
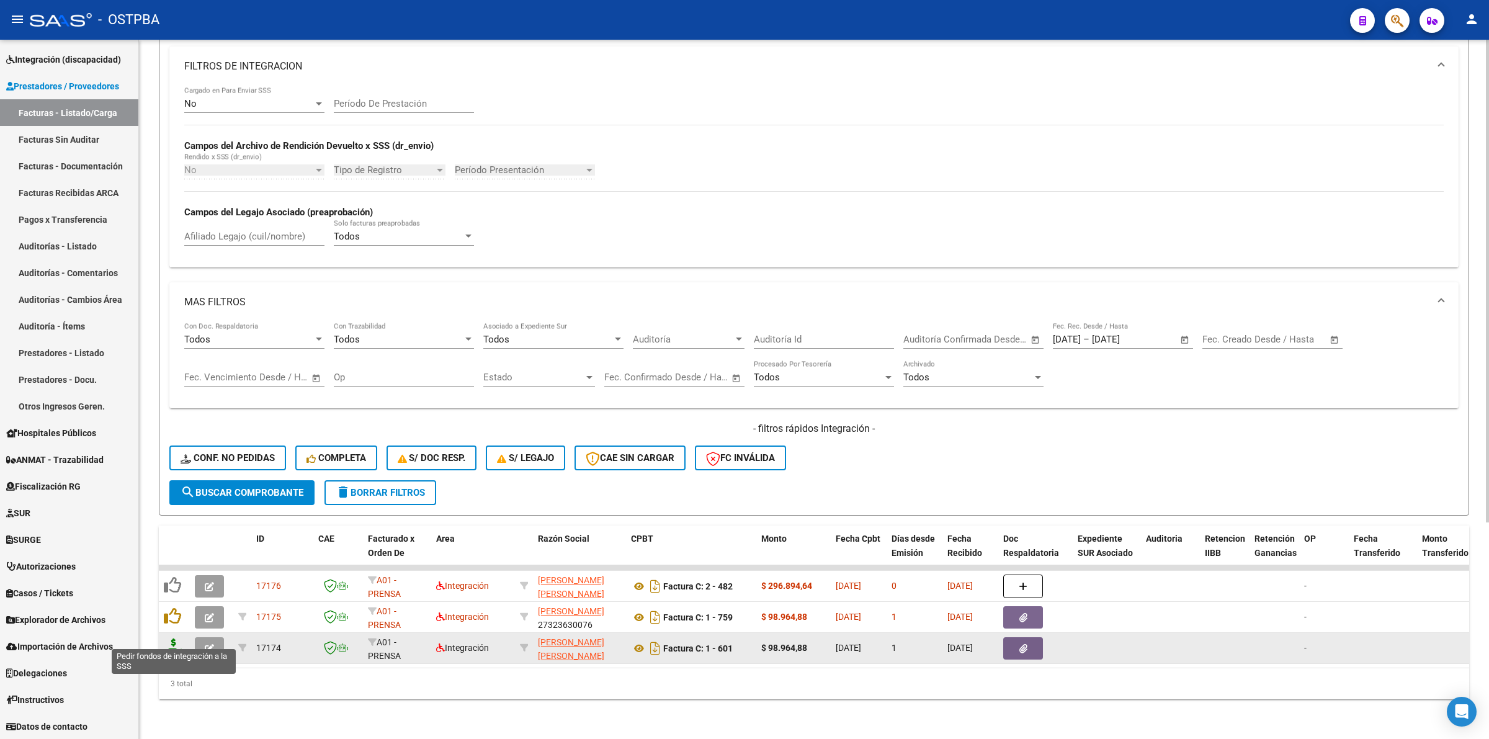
click at [171, 639] on icon at bounding box center [174, 647] width 20 height 17
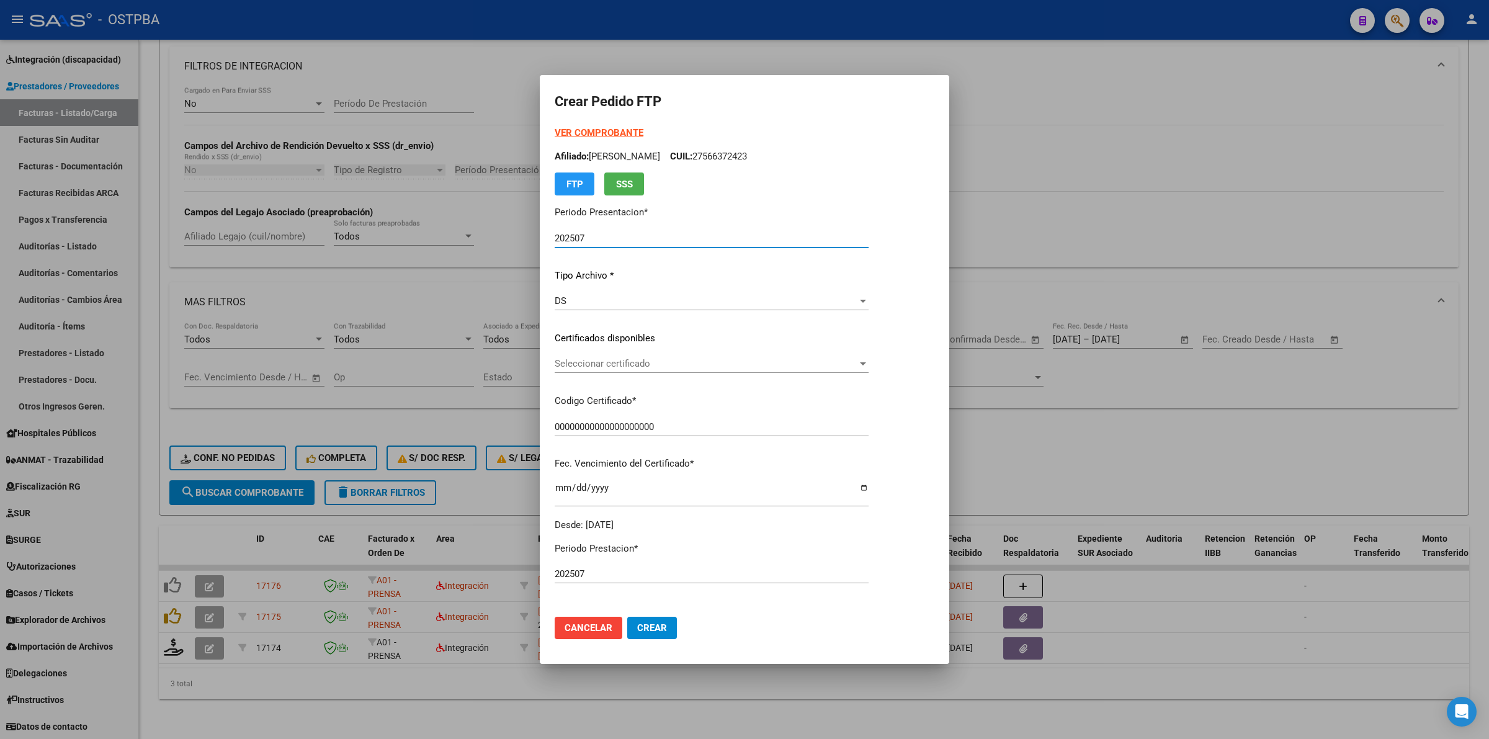
click at [858, 364] on span "Seleccionar certificado" at bounding box center [706, 363] width 303 height 11
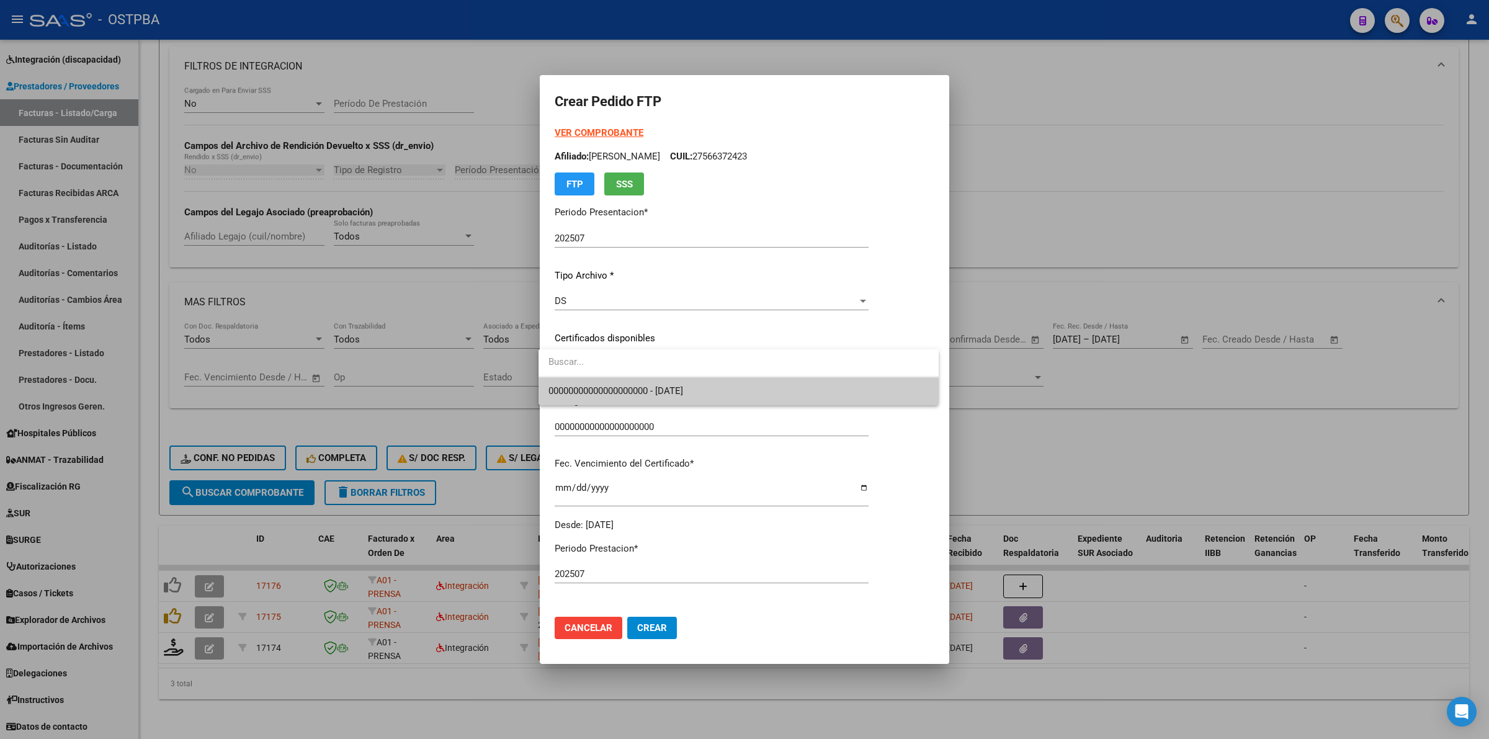
click at [840, 385] on span "00000000000000000000 - [DATE]" at bounding box center [739, 391] width 380 height 28
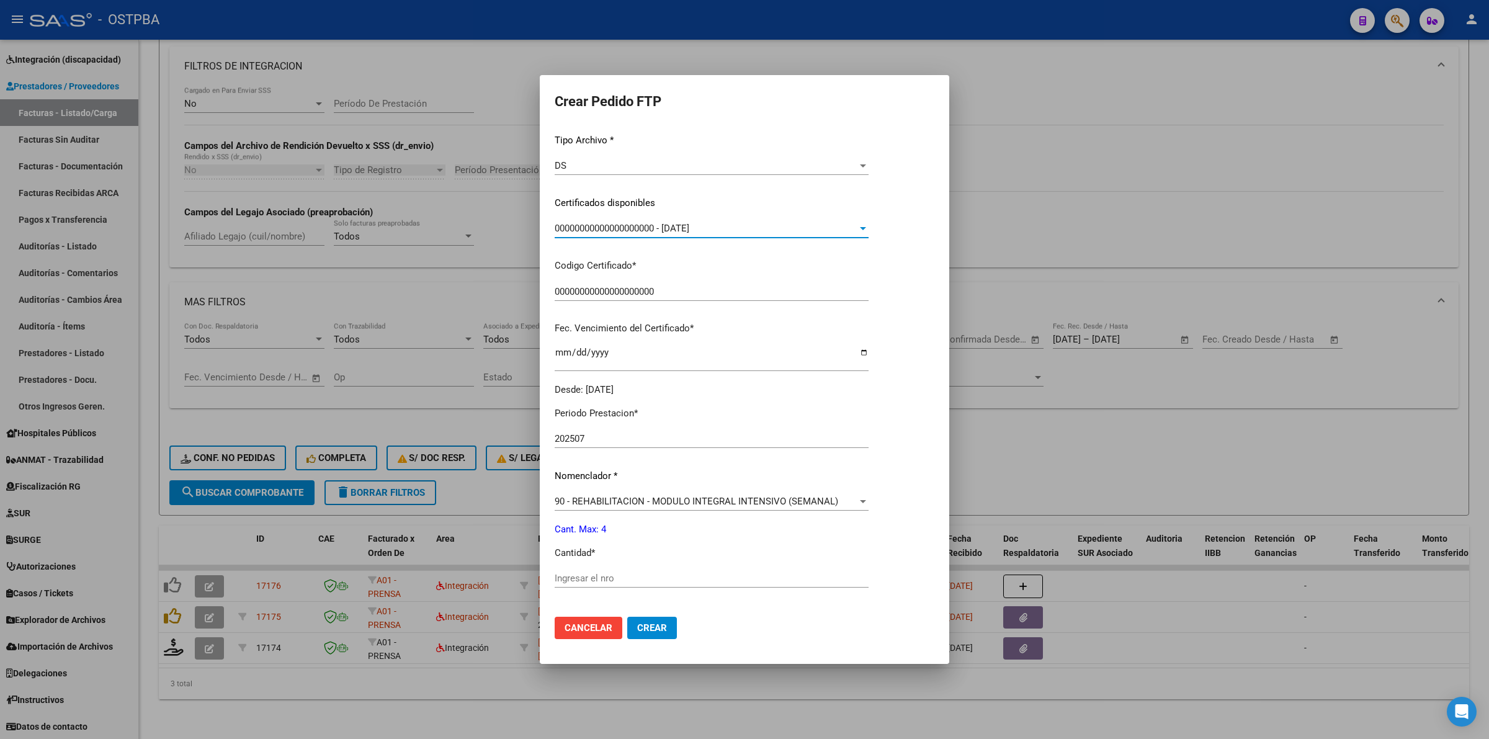
scroll to position [155, 0]
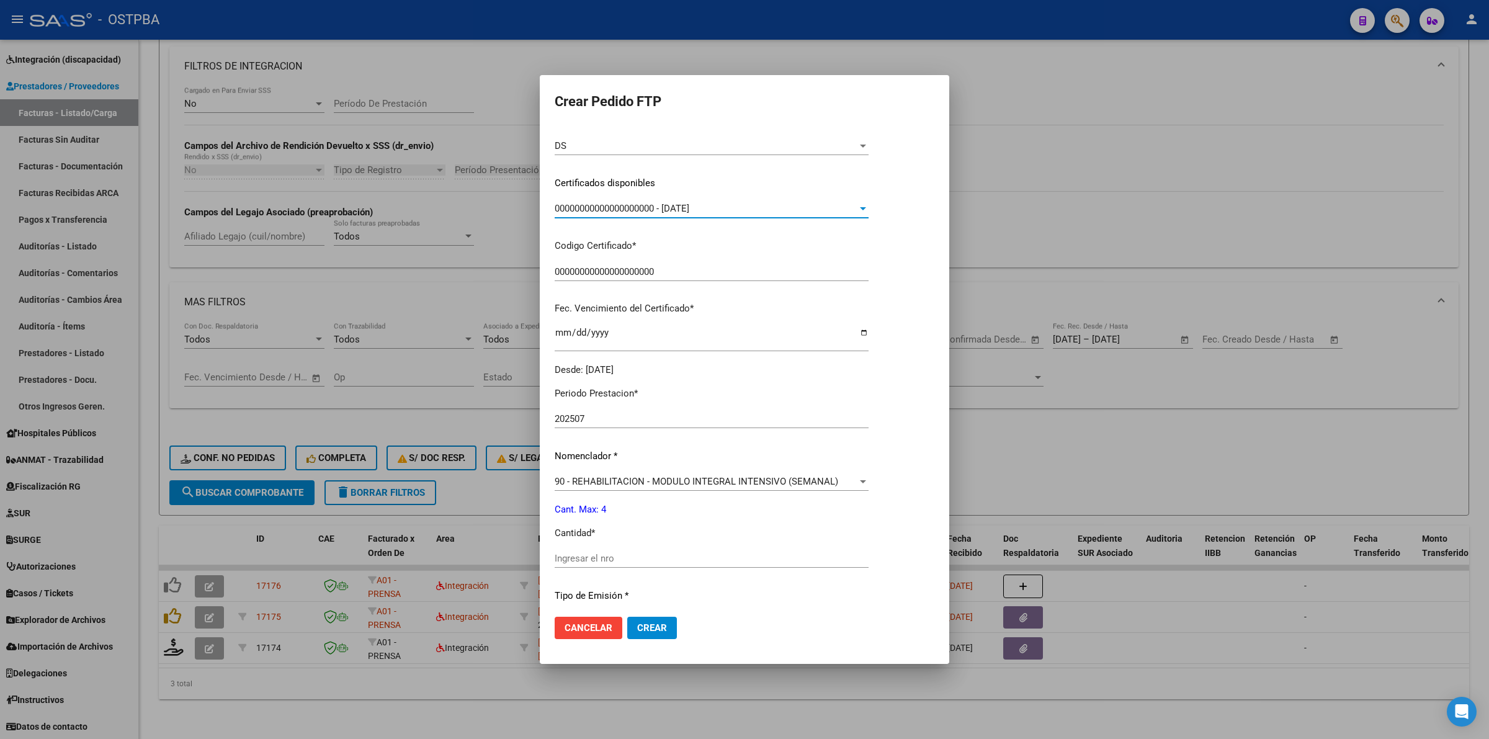
click at [714, 555] on input "Ingresar el nro" at bounding box center [712, 558] width 314 height 11
click at [650, 632] on span "Crear" at bounding box center [652, 627] width 30 height 11
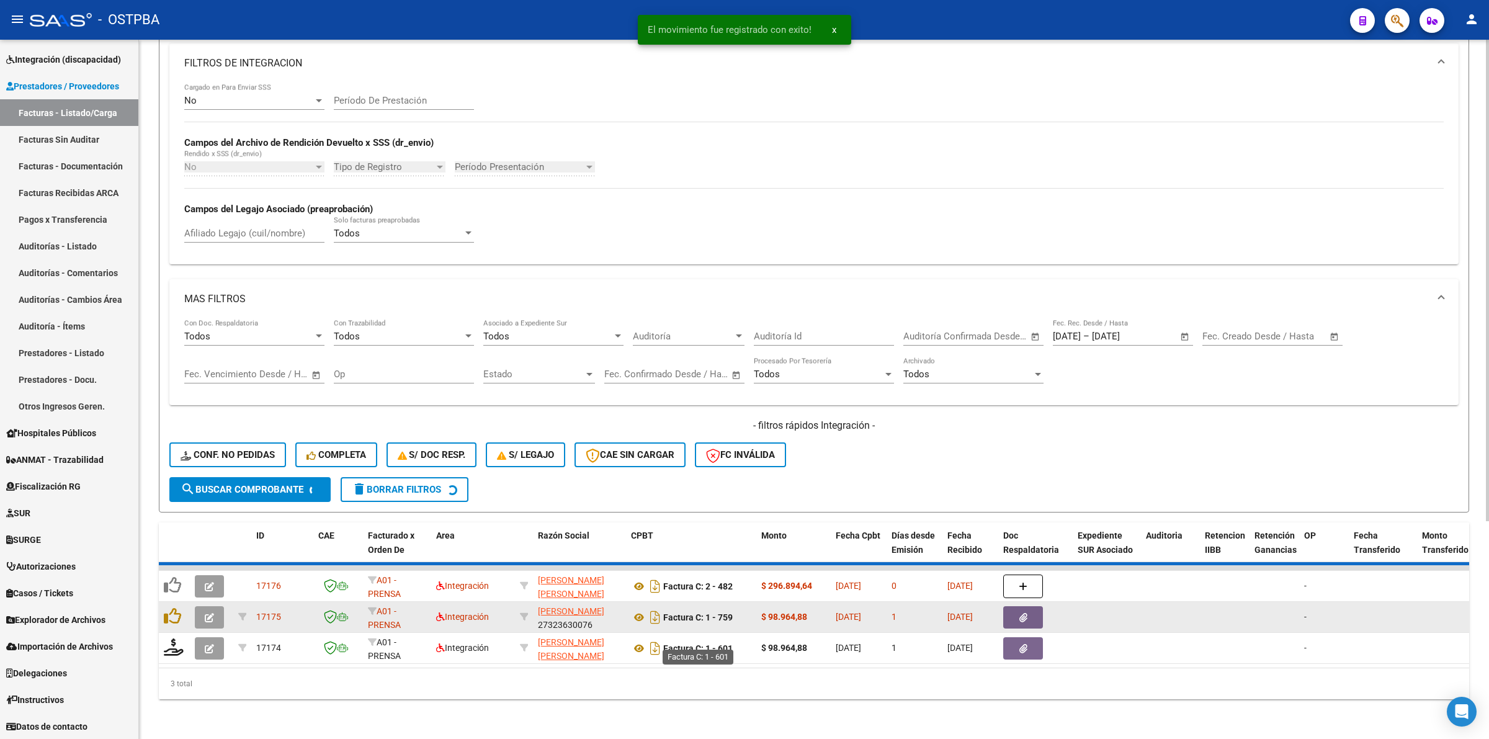
scroll to position [282, 0]
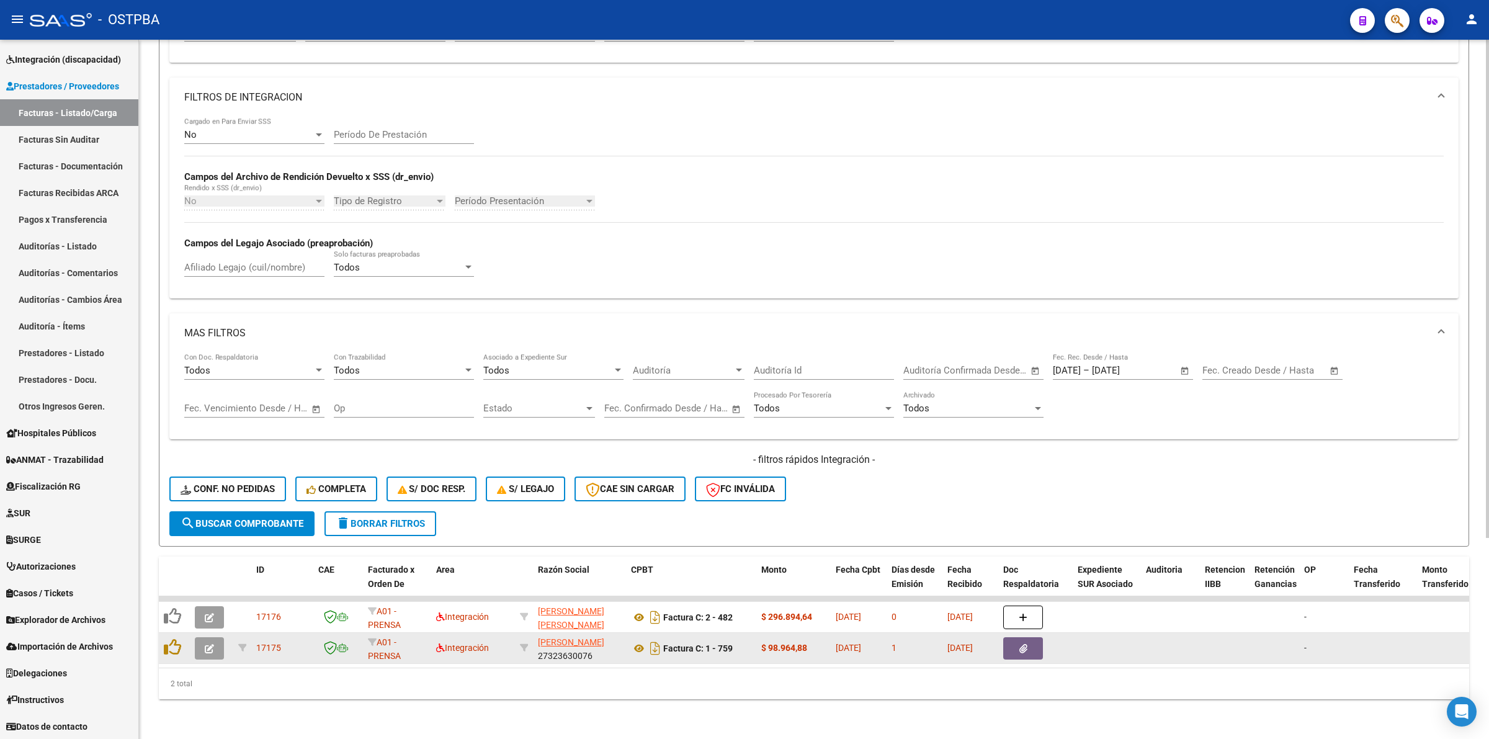
click at [215, 637] on button "button" at bounding box center [209, 648] width 29 height 22
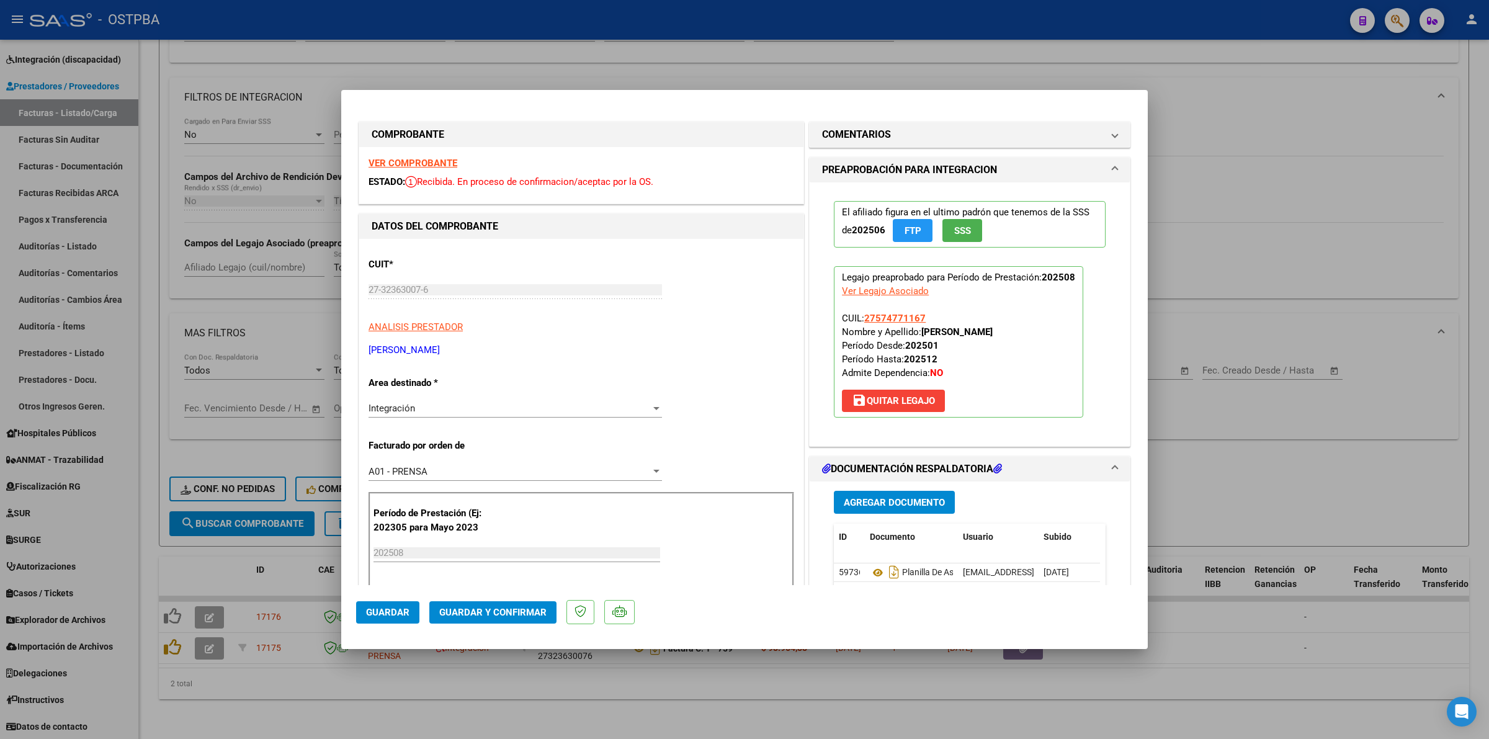
click at [423, 158] on strong "VER COMPROBANTE" at bounding box center [413, 163] width 89 height 11
click at [1274, 473] on div at bounding box center [744, 369] width 1489 height 739
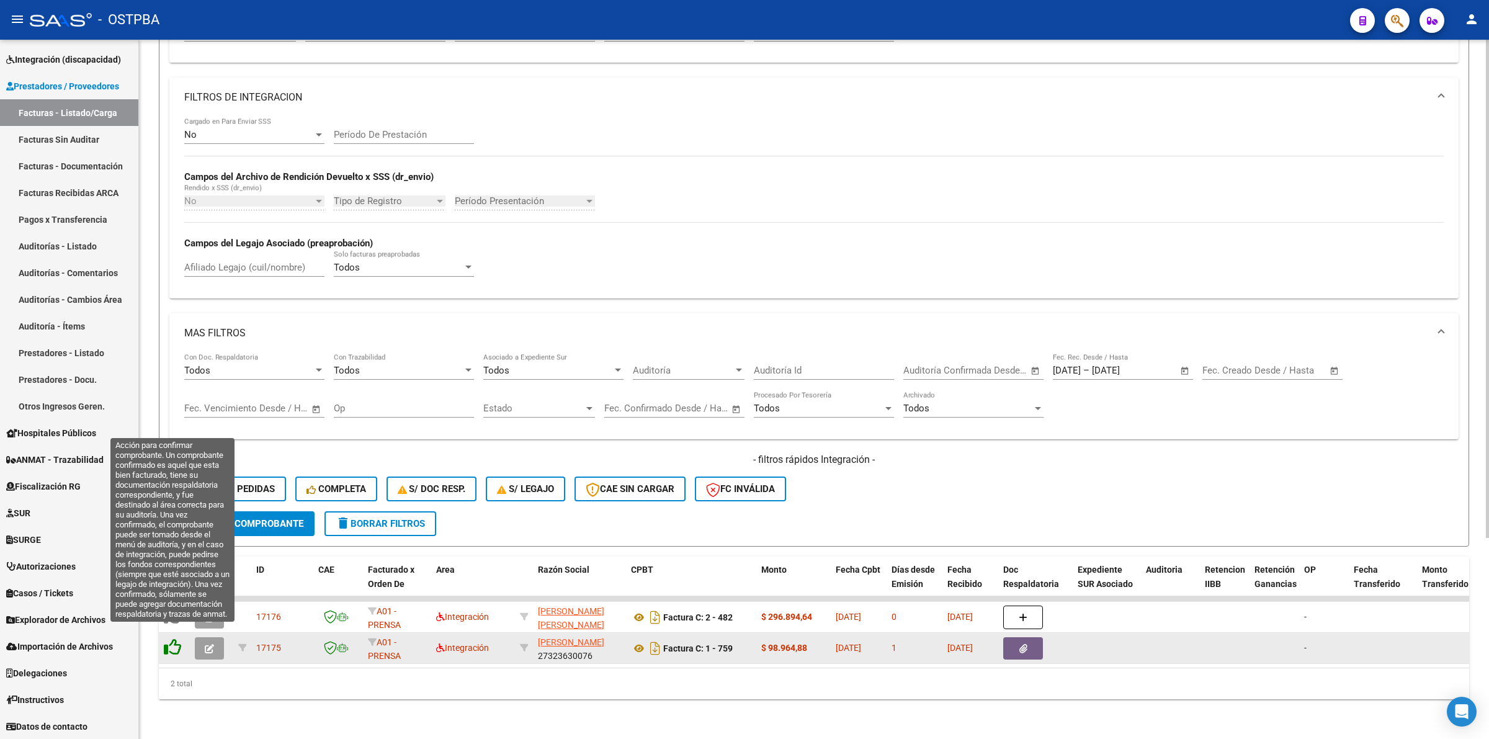
click at [171, 639] on icon at bounding box center [172, 647] width 17 height 17
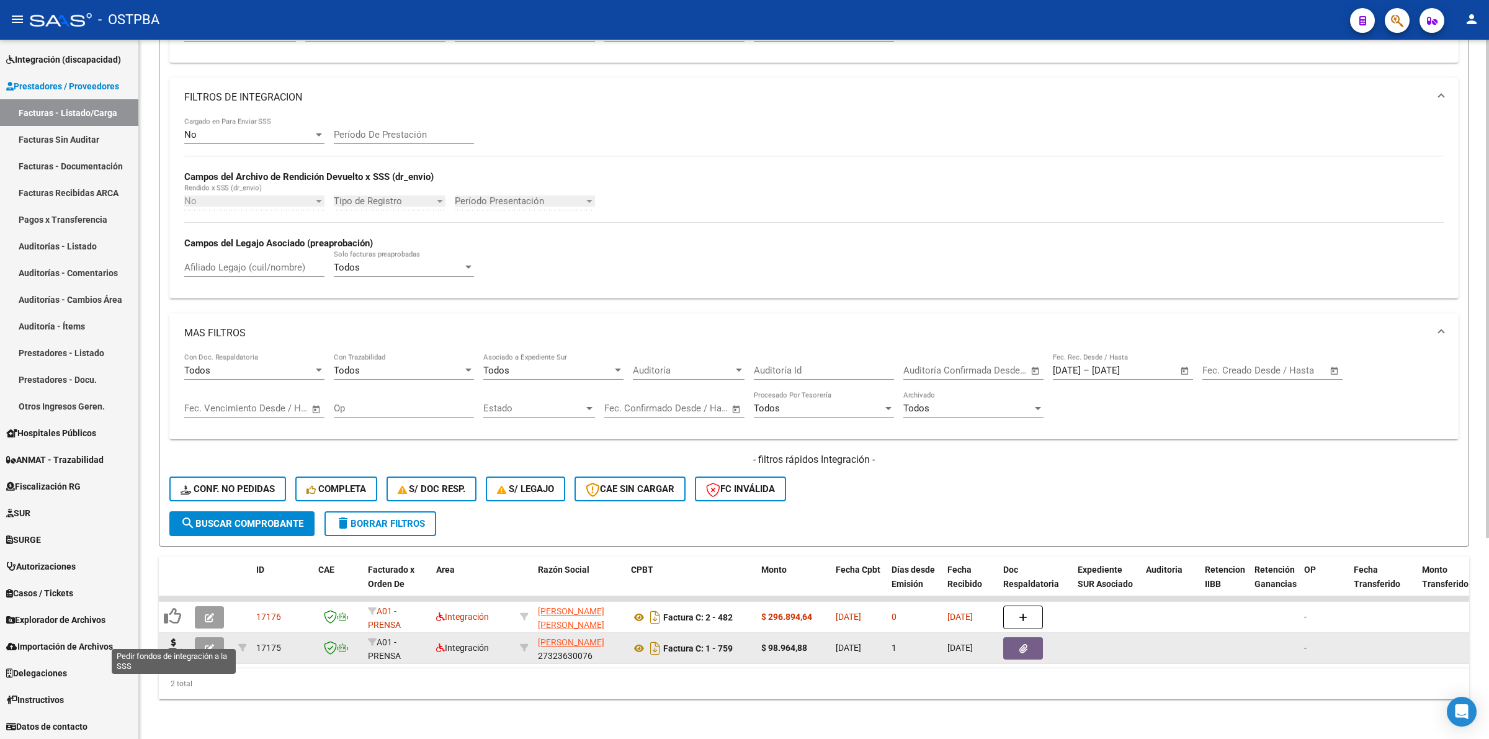
click at [171, 639] on icon at bounding box center [174, 647] width 20 height 17
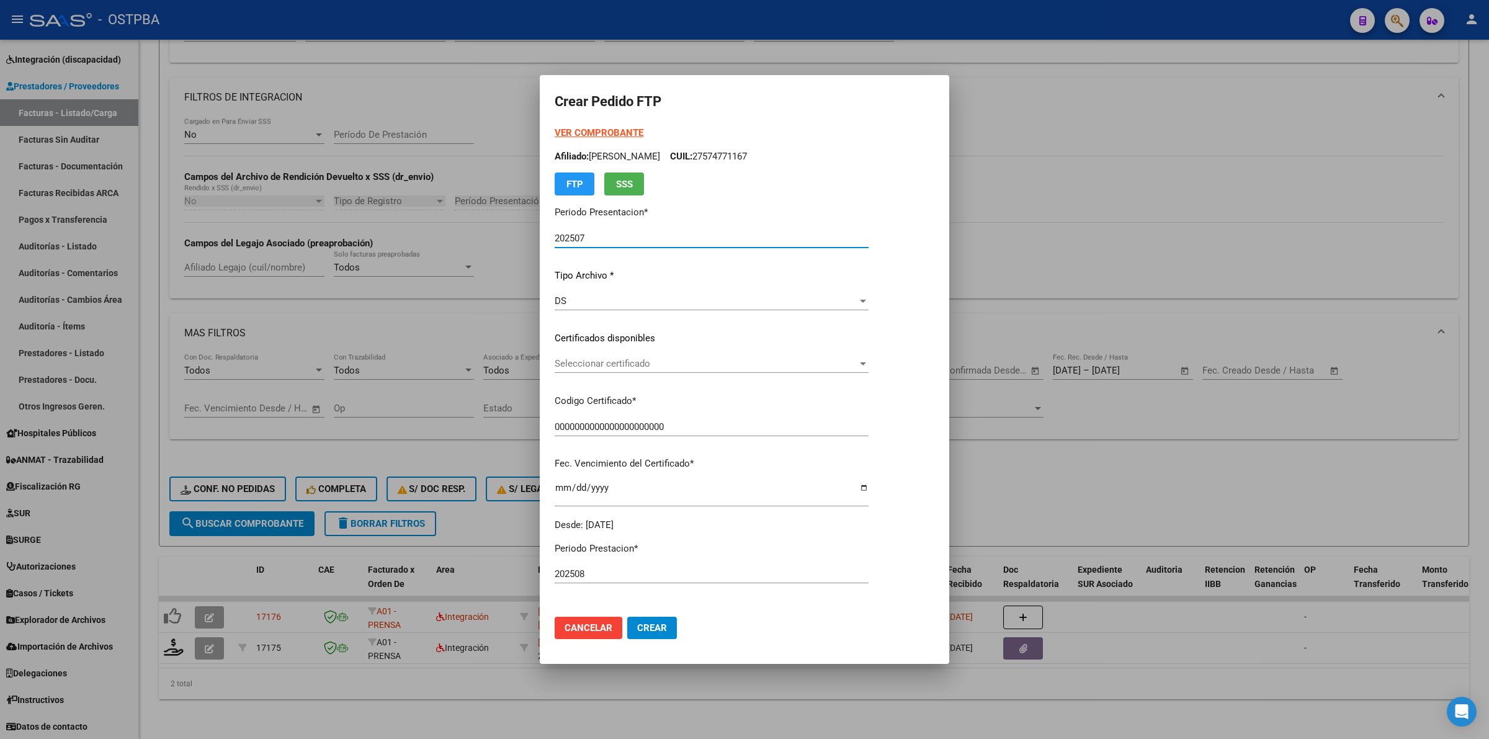
click at [858, 365] on span "Seleccionar certificado" at bounding box center [706, 363] width 303 height 11
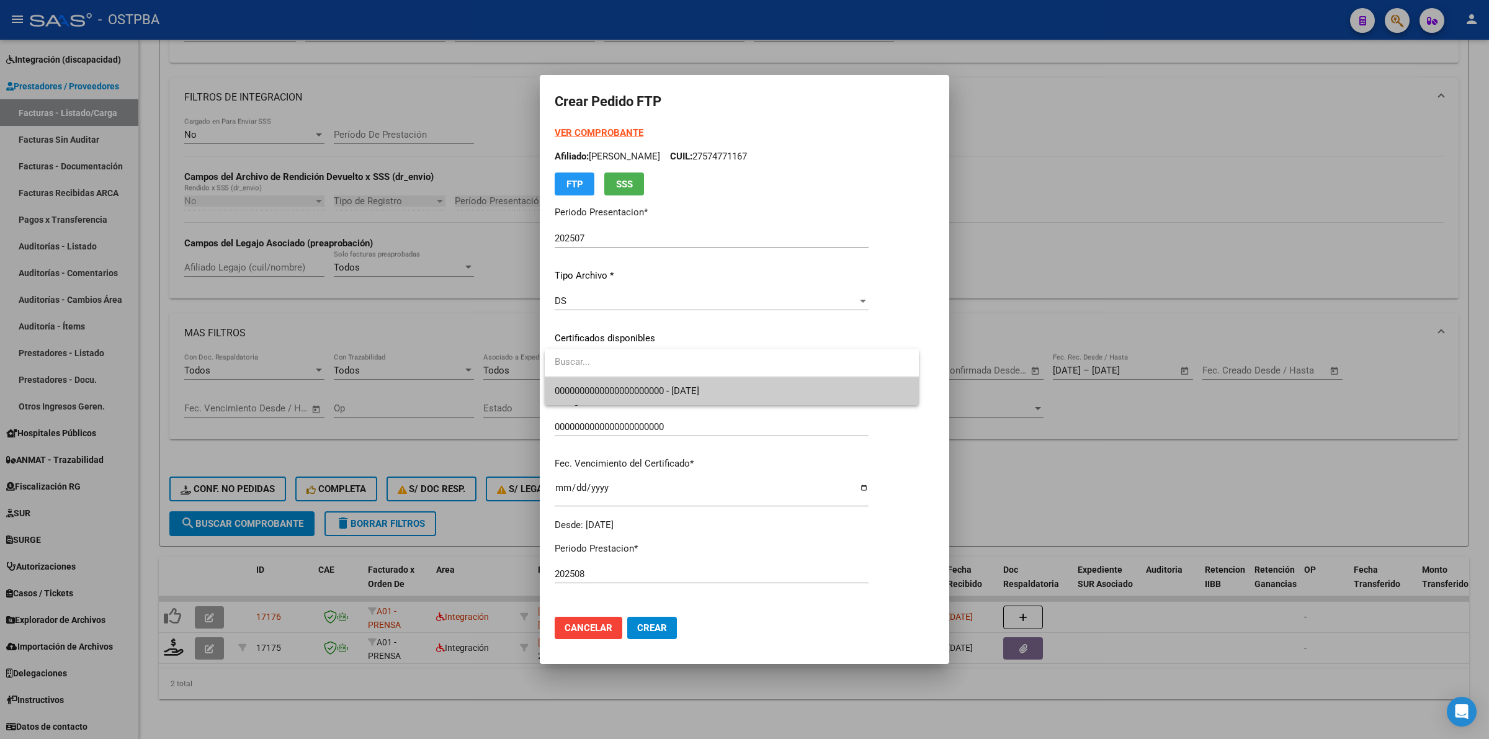
click at [827, 395] on span "0000000000000000000000 - [DATE]" at bounding box center [732, 391] width 354 height 28
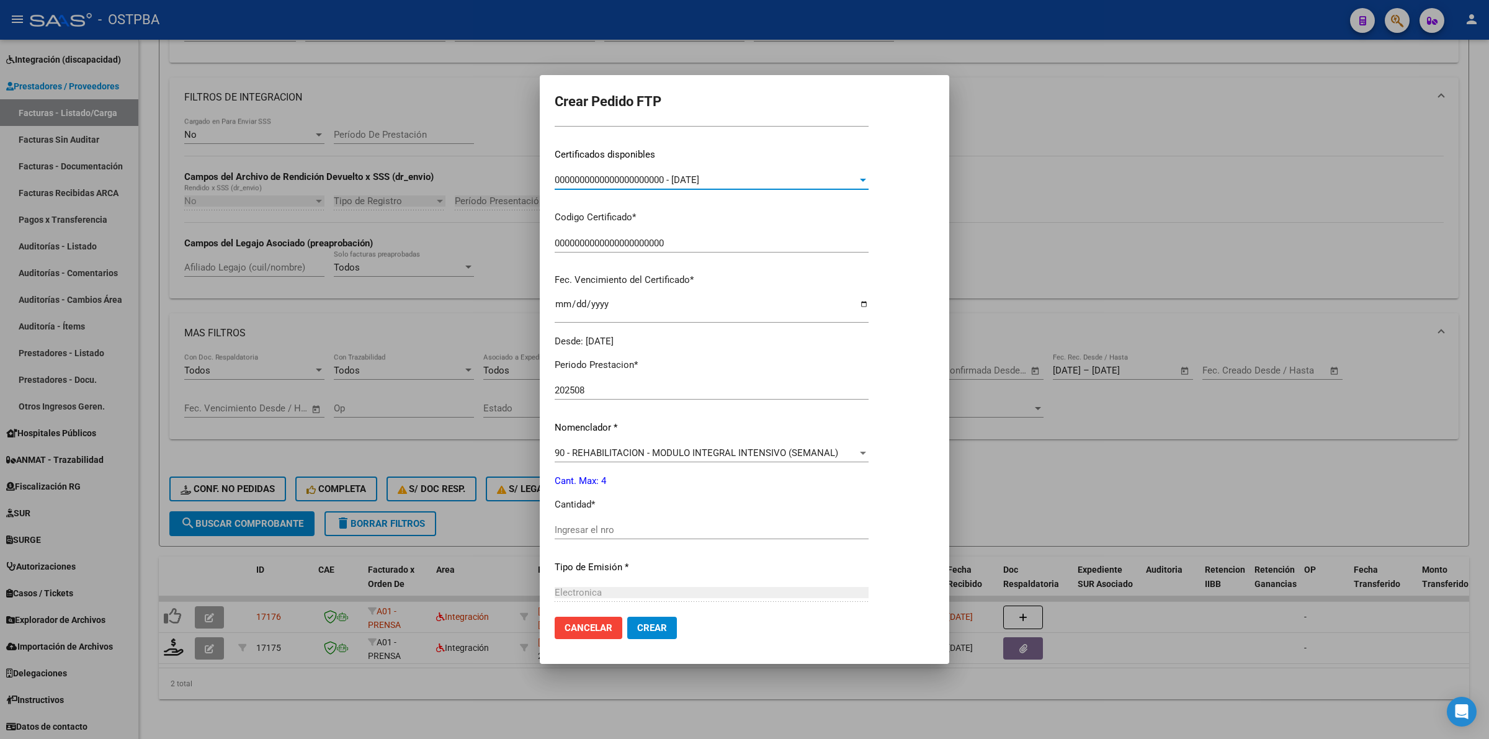
scroll to position [233, 0]
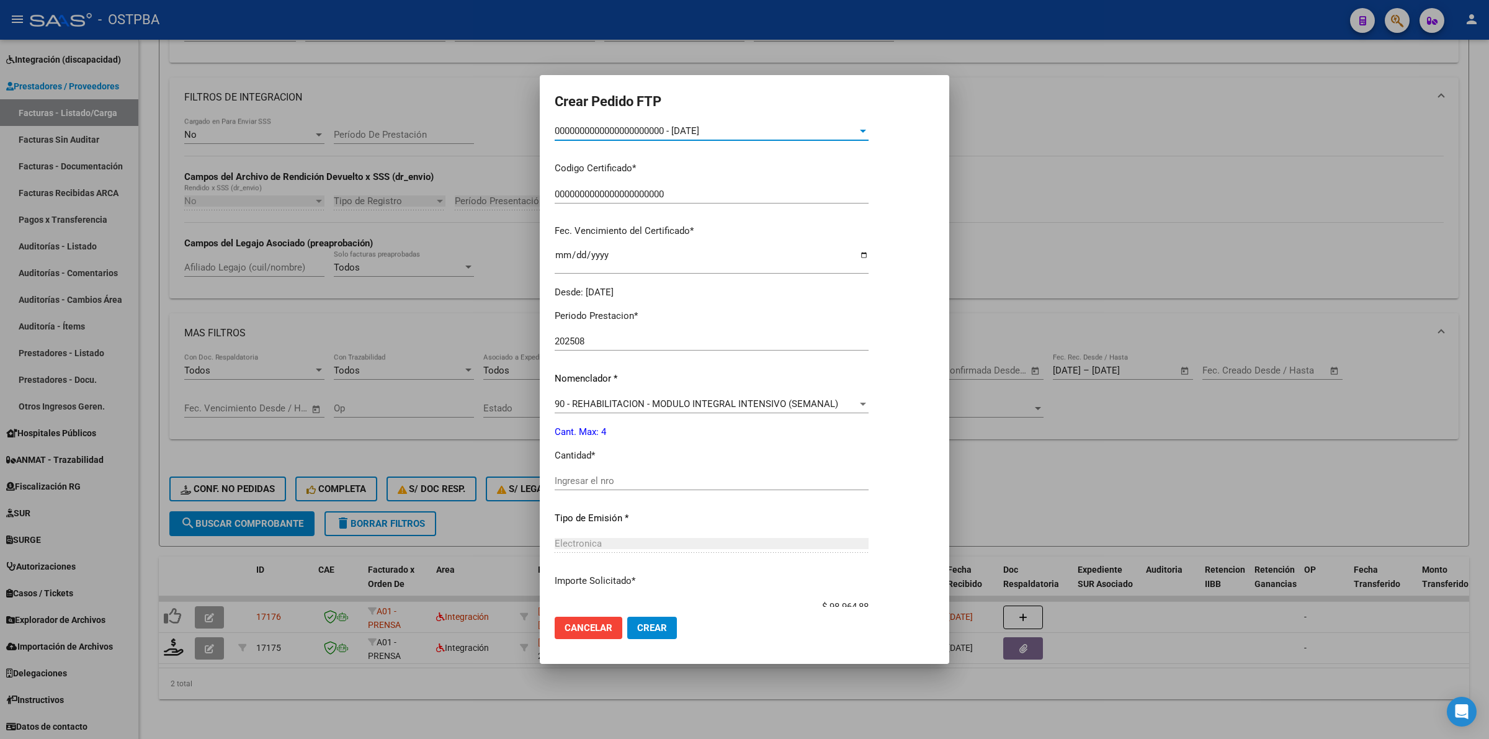
click at [737, 476] on input "Ingresar el nro" at bounding box center [712, 480] width 314 height 11
click at [647, 629] on span "Crear" at bounding box center [652, 627] width 30 height 11
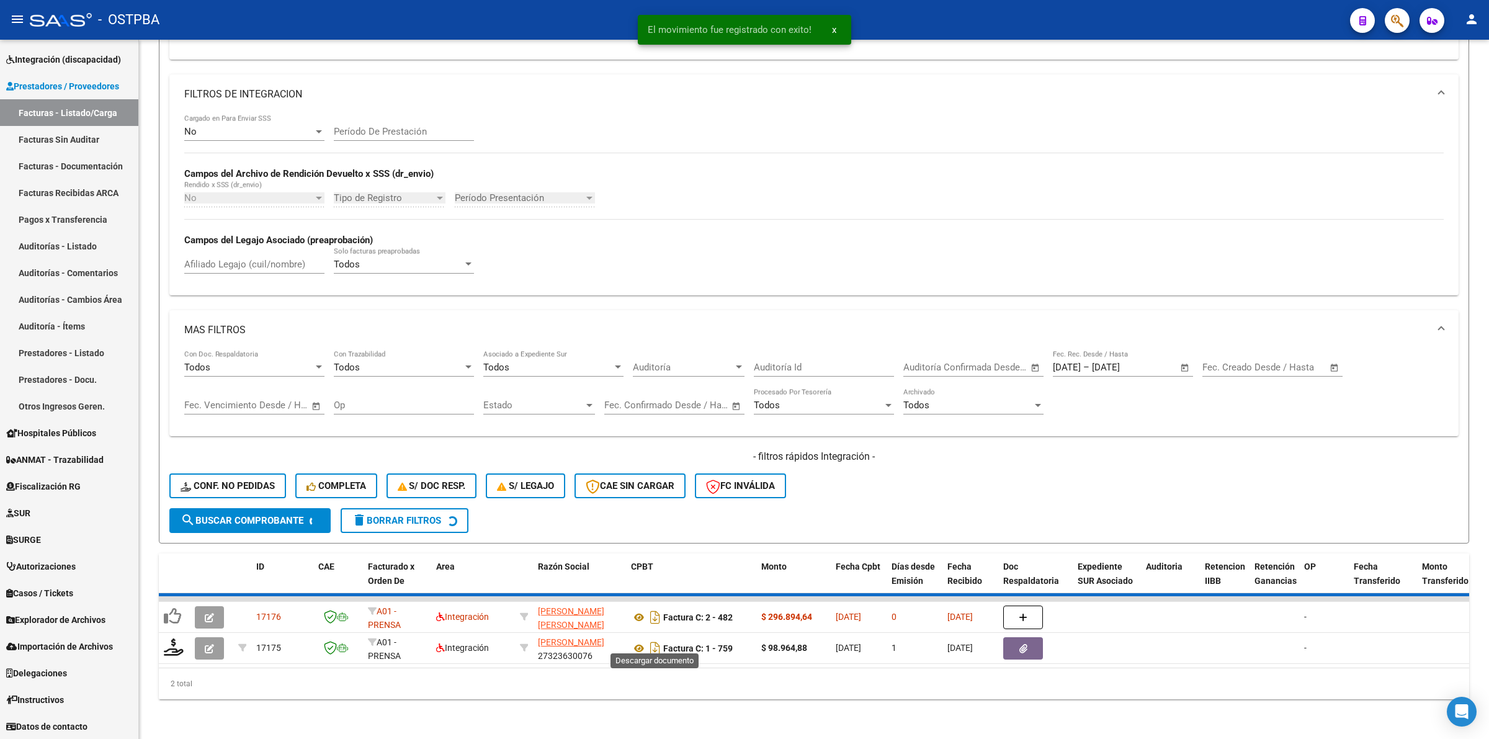
scroll to position [251, 0]
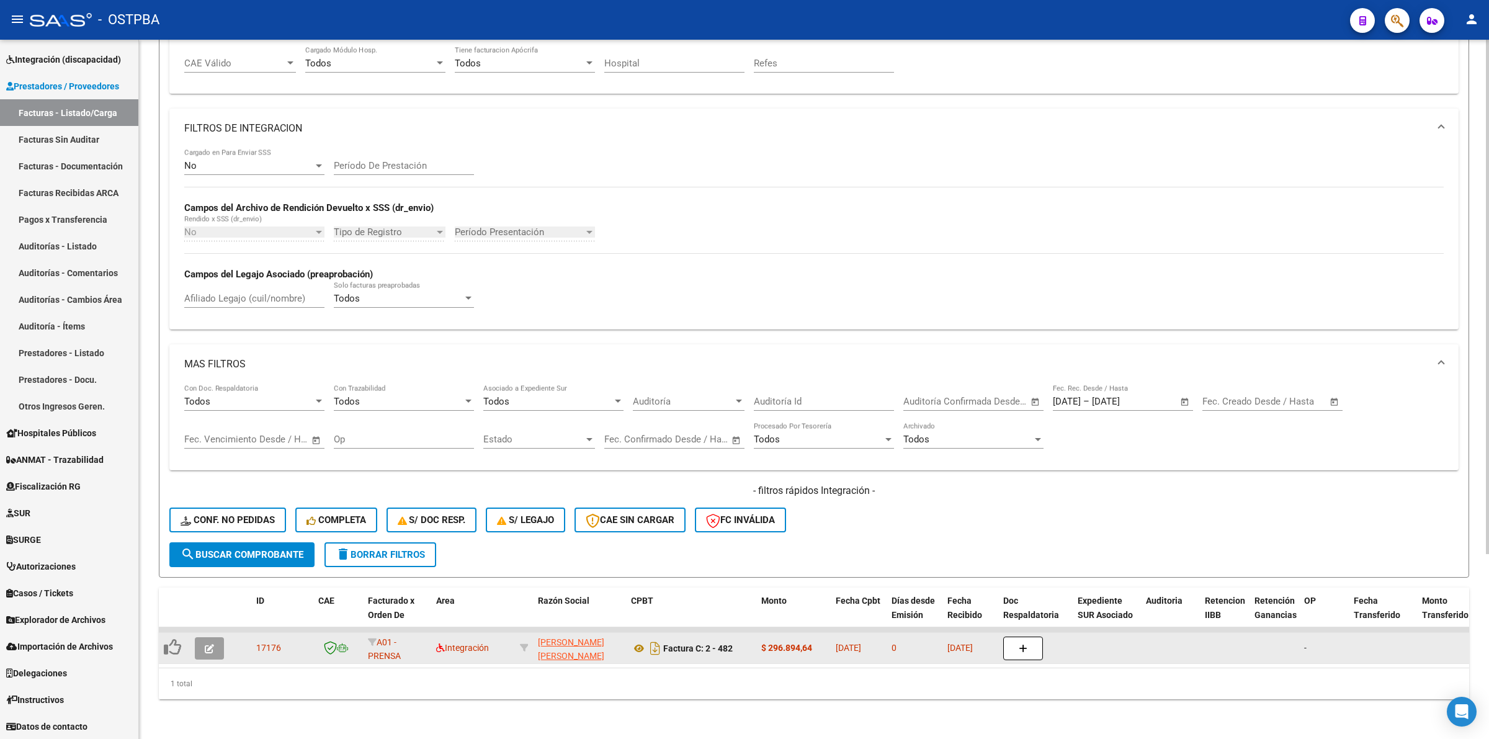
click at [202, 637] on button "button" at bounding box center [209, 648] width 29 height 22
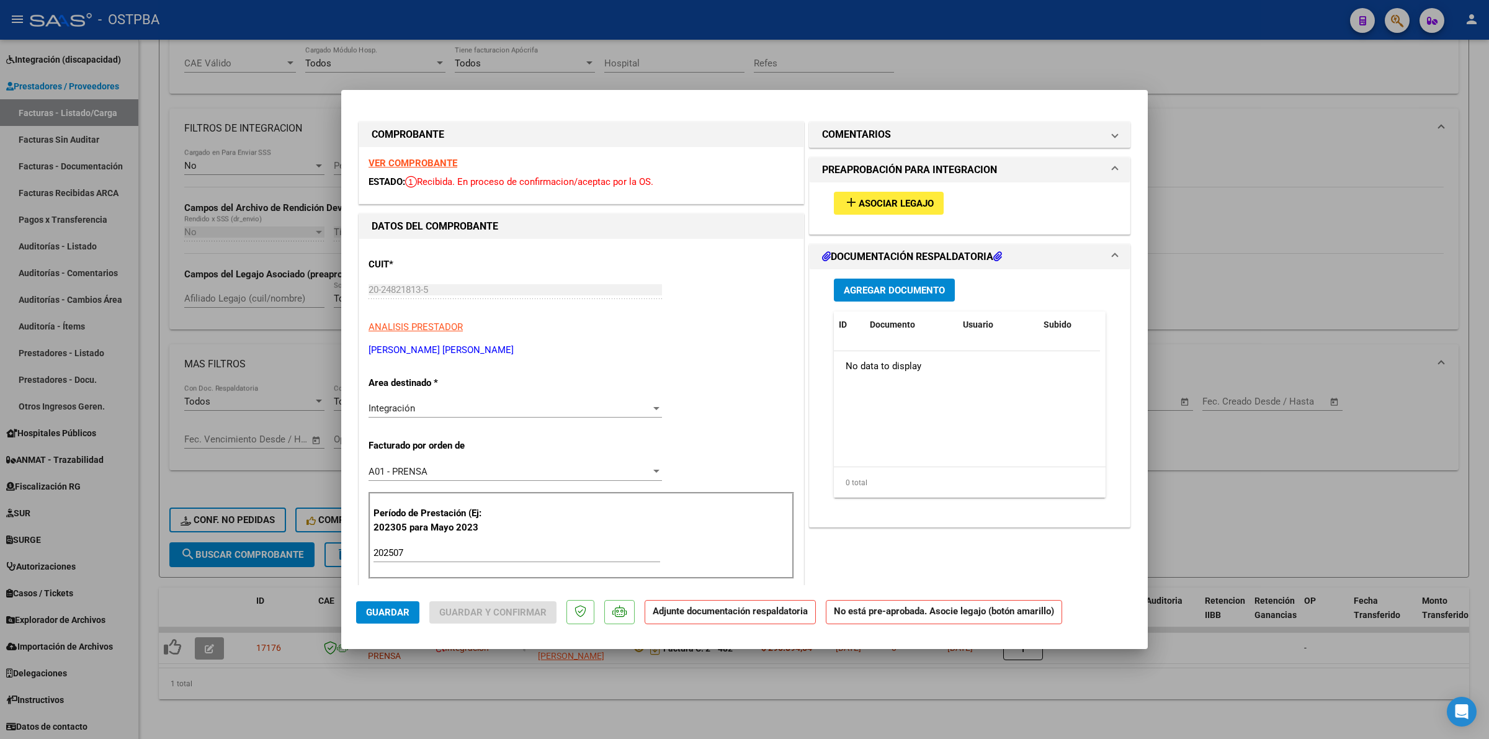
click at [433, 160] on strong "VER COMPROBANTE" at bounding box center [413, 163] width 89 height 11
click at [910, 208] on span "Asociar Legajo" at bounding box center [896, 203] width 75 height 11
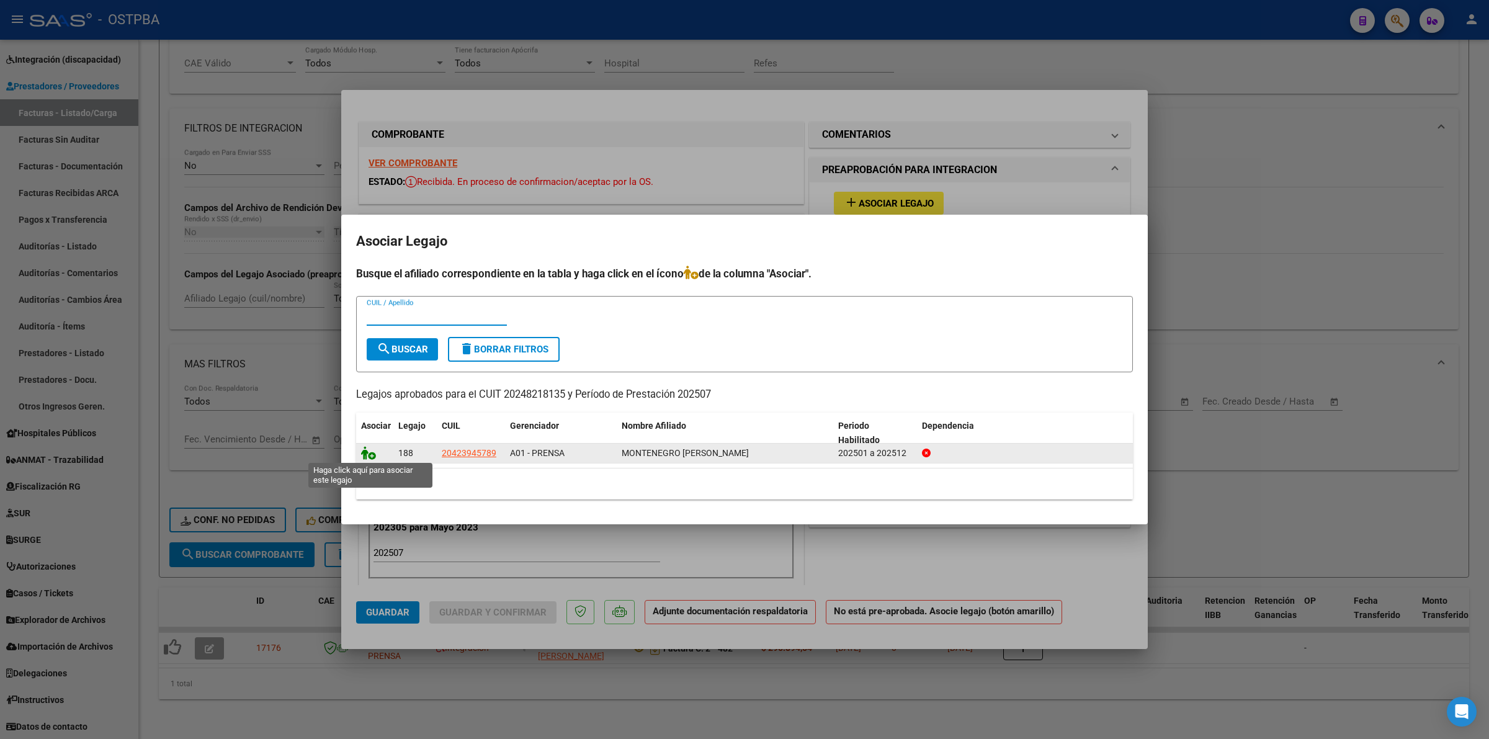
click at [363, 451] on icon at bounding box center [368, 453] width 15 height 14
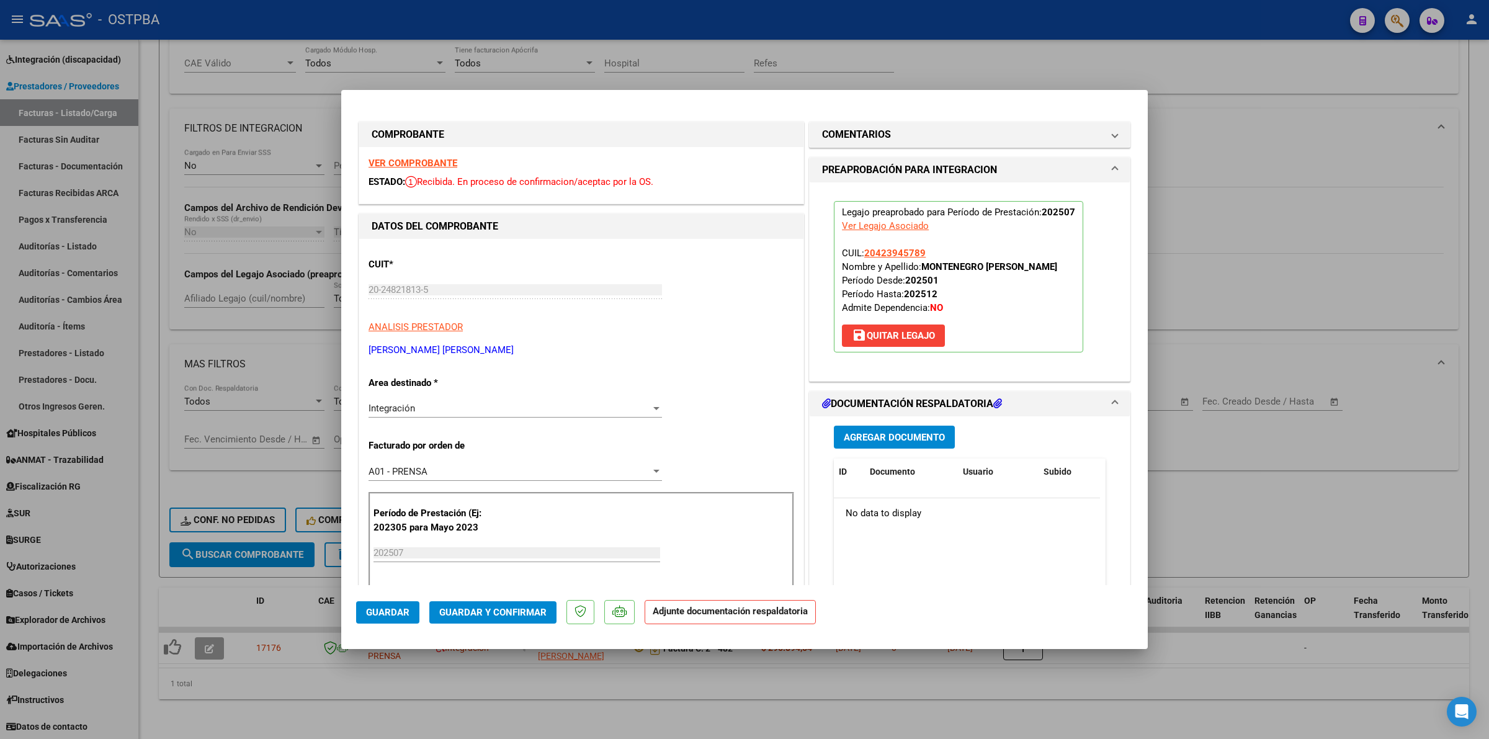
click at [1301, 207] on div at bounding box center [744, 369] width 1489 height 739
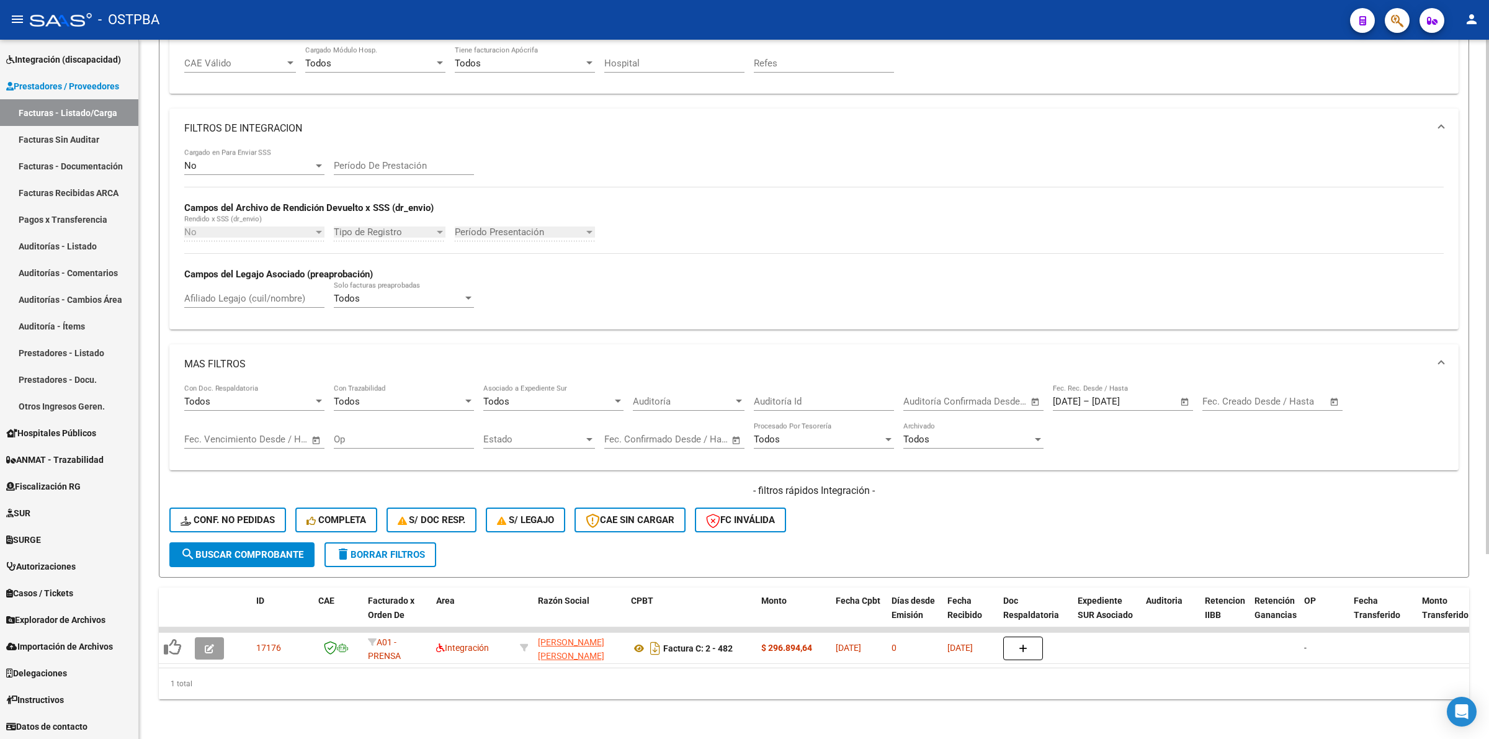
click at [245, 549] on span "search Buscar Comprobante" at bounding box center [242, 554] width 123 height 11
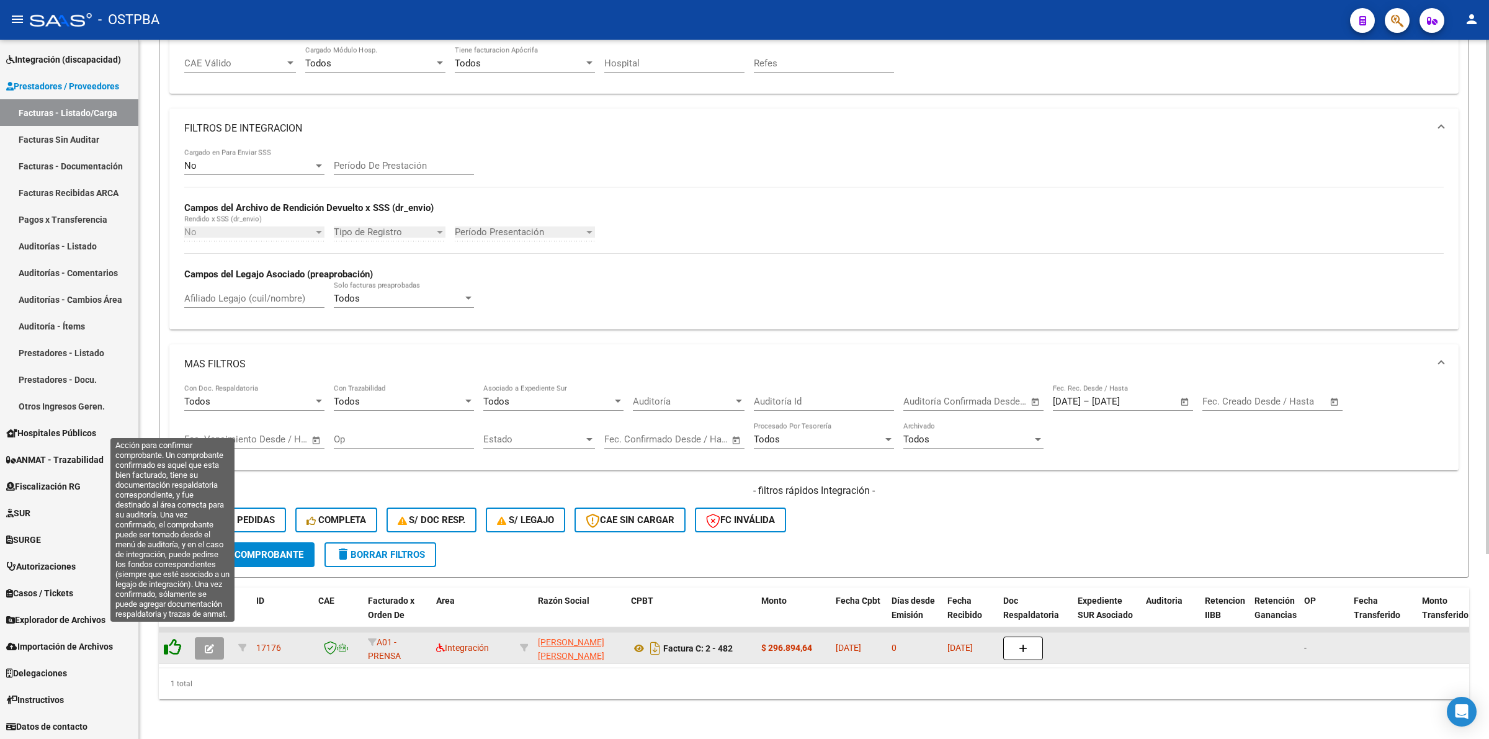
click at [173, 639] on icon at bounding box center [172, 647] width 17 height 17
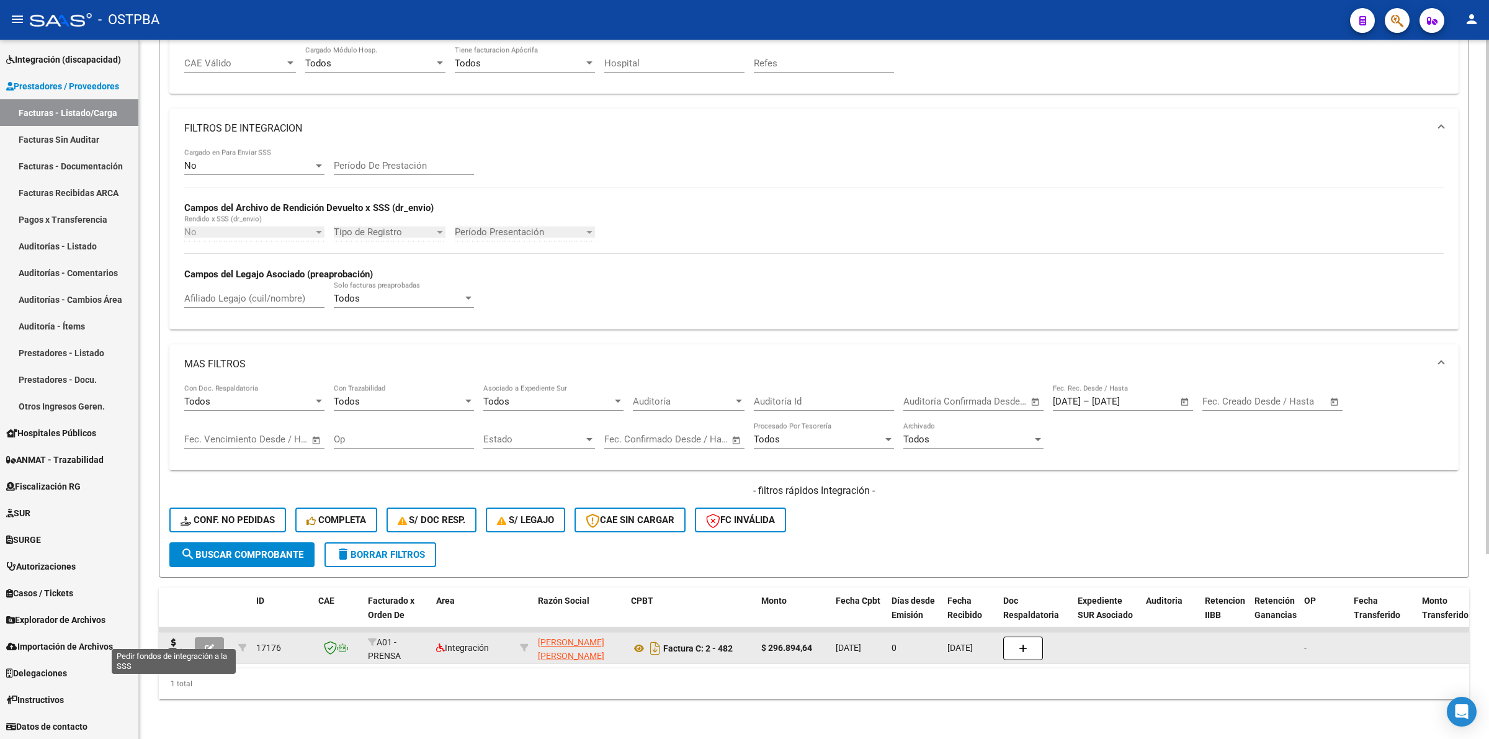
click at [171, 639] on icon at bounding box center [174, 647] width 20 height 17
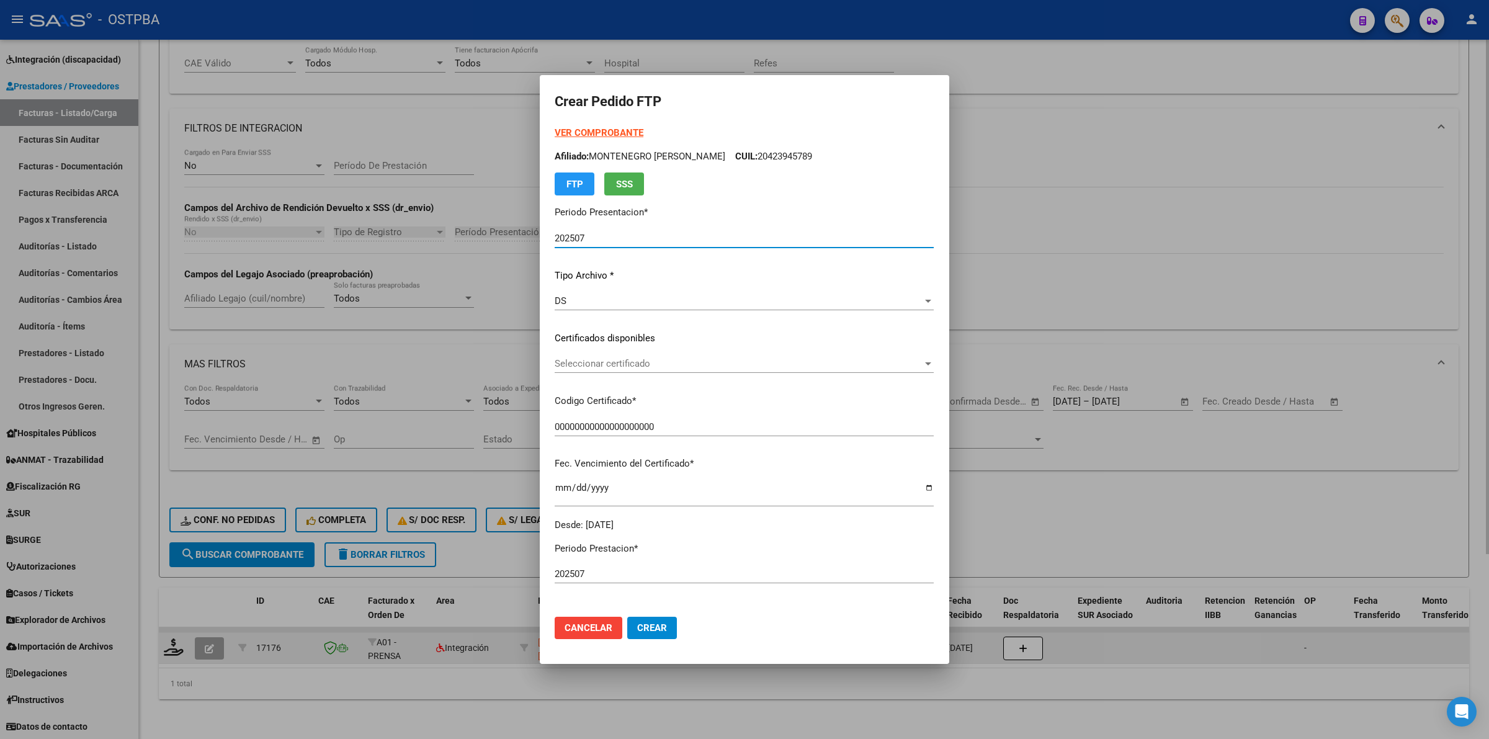
click at [907, 367] on span "Seleccionar certificado" at bounding box center [739, 363] width 368 height 11
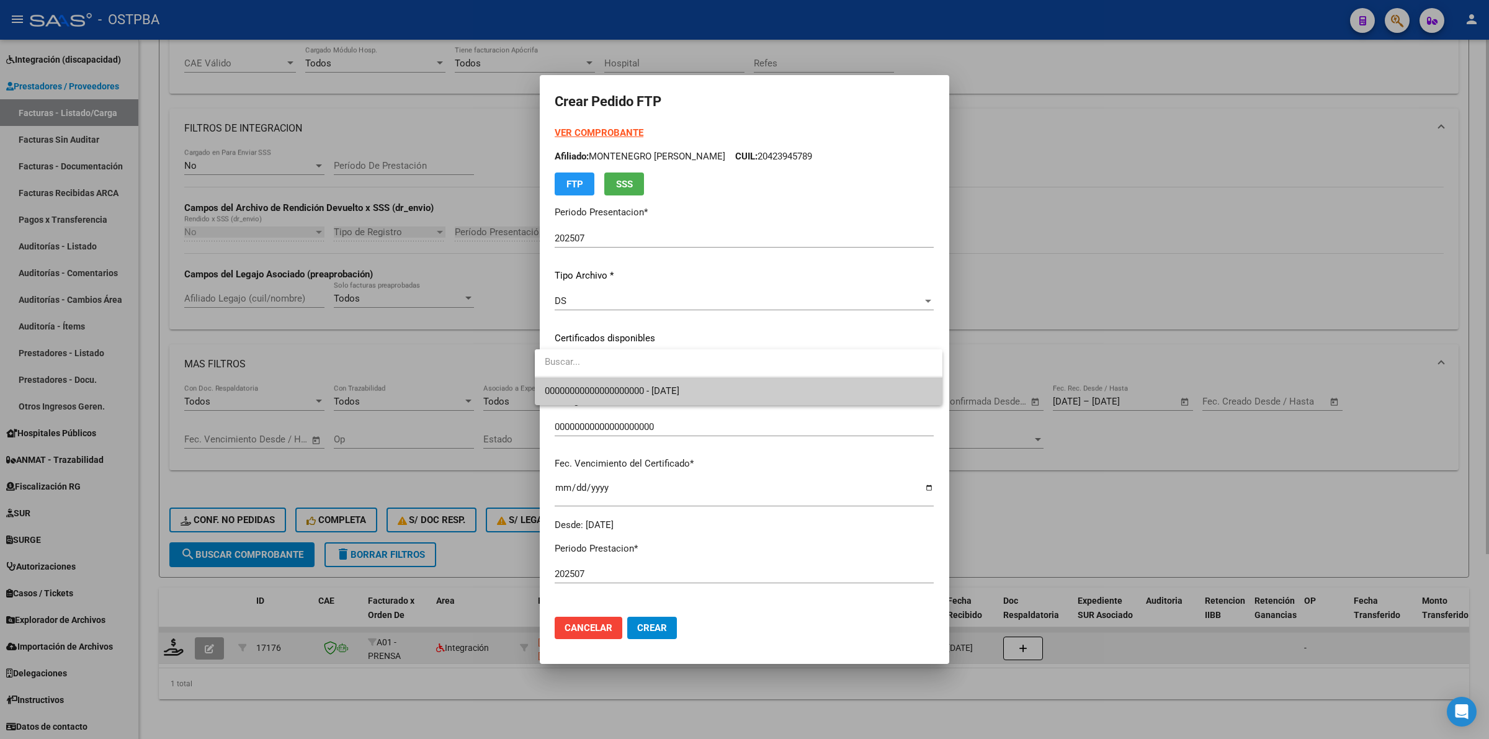
click at [874, 397] on span "00000000000000000000 - [DATE]" at bounding box center [739, 391] width 388 height 28
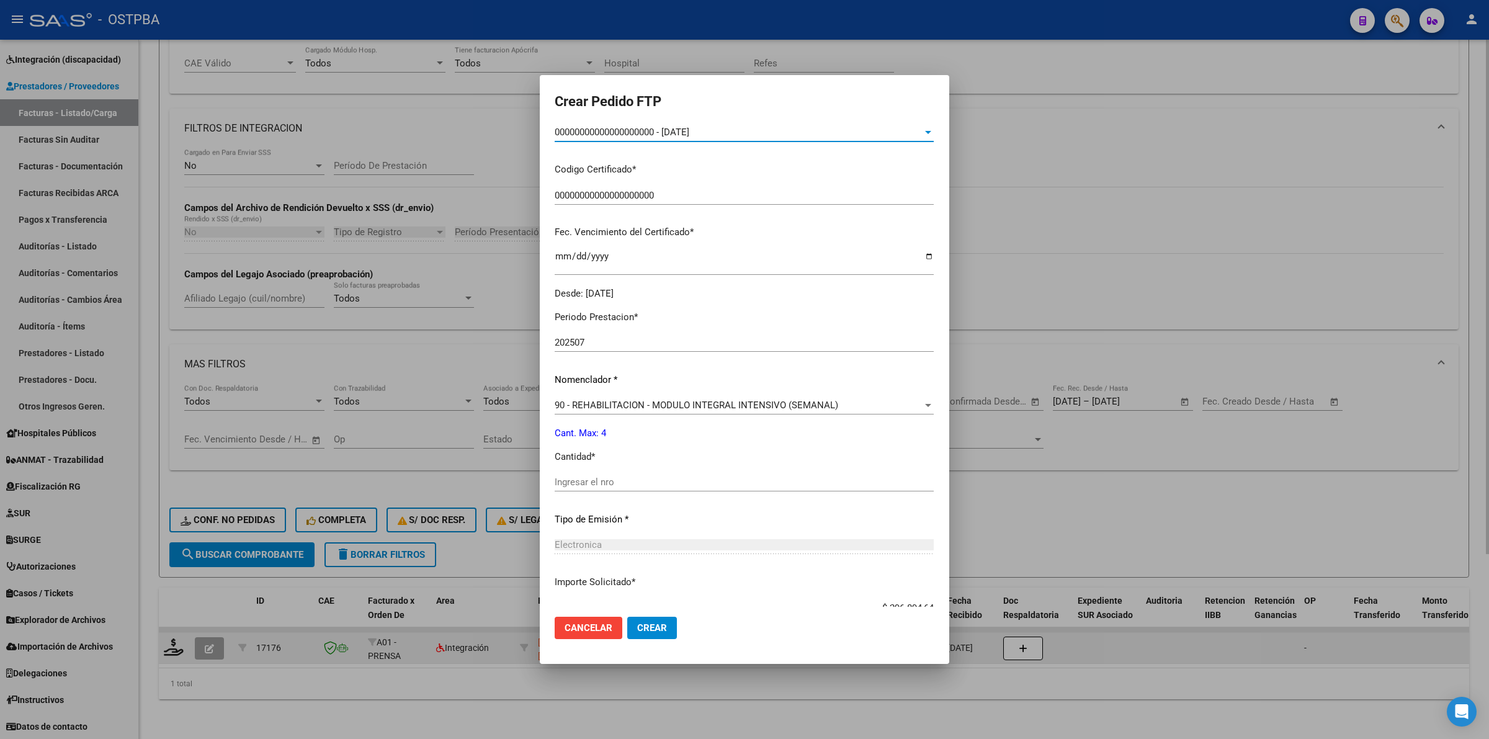
scroll to position [233, 0]
click at [779, 480] on input "Ingresar el nro" at bounding box center [744, 480] width 379 height 11
click at [643, 630] on span "Crear" at bounding box center [652, 627] width 30 height 11
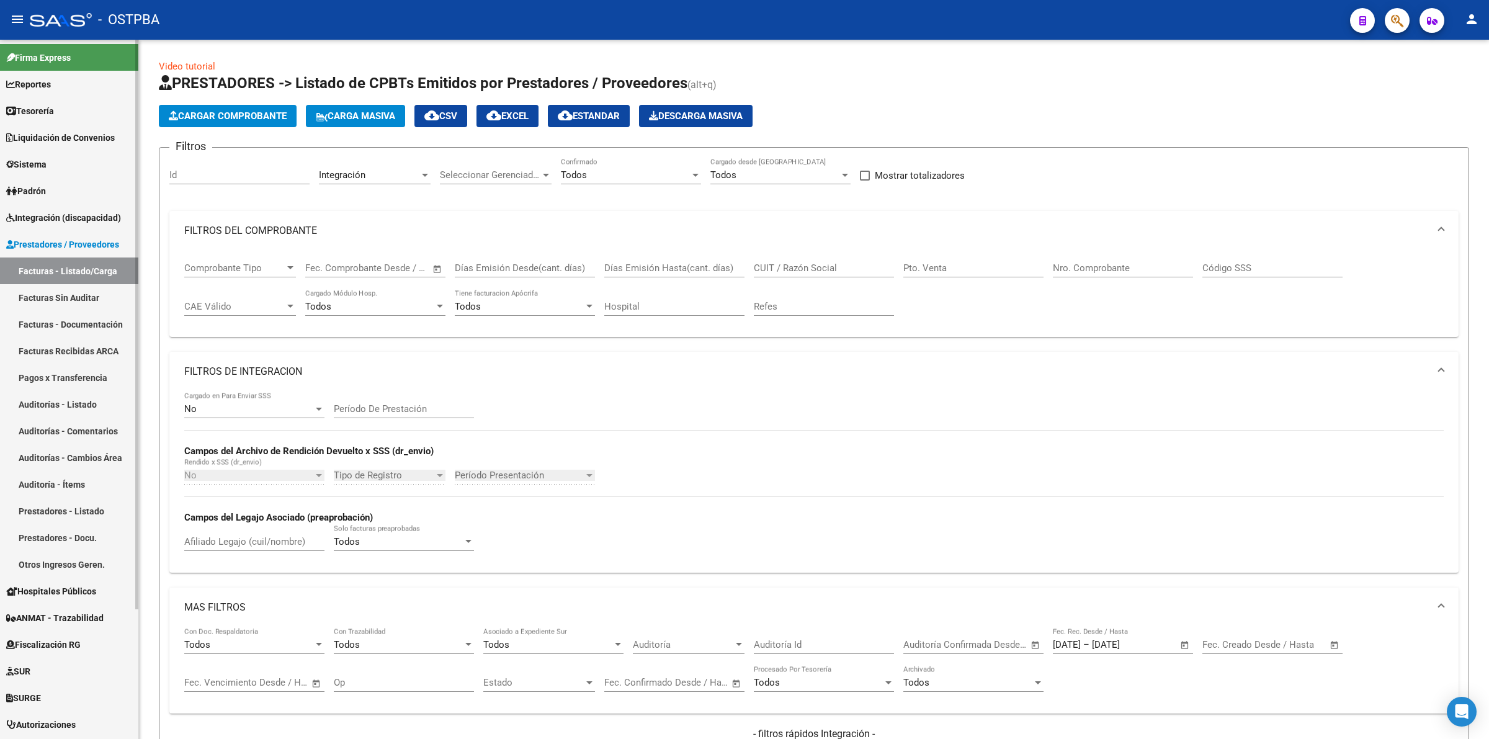
scroll to position [0, 0]
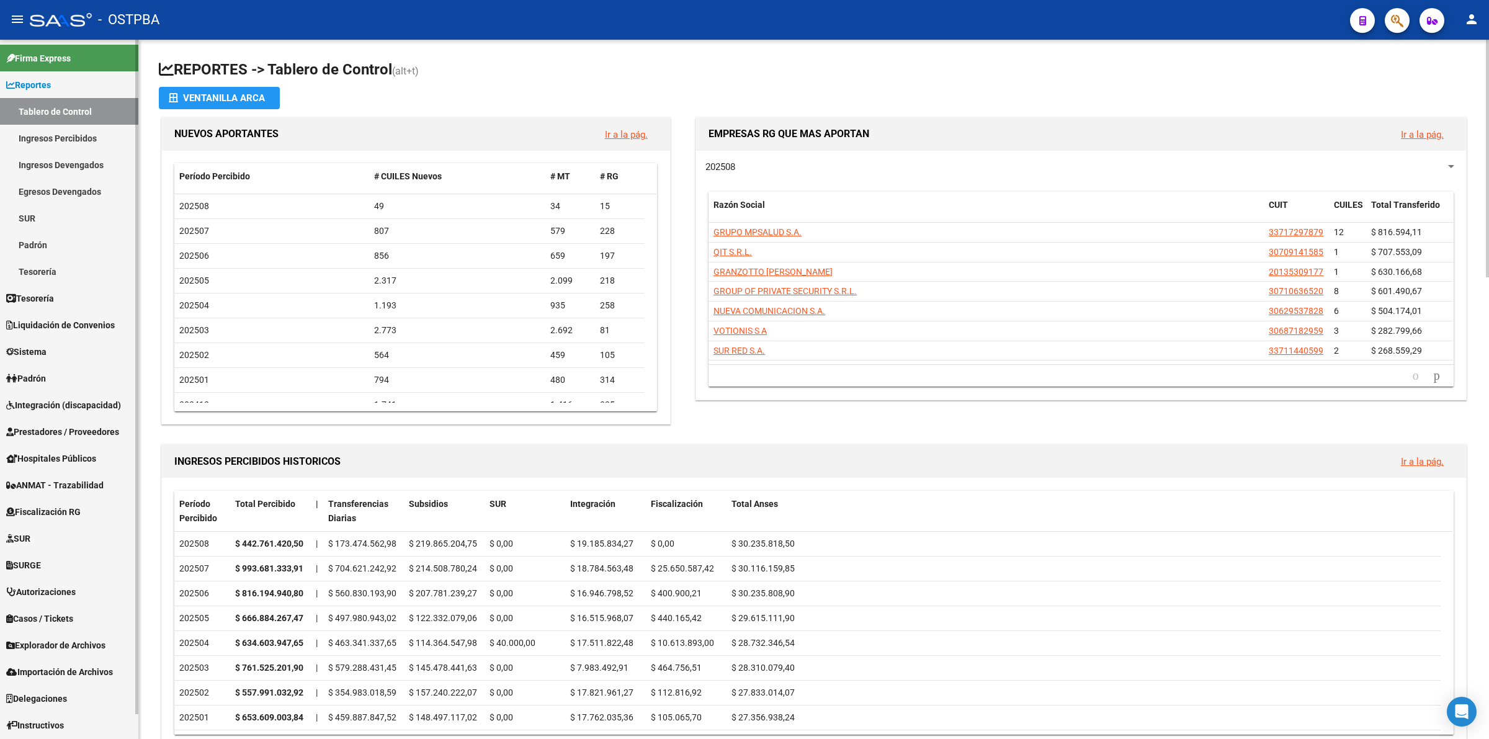
click at [78, 348] on link "Sistema" at bounding box center [69, 351] width 138 height 27
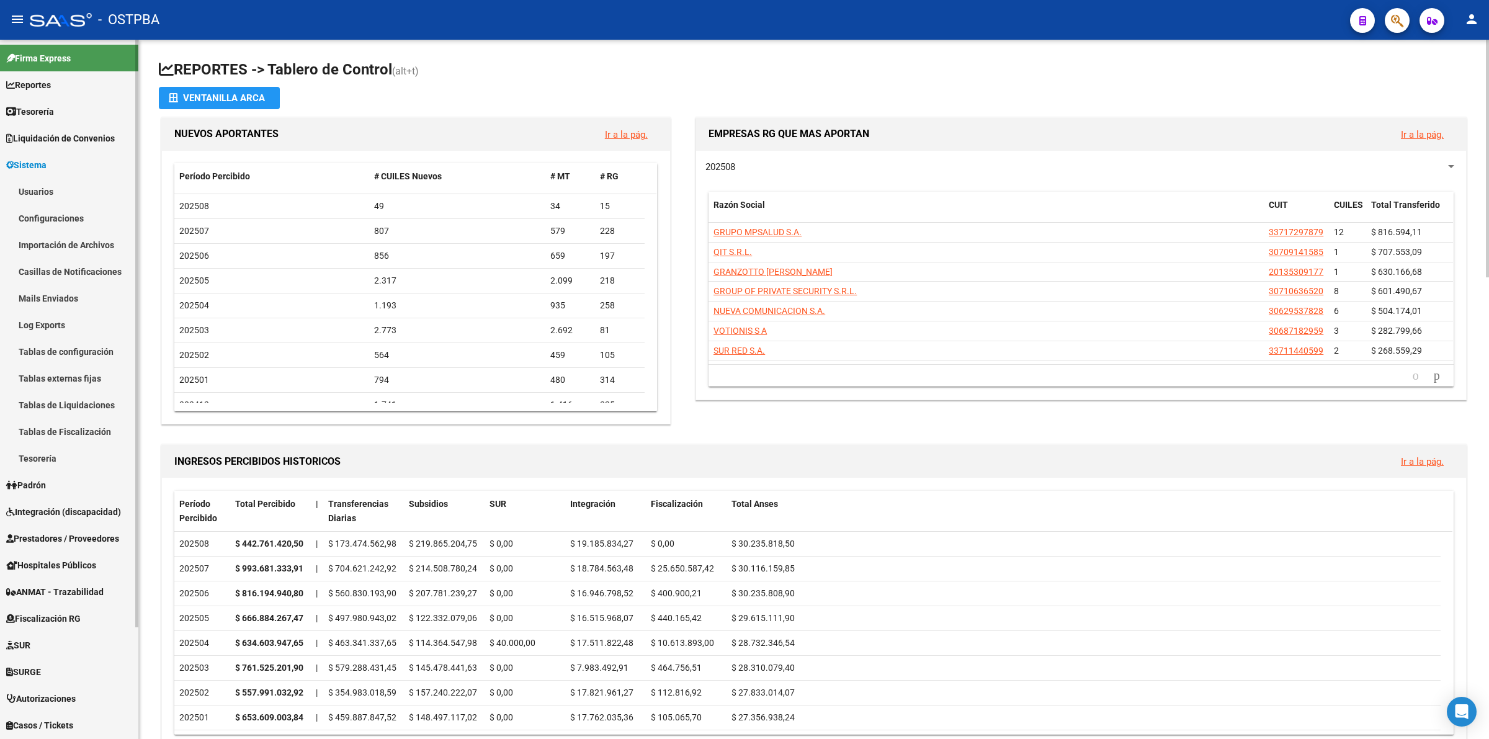
click at [61, 191] on link "Usuarios" at bounding box center [69, 191] width 138 height 27
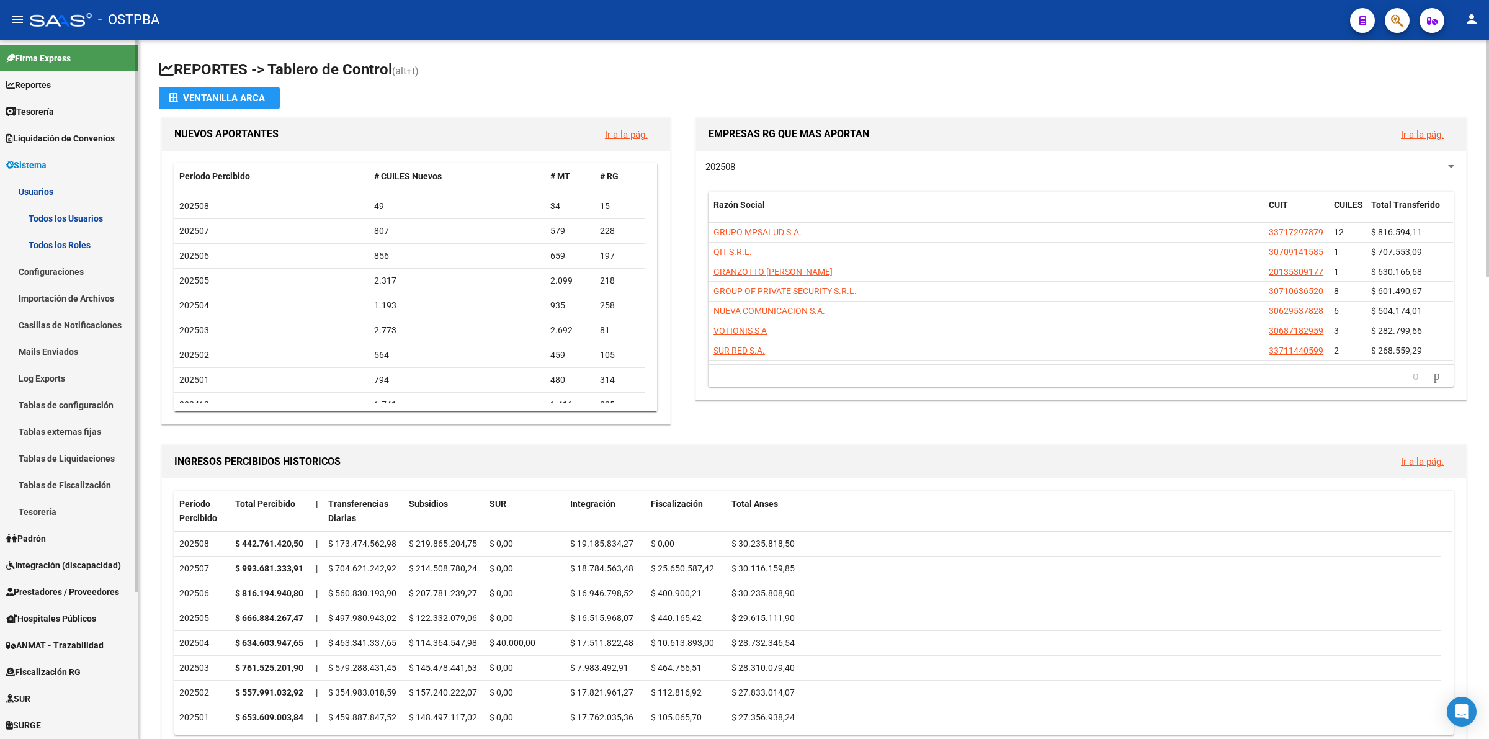
click at [55, 554] on link "Integración (discapacidad)" at bounding box center [69, 565] width 138 height 27
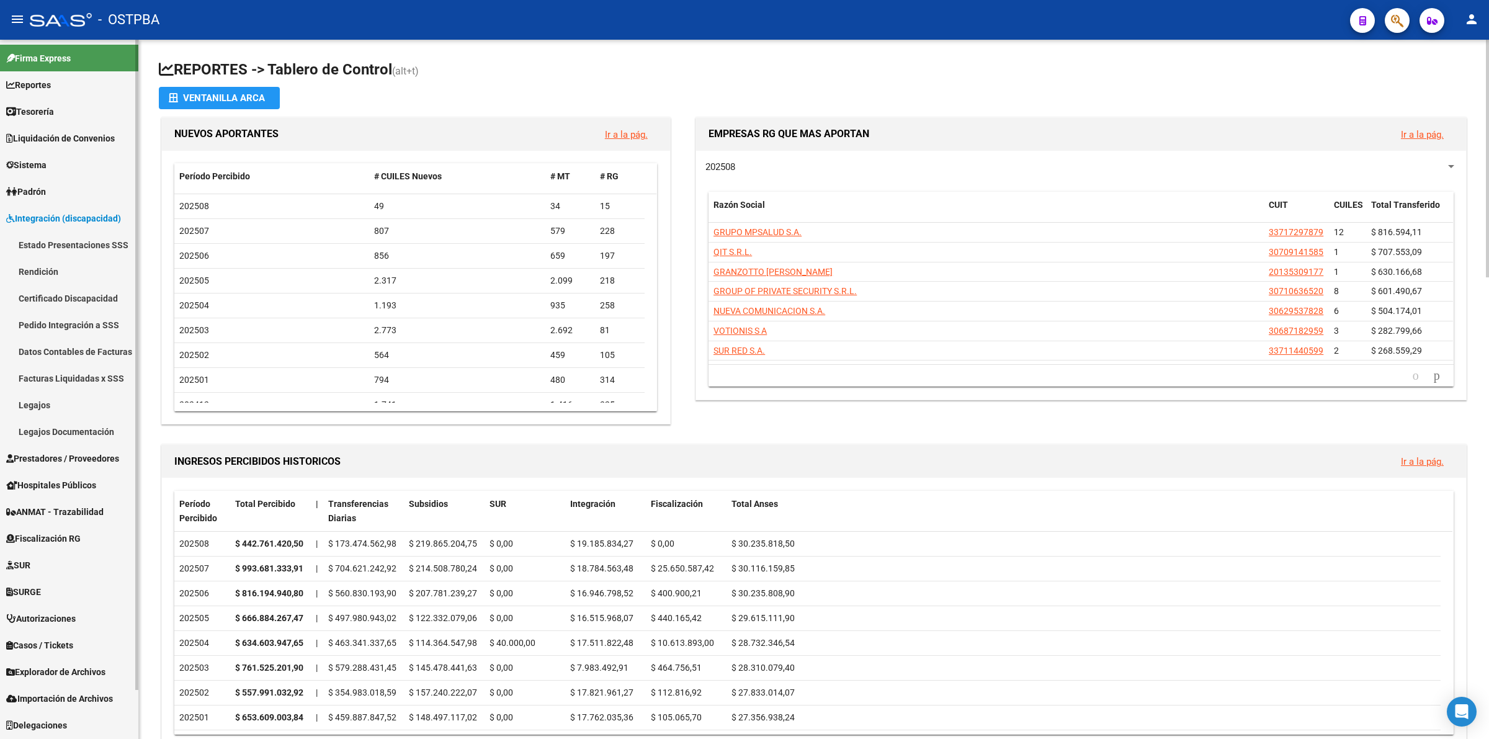
click at [53, 403] on link "Legajos" at bounding box center [69, 405] width 138 height 27
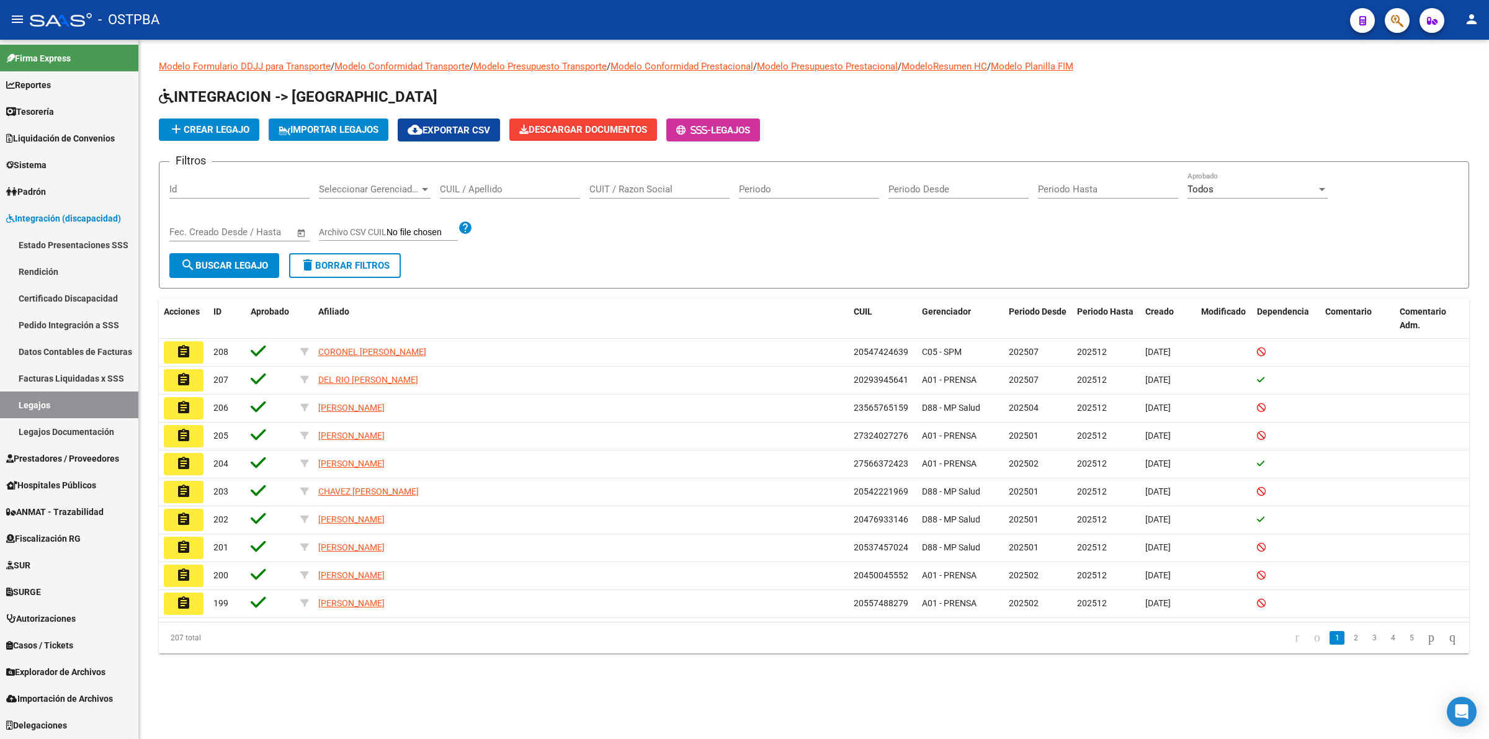
click at [519, 191] on input "CUIL / Apellido" at bounding box center [510, 189] width 140 height 11
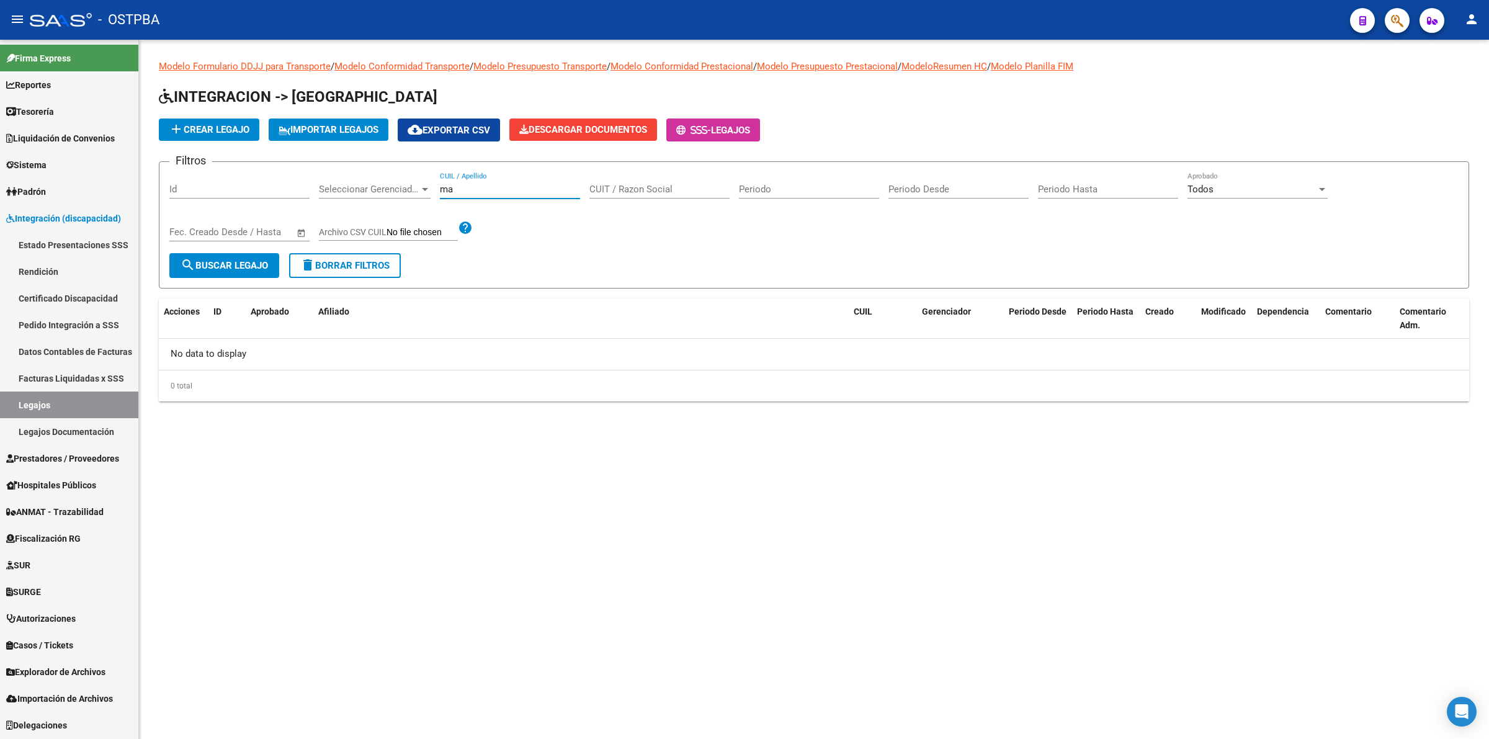
type input "m"
type input "frias"
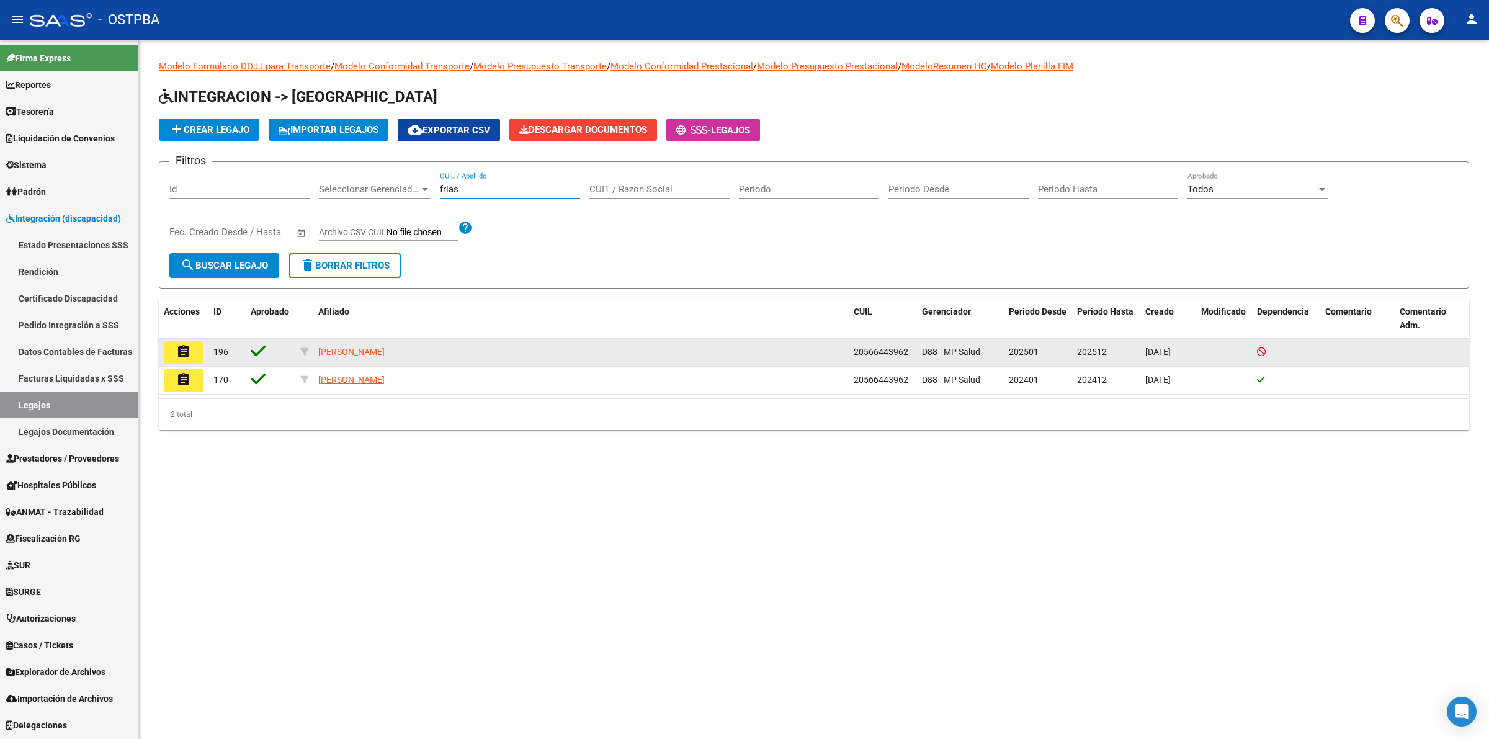
click at [195, 351] on button "assignment" at bounding box center [184, 352] width 40 height 22
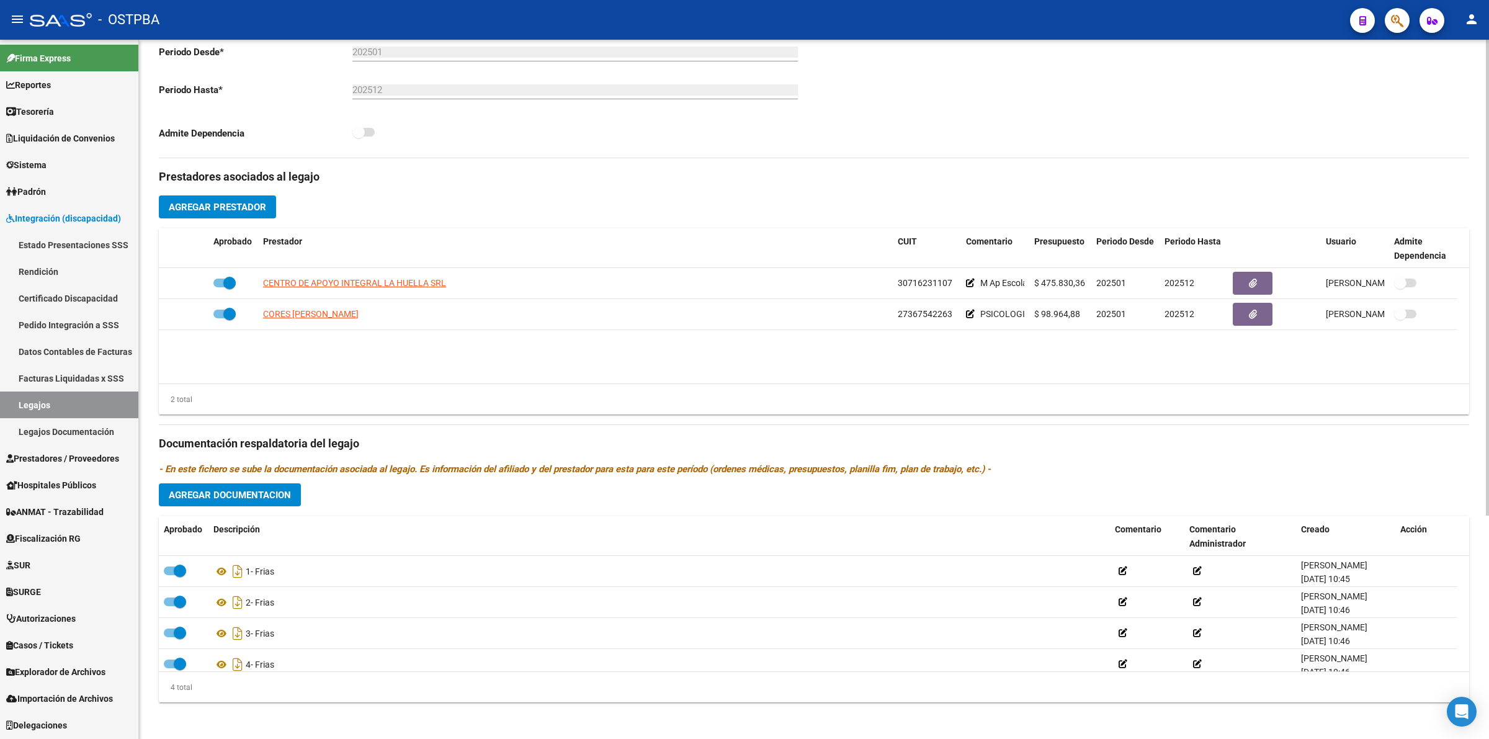
scroll to position [327, 0]
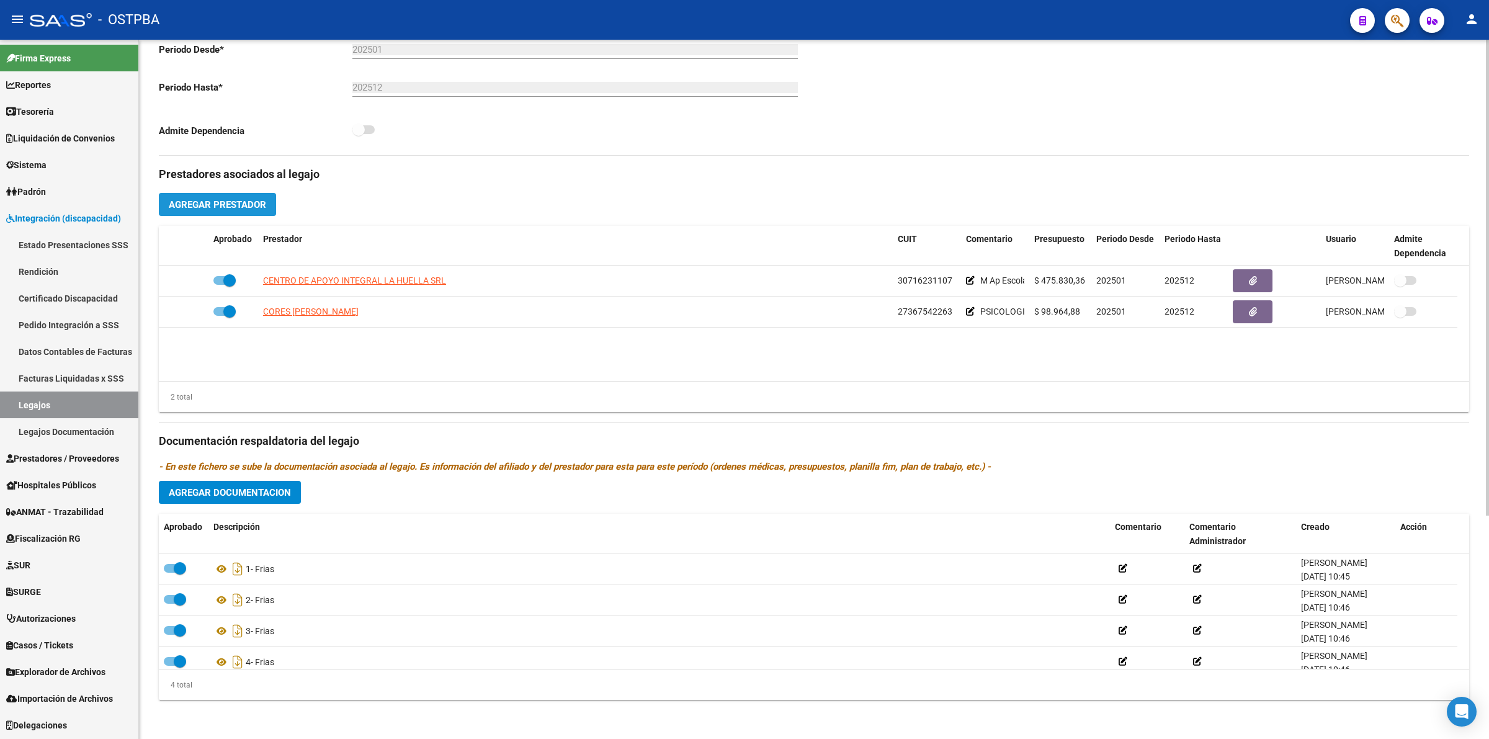
click at [212, 199] on span "Agregar Prestador" at bounding box center [217, 204] width 97 height 11
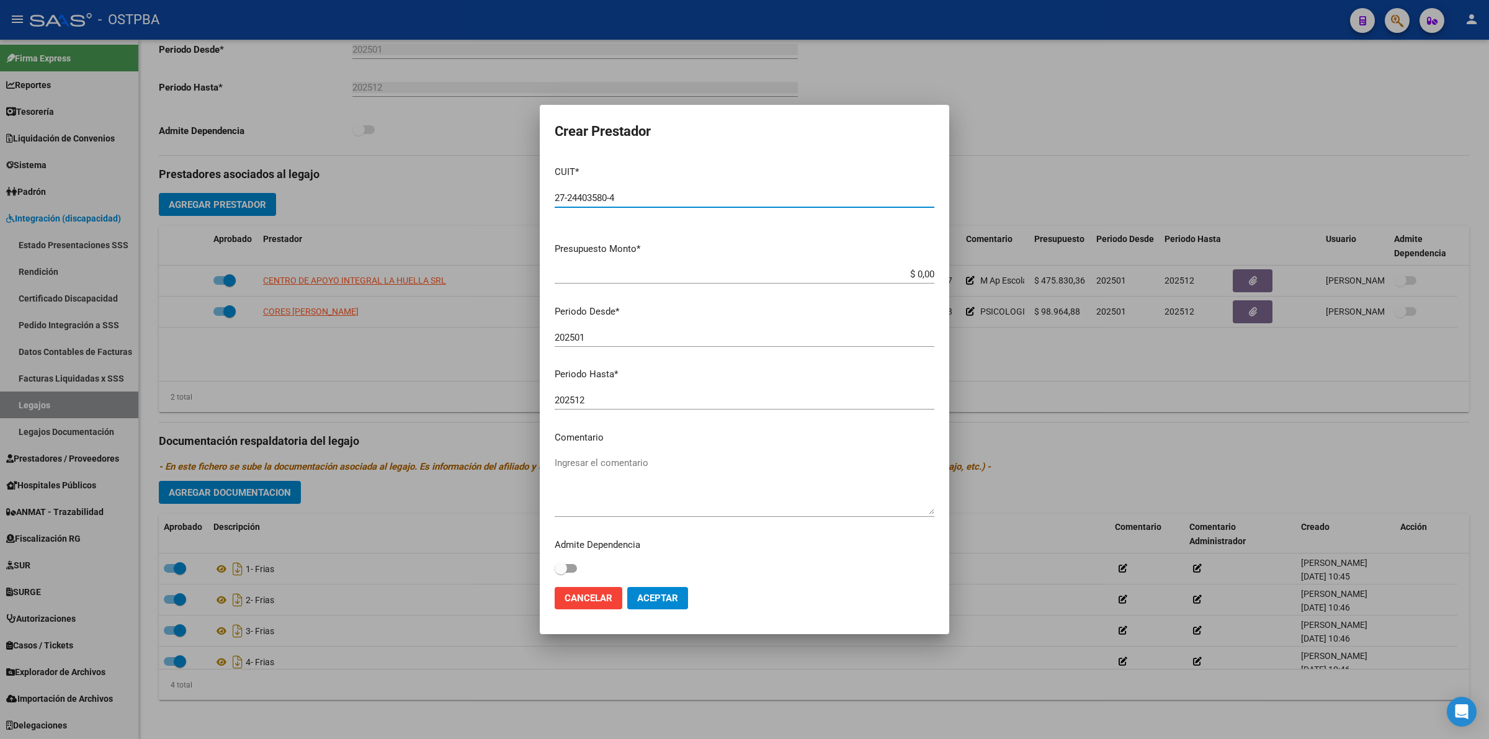
type input "27-24403580-4"
type input "$ 98.964,88"
click at [609, 339] on input "202501" at bounding box center [745, 337] width 380 height 11
type input "202501"
click at [614, 462] on textarea "Ingresar el comentario" at bounding box center [745, 485] width 380 height 58
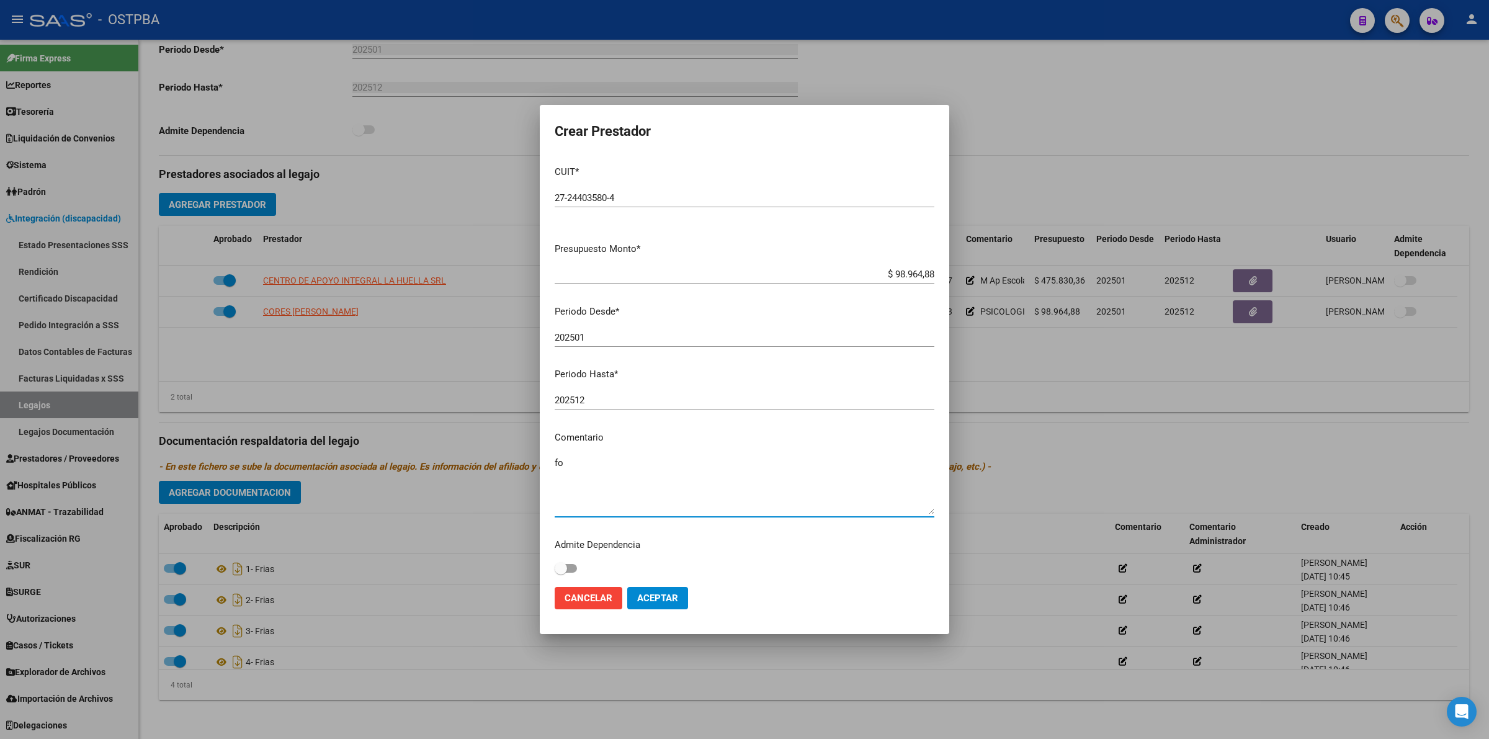
type textarea "f"
type textarea "FONOAUDIOLOGIA"
click at [672, 597] on span "Aceptar" at bounding box center [657, 598] width 41 height 11
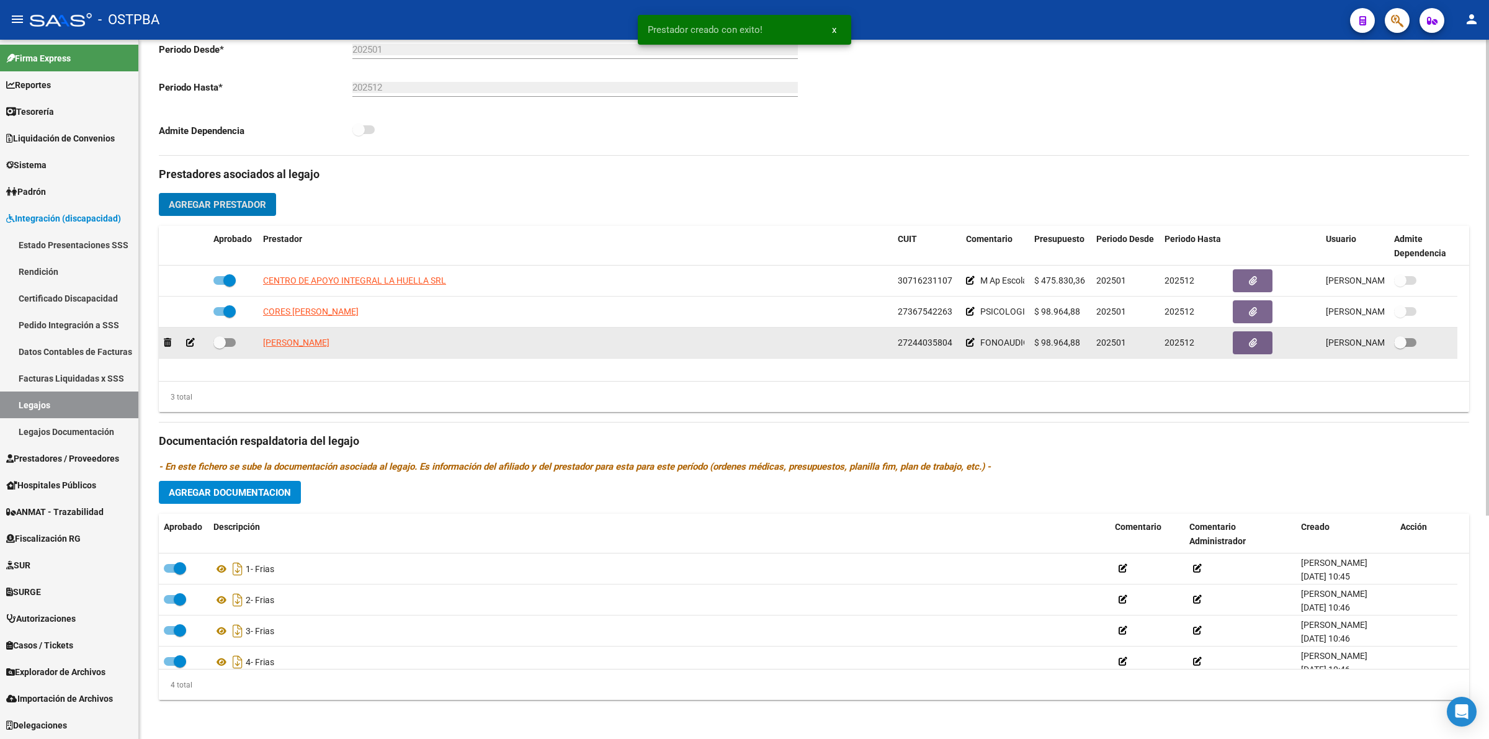
click at [231, 340] on span at bounding box center [224, 342] width 22 height 9
click at [220, 347] on input "checkbox" at bounding box center [219, 347] width 1 height 1
checkbox input "true"
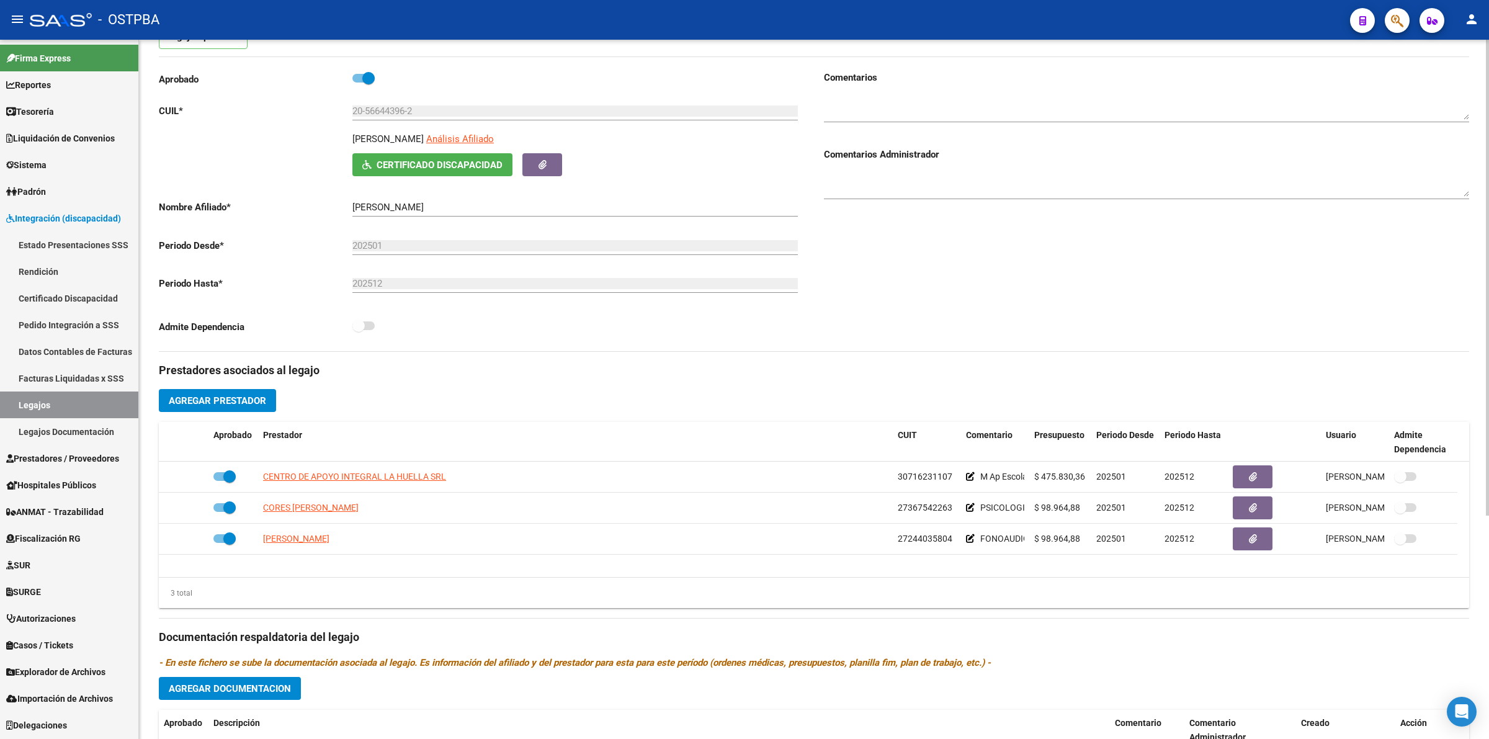
scroll to position [0, 0]
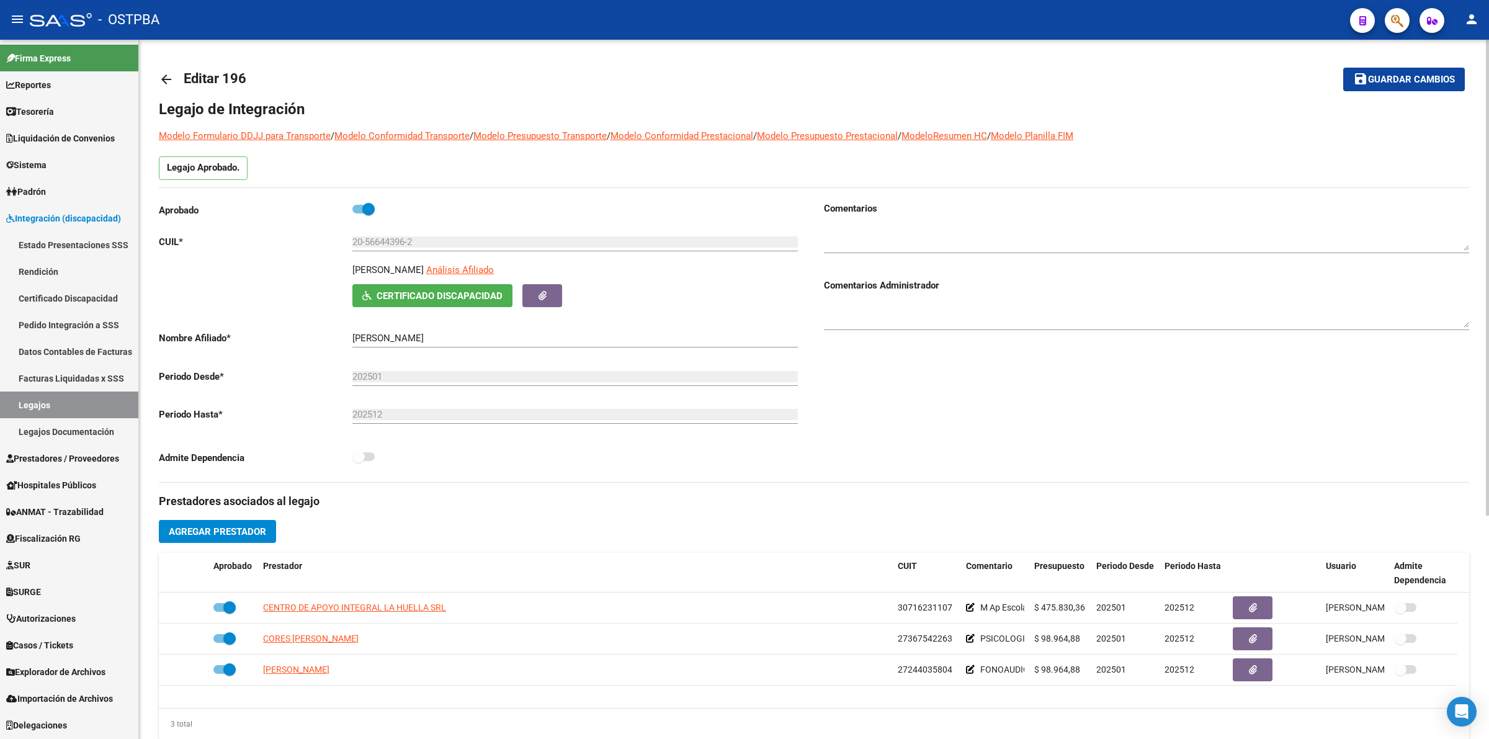
click at [1403, 79] on span "Guardar cambios" at bounding box center [1411, 79] width 87 height 11
click at [66, 86] on link "Reportes" at bounding box center [69, 84] width 138 height 27
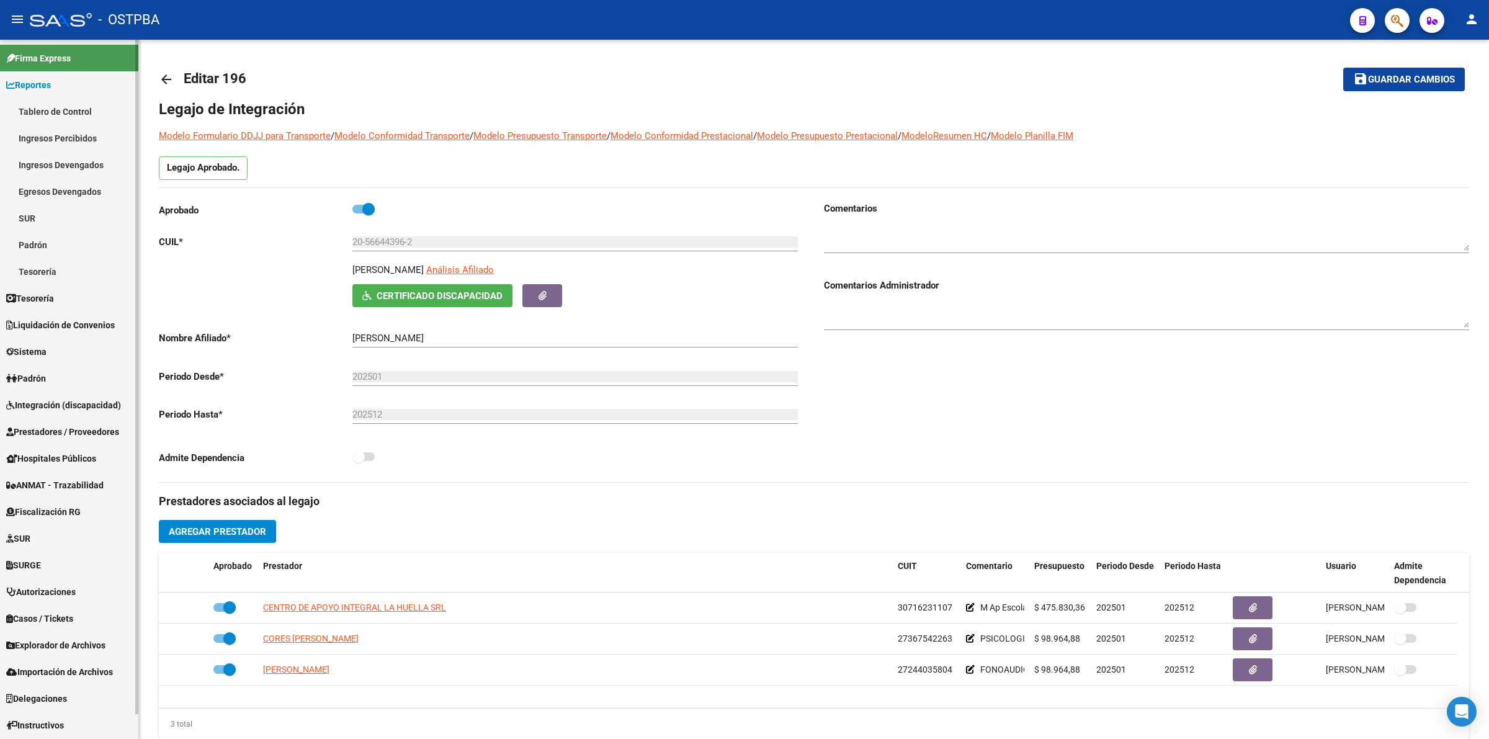
click at [76, 125] on mat-nav-list "Tablero de Control Ingresos Percibidos Análisis de todos los conceptos (históri…" at bounding box center [69, 191] width 138 height 187
click at [76, 137] on link "Ingresos Percibidos" at bounding box center [69, 138] width 138 height 27
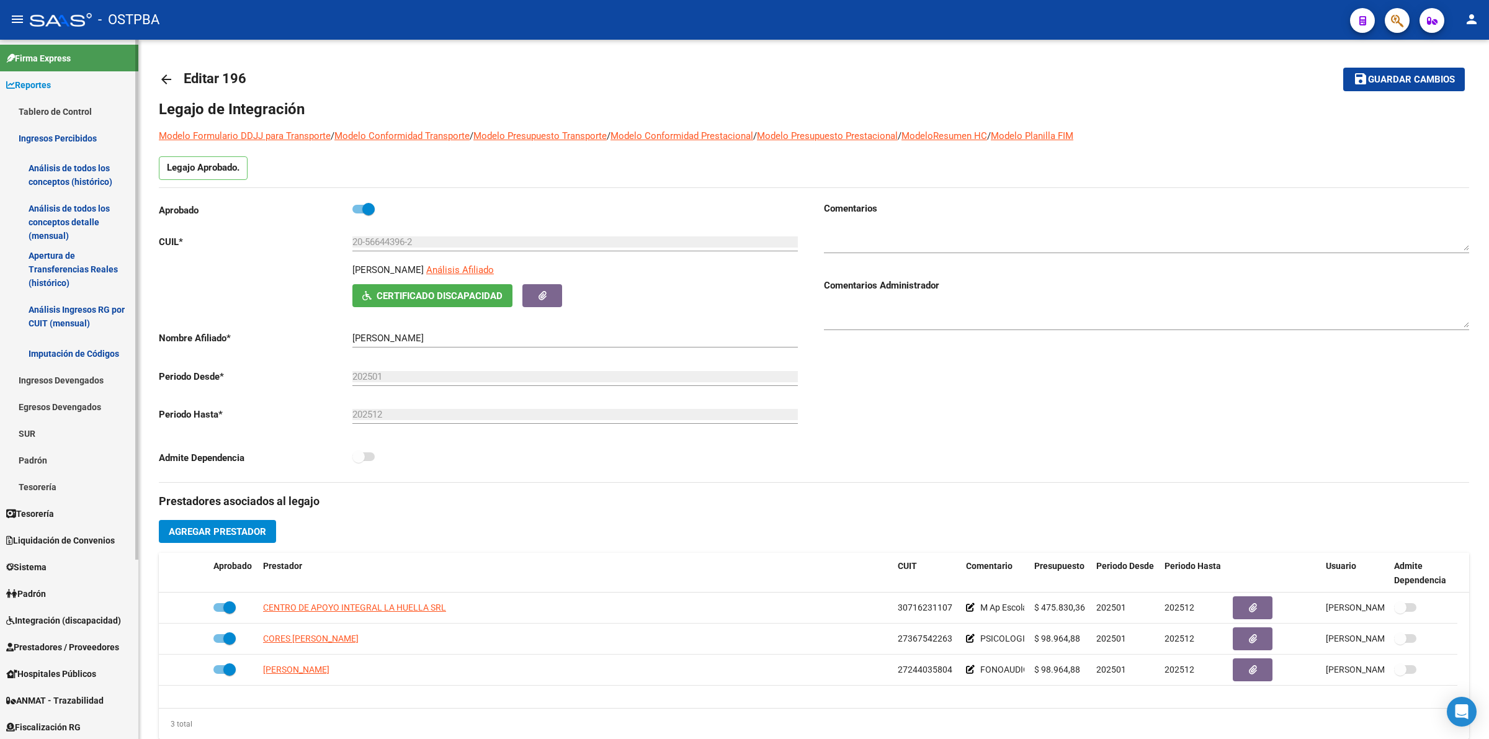
click at [62, 219] on link "Análisis de todos los conceptos detalle (mensual)" at bounding box center [69, 222] width 138 height 47
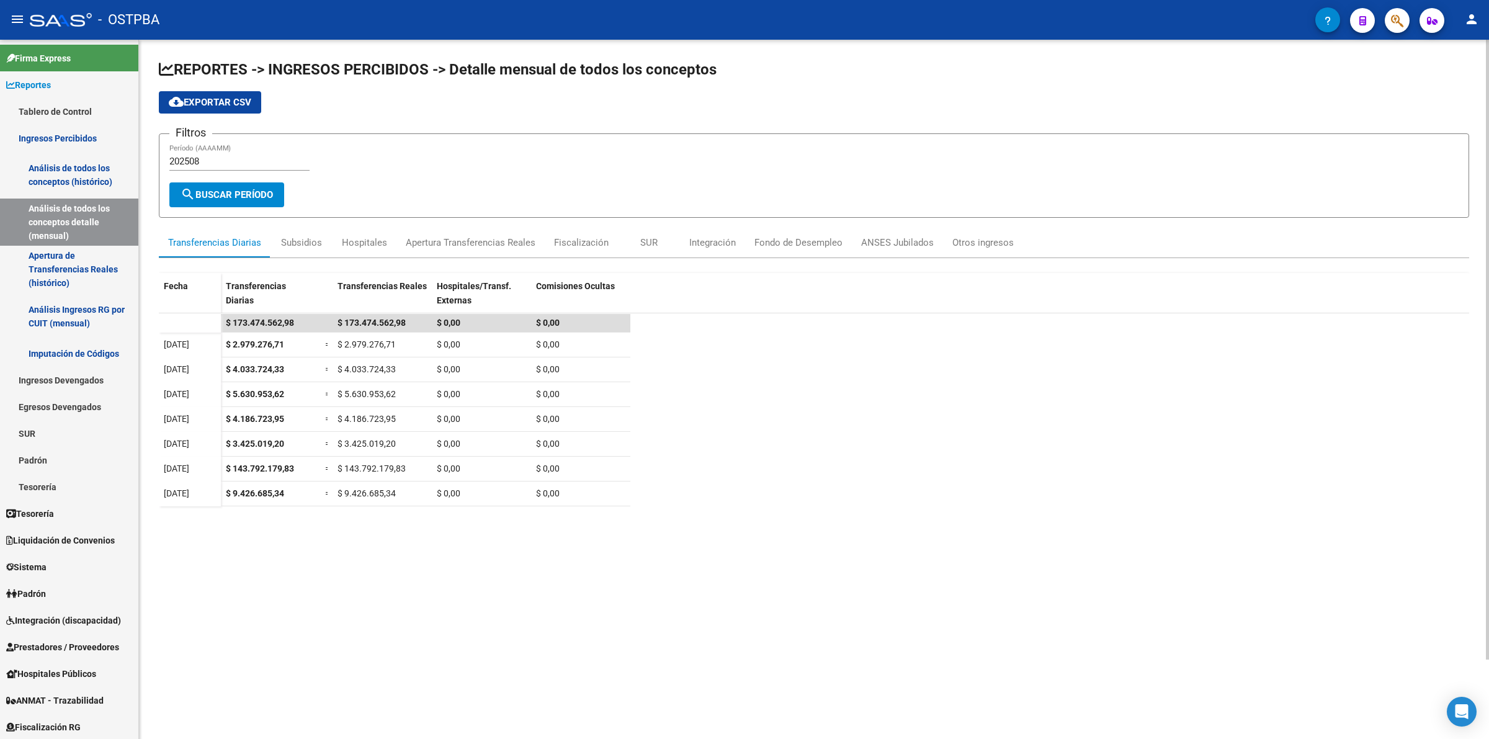
click at [240, 159] on input "202508" at bounding box center [239, 161] width 140 height 11
click at [320, 239] on div "Subsidios" at bounding box center [302, 243] width 62 height 30
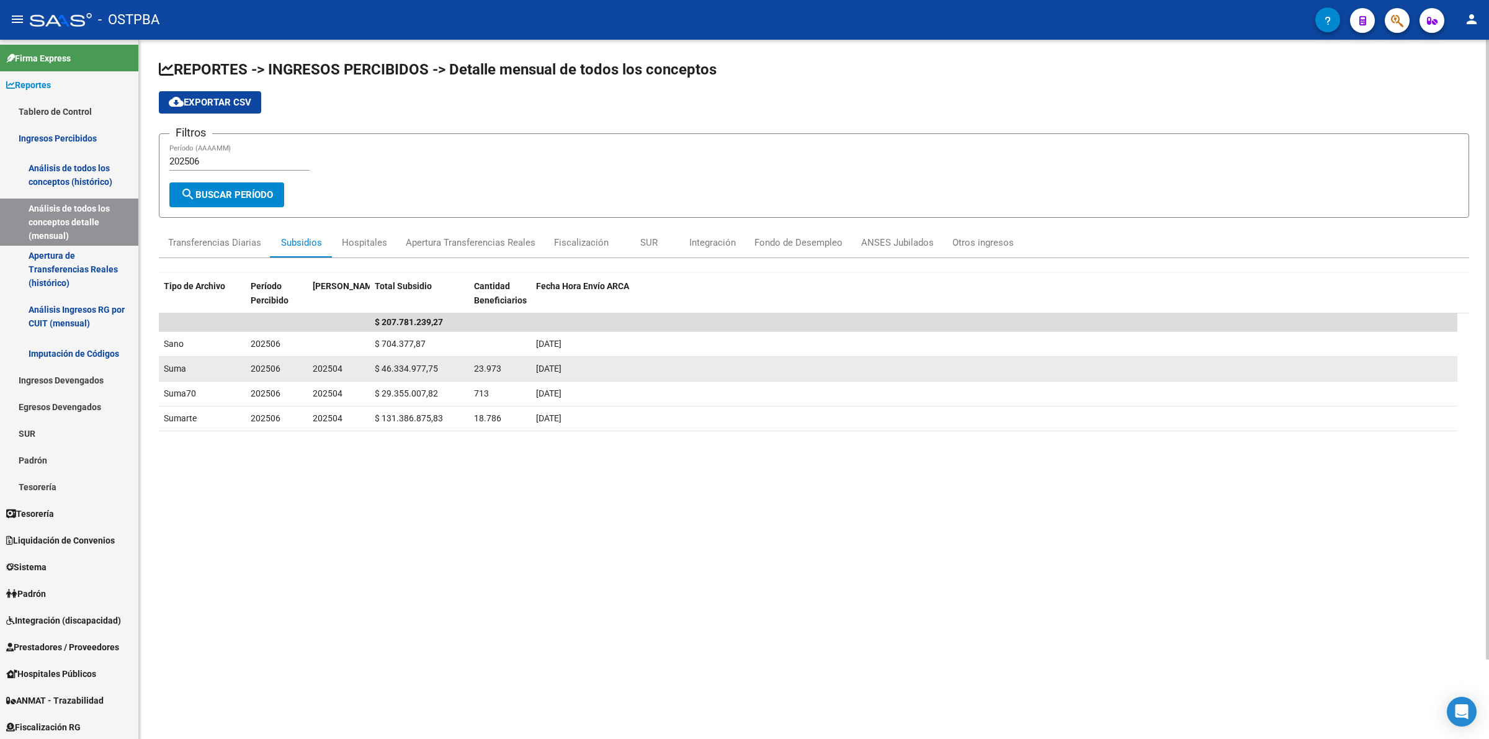
drag, startPoint x: 537, startPoint y: 370, endPoint x: 603, endPoint y: 371, distance: 66.4
click at [603, 371] on div "26/05/2025" at bounding box center [994, 369] width 917 height 14
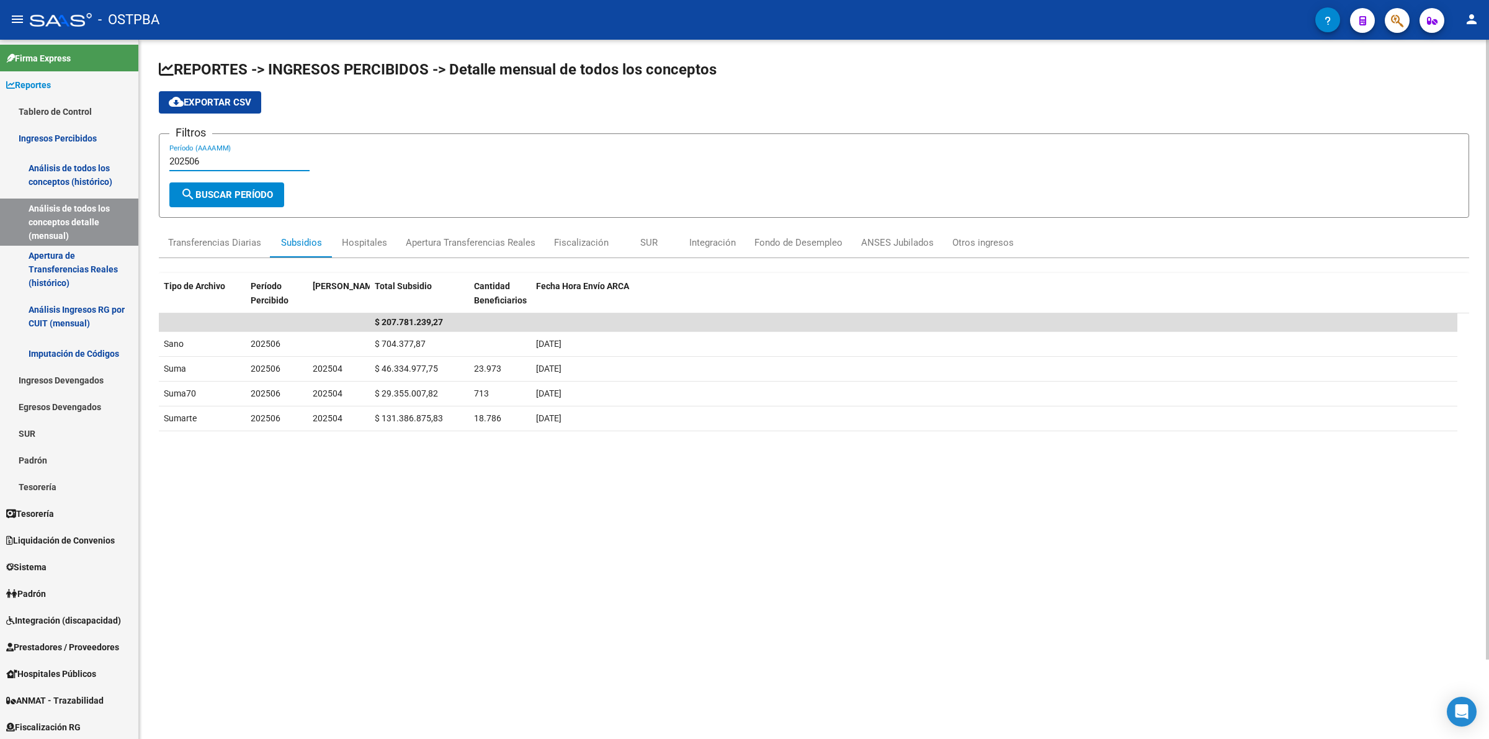
click at [212, 162] on input "202506" at bounding box center [239, 161] width 140 height 11
type input "202508"
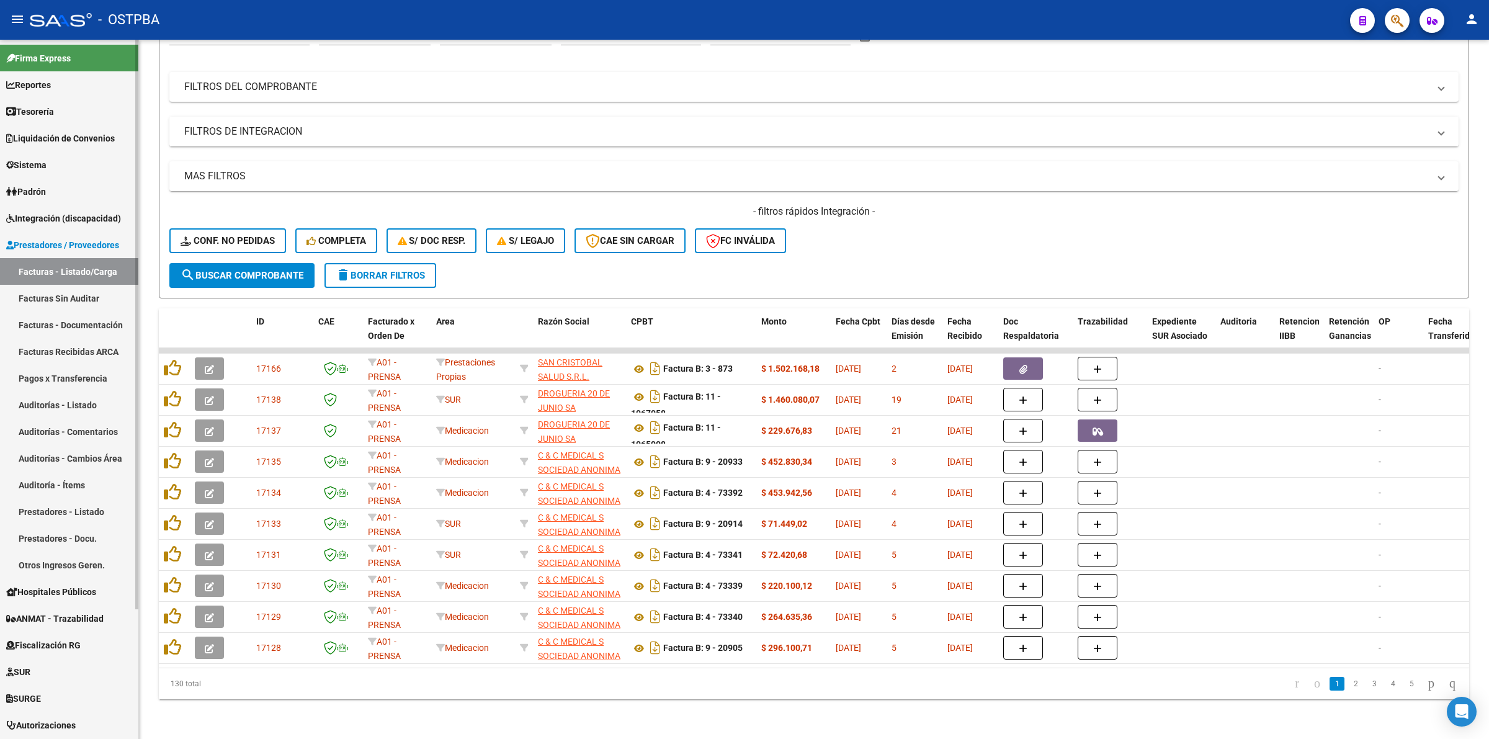
scroll to position [159, 0]
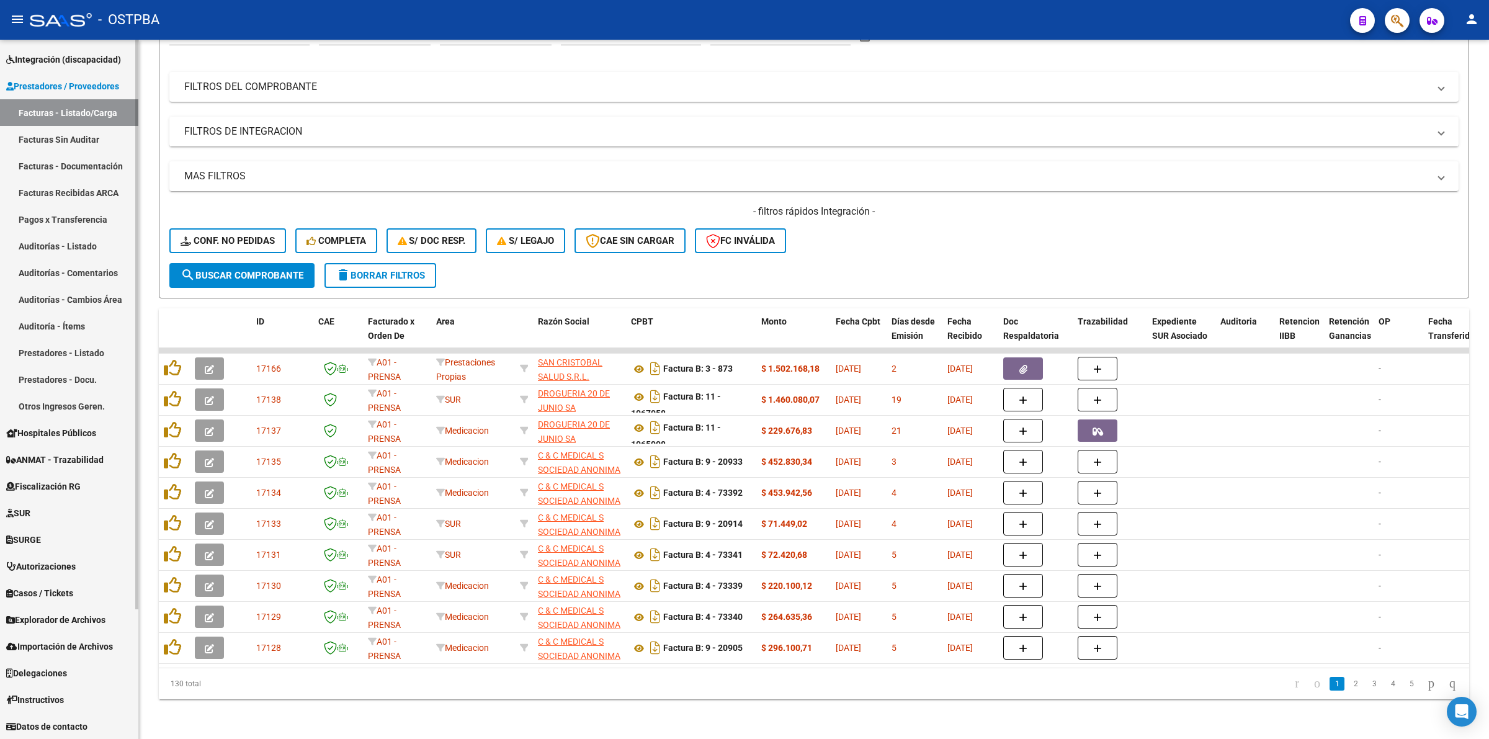
click at [47, 726] on span "Datos de contacto" at bounding box center [46, 727] width 81 height 14
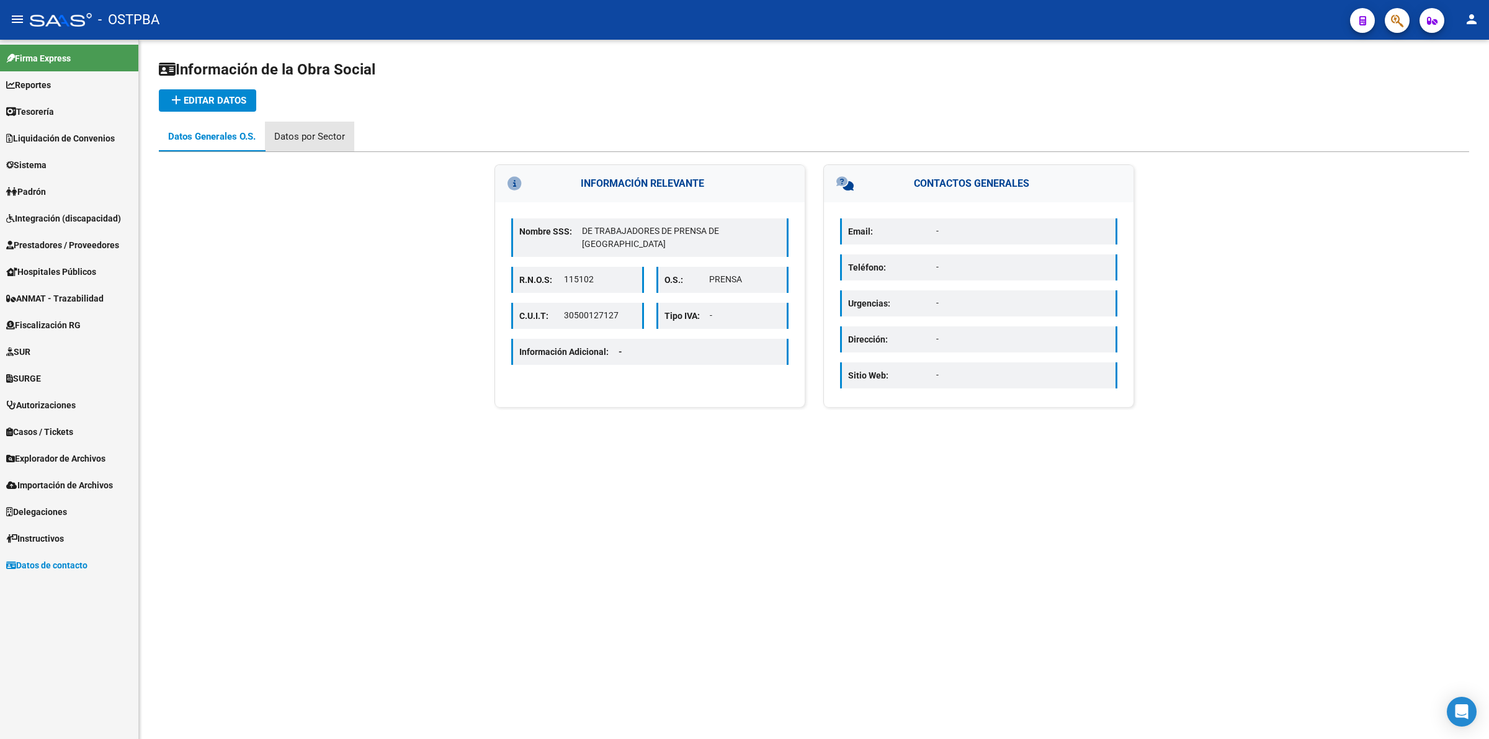
click at [328, 132] on div "Datos por Sector" at bounding box center [309, 137] width 71 height 14
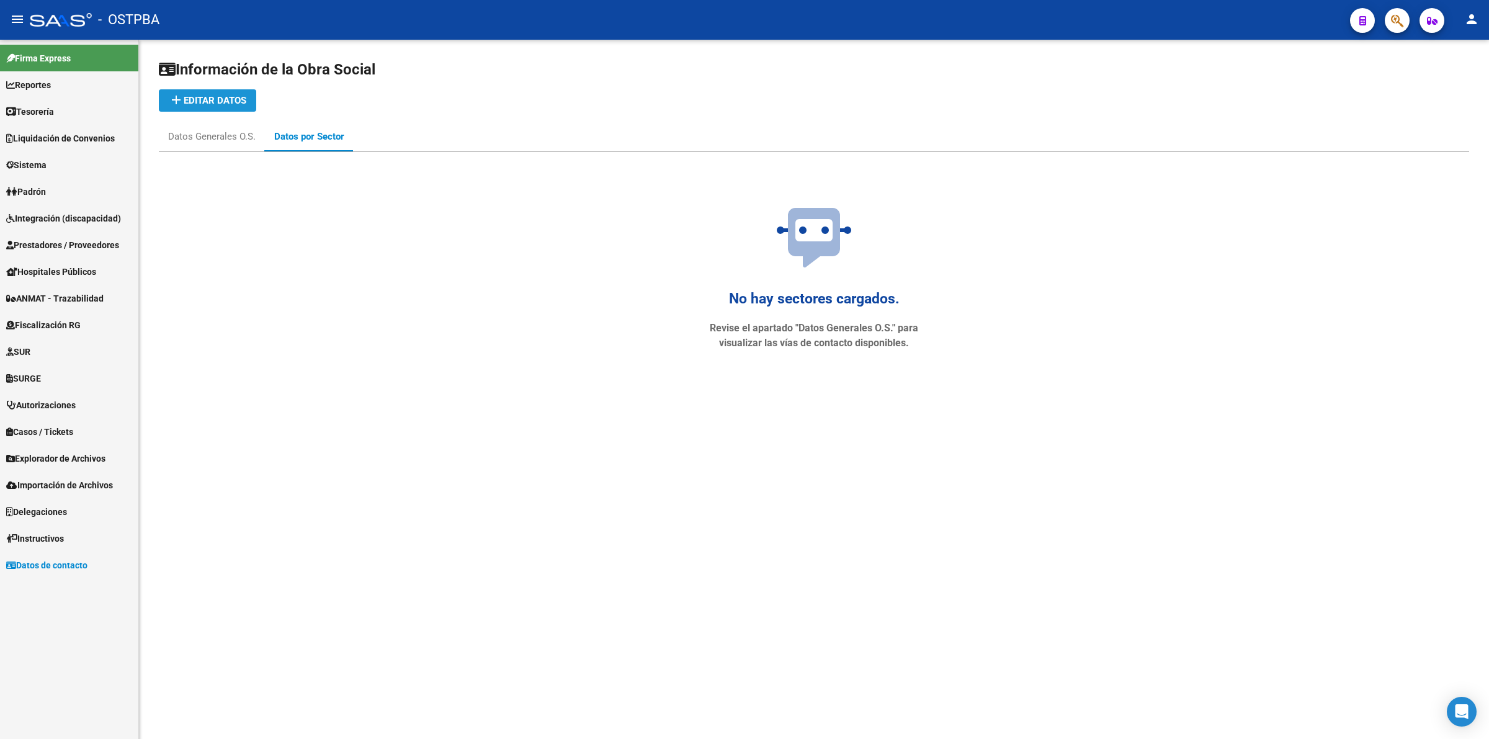
click at [219, 98] on span "add Editar datos" at bounding box center [208, 100] width 78 height 11
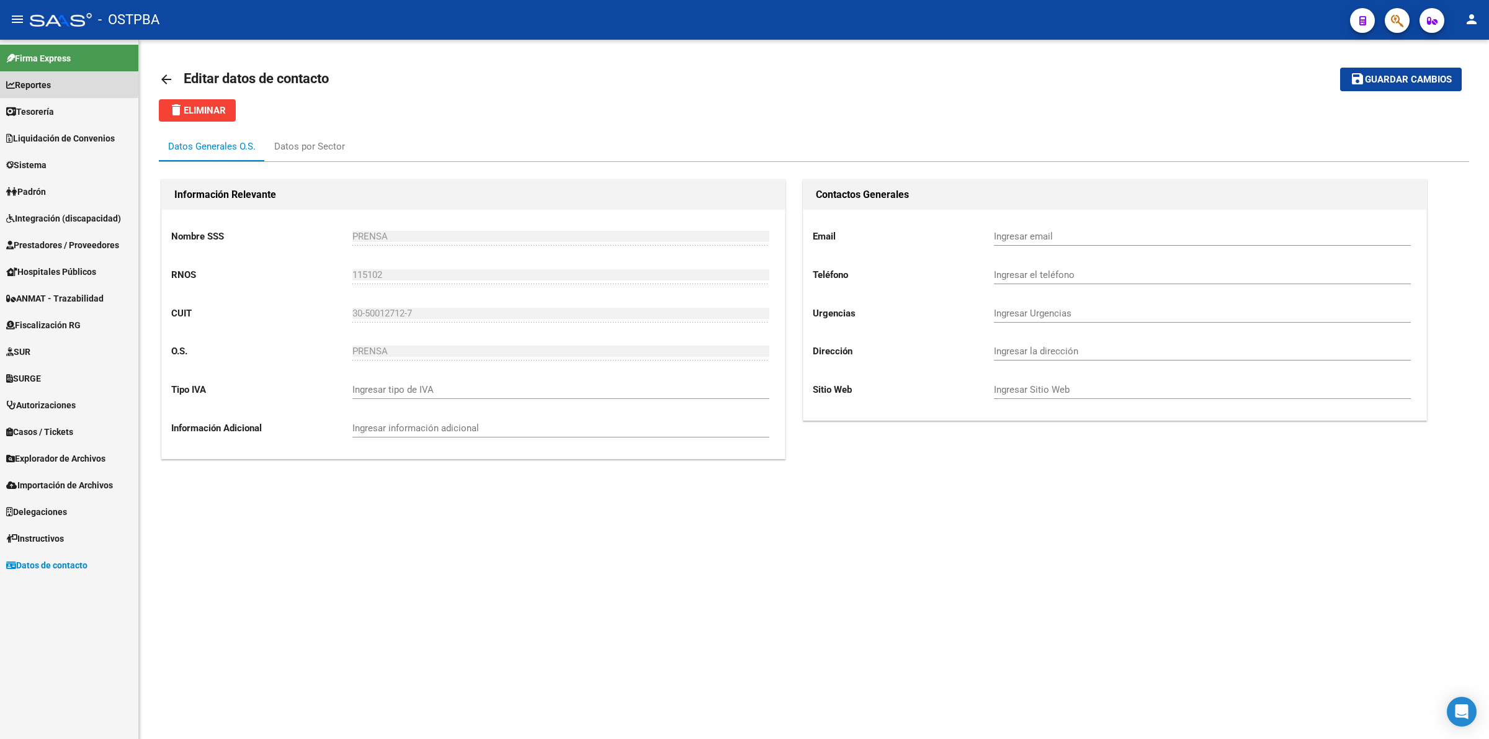
click at [35, 84] on span "Reportes" at bounding box center [28, 85] width 45 height 14
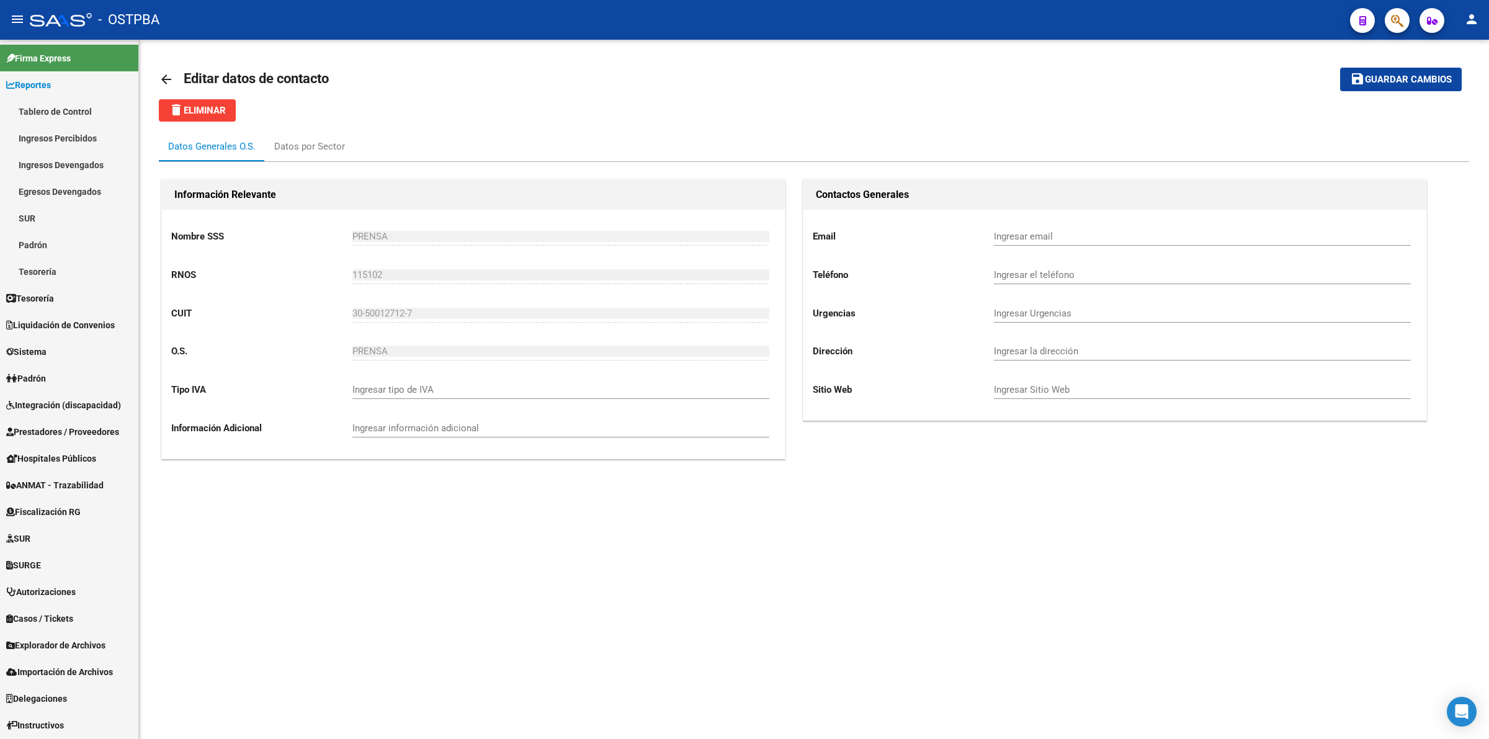
click at [227, 138] on div "Datos Generales O.S." at bounding box center [212, 147] width 106 height 30
click at [458, 389] on input "Ingresar tipo de IVA" at bounding box center [560, 389] width 417 height 11
type input "exento"
click at [552, 423] on input "Ingresar información adicional" at bounding box center [560, 428] width 417 height 11
click at [1032, 233] on input "Ingresar email" at bounding box center [1202, 236] width 417 height 11
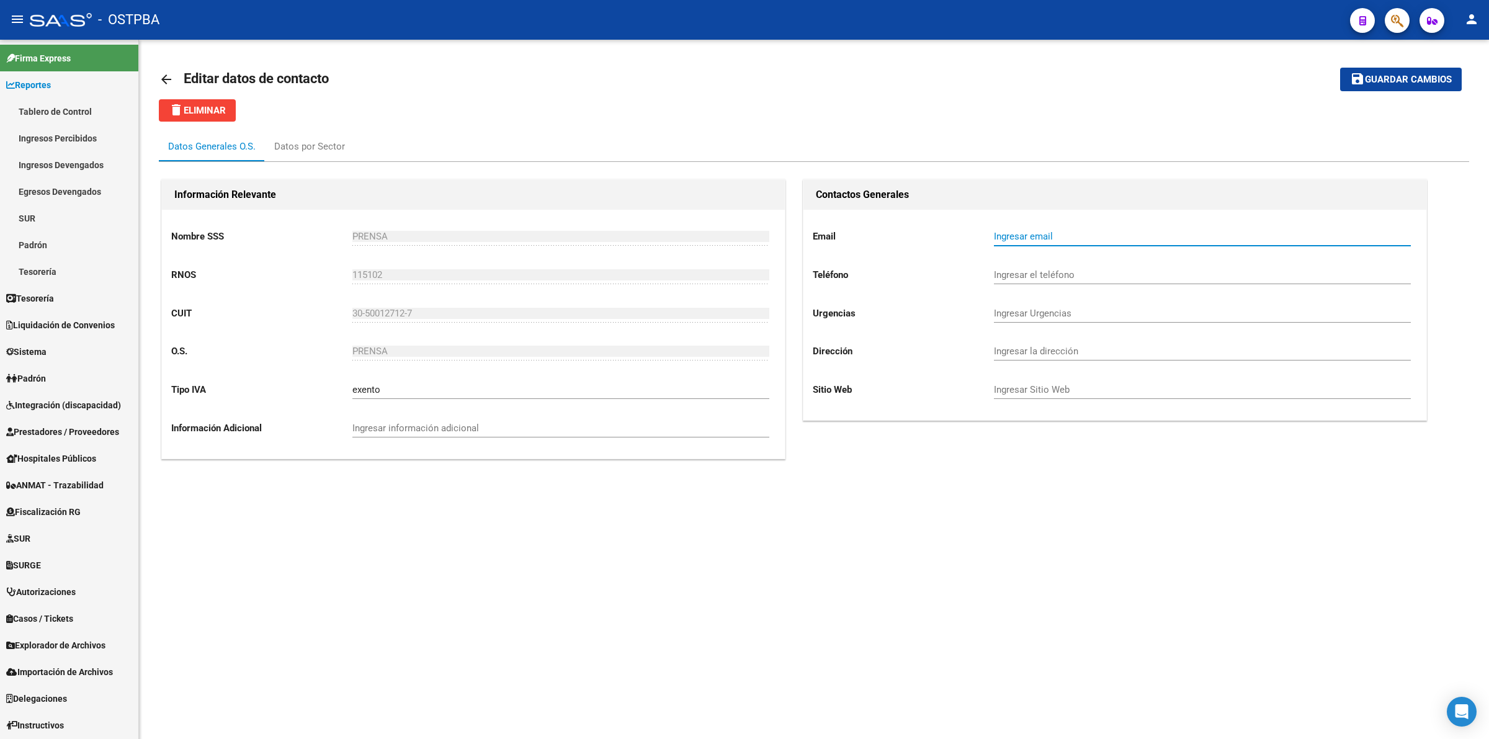
drag, startPoint x: 1041, startPoint y: 271, endPoint x: 1100, endPoint y: 267, distance: 59.7
click at [1041, 270] on input "Ingresar el teléfono" at bounding box center [1202, 274] width 417 height 11
click at [1075, 315] on input "Ingresar Urgencias" at bounding box center [1202, 313] width 417 height 11
click at [1129, 274] on input "52182835" at bounding box center [1202, 274] width 417 height 11
type input "52182835"
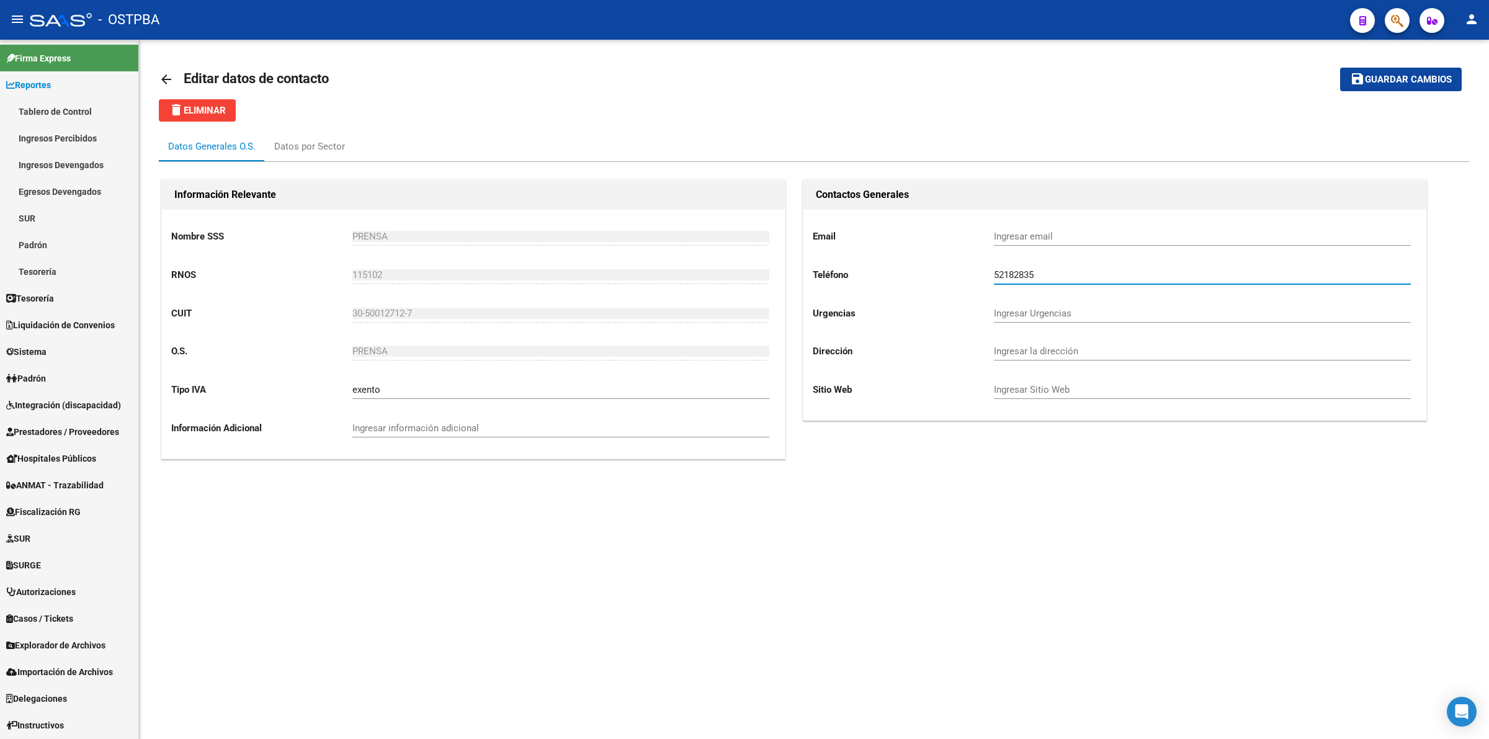
click at [1131, 312] on input "Ingresar Urgencias" at bounding box center [1202, 313] width 417 height 11
click at [1074, 354] on input "Ingresar la dirección" at bounding box center [1202, 351] width 417 height 11
click at [1057, 384] on input "Ingresar Sitio Web" at bounding box center [1202, 389] width 417 height 11
click at [1075, 339] on div "Peru 590 piso 5 Ingresar la dirección" at bounding box center [1202, 347] width 417 height 27
click at [1097, 385] on input "Ingresar Sitio Web" at bounding box center [1202, 389] width 417 height 11
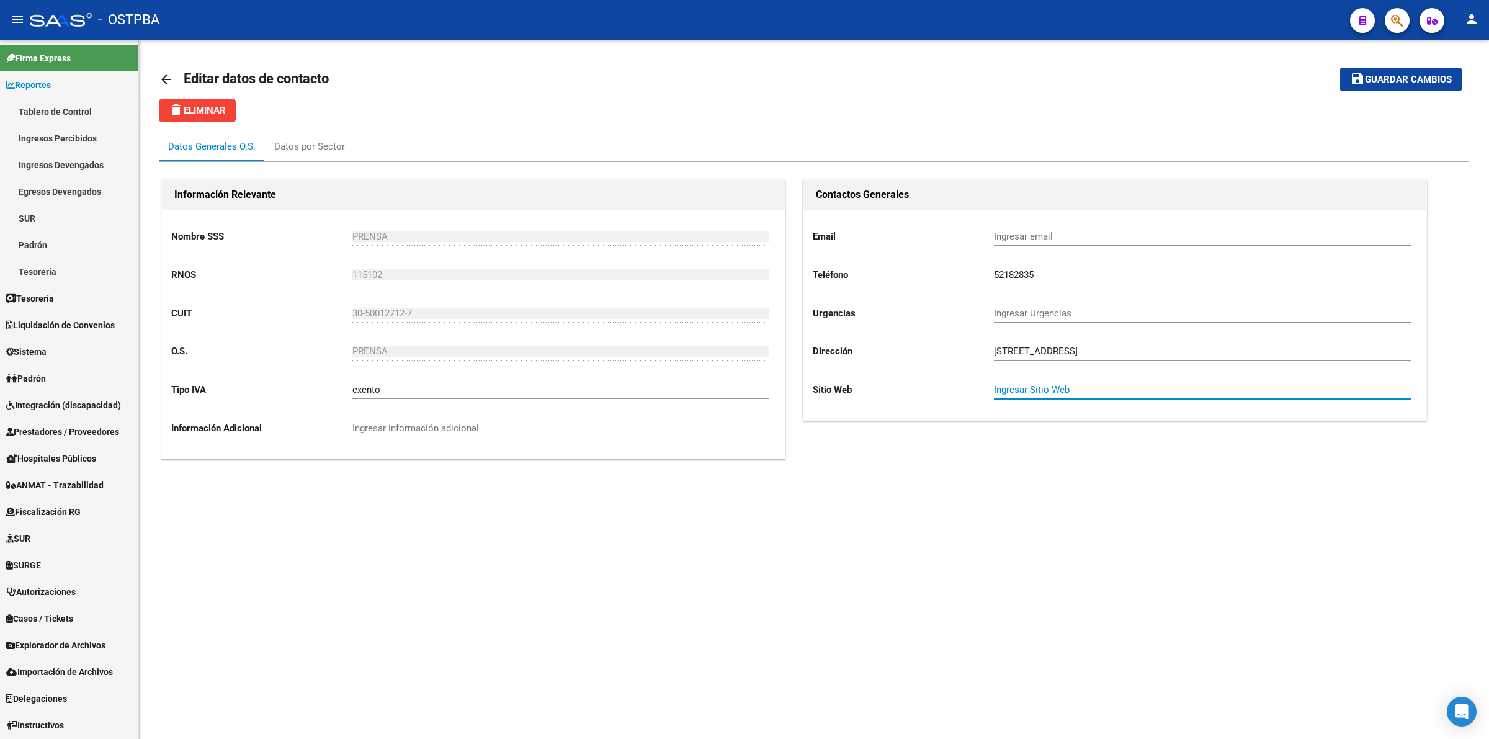
click at [1059, 348] on input "Peru 590 piso 5 CABA" at bounding box center [1202, 351] width 417 height 11
click at [1031, 349] on input "Peru 590 piso 5. CABA" at bounding box center [1202, 351] width 417 height 11
click at [1186, 346] on input "Peru 590. piso 5. CABA" at bounding box center [1202, 351] width 417 height 11
click at [1041, 351] on input "Peru 590. piso 5. CABA" at bounding box center [1202, 351] width 417 height 11
type input "Peru 590. Piso 5. CABA"
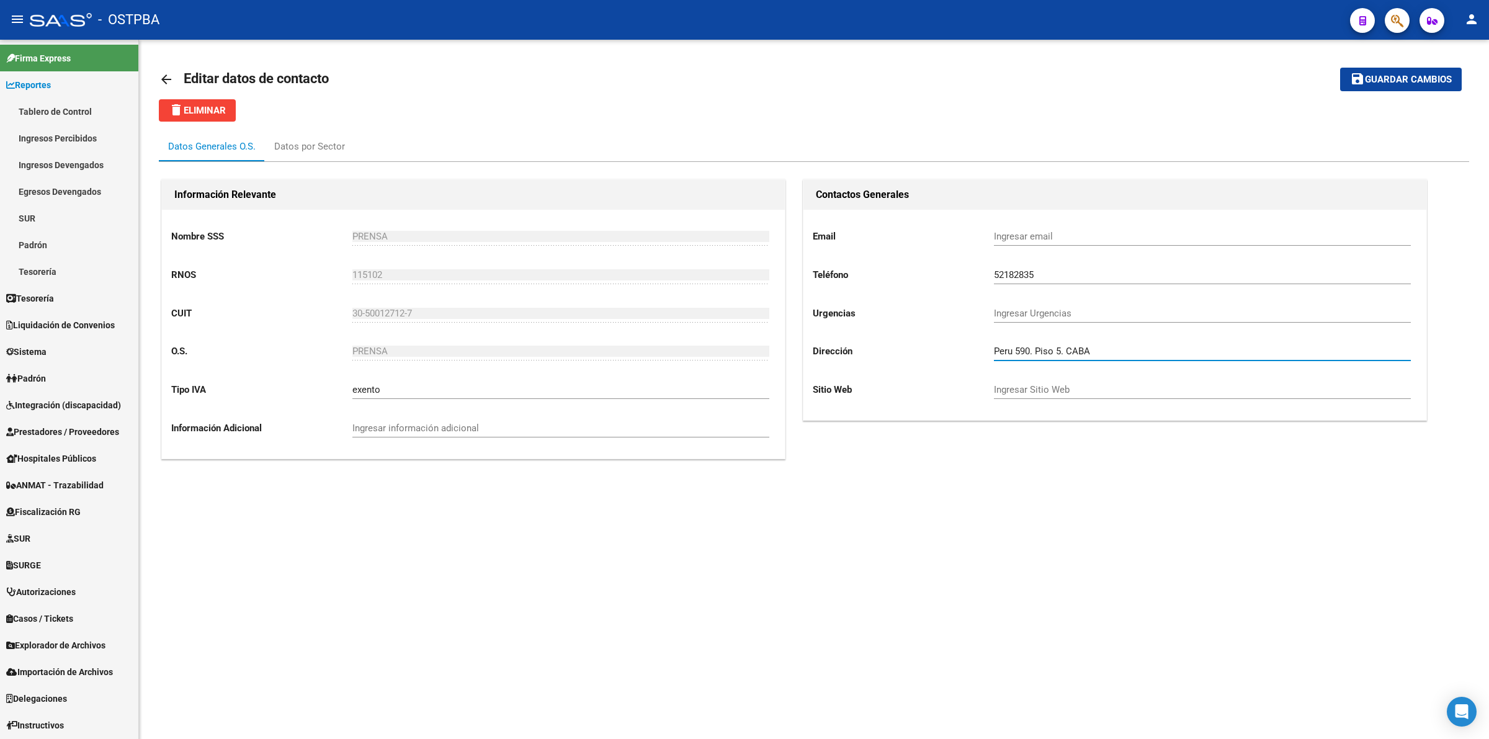
click at [1102, 390] on input "Ingresar Sitio Web" at bounding box center [1202, 389] width 417 height 11
paste input "http://www.ostpba.org.ar/"
drag, startPoint x: 1018, startPoint y: 387, endPoint x: 913, endPoint y: 374, distance: 106.2
click at [913, 374] on div "Email Ingresar email Teléfono 52182835 Ingresar el teléfono Urgencias Ingresar …" at bounding box center [1115, 315] width 623 height 210
type input "www.ostpba.org.ar"
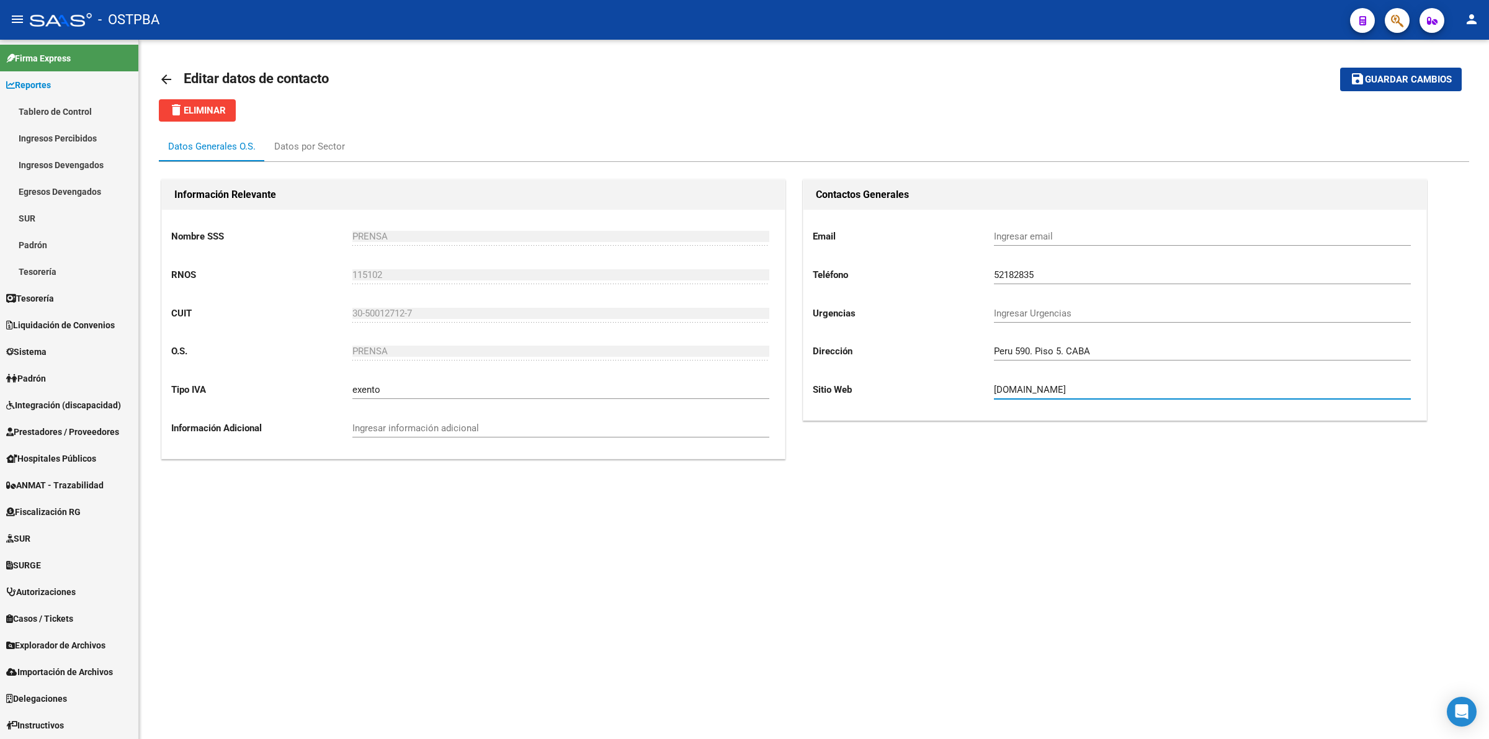
click at [1041, 513] on mat-sidenav-content "arrow_back Editar datos de contacto save Guardar cambios delete Eliminar Datos …" at bounding box center [814, 389] width 1350 height 699
click at [1412, 78] on span "Guardar cambios" at bounding box center [1408, 79] width 87 height 11
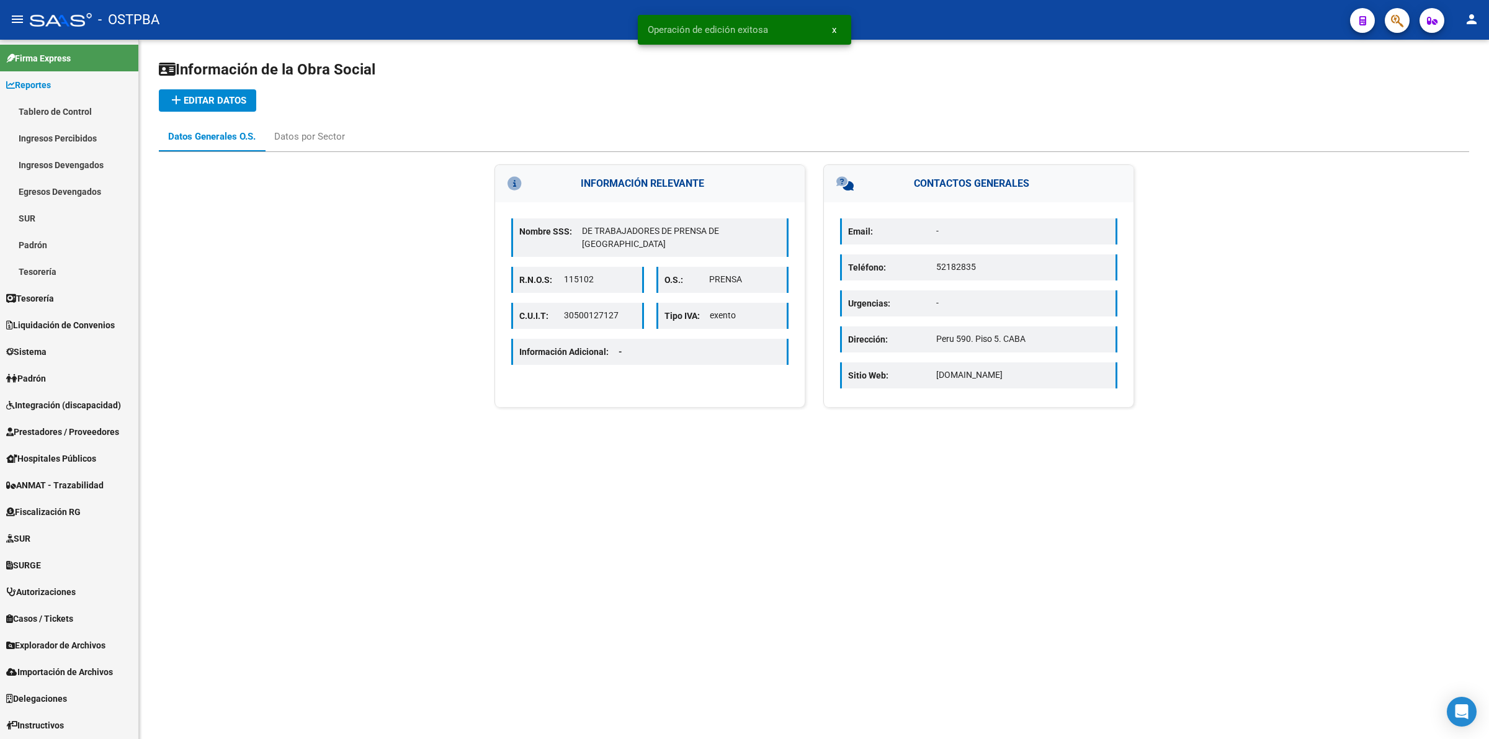
click at [209, 96] on span "add Editar datos" at bounding box center [208, 100] width 78 height 11
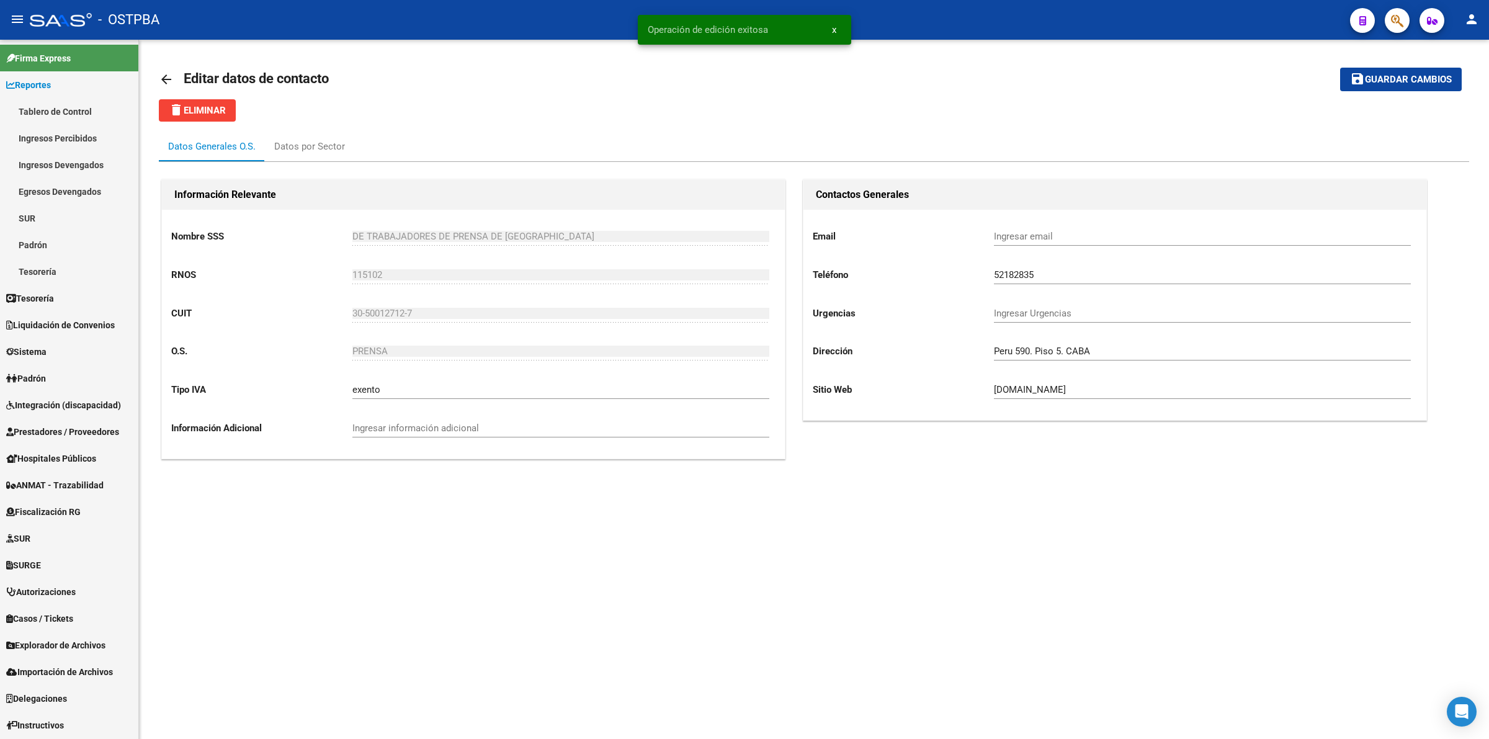
click at [1103, 230] on div "Ingresar email" at bounding box center [1202, 232] width 417 height 27
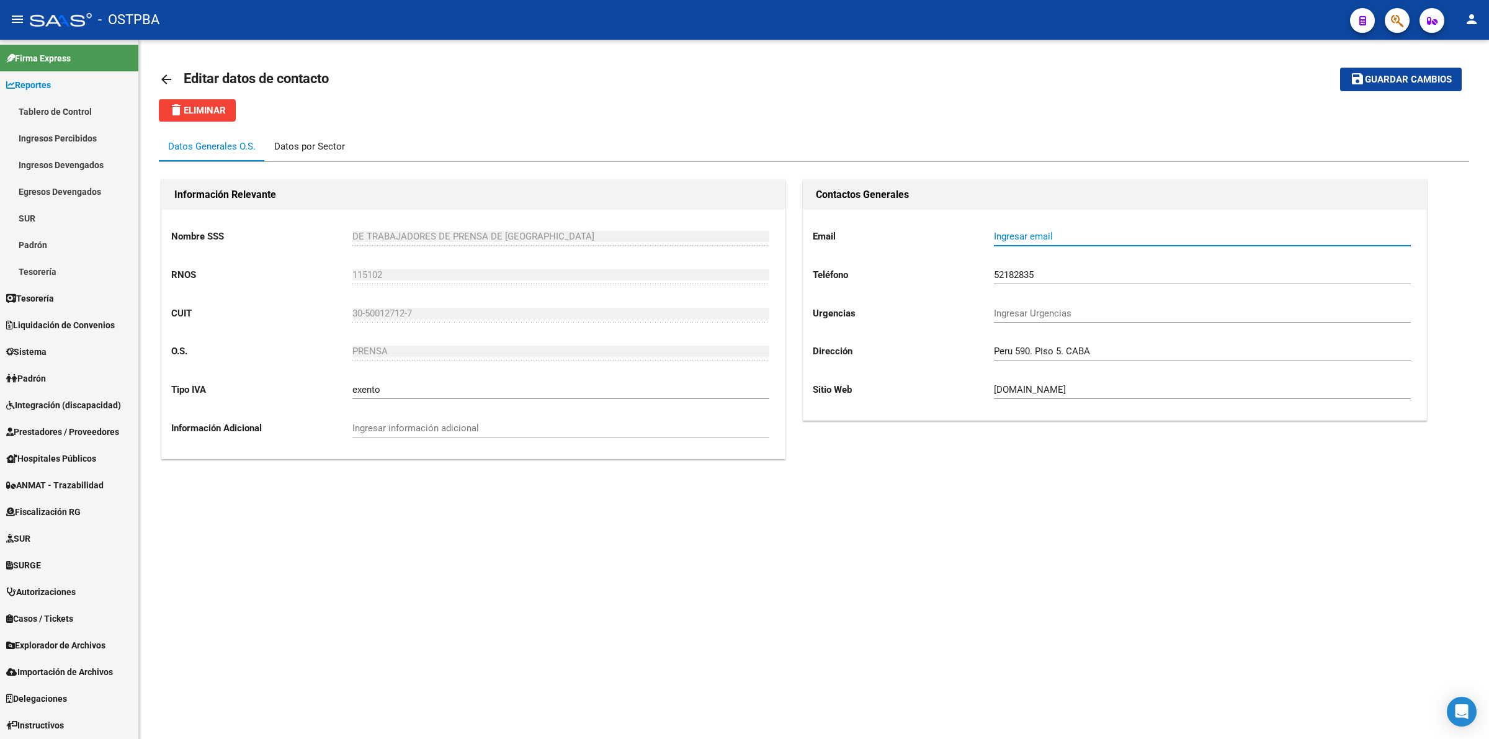
click at [303, 143] on div "Datos por Sector" at bounding box center [309, 147] width 71 height 14
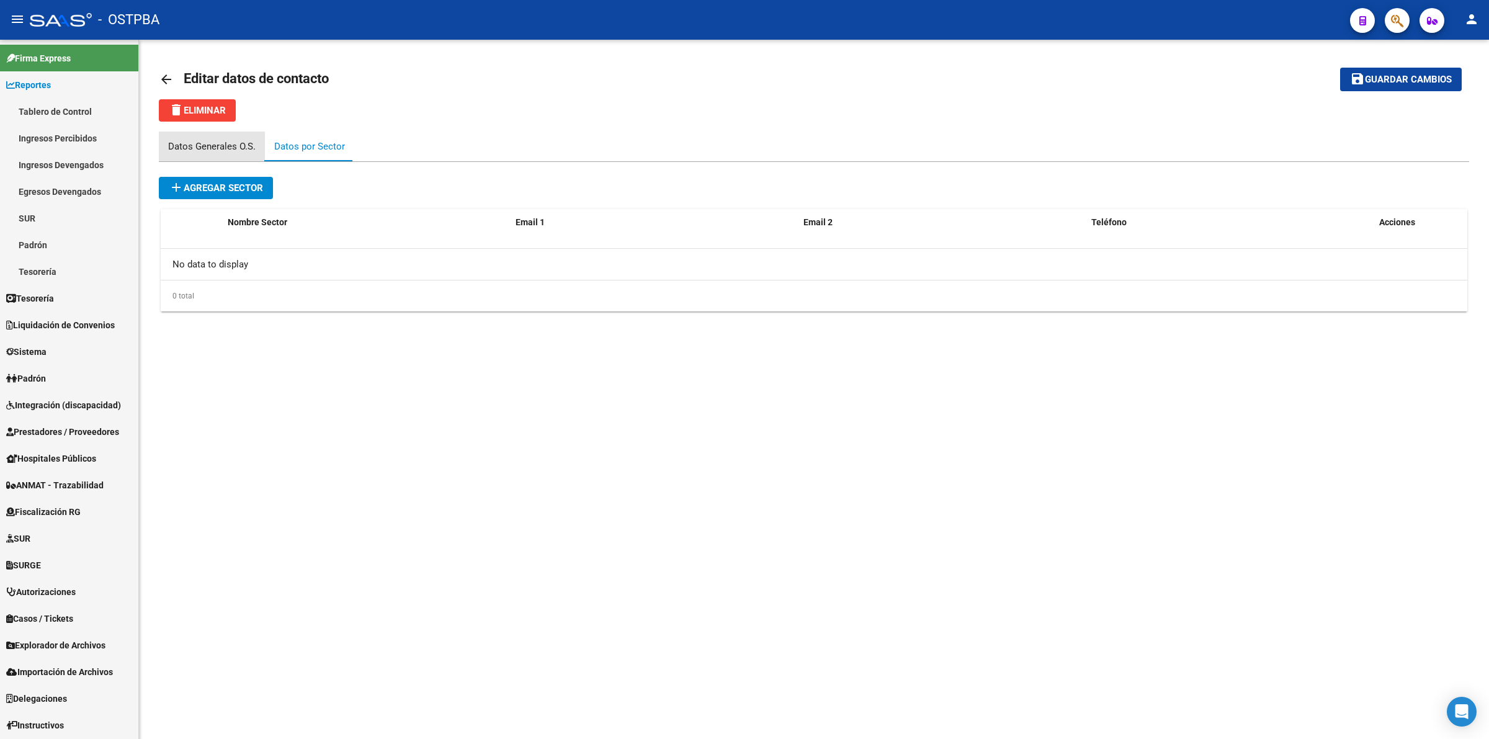
click at [216, 144] on div "Datos Generales O.S." at bounding box center [212, 147] width 88 height 14
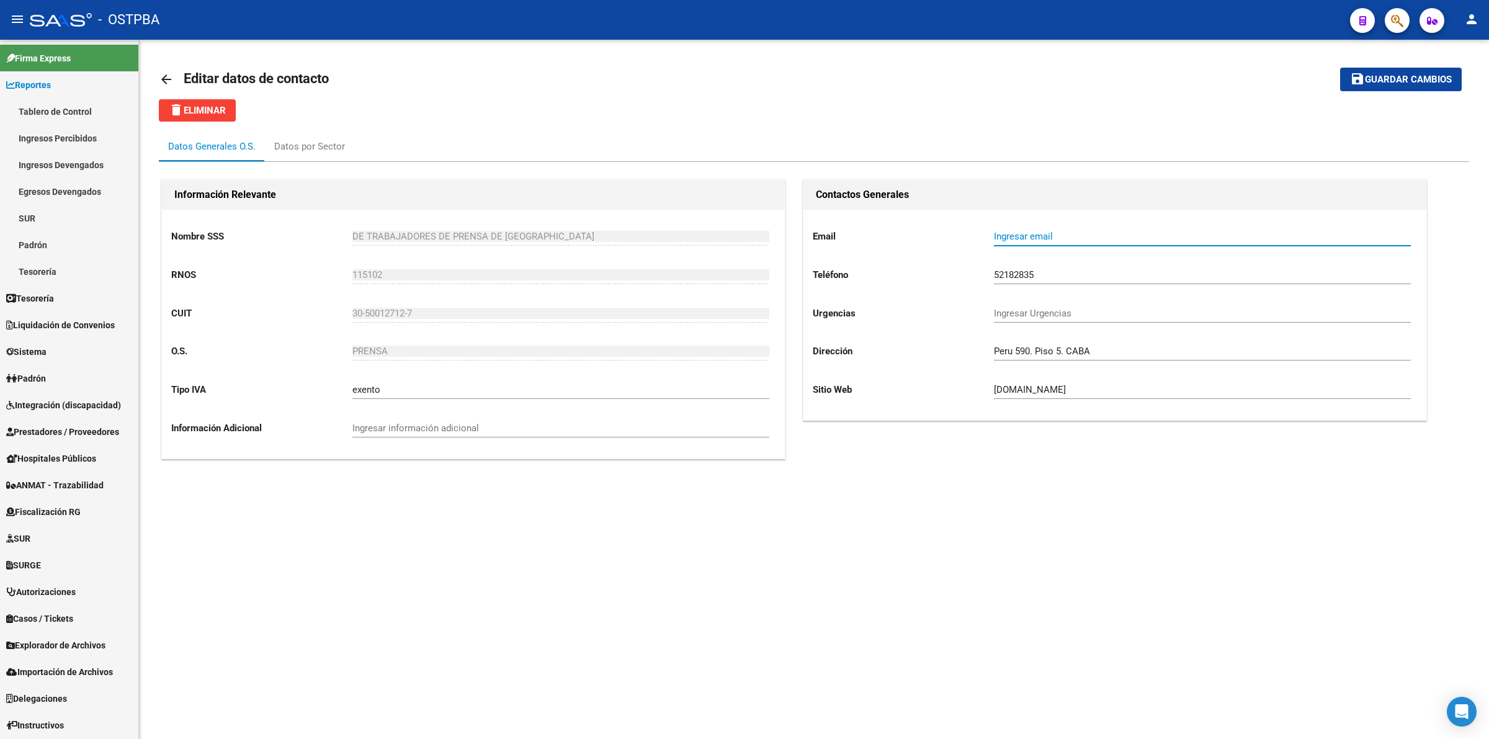
click at [1086, 240] on input "Ingresar email" at bounding box center [1202, 236] width 417 height 11
click at [450, 426] on input "Ingresar información adicional" at bounding box center [560, 428] width 417 height 11
click at [166, 76] on mat-icon "arrow_back" at bounding box center [166, 79] width 15 height 15
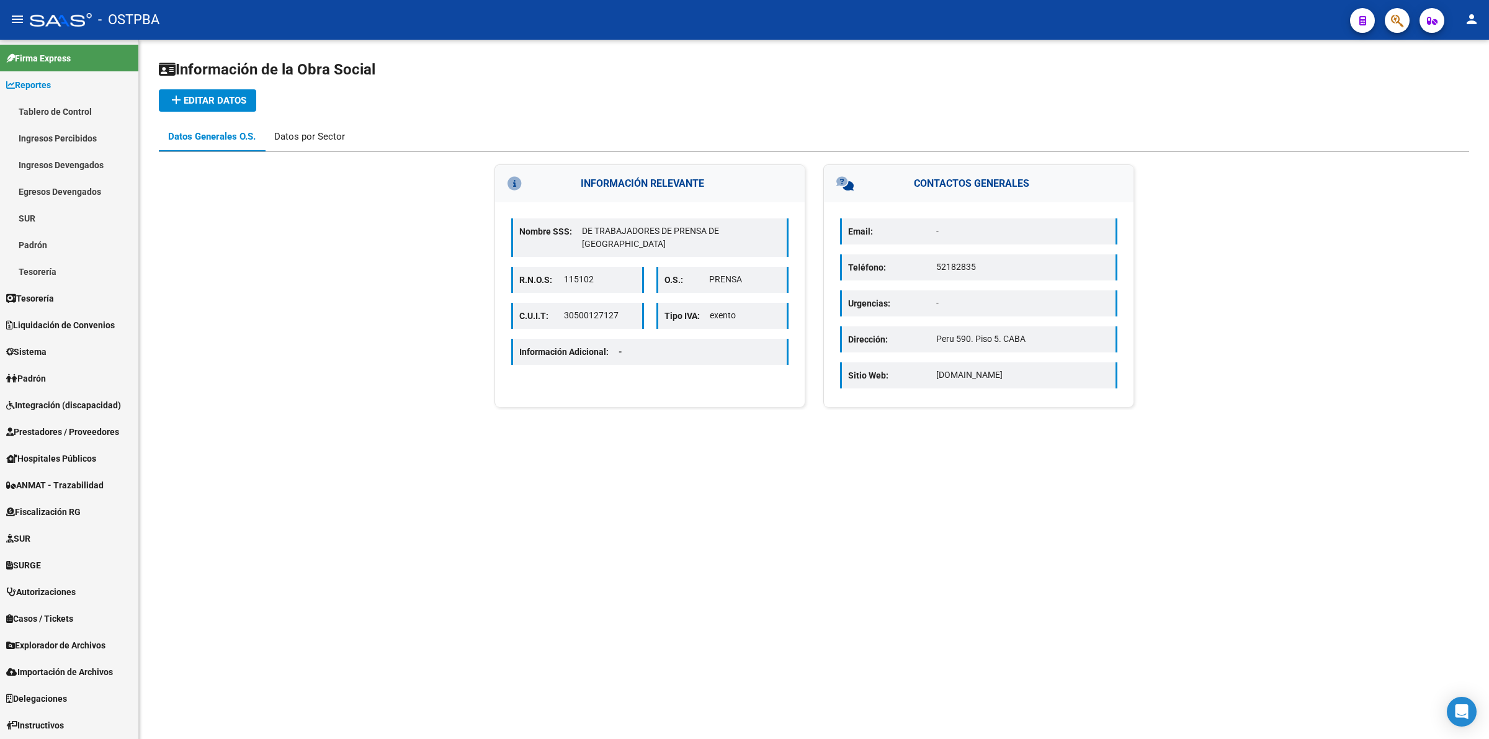
click at [317, 132] on div "Datos por Sector" at bounding box center [309, 137] width 71 height 14
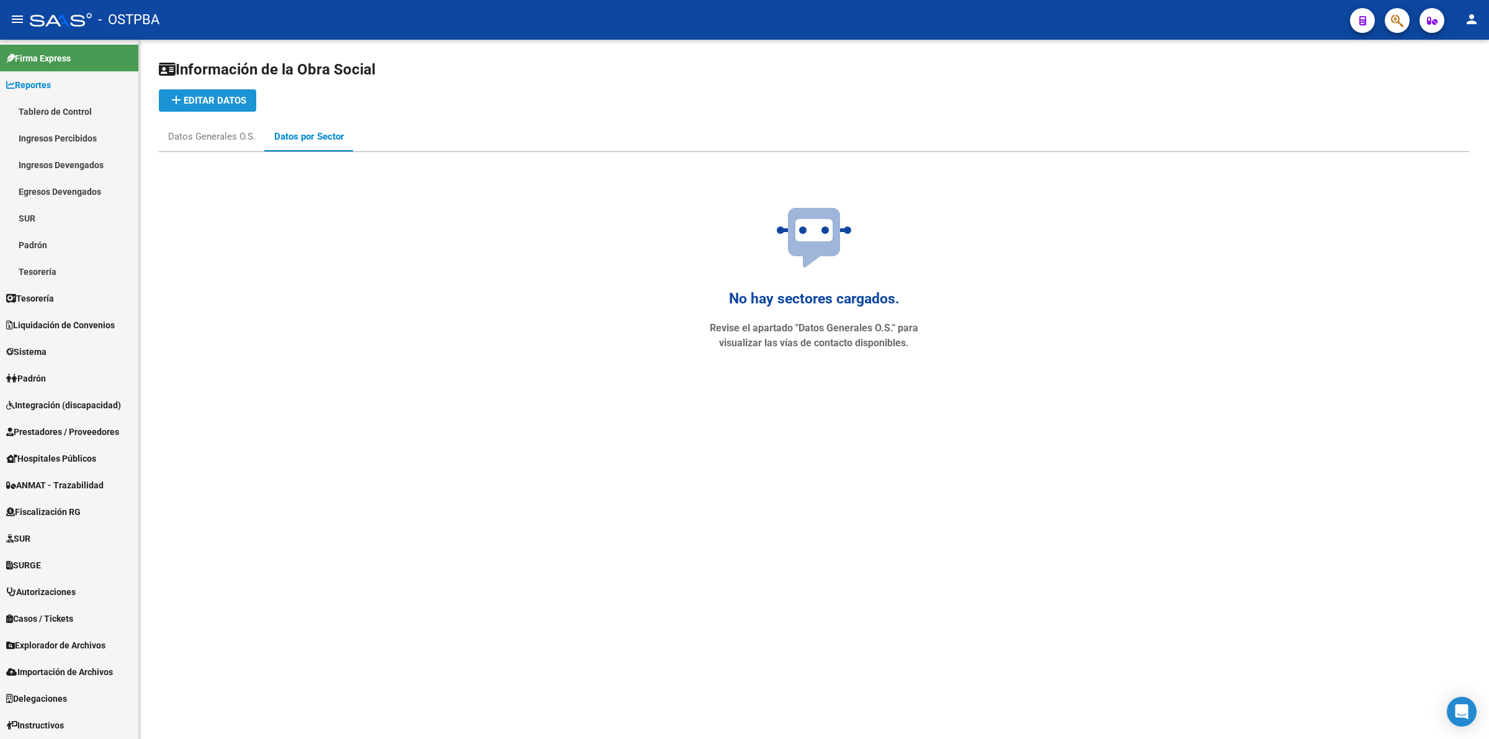
click at [233, 98] on span "add Editar datos" at bounding box center [208, 100] width 78 height 11
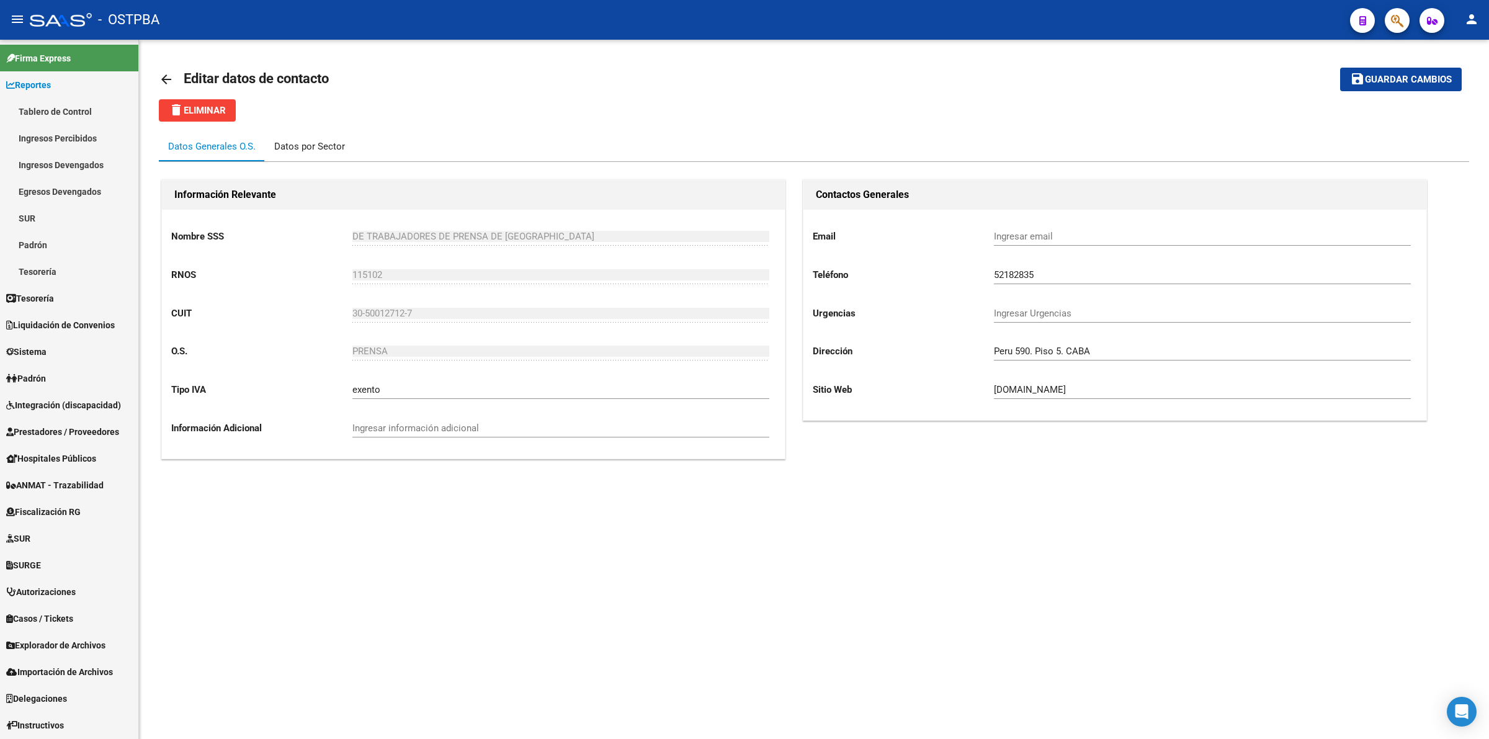
click at [310, 146] on div "Datos por Sector" at bounding box center [309, 147] width 71 height 14
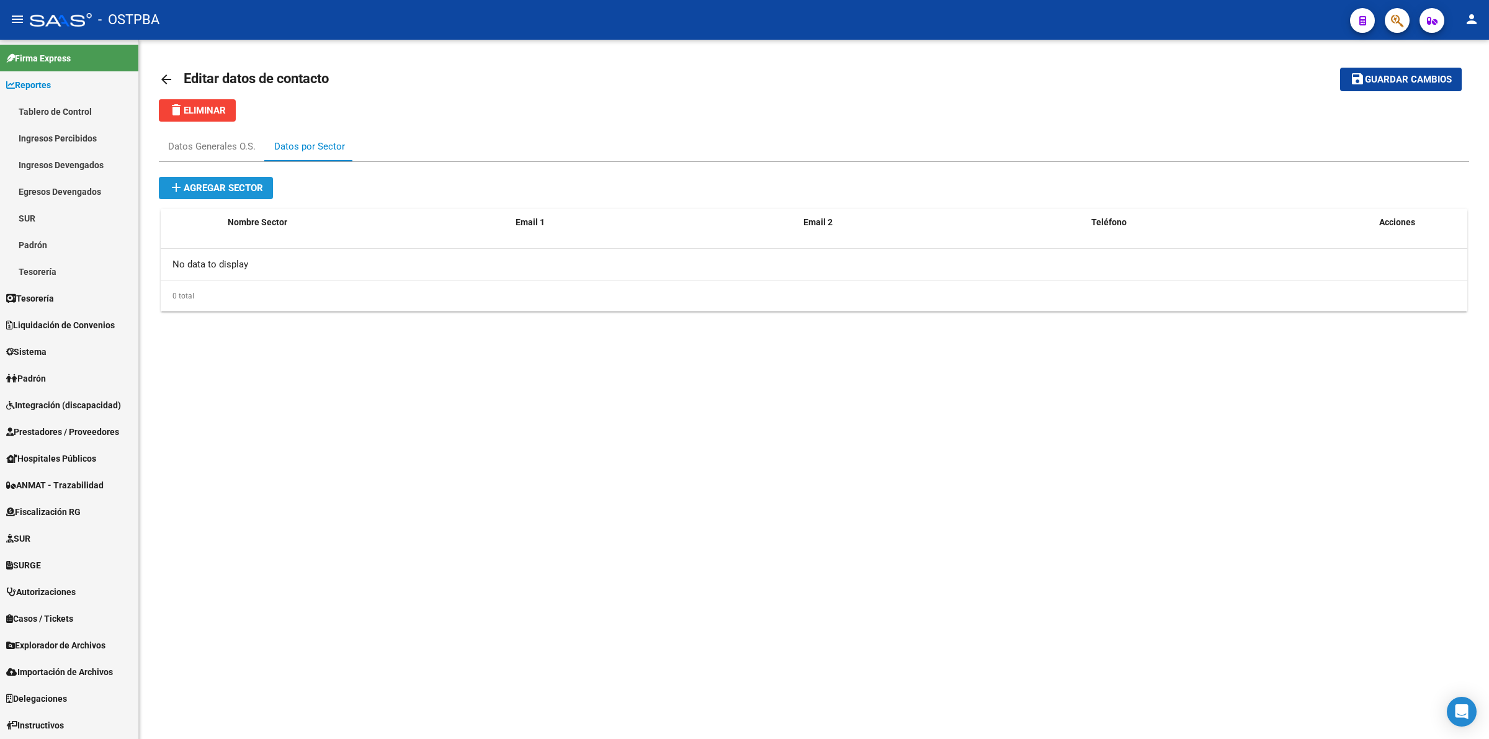
click at [247, 184] on span "add Agregar sector" at bounding box center [216, 187] width 94 height 11
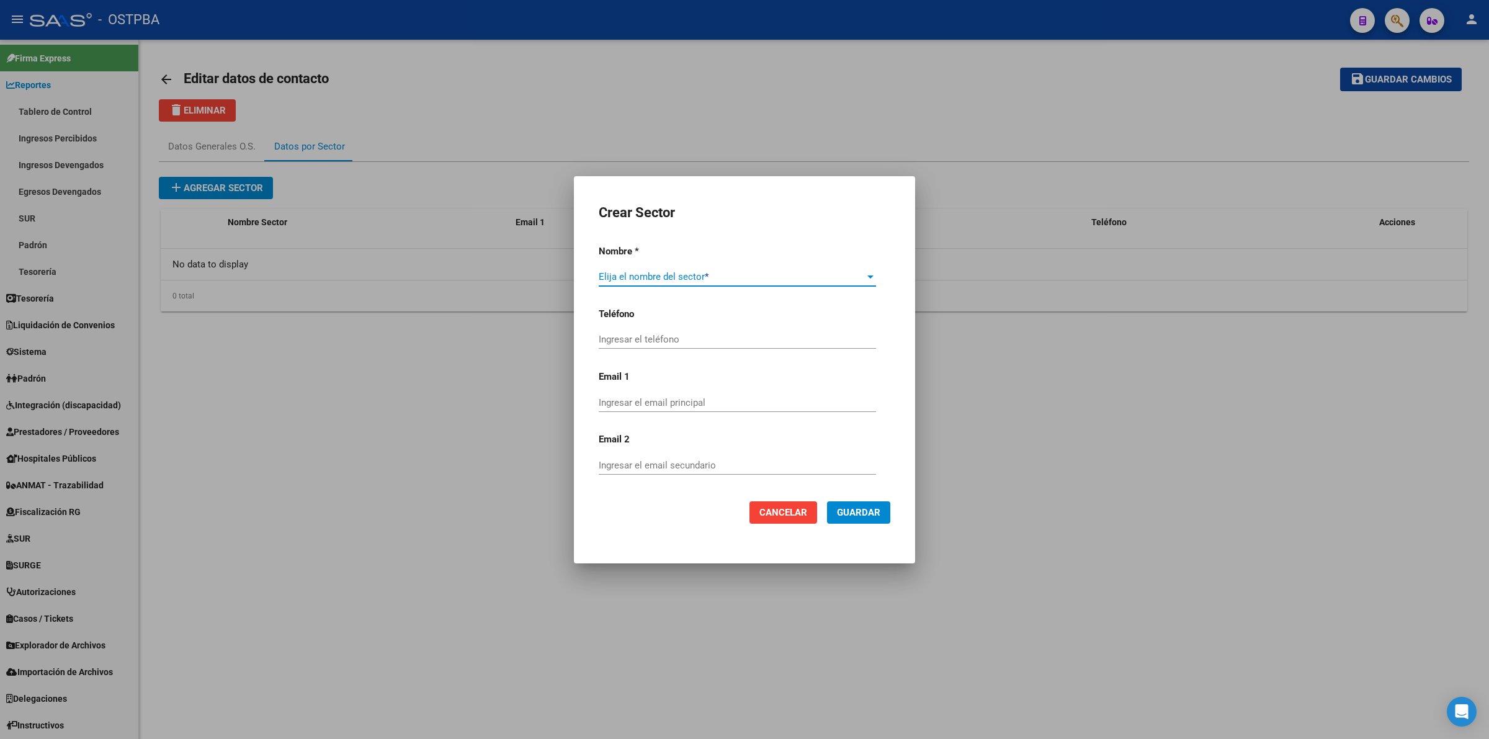
click at [787, 276] on span at bounding box center [732, 276] width 266 height 11
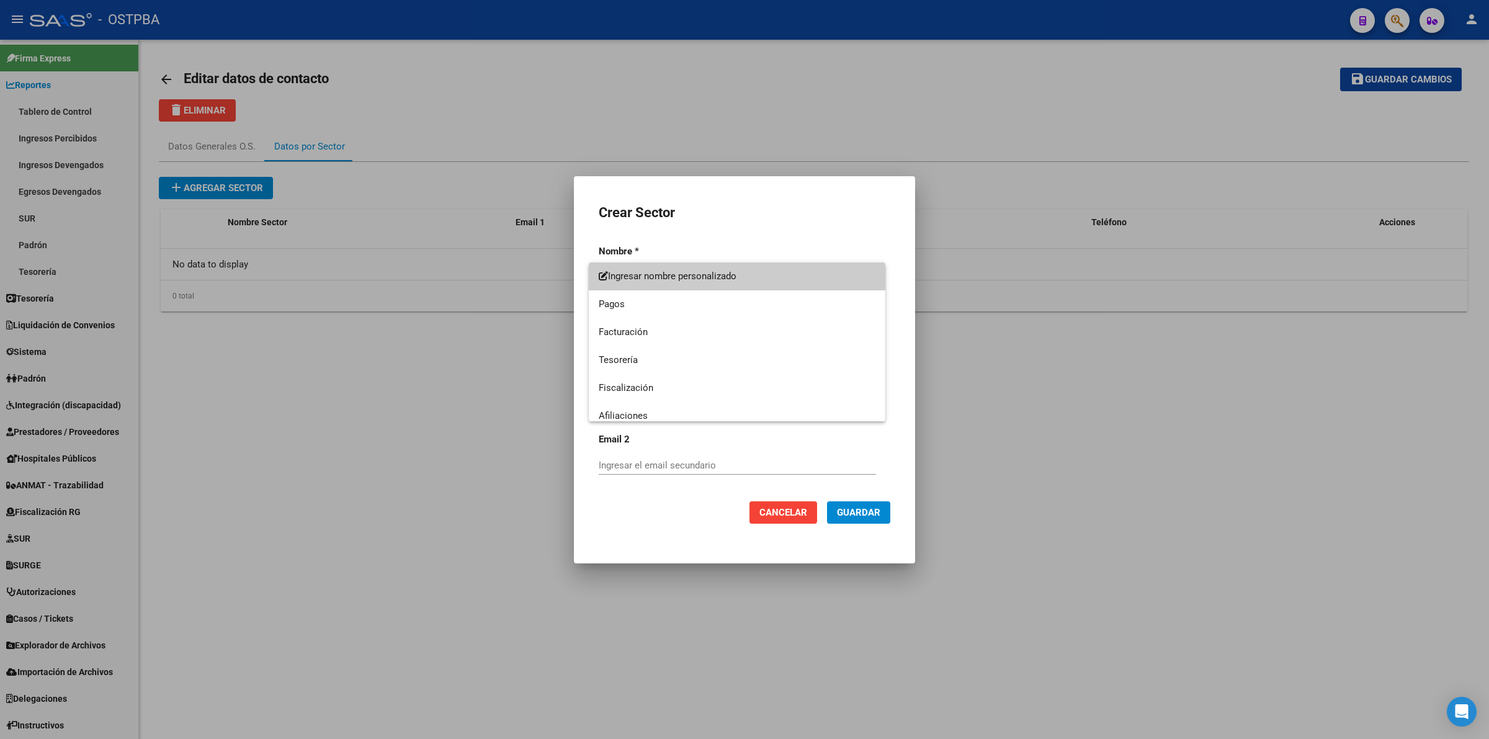
click at [1060, 413] on div at bounding box center [744, 369] width 1489 height 739
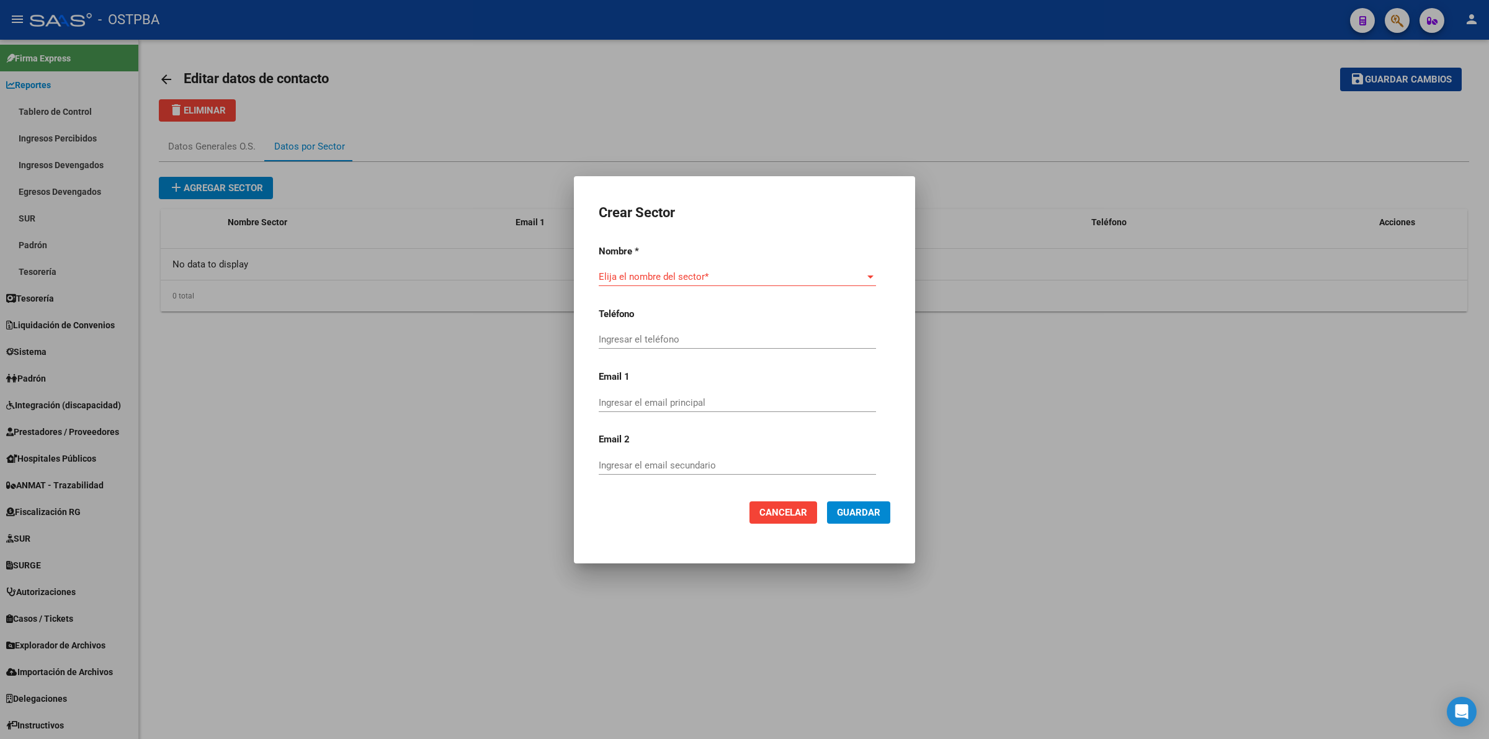
click at [755, 283] on div "Elija el nombre del sector *" at bounding box center [737, 276] width 277 height 19
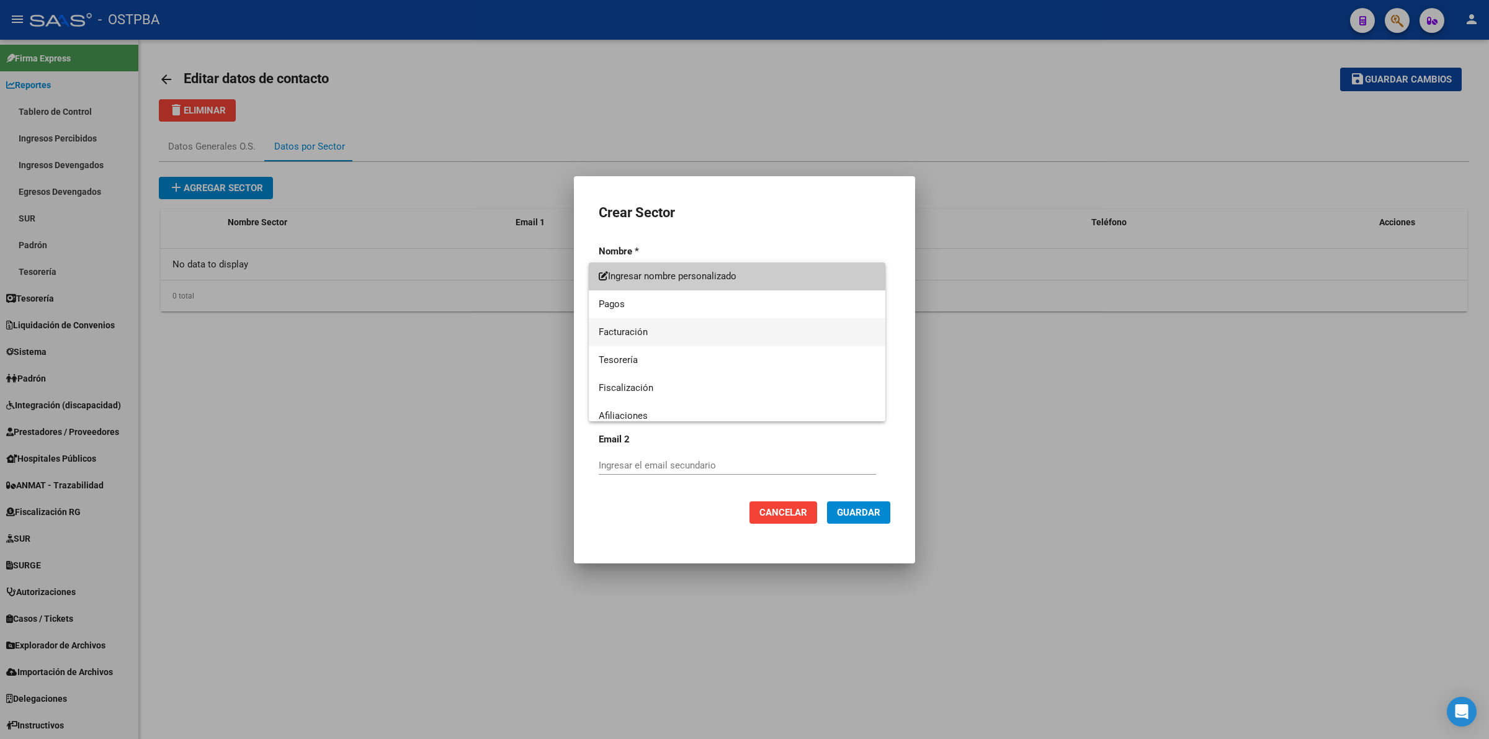
click at [644, 333] on span "Facturación" at bounding box center [737, 332] width 277 height 28
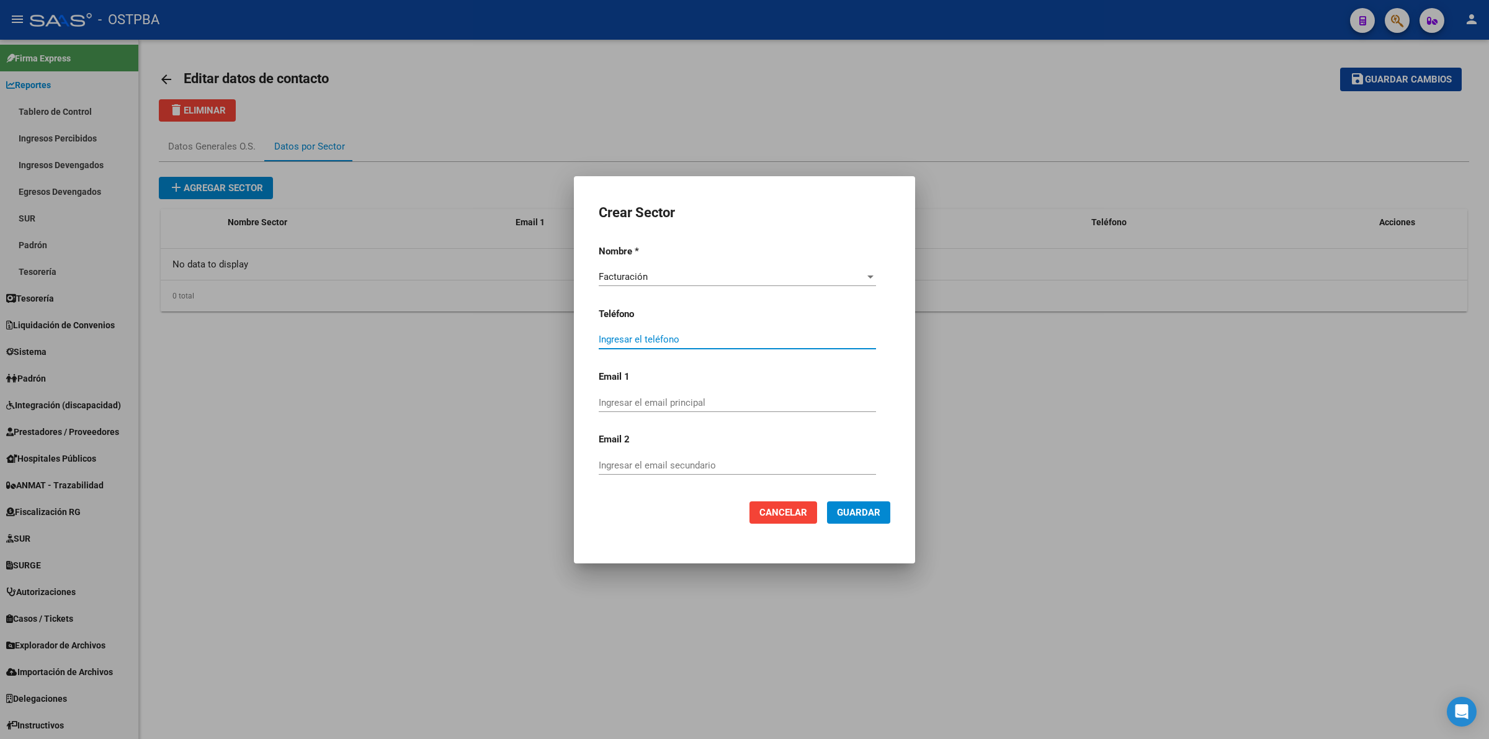
click at [676, 338] on input "Ingresar el teléfono" at bounding box center [737, 339] width 277 height 11
type input "52182835"
click at [702, 402] on input "Ingresar el email principal" at bounding box center [737, 402] width 277 height 11
type input "tesoreriaostpba3@gmail.com"
click at [853, 513] on span "Guardar" at bounding box center [858, 512] width 43 height 11
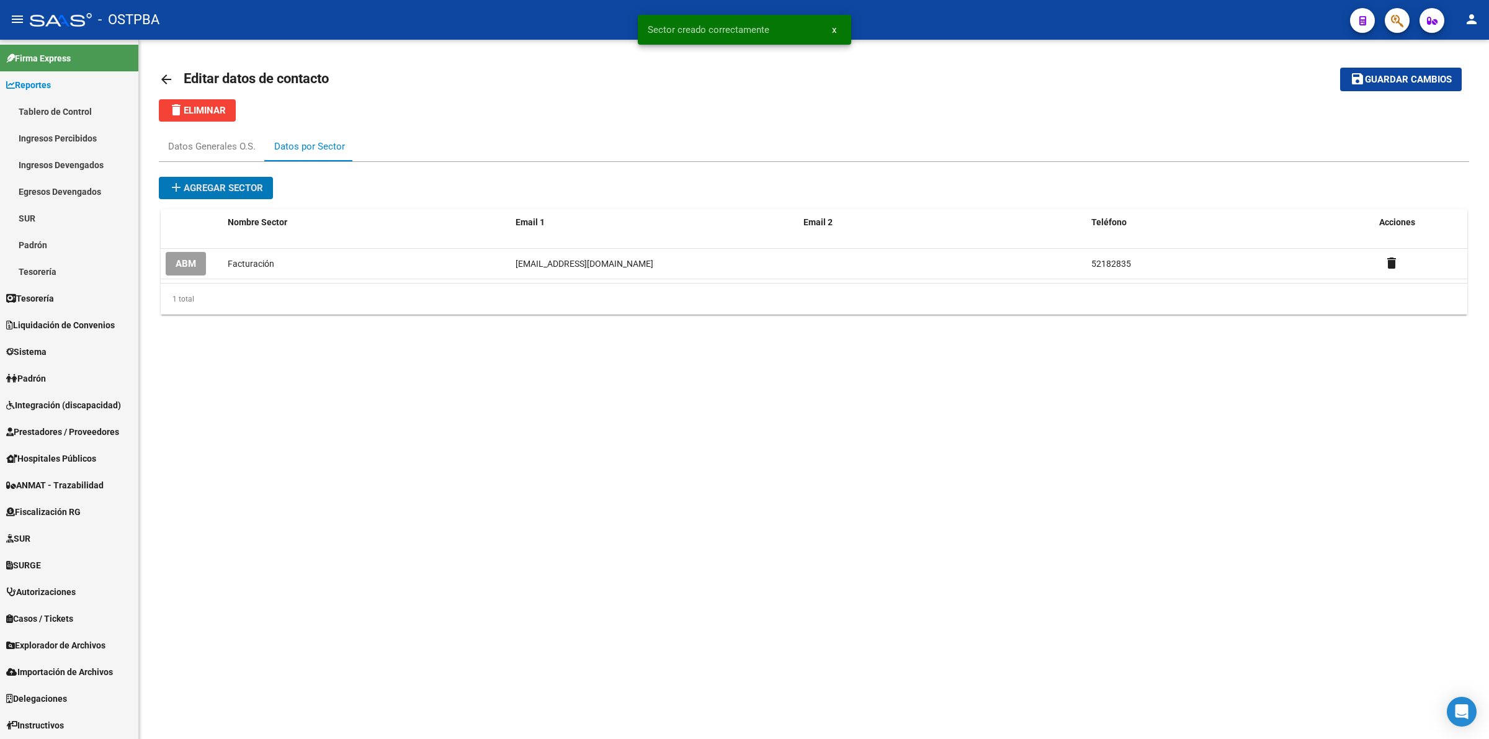
click at [220, 183] on span "add Agregar sector" at bounding box center [216, 187] width 94 height 11
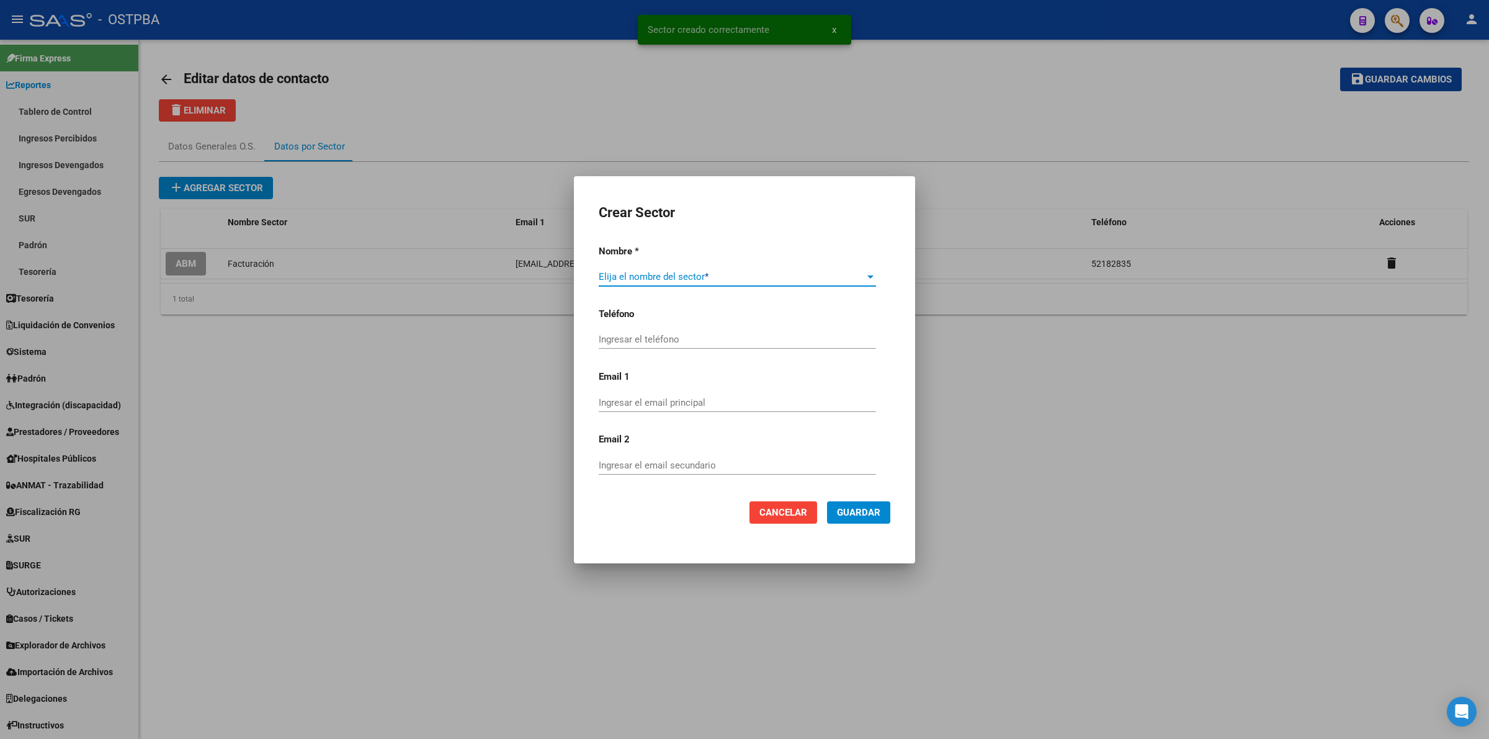
click at [802, 278] on span at bounding box center [732, 276] width 266 height 11
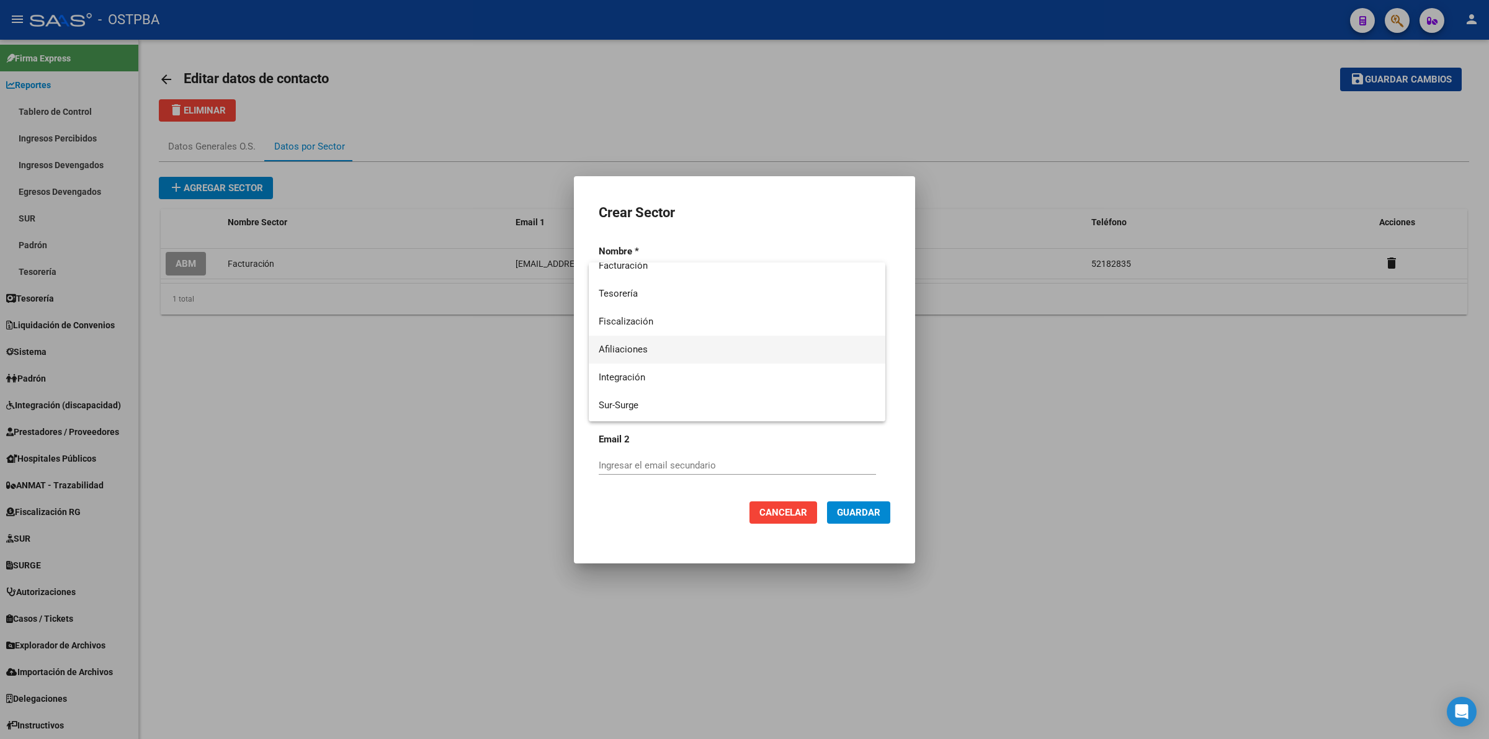
scroll to position [69, 0]
click at [703, 351] on span "Afiliaciones" at bounding box center [737, 347] width 277 height 28
click at [736, 339] on input "Ingresar el teléfono" at bounding box center [737, 339] width 277 height 11
type input "52182835"
click at [612, 411] on div "Ingresar el email principal" at bounding box center [737, 408] width 277 height 30
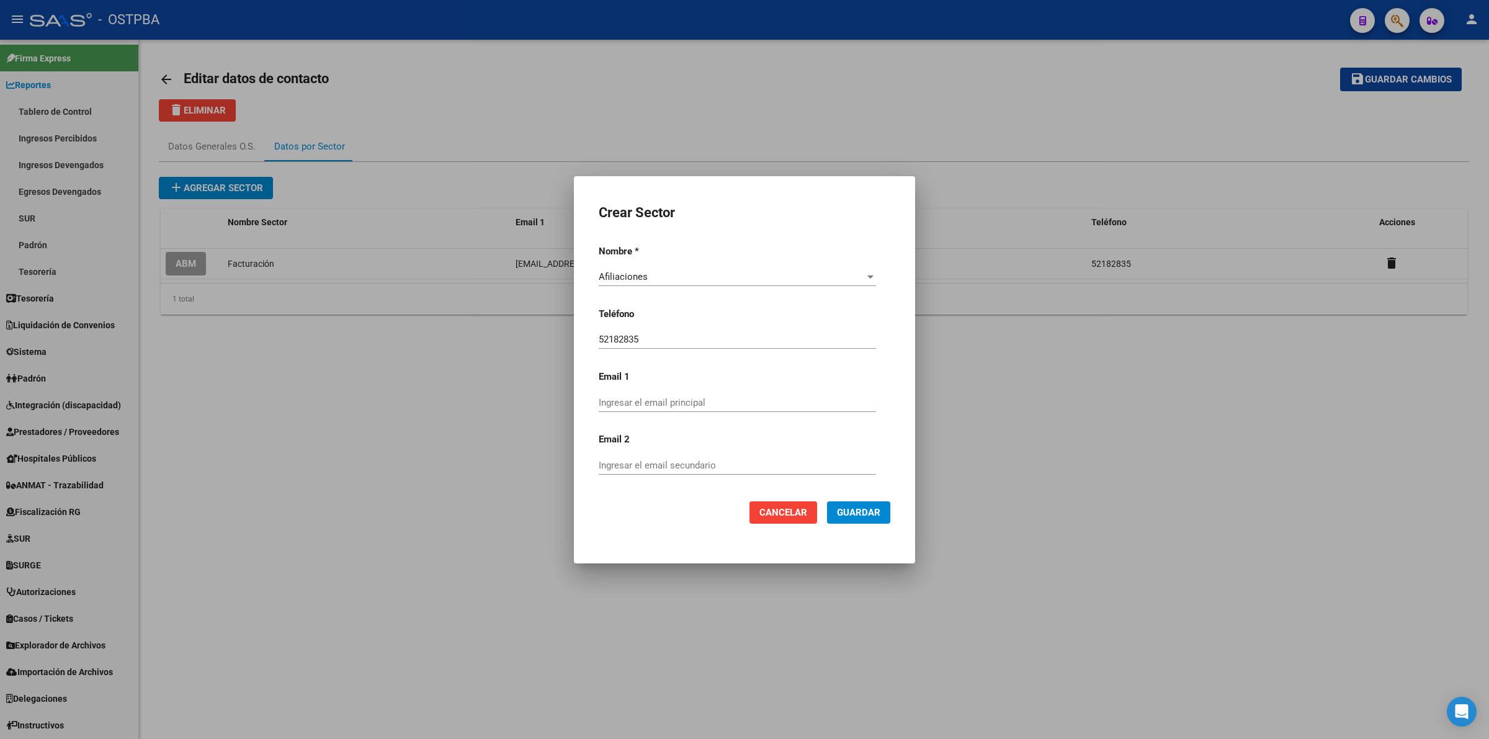
drag, startPoint x: 613, startPoint y: 405, endPoint x: 609, endPoint y: 398, distance: 7.5
click at [613, 404] on input "Ingresar el email principal" at bounding box center [737, 402] width 277 height 11
type input "afiliacion"
drag, startPoint x: 650, startPoint y: 405, endPoint x: 438, endPoint y: 379, distance: 213.8
click at [438, 379] on div "Crear Sector Nombre * Afiliaciones Elija el nombre del sector * Teléfono 521828…" at bounding box center [744, 369] width 1489 height 739
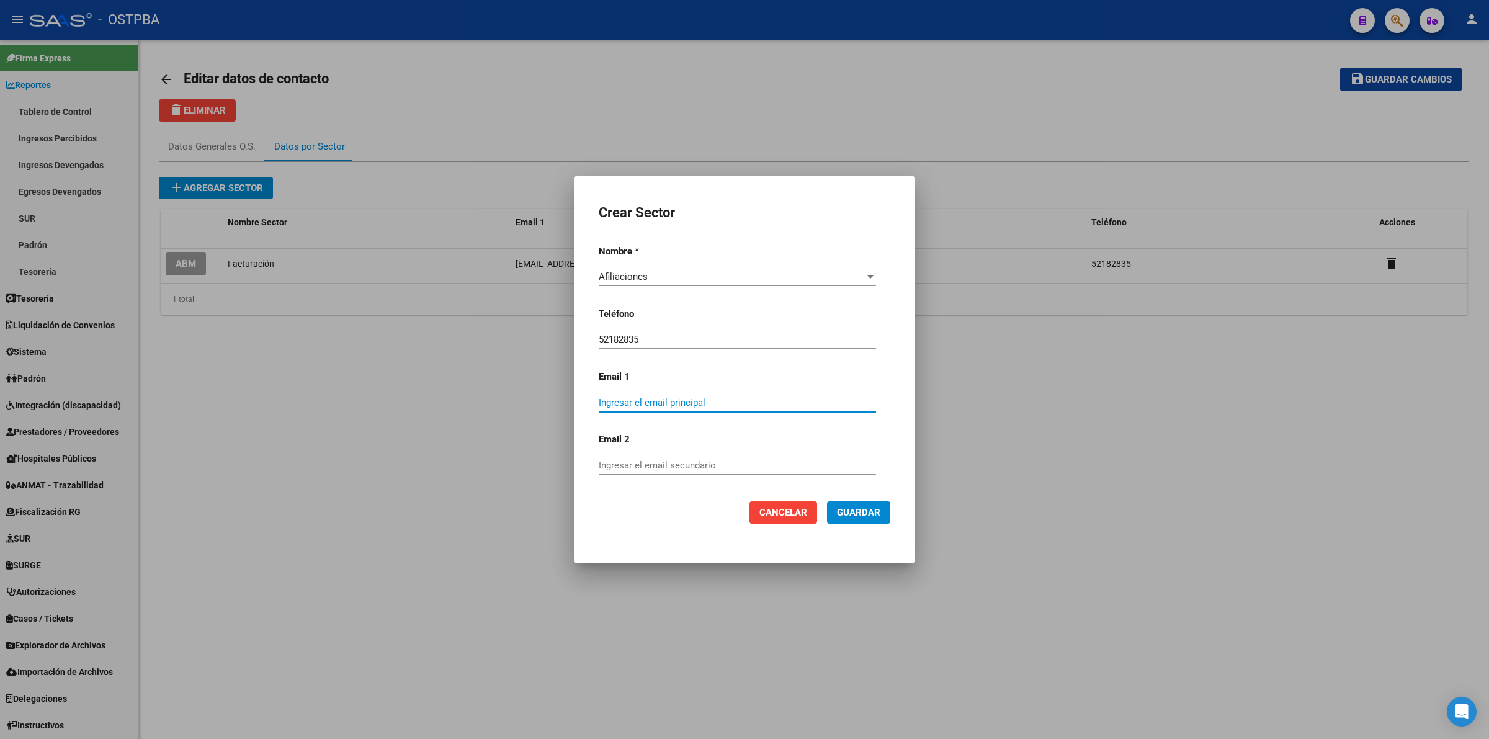
paste input "afiliacion.ostpba@gmail.com"
type input "afiliacion.ostpba@gmail.com"
click at [855, 511] on span "Guardar" at bounding box center [858, 512] width 43 height 11
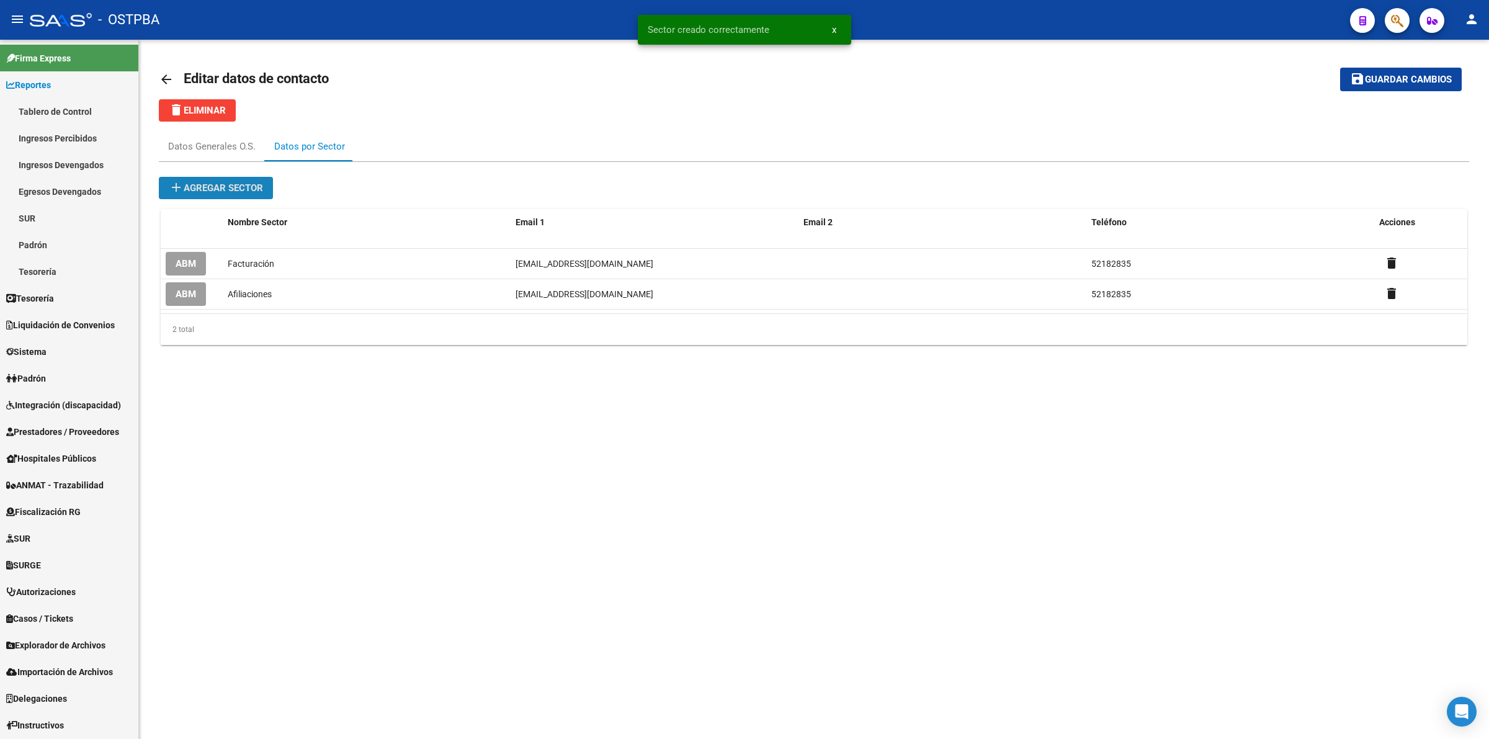
click at [244, 187] on span "add Agregar sector" at bounding box center [216, 187] width 94 height 11
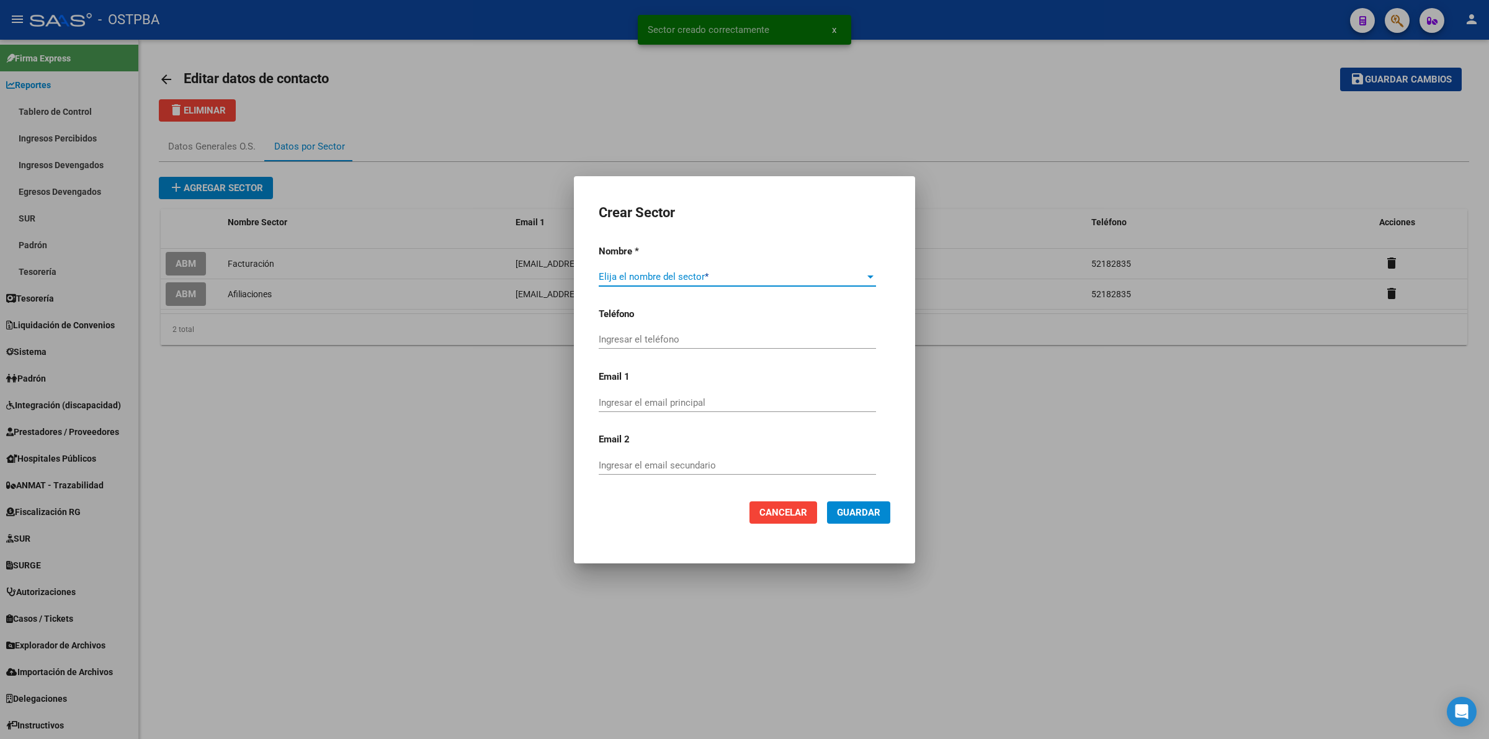
click at [848, 271] on span at bounding box center [732, 276] width 266 height 11
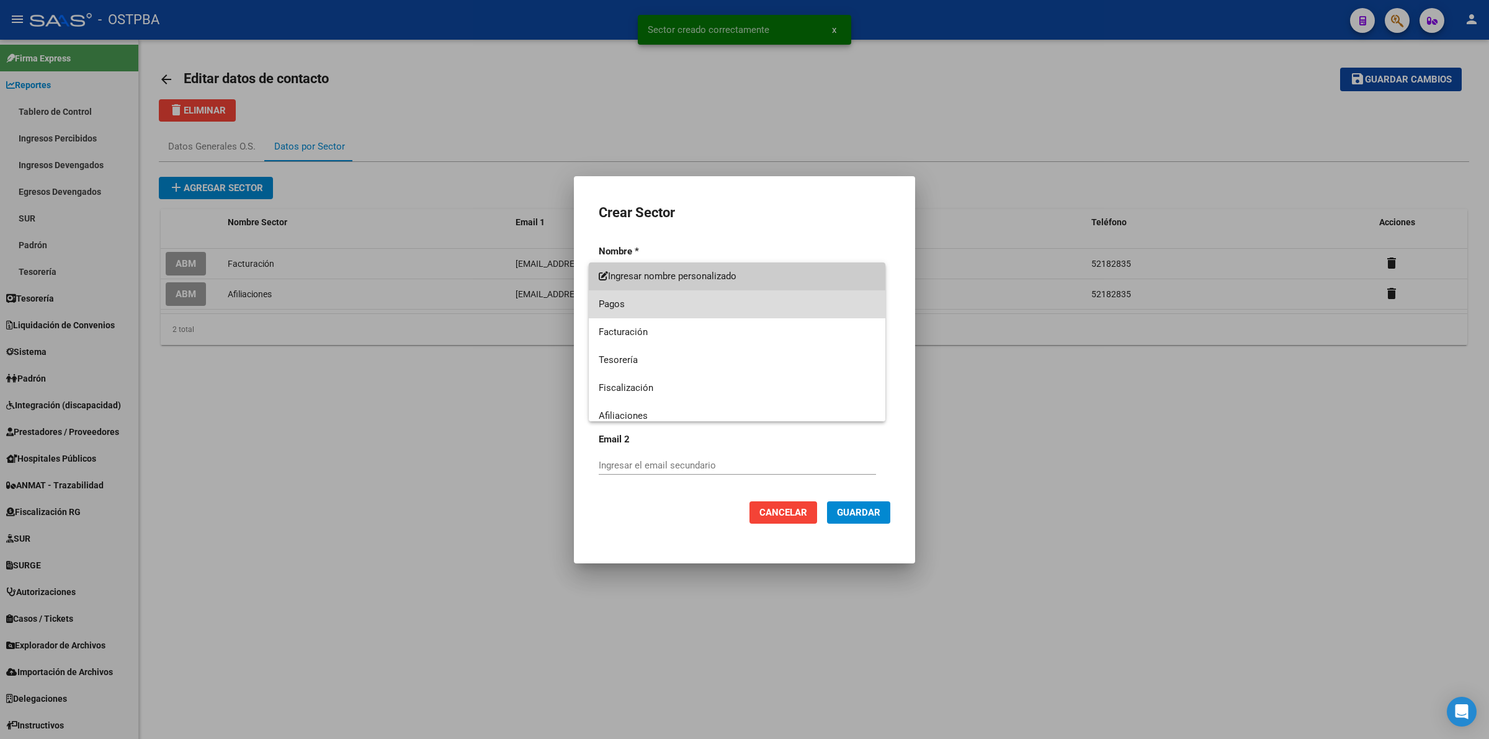
click at [768, 306] on span "Pagos" at bounding box center [737, 304] width 277 height 28
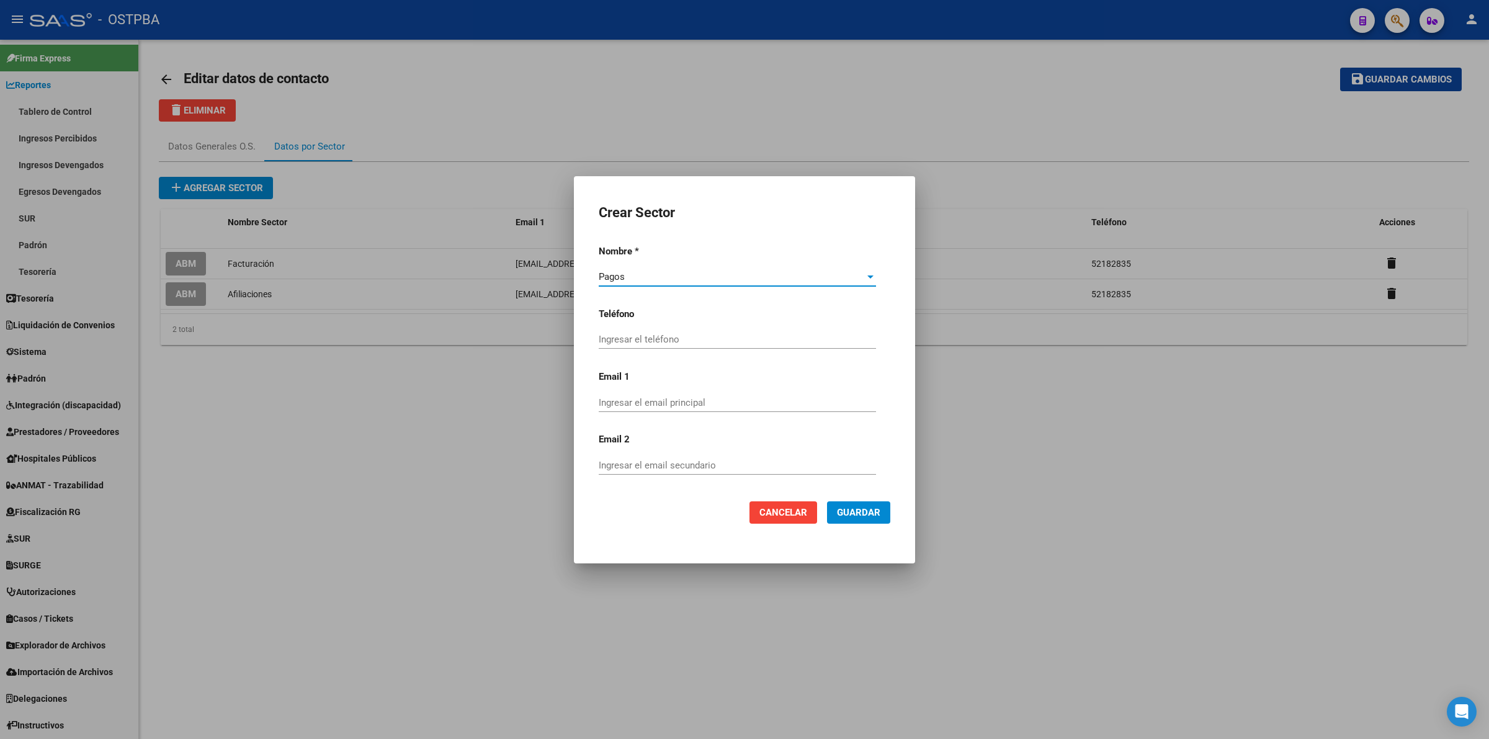
click at [667, 346] on div "Ingresar el teléfono" at bounding box center [737, 339] width 277 height 19
type input "52182836"
click at [631, 405] on input "Ingresar el email principal" at bounding box center [737, 402] width 277 height 11
type input "tesoreriaostpba3@gmail.com"
click at [857, 512] on span "Guardar" at bounding box center [858, 512] width 43 height 11
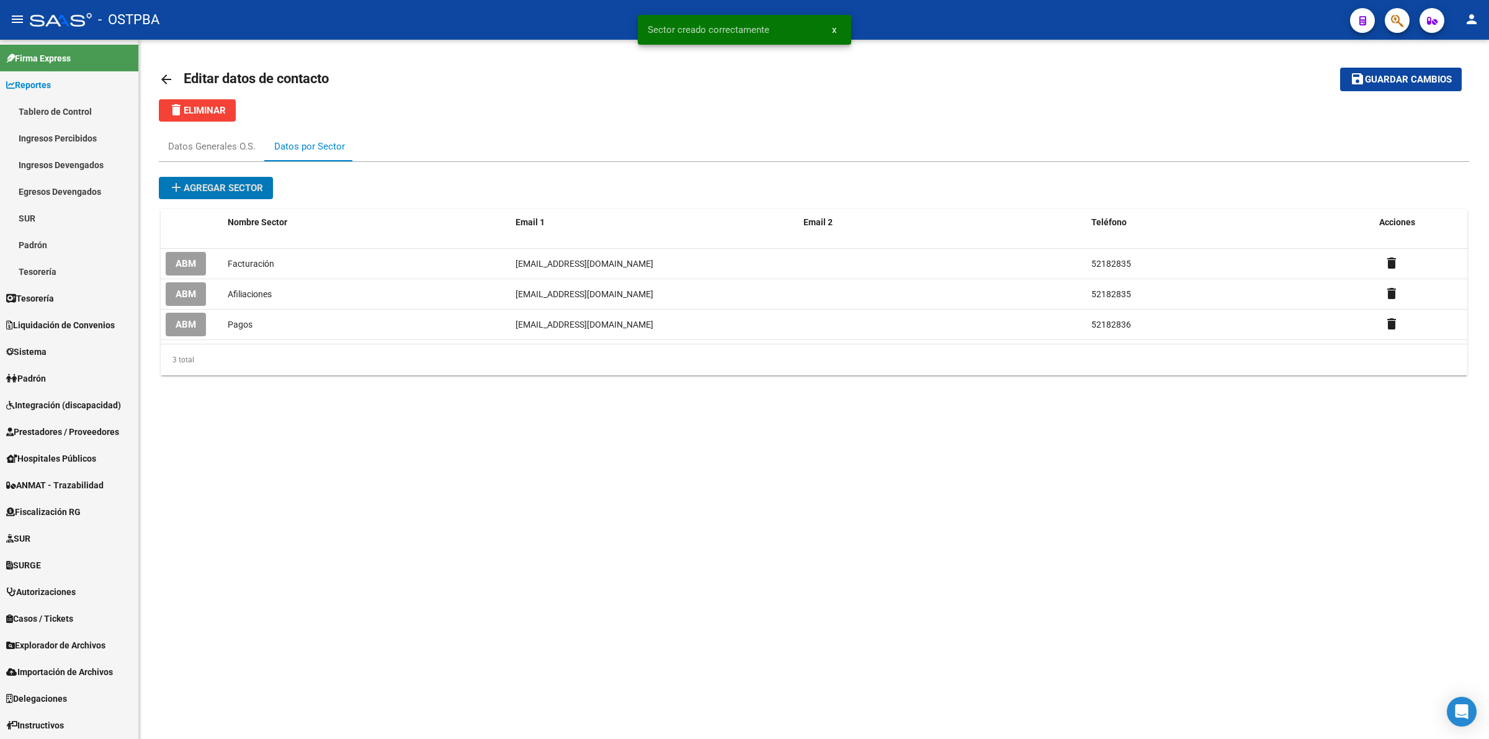
click at [221, 186] on span "add Agregar sector" at bounding box center [216, 187] width 94 height 11
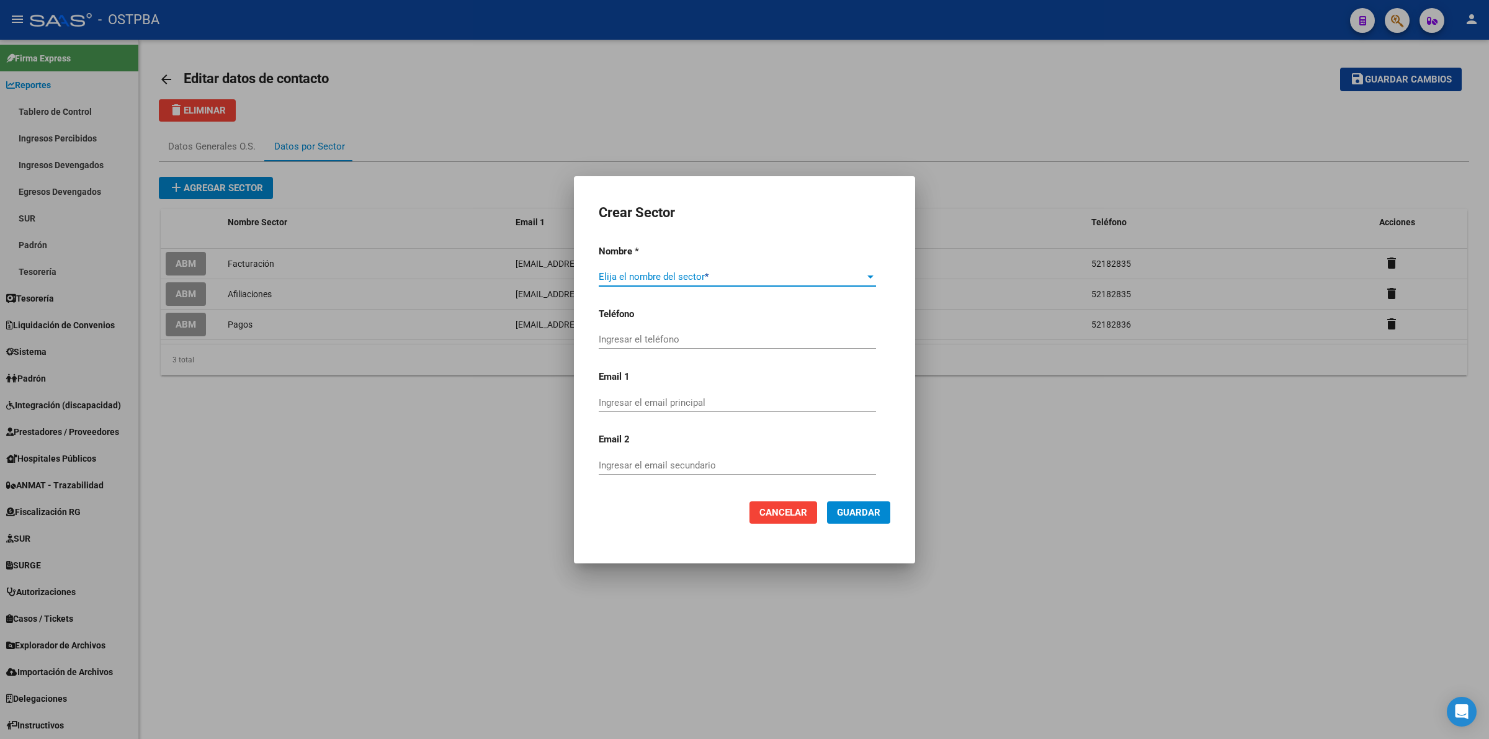
click at [832, 271] on span at bounding box center [732, 276] width 266 height 11
click at [729, 365] on span "Integración" at bounding box center [737, 362] width 277 height 28
click at [694, 341] on input "Ingresar el teléfono" at bounding box center [737, 339] width 277 height 11
type input "52182835"
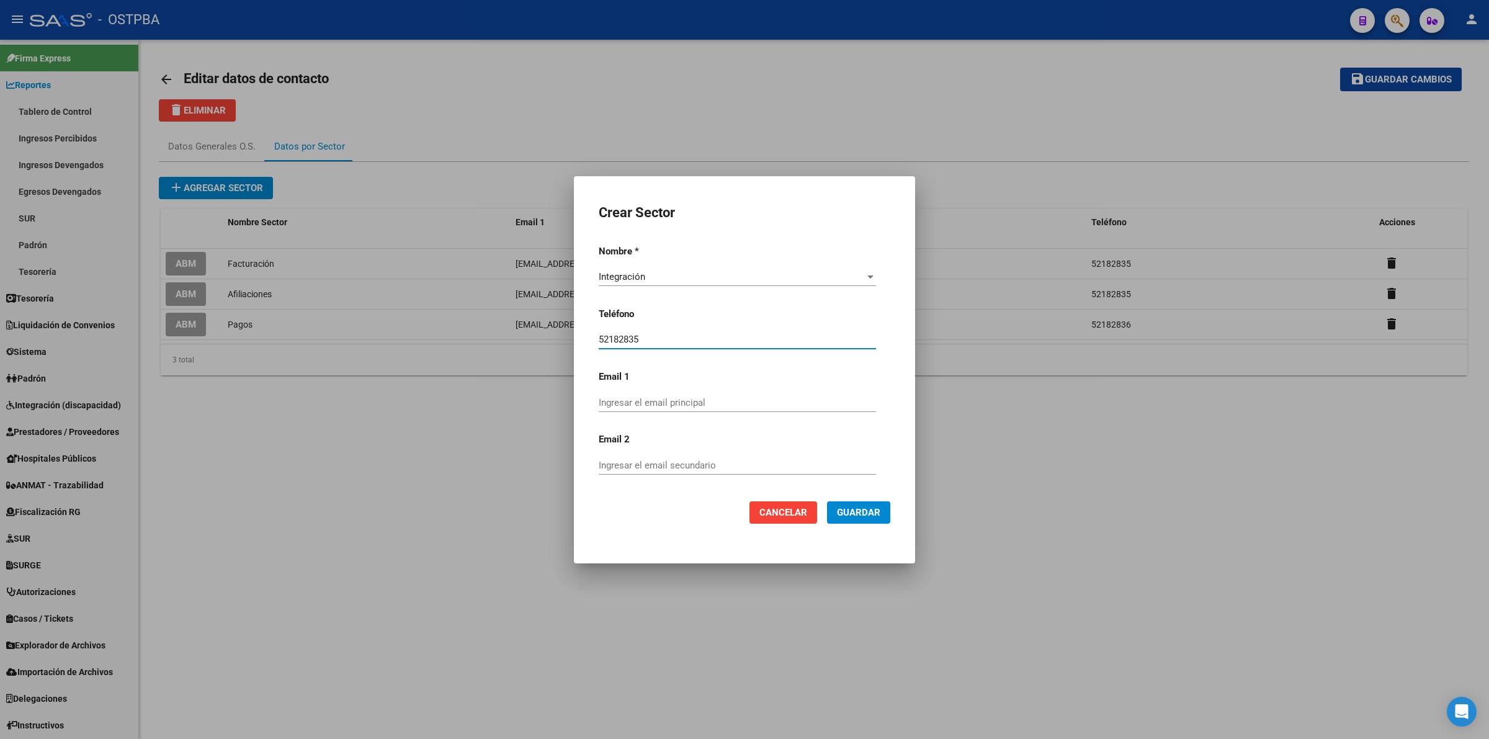
click at [694, 404] on input "Ingresar el email principal" at bounding box center [737, 402] width 277 height 11
type input "surprensa@ostpba.com.ar"
click at [730, 467] on input "Ingresar el email secundario" at bounding box center [737, 465] width 277 height 11
click at [858, 509] on span "Guardar" at bounding box center [858, 512] width 43 height 11
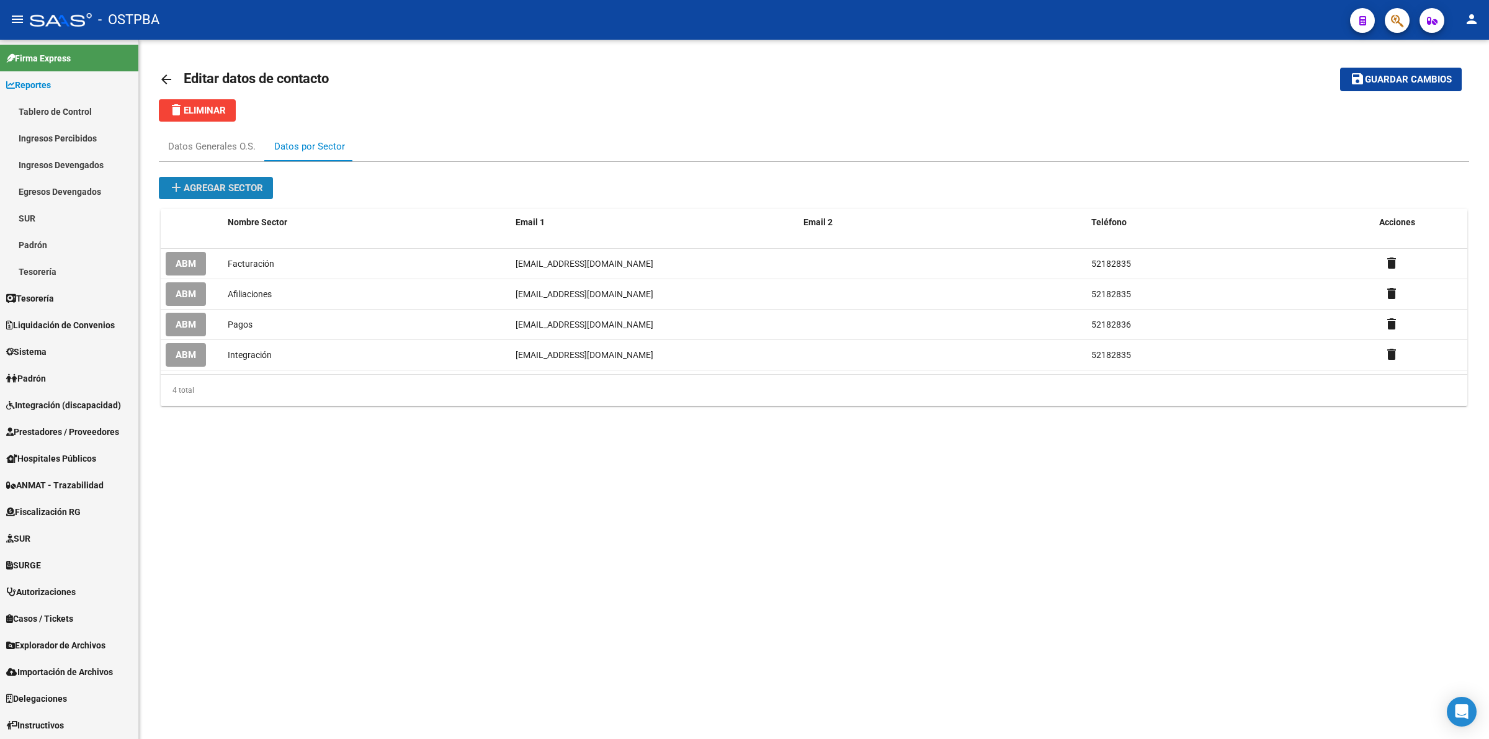
click at [225, 185] on span "add Agregar sector" at bounding box center [216, 187] width 94 height 11
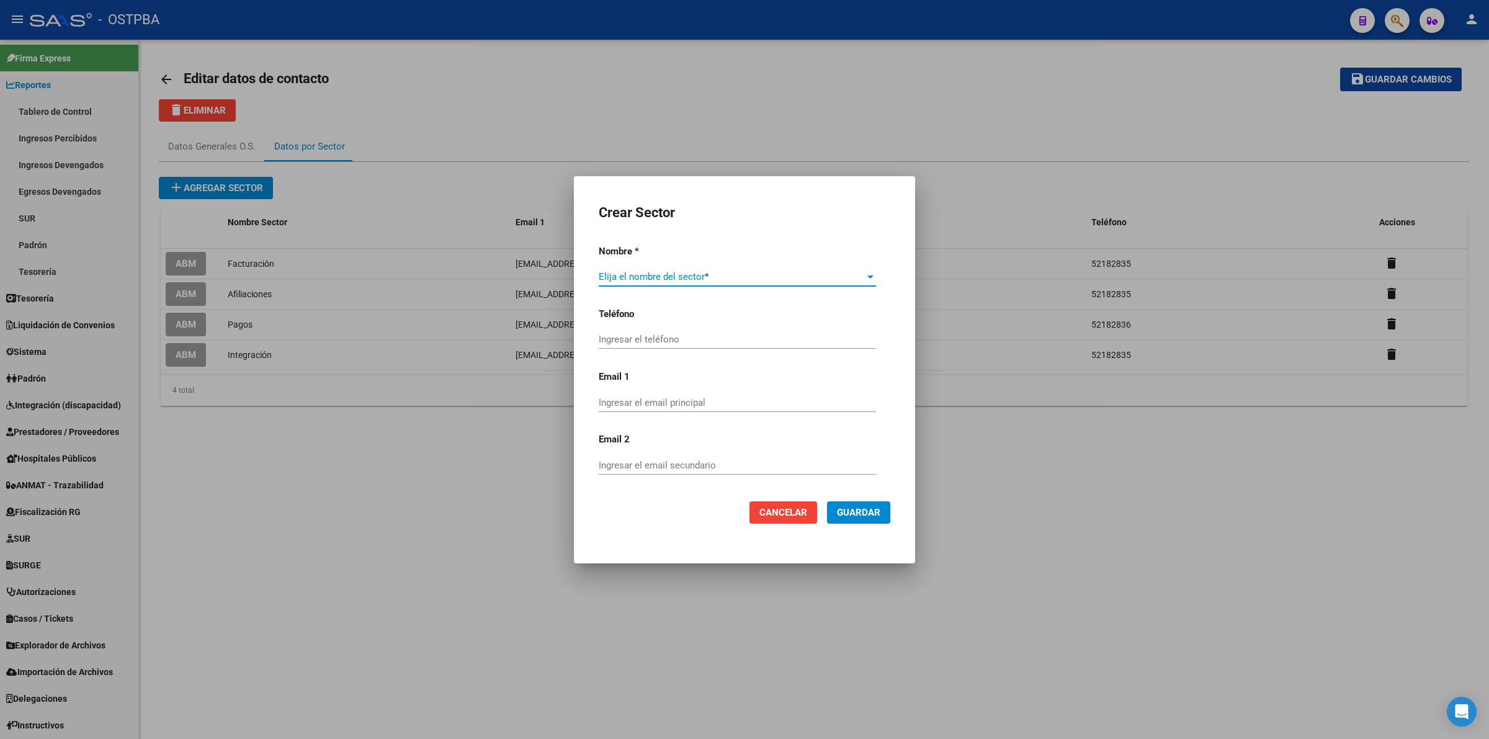
click at [672, 273] on span at bounding box center [732, 276] width 266 height 11
click at [665, 343] on span "Sur-Surge" at bounding box center [737, 339] width 277 height 28
click at [690, 341] on input "Ingresar el teléfono" at bounding box center [737, 339] width 277 height 11
type input "52182837"
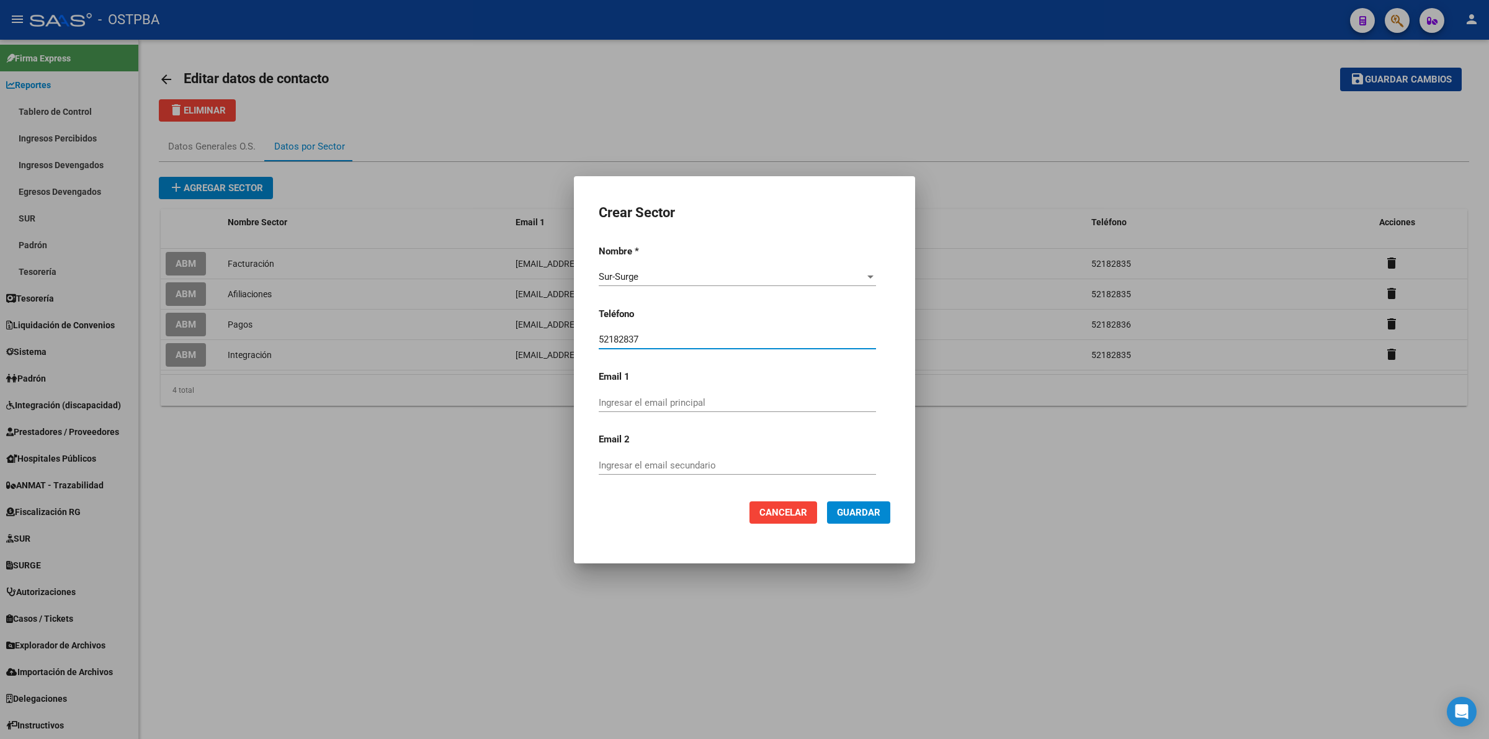
click at [665, 402] on input "Ingresar el email principal" at bounding box center [737, 402] width 277 height 11
paste input "ofsurprensa@gmail.com"
type input "ofsurprensa@gmail.com"
click at [848, 513] on span "Guardar" at bounding box center [858, 512] width 43 height 11
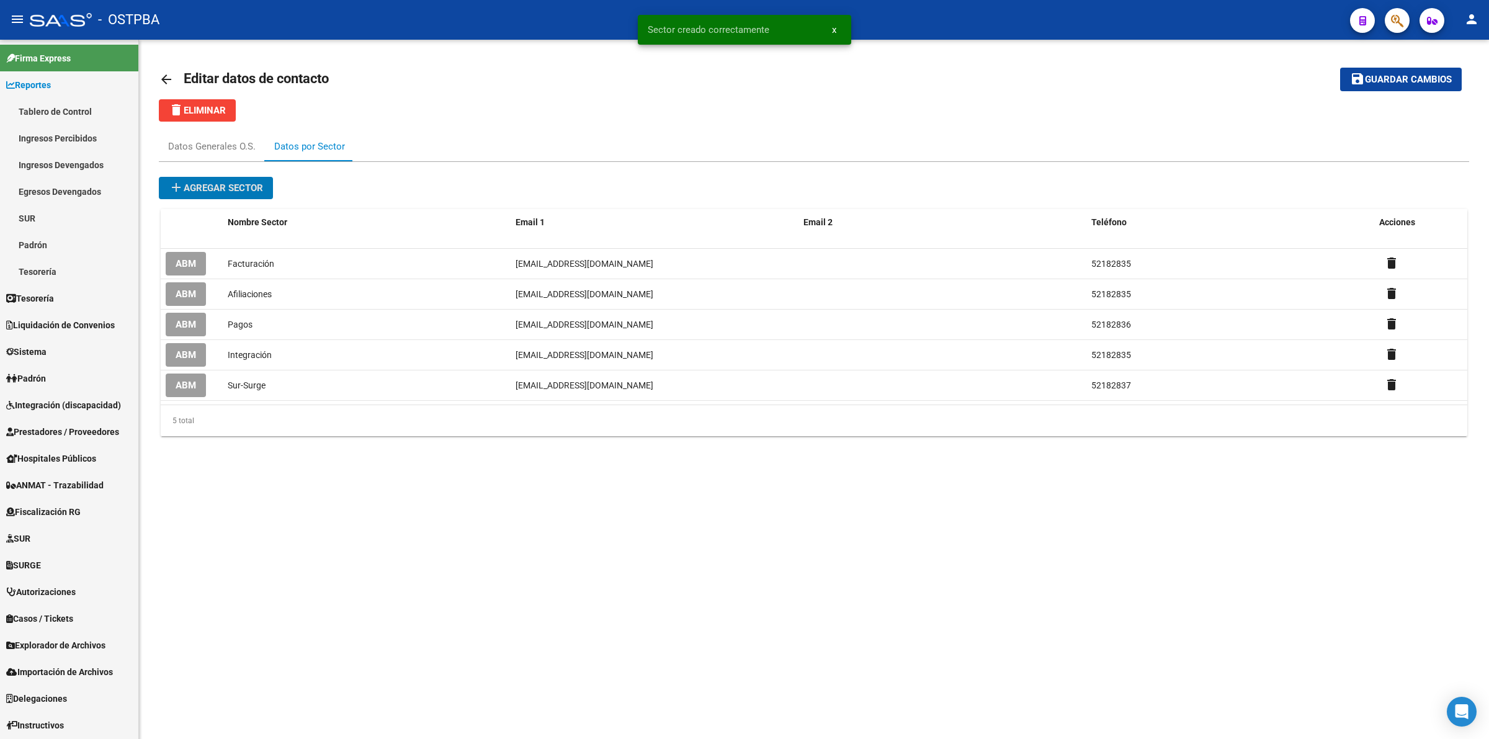
click at [239, 187] on span "add Agregar sector" at bounding box center [216, 187] width 94 height 11
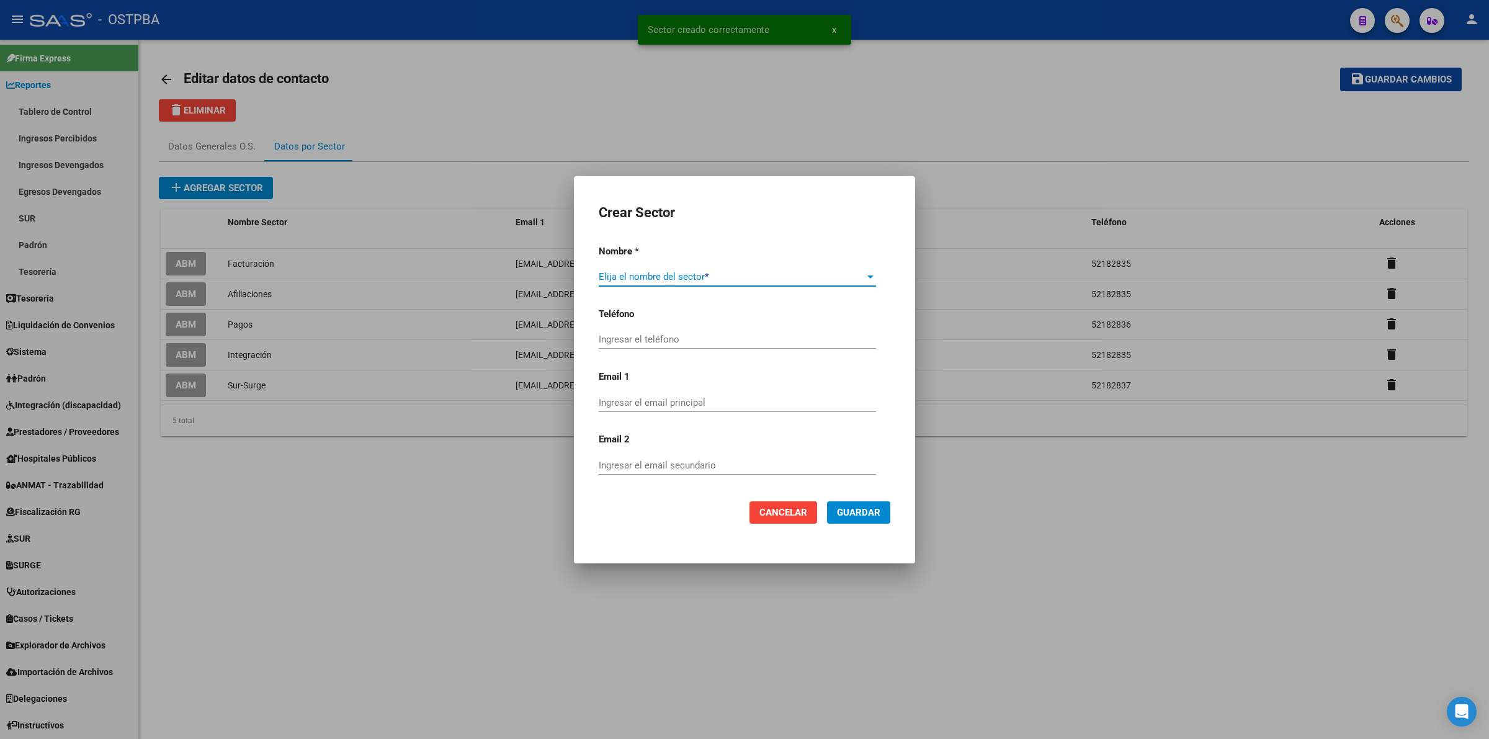
click at [865, 277] on div at bounding box center [870, 277] width 11 height 10
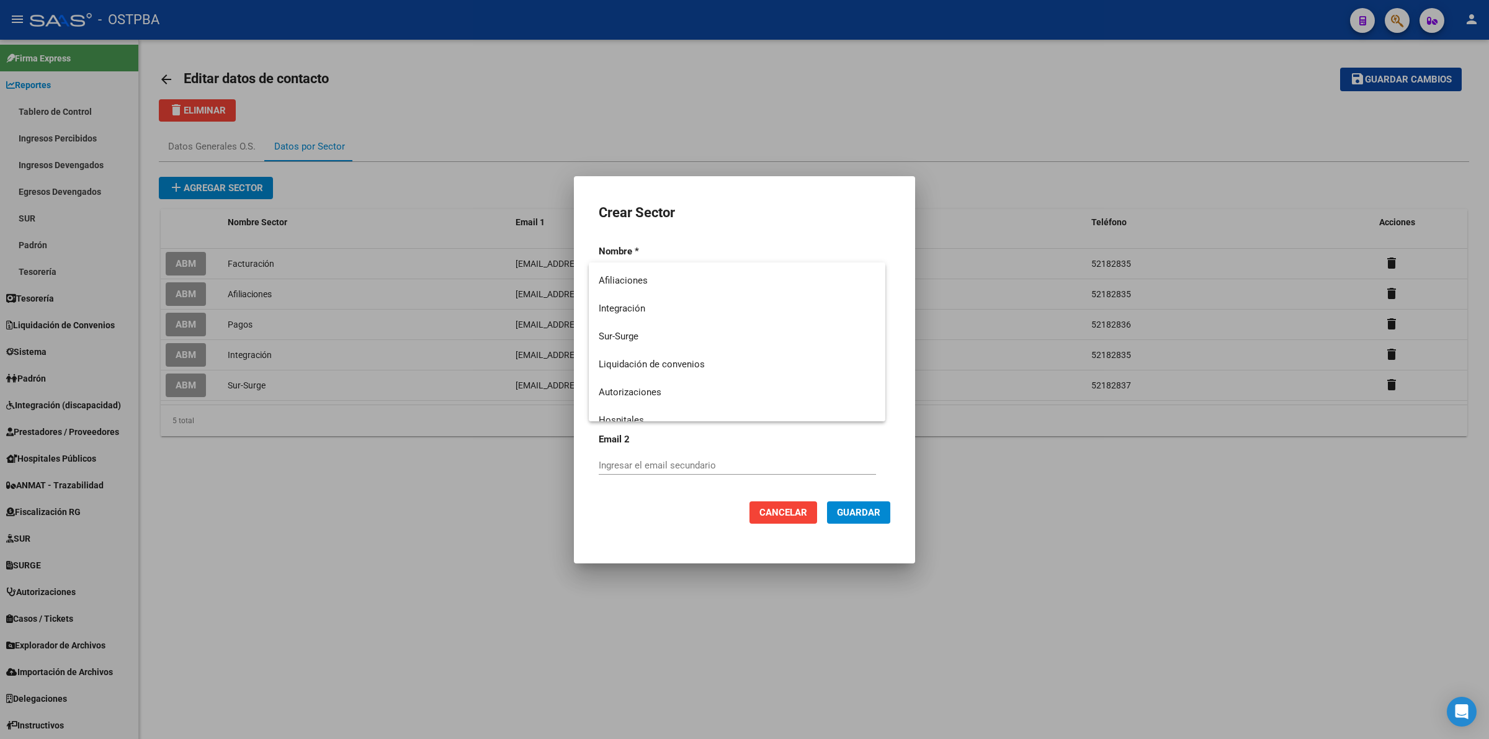
scroll to position [148, 0]
click at [702, 379] on span "Autorizaciones" at bounding box center [737, 380] width 277 height 28
click at [801, 510] on span "Cancelar" at bounding box center [784, 512] width 48 height 11
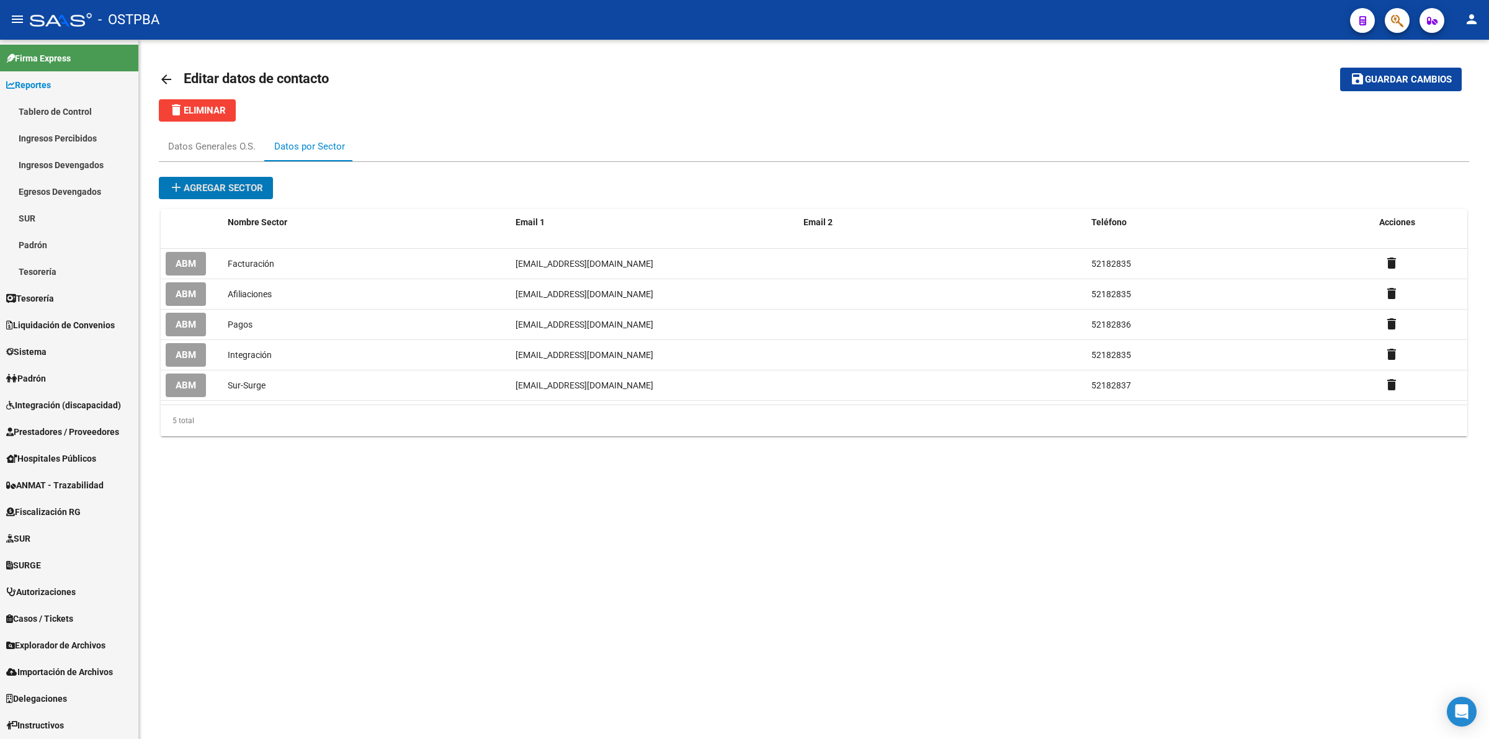
click at [239, 187] on span "add Agregar sector" at bounding box center [216, 187] width 94 height 11
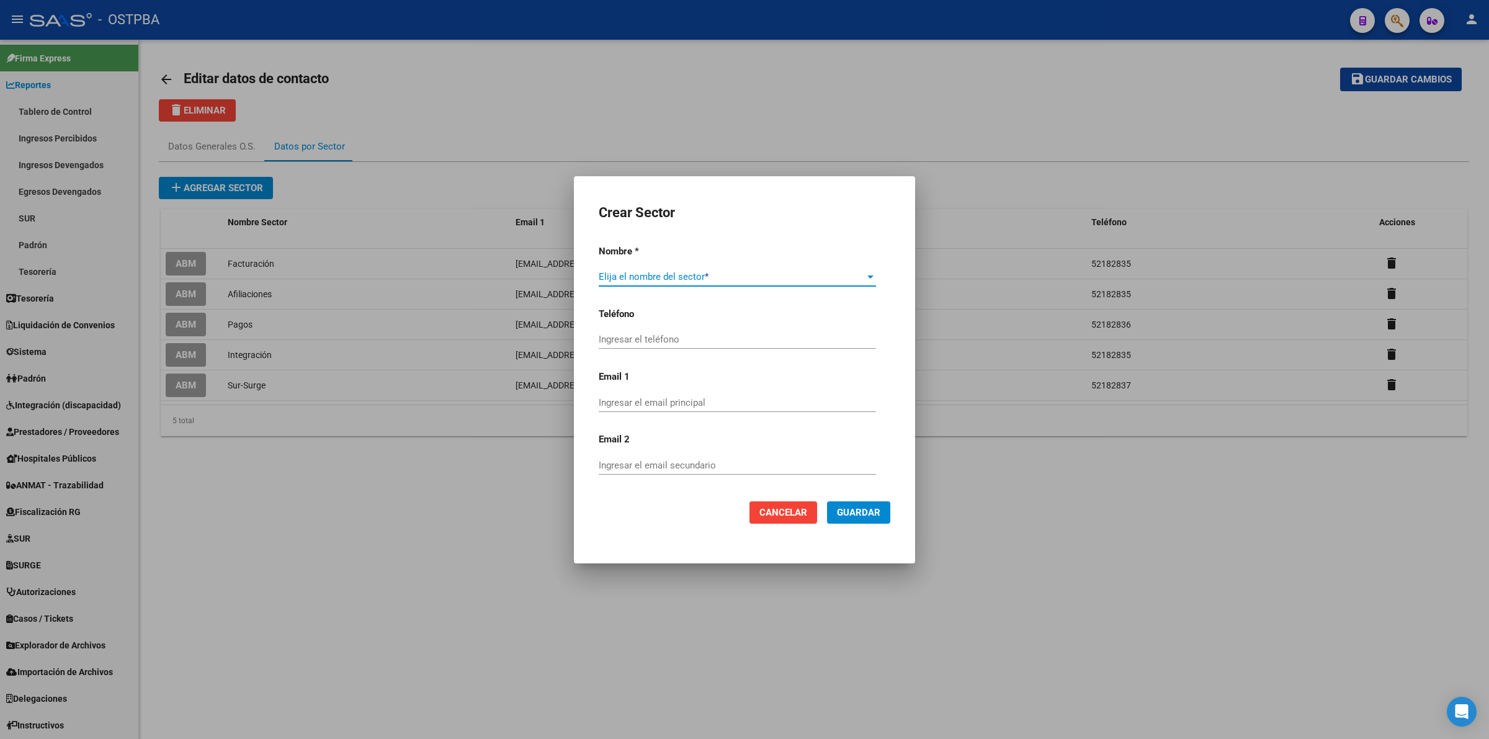
click at [857, 274] on span at bounding box center [732, 276] width 266 height 11
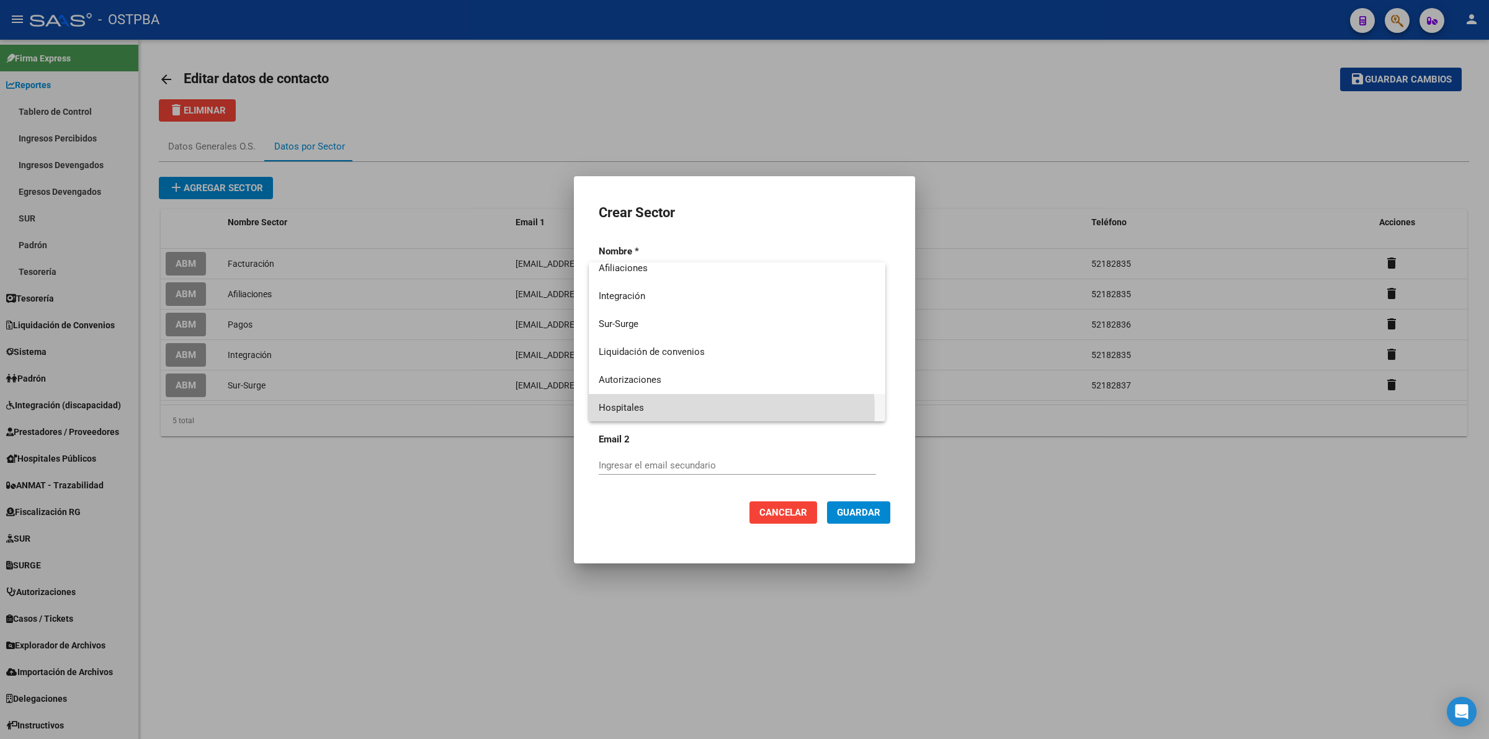
click at [686, 410] on span "Hospitales" at bounding box center [737, 408] width 277 height 28
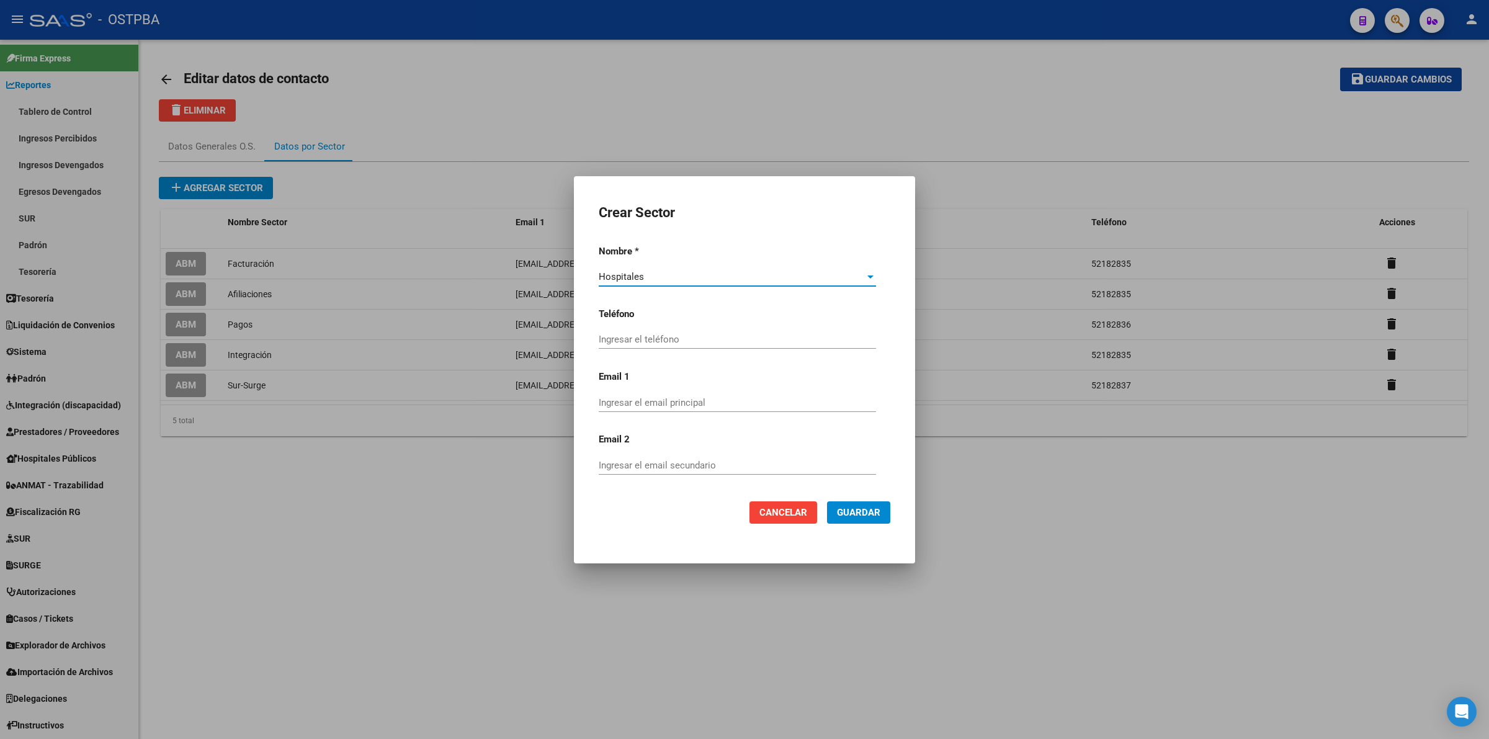
click at [668, 333] on div "Ingresar el teléfono" at bounding box center [737, 339] width 277 height 19
click at [706, 408] on input "Ingresar el email principal" at bounding box center [737, 402] width 277 height 11
click at [706, 344] on input "52182835" at bounding box center [737, 339] width 277 height 11
type input "52182839"
click at [717, 400] on input "Ingresar el email principal" at bounding box center [737, 402] width 277 height 11
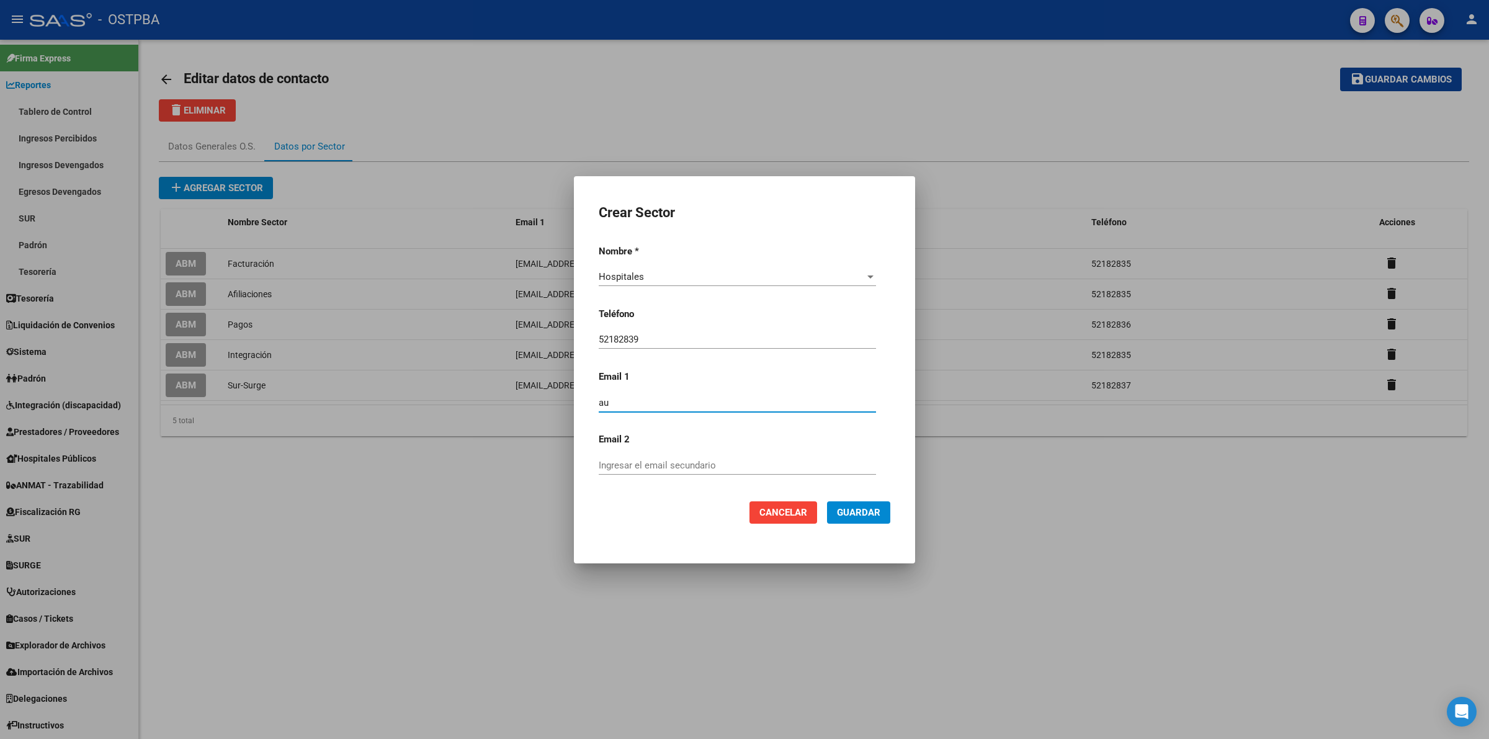
type input "a"
paste input "auditoriamedica@ostpba.com.ar"
type input "auditoriamedica@ostpba.com.ar"
click at [709, 461] on input "Ingresar el email secundario" at bounding box center [737, 465] width 277 height 11
type input "tesoreriaostpba3@gmail.com"
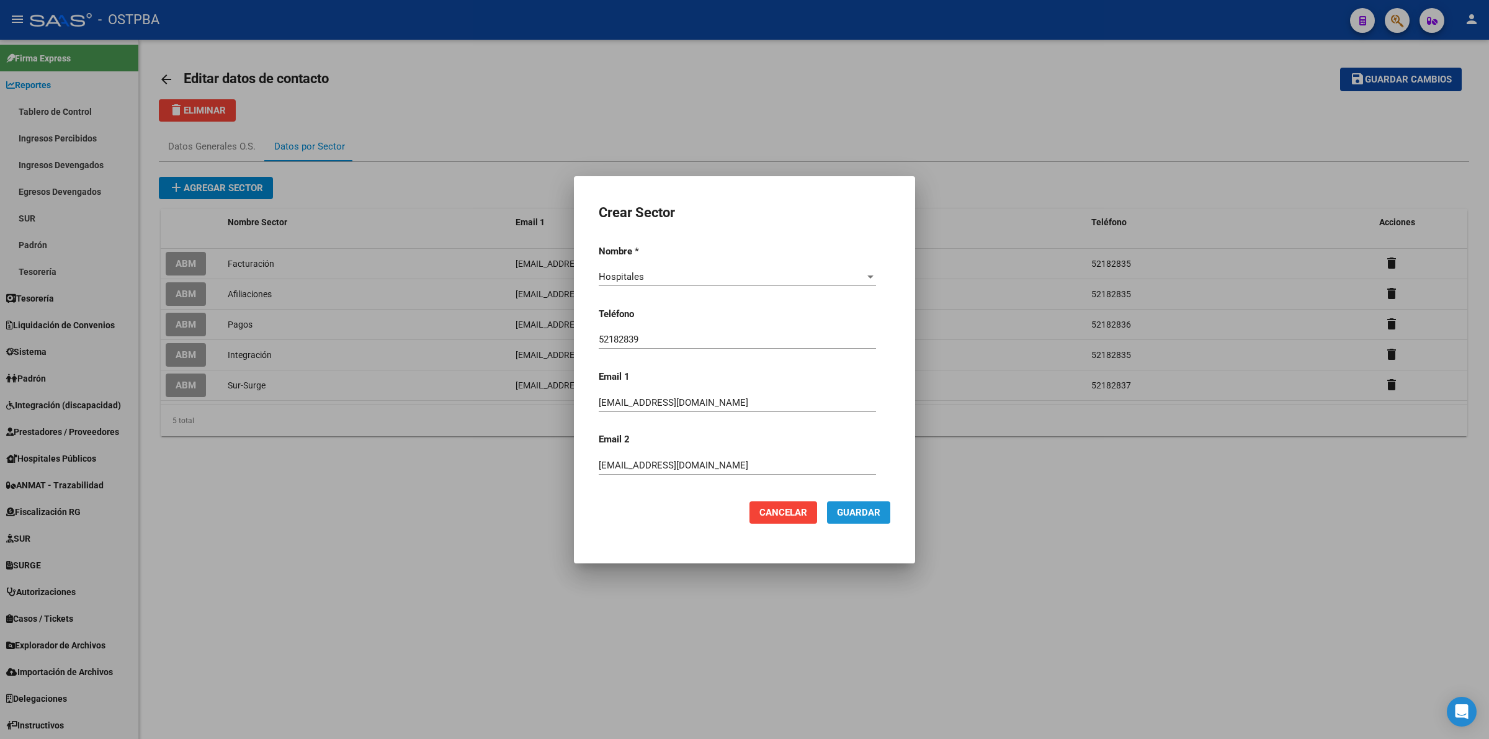
click at [870, 509] on span "Guardar" at bounding box center [858, 512] width 43 height 11
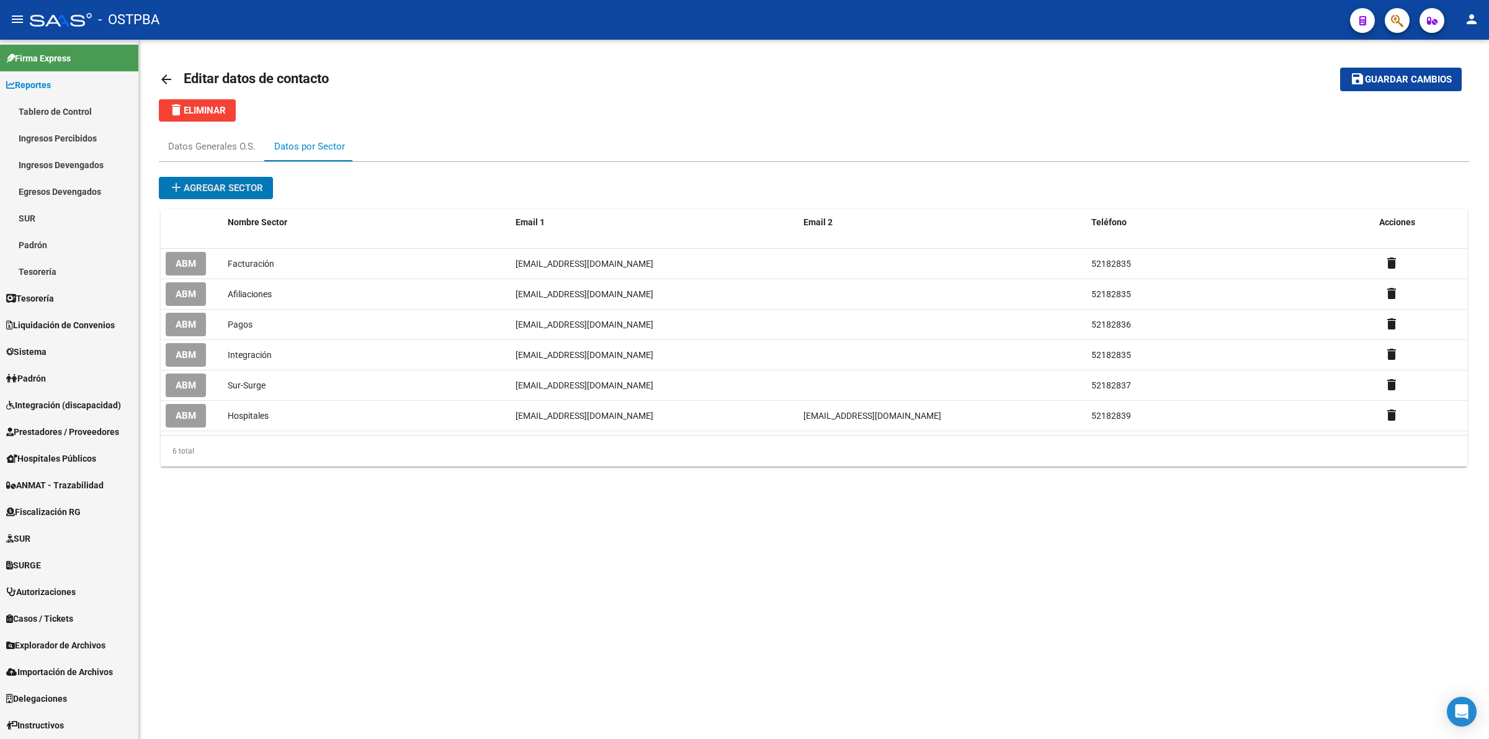
click at [233, 184] on span "add Agregar sector" at bounding box center [216, 187] width 94 height 11
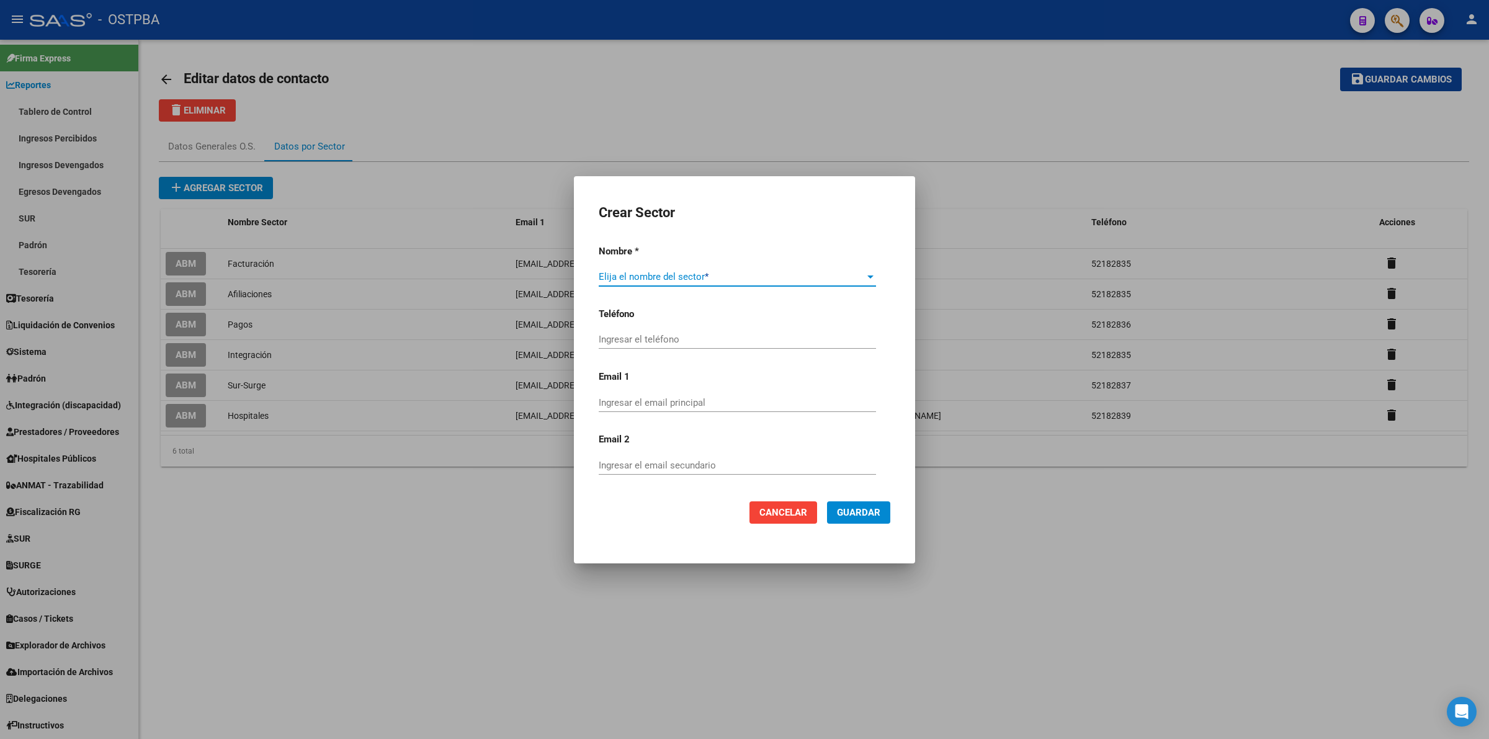
click at [813, 271] on span at bounding box center [732, 276] width 266 height 11
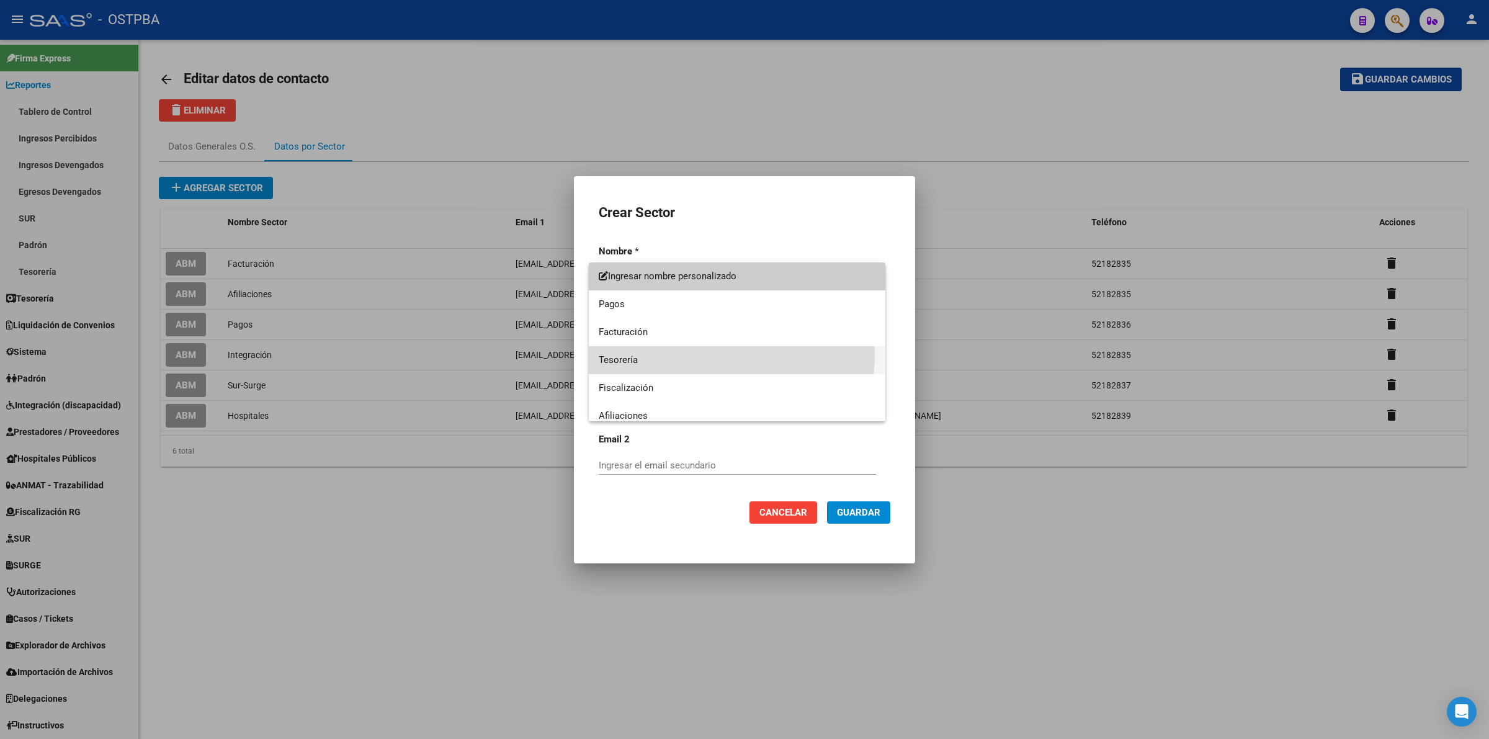
click at [702, 355] on span "Tesorería" at bounding box center [737, 360] width 277 height 28
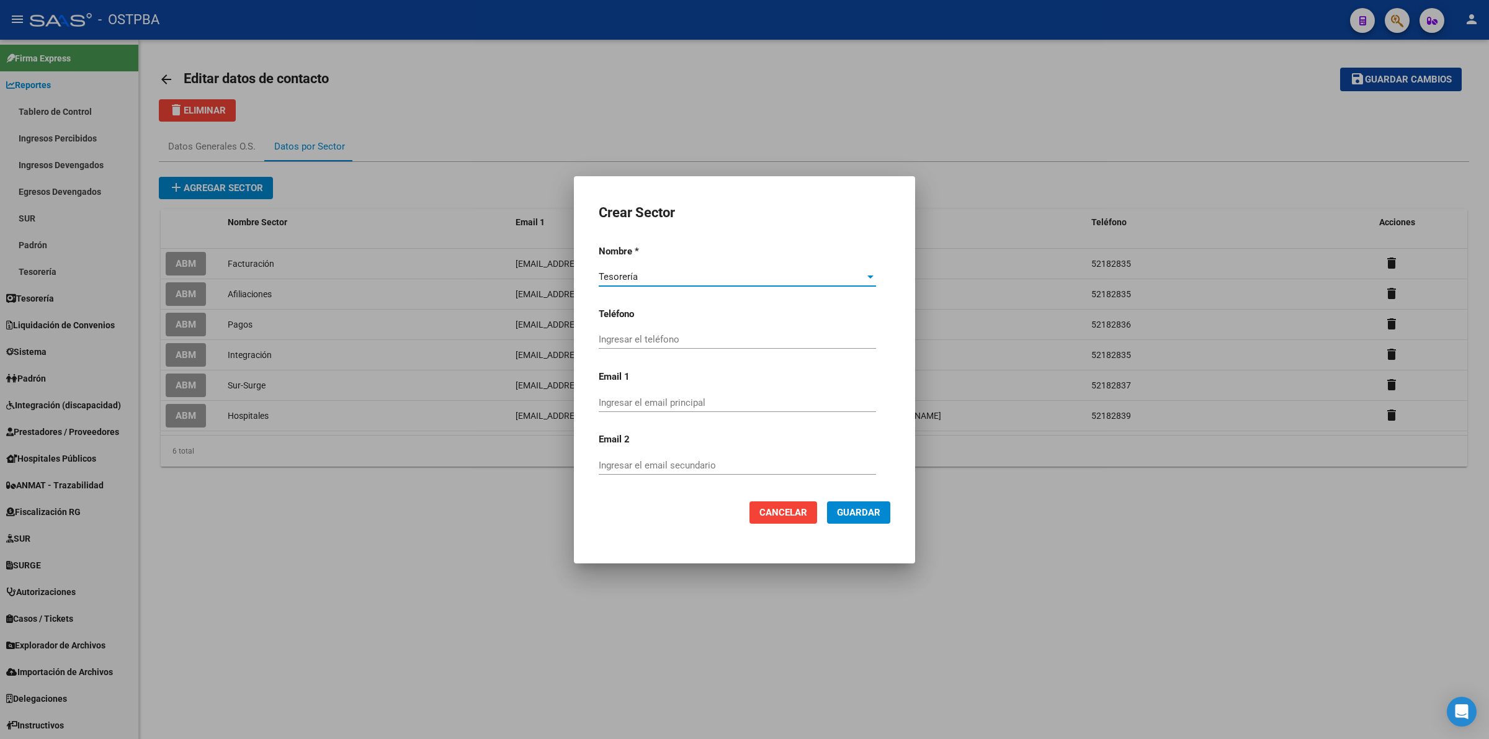
click at [693, 349] on div "Ingresar el teléfono" at bounding box center [737, 345] width 277 height 30
drag, startPoint x: 694, startPoint y: 339, endPoint x: 732, endPoint y: 338, distance: 38.5
click at [694, 338] on input "Ingresar el teléfono" at bounding box center [737, 339] width 277 height 11
type input "52182836"
click at [771, 405] on input "Ingresar el email principal" at bounding box center [737, 402] width 277 height 11
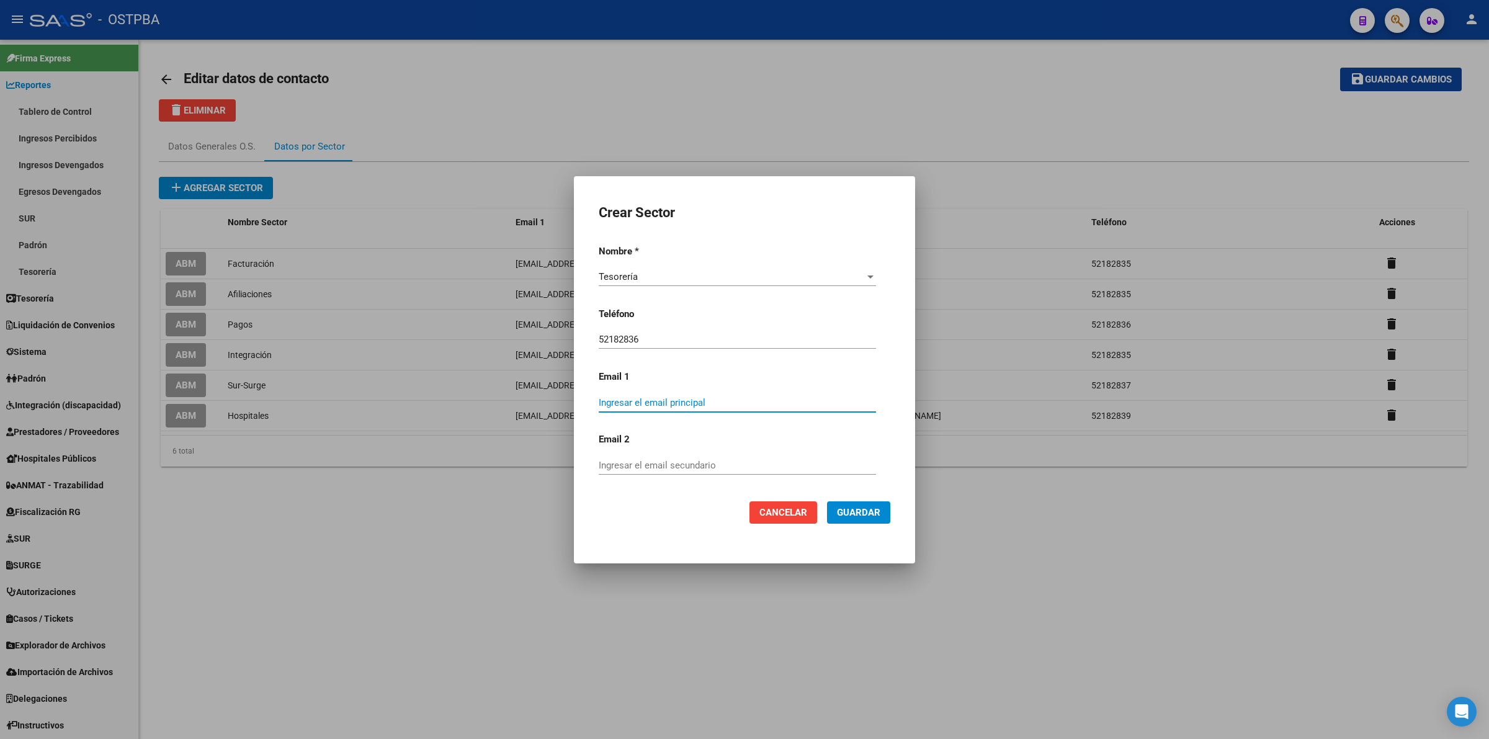
paste input "ostpbateso@gmail.com"
type input "ostpbateso@gmail.com"
click at [868, 512] on span "Guardar" at bounding box center [858, 512] width 43 height 11
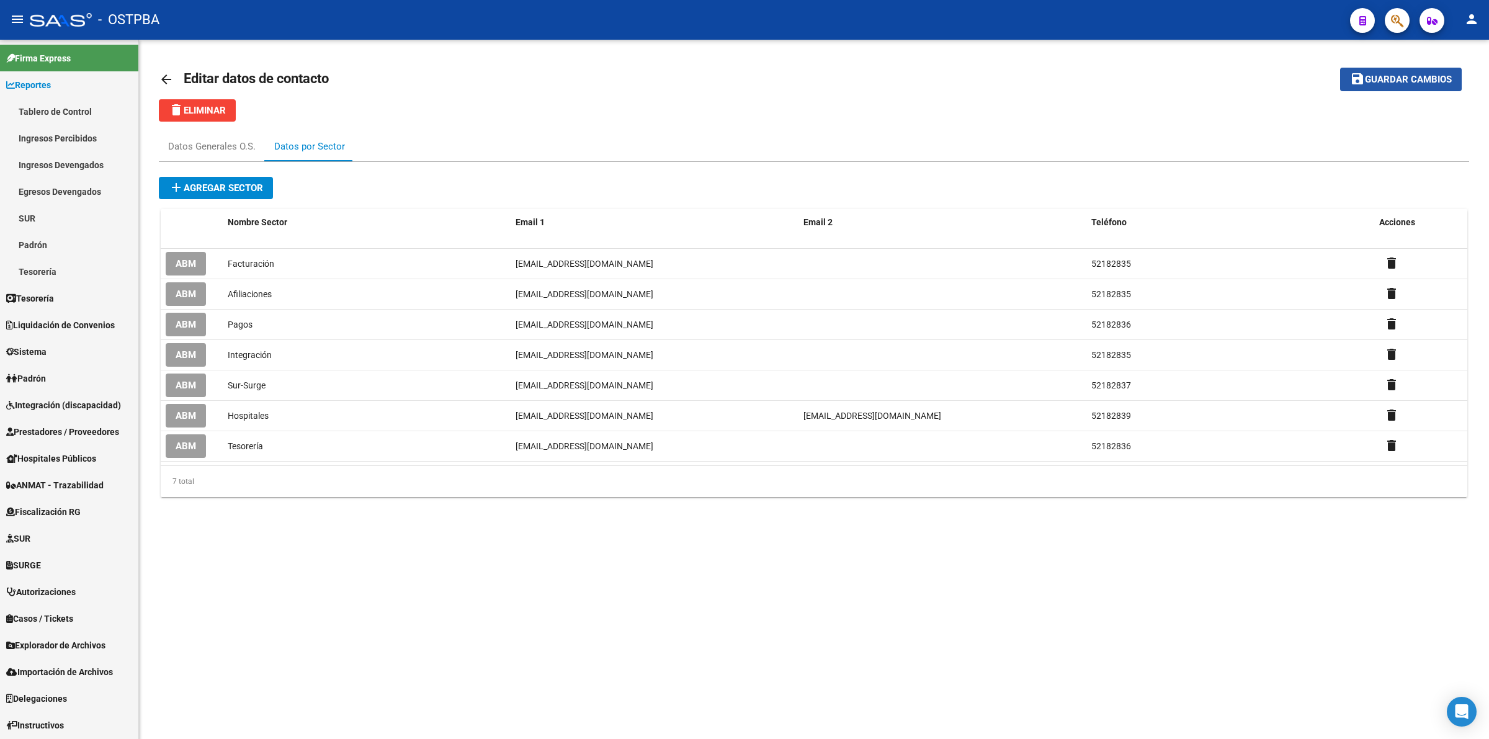
click at [1415, 76] on span "Guardar cambios" at bounding box center [1408, 79] width 87 height 11
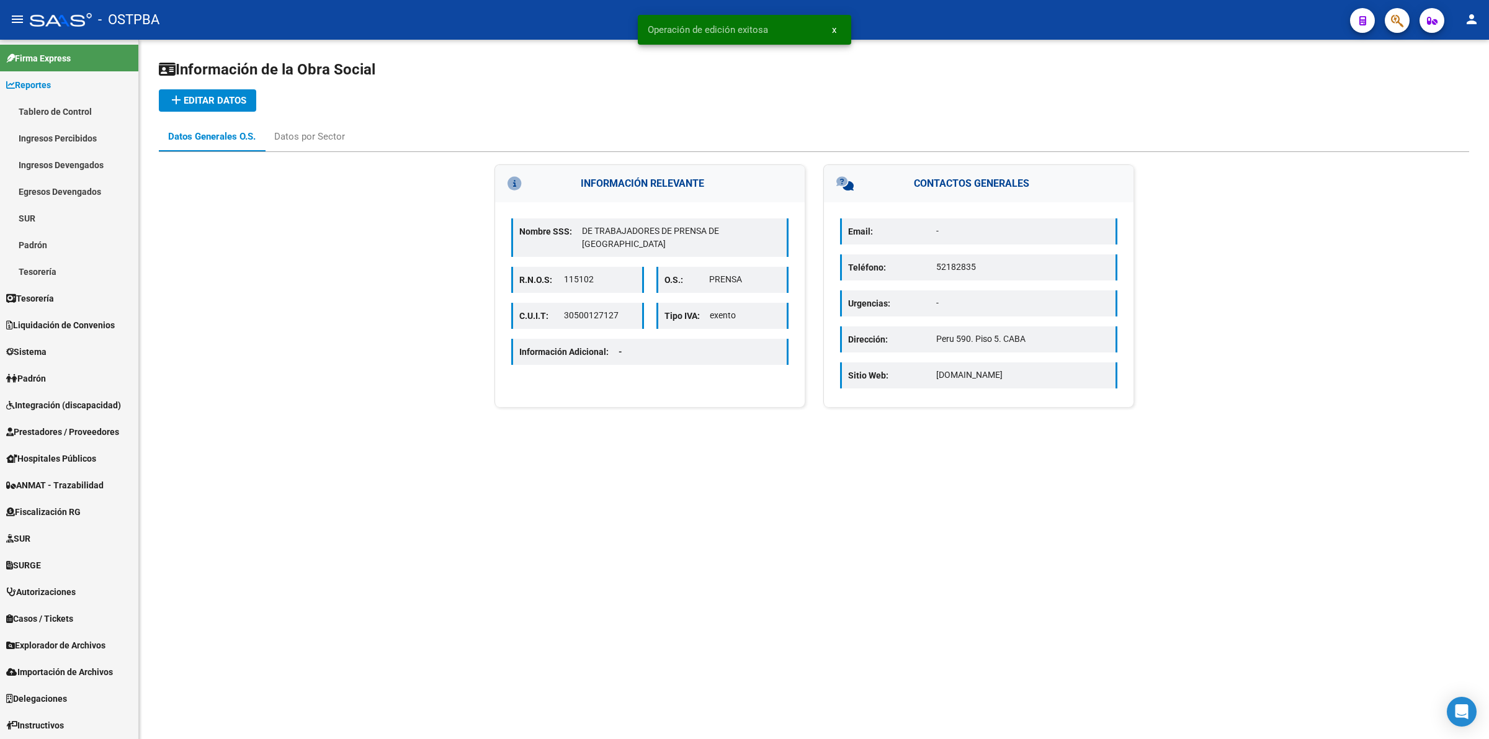
click at [976, 190] on h3 "CONTACTOS GENERALES" at bounding box center [979, 183] width 310 height 37
click at [976, 179] on h3 "CONTACTOS GENERALES" at bounding box center [979, 183] width 310 height 37
click at [321, 130] on div "Datos por Sector" at bounding box center [309, 137] width 71 height 14
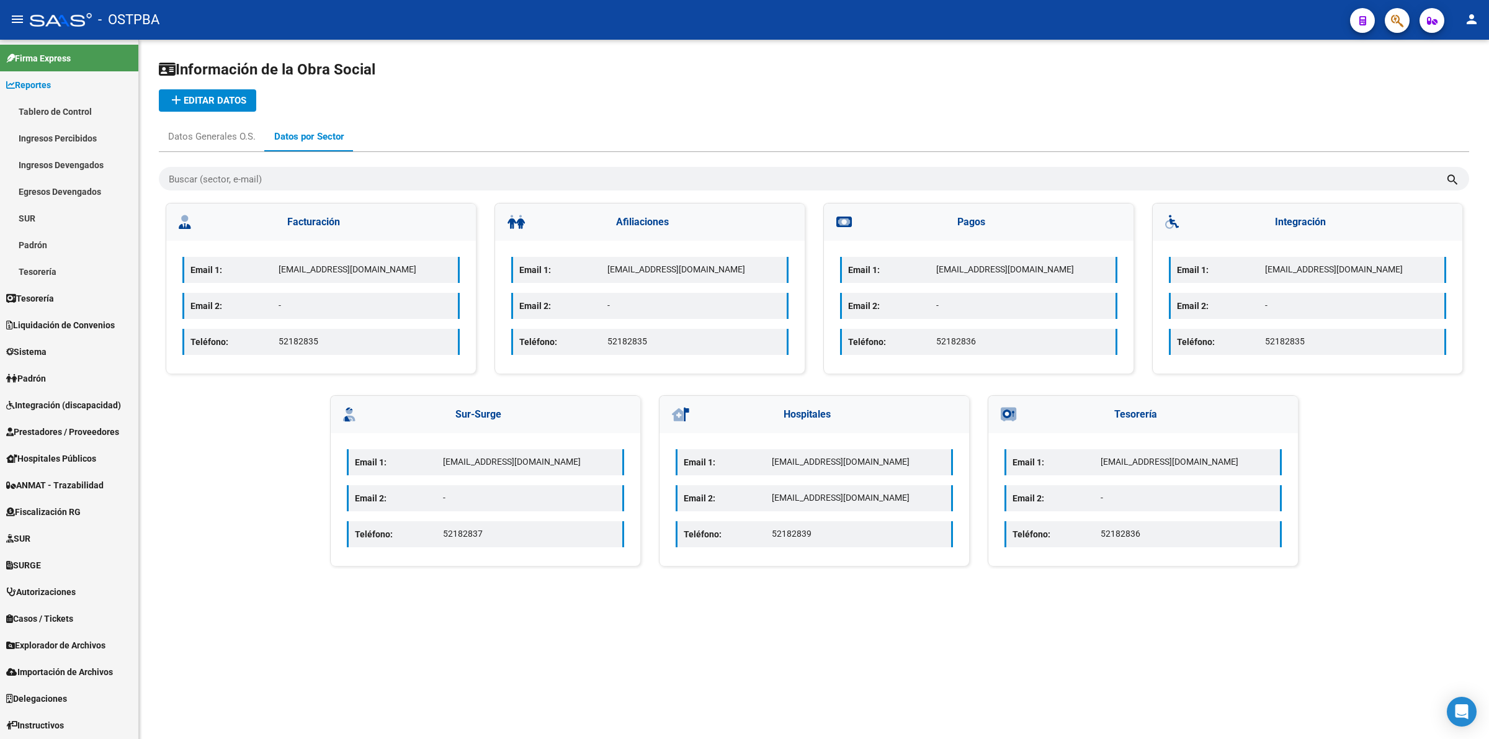
click at [207, 90] on button "add Editar datos" at bounding box center [207, 100] width 97 height 22
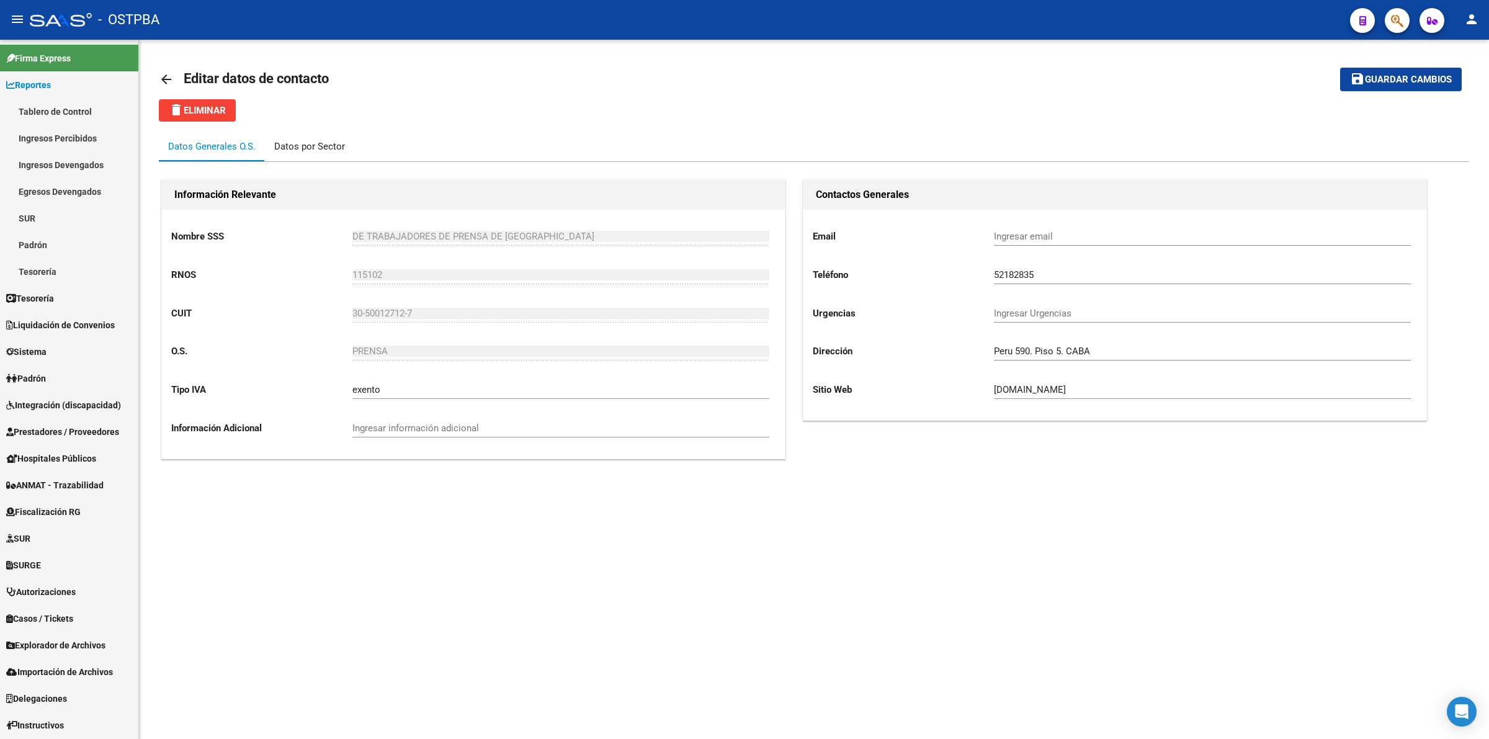
click at [312, 141] on div "Datos por Sector" at bounding box center [309, 147] width 71 height 14
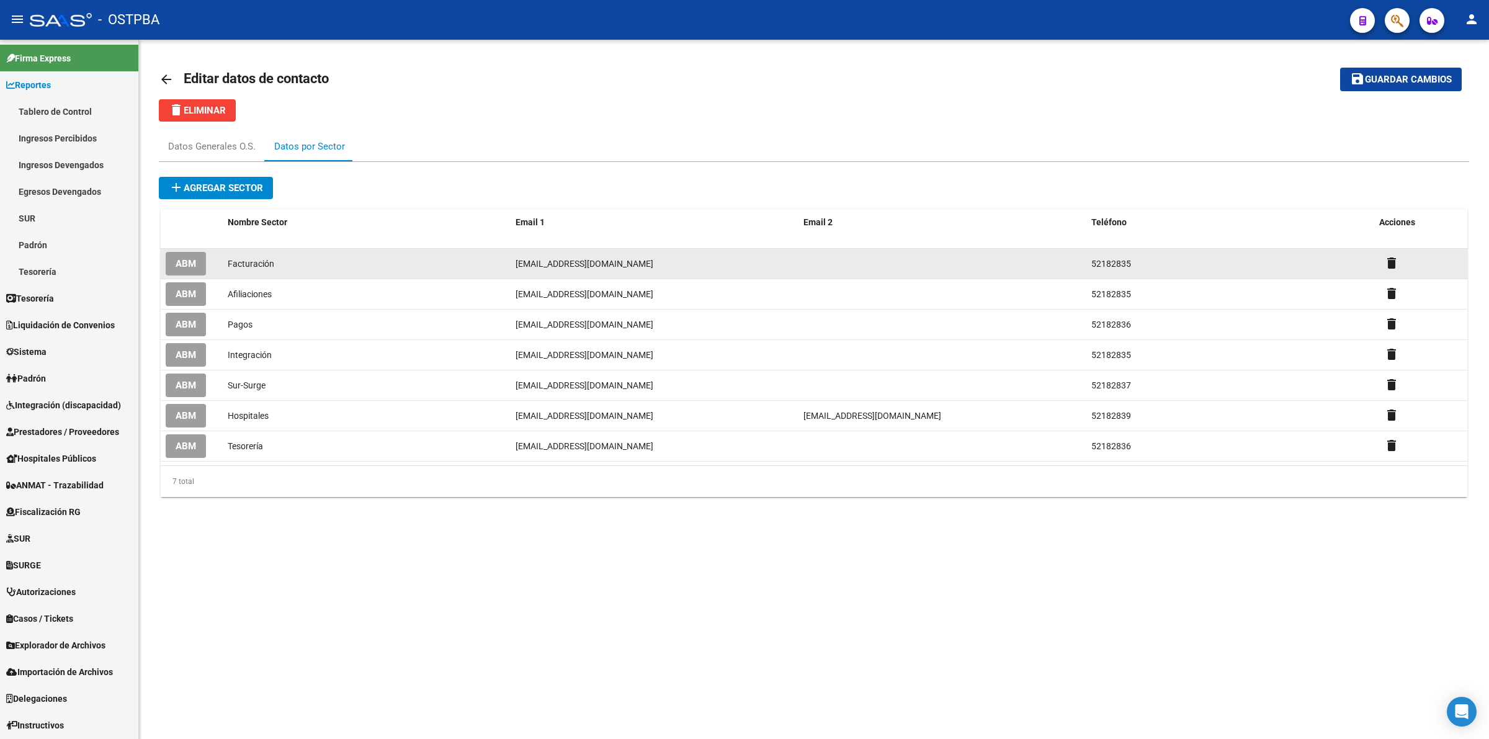
click at [166, 266] on button "ABM" at bounding box center [186, 263] width 40 height 23
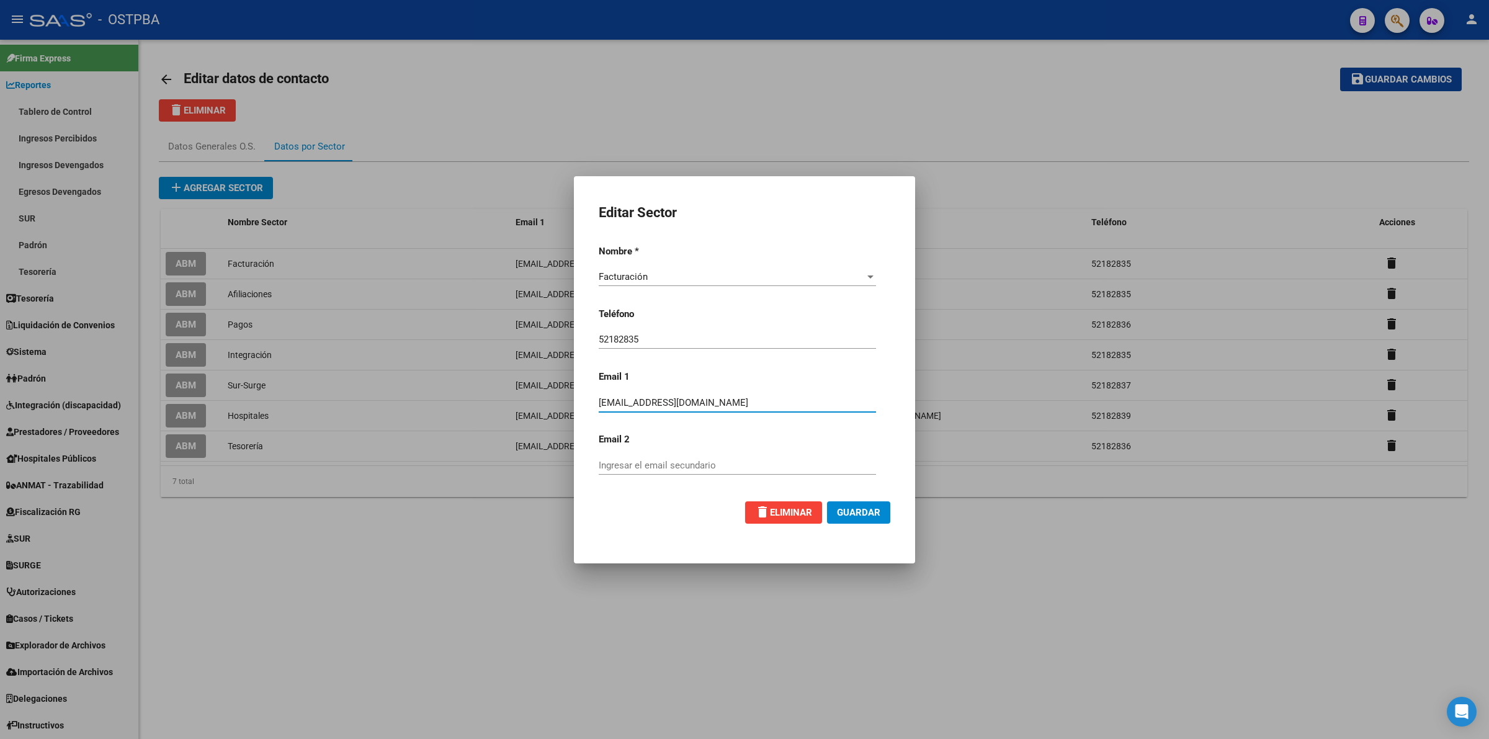
drag, startPoint x: 742, startPoint y: 403, endPoint x: 594, endPoint y: 399, distance: 148.4
click at [594, 399] on div "Editar Sector Nombre * Facturación Elija el nombre del sector * Teléfono 521828…" at bounding box center [745, 369] width 312 height 357
click at [655, 457] on div "Ingresar el email secundario" at bounding box center [737, 465] width 277 height 19
paste input "tesoreriaostpba3@gmail.com"
type input "tesoreriaostpba3@gmail.com"
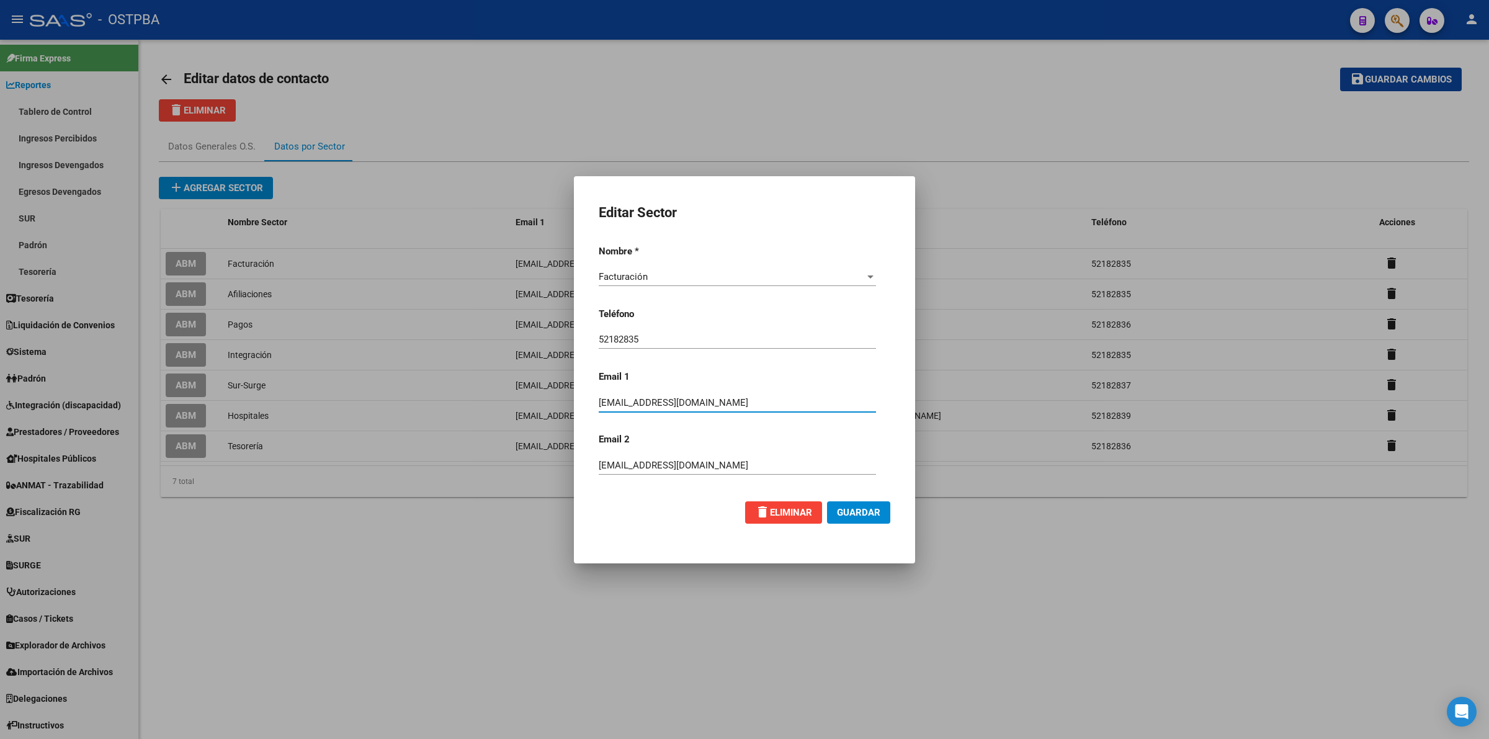
drag, startPoint x: 752, startPoint y: 400, endPoint x: 411, endPoint y: 389, distance: 340.9
click at [408, 390] on div "Editar Sector Nombre * Facturación Elija el nombre del sector * Teléfono 521828…" at bounding box center [744, 369] width 1489 height 739
paste input "liquidaciones.ostpba@gmail.com"
type input "liquidaciones.ostpba@gmail.com"
click at [861, 512] on span "Guardar" at bounding box center [858, 512] width 43 height 11
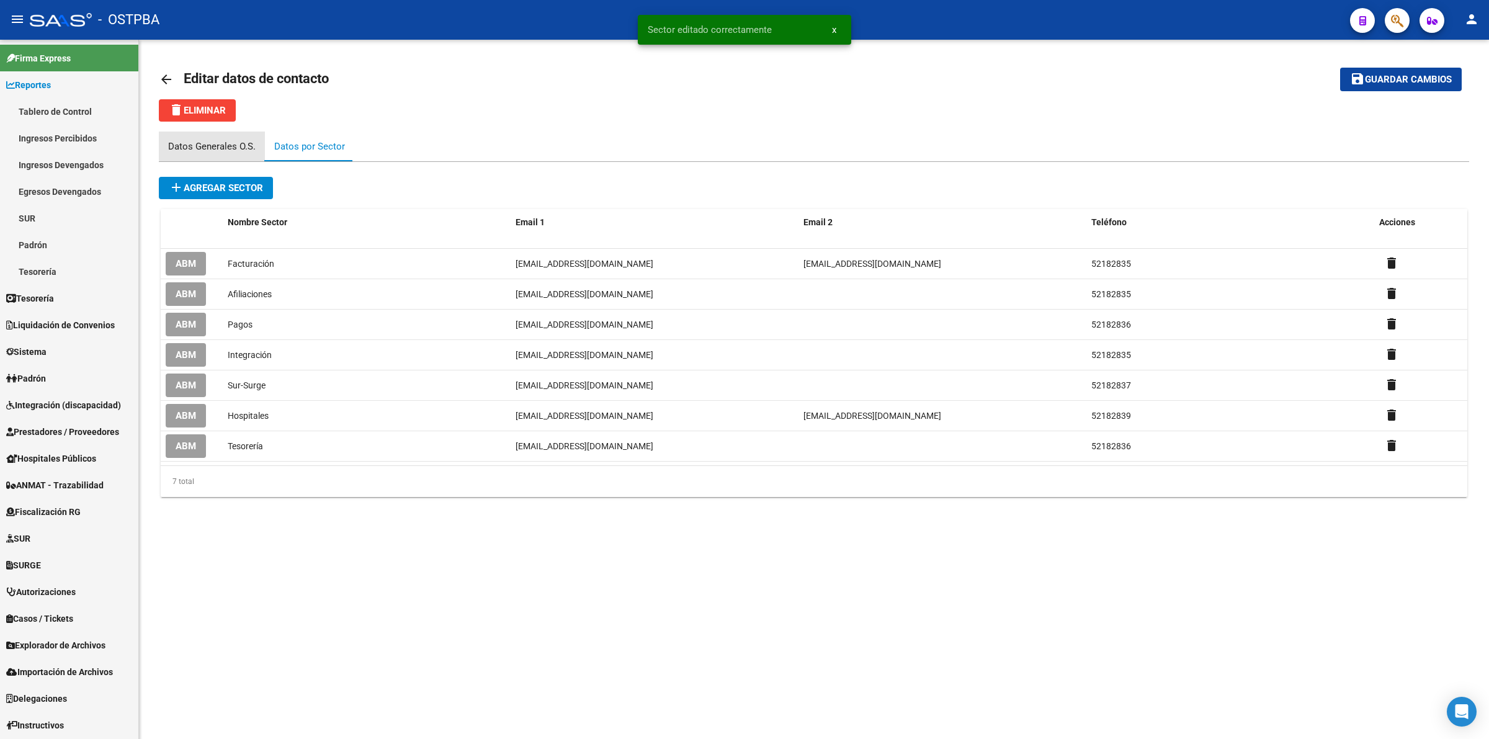
click at [222, 145] on div "Datos Generales O.S." at bounding box center [212, 147] width 88 height 14
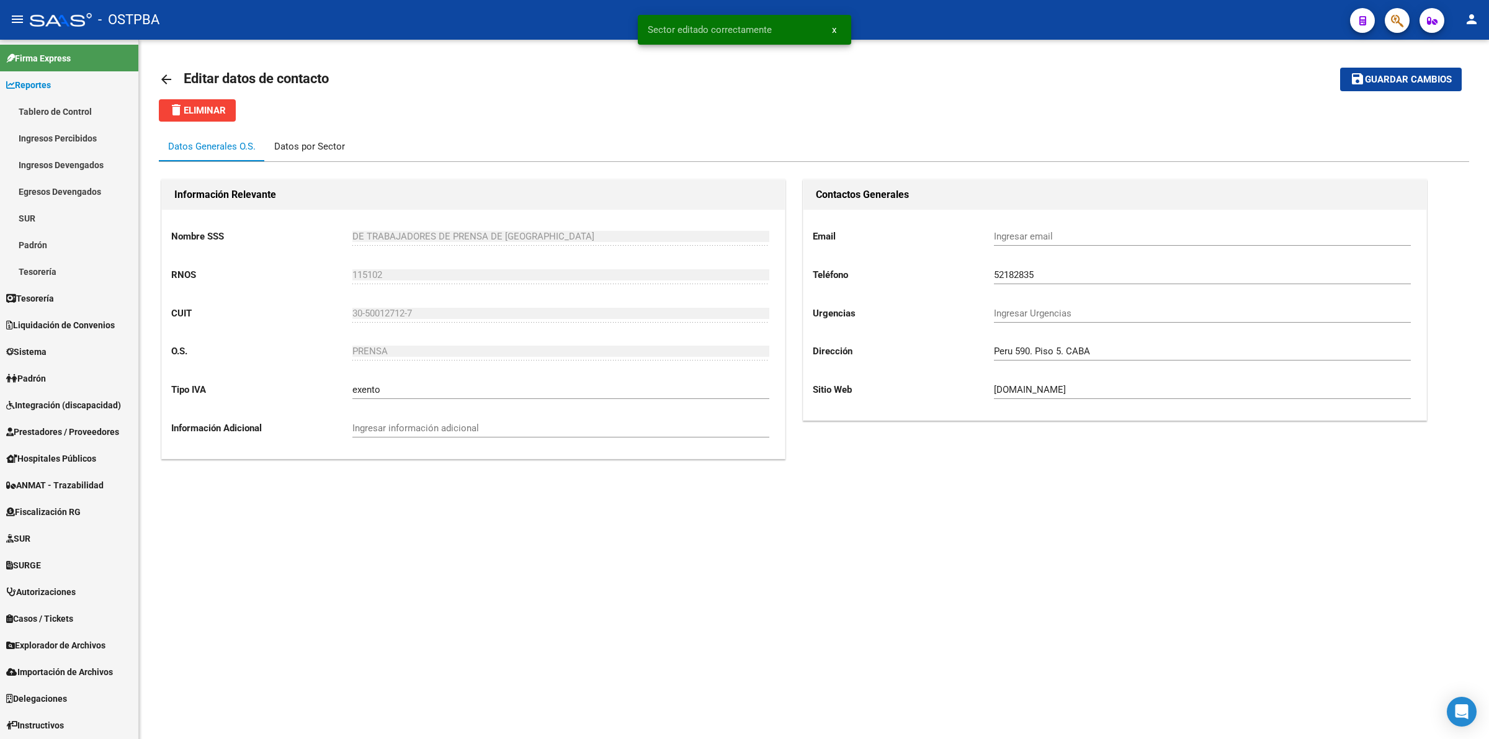
click at [307, 141] on div "Datos por Sector" at bounding box center [309, 147] width 71 height 14
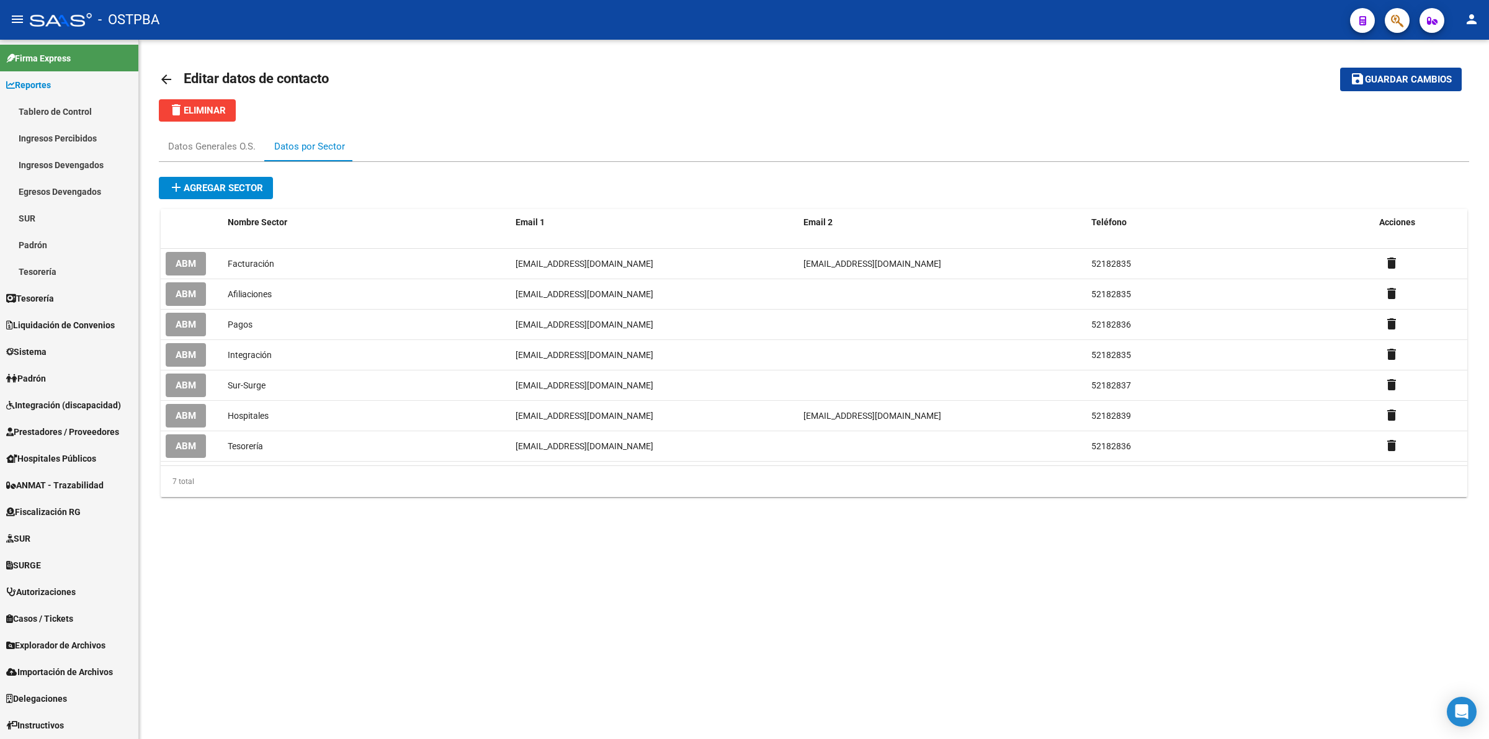
click at [243, 190] on span "add Agregar sector" at bounding box center [216, 187] width 94 height 11
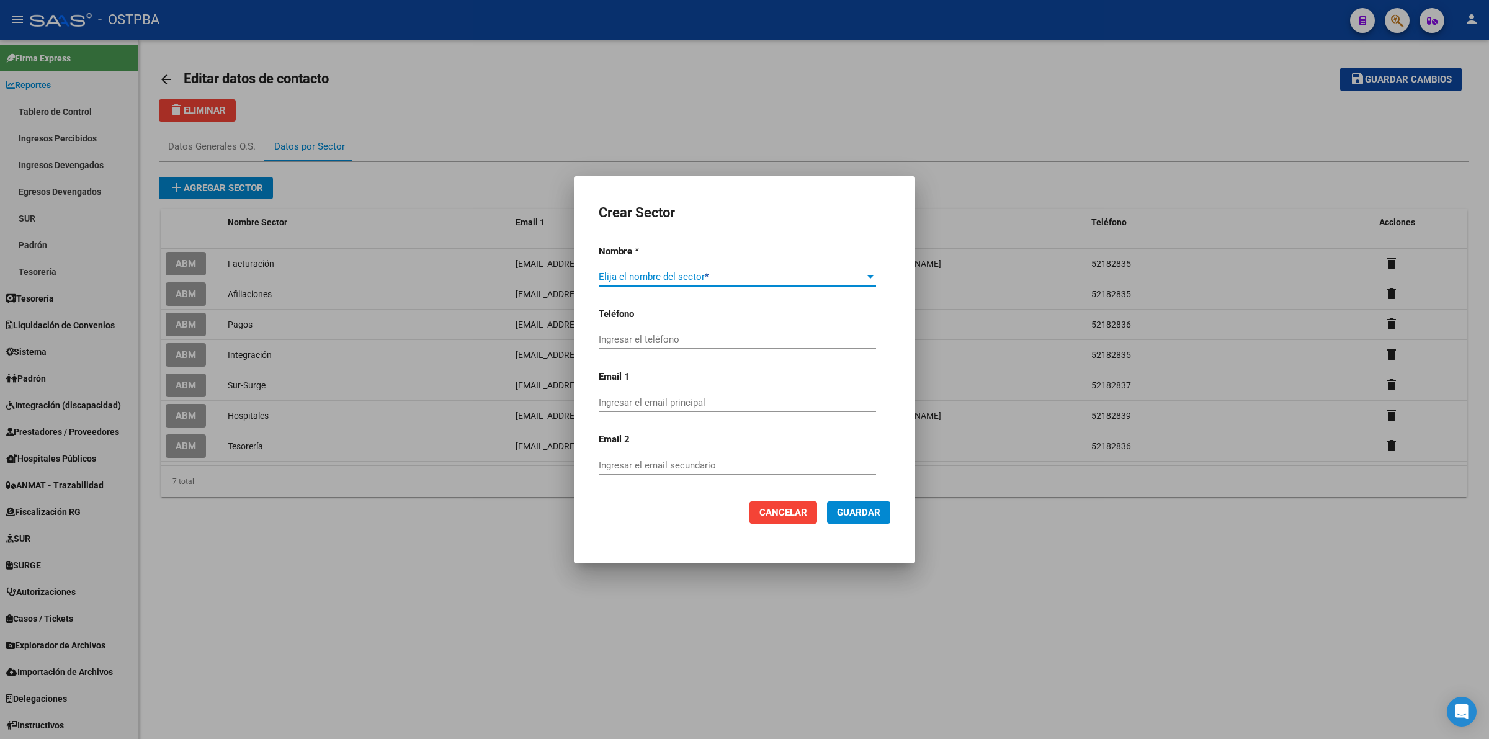
click at [866, 514] on span "Guardar" at bounding box center [858, 512] width 43 height 11
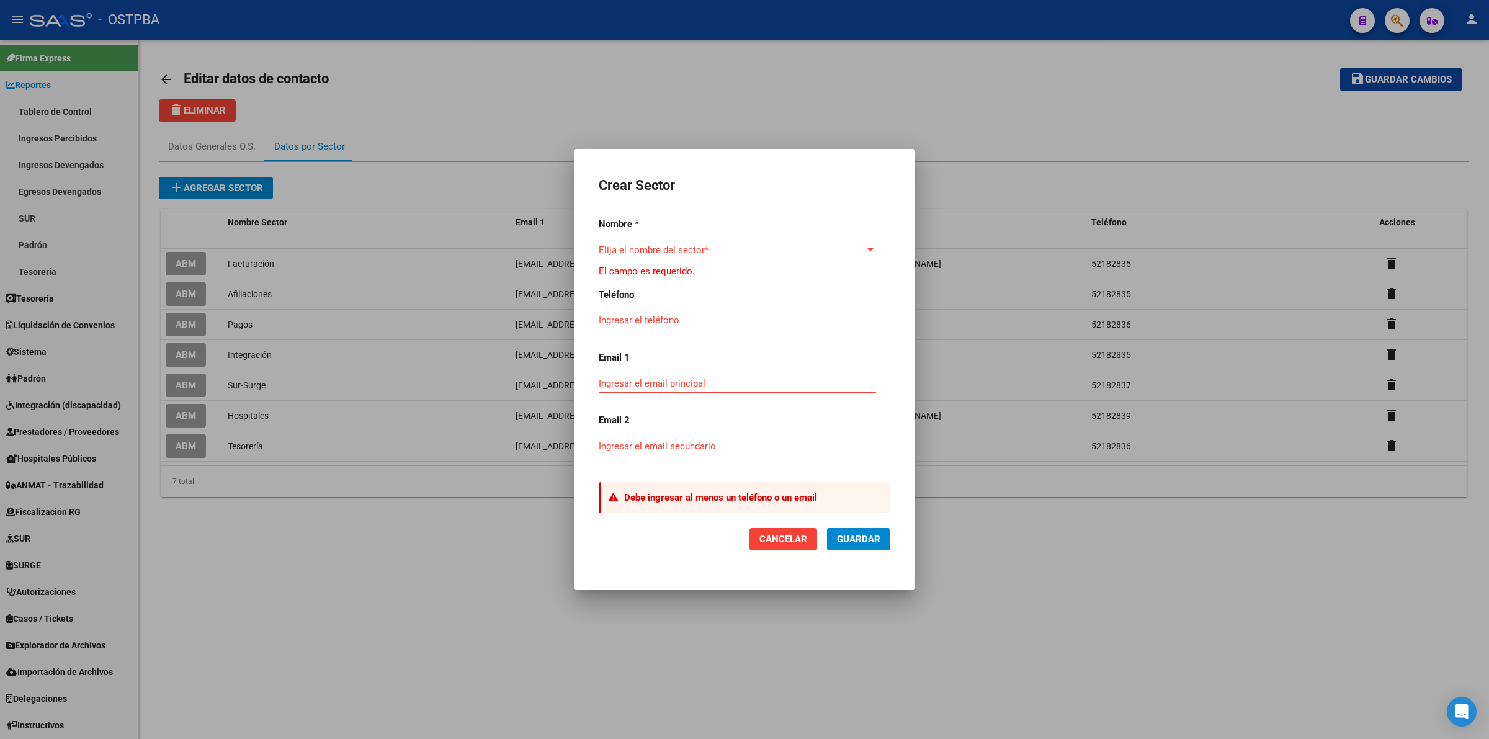
click at [795, 537] on span "Cancelar" at bounding box center [784, 539] width 48 height 11
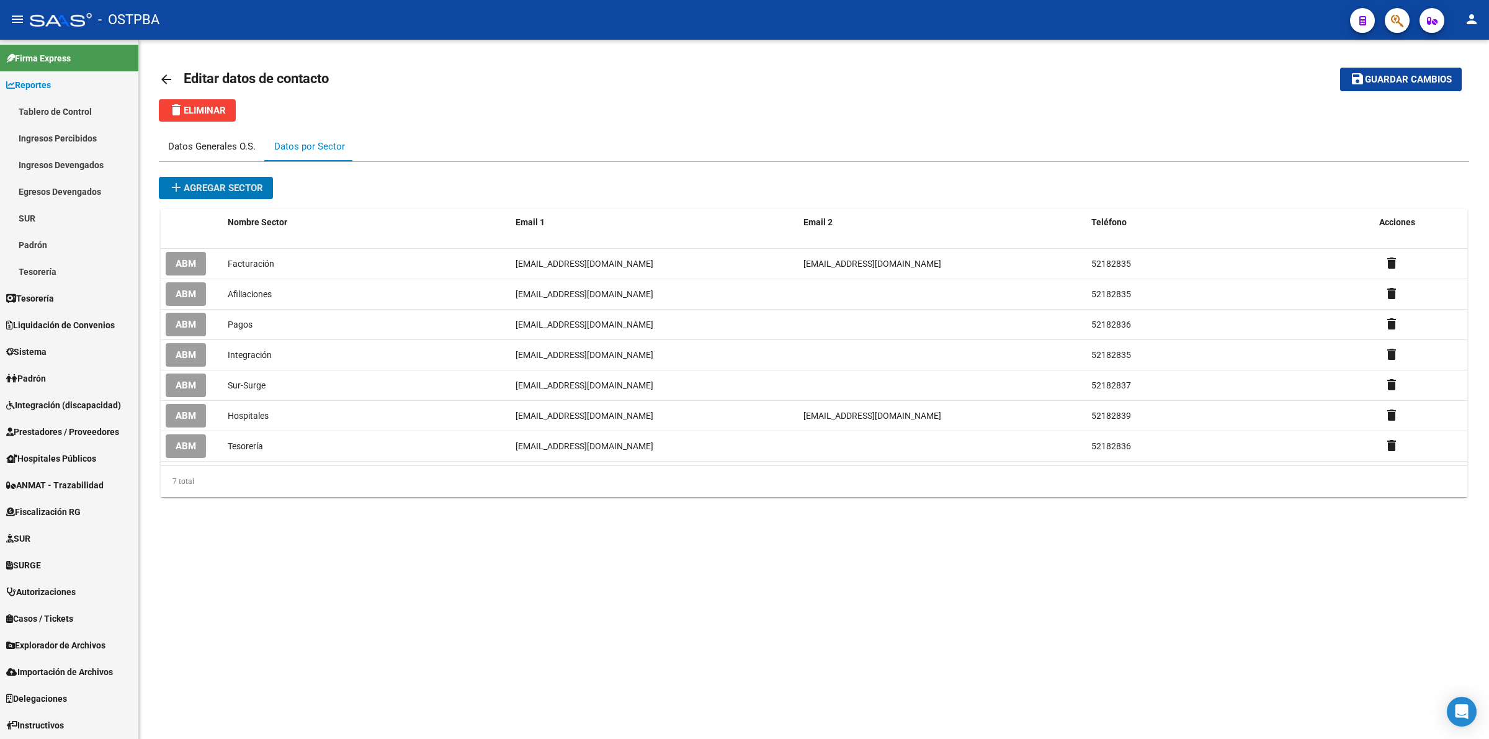
click at [205, 141] on div "Datos Generales O.S." at bounding box center [212, 147] width 88 height 14
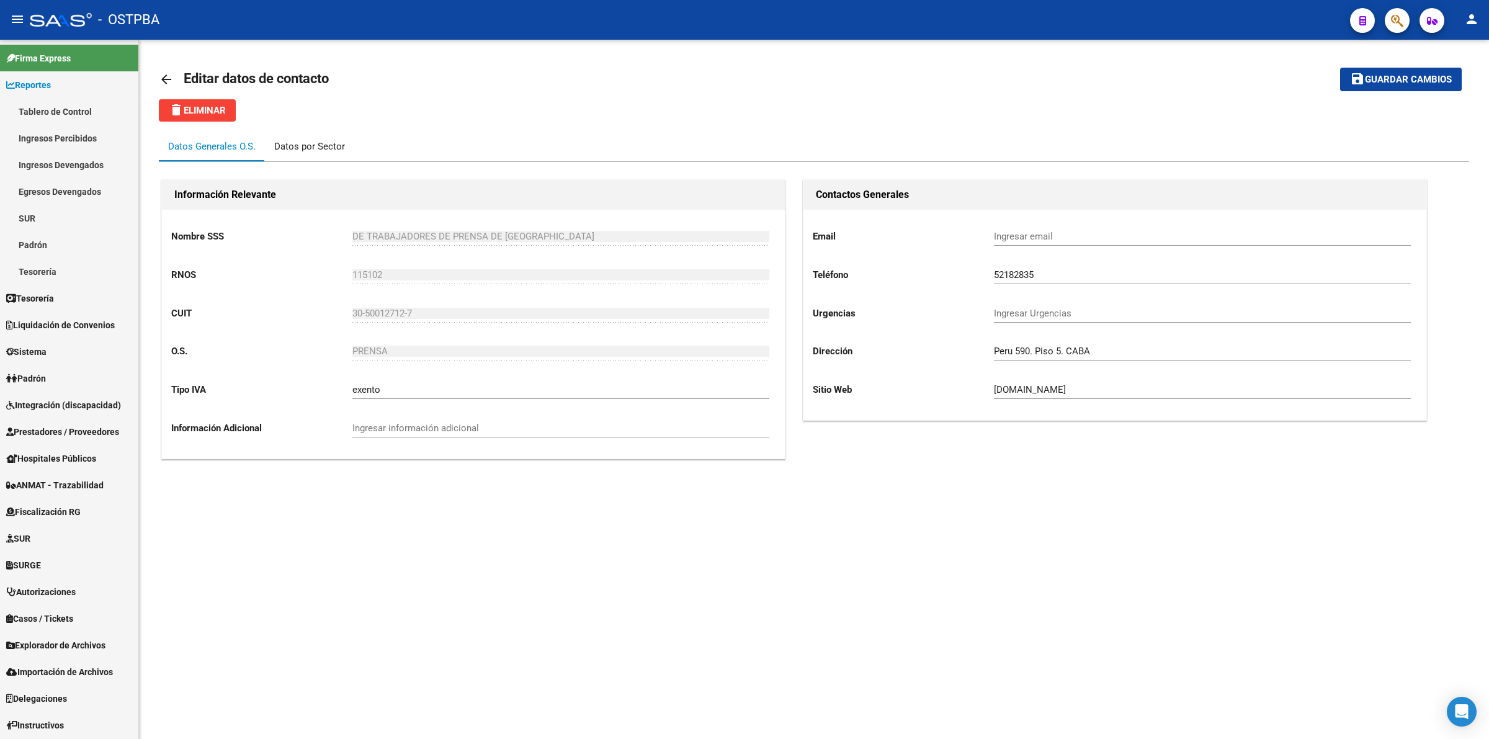
click at [305, 143] on div "Datos por Sector" at bounding box center [309, 147] width 71 height 14
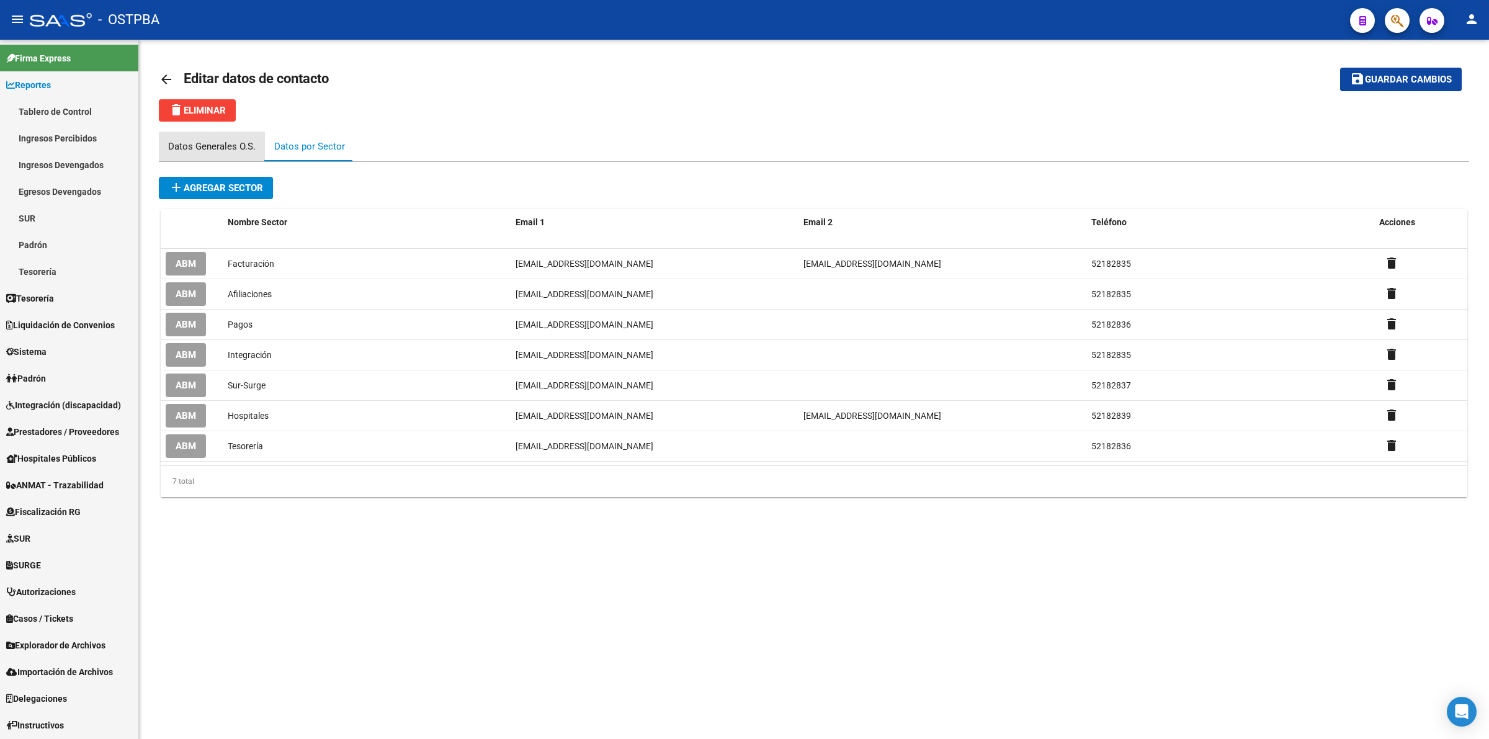
click at [237, 145] on div "Datos Generales O.S." at bounding box center [212, 147] width 88 height 14
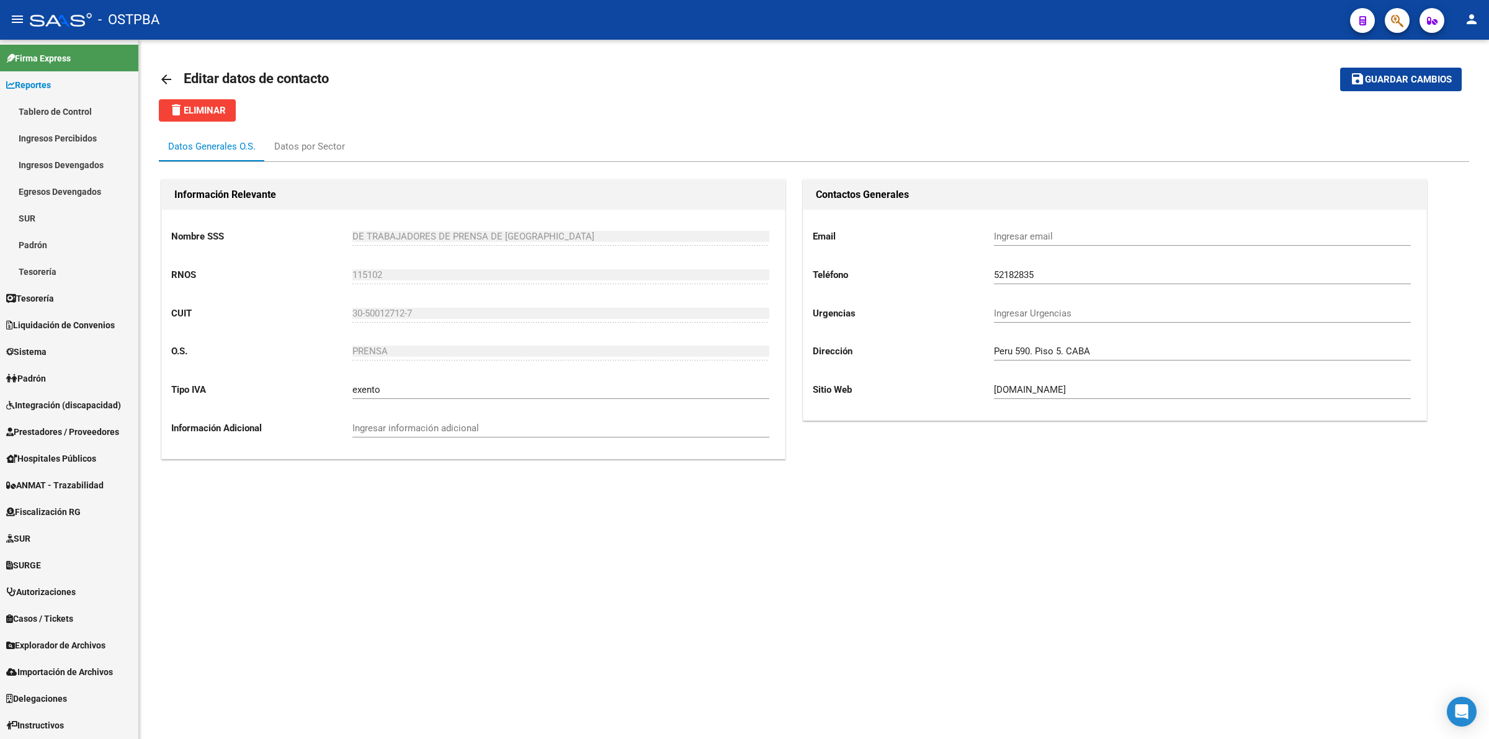
click at [169, 79] on mat-icon "arrow_back" at bounding box center [166, 79] width 15 height 15
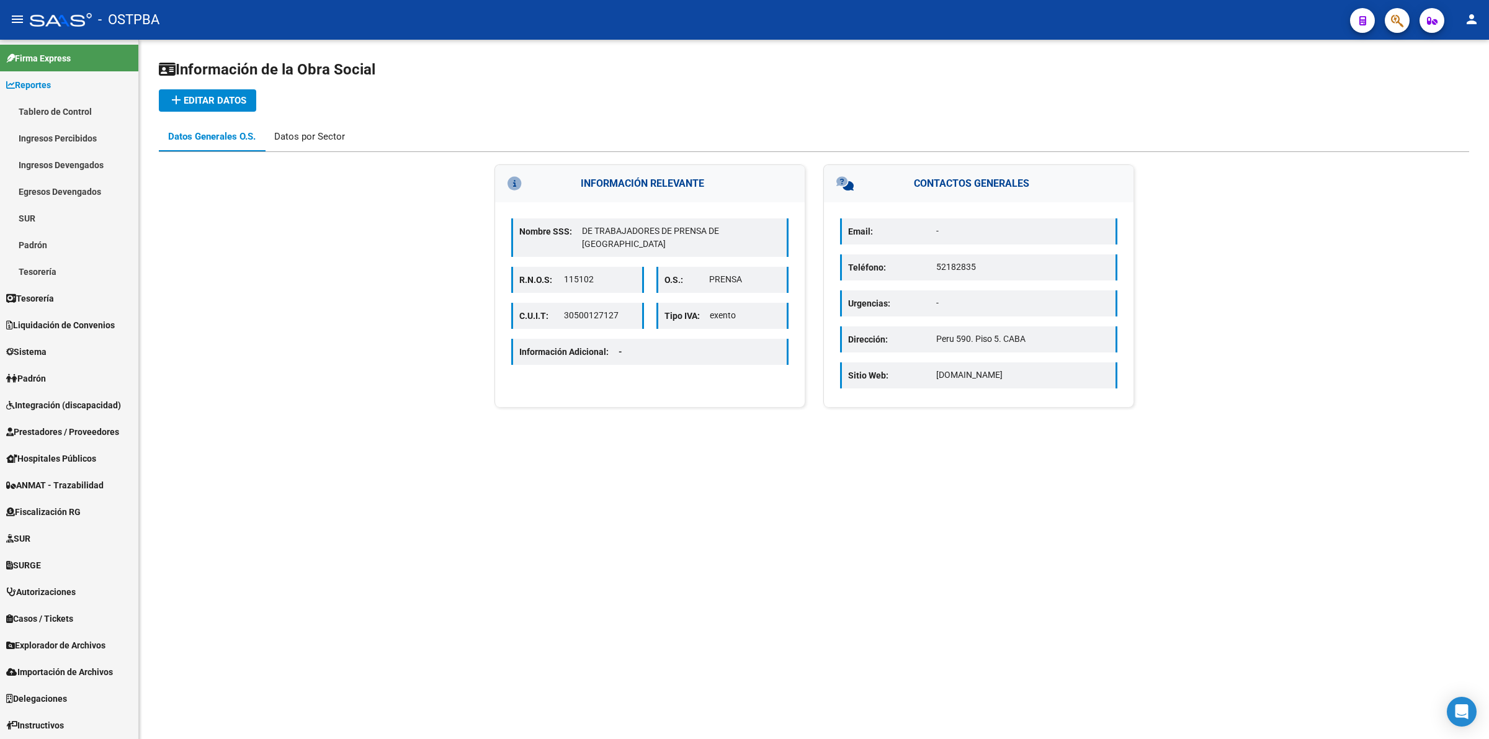
click at [311, 137] on div "Datos por Sector" at bounding box center [309, 137] width 71 height 14
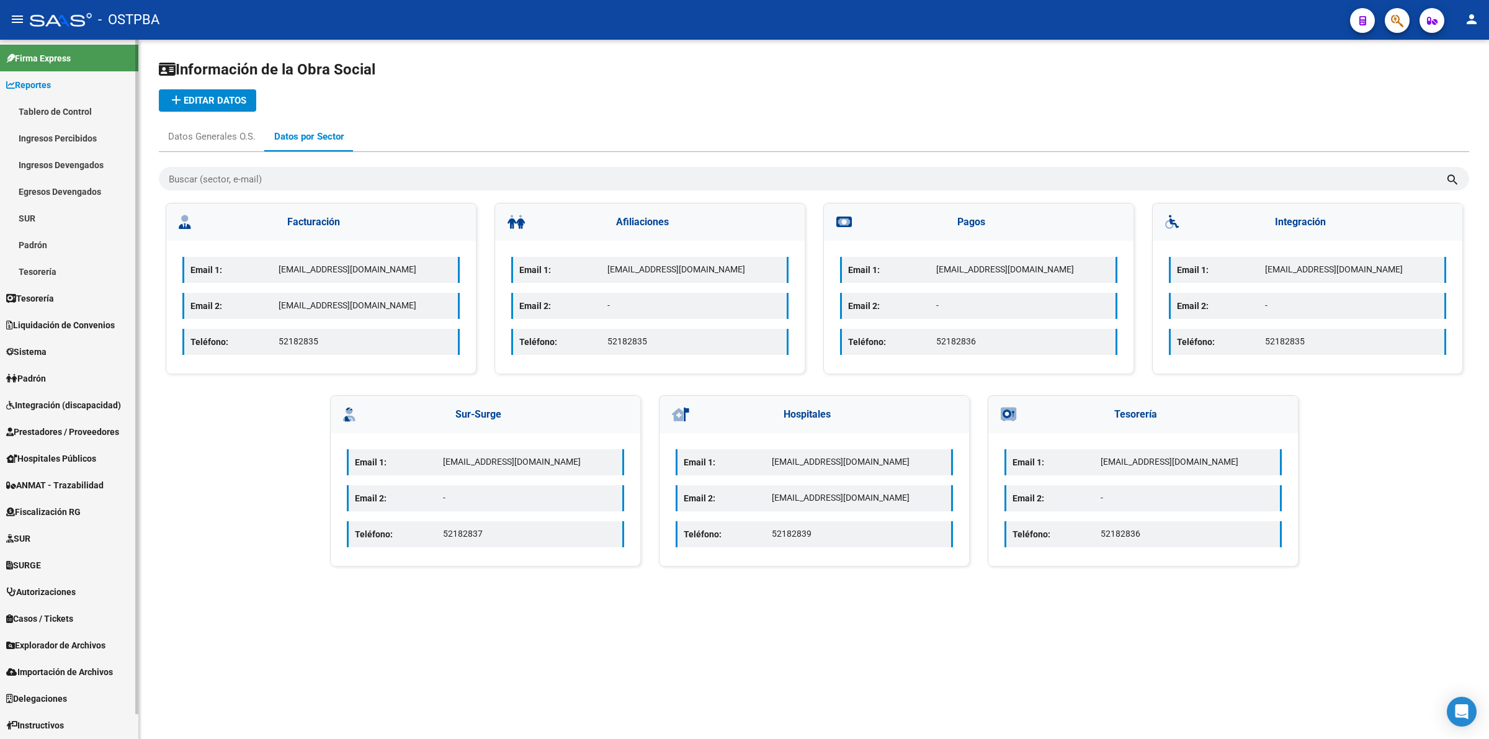
click at [50, 729] on span "Instructivos" at bounding box center [35, 726] width 58 height 14
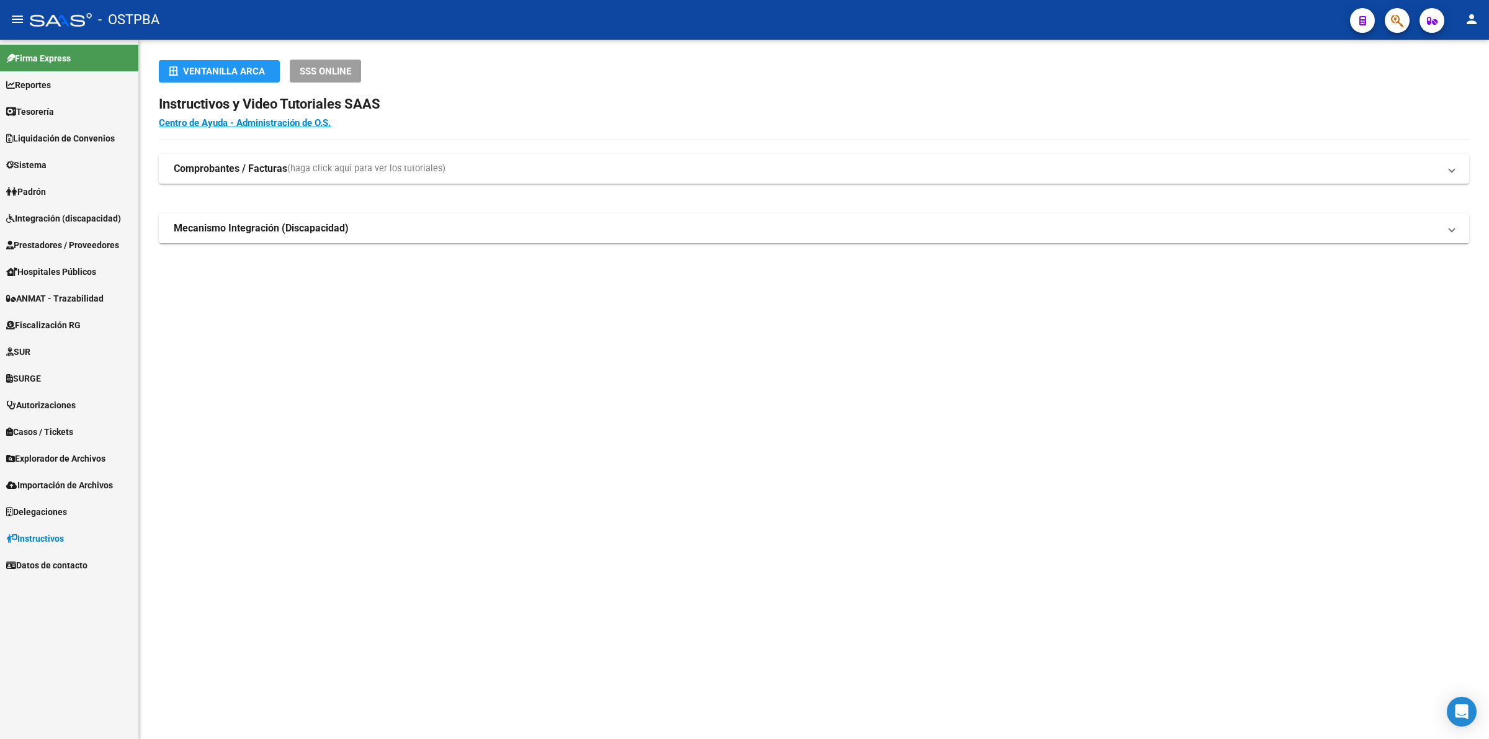
click at [58, 569] on span "Datos de contacto" at bounding box center [46, 566] width 81 height 14
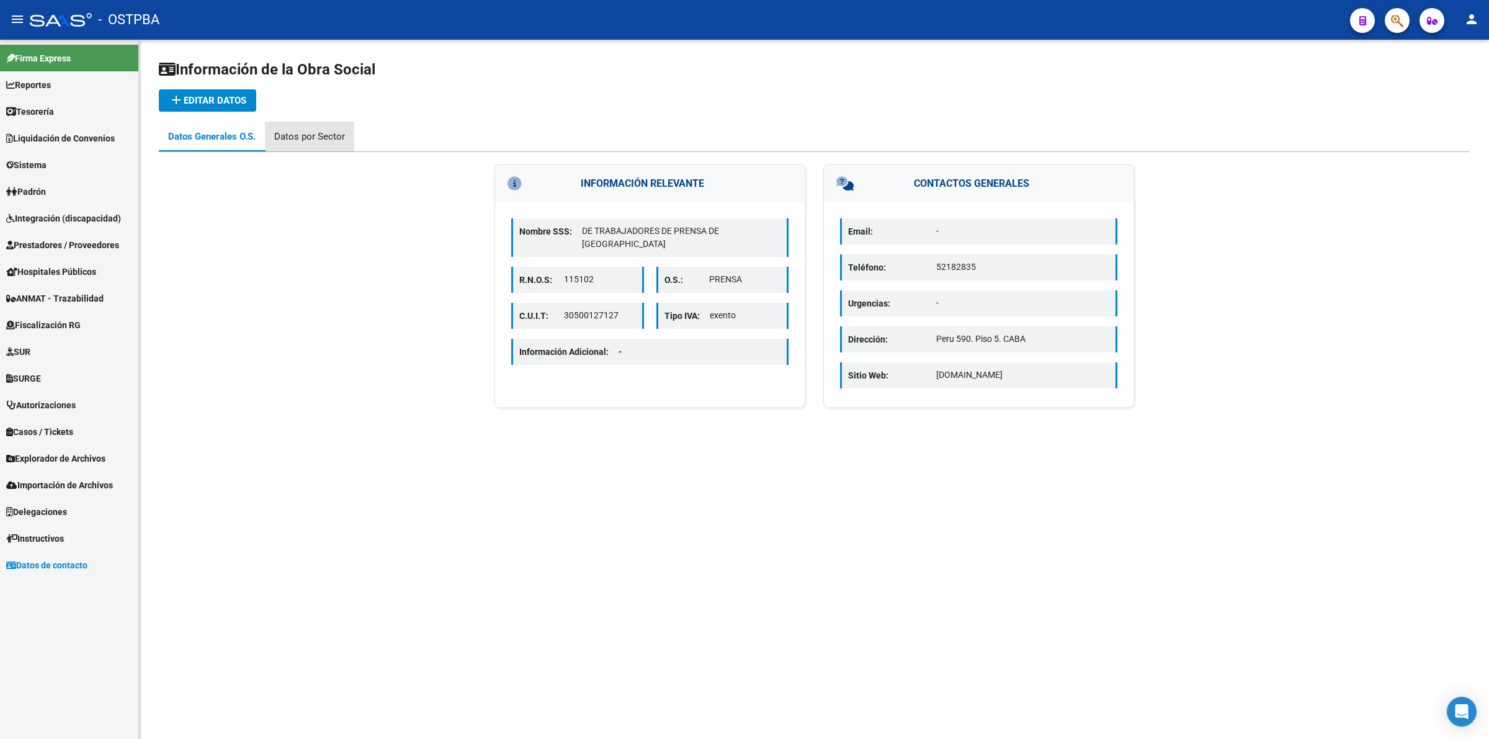
click at [318, 133] on div "Datos por Sector" at bounding box center [309, 137] width 71 height 14
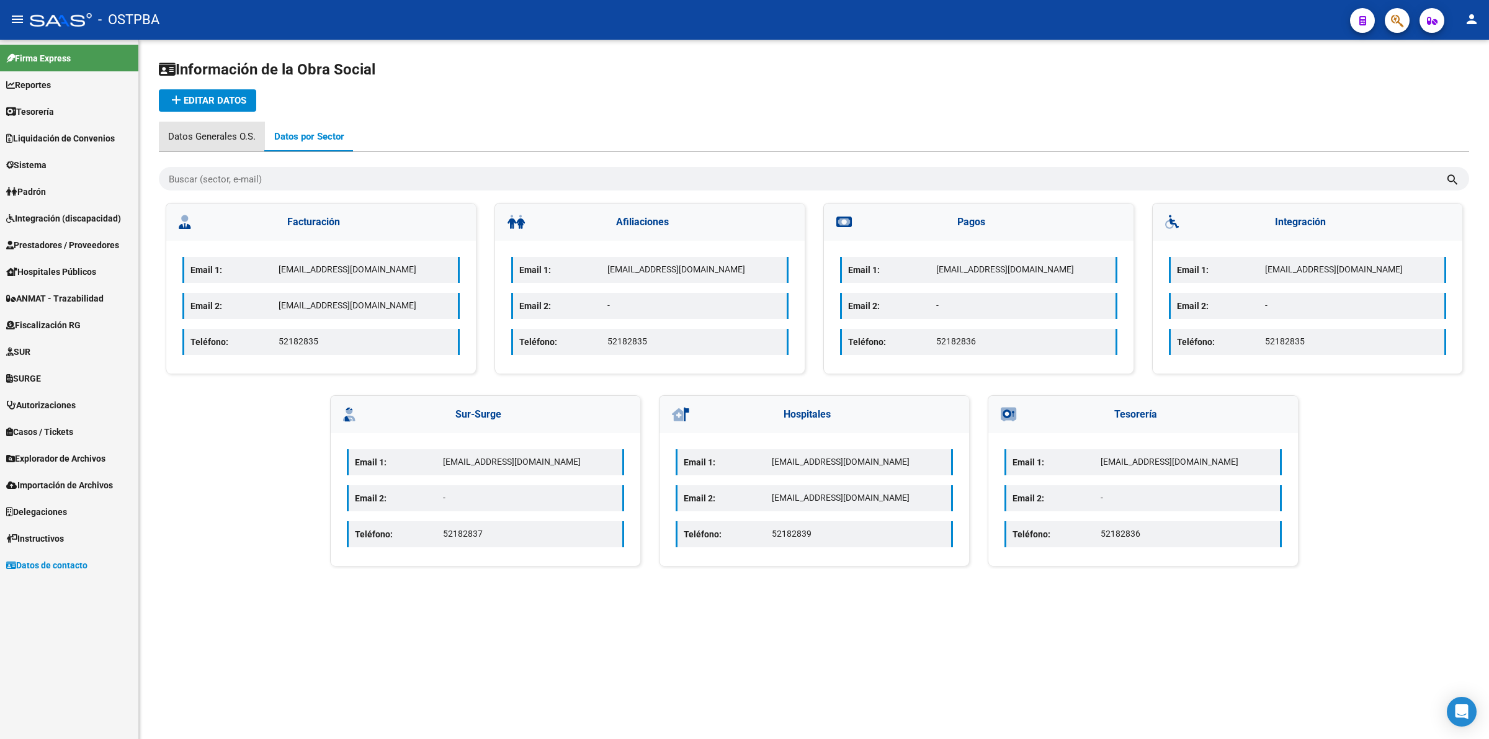
click at [231, 137] on div "Datos Generales O.S." at bounding box center [212, 137] width 88 height 14
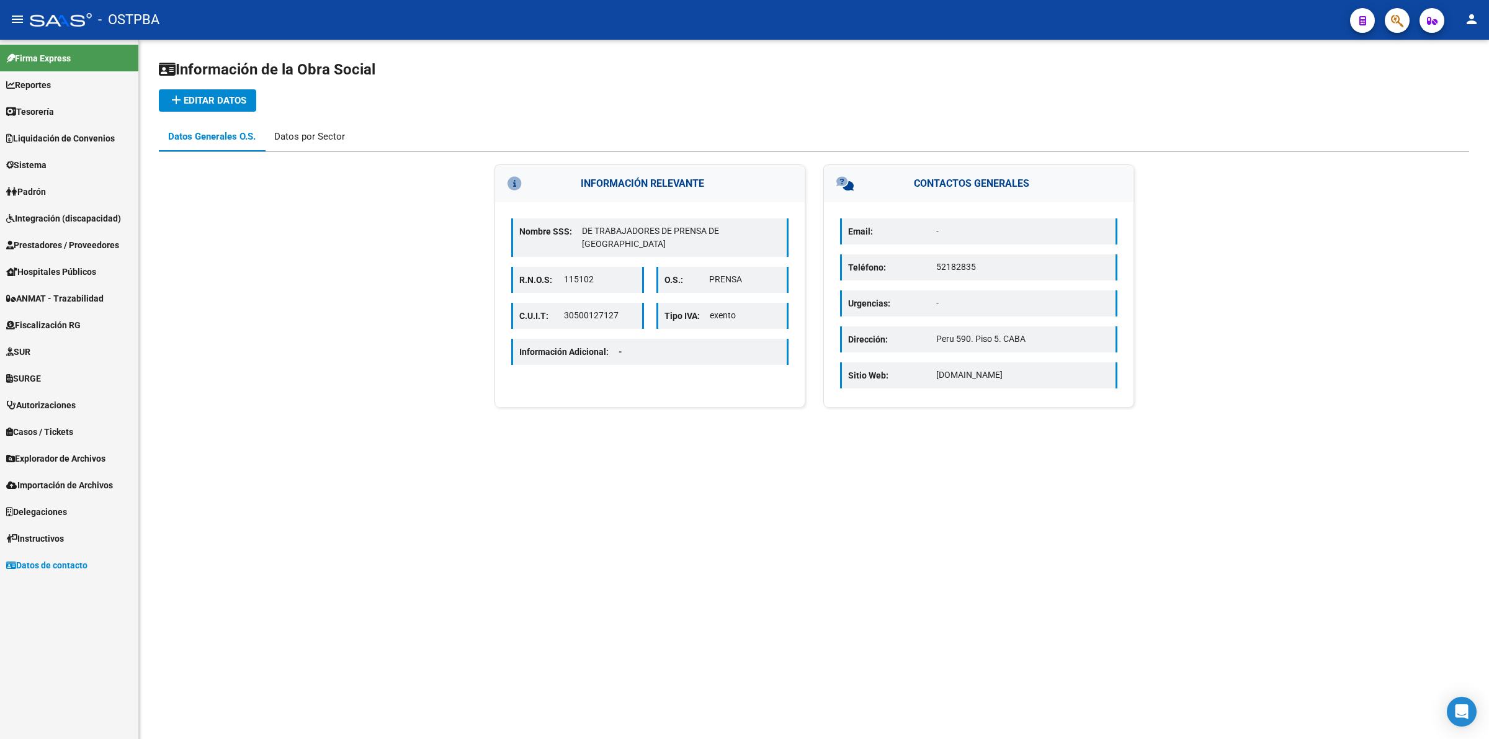
click at [321, 137] on div "Datos por Sector" at bounding box center [309, 137] width 71 height 14
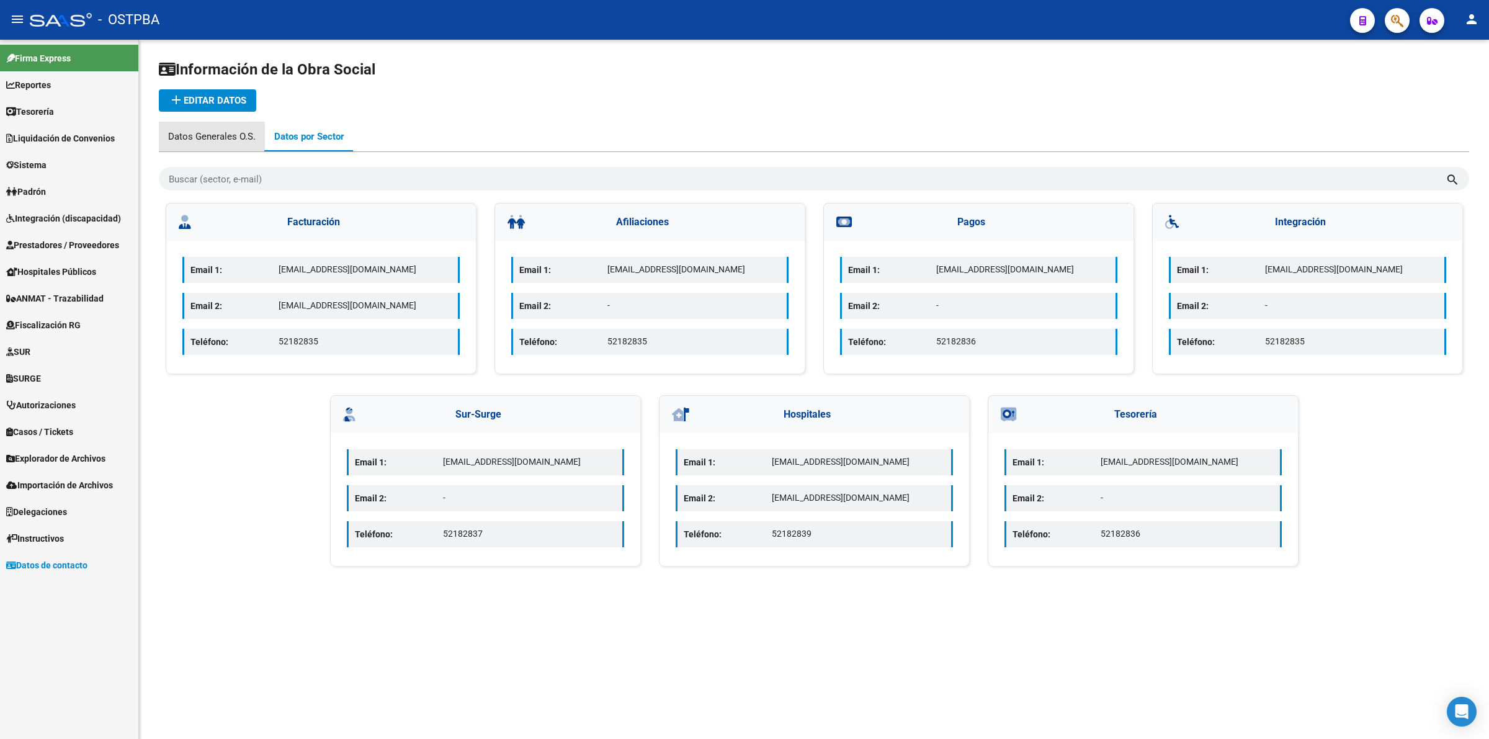
click at [225, 127] on div "Datos Generales O.S." at bounding box center [212, 137] width 106 height 30
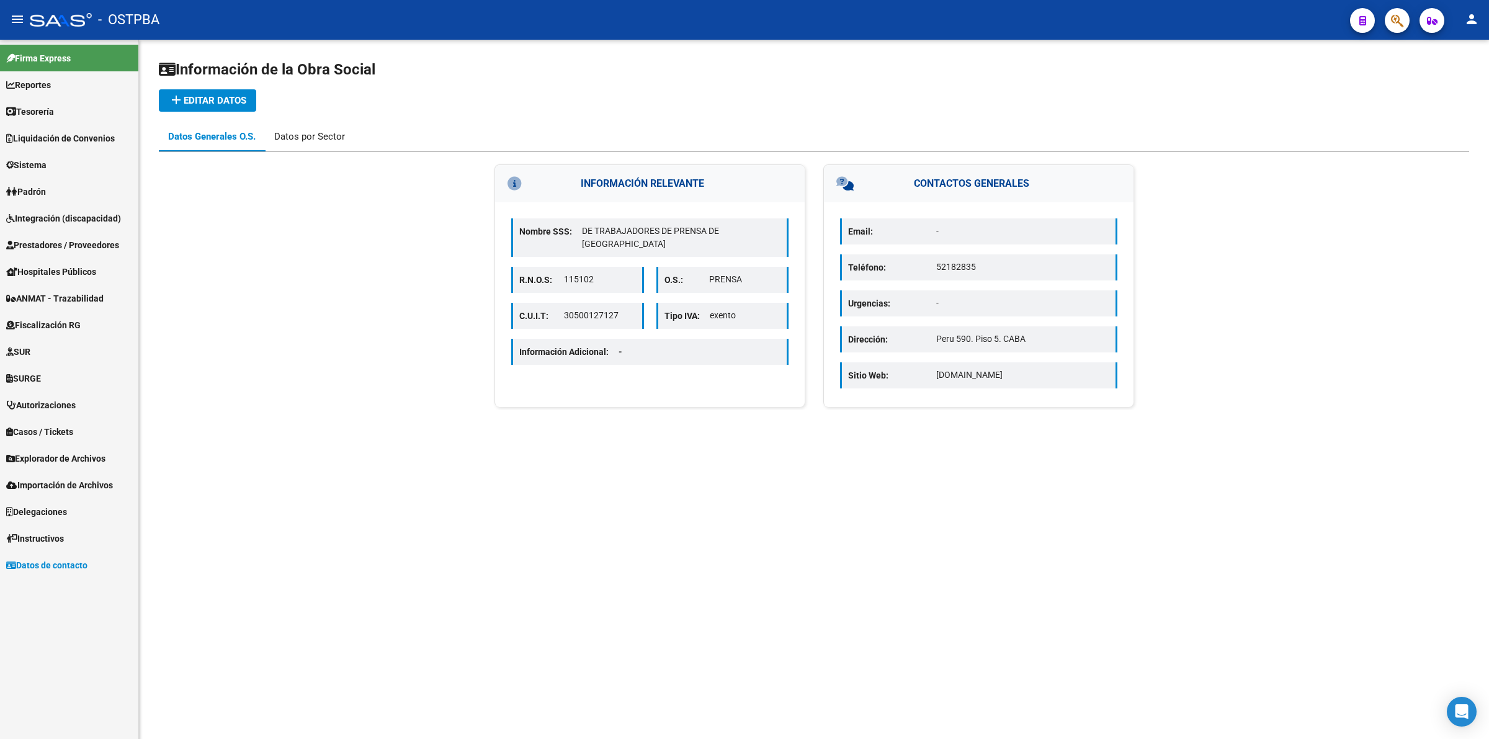
click at [318, 133] on div "Datos por Sector" at bounding box center [309, 137] width 71 height 14
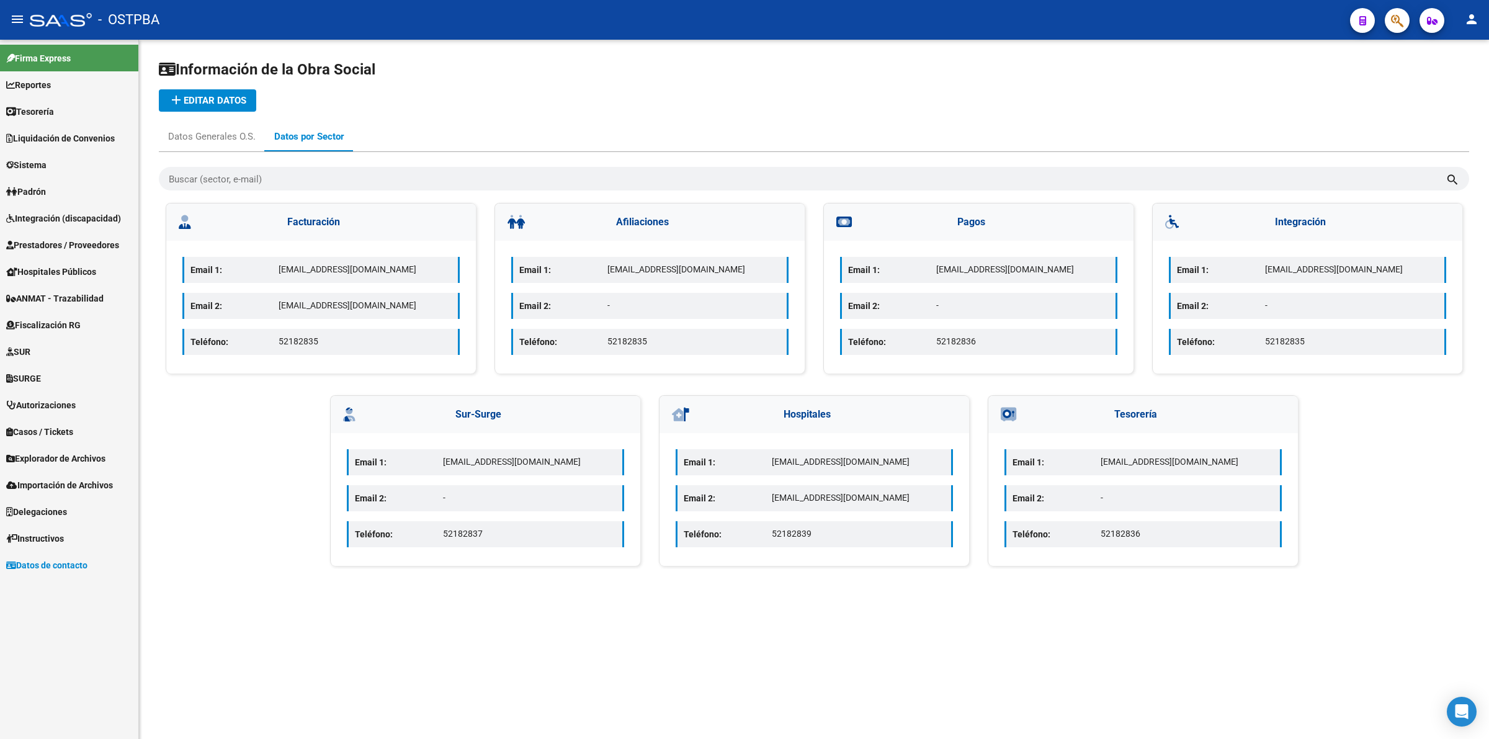
click at [215, 97] on span "add Editar datos" at bounding box center [208, 100] width 78 height 11
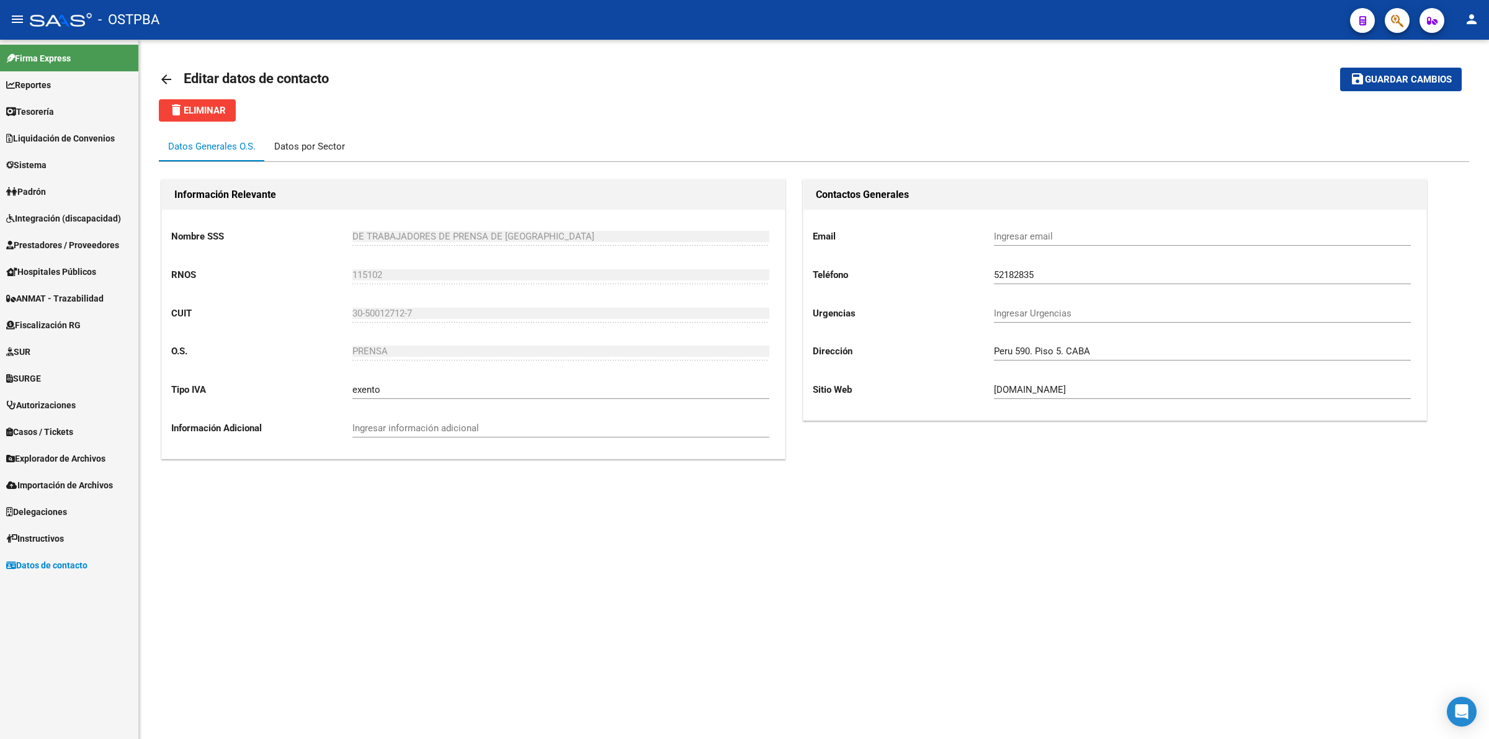
click at [326, 143] on div "Datos por Sector" at bounding box center [309, 147] width 71 height 14
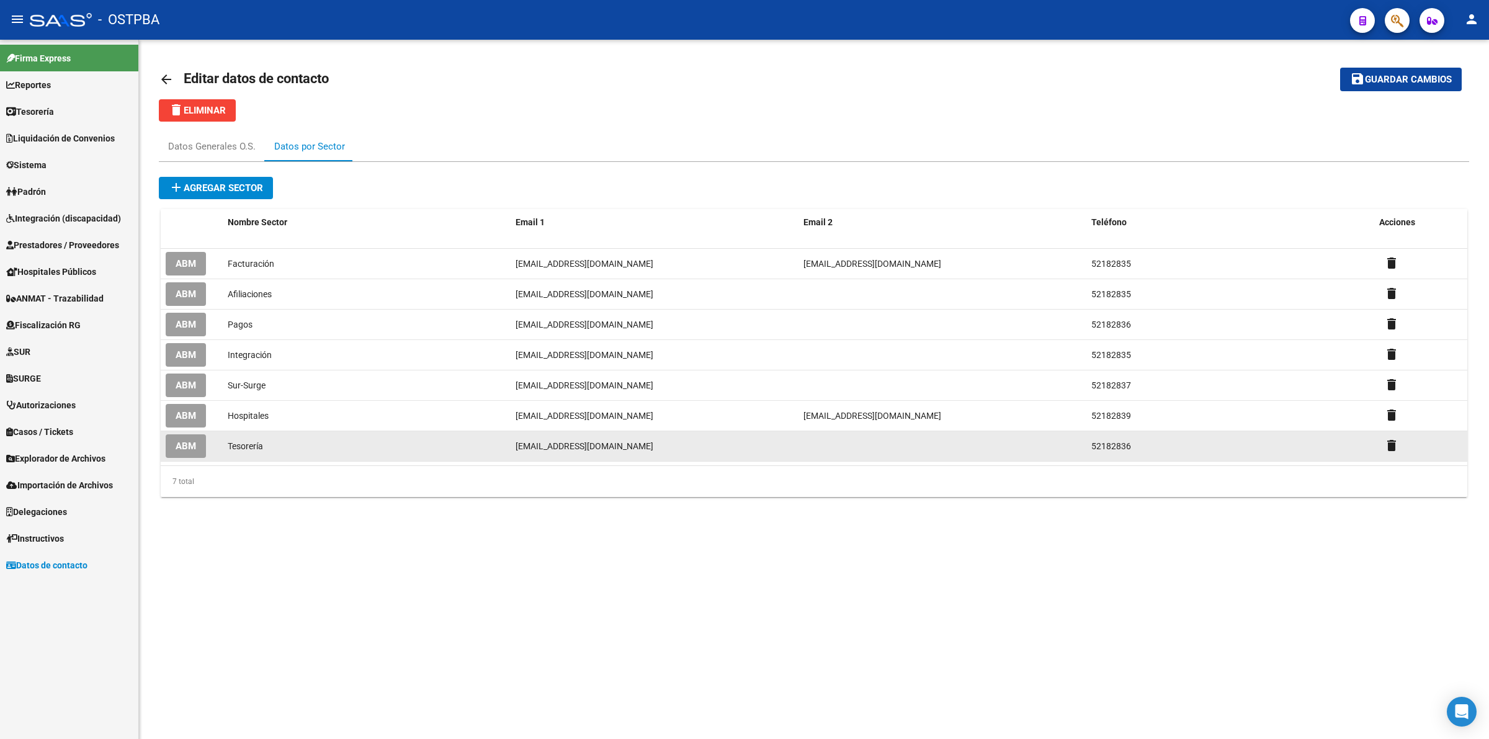
click at [194, 444] on span "ABM" at bounding box center [186, 446] width 20 height 11
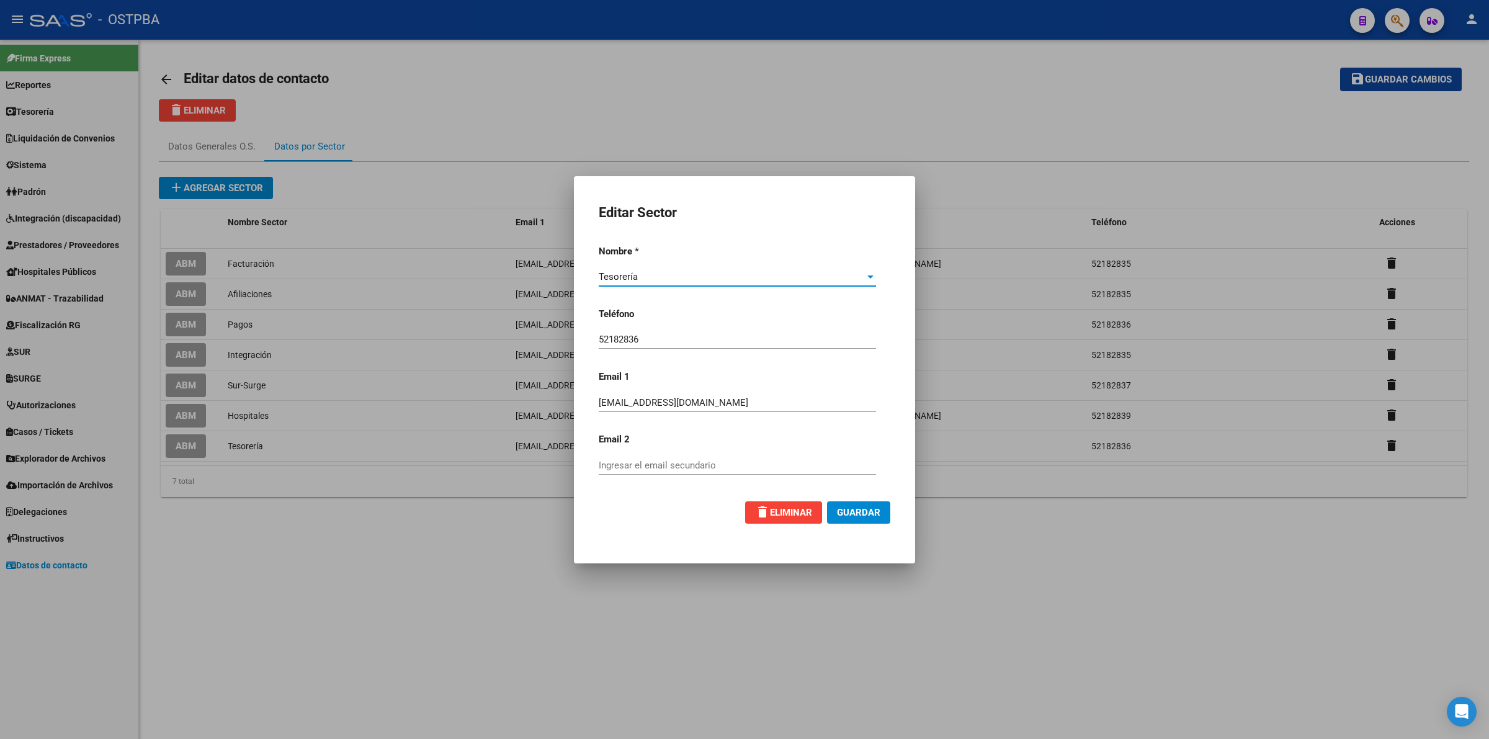
click at [708, 462] on input "Ingresar el email secundario" at bounding box center [737, 465] width 277 height 11
paste input "tesoreriaostpba3@gmail.com"
type input "tesoreriaostpba3@gmail.com"
click at [866, 513] on span "Guardar" at bounding box center [858, 512] width 43 height 11
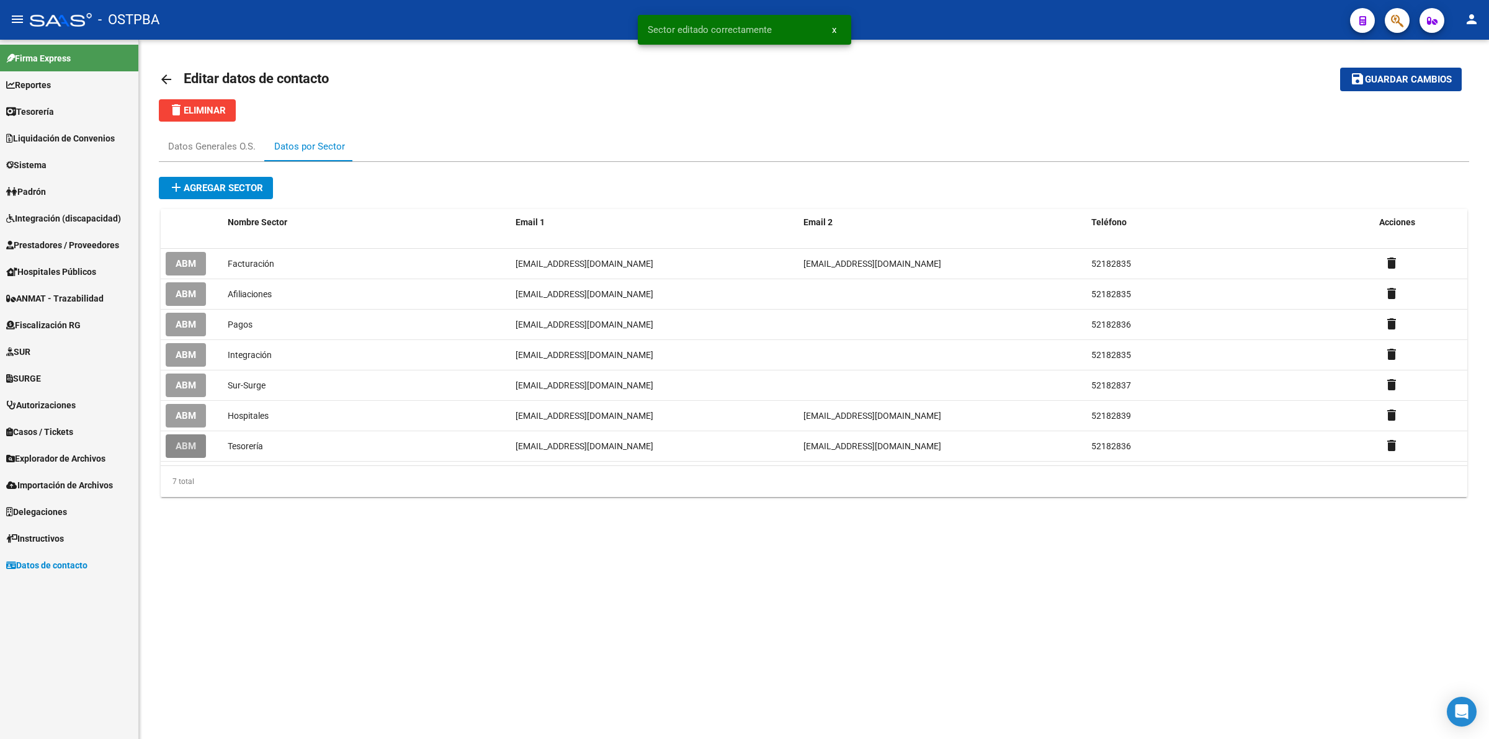
click at [159, 70] on link "arrow_back" at bounding box center [171, 79] width 25 height 29
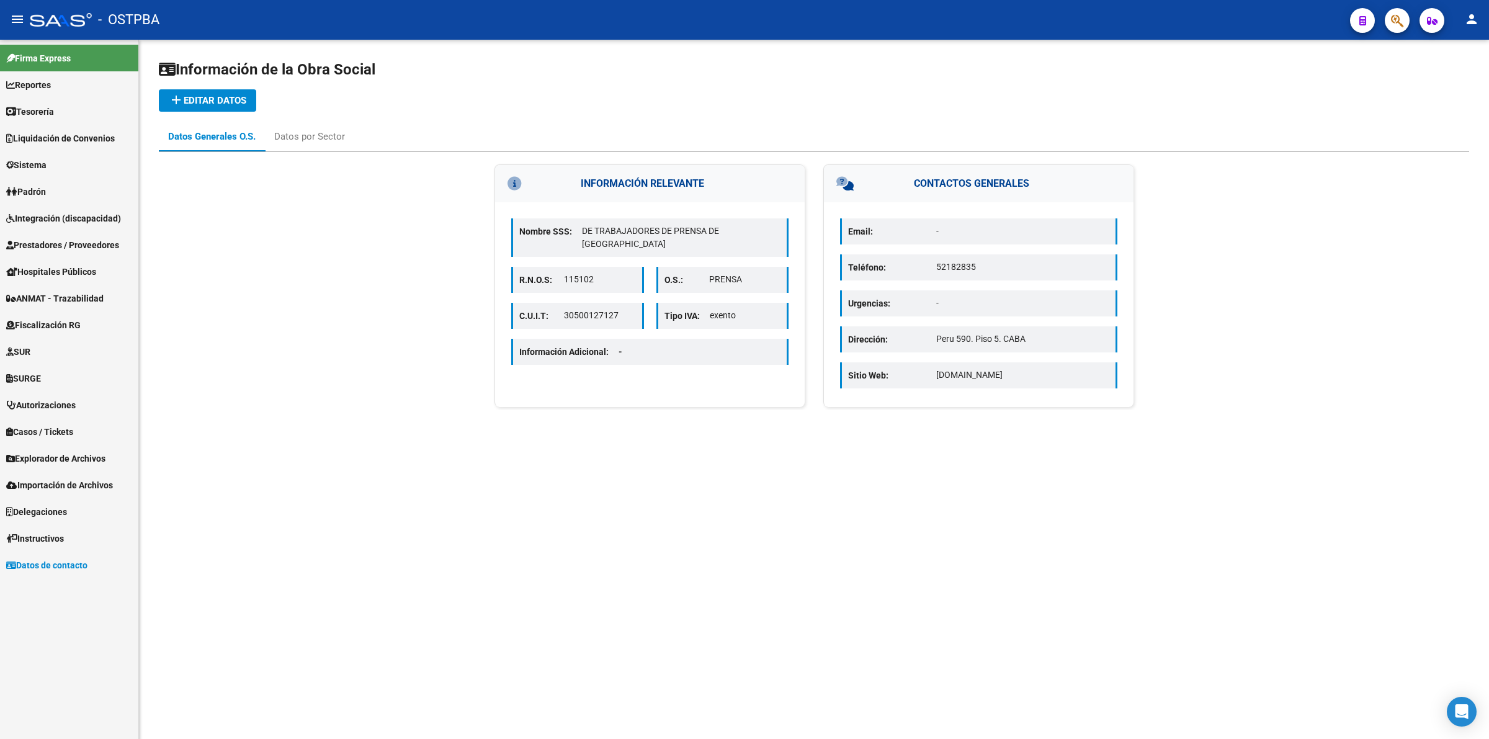
drag, startPoint x: 989, startPoint y: 268, endPoint x: 922, endPoint y: 271, distance: 66.4
click at [938, 271] on p "52182835" at bounding box center [1022, 267] width 173 height 13
click at [303, 126] on div "Datos por Sector" at bounding box center [309, 137] width 89 height 30
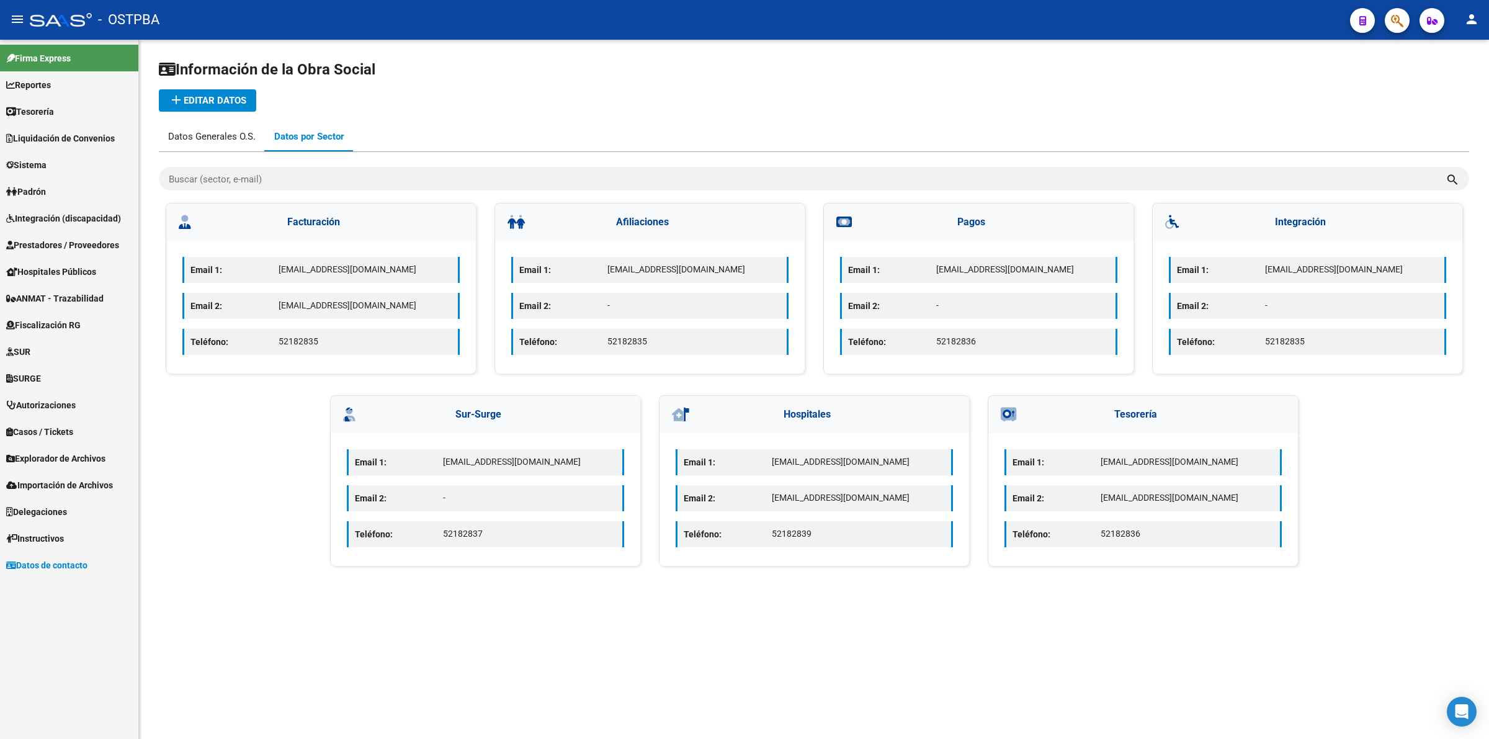
click at [235, 133] on div "Datos Generales O.S." at bounding box center [212, 137] width 88 height 14
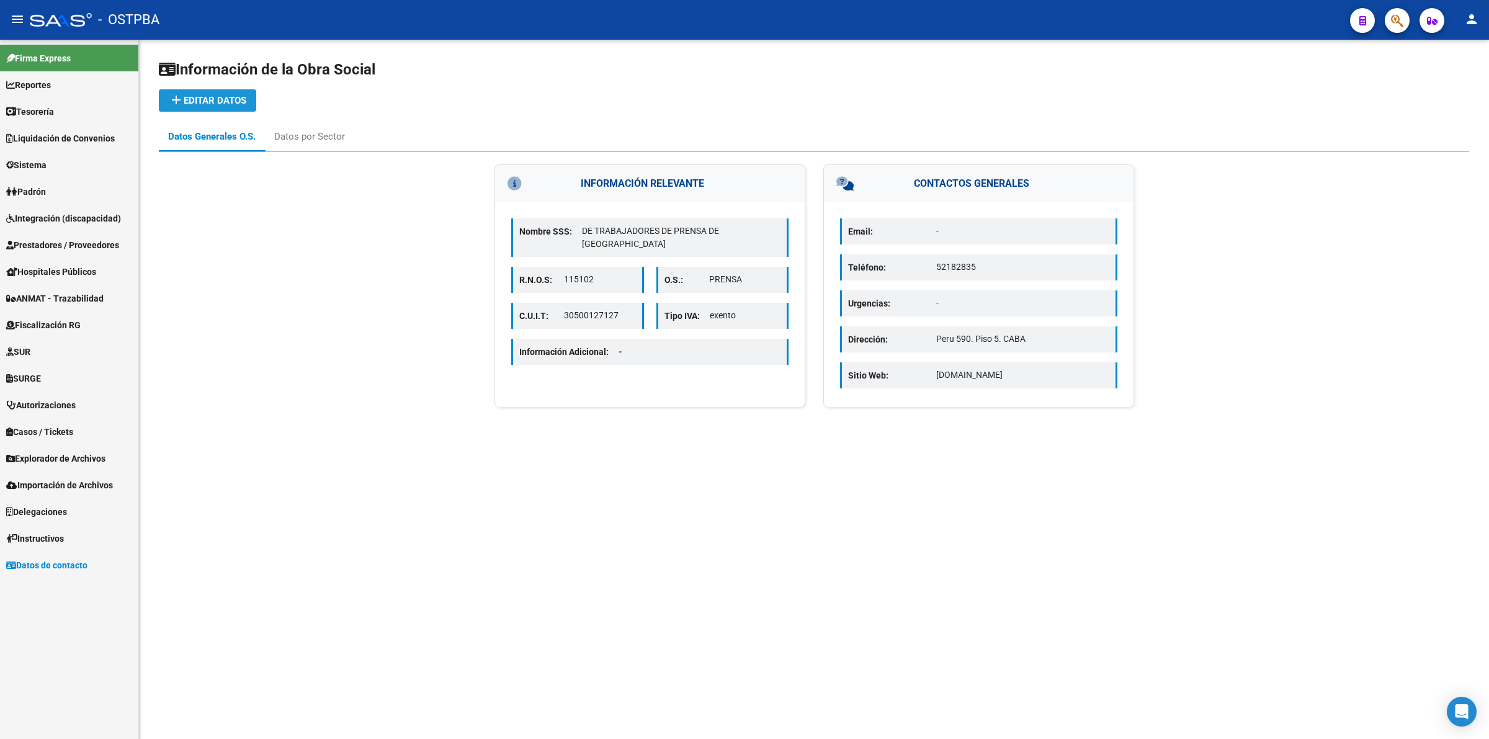
click at [200, 95] on span "add Editar datos" at bounding box center [208, 100] width 78 height 11
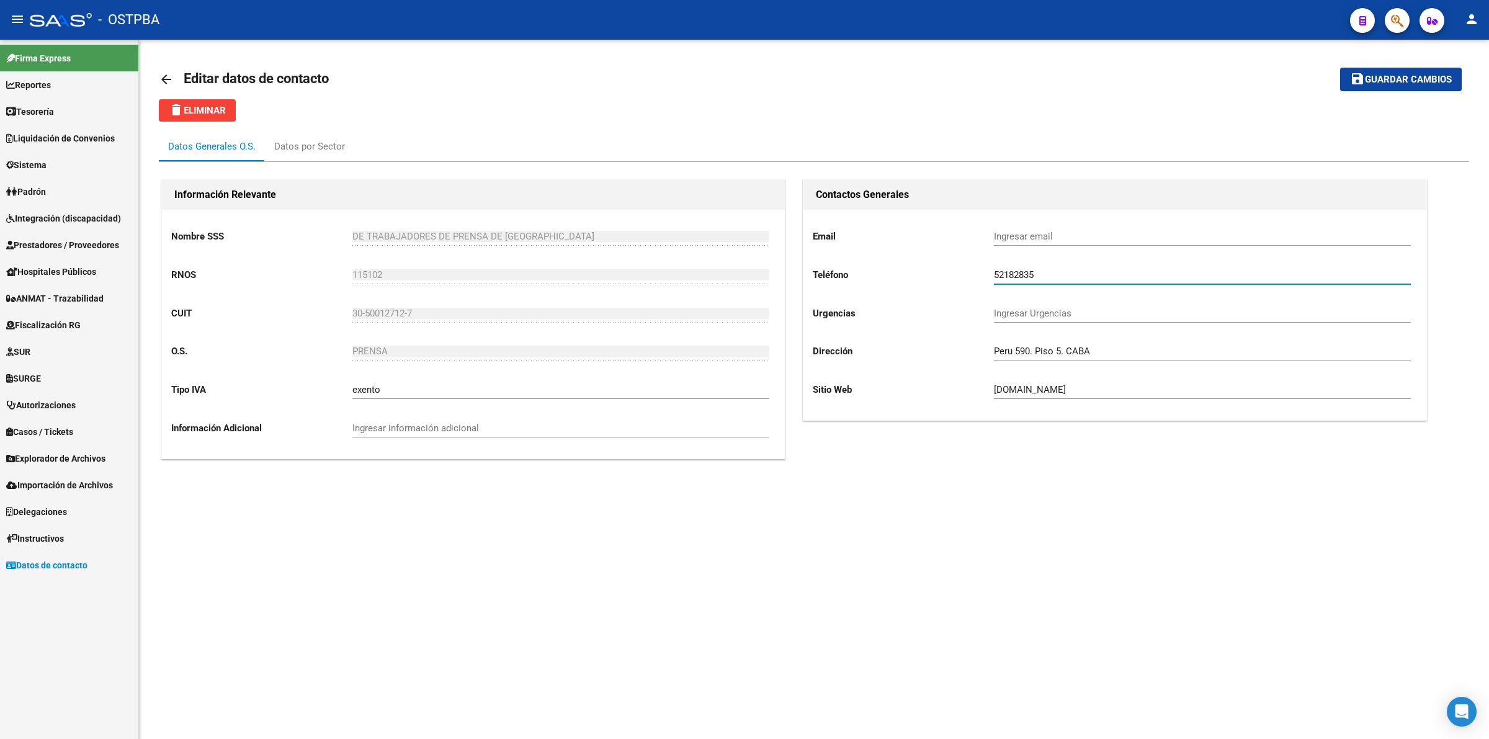
click at [1066, 276] on input "52182835" at bounding box center [1202, 274] width 417 height 11
type input "52182832"
click at [1071, 235] on input "Ingresar email" at bounding box center [1202, 236] width 417 height 11
type input "infoostpba@gmail.com"
click at [1380, 79] on span "Guardar cambios" at bounding box center [1408, 79] width 87 height 11
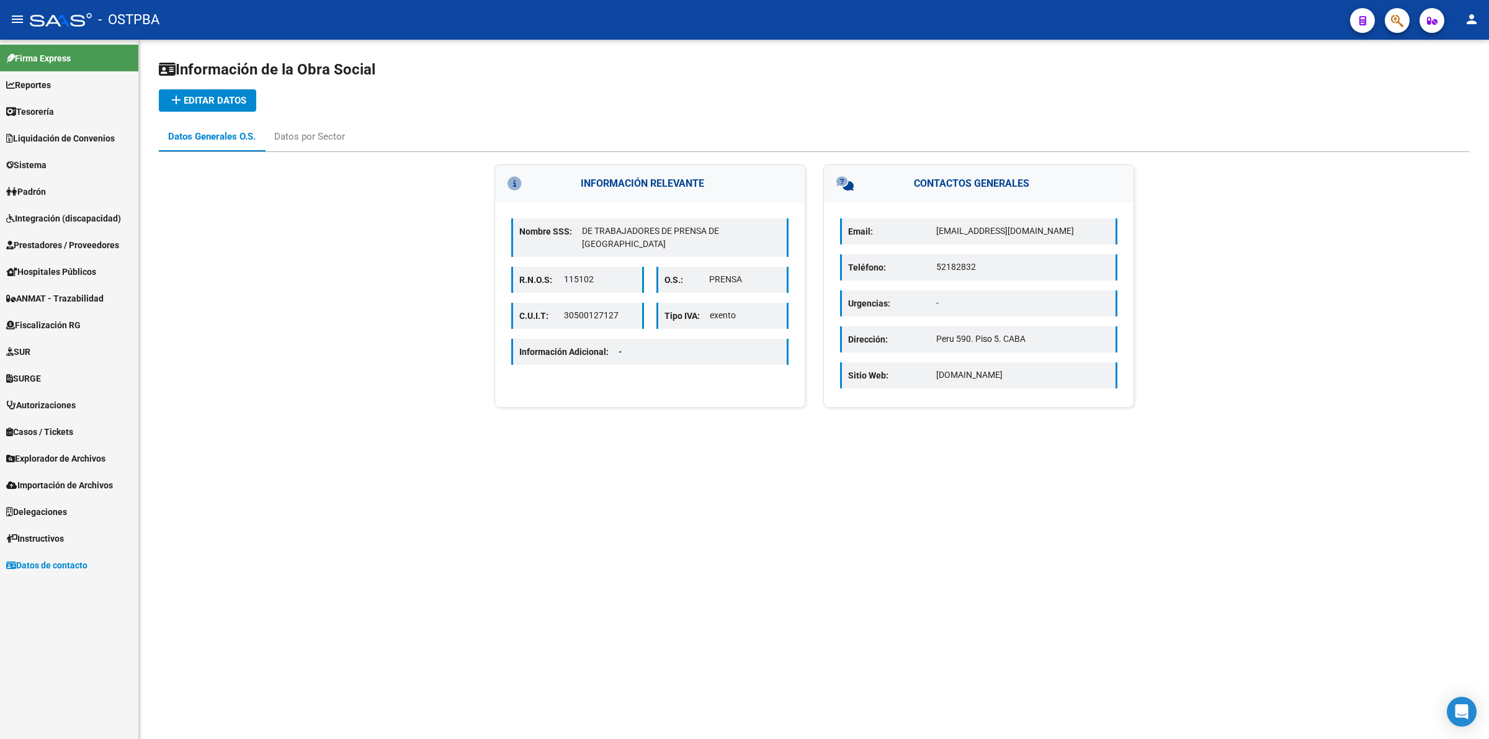
click at [228, 95] on span "add Editar datos" at bounding box center [208, 100] width 78 height 11
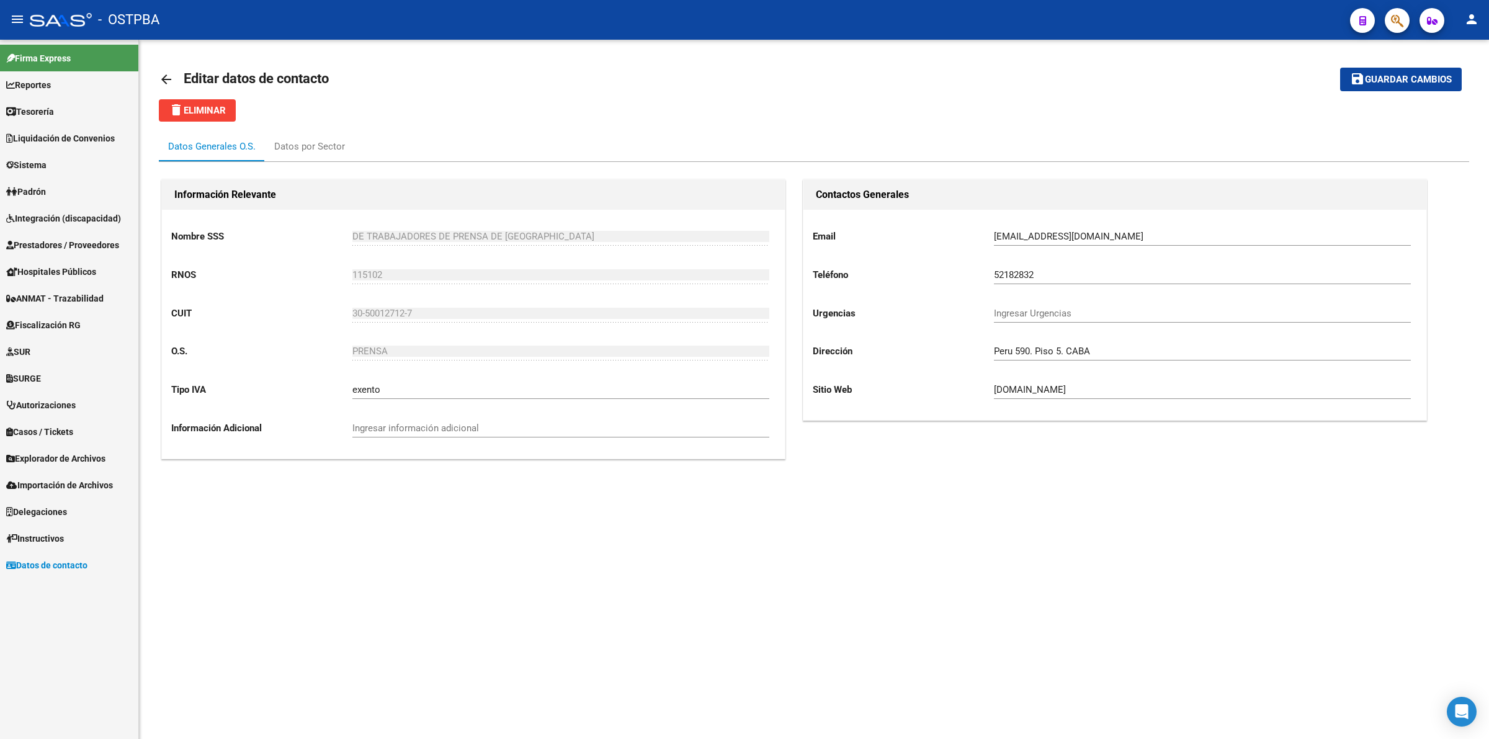
click at [1015, 238] on input "infoostpba@gmail.com" at bounding box center [1202, 236] width 417 height 11
type input "infostpba@gmail.com"
click at [1399, 78] on span "Guardar cambios" at bounding box center [1408, 79] width 87 height 11
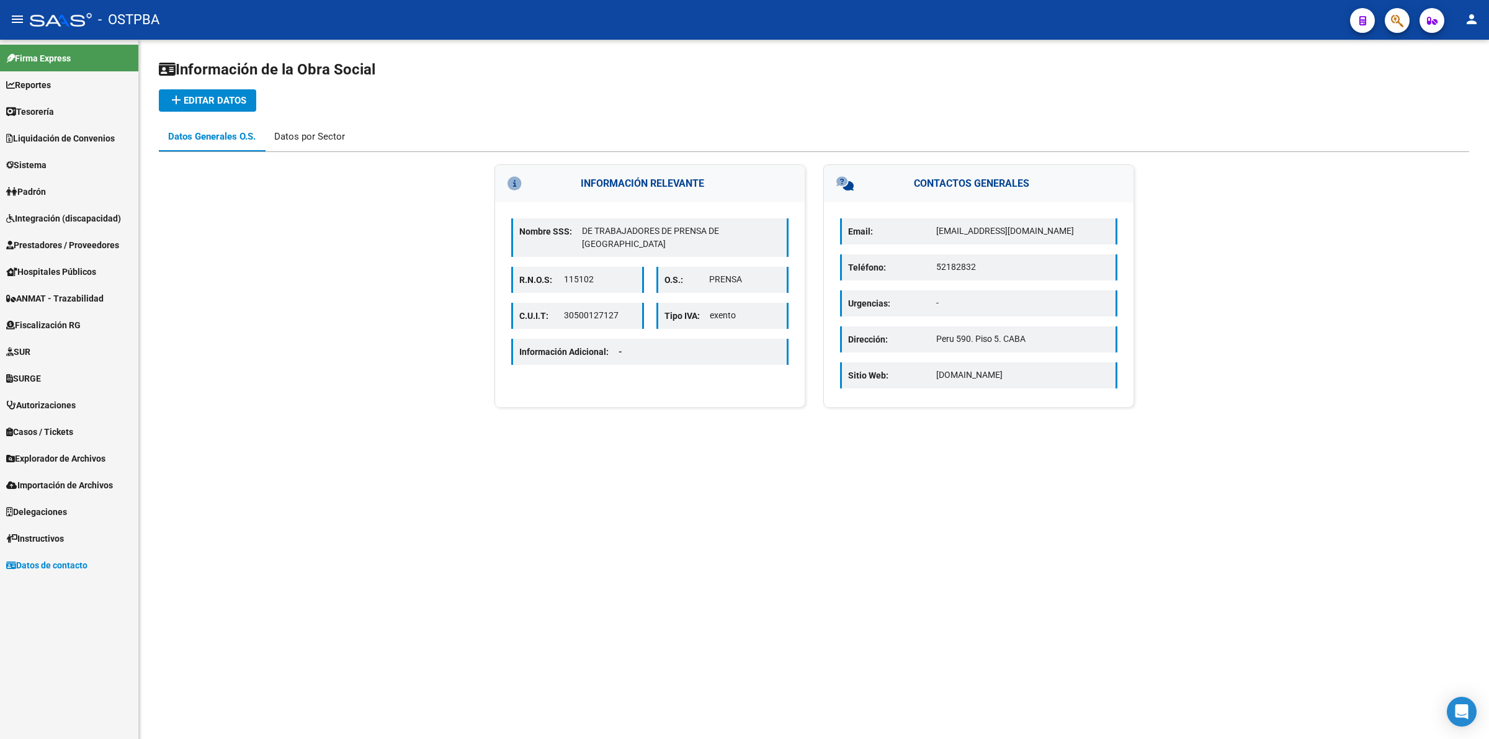
click at [285, 135] on div "Datos por Sector" at bounding box center [309, 137] width 71 height 14
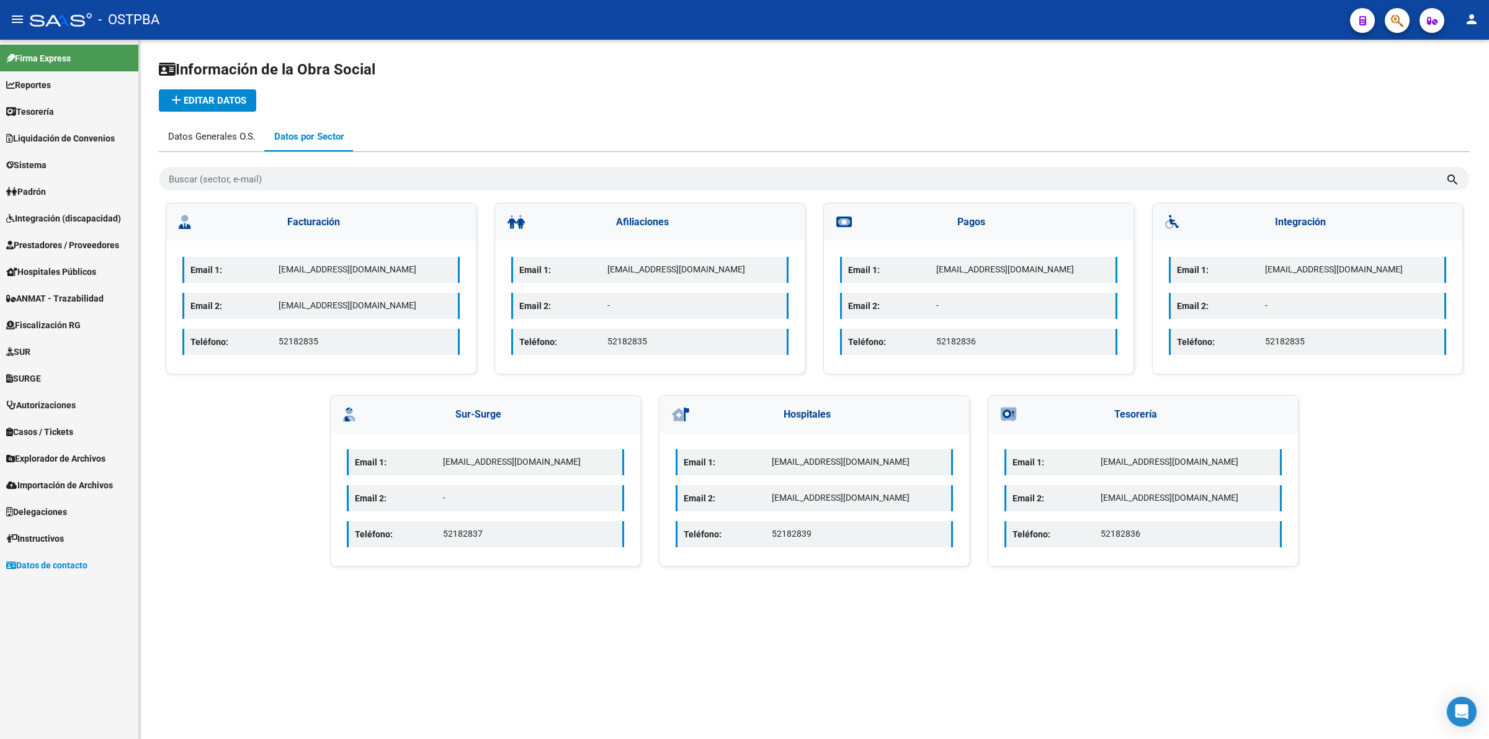
click at [194, 130] on div "Datos Generales O.S." at bounding box center [212, 137] width 88 height 14
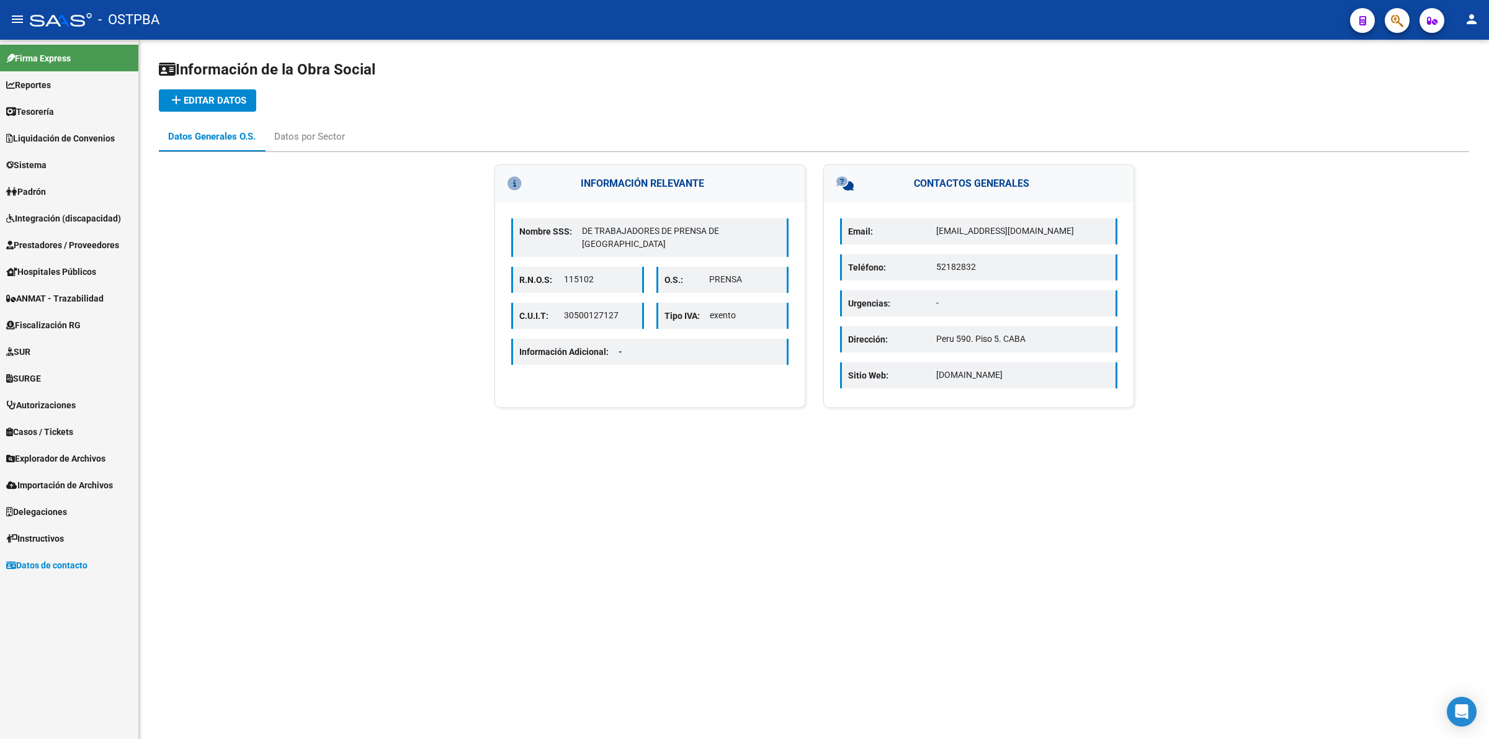
click at [191, 109] on button "add Editar datos" at bounding box center [207, 100] width 97 height 22
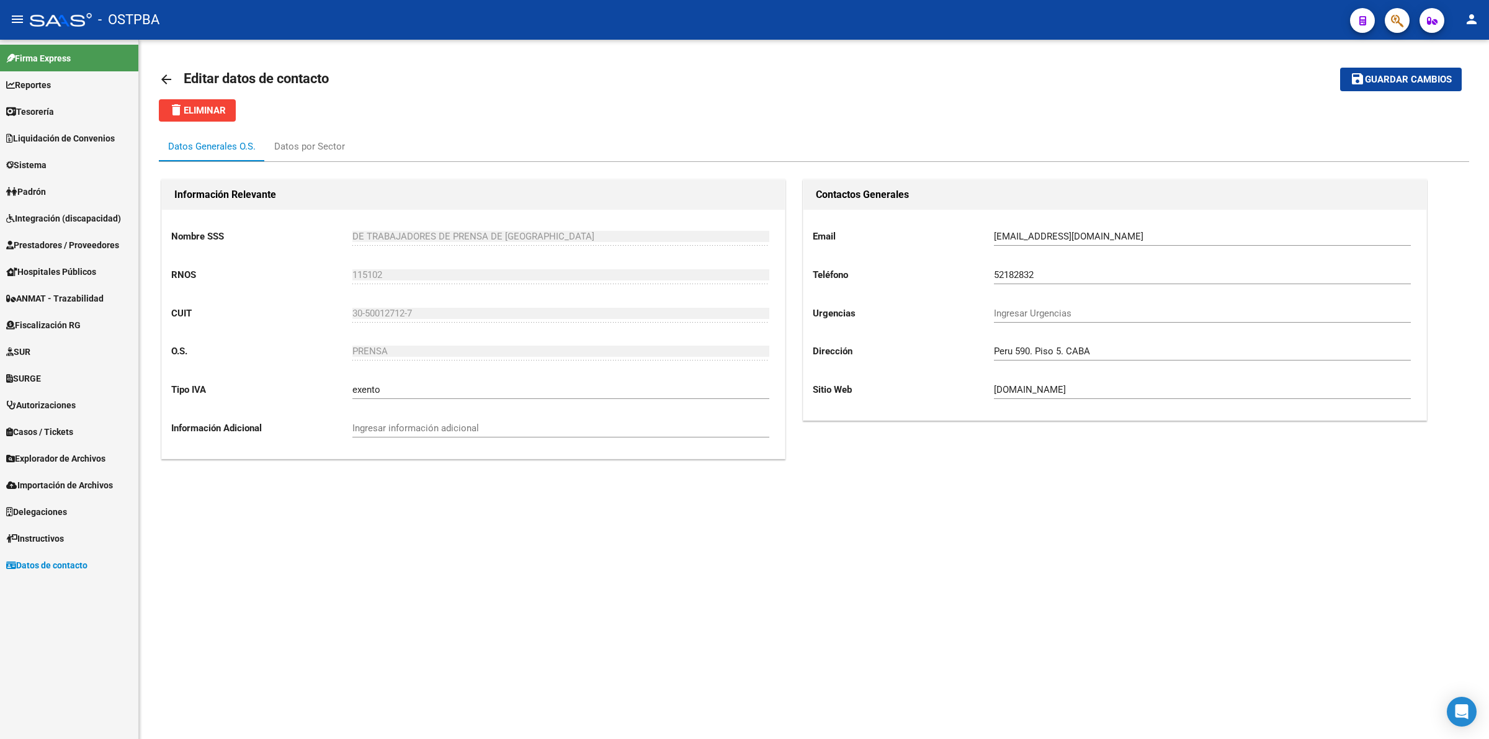
click at [1207, 314] on input "Ingresar Urgencias" at bounding box center [1202, 313] width 417 height 11
click at [54, 129] on link "Liquidación de Convenios" at bounding box center [69, 138] width 138 height 27
